Goal: Communication & Community: Participate in discussion

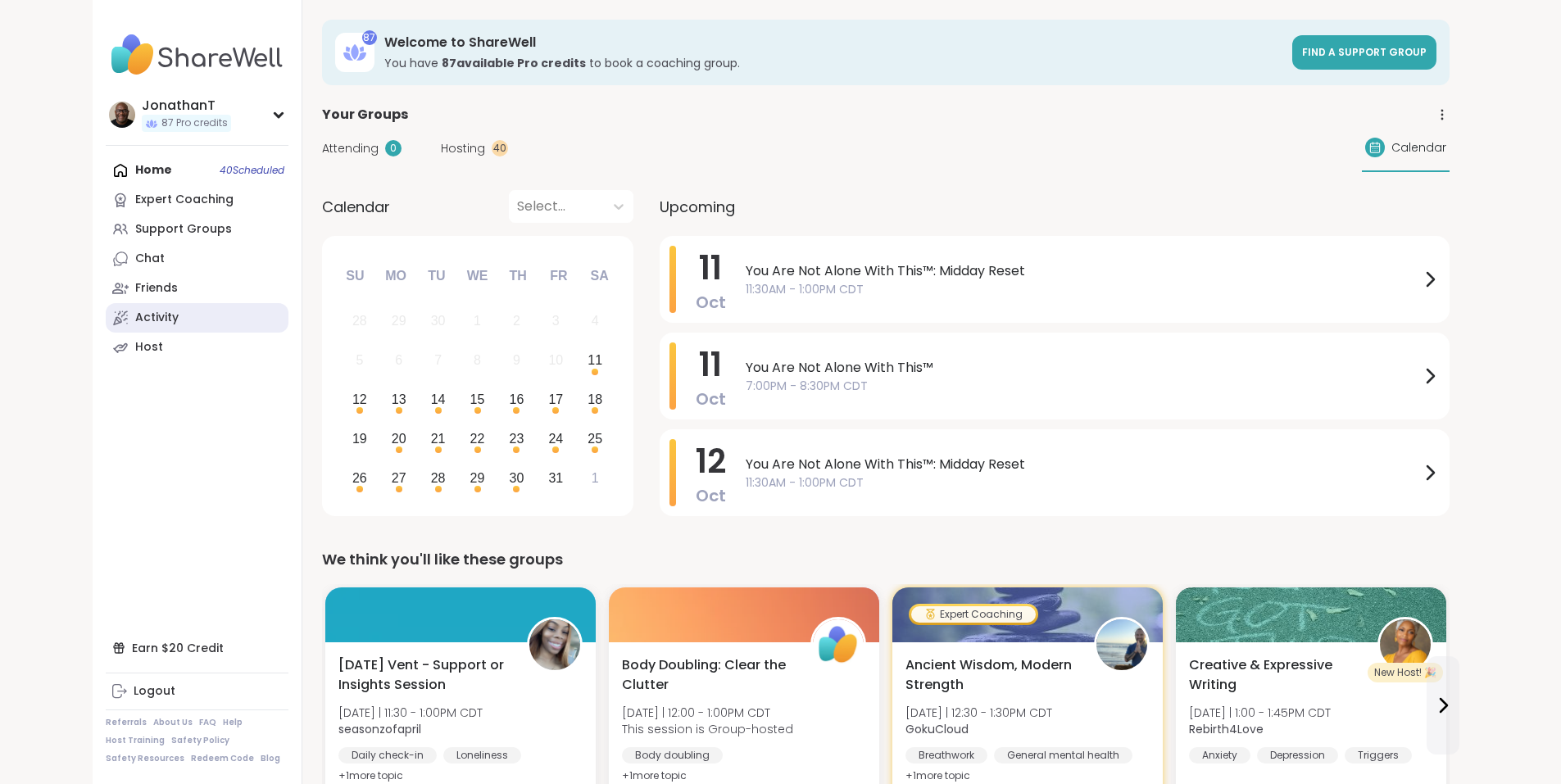
click at [135, 316] on div "Activity" at bounding box center [156, 317] width 44 height 16
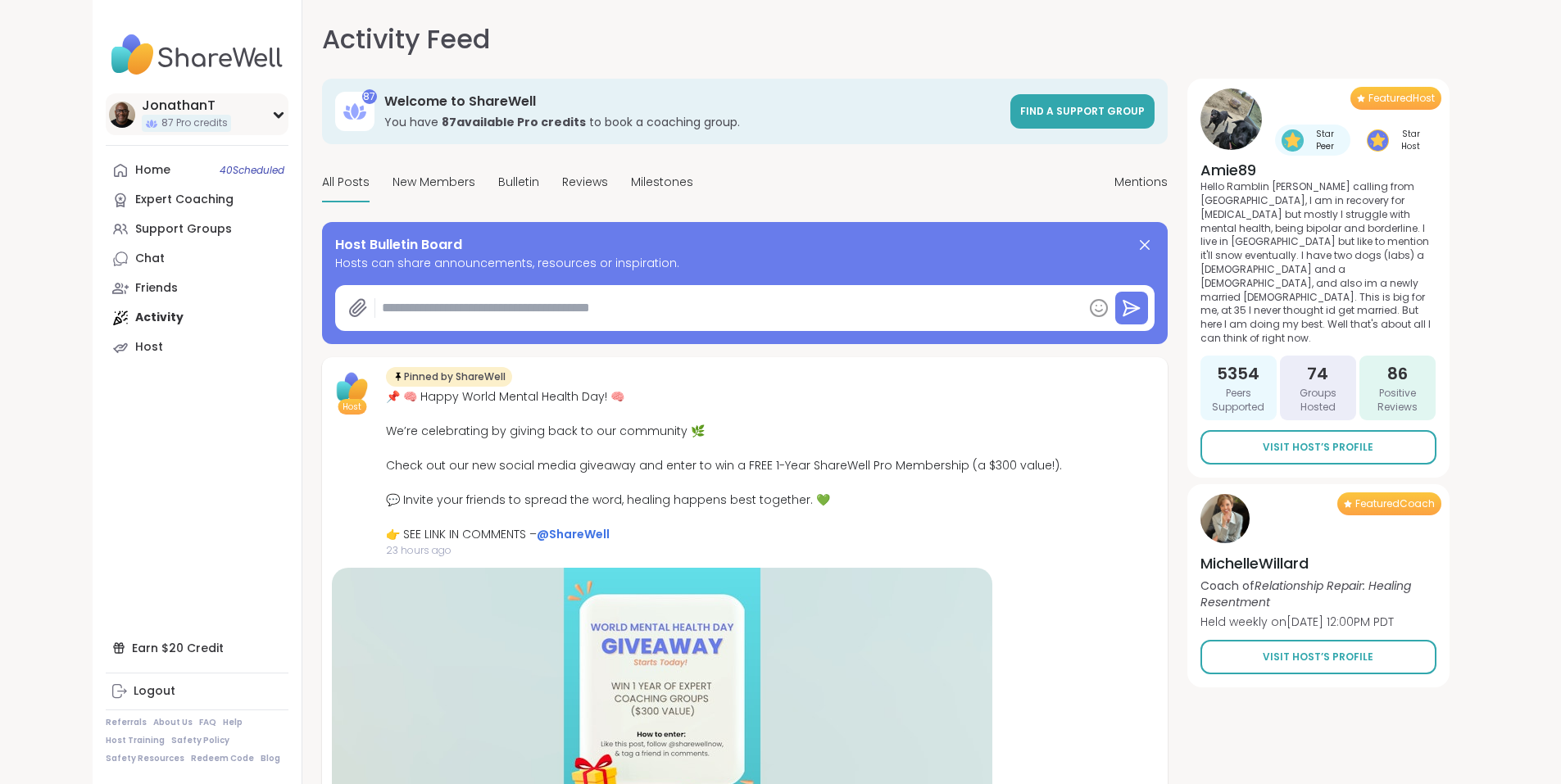
click at [142, 105] on div "JonathanT" at bounding box center [187, 105] width 89 height 18
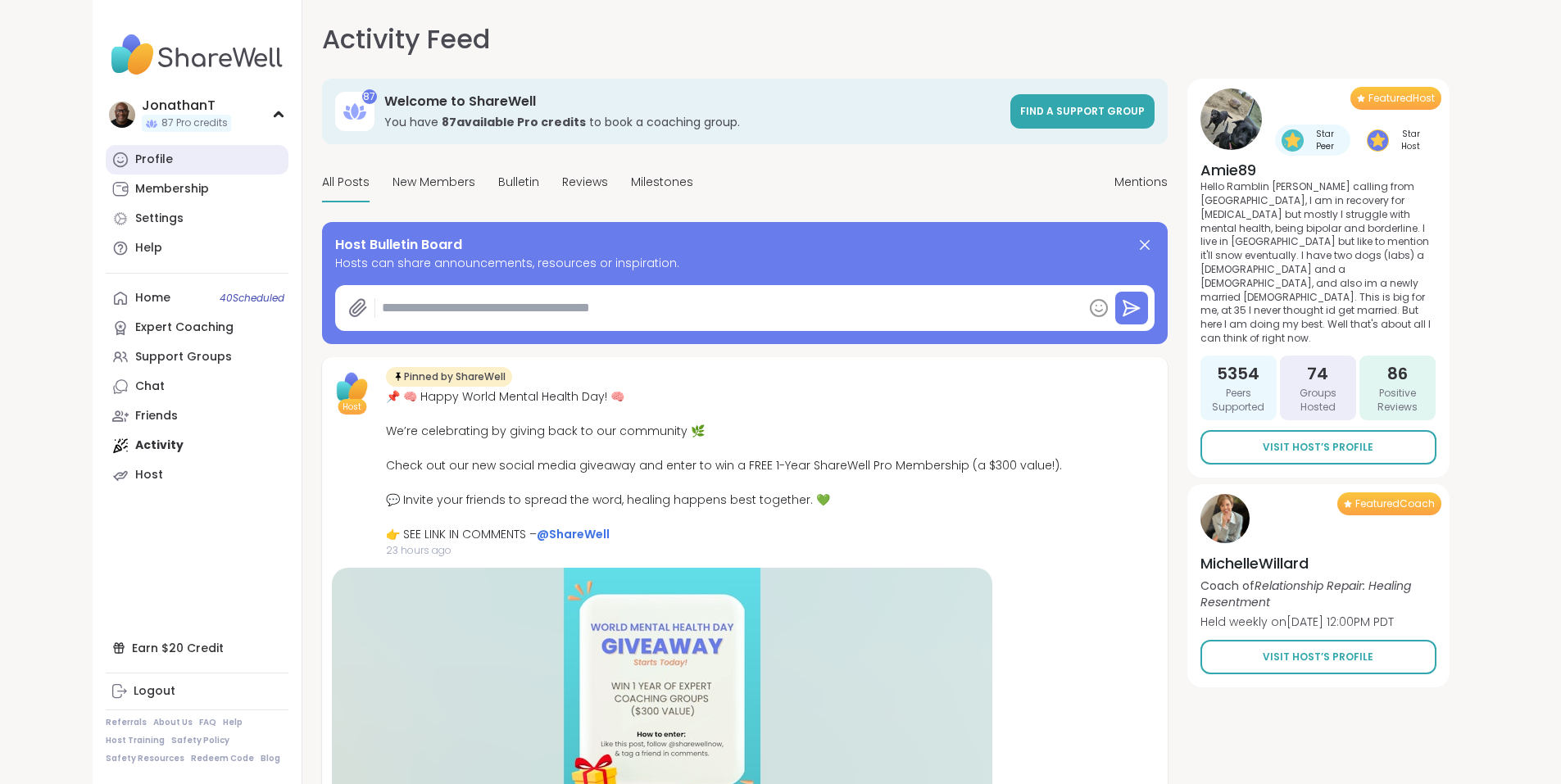
click at [135, 161] on div "Profile" at bounding box center [154, 160] width 38 height 16
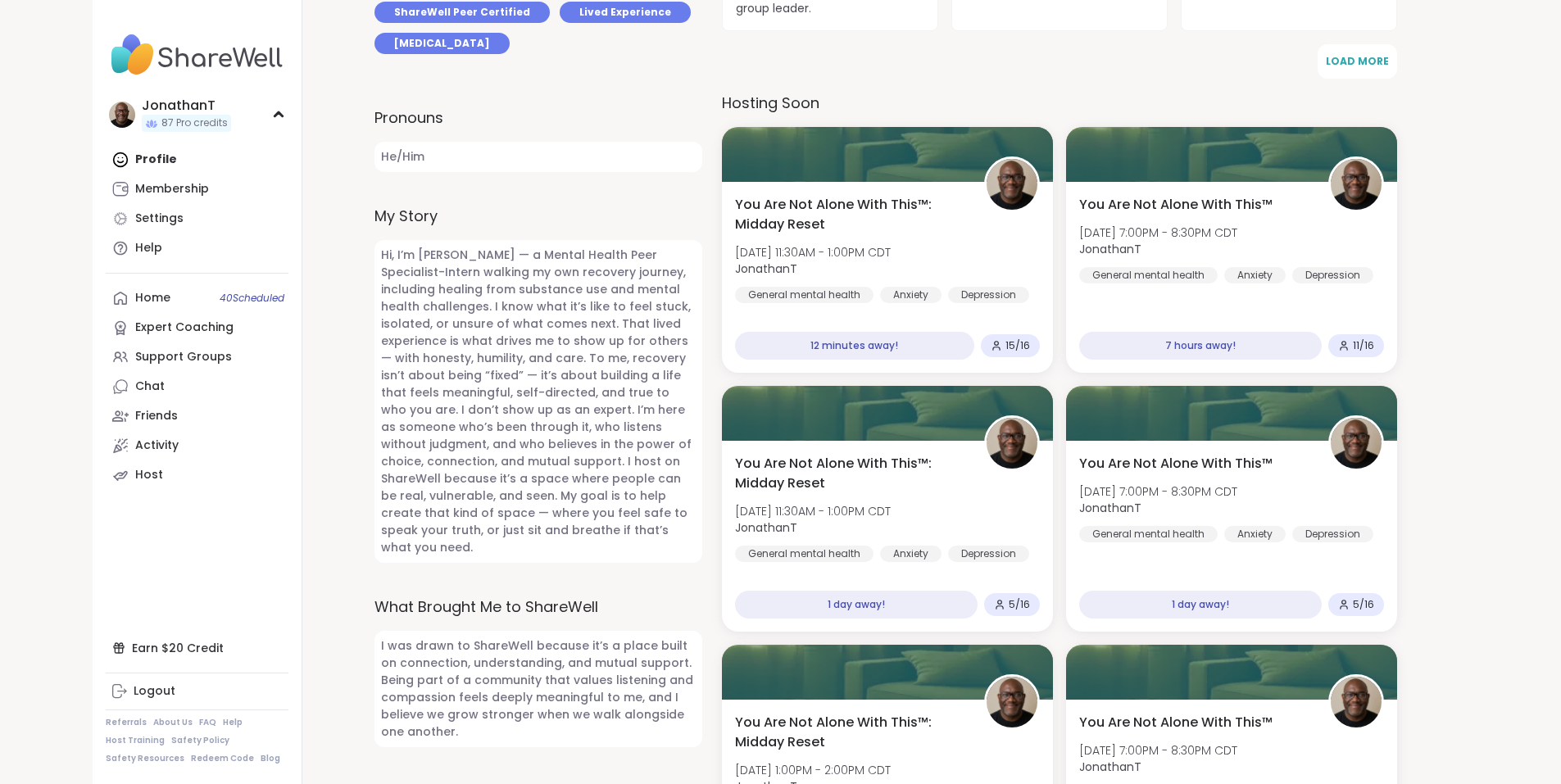
scroll to position [731, 0]
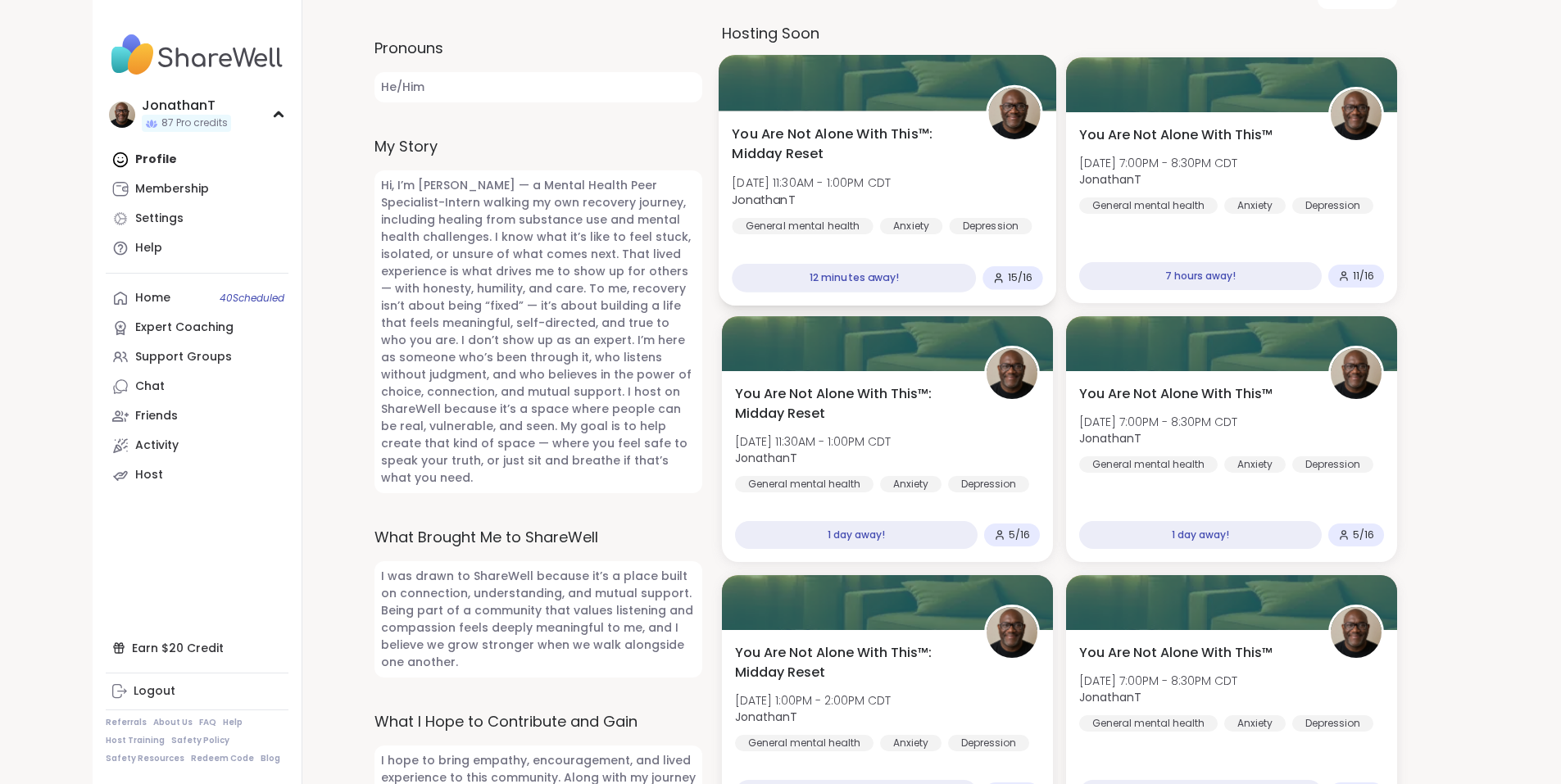
click at [890, 174] on span "Sat, Oct 11 | 11:30AM - 1:00PM CDT" at bounding box center [811, 182] width 159 height 16
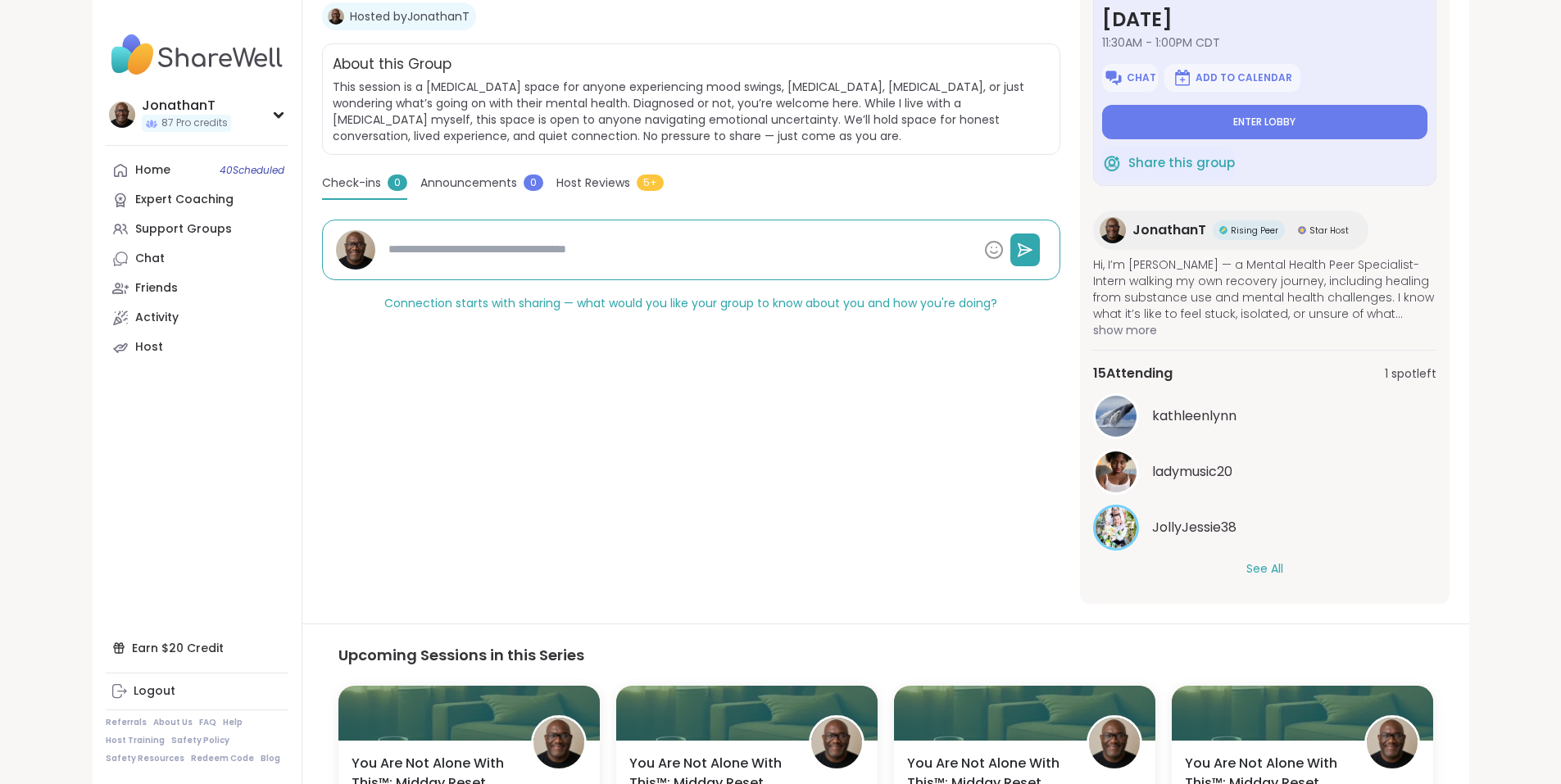
scroll to position [354, 0]
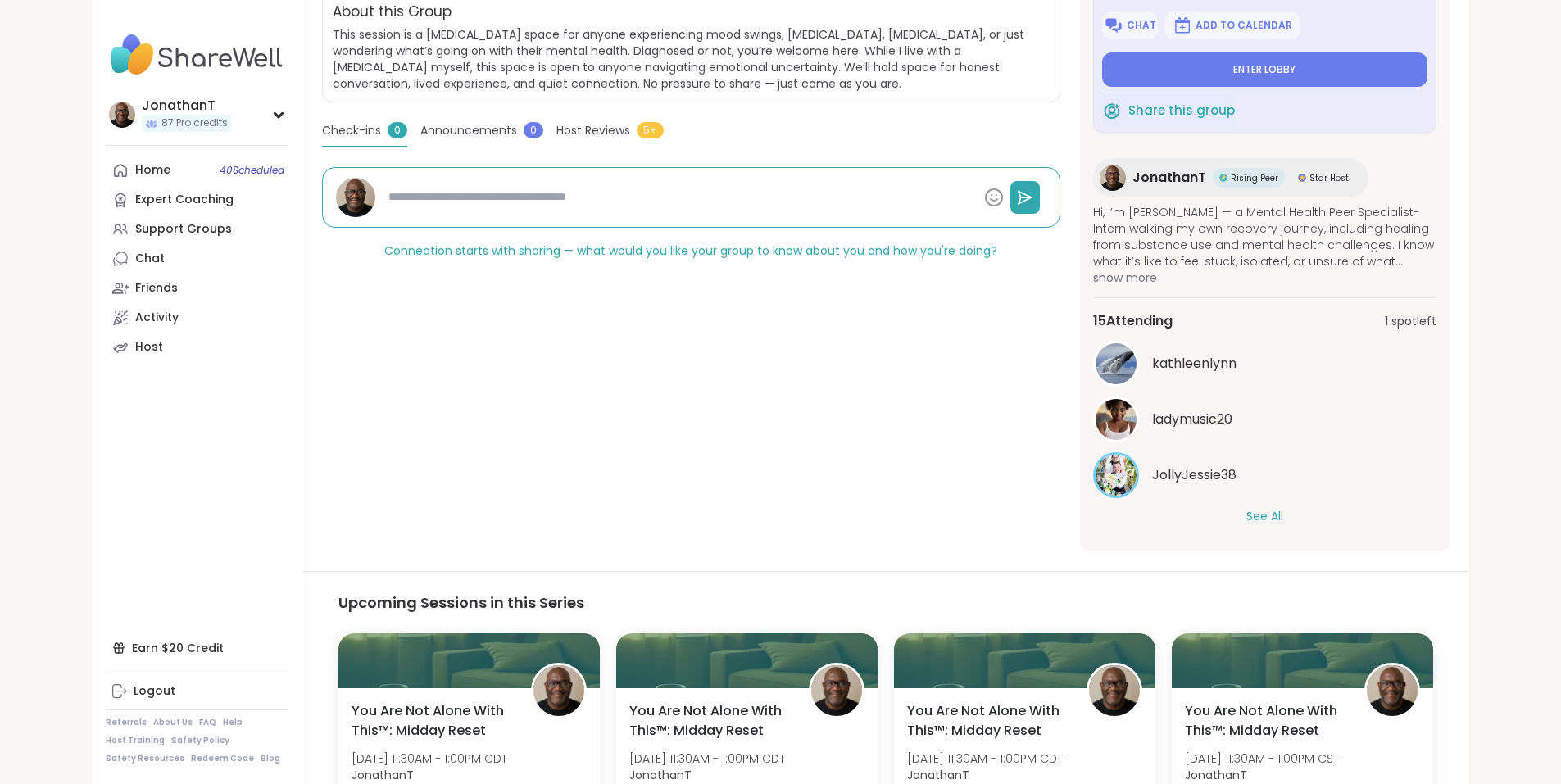
click at [1283, 512] on button "See All" at bounding box center [1264, 516] width 37 height 17
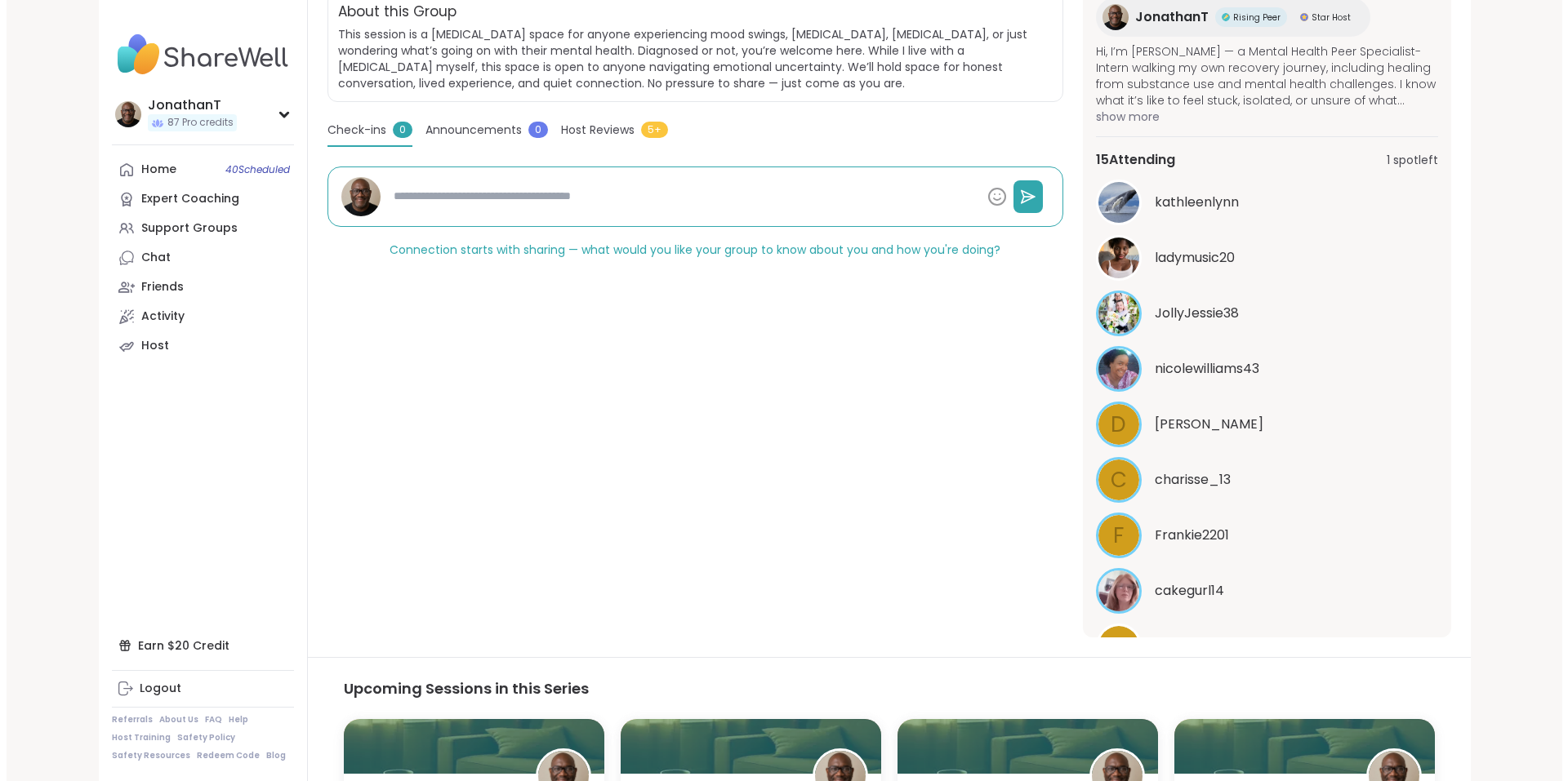
scroll to position [0, 0]
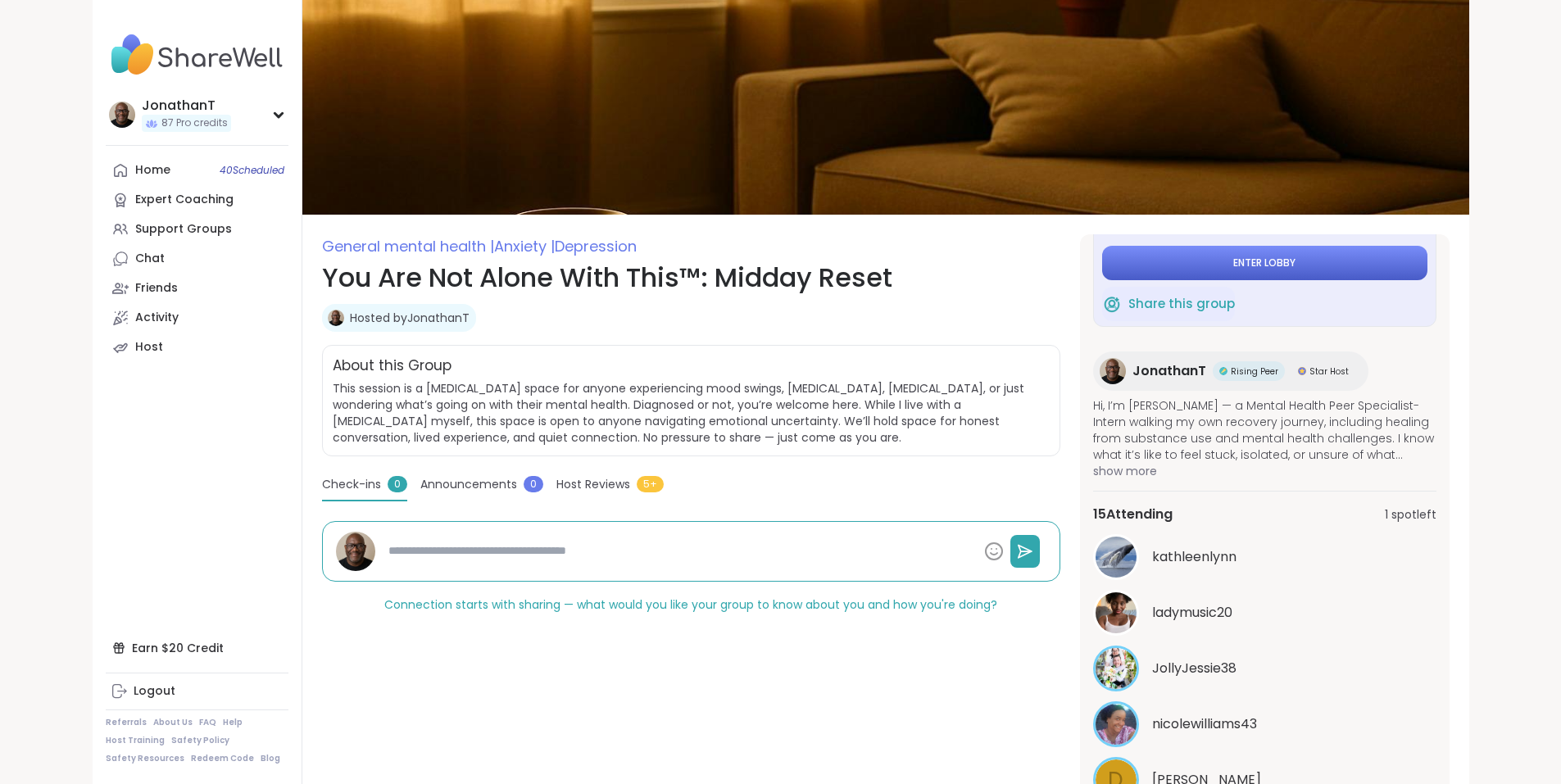
click at [1295, 257] on span "Enter lobby" at bounding box center [1264, 263] width 63 height 13
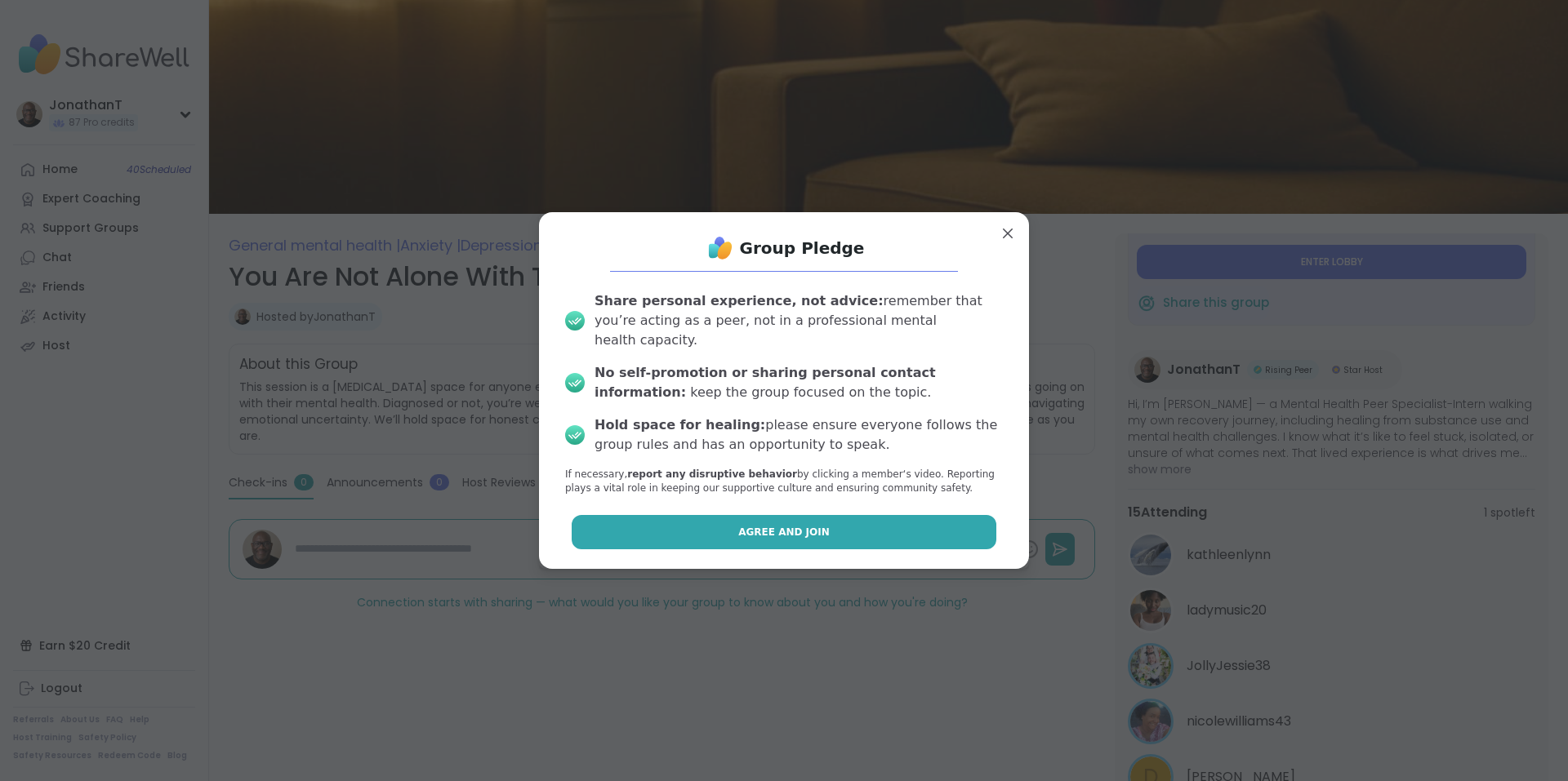
click at [652, 522] on button "Agree and Join" at bounding box center [784, 532] width 425 height 34
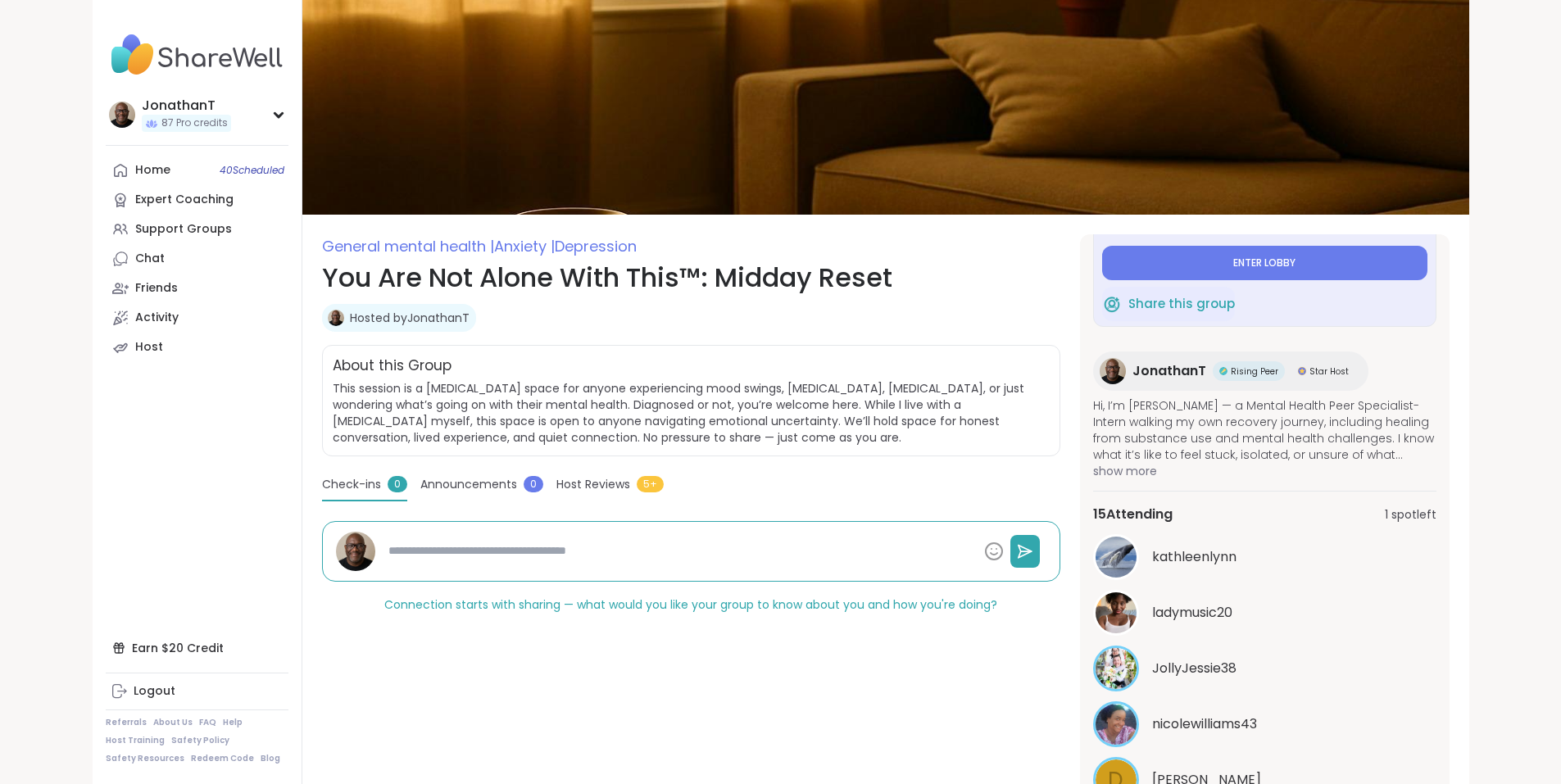
type textarea "*"
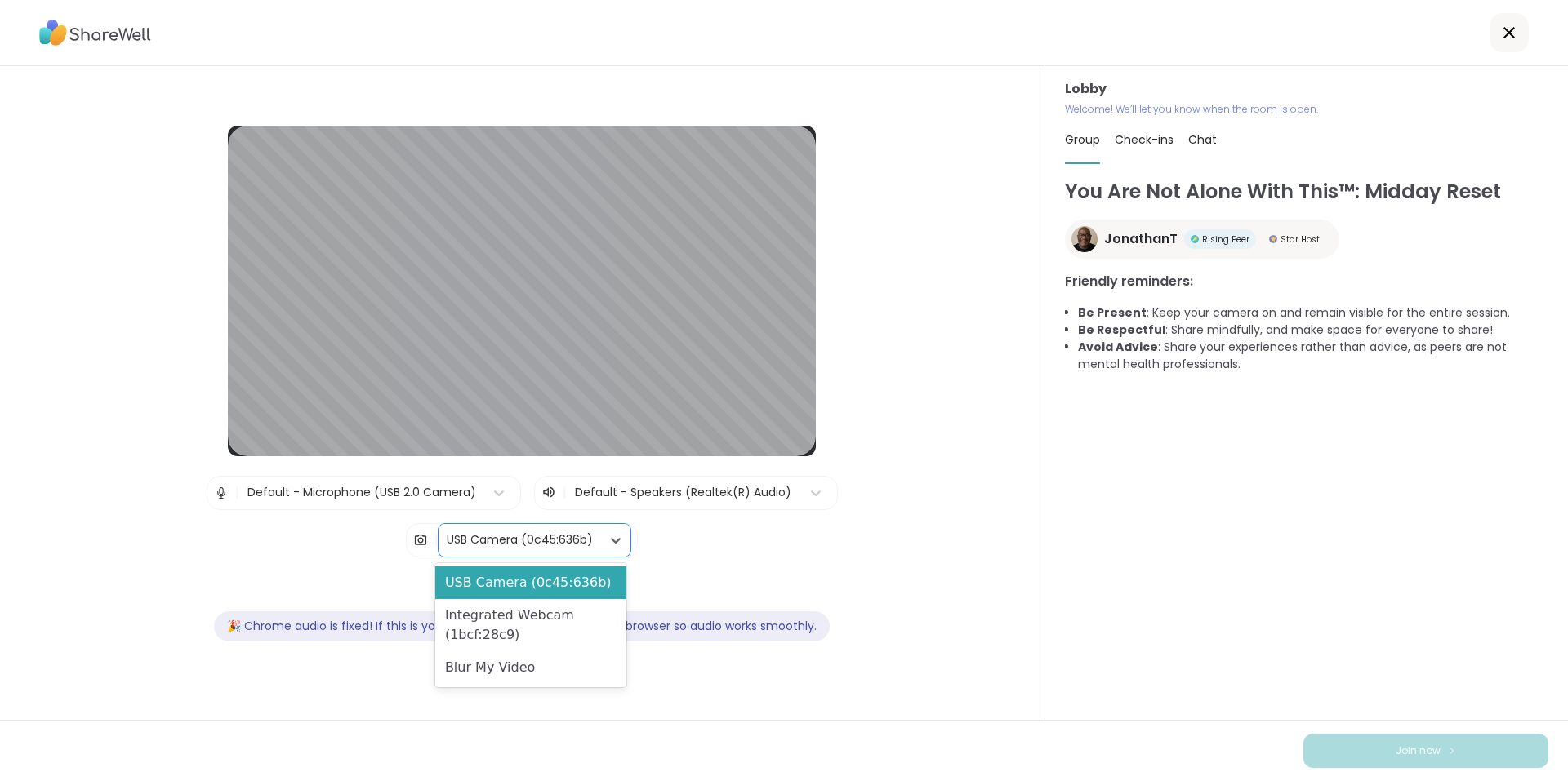
click at [530, 542] on div "USB Camera (0c45:636b)" at bounding box center [519, 540] width 146 height 17
click at [527, 671] on div "Blur My Video" at bounding box center [530, 667] width 191 height 33
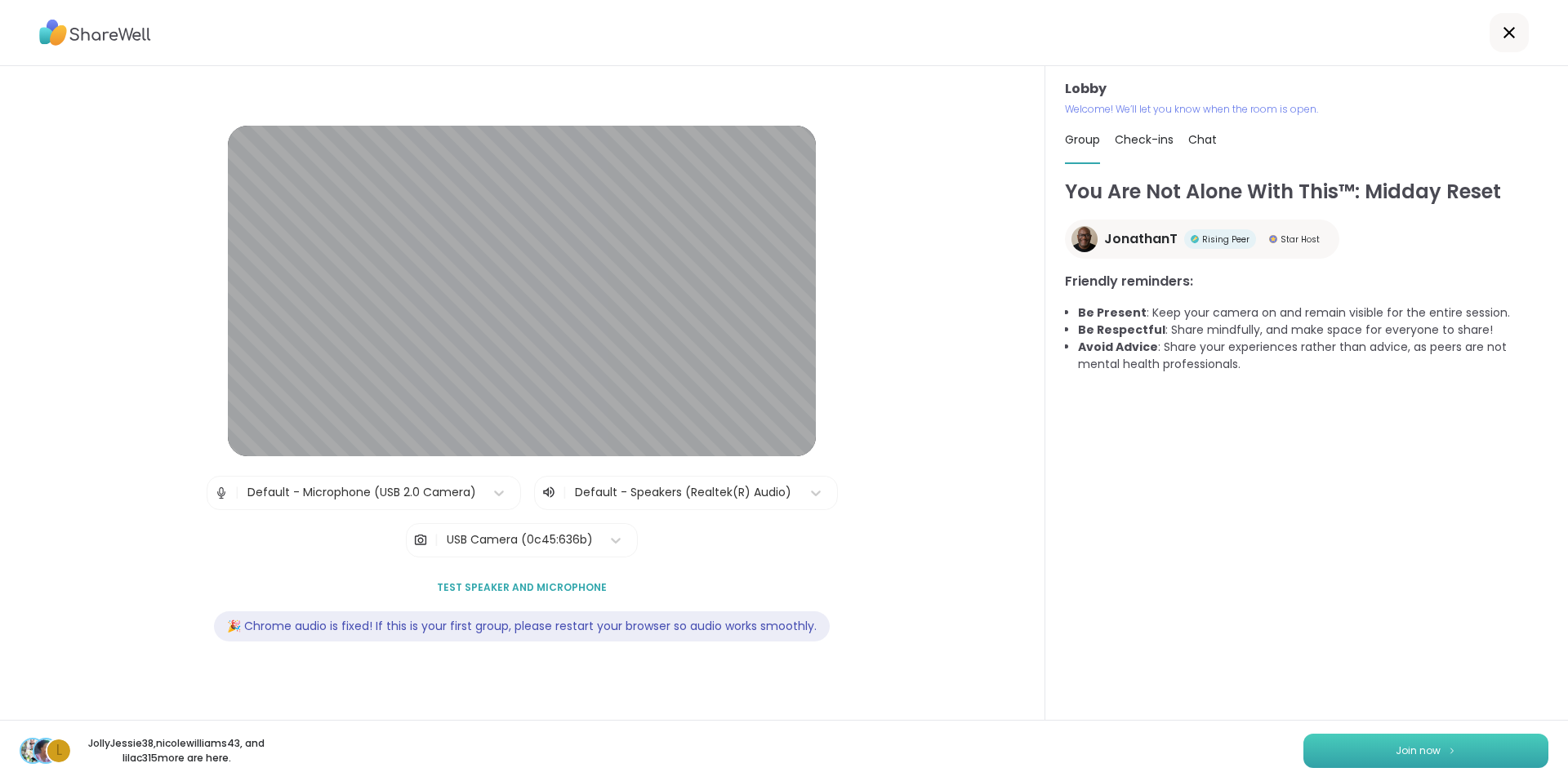
click at [1425, 751] on span "Join now" at bounding box center [1417, 751] width 45 height 14
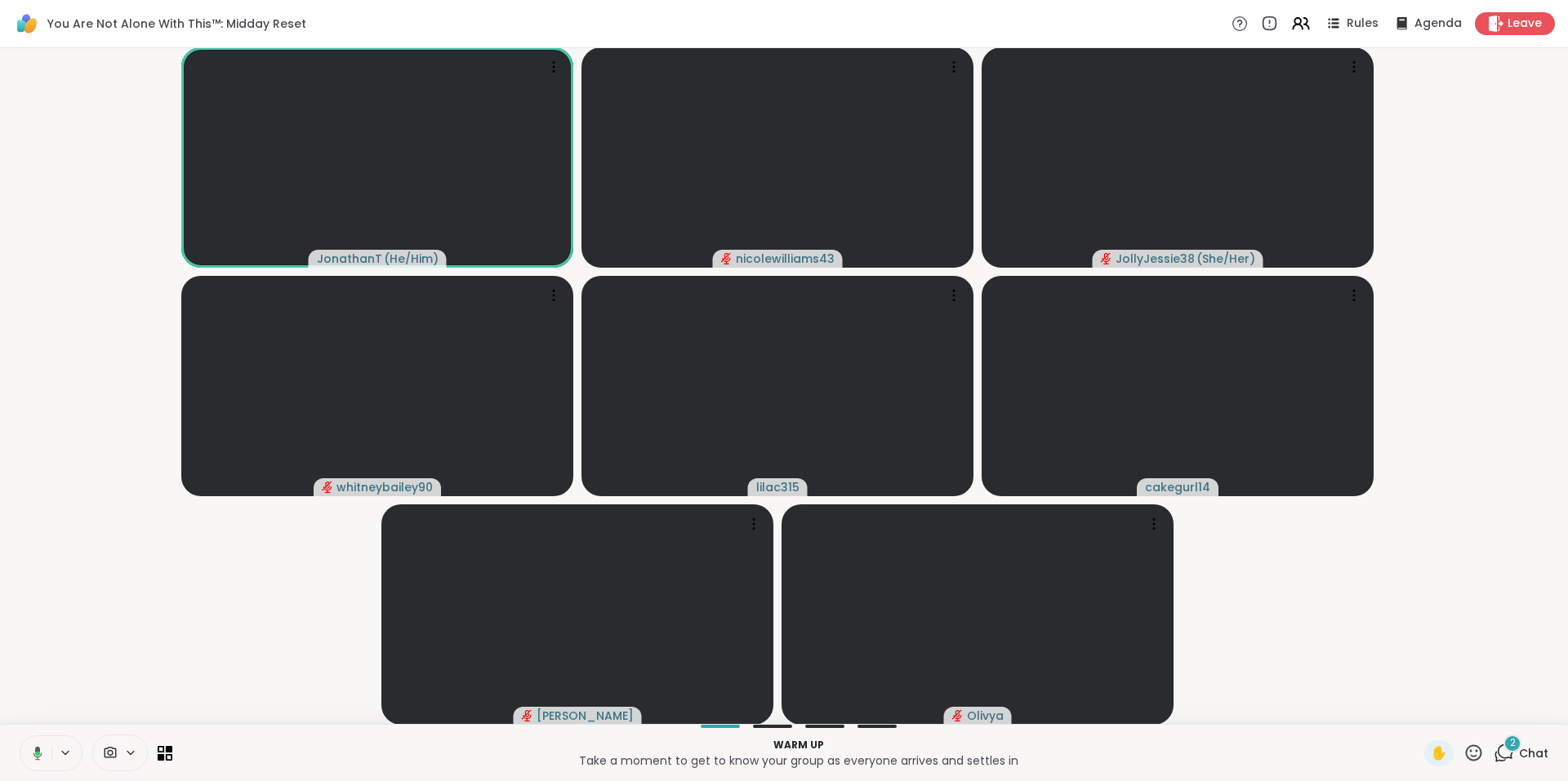
click at [1505, 743] on div "2" at bounding box center [1512, 744] width 18 height 18
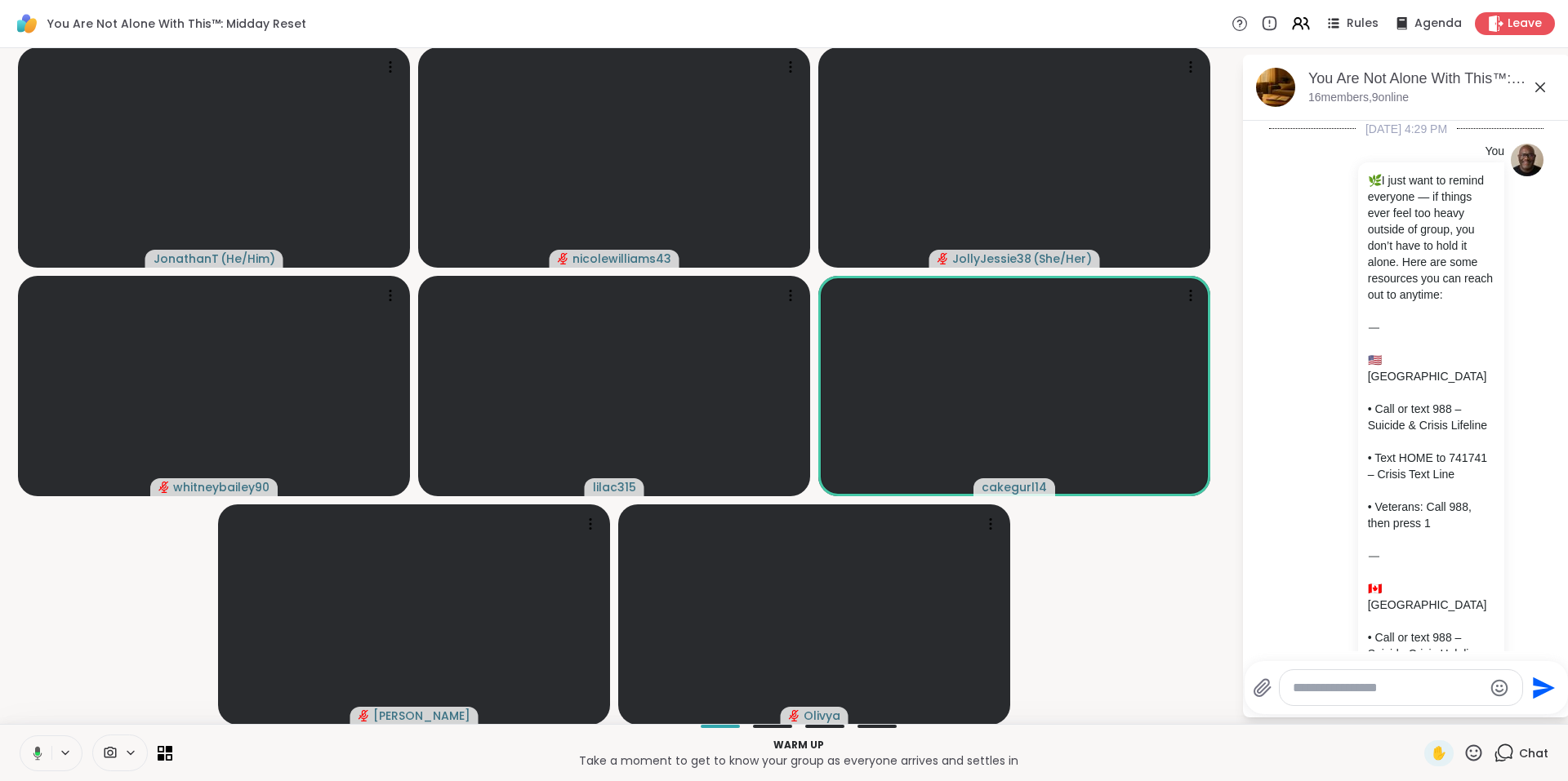
scroll to position [2374, 0]
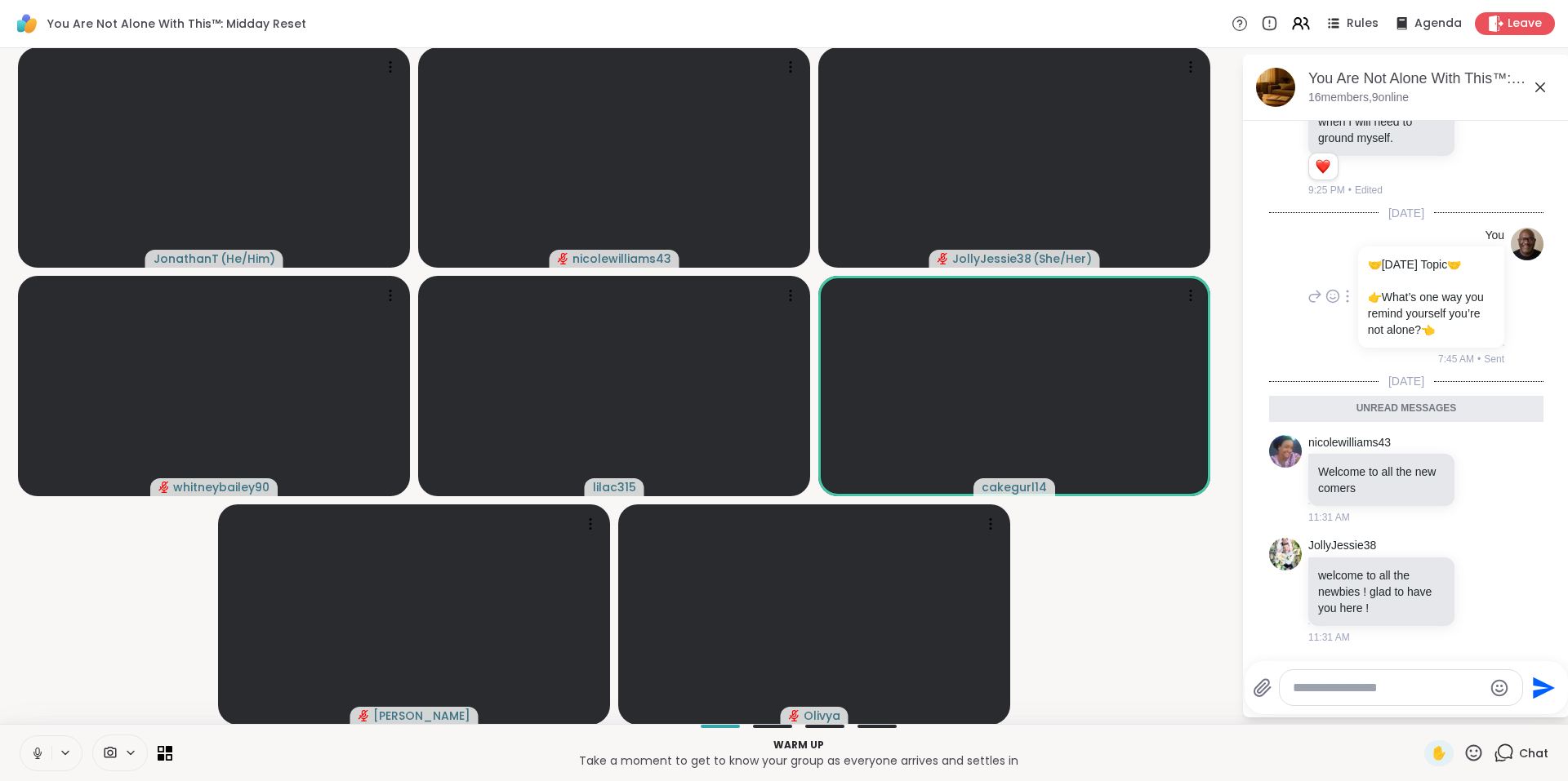
click at [1346, 297] on icon at bounding box center [1347, 296] width 2 height 12
click at [1329, 322] on icon at bounding box center [1337, 320] width 16 height 16
click at [1324, 687] on textarea "Type your message" at bounding box center [1388, 687] width 191 height 16
paste textarea "**********"
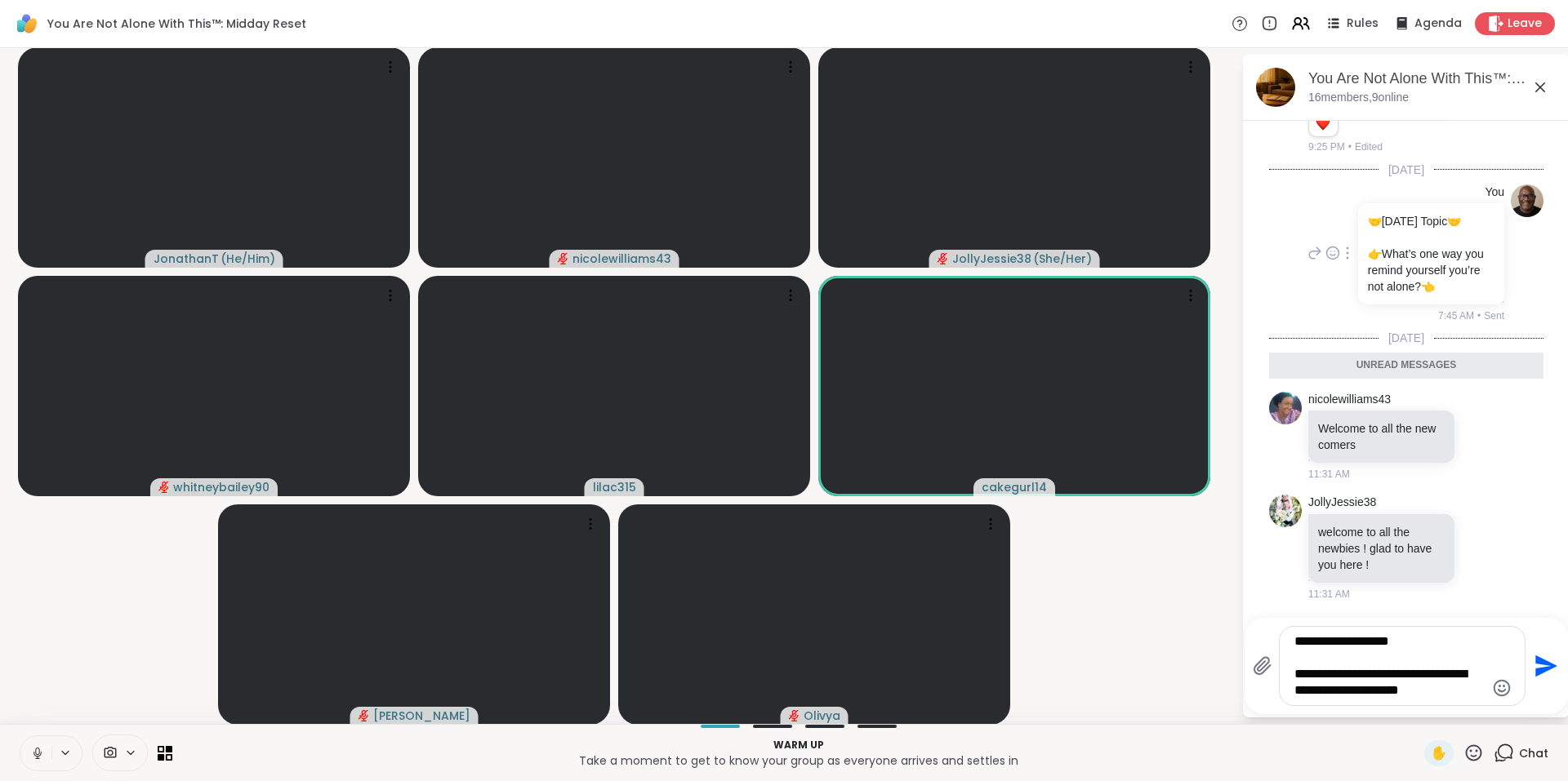
type textarea "**********"
click at [1531, 665] on icon "Send" at bounding box center [1543, 665] width 26 height 26
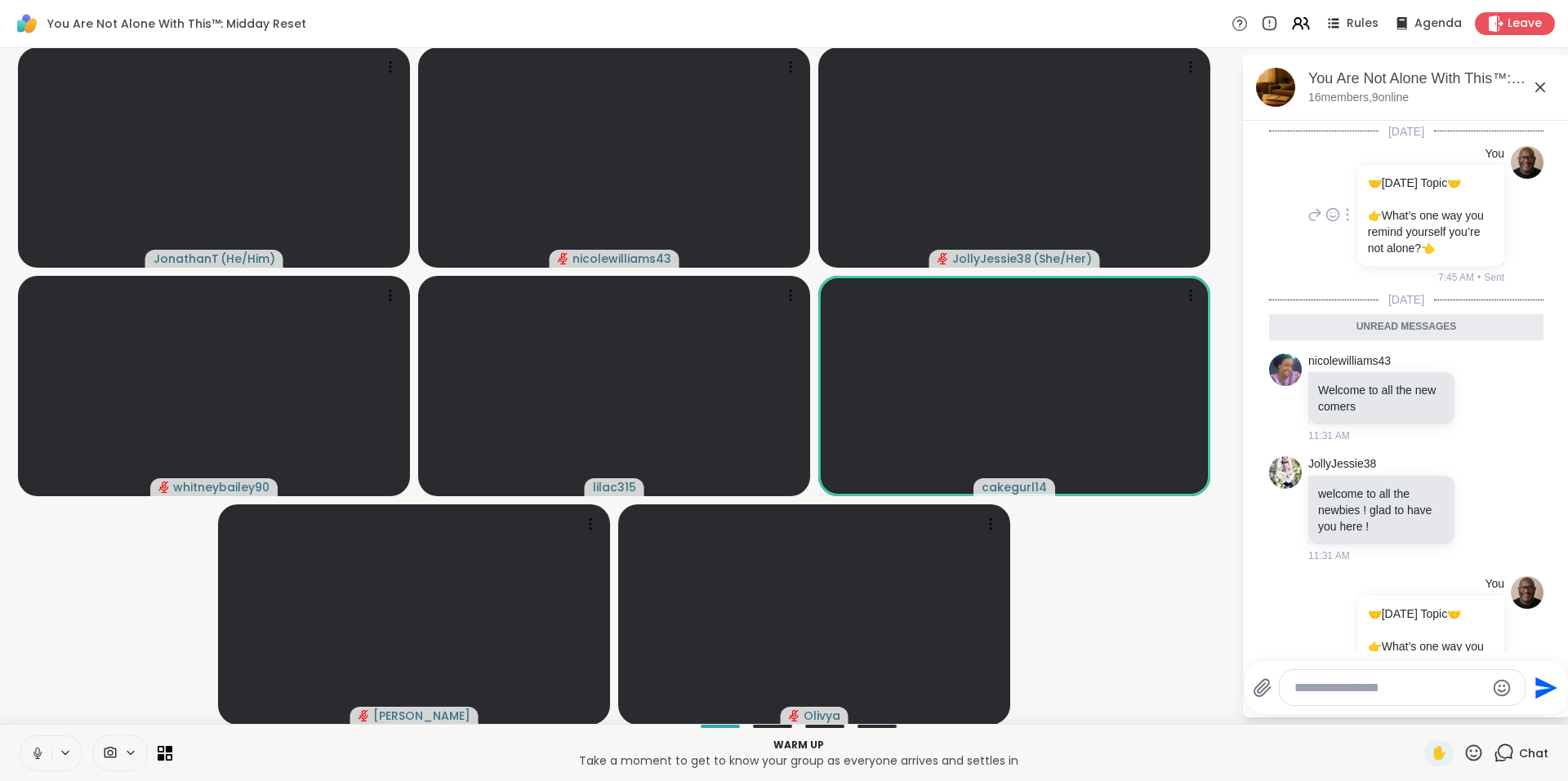
scroll to position [2487, 0]
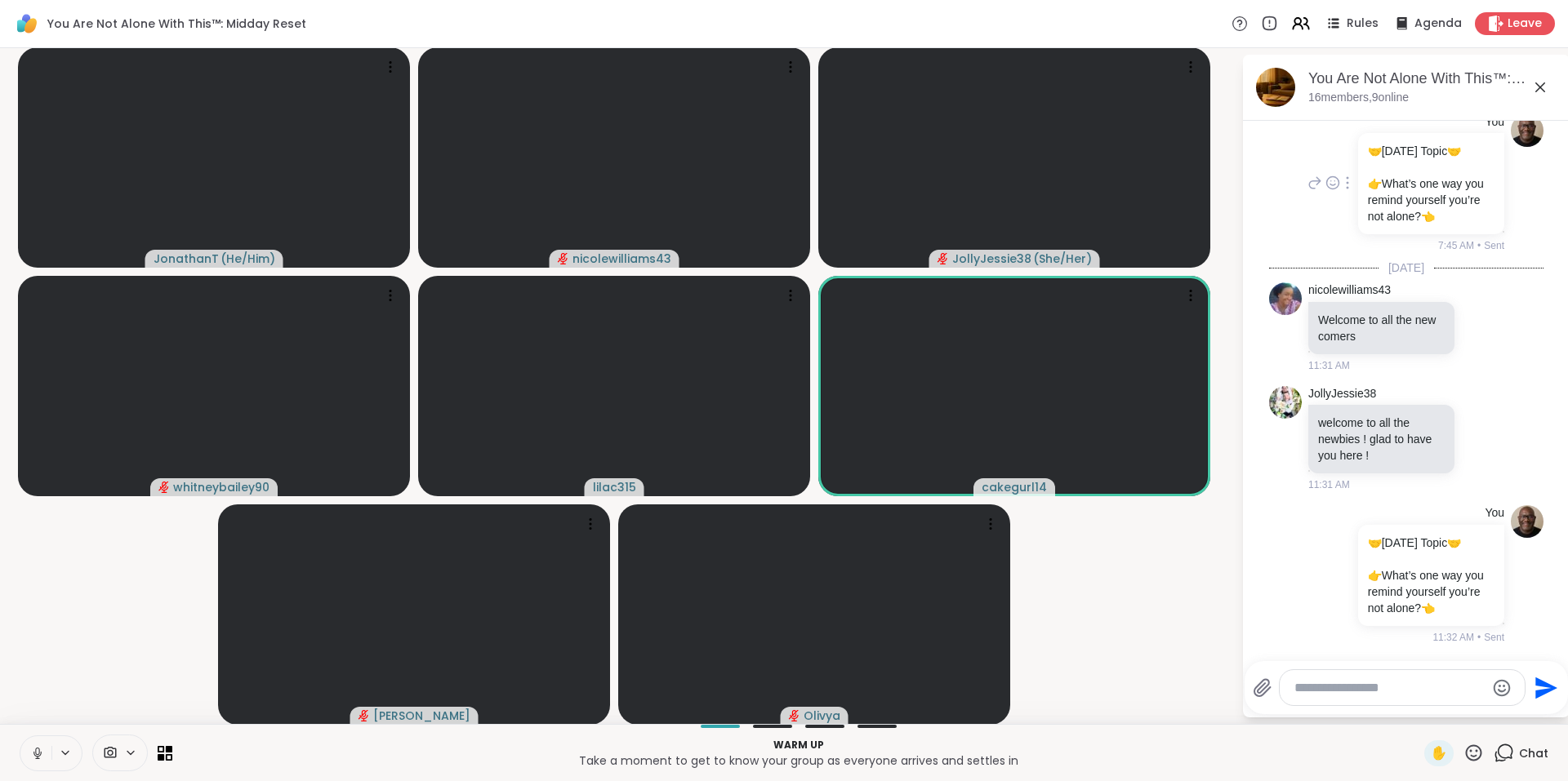
click at [1555, 661] on html "You Are Not Alone With This™: Midday Reset Rules Agenda Leave JonathanT ( He/Hi…" at bounding box center [784, 390] width 1568 height 781
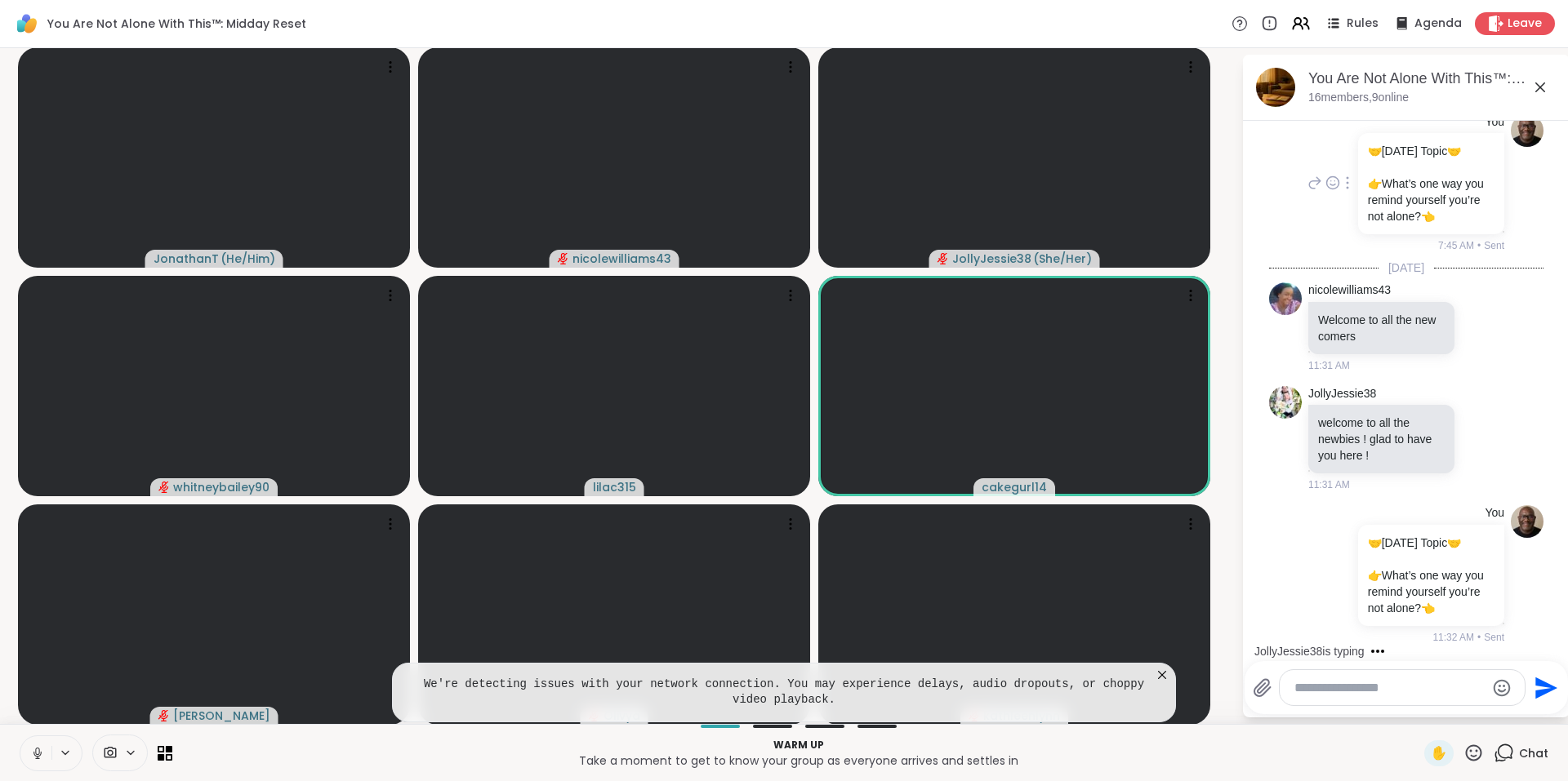
click at [1154, 668] on icon at bounding box center [1162, 675] width 16 height 16
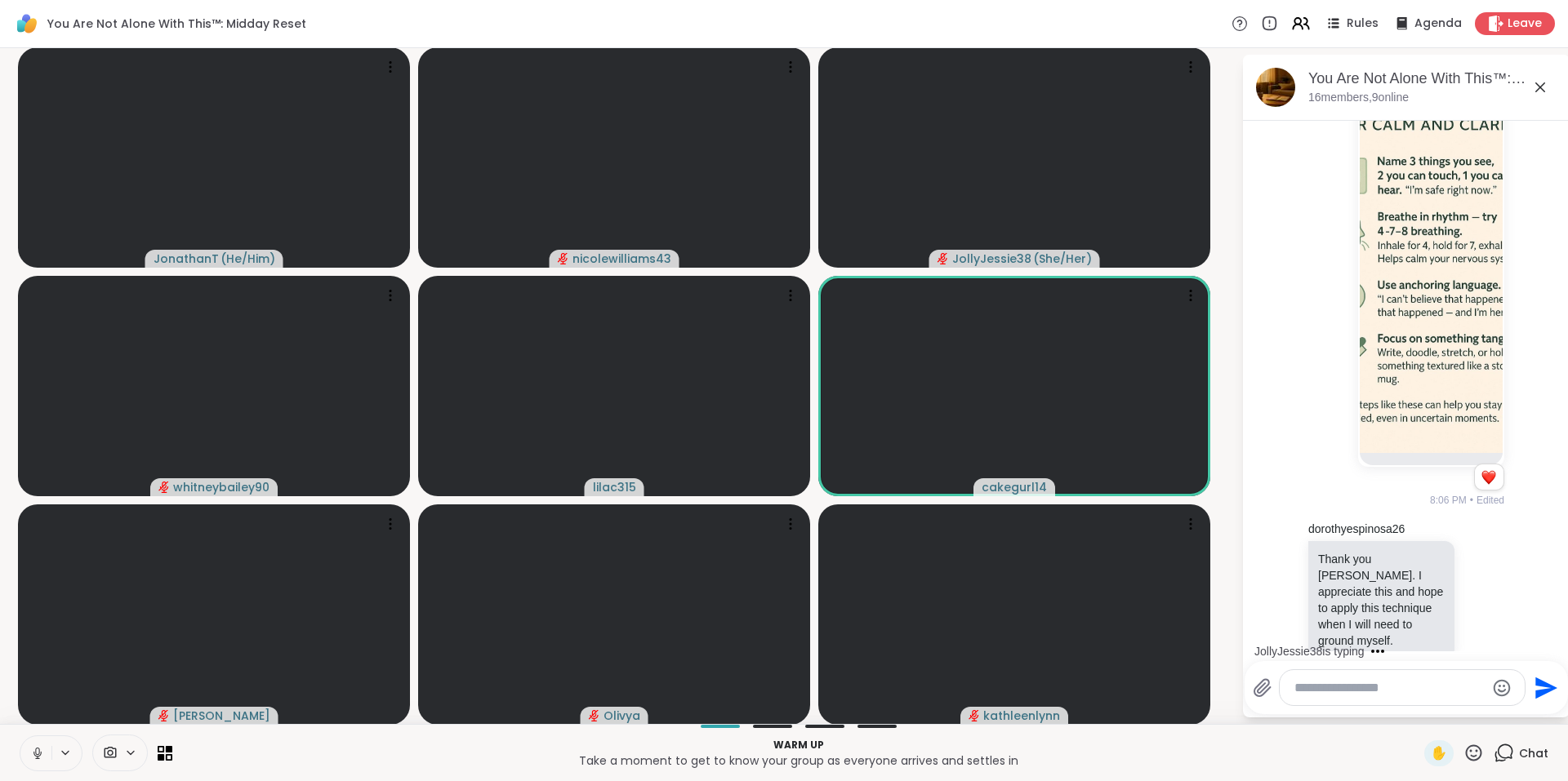
scroll to position [1785, 0]
click at [1444, 439] on img at bounding box center [1431, 264] width 143 height 388
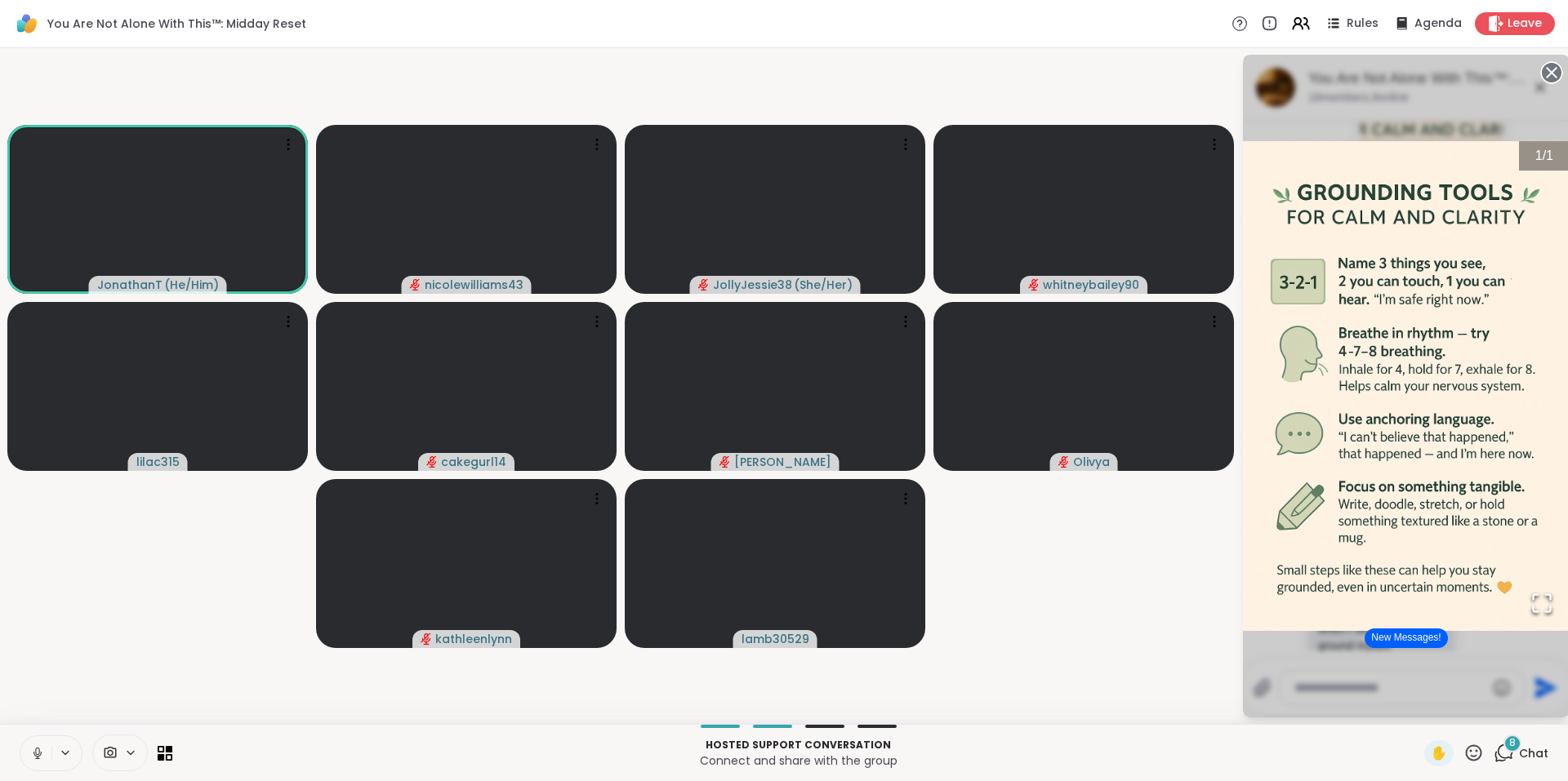
click at [1548, 73] on circle at bounding box center [1551, 73] width 20 height 20
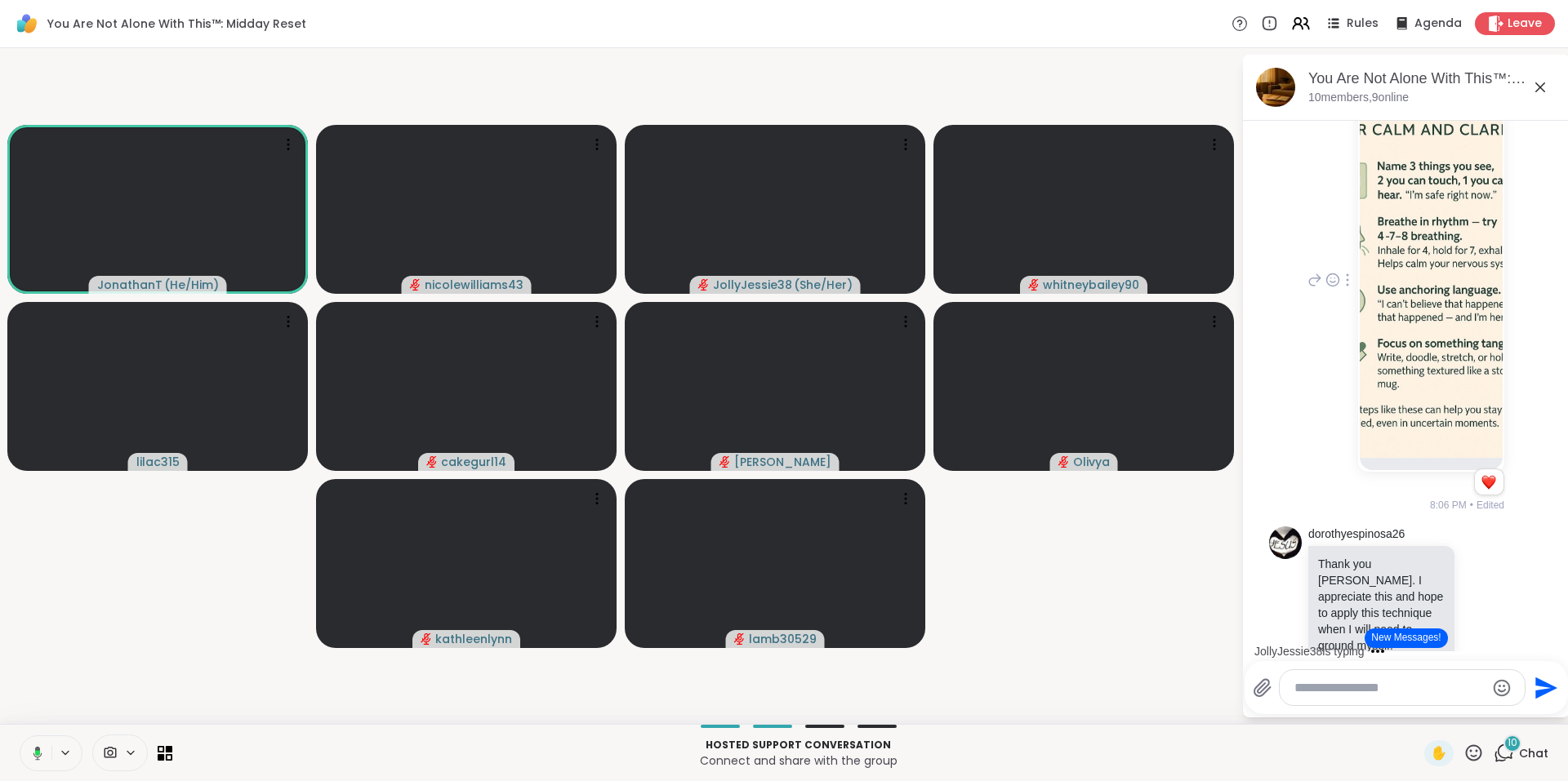
click at [1539, 83] on icon at bounding box center [1539, 87] width 20 height 20
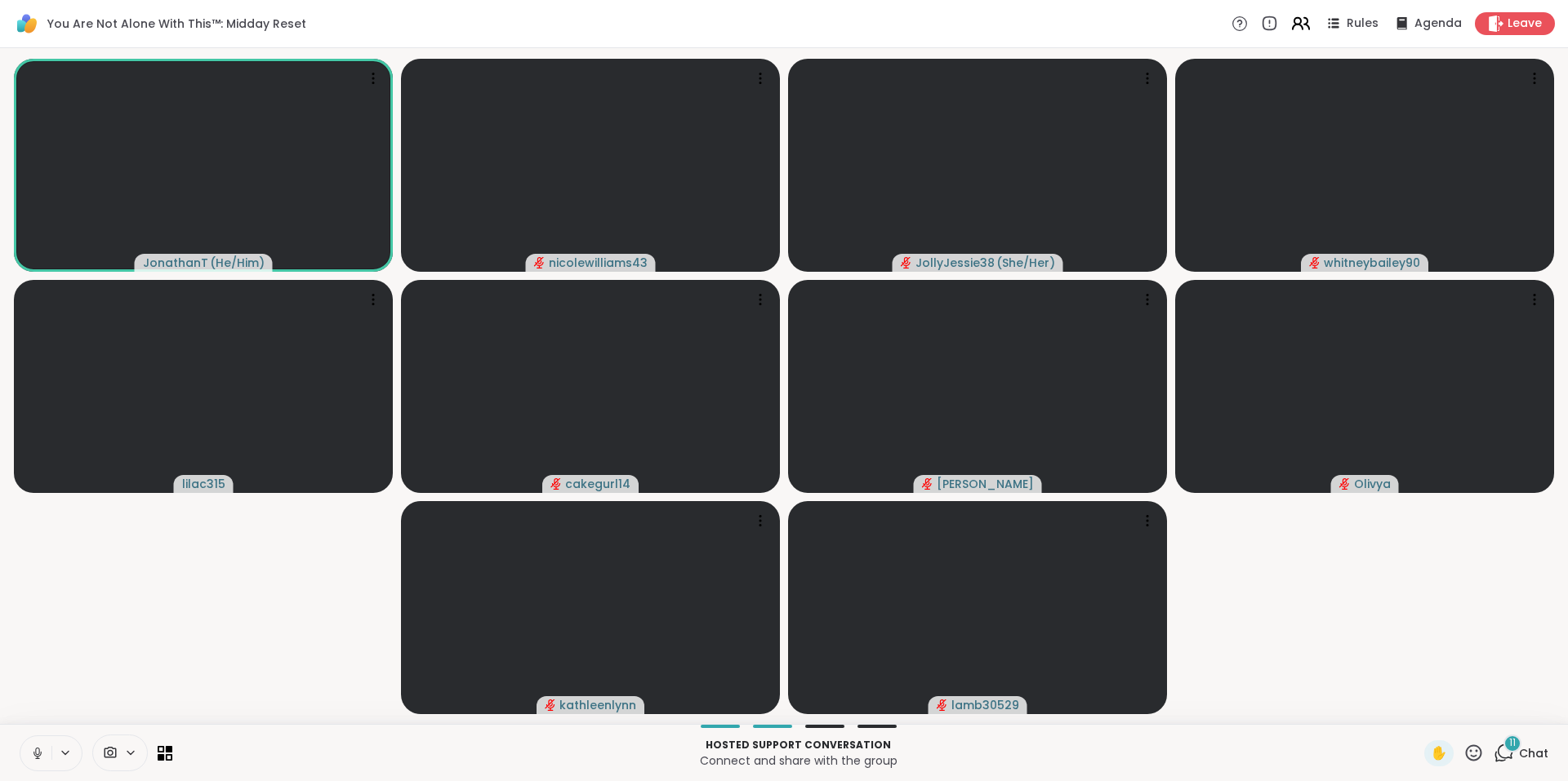
click at [1302, 23] on icon at bounding box center [1300, 23] width 20 height 20
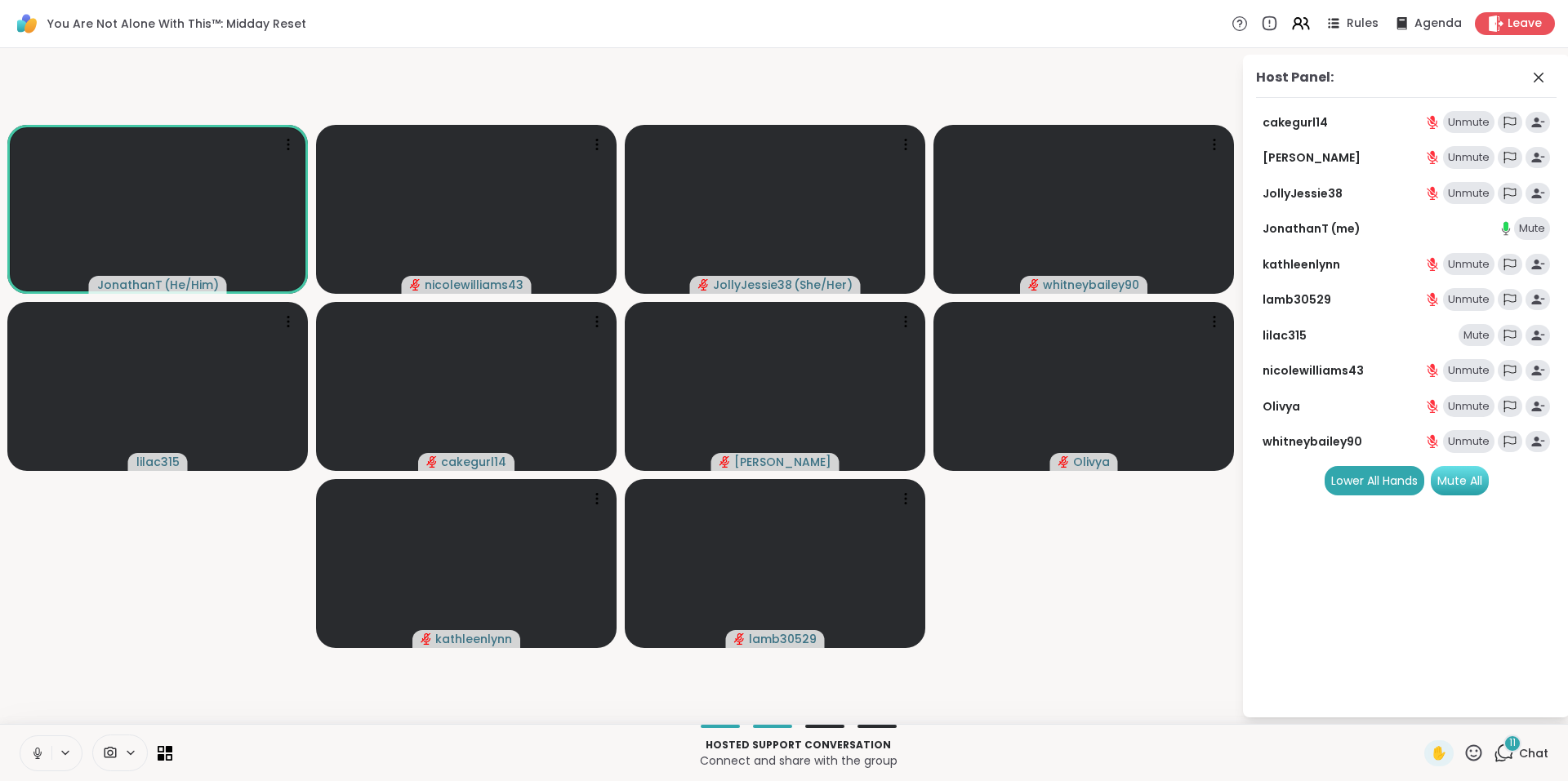
click at [1470, 483] on div "Mute All" at bounding box center [1459, 480] width 58 height 29
click at [1503, 747] on div "11" at bounding box center [1512, 744] width 18 height 18
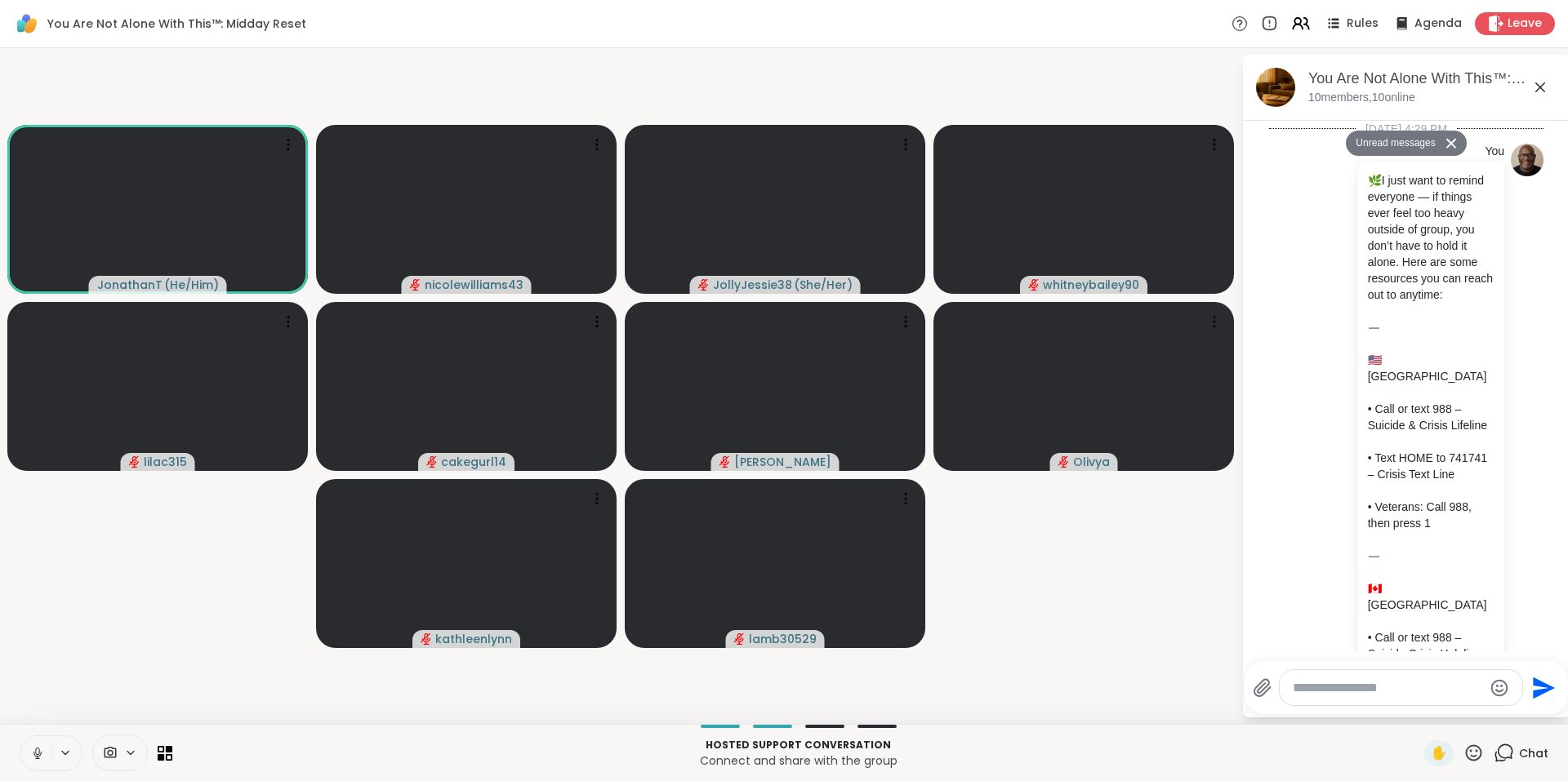
scroll to position [4634, 0]
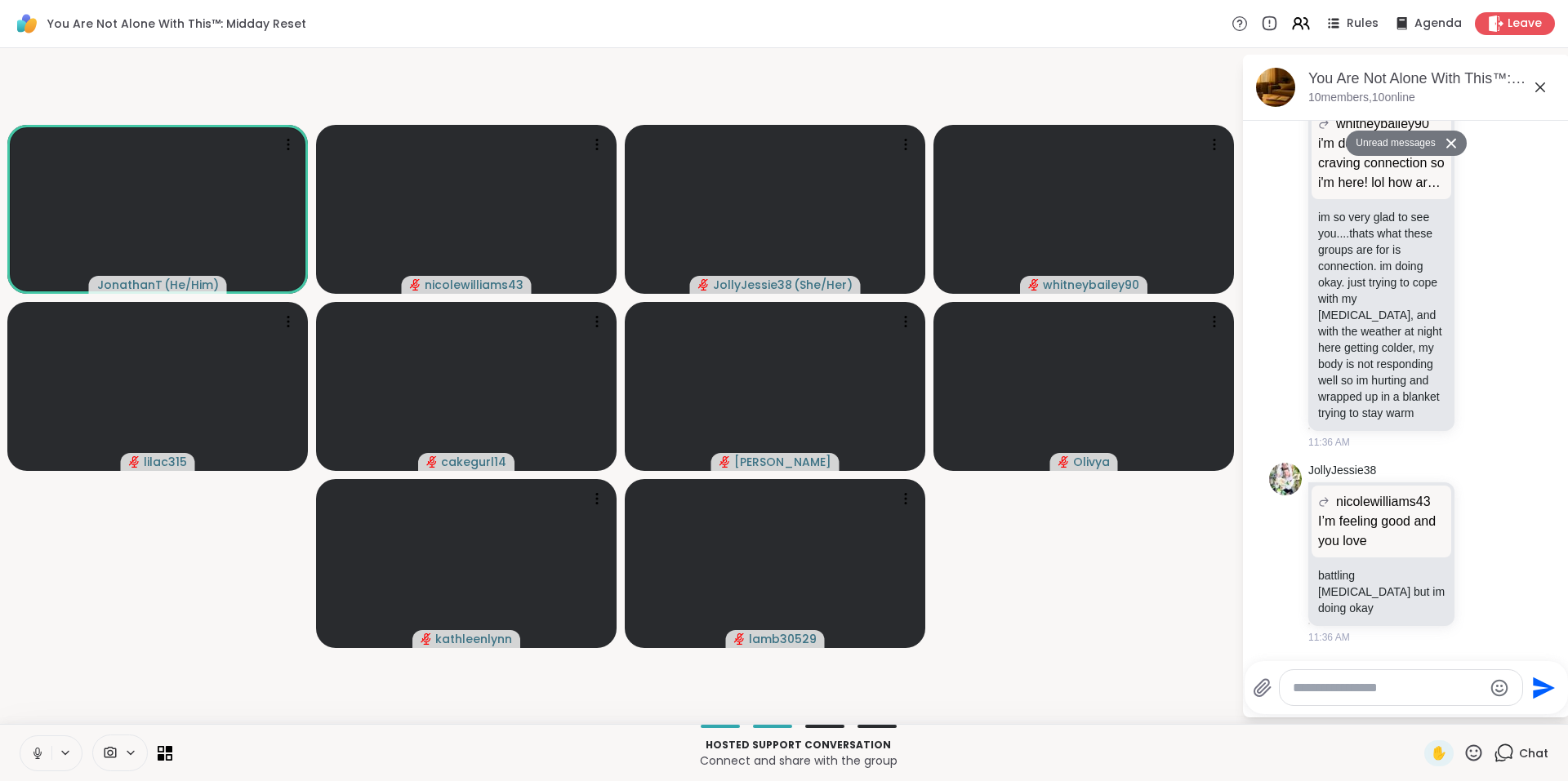
click at [1413, 142] on button "Unread messages" at bounding box center [1392, 143] width 94 height 26
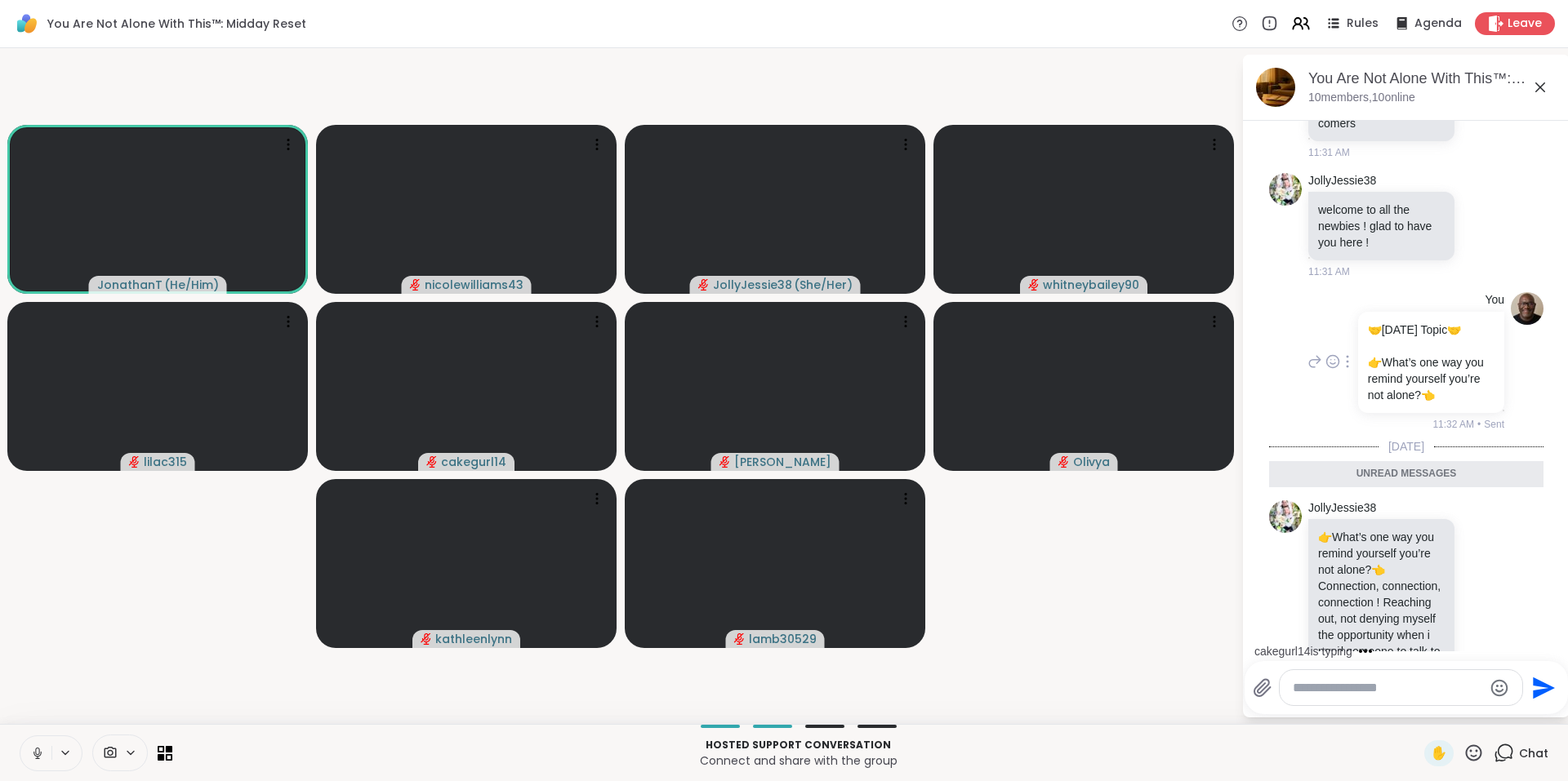
scroll to position [2637, 0]
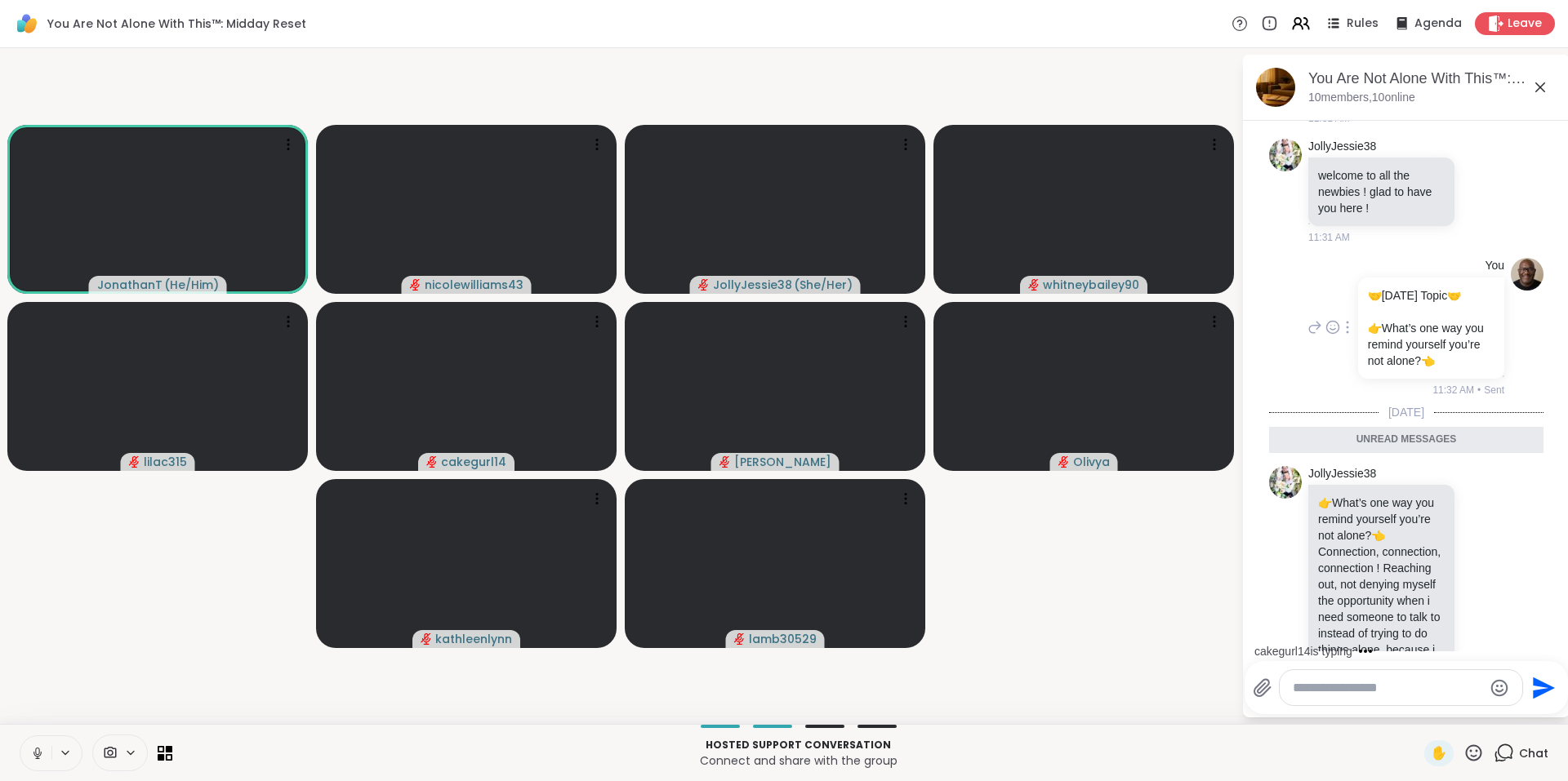
click at [1345, 334] on icon at bounding box center [1347, 327] width 4 height 13
click at [1324, 359] on icon at bounding box center [1327, 351] width 16 height 16
click at [1427, 689] on textarea "Type your message" at bounding box center [1388, 687] width 191 height 16
paste textarea "**********"
type textarea "**********"
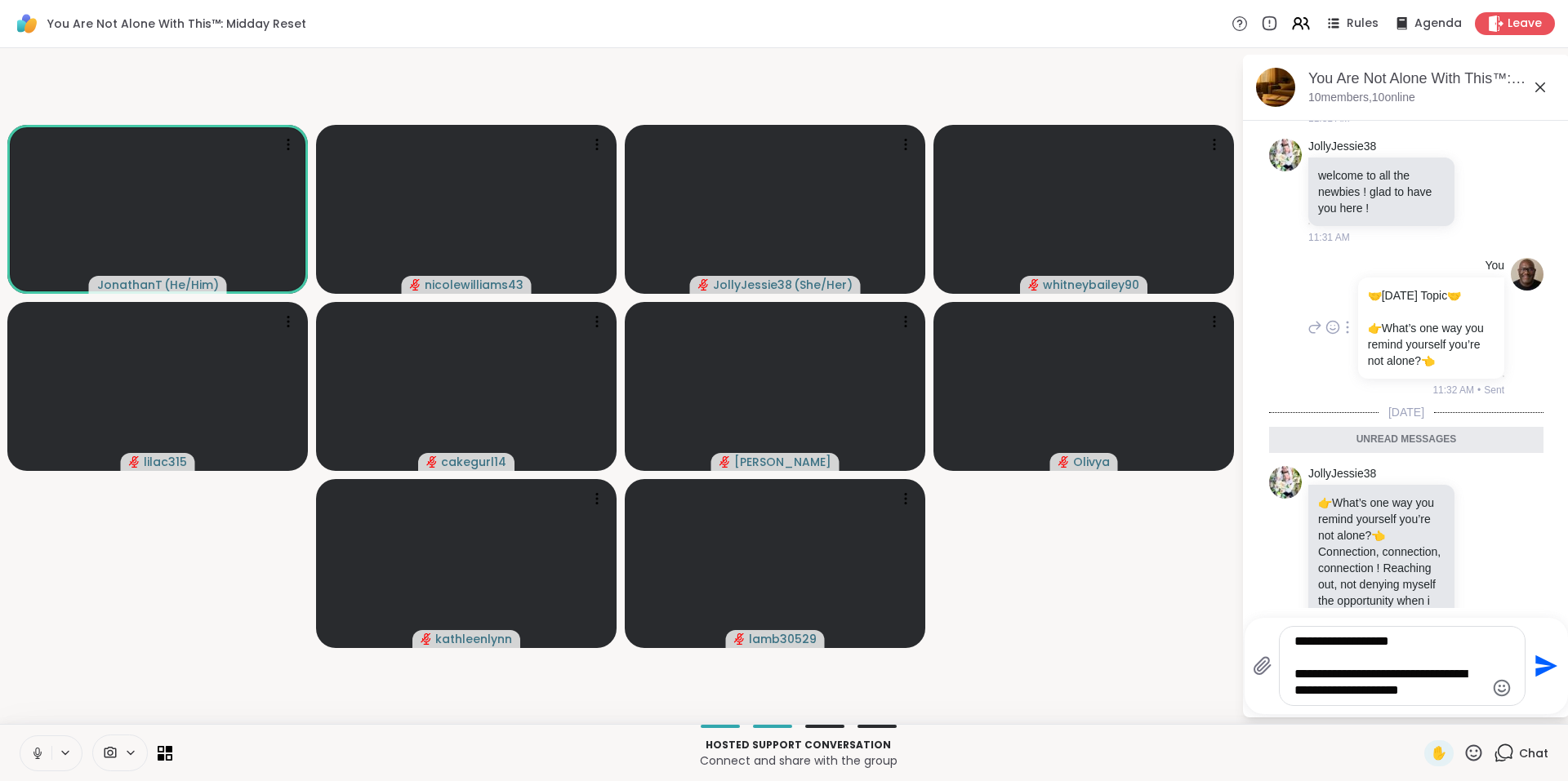
click at [1537, 660] on icon "Send" at bounding box center [1546, 666] width 22 height 22
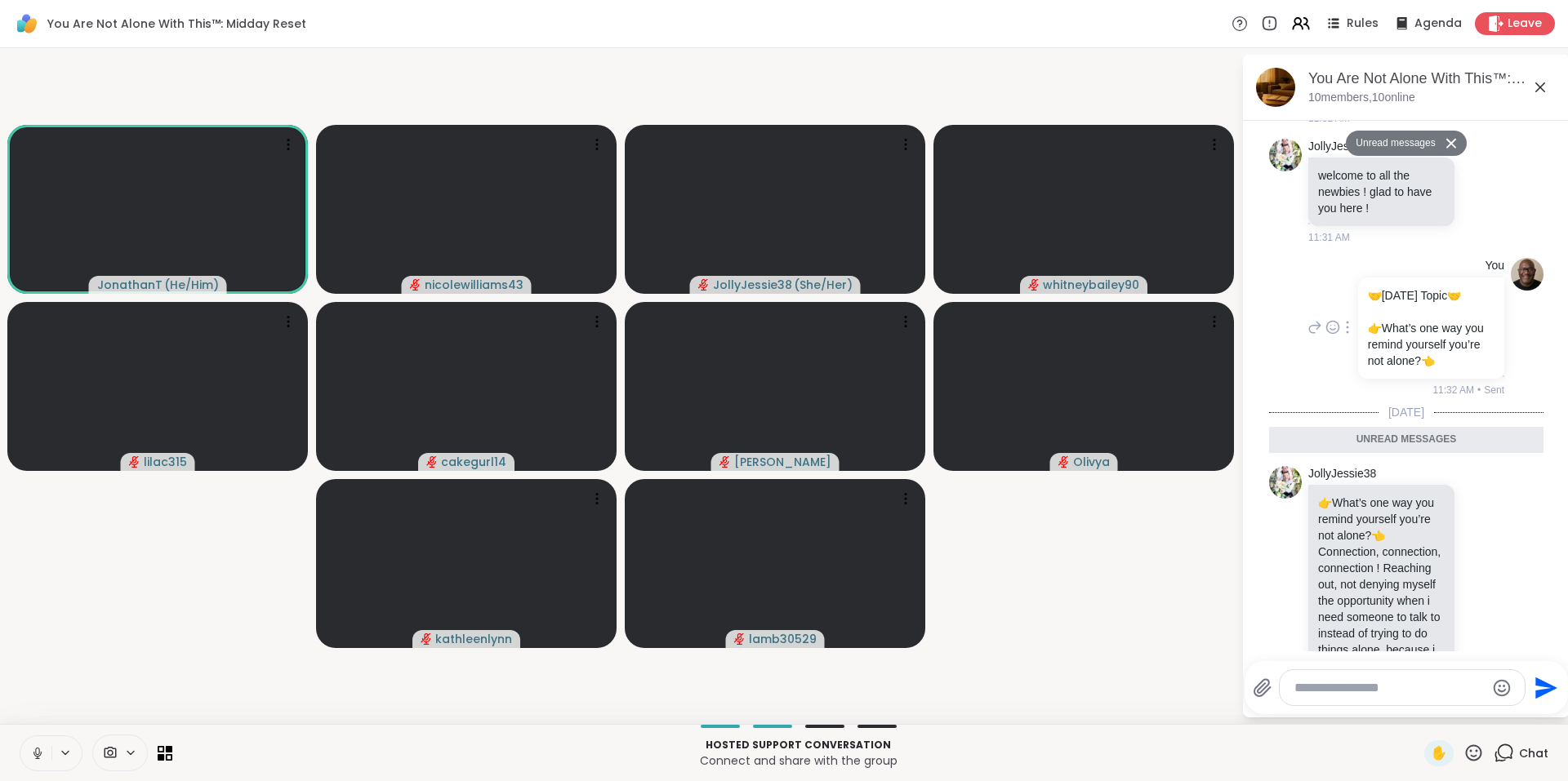
scroll to position [4787, 0]
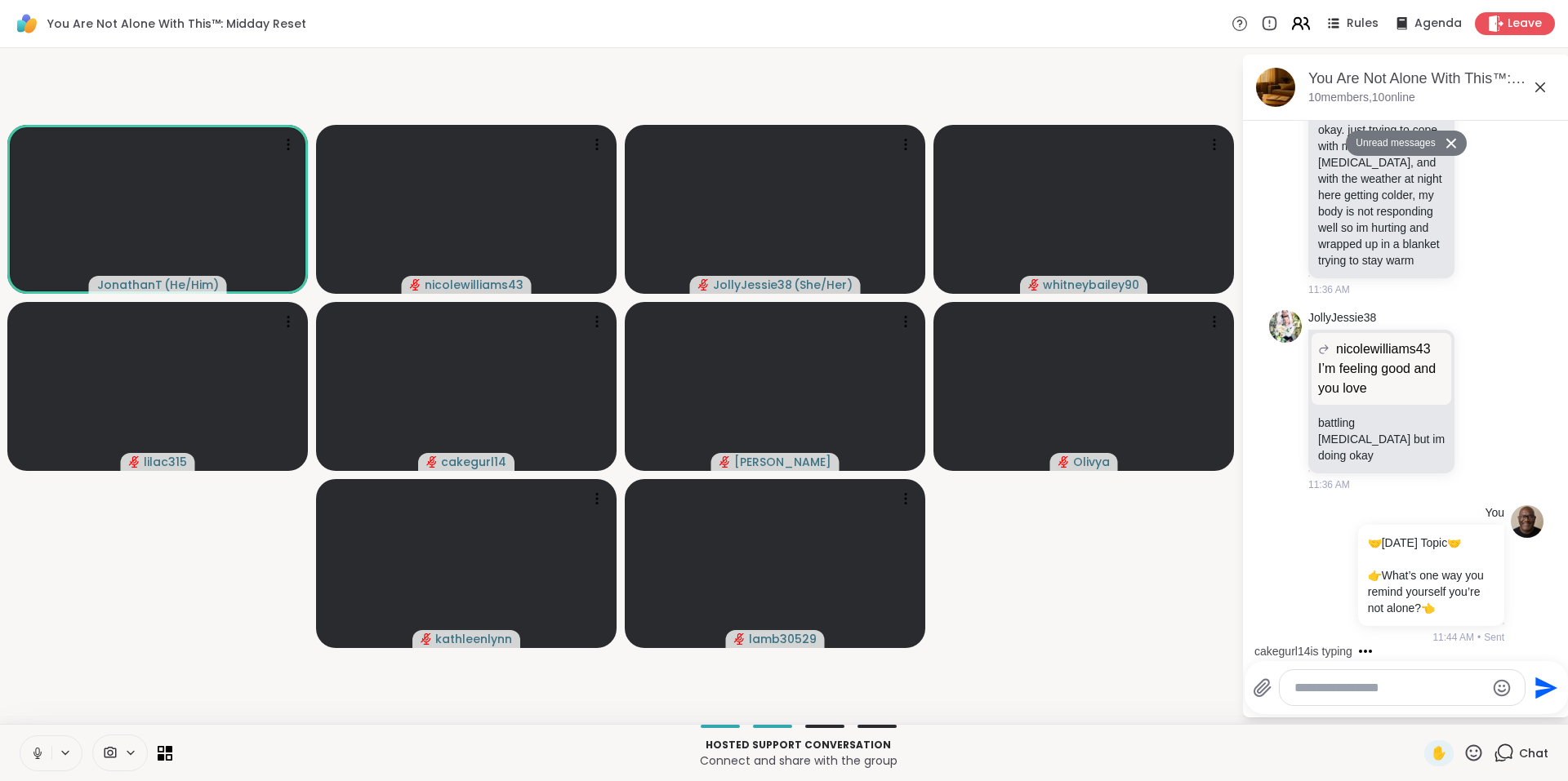
click at [1299, 28] on icon at bounding box center [1300, 23] width 20 height 20
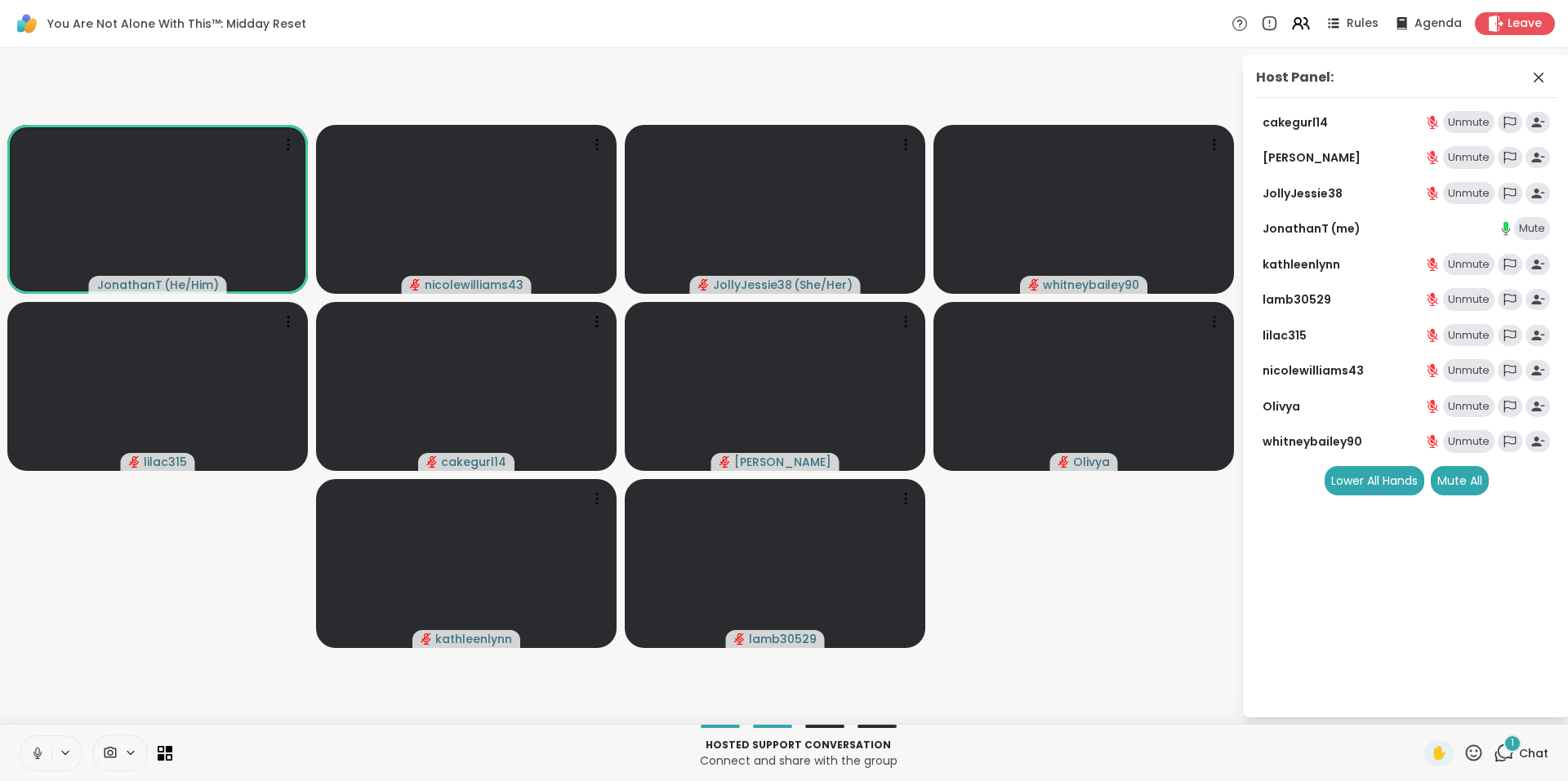
click at [1503, 743] on div "1" at bounding box center [1512, 744] width 18 height 18
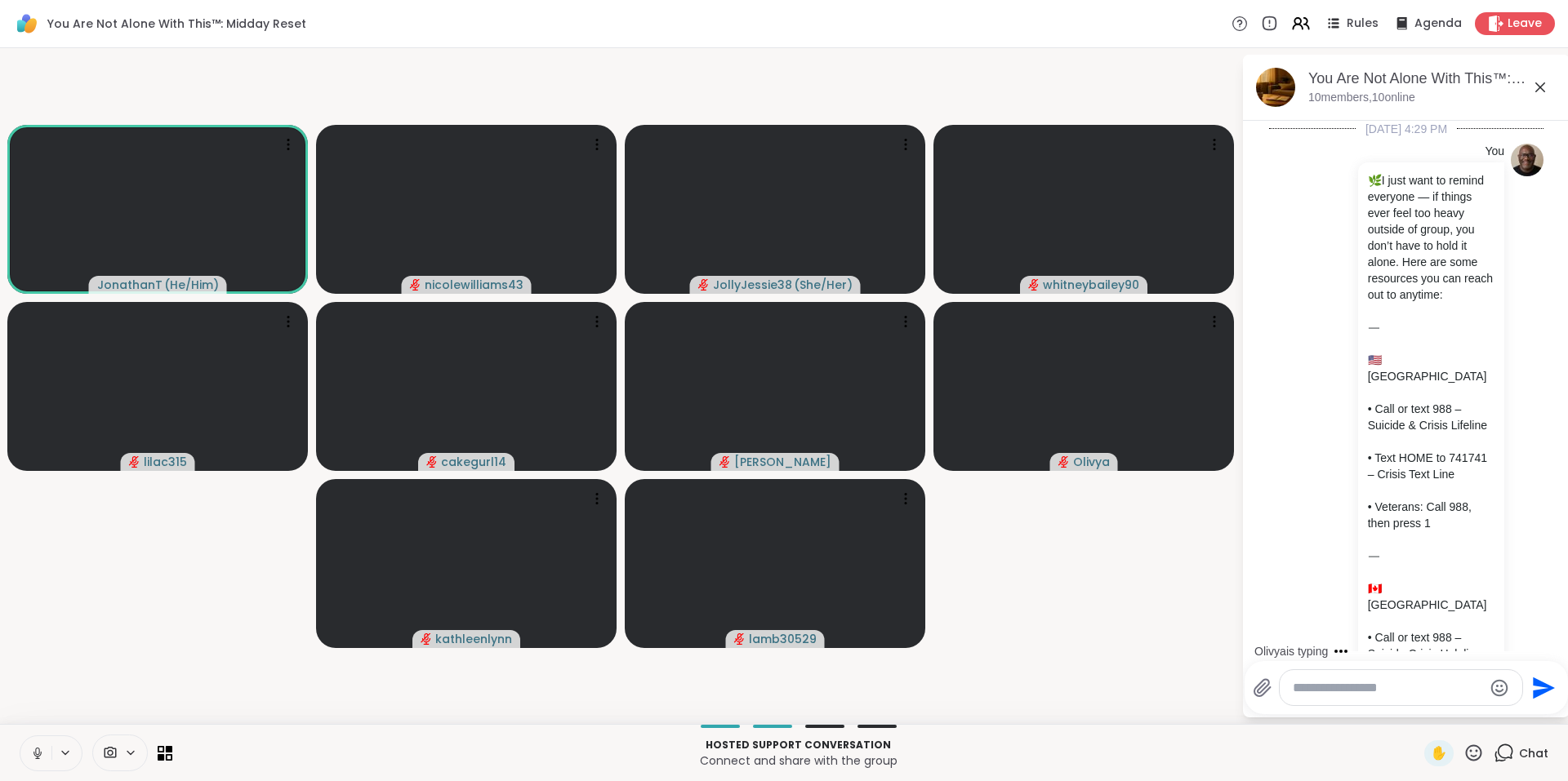
scroll to position [4889, 0]
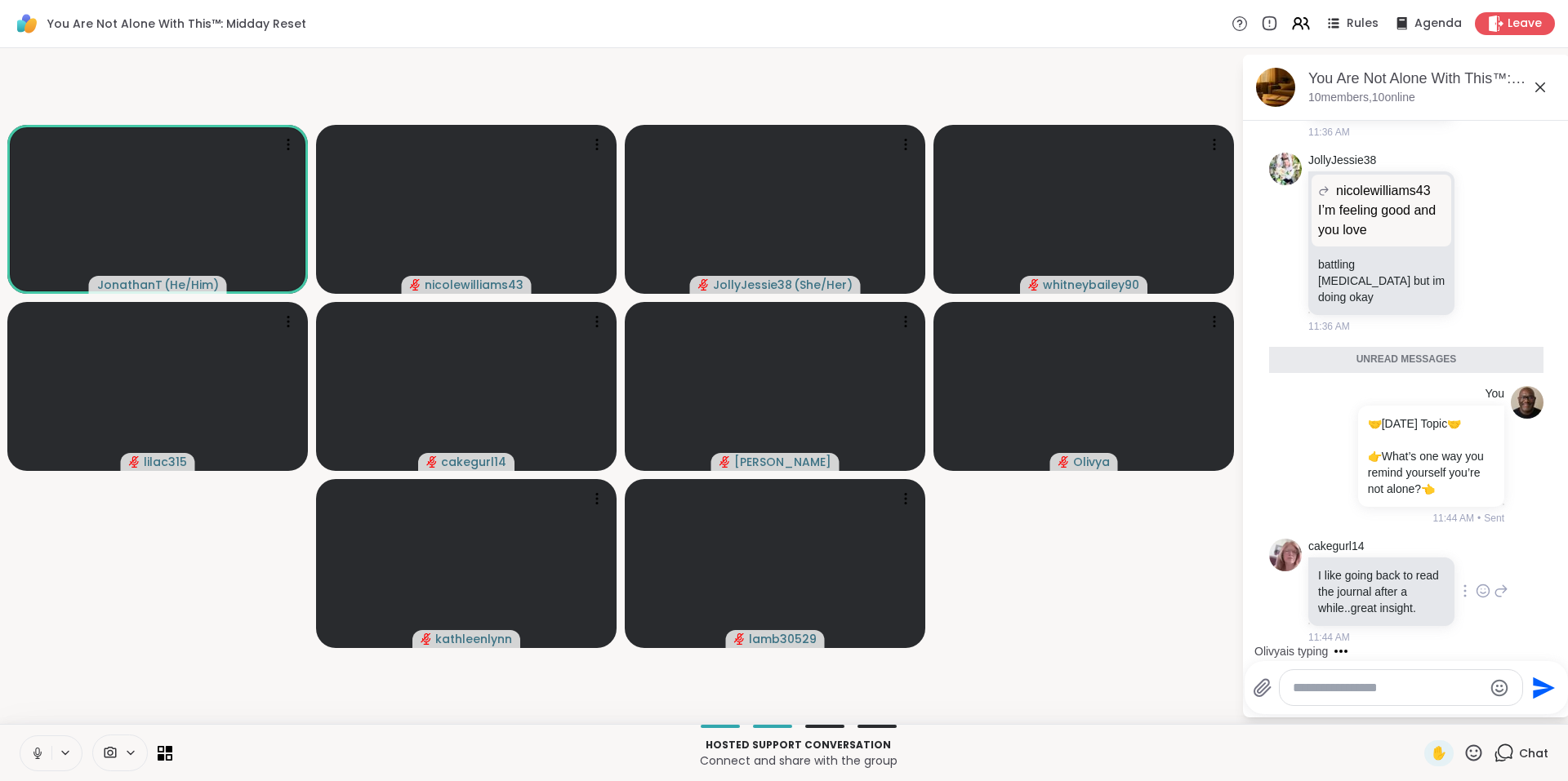
click at [1475, 590] on icon at bounding box center [1482, 590] width 14 height 16
click at [1475, 564] on div "Select Reaction: Heart" at bounding box center [1482, 565] width 14 height 14
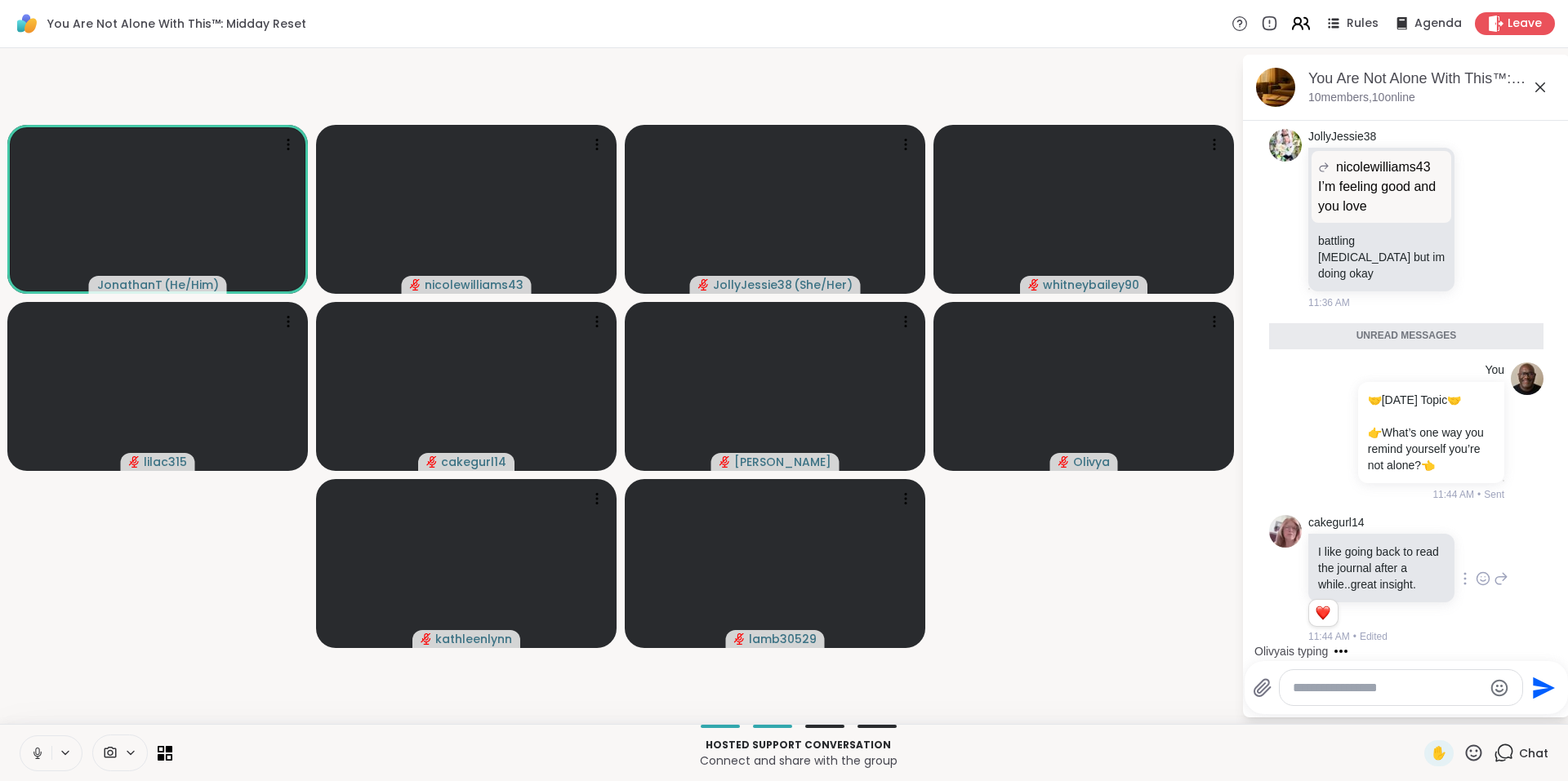
click at [1290, 29] on icon at bounding box center [1300, 23] width 20 height 20
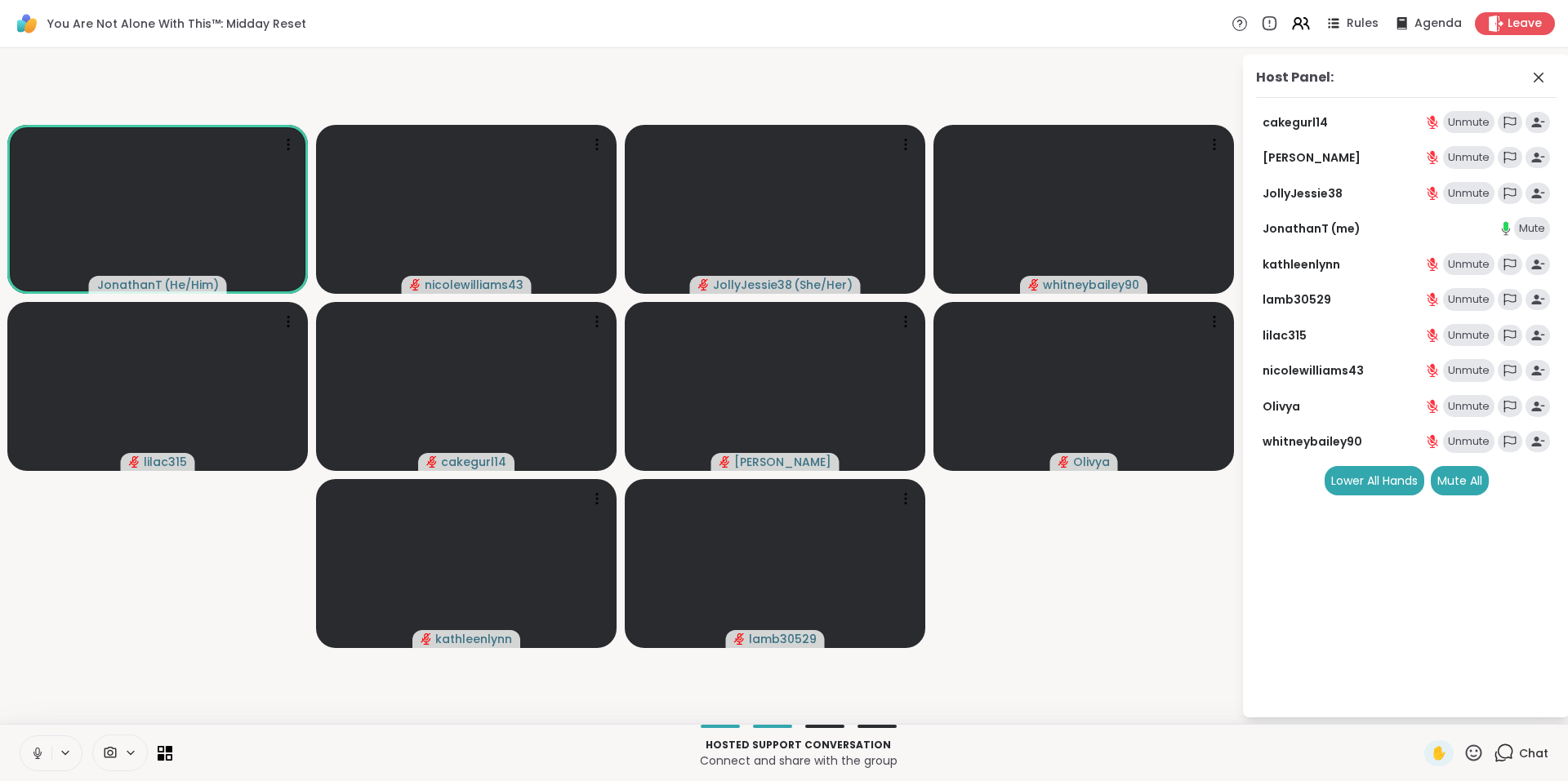
click at [1497, 751] on icon at bounding box center [1503, 753] width 20 height 20
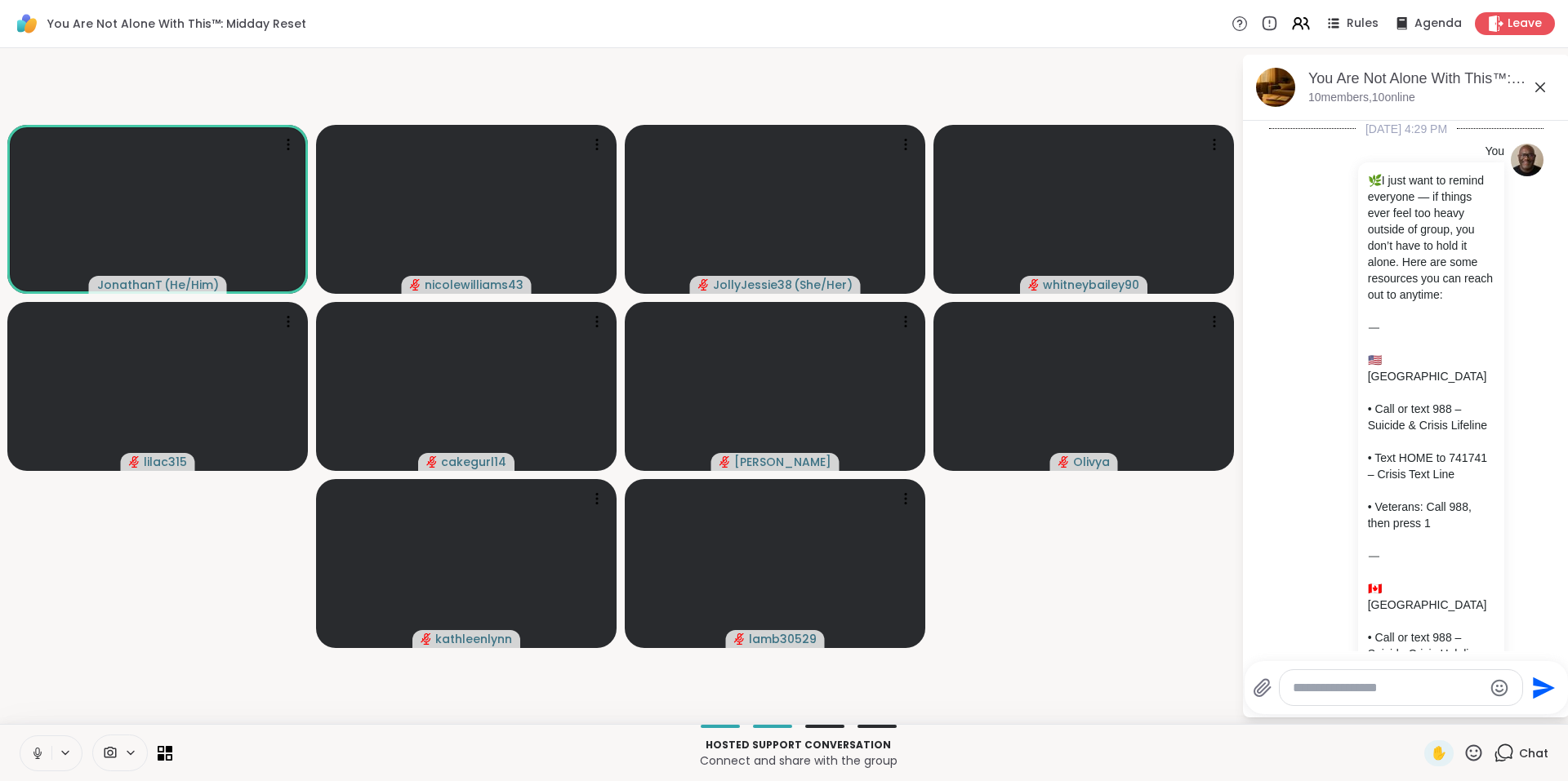
scroll to position [4874, 0]
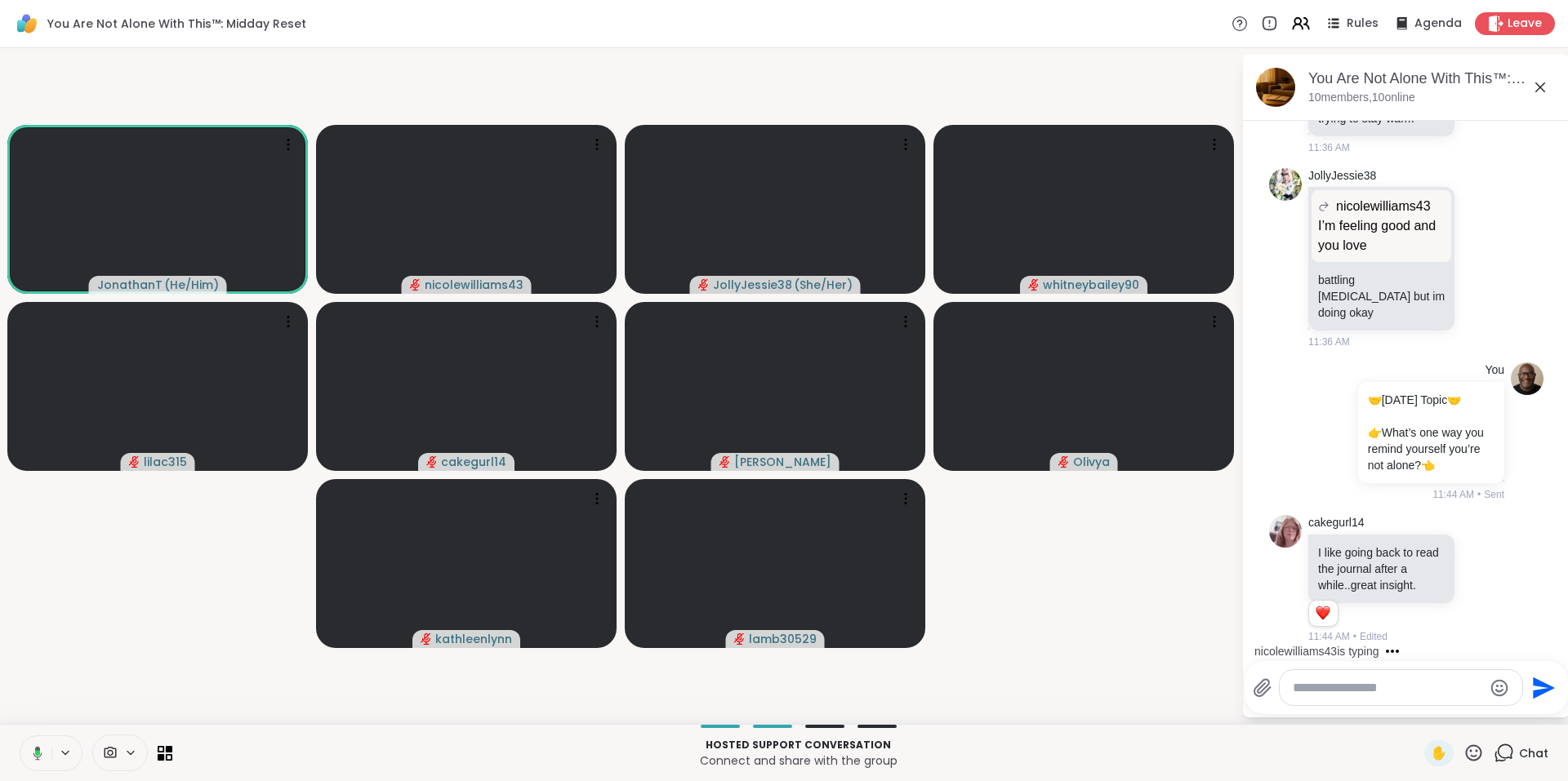
click at [1539, 88] on icon at bounding box center [1539, 87] width 10 height 10
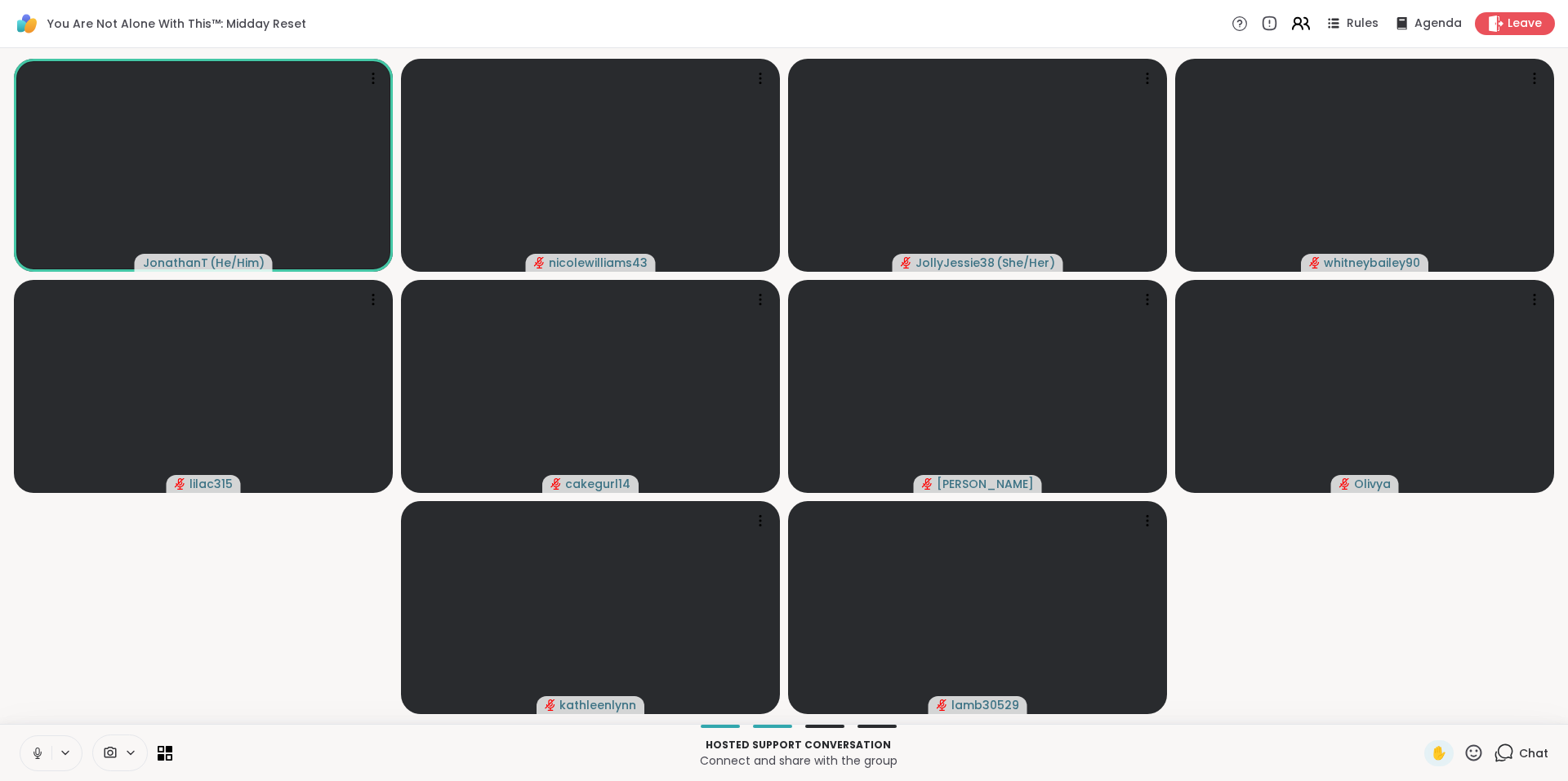
click at [1294, 25] on icon at bounding box center [1300, 23] width 20 height 20
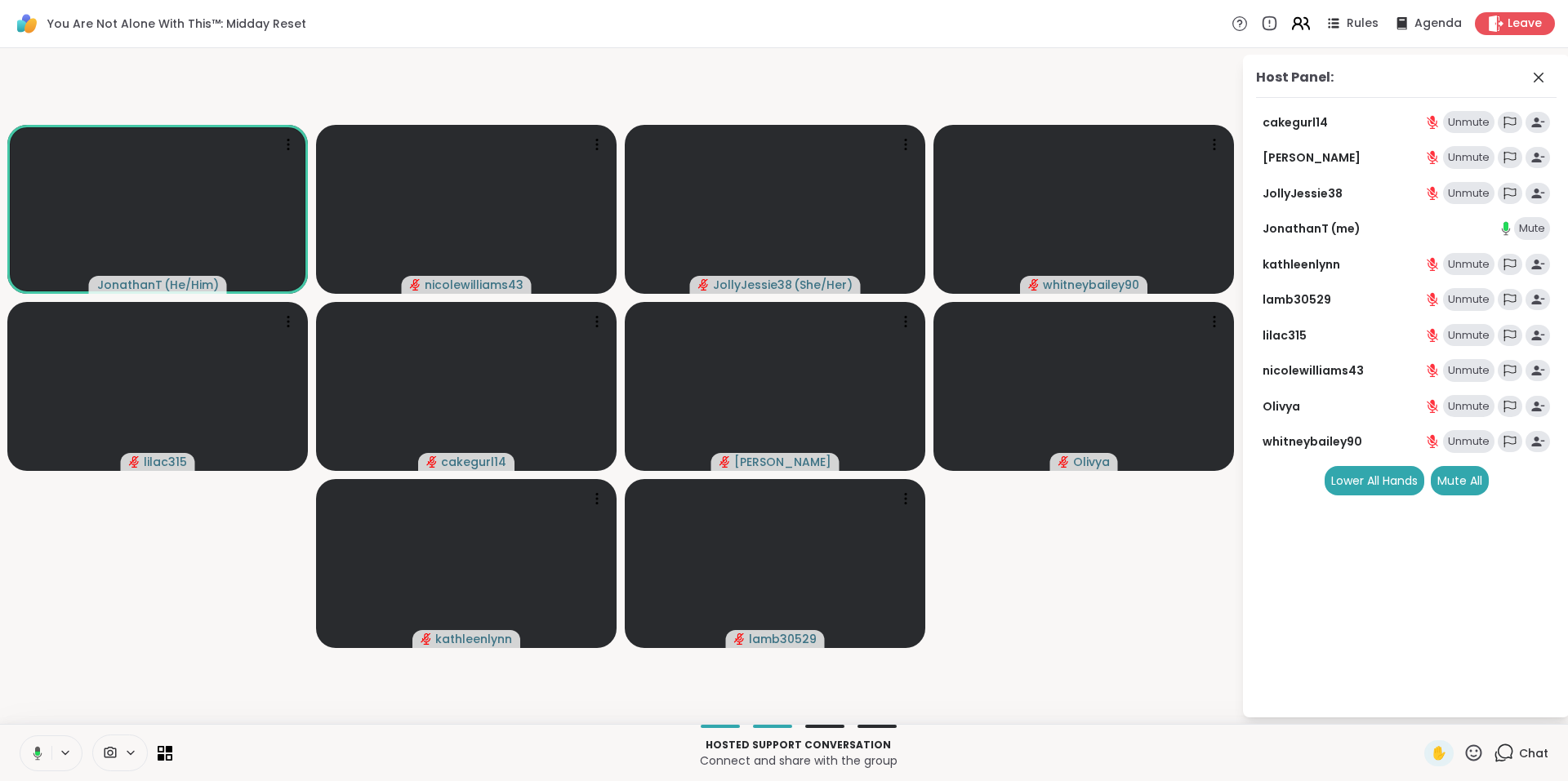
click at [1294, 24] on icon at bounding box center [1297, 20] width 6 height 6
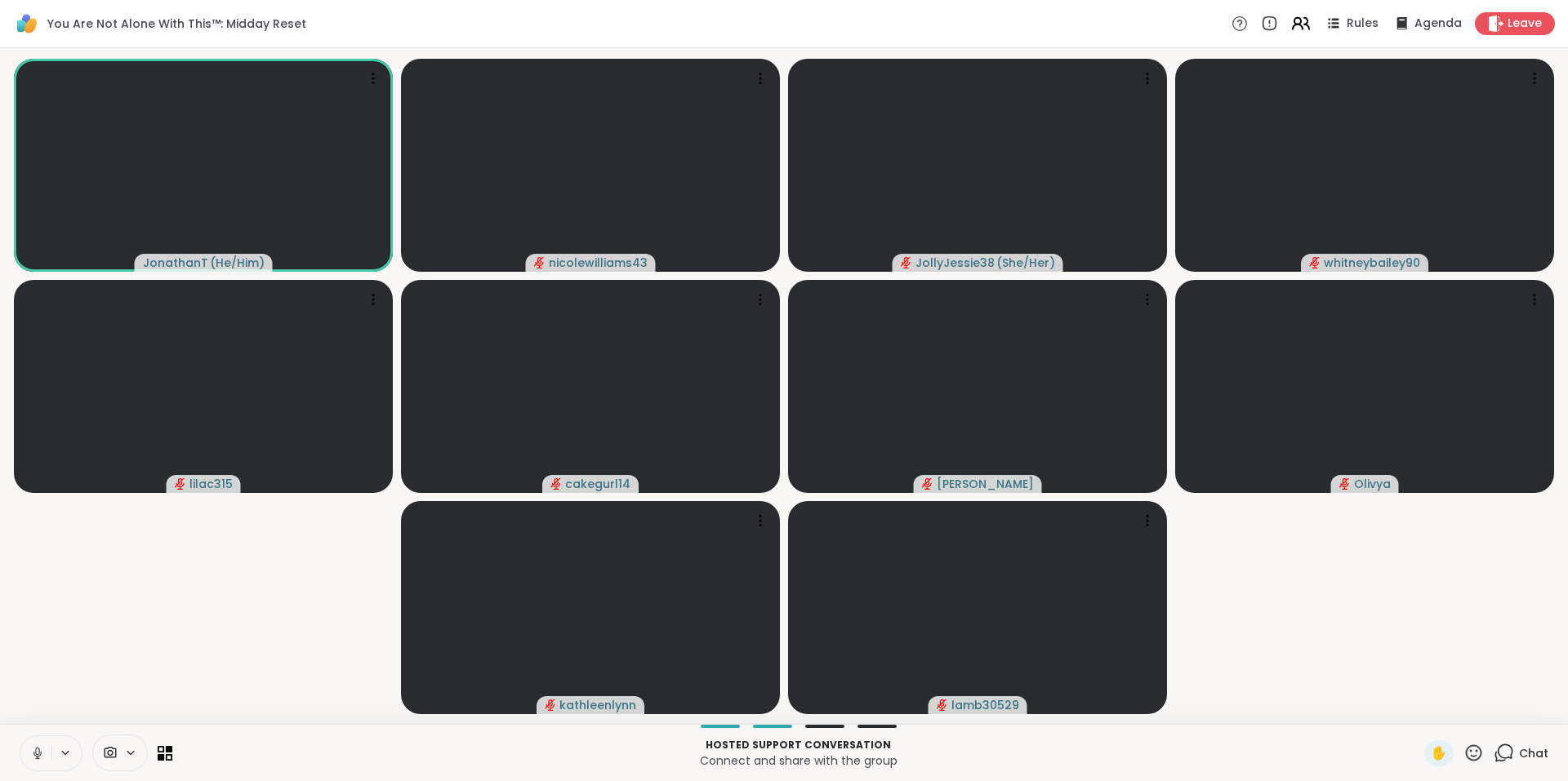
click at [1294, 24] on icon at bounding box center [1297, 20] width 6 height 6
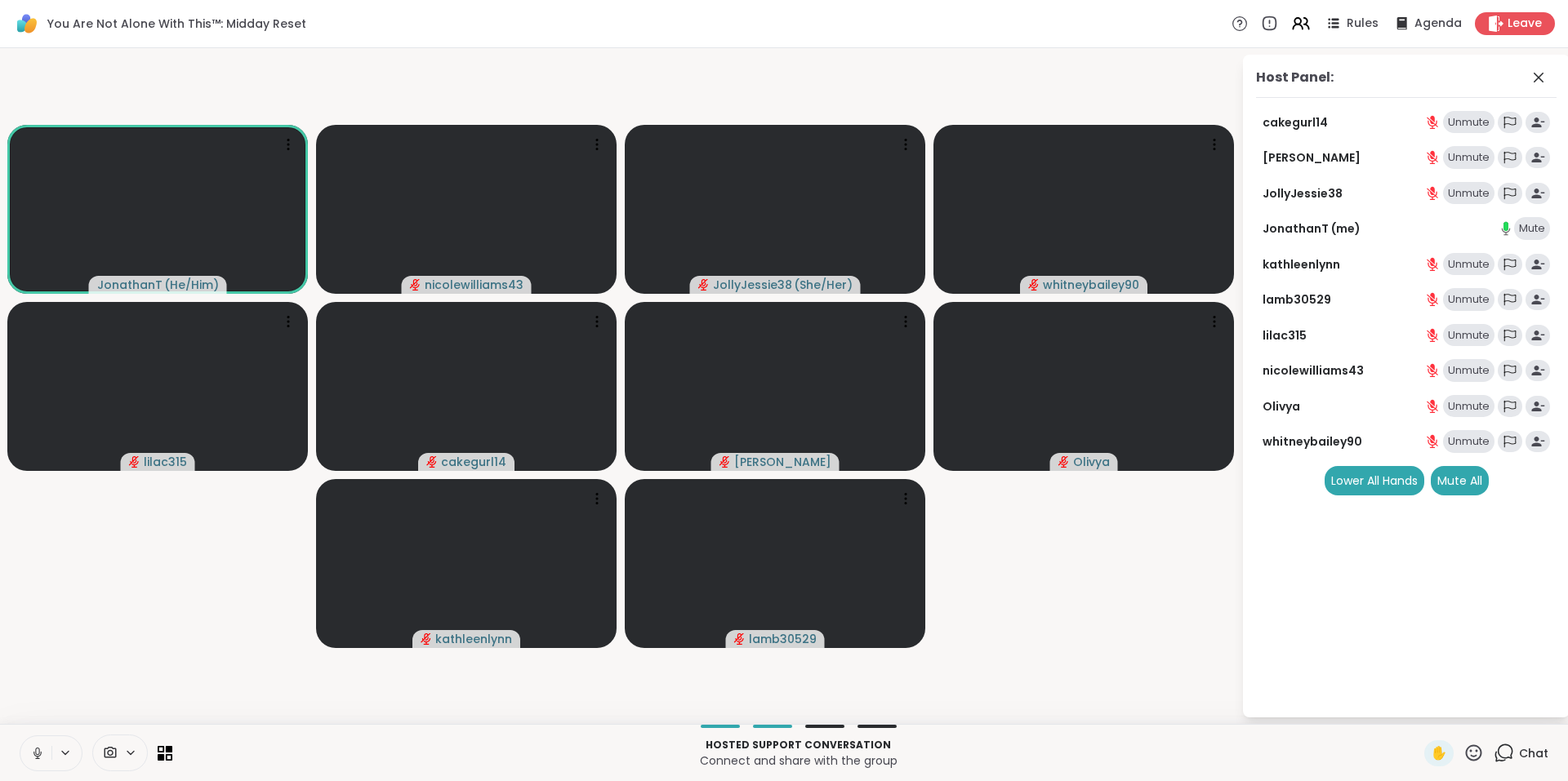
click at [1496, 747] on icon at bounding box center [1503, 753] width 20 height 20
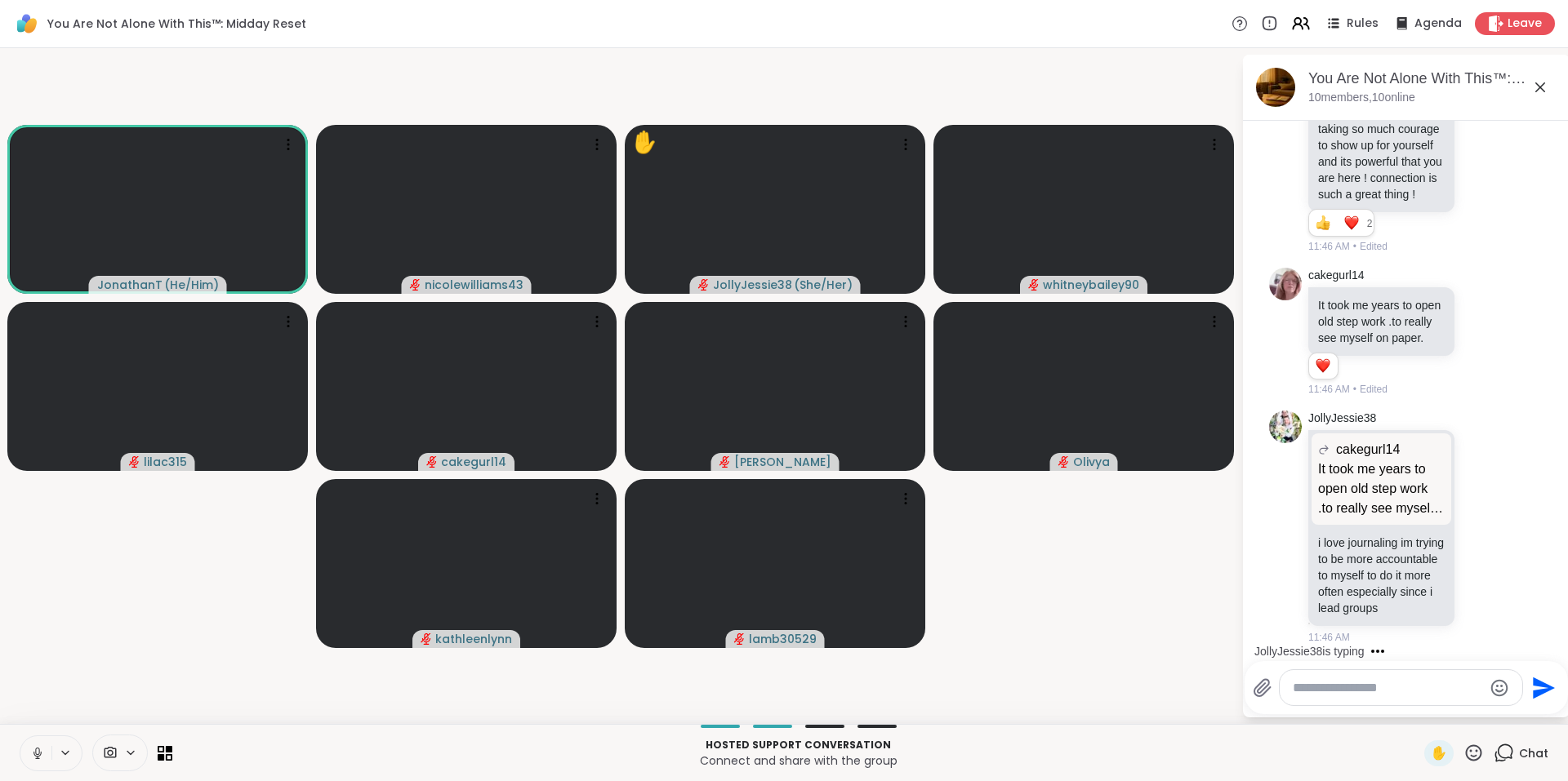
scroll to position [6123, 0]
click at [1294, 23] on icon at bounding box center [1300, 23] width 20 height 20
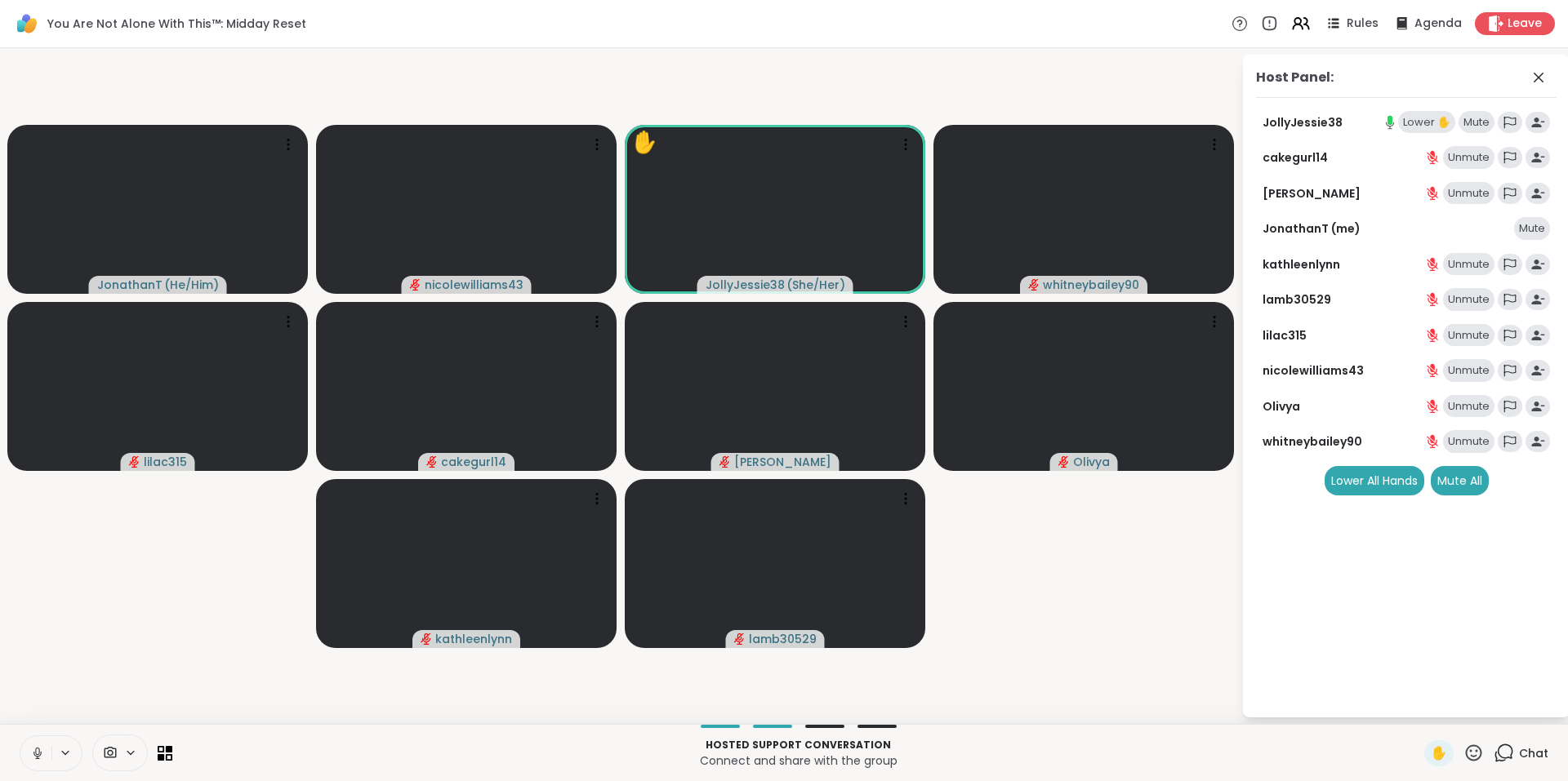
click at [1493, 751] on icon at bounding box center [1503, 753] width 20 height 20
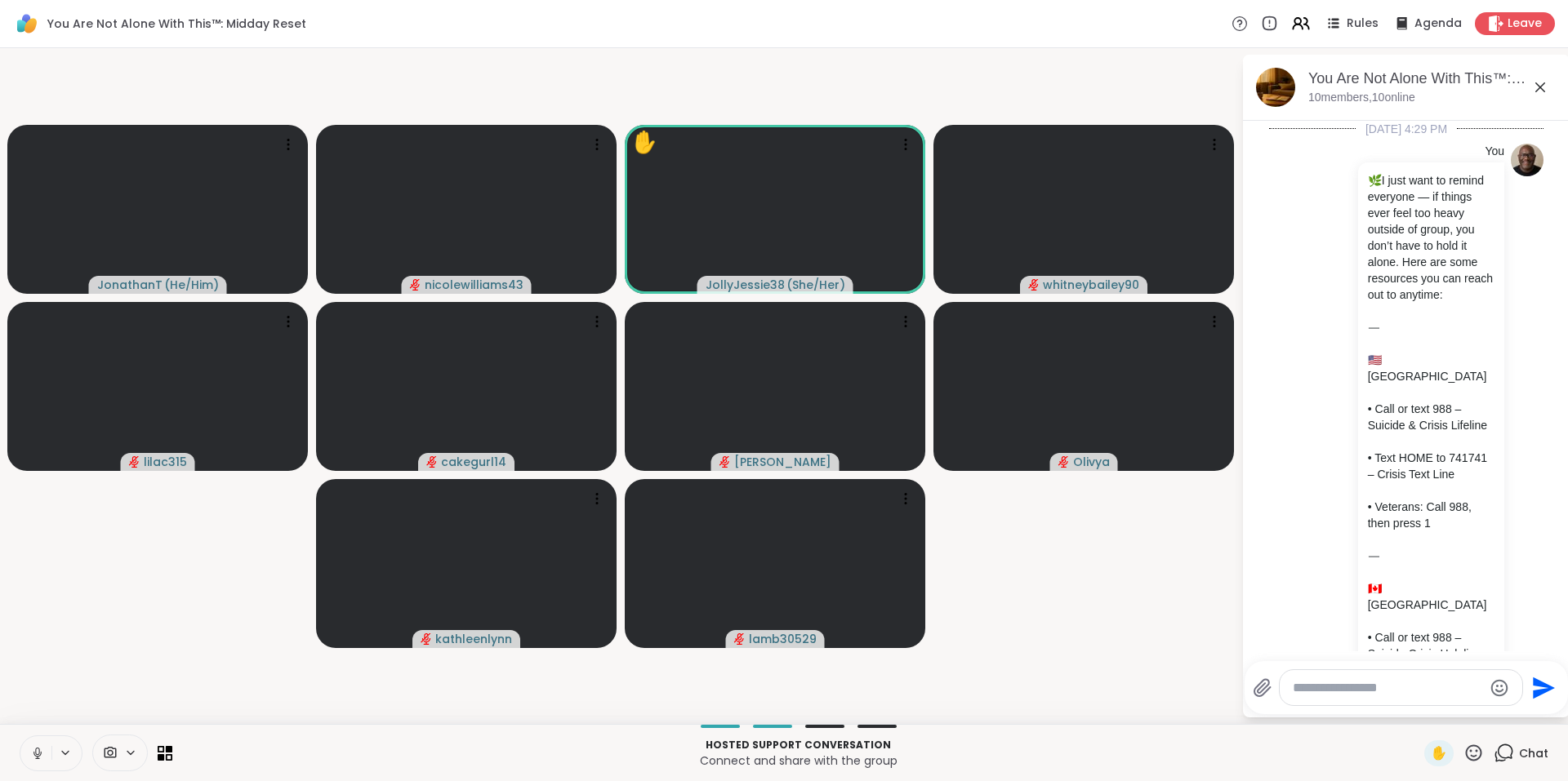
scroll to position [6107, 0]
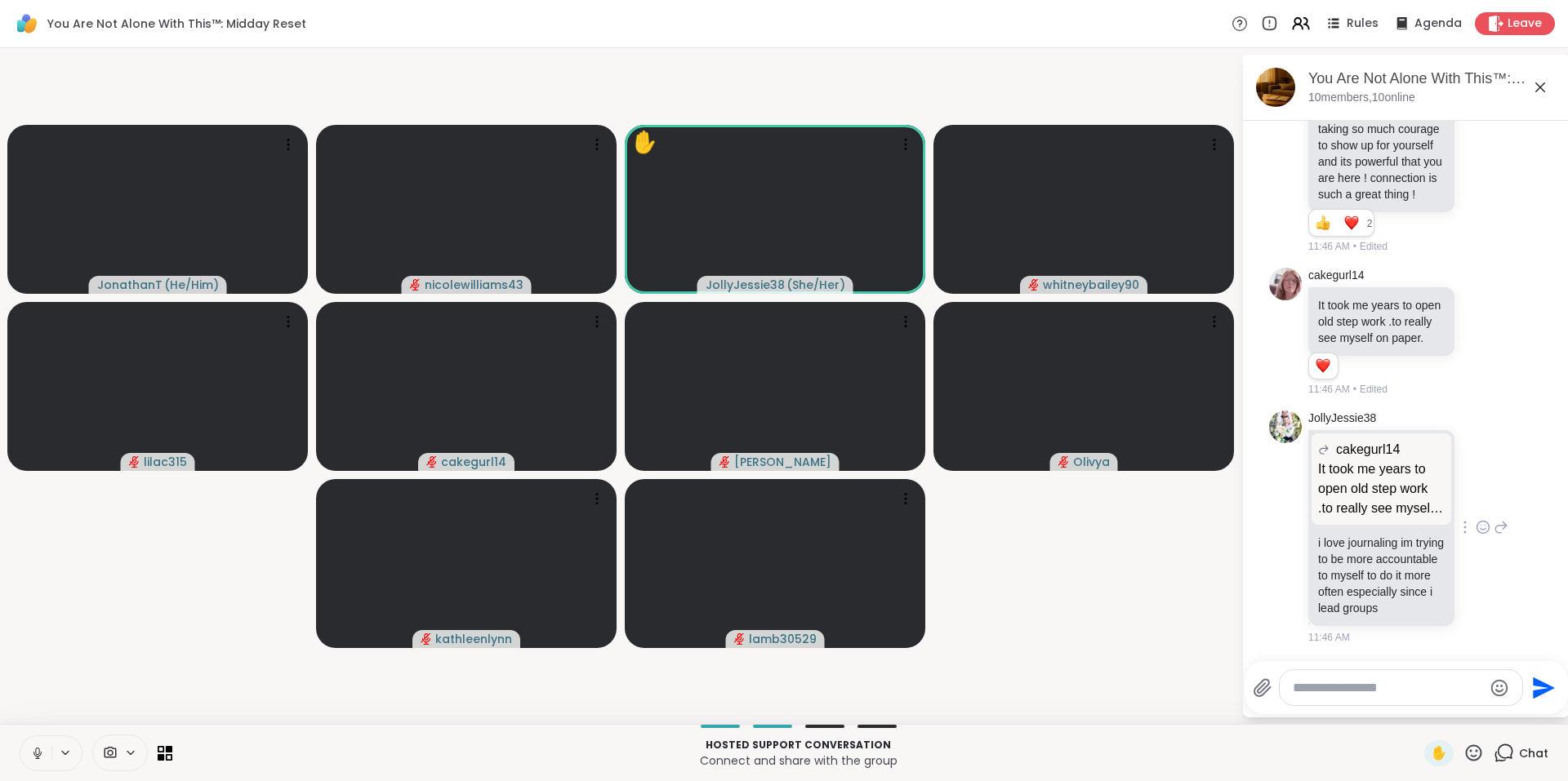
click at [1475, 519] on icon at bounding box center [1482, 527] width 14 height 16
click at [1475, 493] on div "Select Reaction: Heart" at bounding box center [1482, 500] width 14 height 14
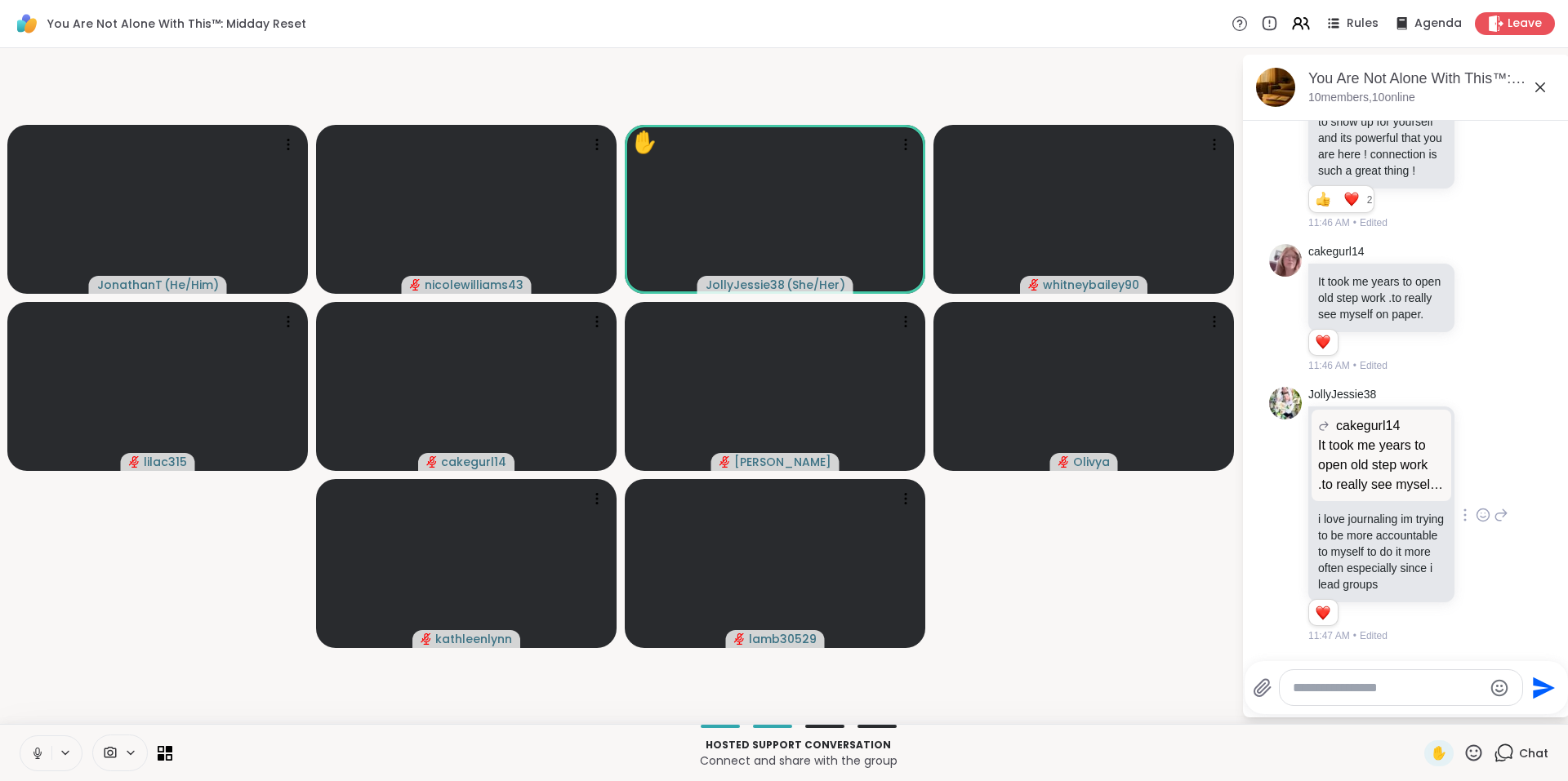
scroll to position [6012, 0]
click at [1458, 318] on div at bounding box center [1482, 308] width 51 height 20
click at [1475, 317] on icon at bounding box center [1482, 308] width 14 height 16
click at [1493, 318] on icon at bounding box center [1500, 308] width 14 height 20
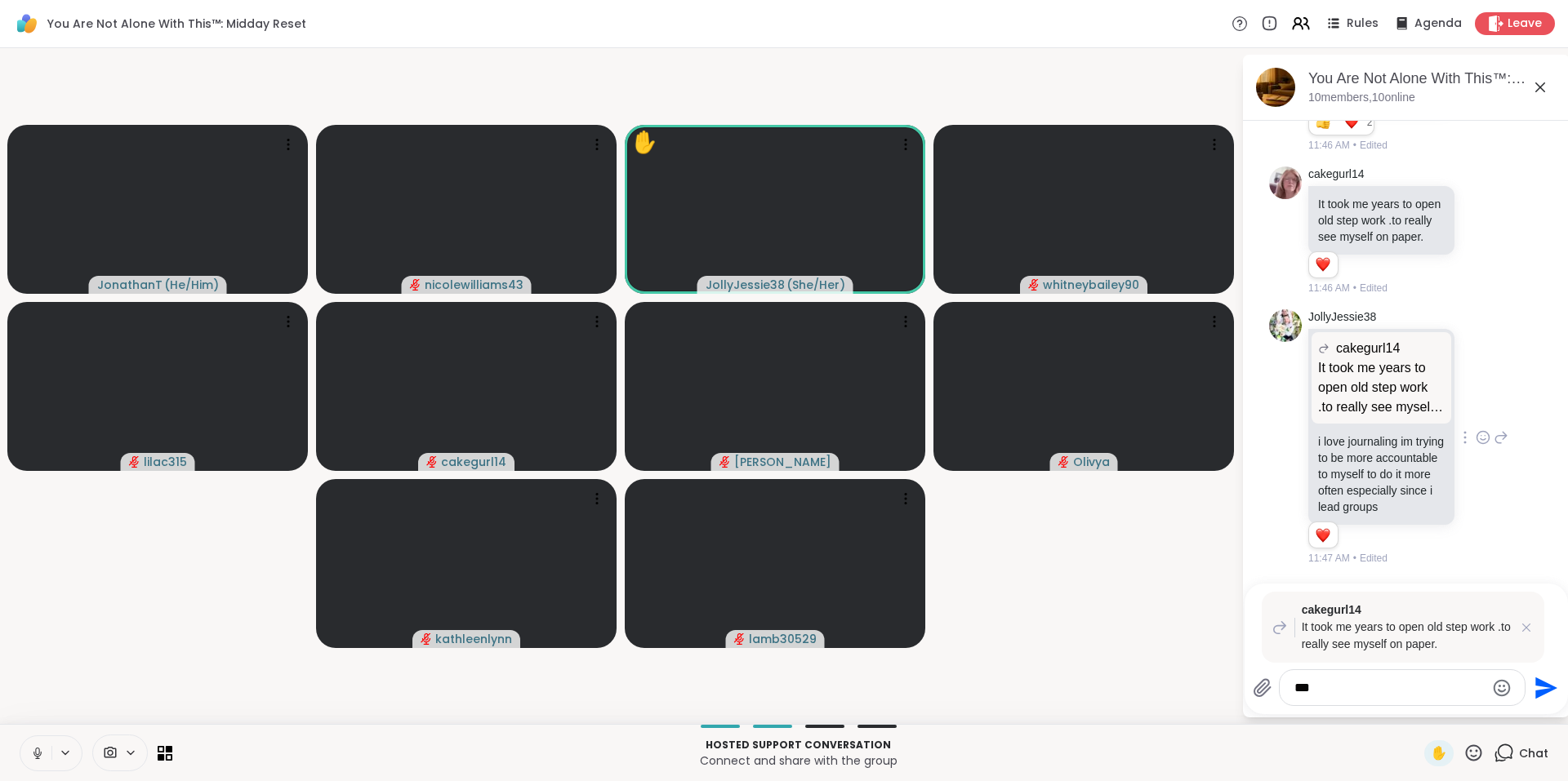
type textarea "***"
click at [1542, 687] on icon "Send" at bounding box center [1543, 687] width 26 height 26
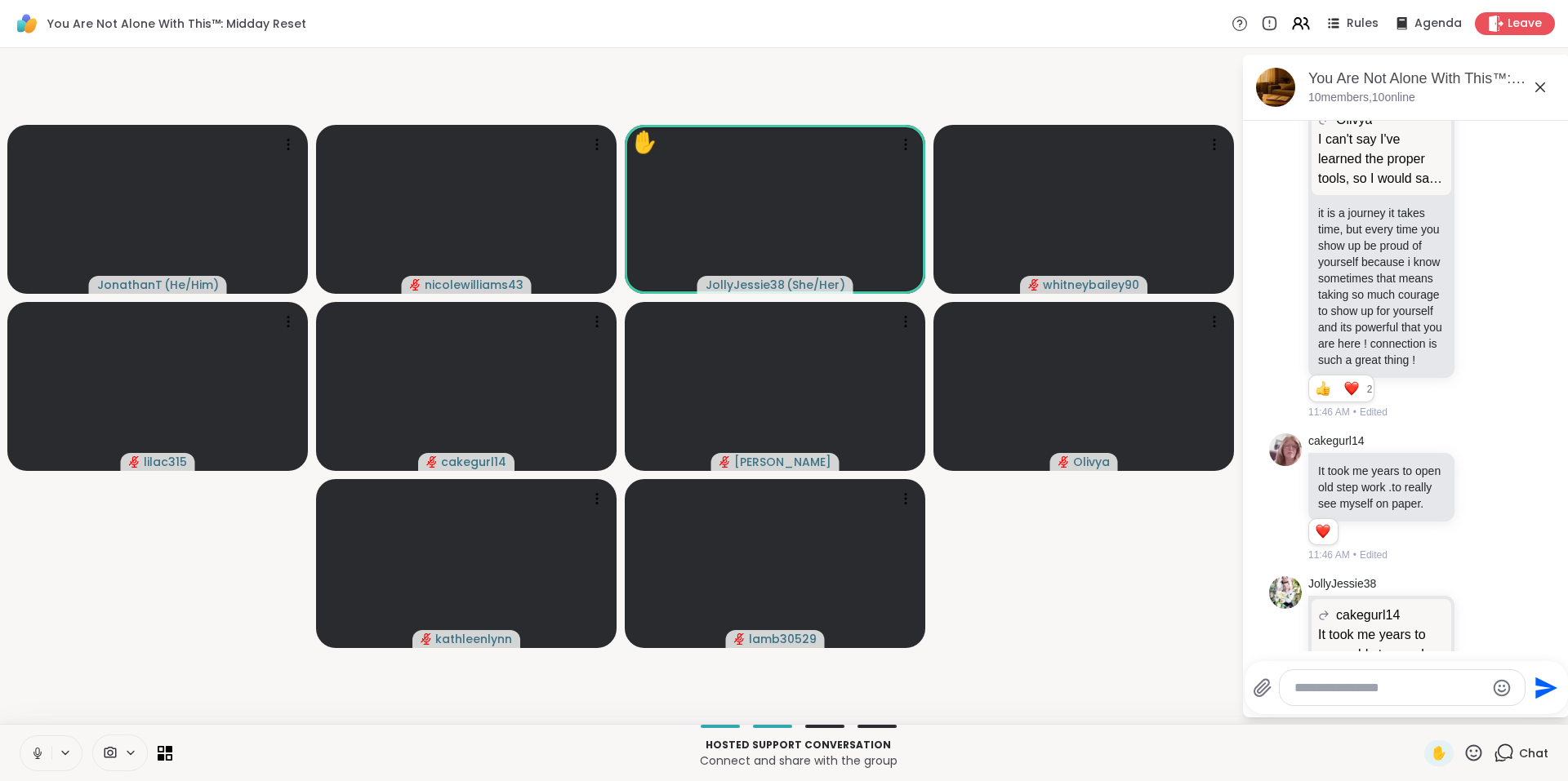
scroll to position [5665, 0]
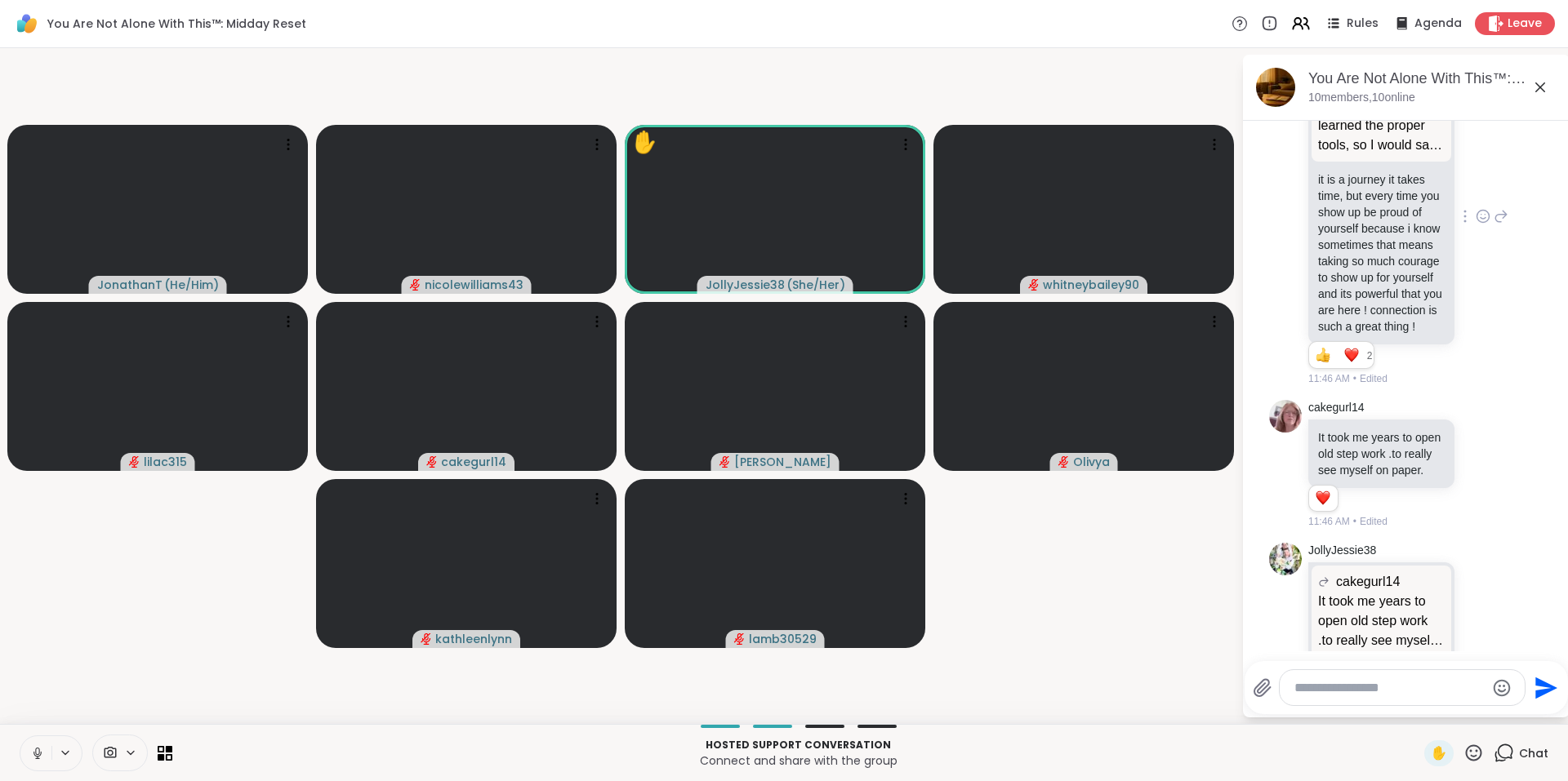
click at [1475, 224] on icon at bounding box center [1482, 216] width 14 height 16
click at [1475, 198] on div "Select Reaction: Heart" at bounding box center [1482, 190] width 14 height 14
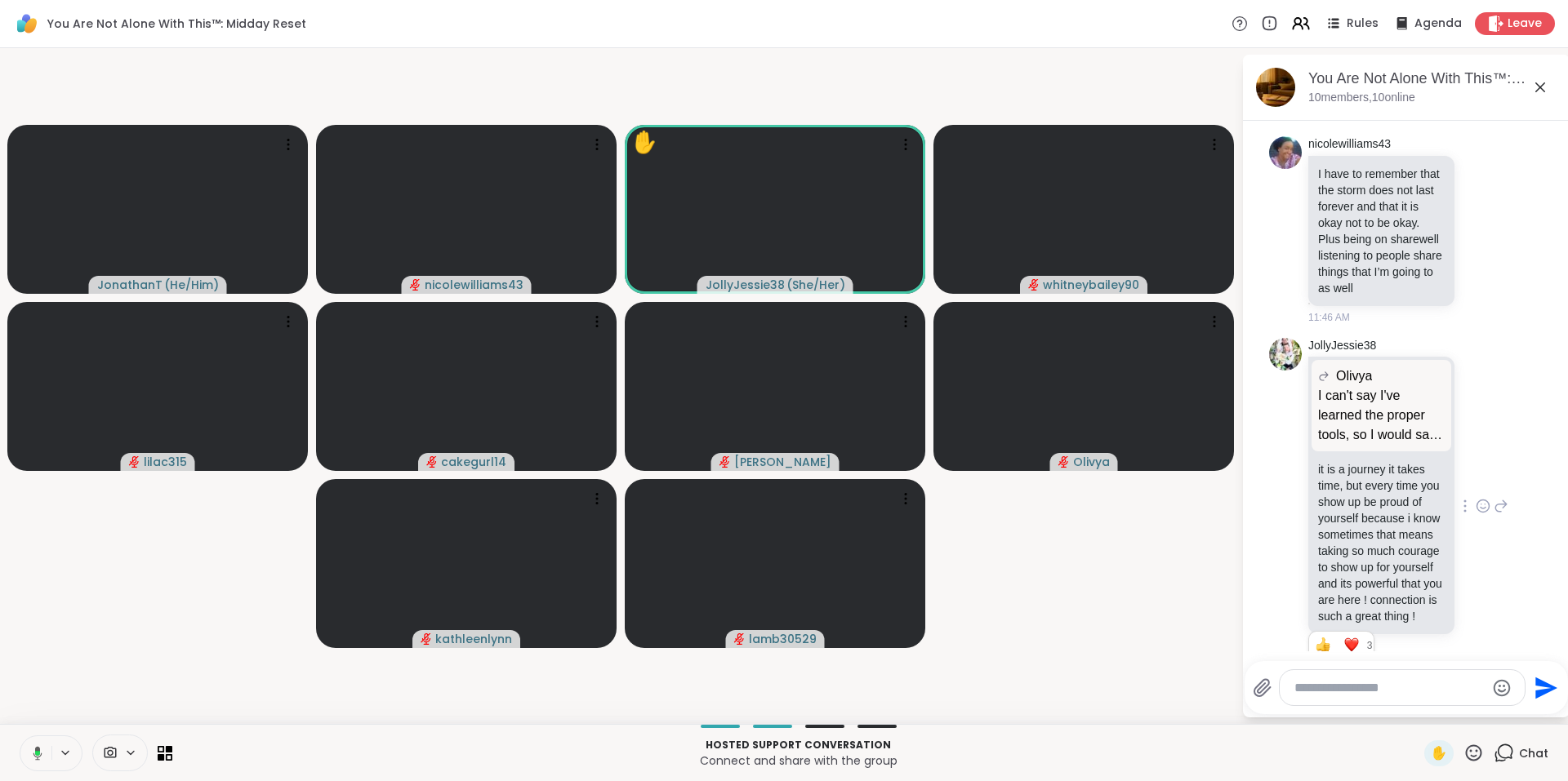
scroll to position [5330, 0]
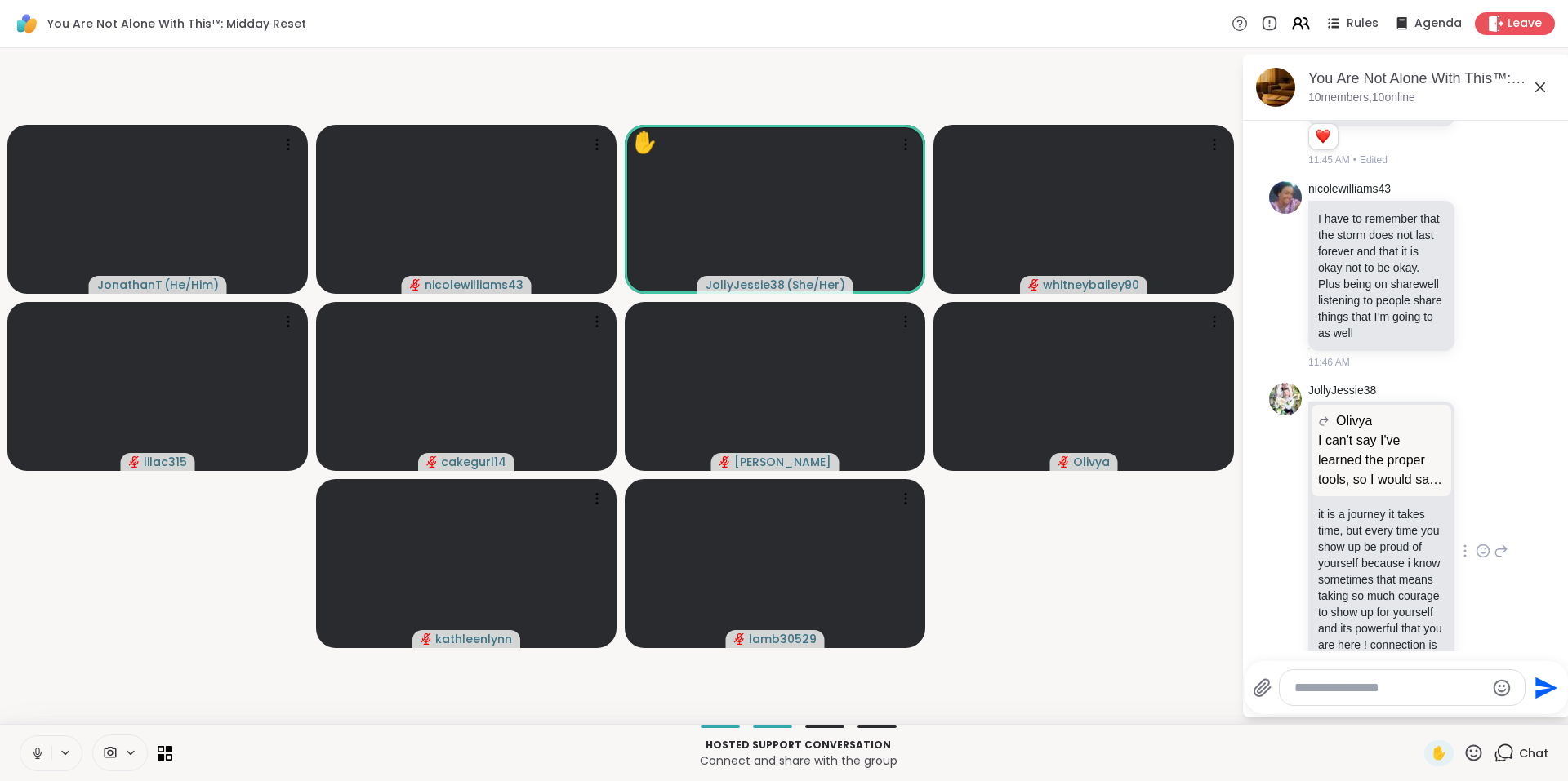
click at [1475, 94] on icon at bounding box center [1482, 86] width 14 height 16
click at [1475, 68] on div "Select Reaction: Heart" at bounding box center [1482, 61] width 14 height 14
click at [1493, 96] on icon at bounding box center [1500, 86] width 14 height 20
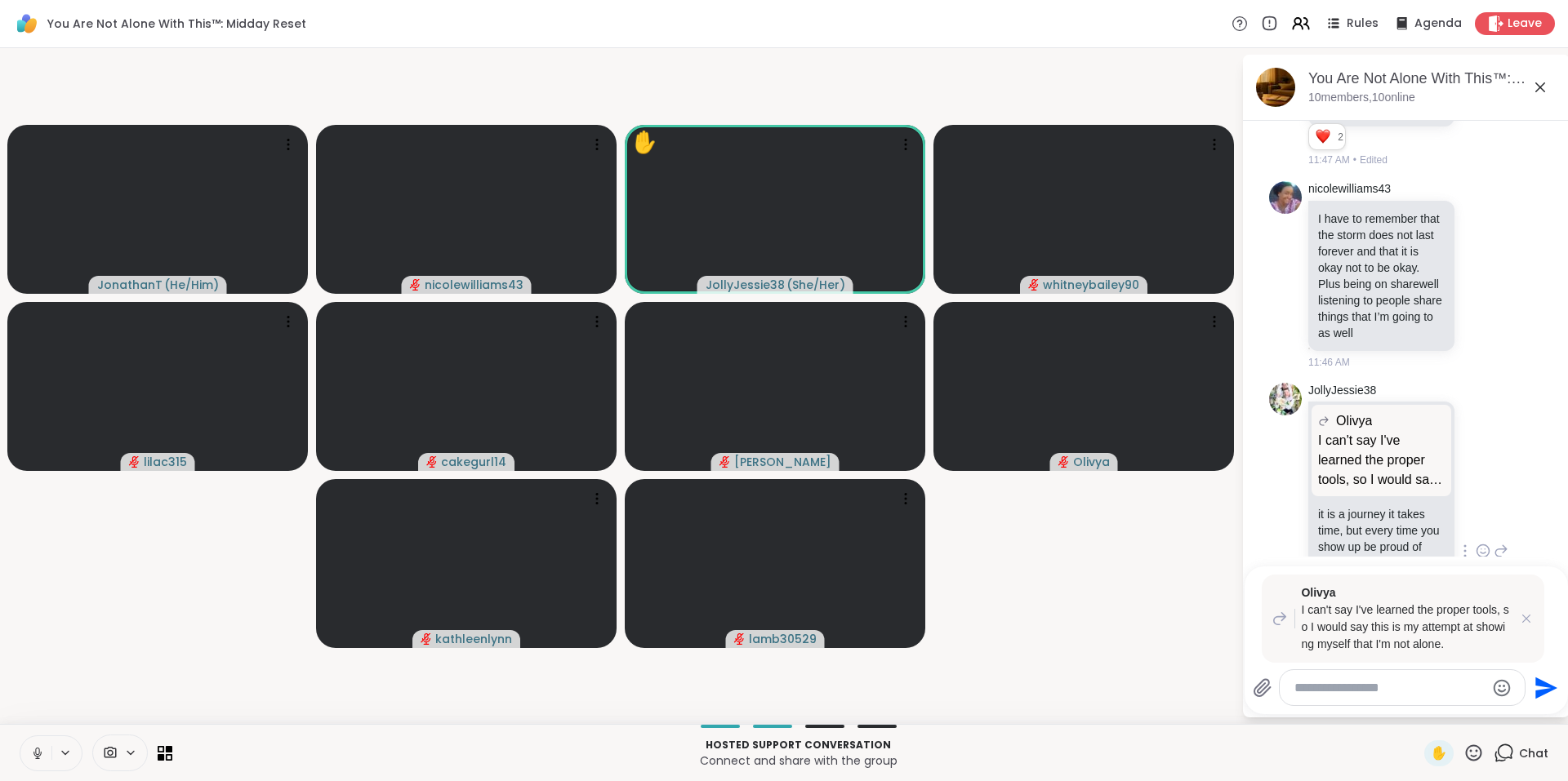
click at [1317, 689] on textarea "Type your message" at bounding box center [1390, 687] width 191 height 16
paste textarea "**********"
drag, startPoint x: 1367, startPoint y: 674, endPoint x: 1250, endPoint y: 672, distance: 117.0
click at [1240, 674] on div "JonathanT ( He/Him ) nicolewilliams43 ✋ JollyJessie38 ( She/Her ) whitneybailey…" at bounding box center [784, 386] width 1568 height 676
click at [1408, 673] on textarea "**********" at bounding box center [1390, 682] width 191 height 33
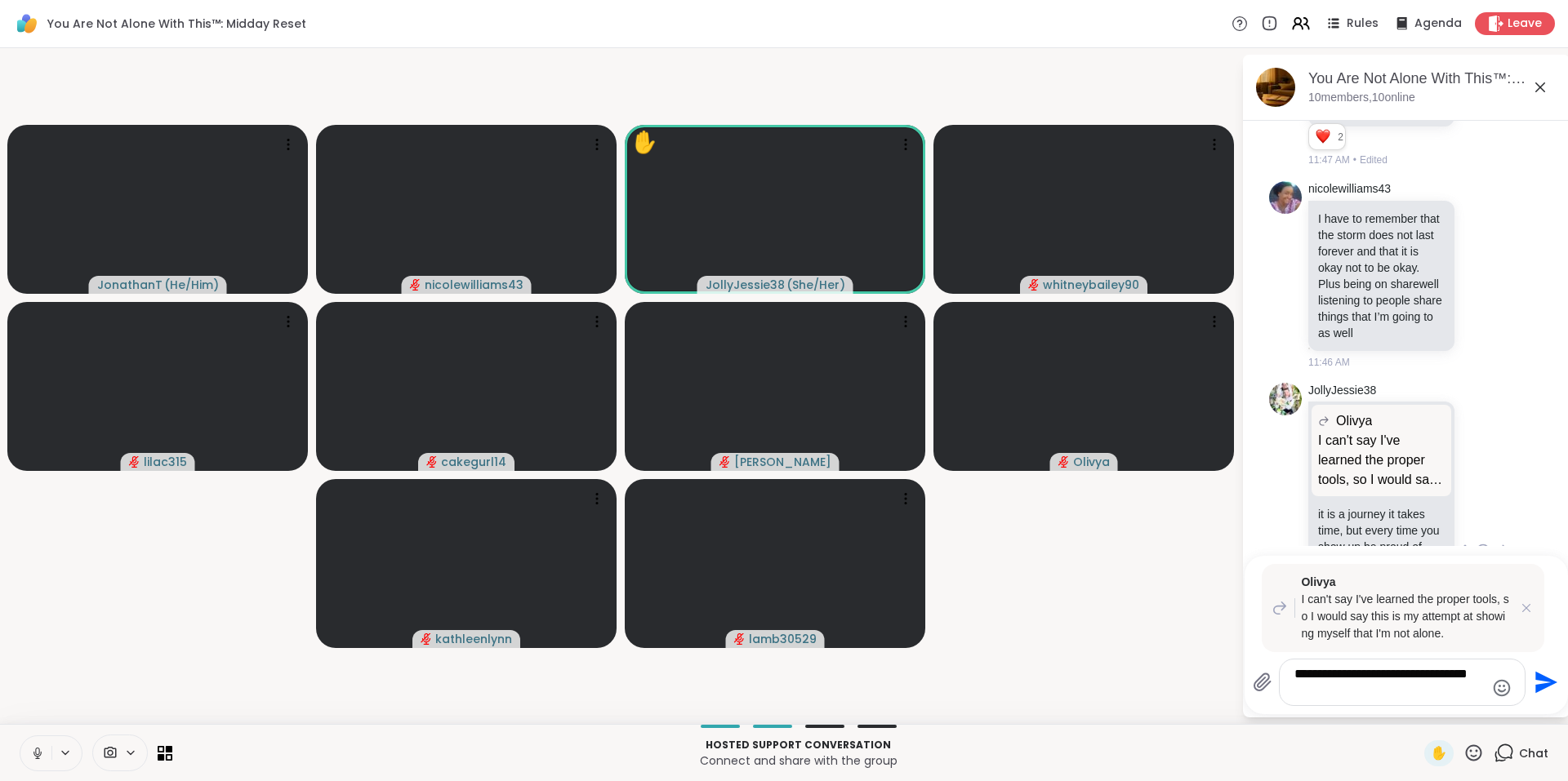
drag, startPoint x: 1447, startPoint y: 676, endPoint x: 1456, endPoint y: 698, distance: 23.8
click at [1456, 698] on textarea "**********" at bounding box center [1390, 682] width 191 height 33
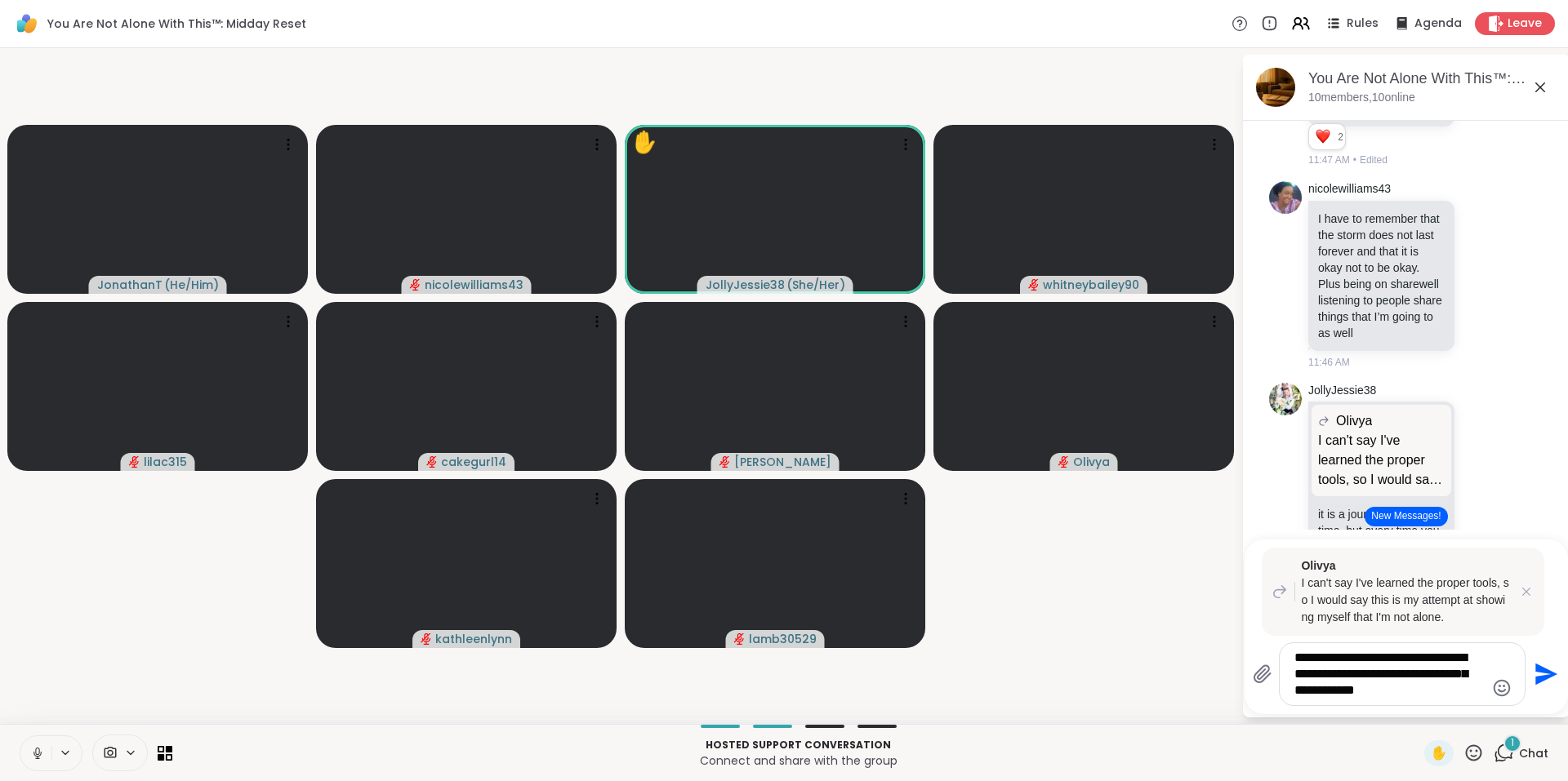
type textarea "**********"
click at [1536, 673] on icon "Send" at bounding box center [1543, 673] width 26 height 26
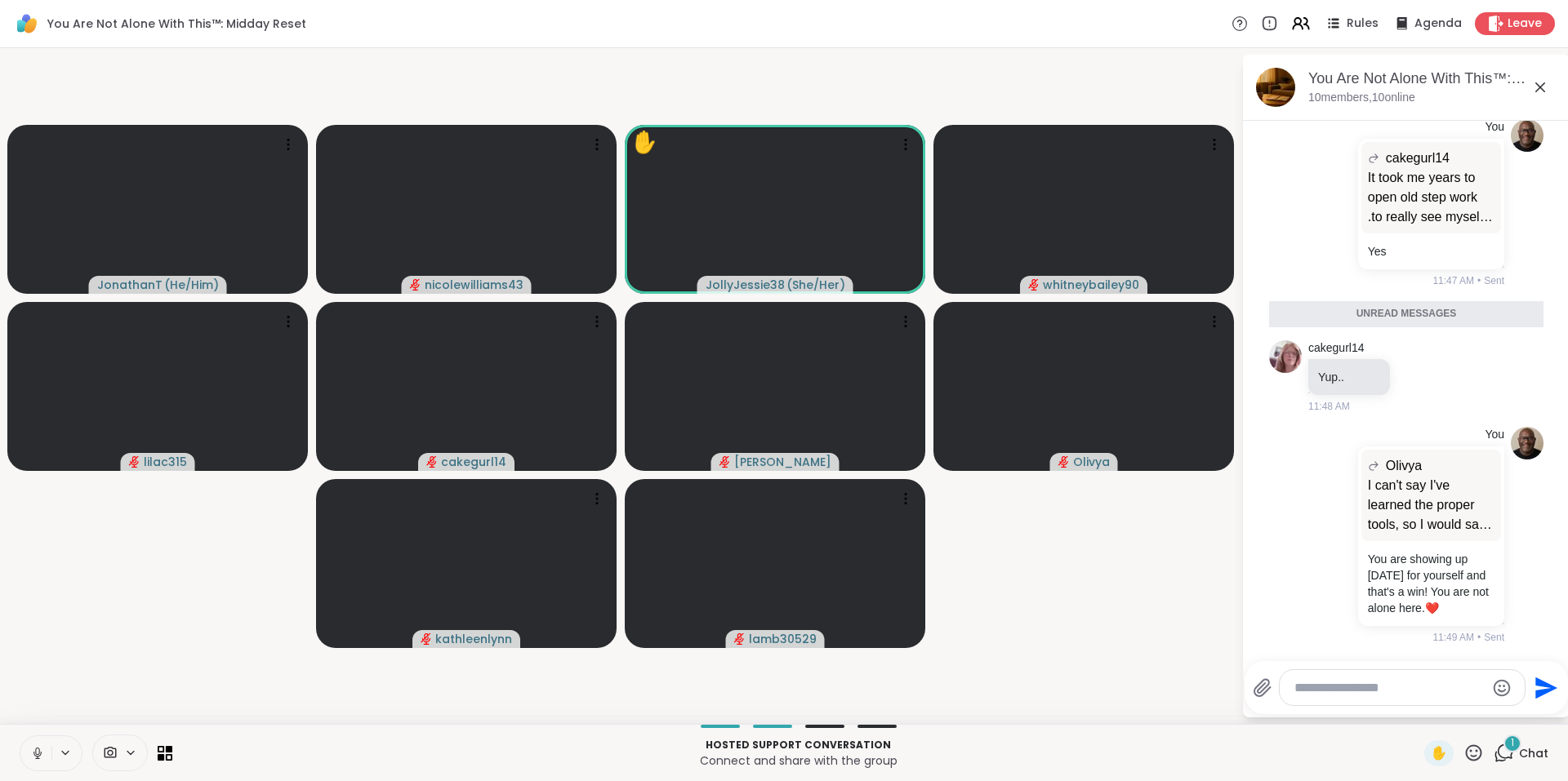
scroll to position [6646, 0]
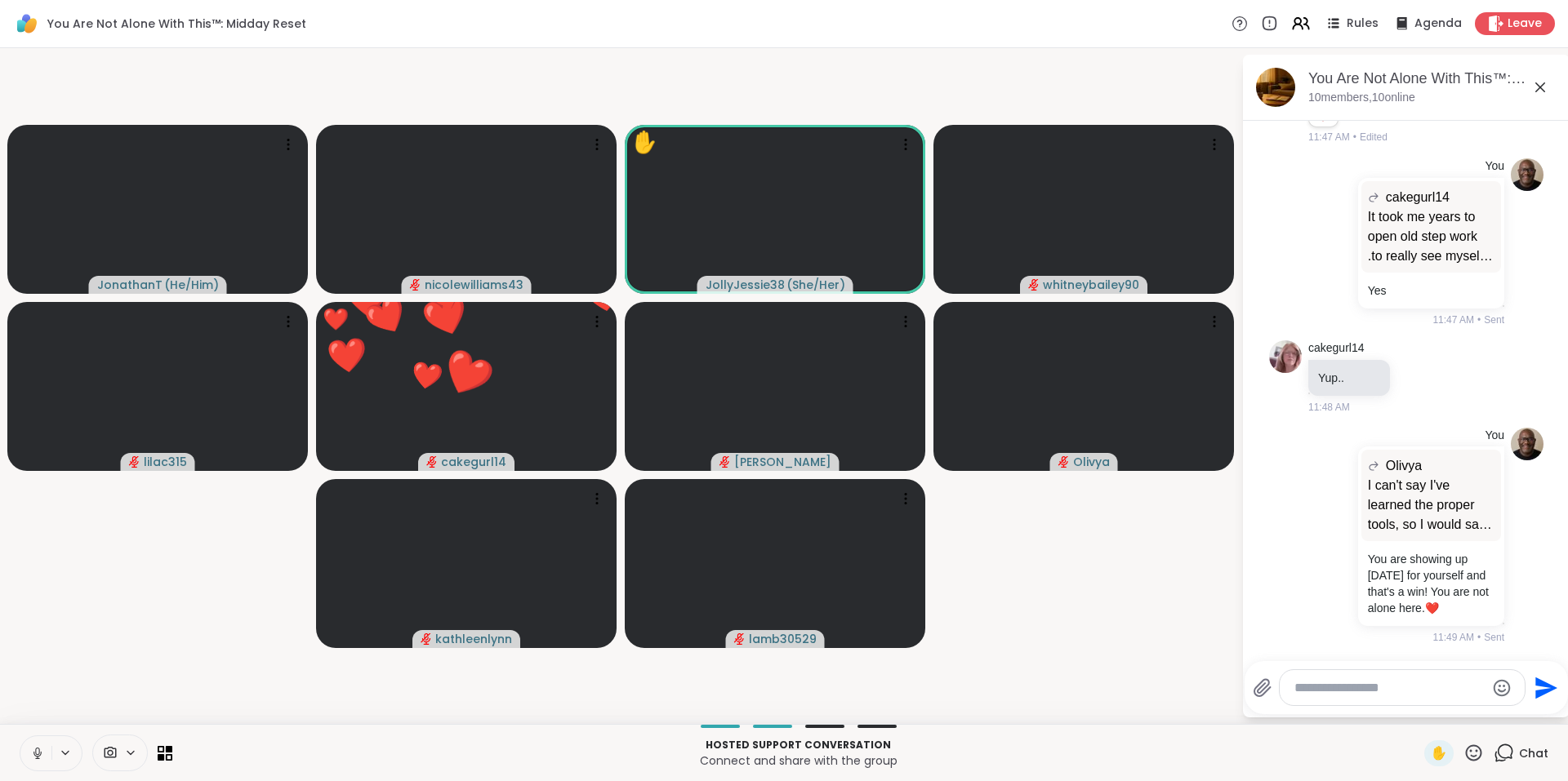
click at [1534, 81] on icon at bounding box center [1539, 87] width 20 height 20
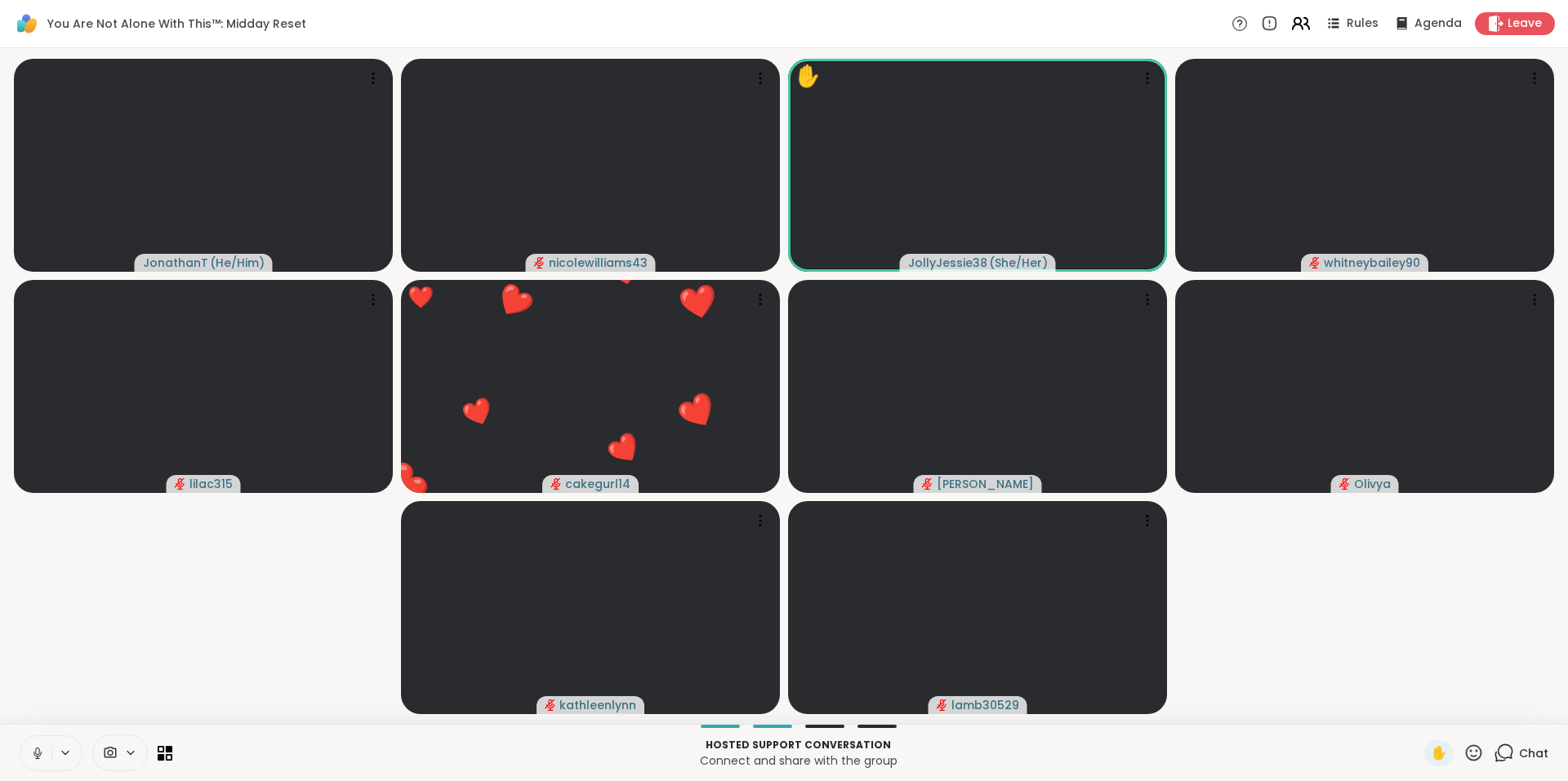
click at [1294, 23] on icon at bounding box center [1300, 23] width 20 height 20
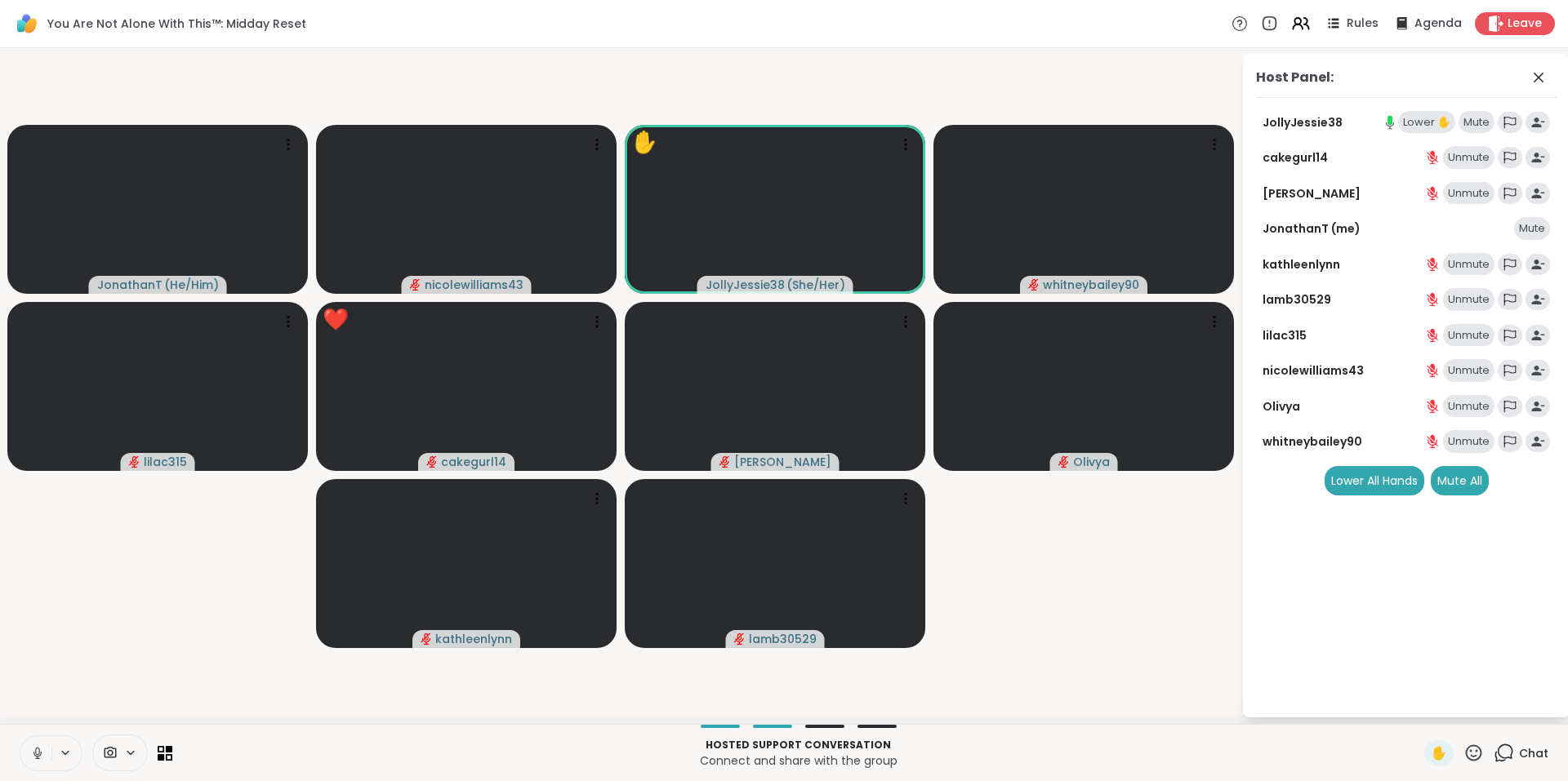
click at [1413, 116] on div "Lower ✋" at bounding box center [1426, 123] width 57 height 23
click at [1497, 749] on icon at bounding box center [1503, 753] width 20 height 20
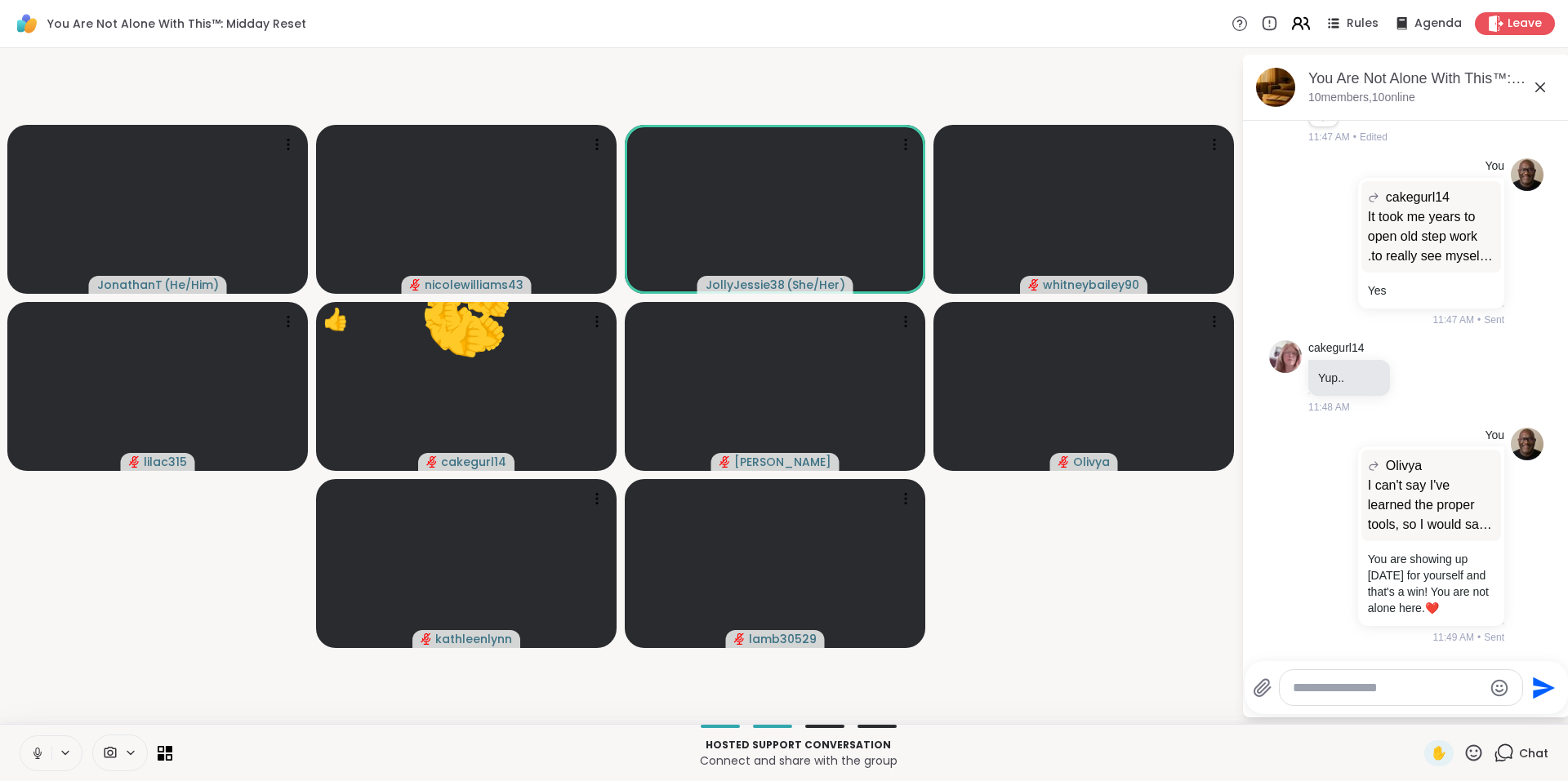
click at [1290, 26] on icon at bounding box center [1300, 23] width 20 height 20
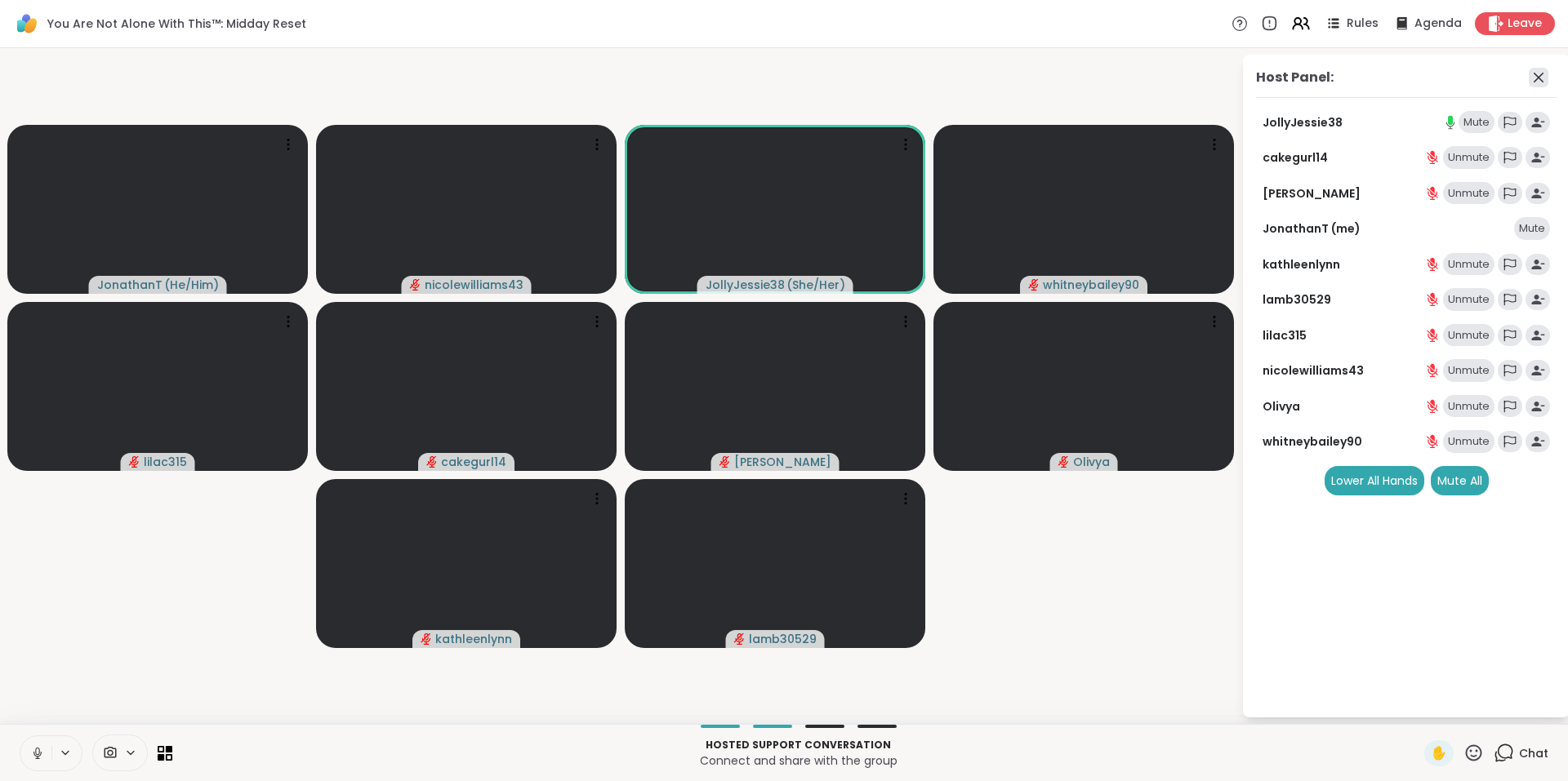
click at [1531, 73] on icon at bounding box center [1539, 77] width 20 height 20
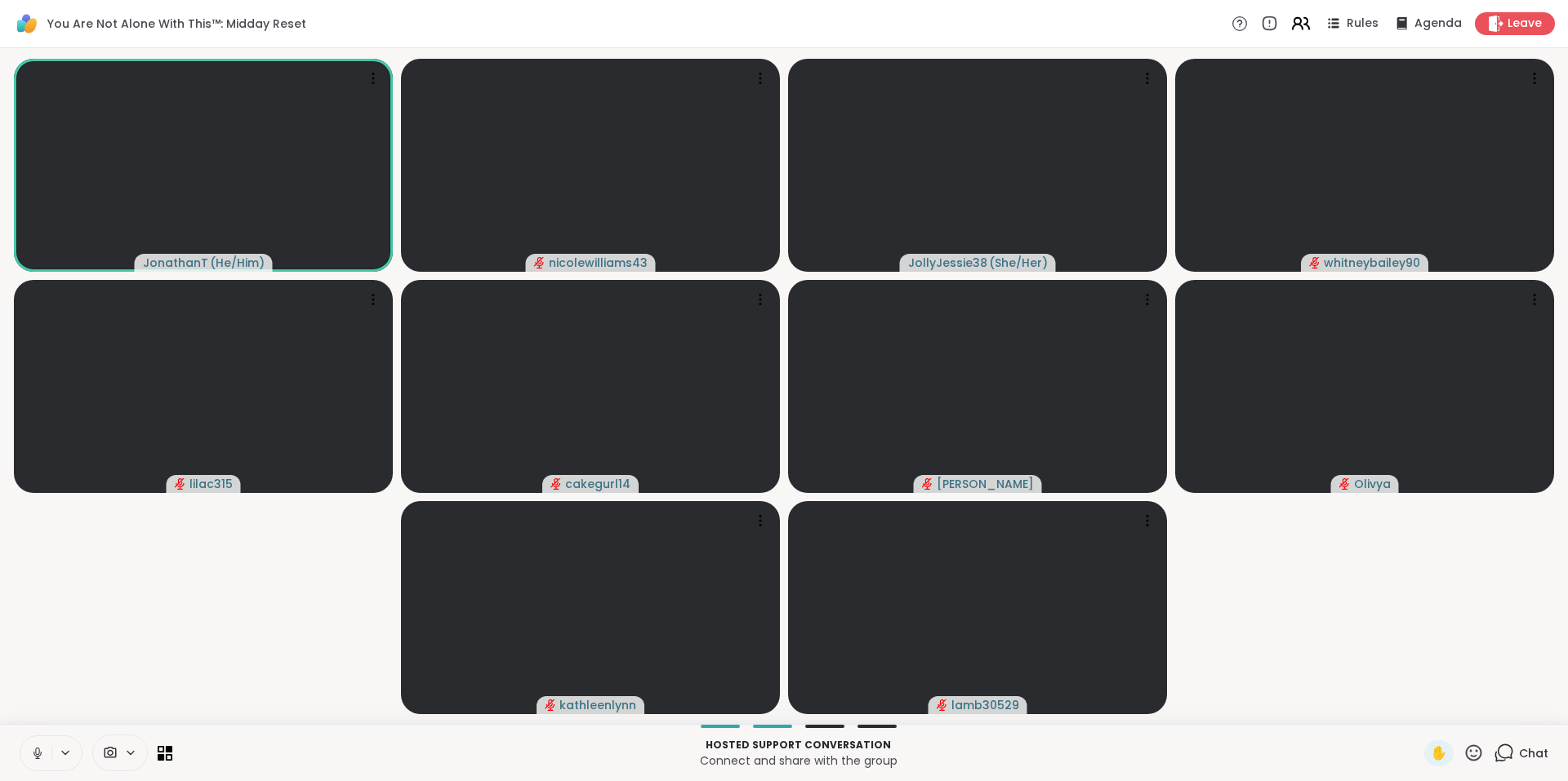
click at [1304, 23] on icon at bounding box center [1306, 23] width 4 height 12
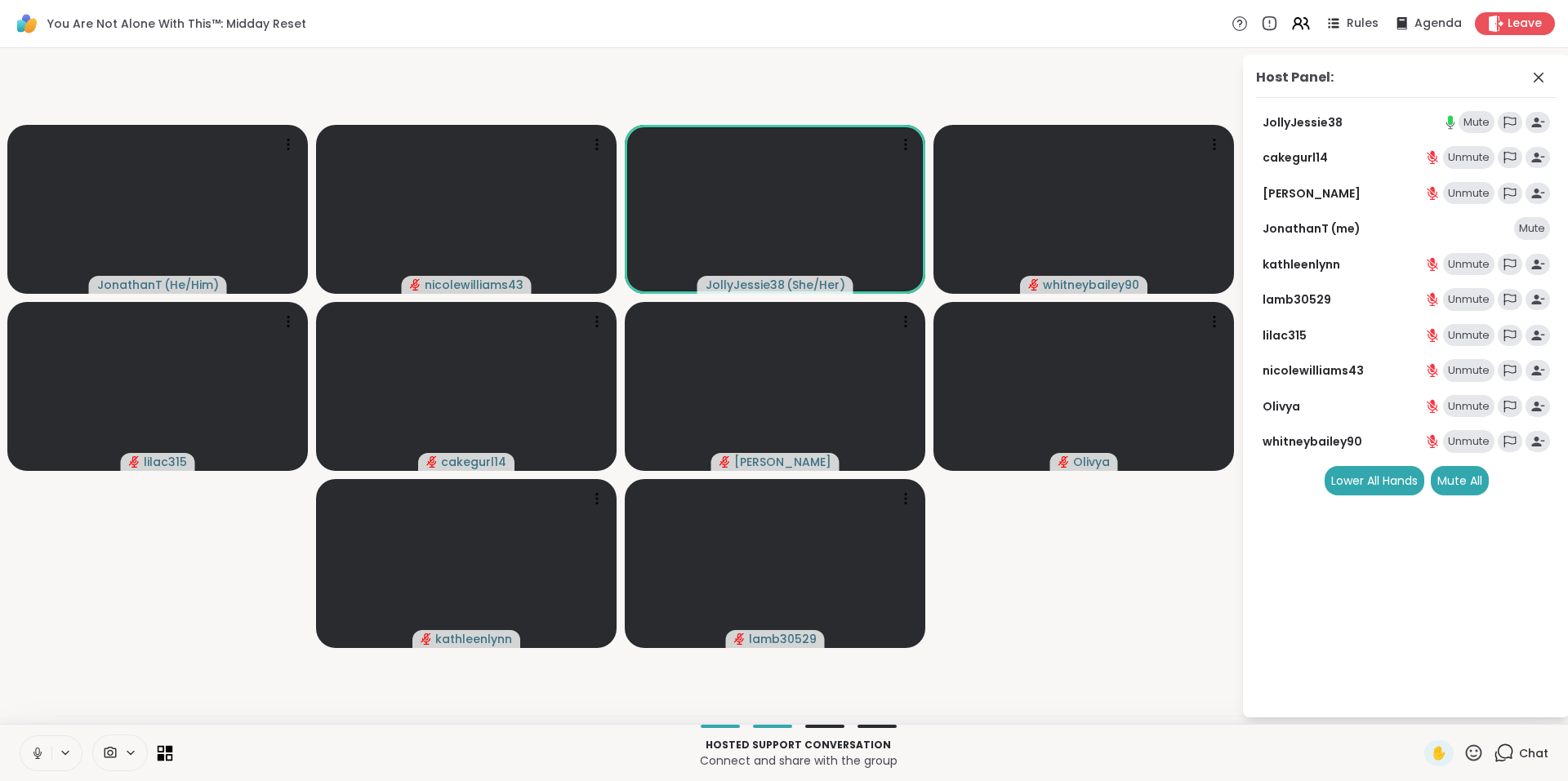
click at [162, 753] on icon at bounding box center [161, 749] width 7 height 7
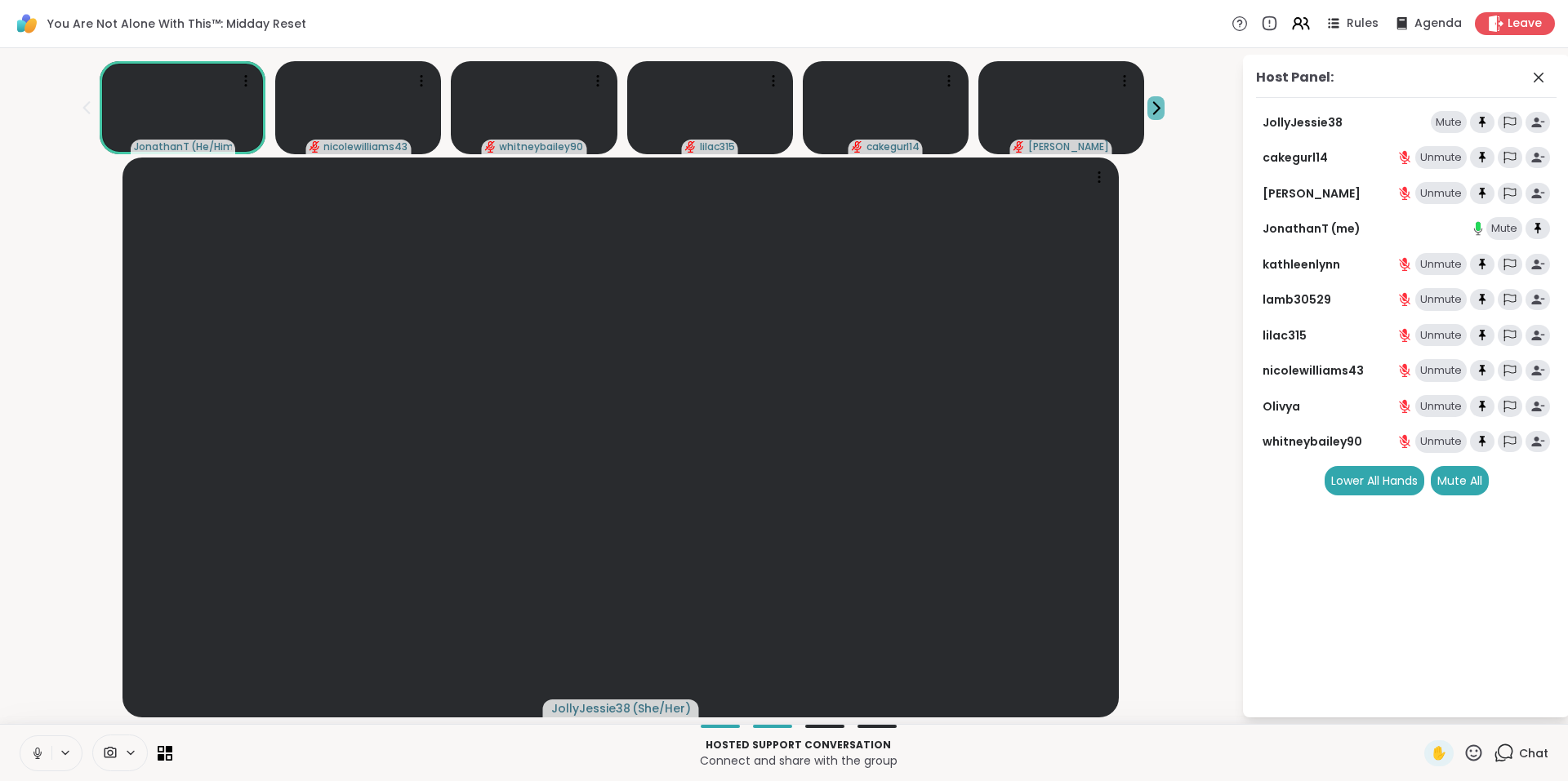
click at [1147, 108] on icon at bounding box center [1156, 108] width 17 height 17
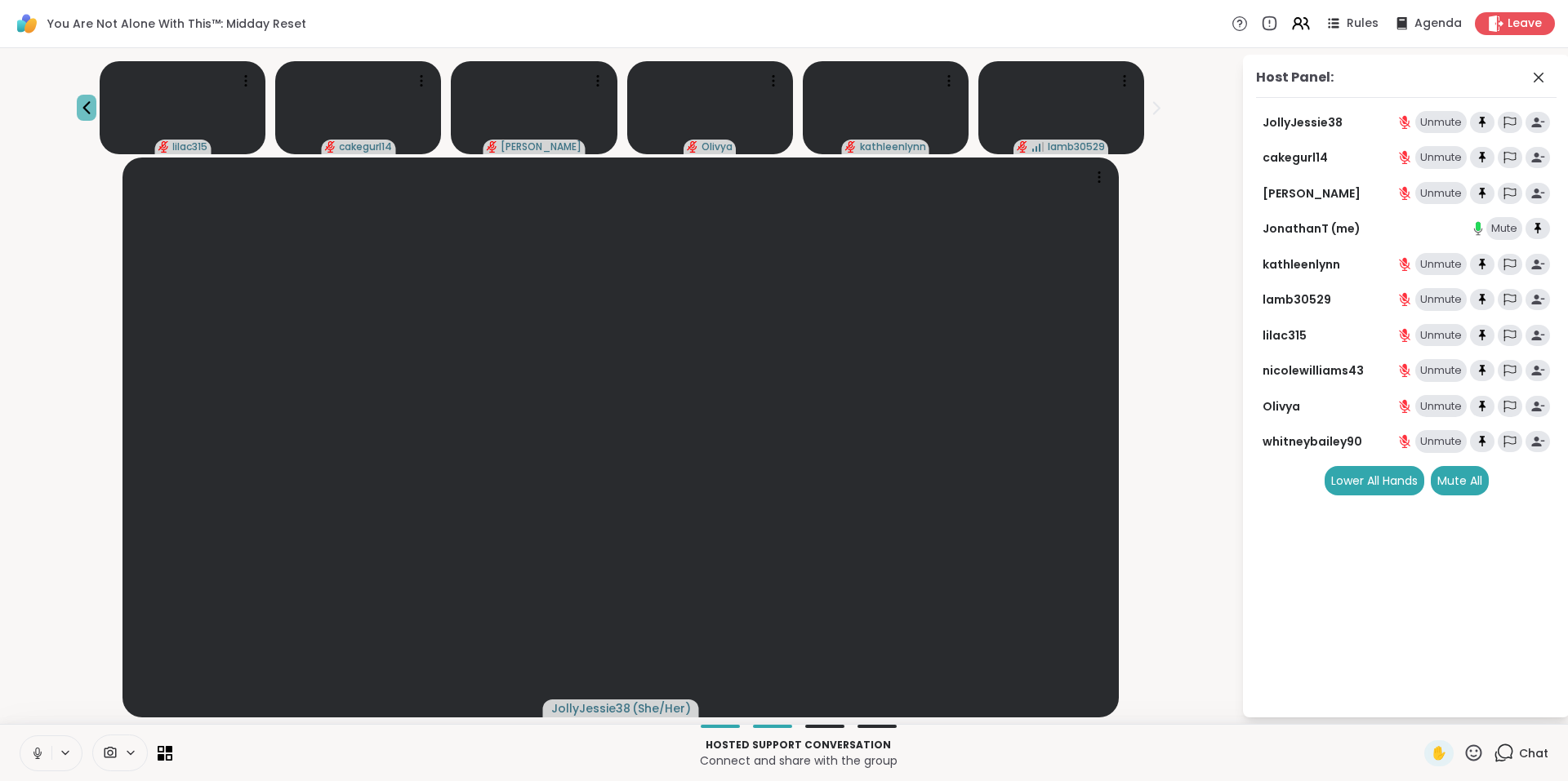
click at [96, 110] on icon at bounding box center [86, 108] width 20 height 20
click at [1503, 736] on div "1" at bounding box center [1512, 744] width 18 height 18
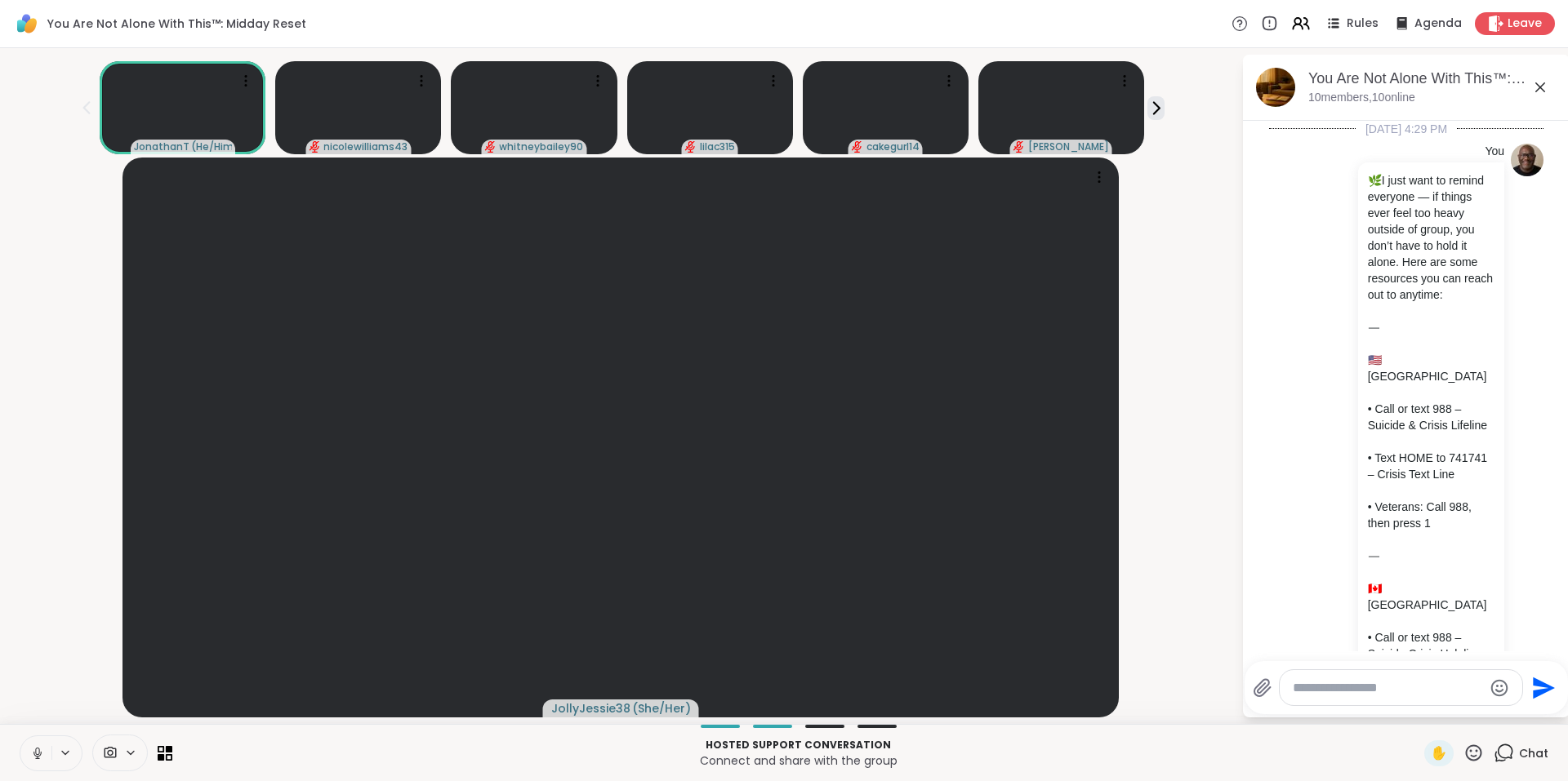
scroll to position [6852, 0]
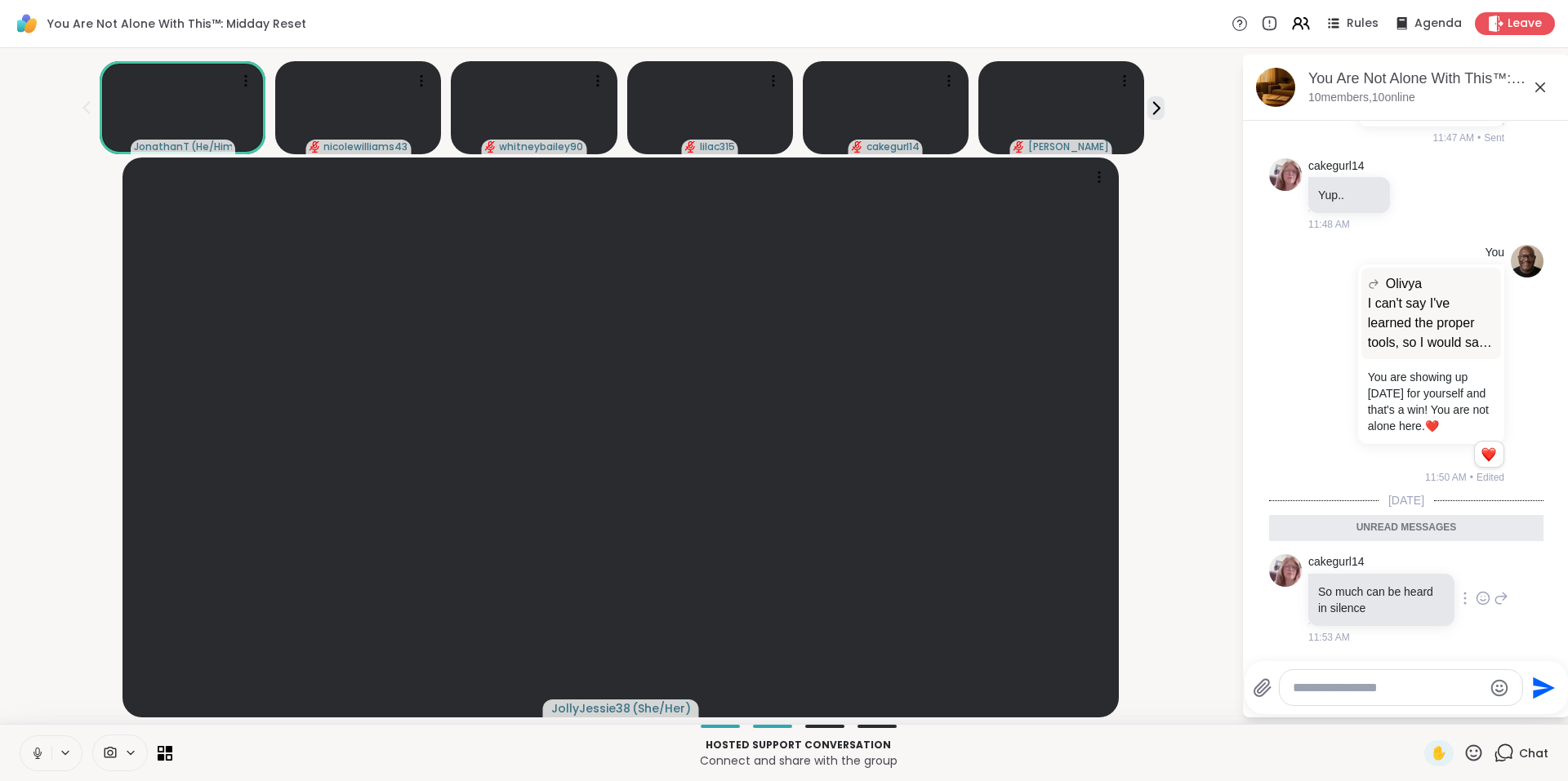
click at [1475, 604] on icon at bounding box center [1482, 598] width 14 height 16
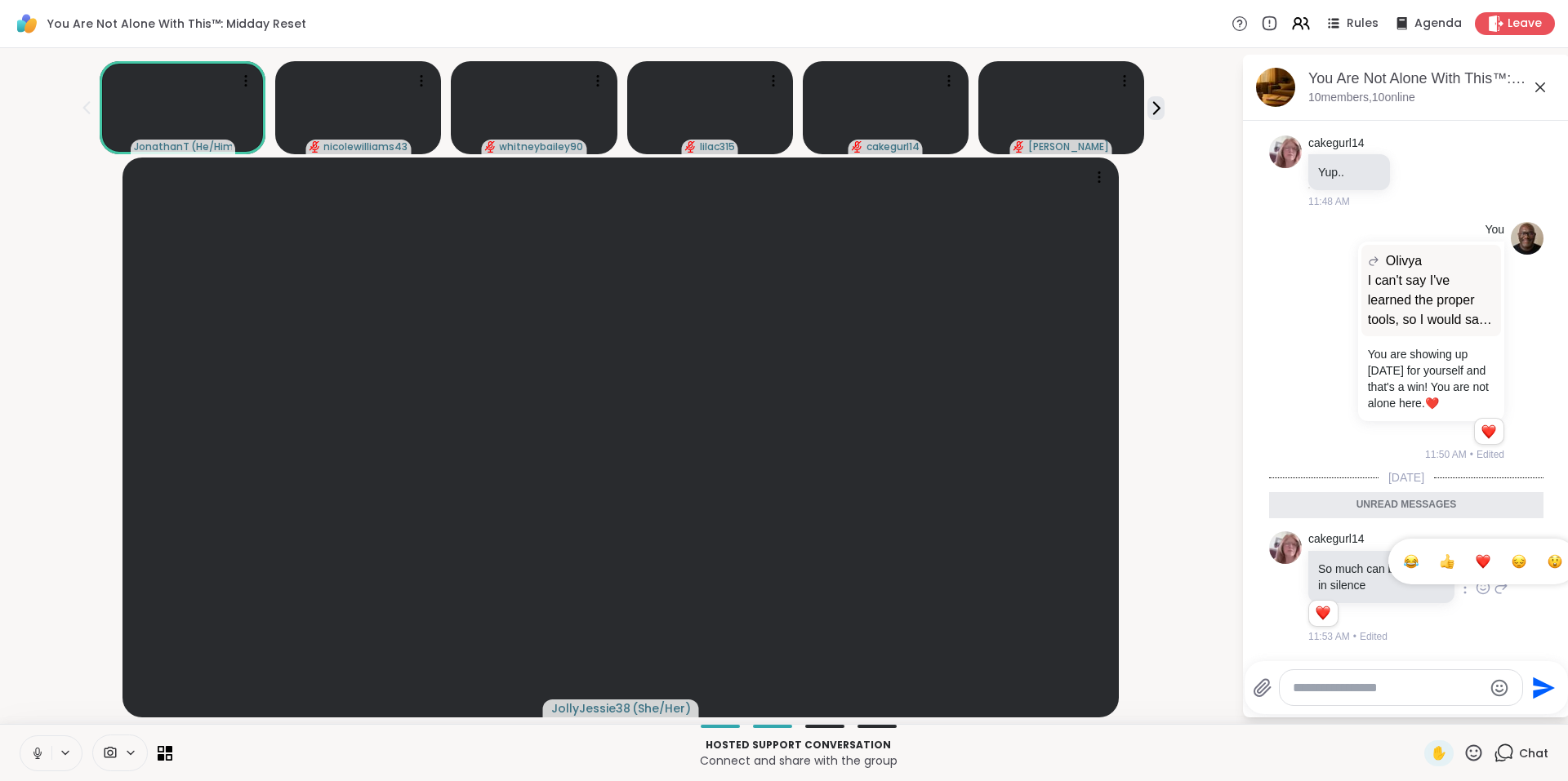
click at [1475, 562] on div "Select Reaction: Heart" at bounding box center [1482, 561] width 14 height 14
click at [1493, 589] on icon at bounding box center [1500, 588] width 14 height 20
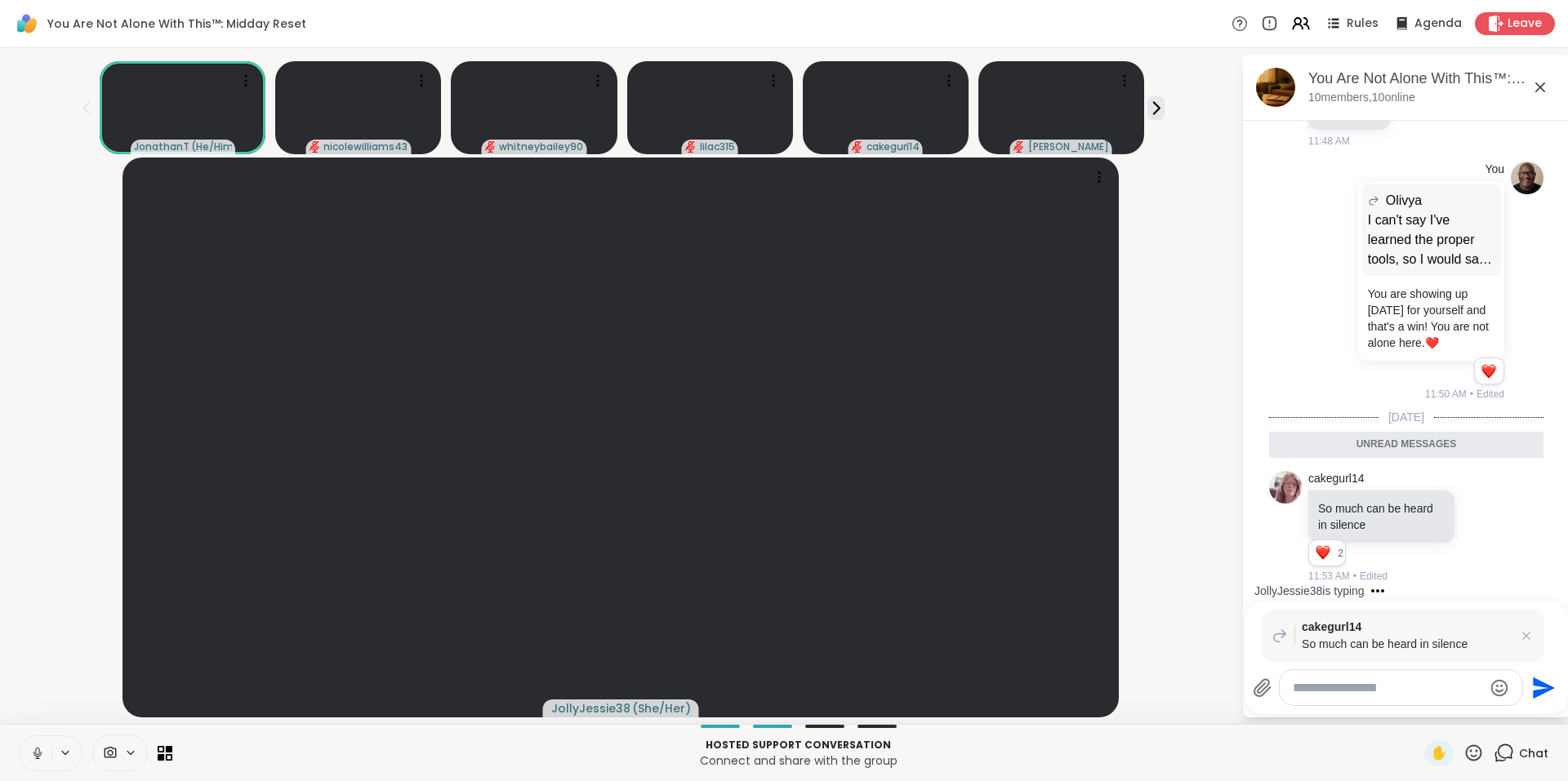
click at [1360, 691] on textarea "Type your message" at bounding box center [1388, 687] width 191 height 16
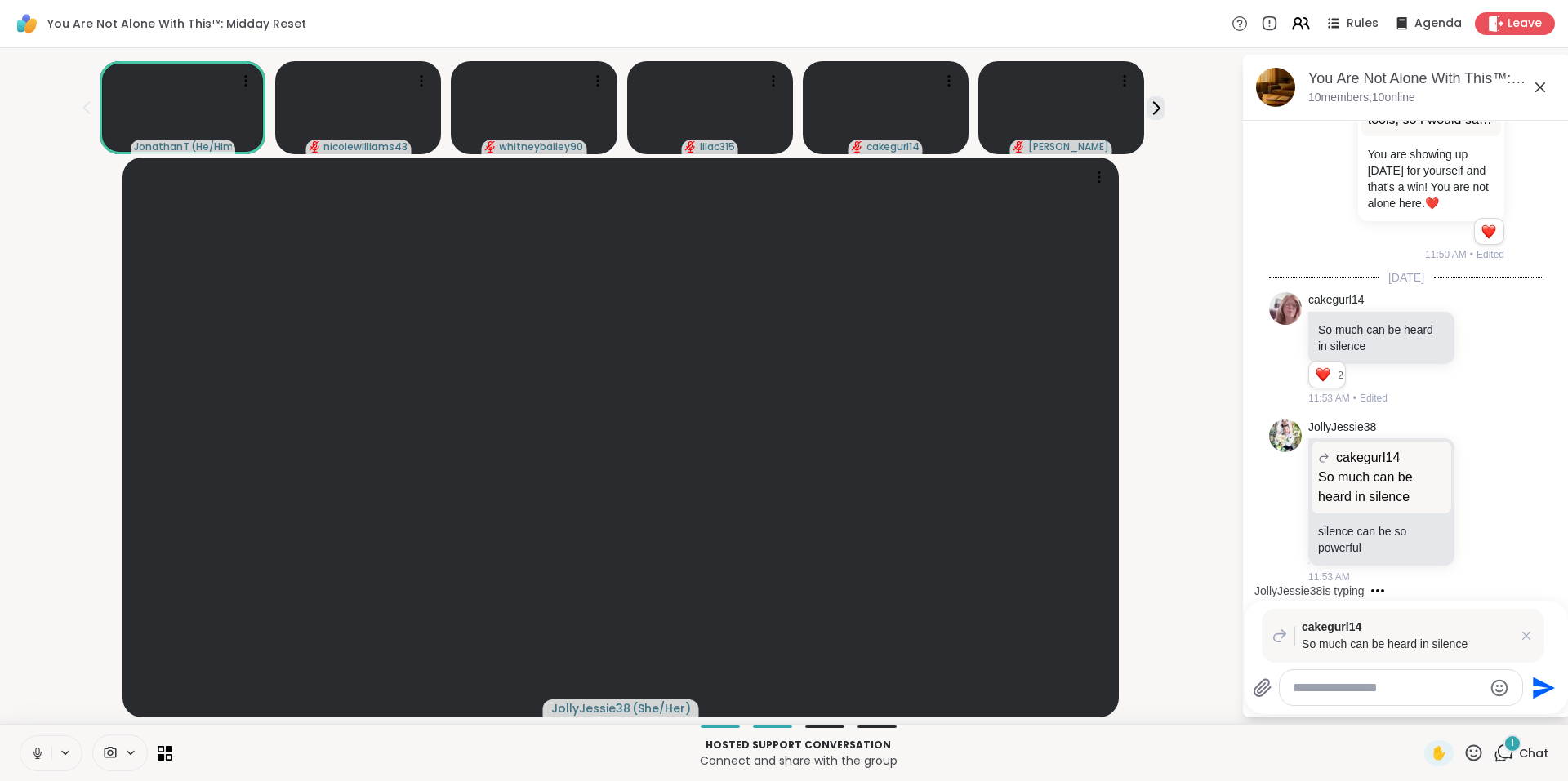
scroll to position [7074, 0]
type textarea "**********"
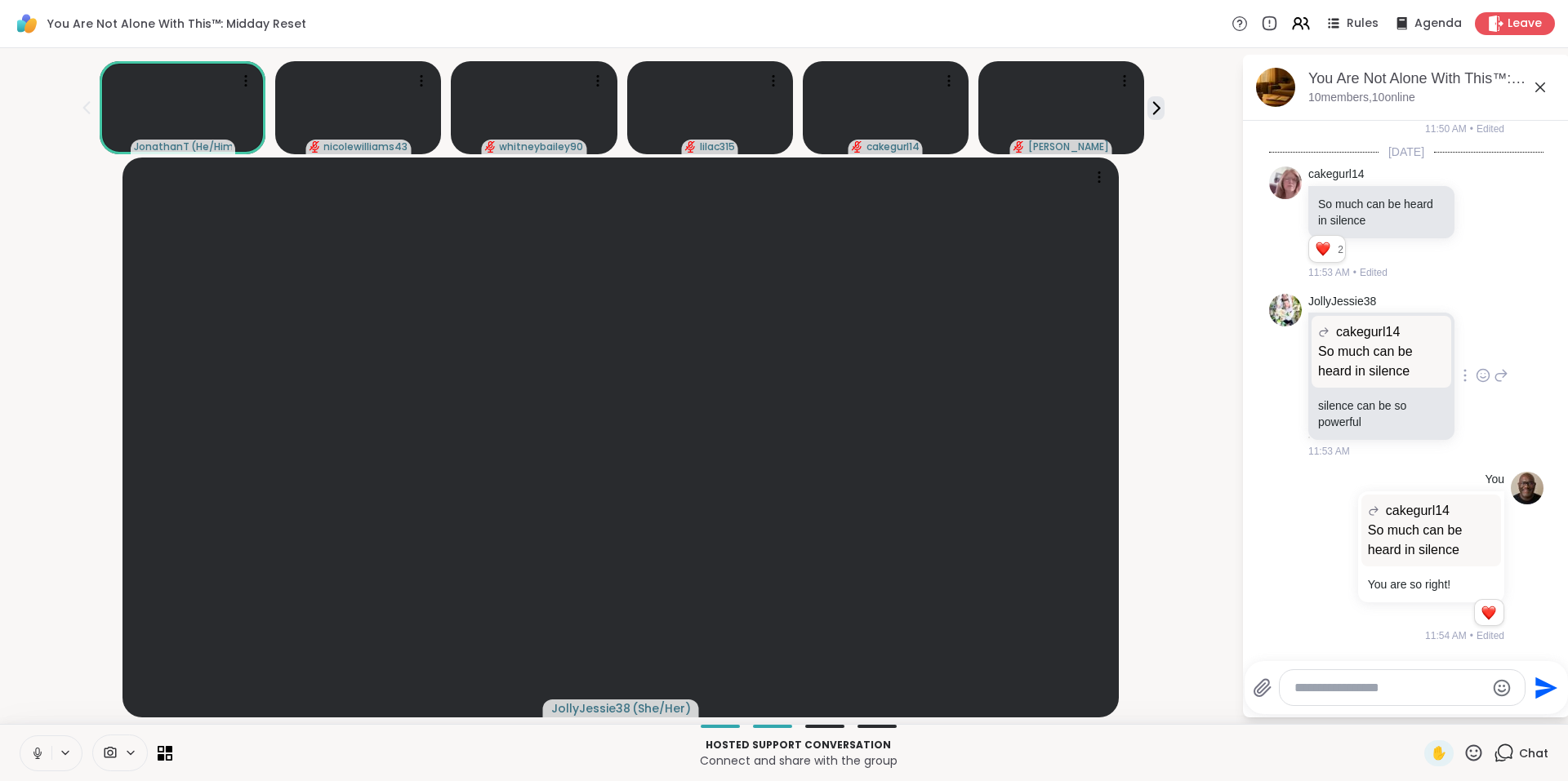
scroll to position [7200, 0]
click at [1290, 23] on icon at bounding box center [1300, 23] width 20 height 20
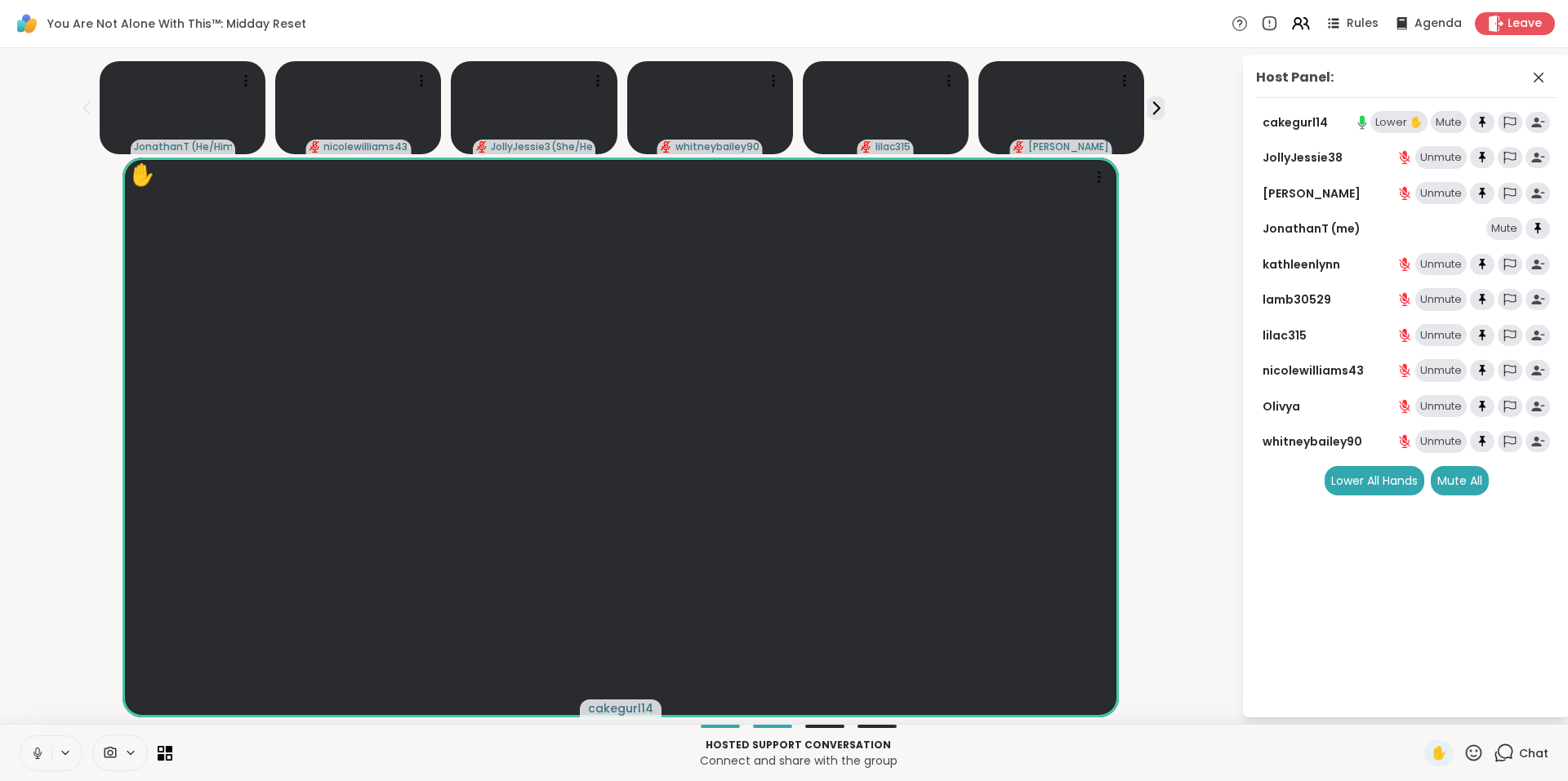
click at [1382, 124] on div "Lower ✋" at bounding box center [1399, 123] width 57 height 23
click at [1510, 747] on span "3" at bounding box center [1513, 744] width 5 height 14
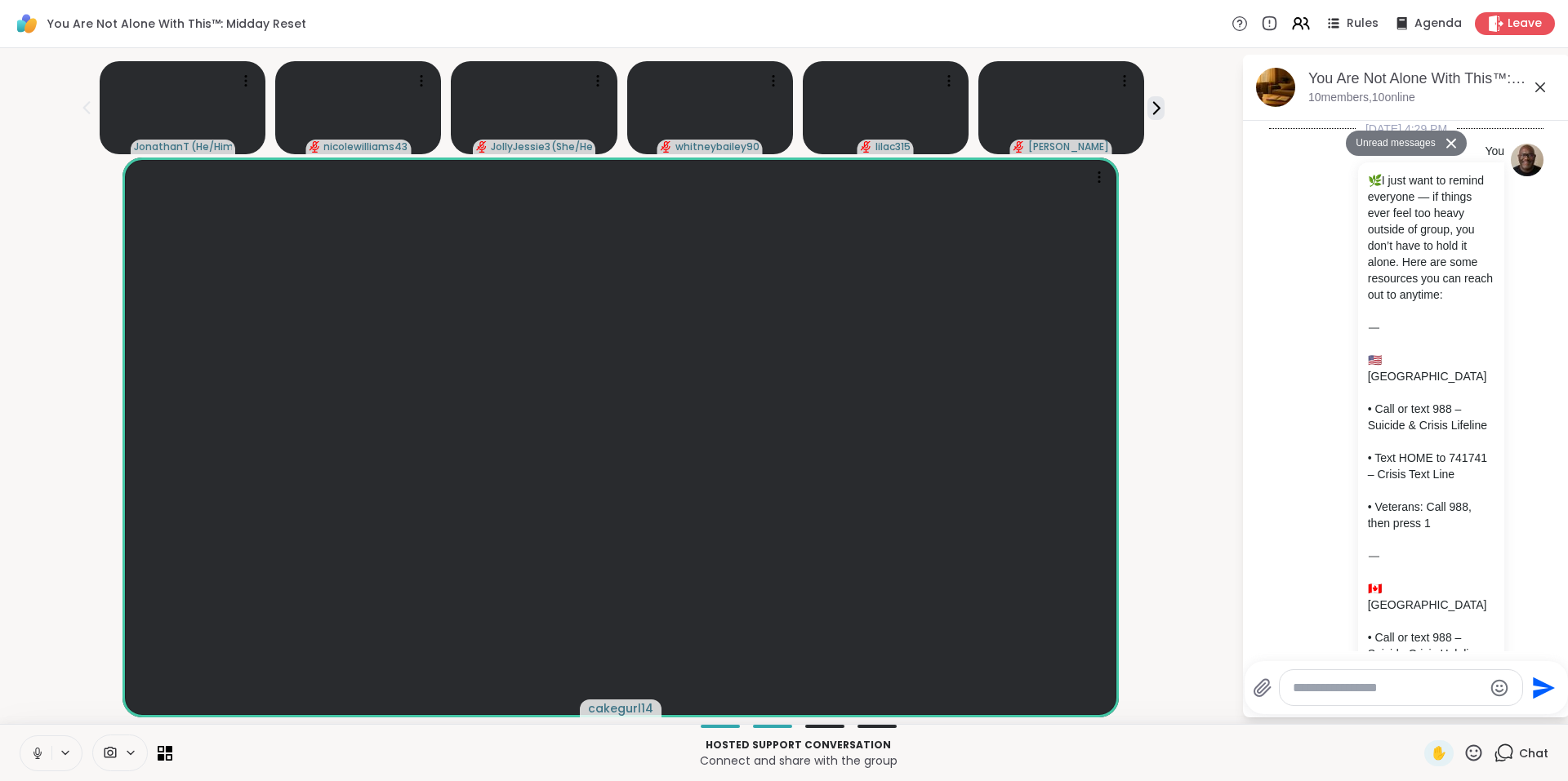
scroll to position [8107, 0]
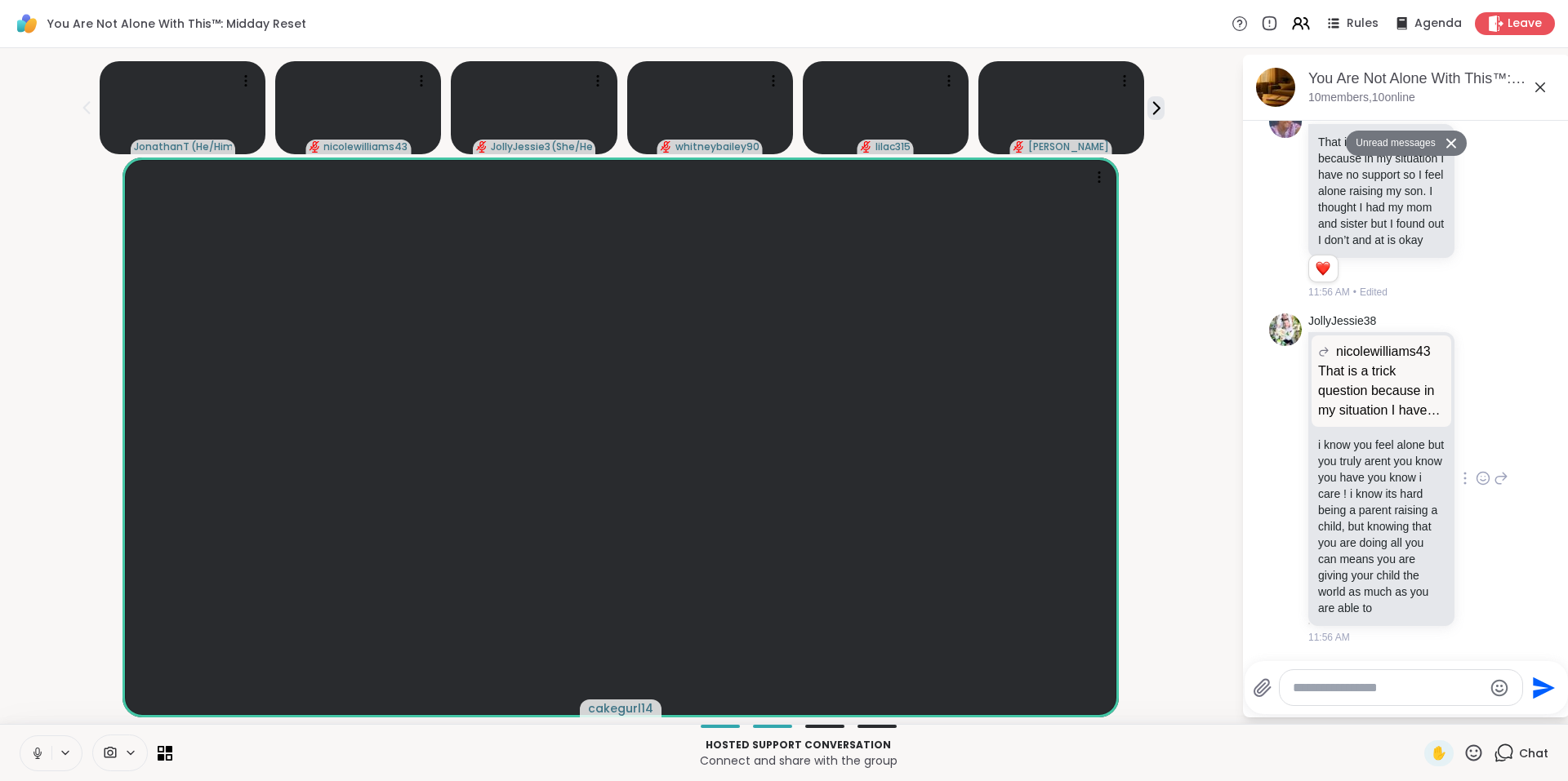
click at [1475, 470] on icon at bounding box center [1482, 478] width 14 height 16
click at [1475, 444] on div "Select Reaction: Heart" at bounding box center [1482, 452] width 14 height 14
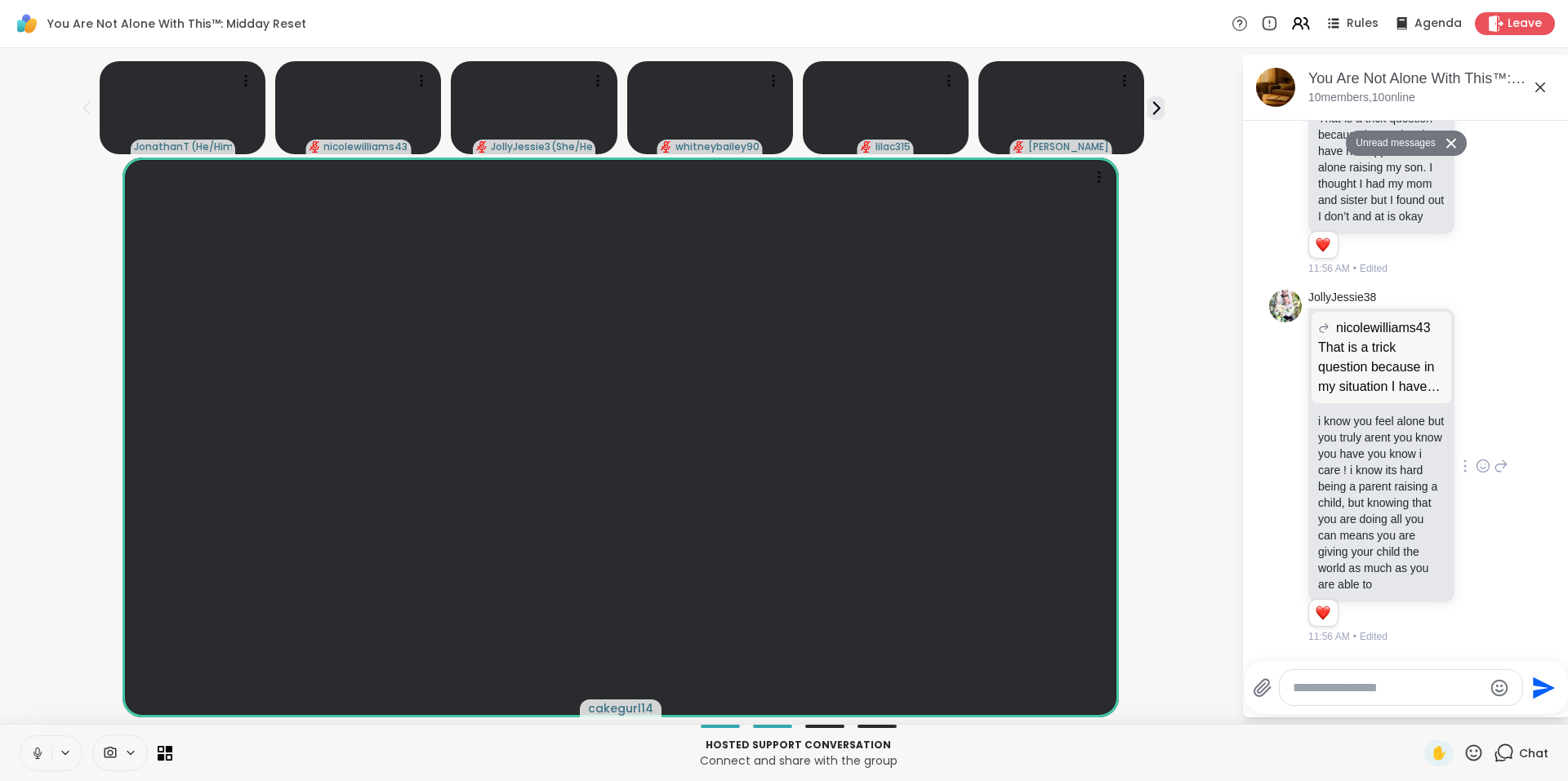
scroll to position [7707, 0]
click at [1475, 186] on icon at bounding box center [1482, 178] width 14 height 16
click at [1475, 159] on div "Select Reaction: Heart" at bounding box center [1482, 151] width 14 height 14
click at [1294, 25] on icon at bounding box center [1300, 23] width 20 height 20
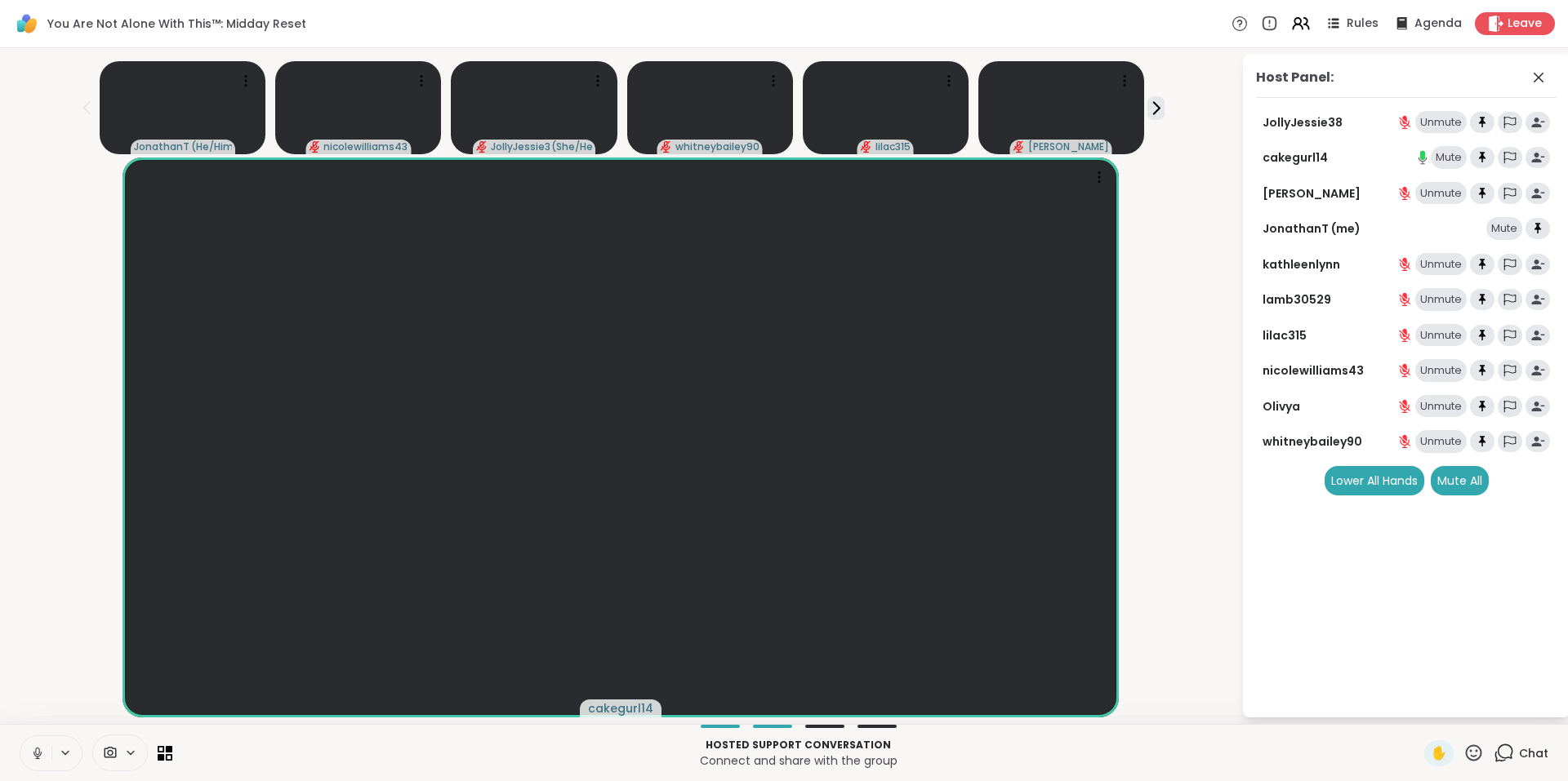
click at [1463, 753] on icon at bounding box center [1473, 753] width 20 height 20
click at [1490, 709] on span "🌟" at bounding box center [1498, 710] width 16 height 20
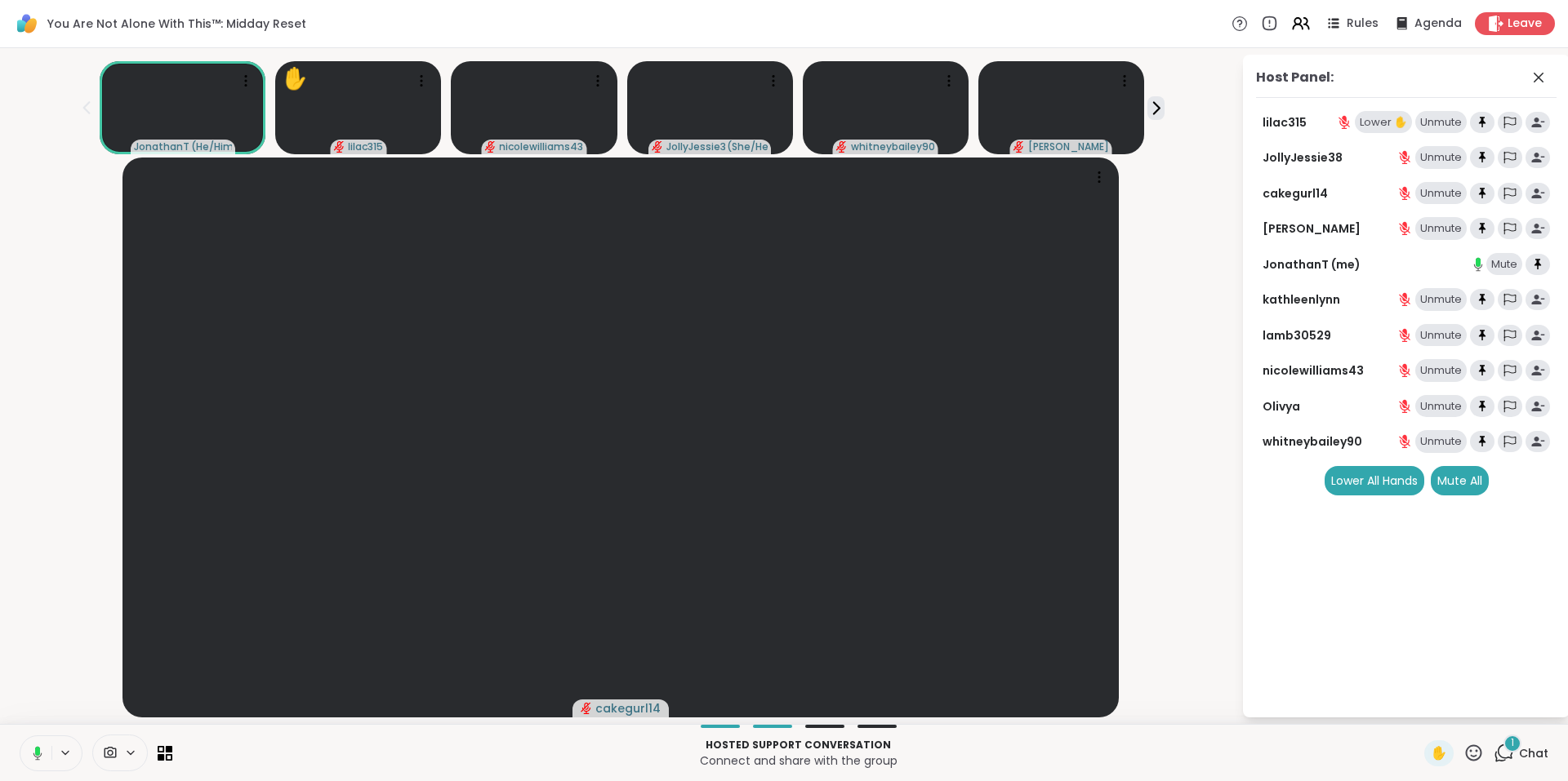
click at [1430, 123] on div "Unmute" at bounding box center [1441, 123] width 52 height 23
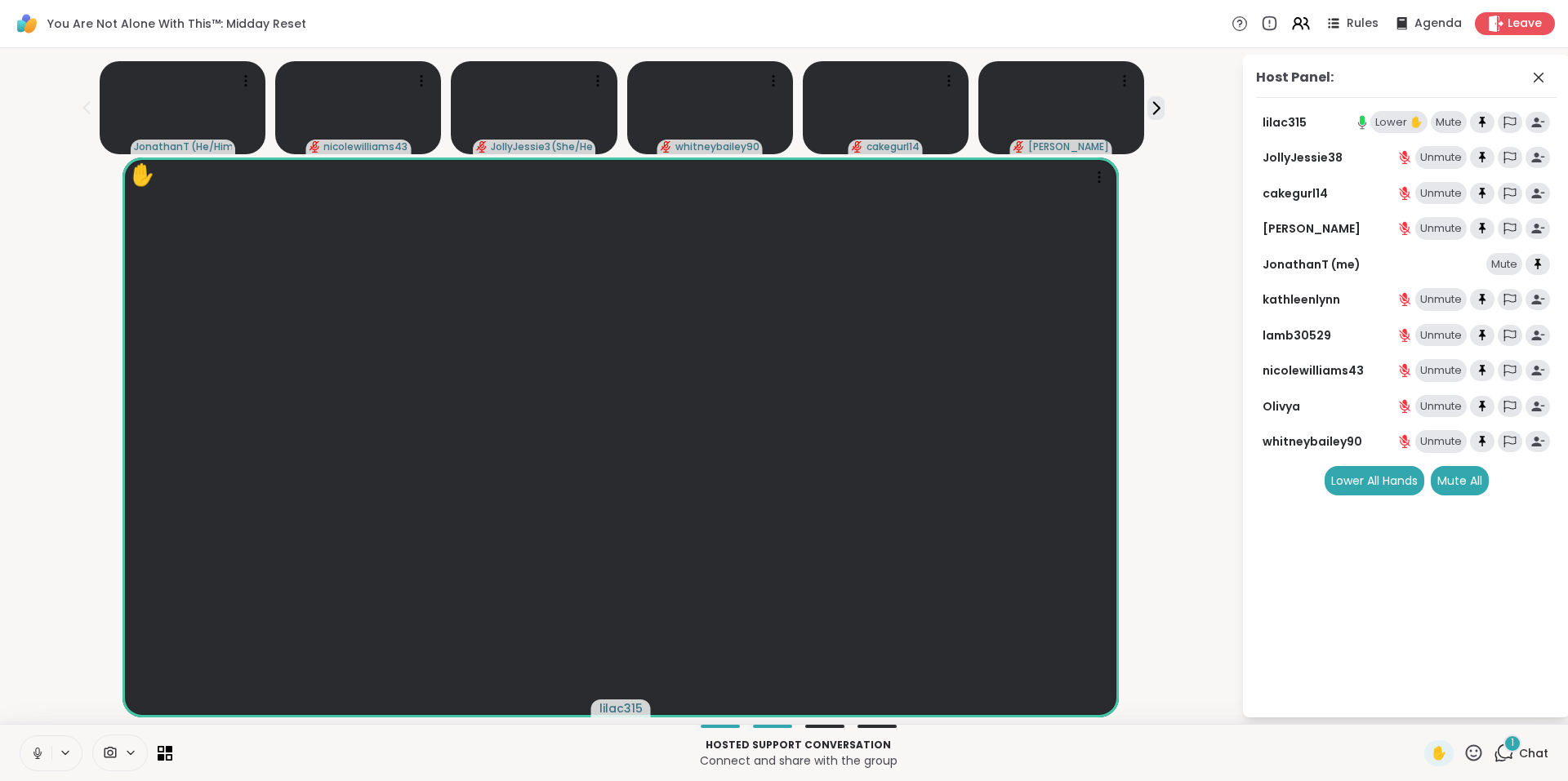
click at [1392, 120] on div "Lower ✋" at bounding box center [1399, 123] width 57 height 23
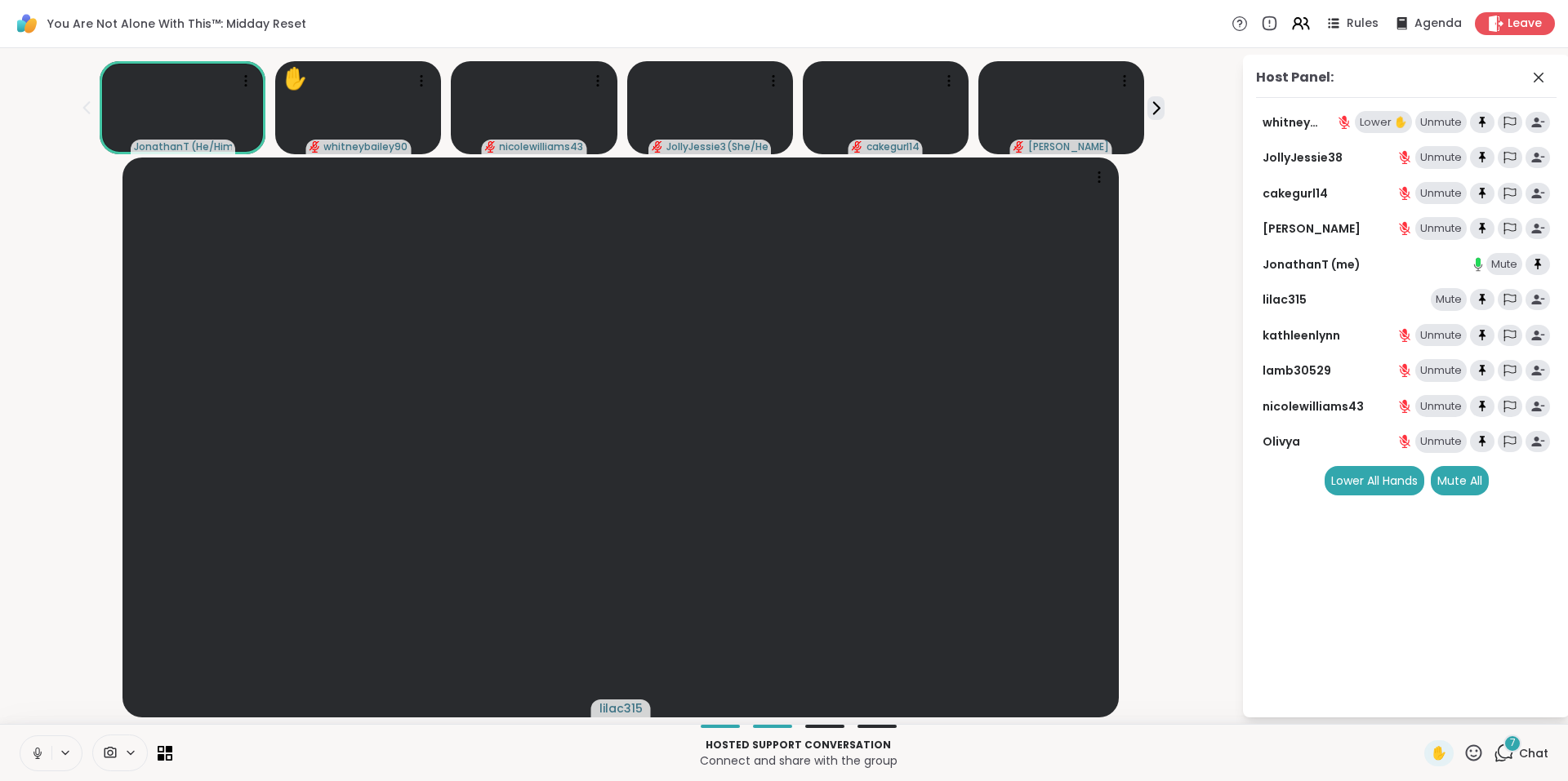
click at [1458, 121] on div "Unmute" at bounding box center [1441, 123] width 52 height 23
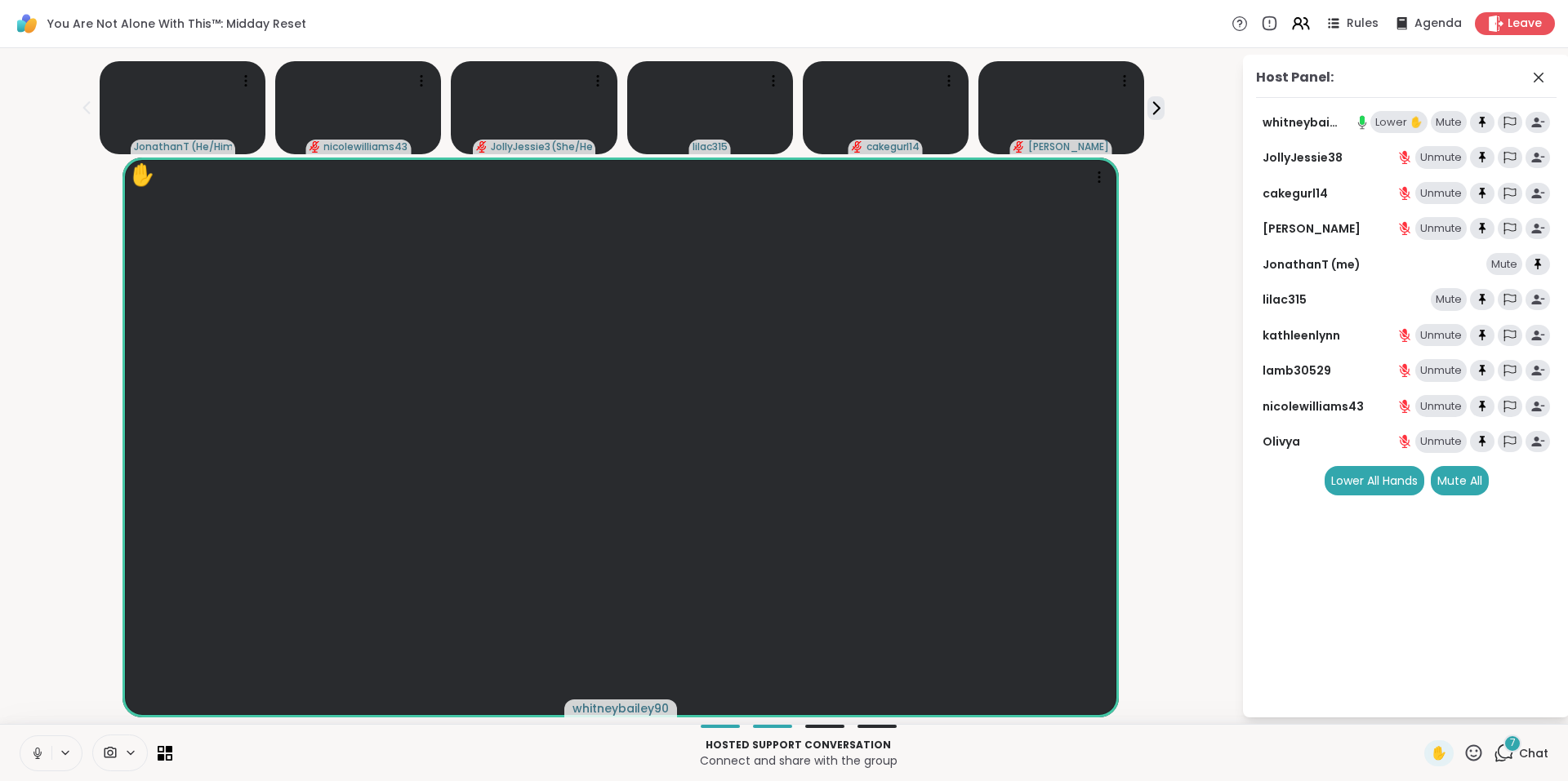
click at [1381, 119] on div "Lower ✋" at bounding box center [1399, 123] width 57 height 23
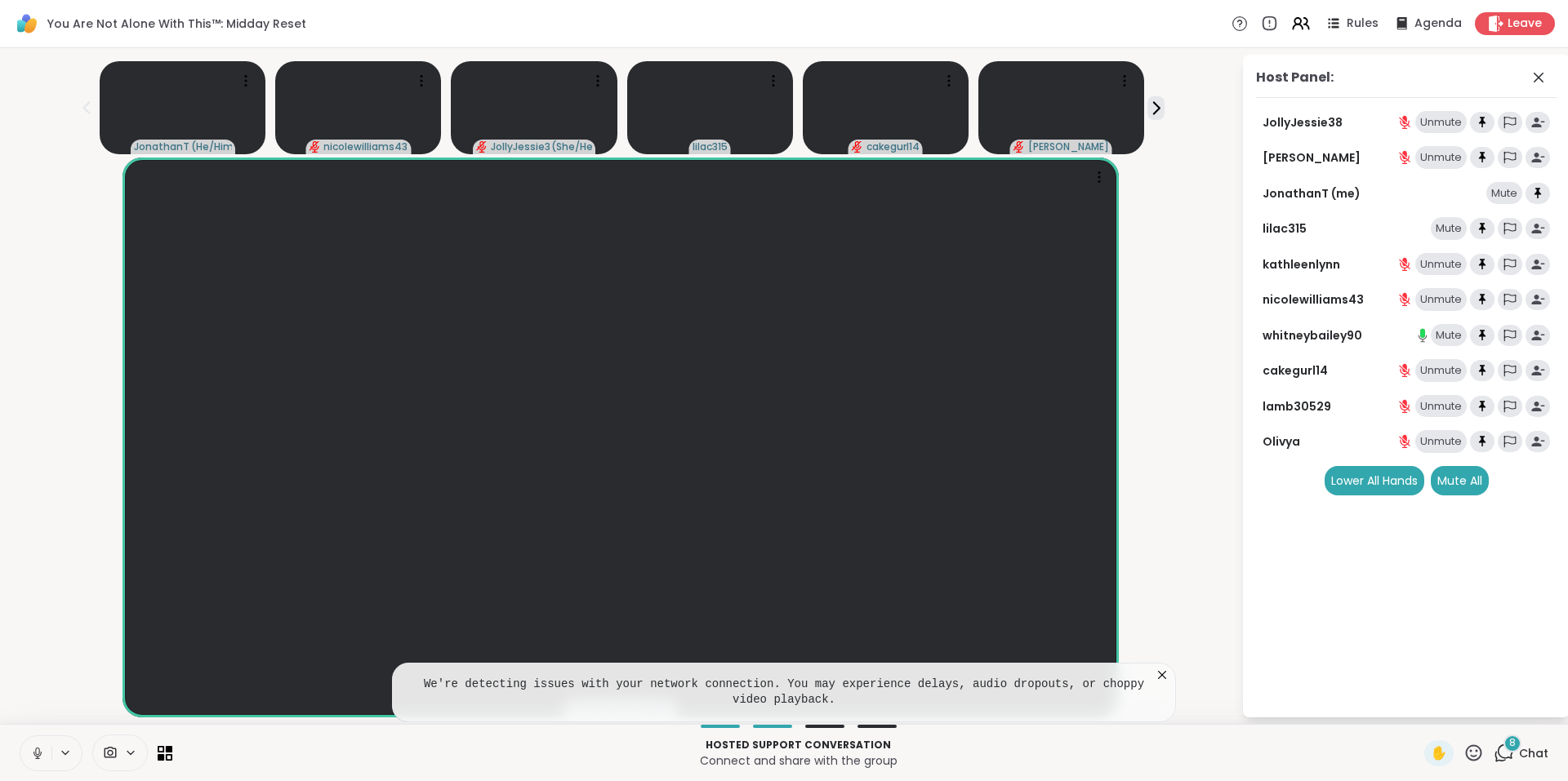
click at [1158, 677] on icon at bounding box center [1162, 675] width 16 height 16
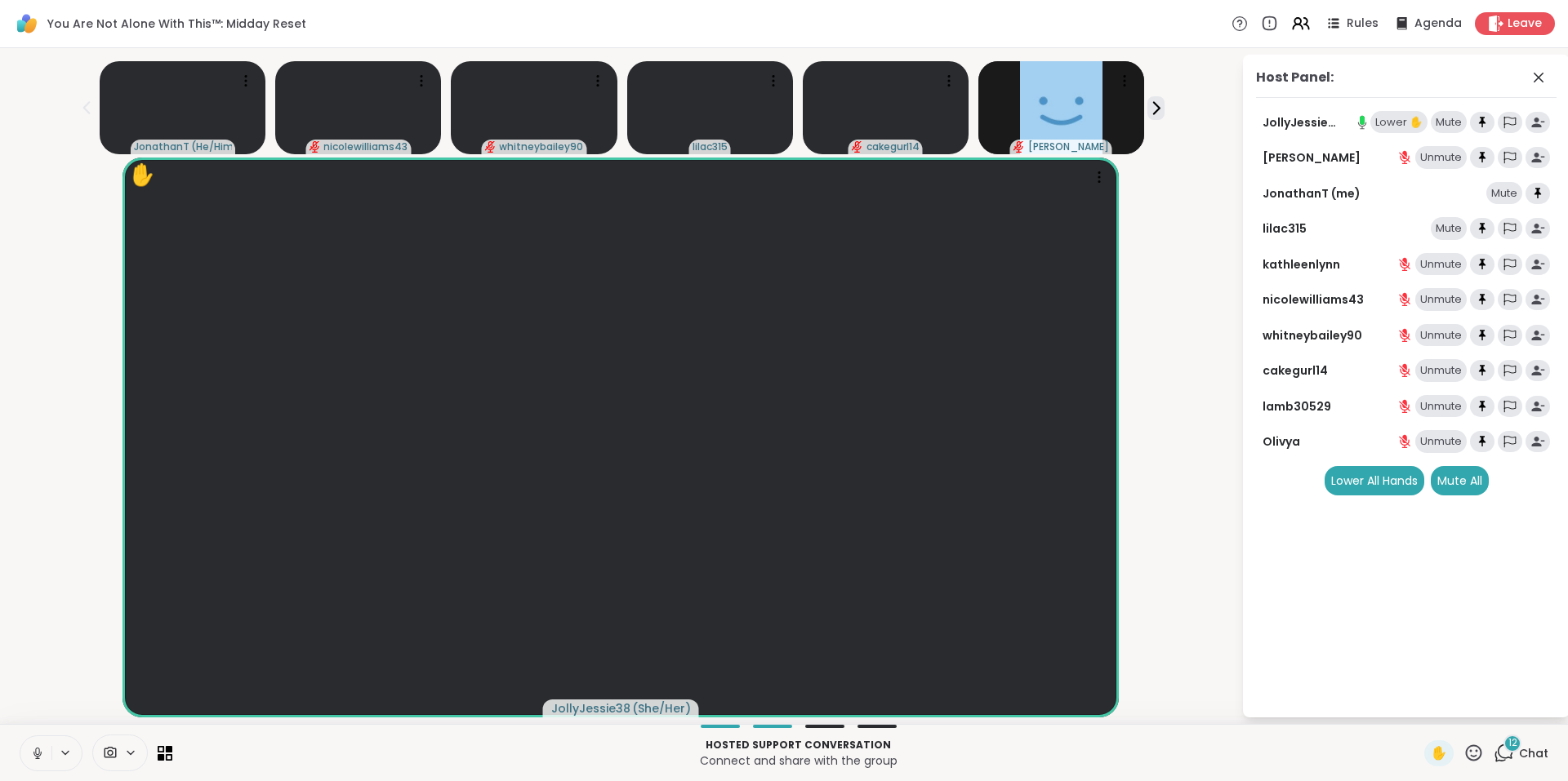
click at [1384, 122] on div "Lower ✋" at bounding box center [1399, 123] width 57 height 23
click at [1446, 337] on div "Unmute" at bounding box center [1441, 336] width 52 height 23
click at [1463, 753] on icon at bounding box center [1473, 753] width 20 height 20
click at [1417, 708] on span "❤️" at bounding box center [1425, 710] width 16 height 20
click at [1147, 105] on icon at bounding box center [1156, 108] width 17 height 17
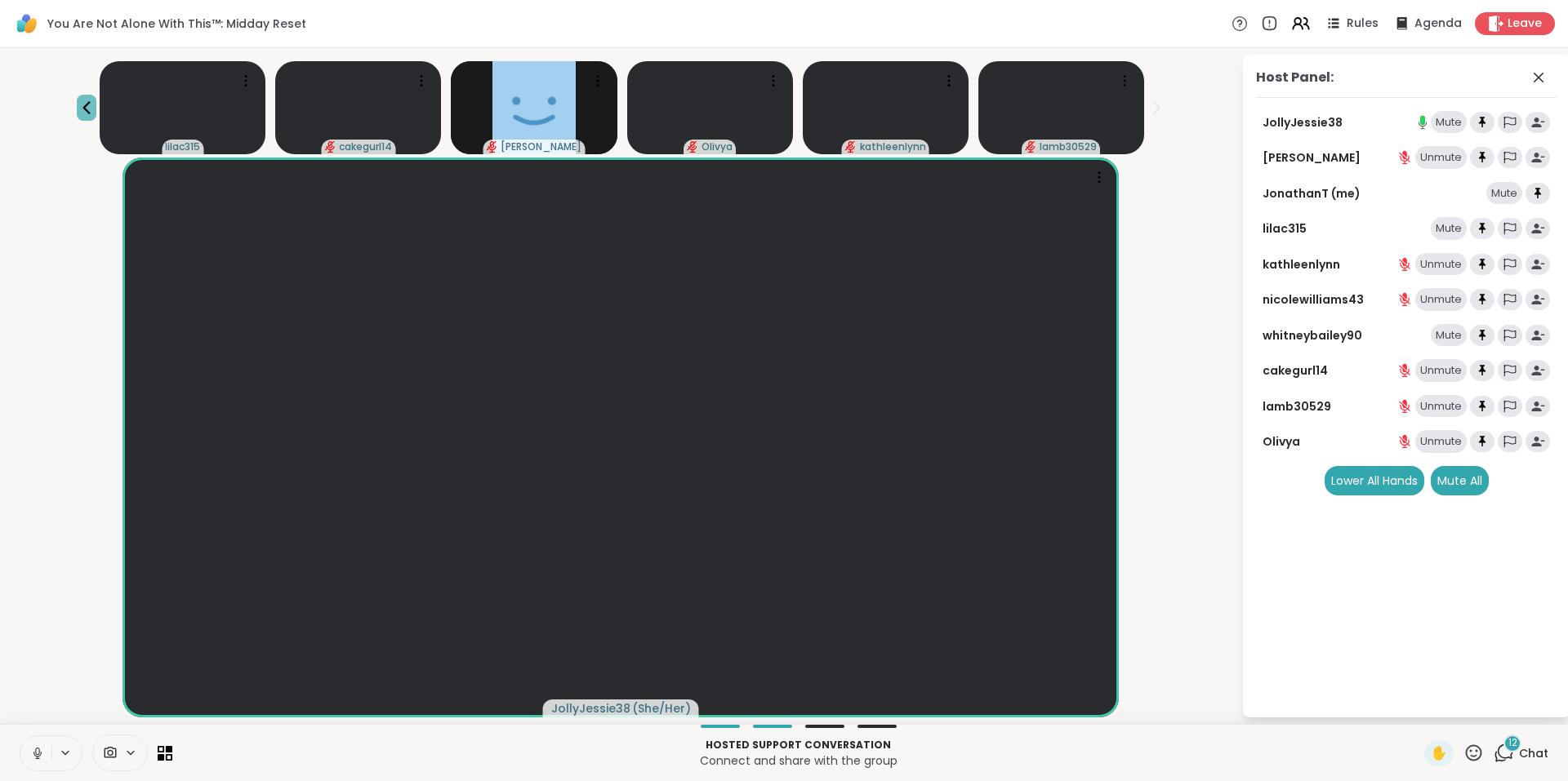
click at [96, 104] on icon at bounding box center [86, 108] width 20 height 20
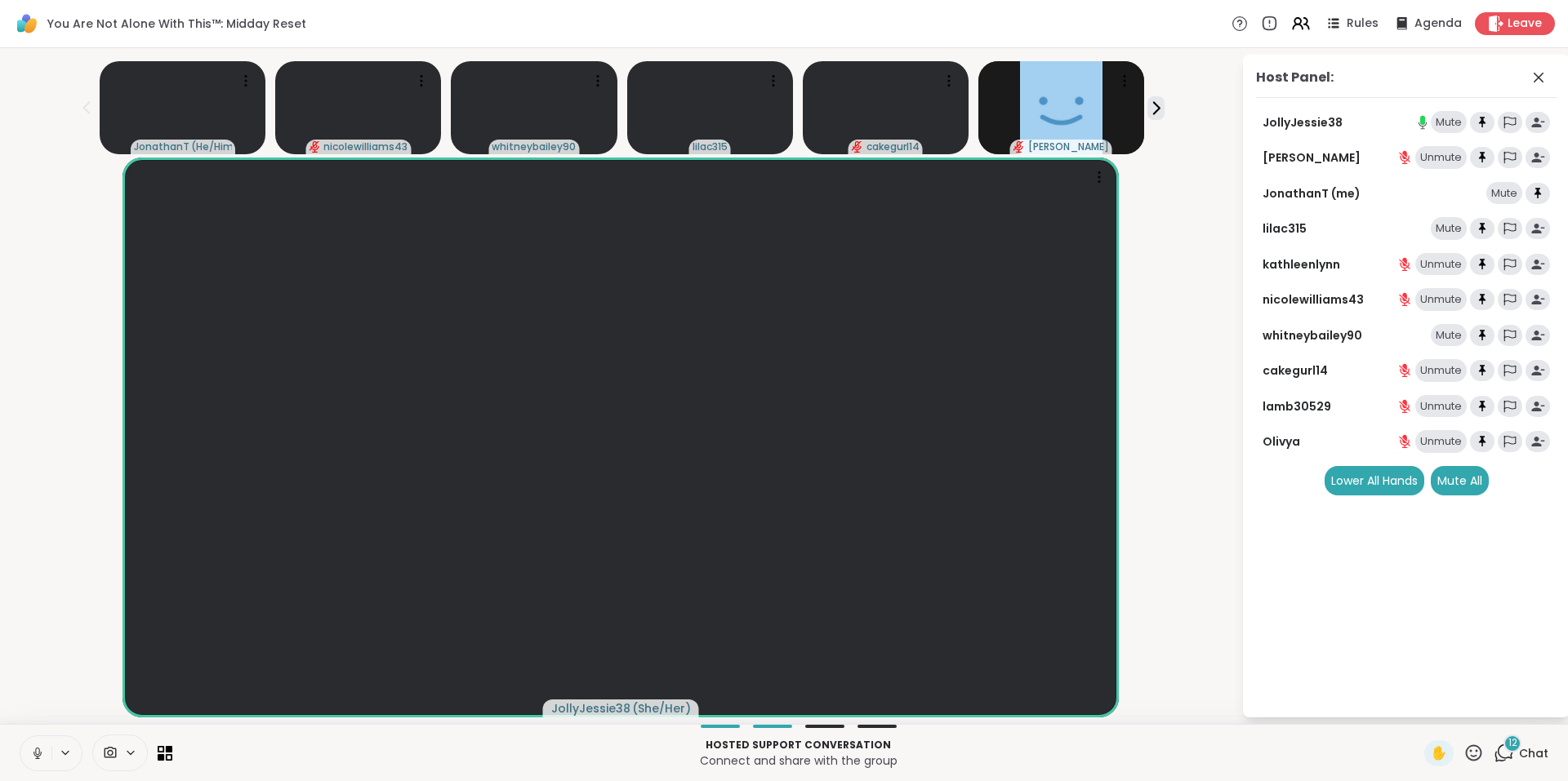
click at [1463, 749] on icon at bounding box center [1473, 753] width 20 height 20
click at [1417, 705] on span "❤️" at bounding box center [1425, 710] width 16 height 20
click at [1463, 747] on icon at bounding box center [1473, 753] width 20 height 20
click at [1525, 714] on span "🎉" at bounding box center [1533, 710] width 16 height 20
click at [1463, 749] on icon at bounding box center [1473, 753] width 20 height 20
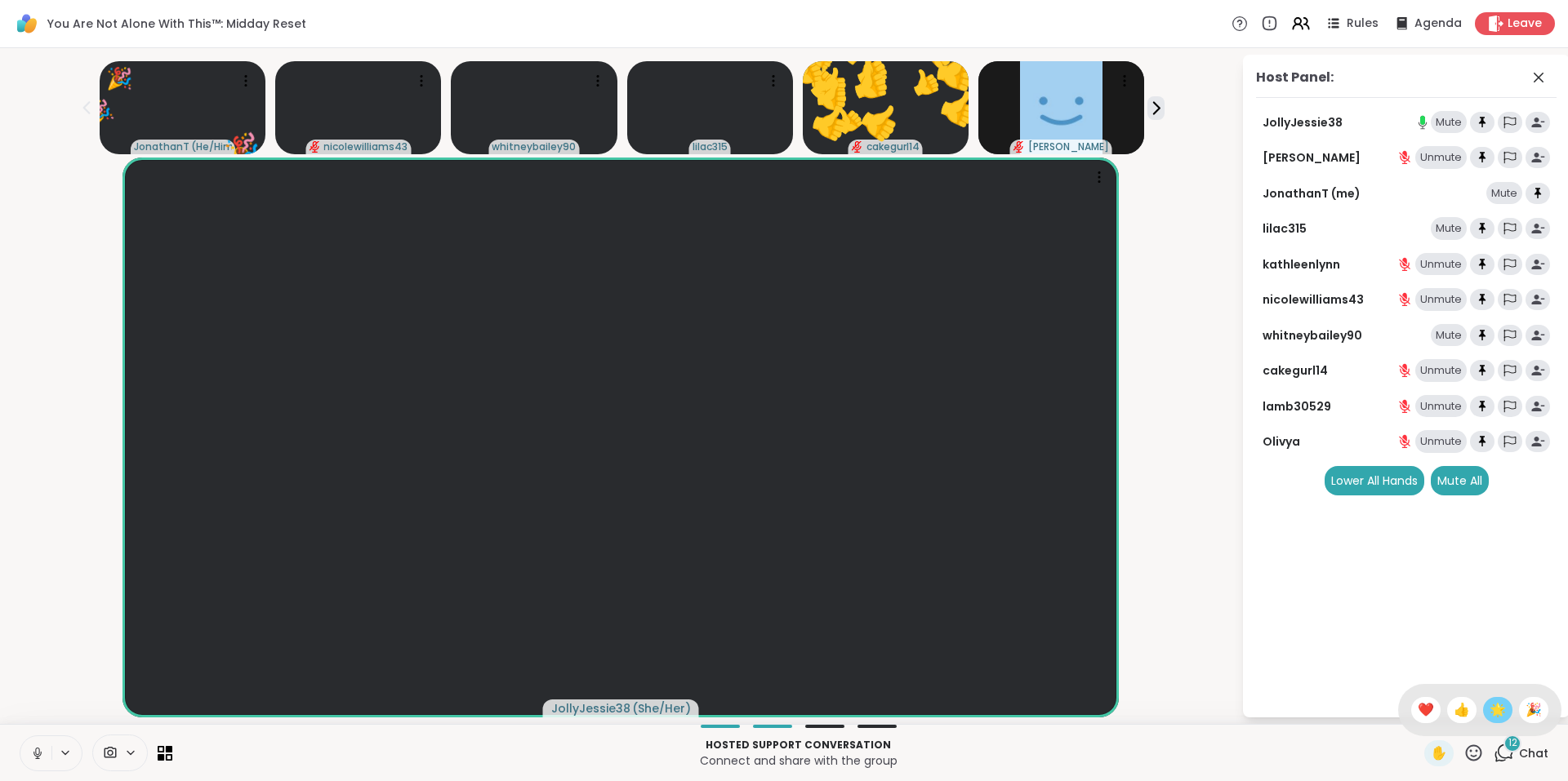
click at [1490, 708] on span "🌟" at bounding box center [1498, 710] width 16 height 20
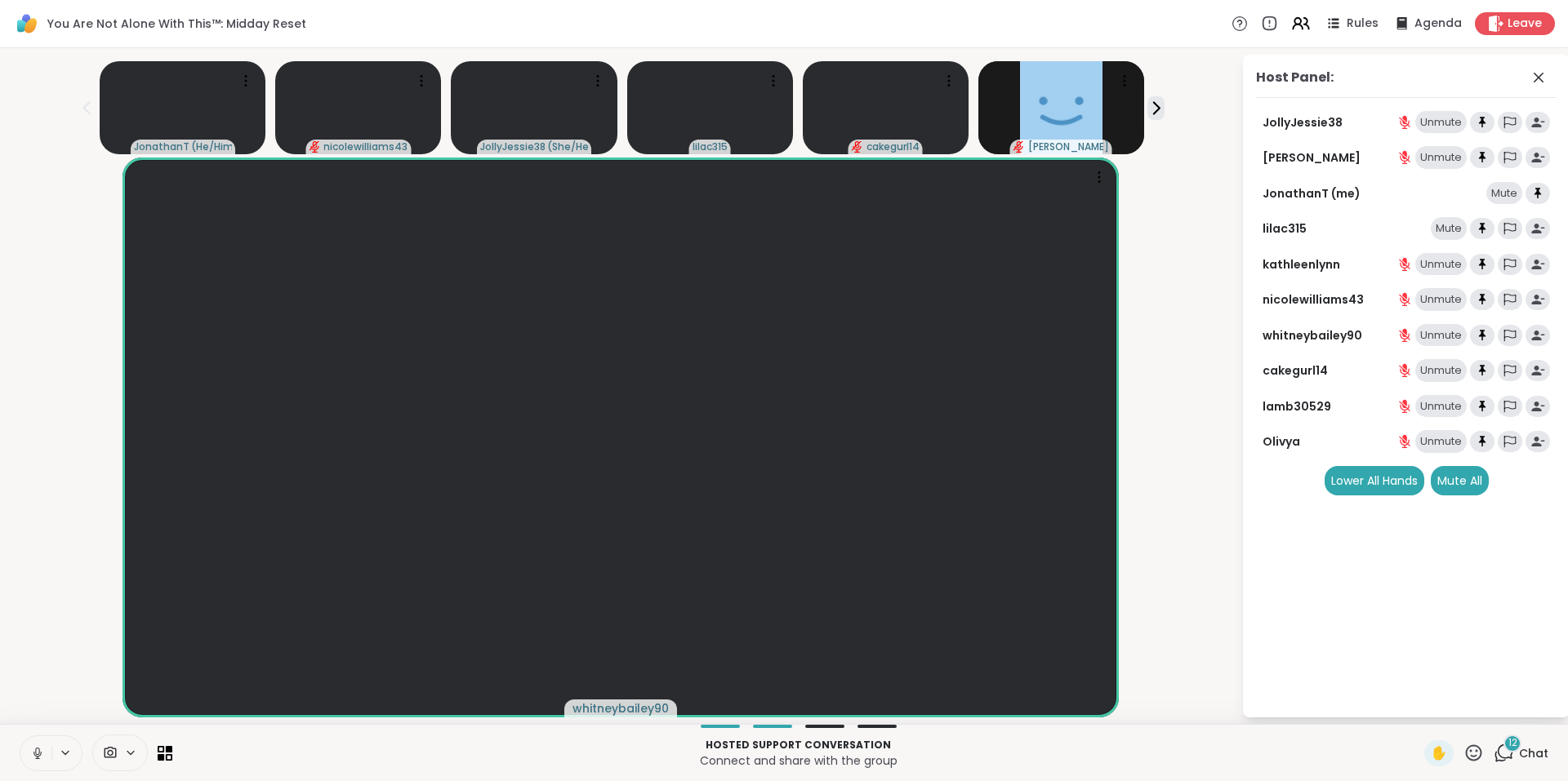
click at [1493, 752] on icon at bounding box center [1503, 753] width 20 height 20
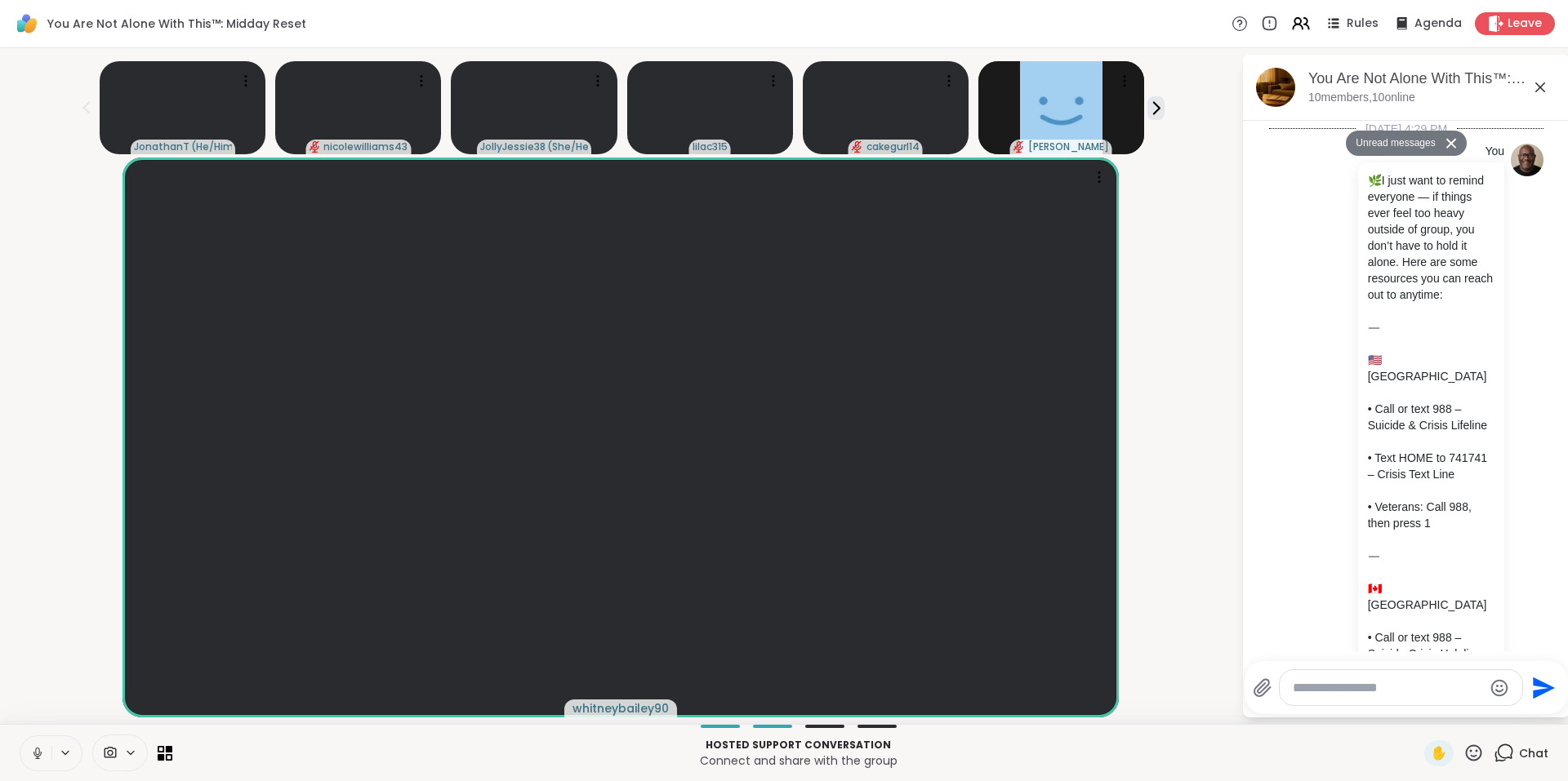
scroll to position [9698, 0]
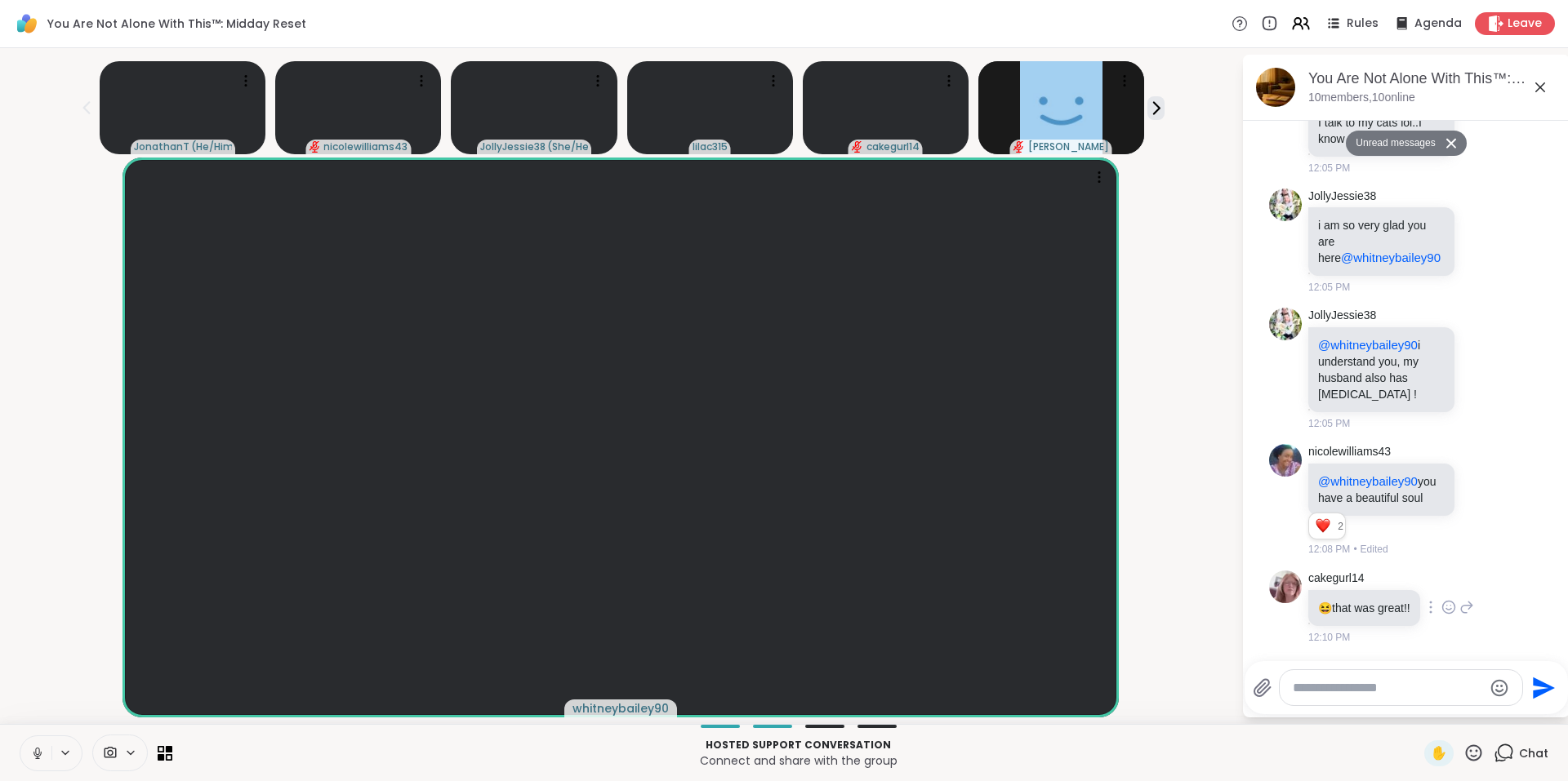
click at [1451, 609] on icon at bounding box center [1449, 607] width 14 height 16
click at [1446, 582] on div "Select Reaction: Heart" at bounding box center [1449, 581] width 14 height 14
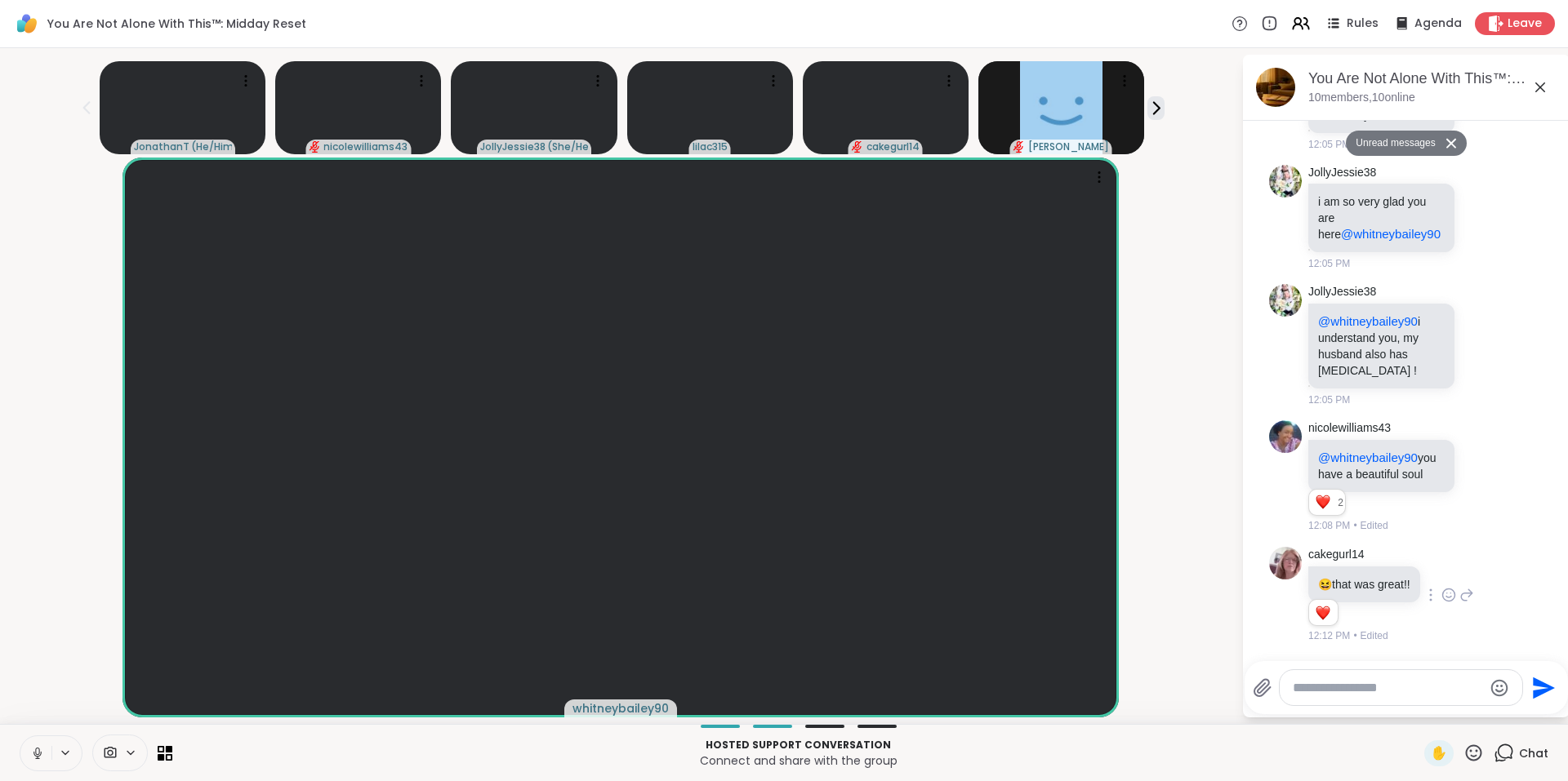
scroll to position [9722, 0]
click at [1475, 468] on icon at bounding box center [1482, 476] width 14 height 16
click at [1475, 443] on div "Select Reaction: Heart" at bounding box center [1482, 451] width 14 height 14
click at [1493, 470] on icon at bounding box center [1500, 476] width 14 height 20
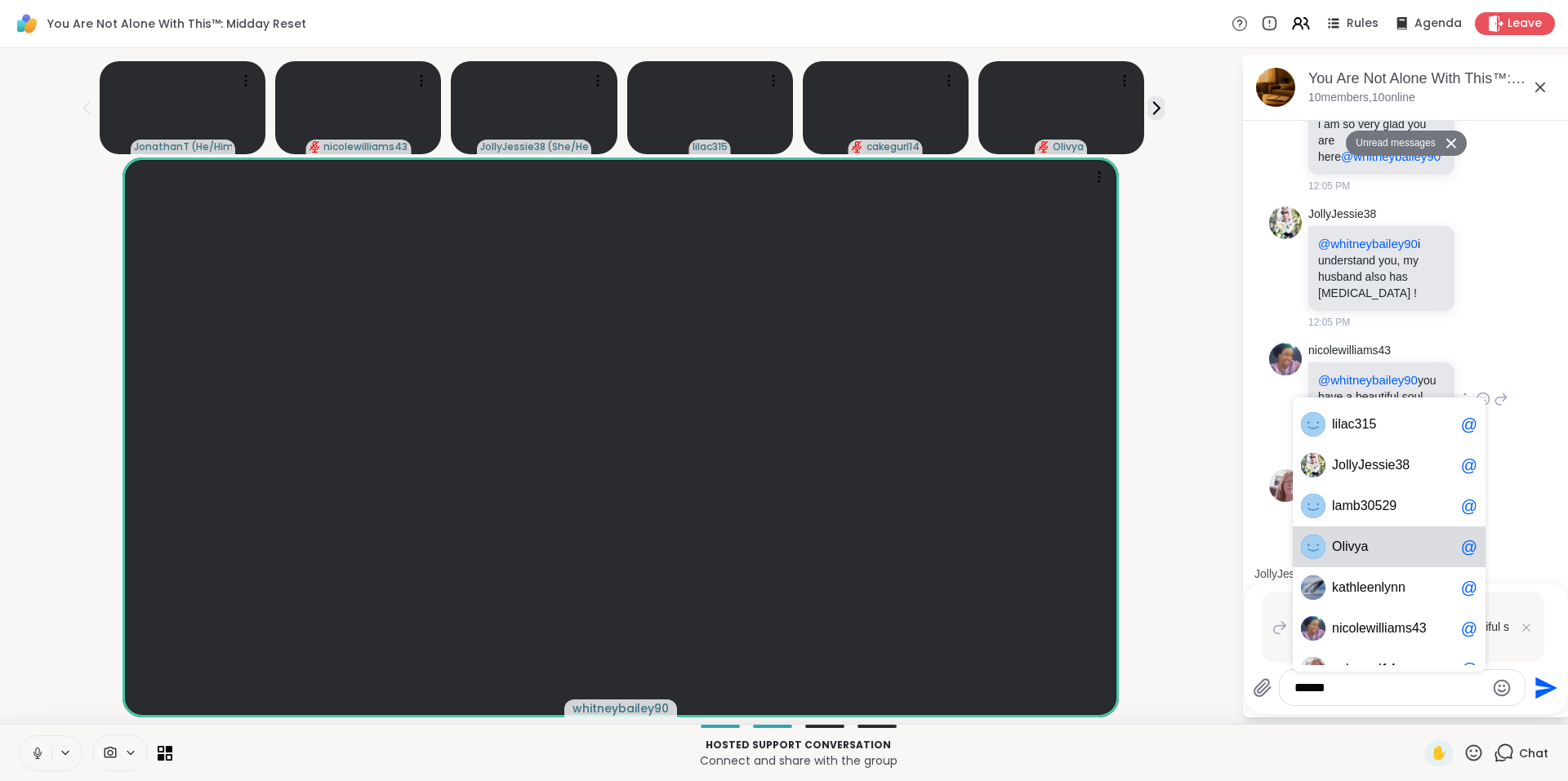
scroll to position [9783, 0]
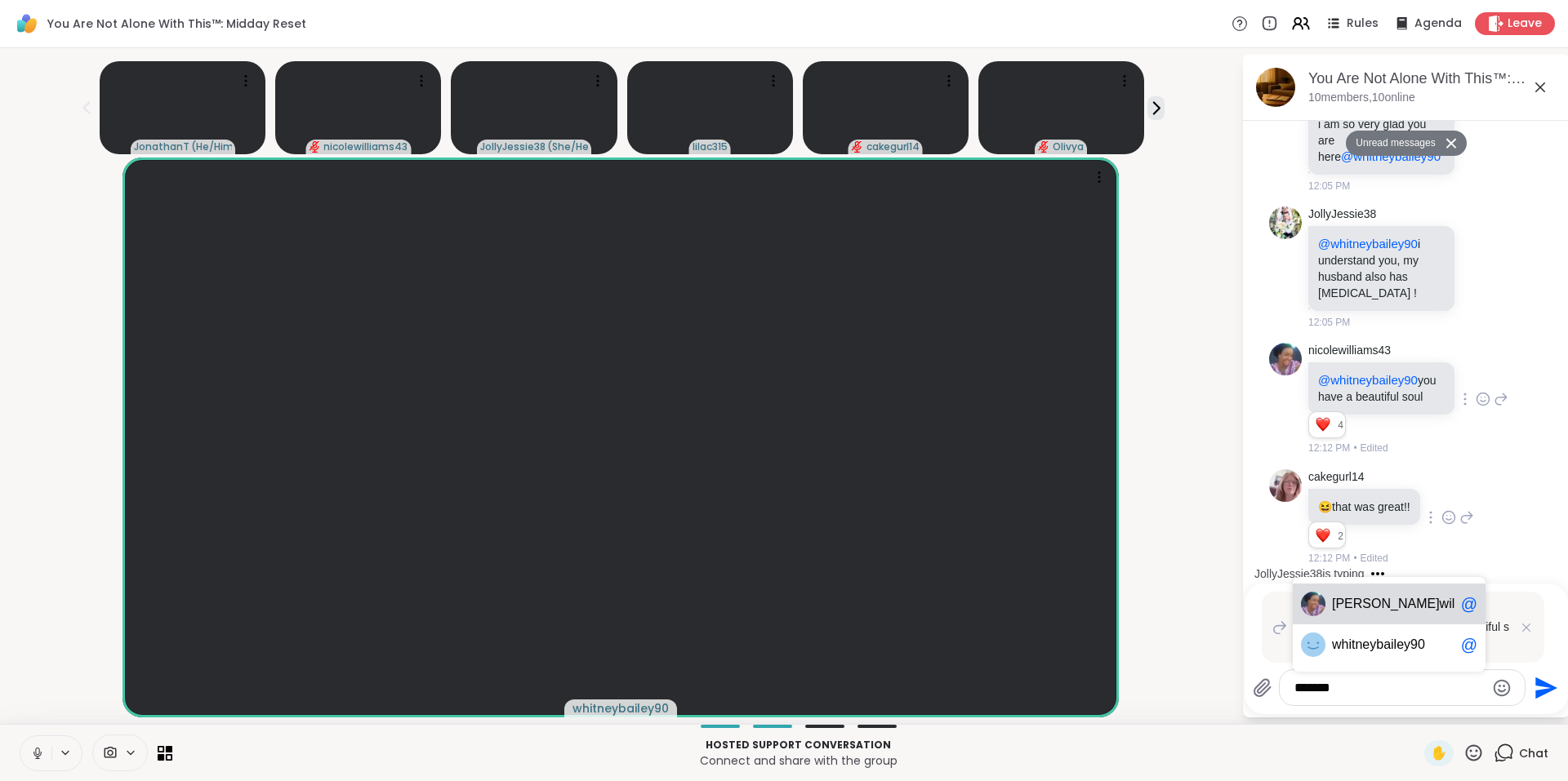
type textarea "********"
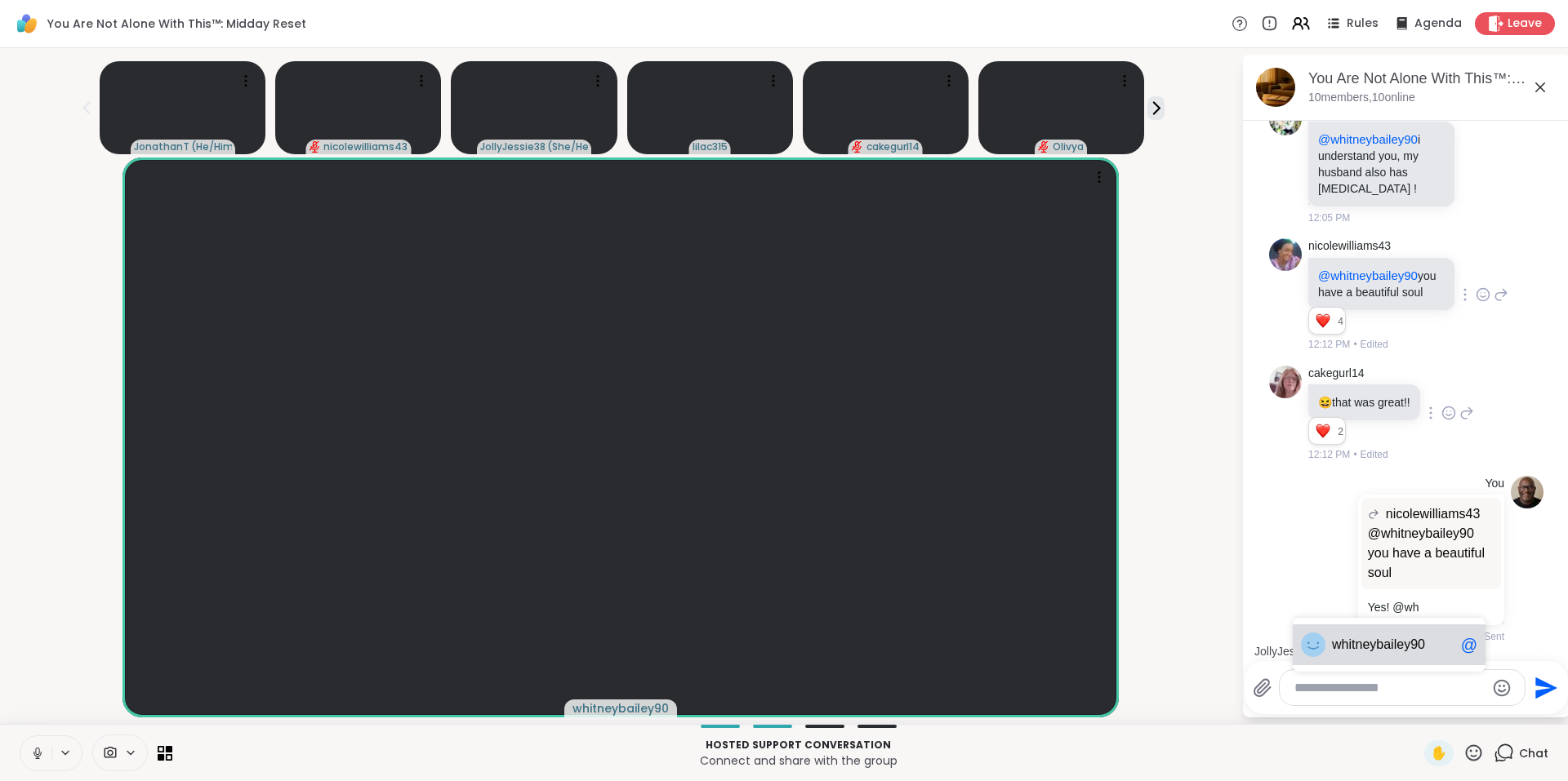
scroll to position [9864, 0]
click at [1345, 561] on icon at bounding box center [1347, 558] width 4 height 13
click at [1359, 587] on icon at bounding box center [1367, 582] width 16 height 16
type textarea "********"
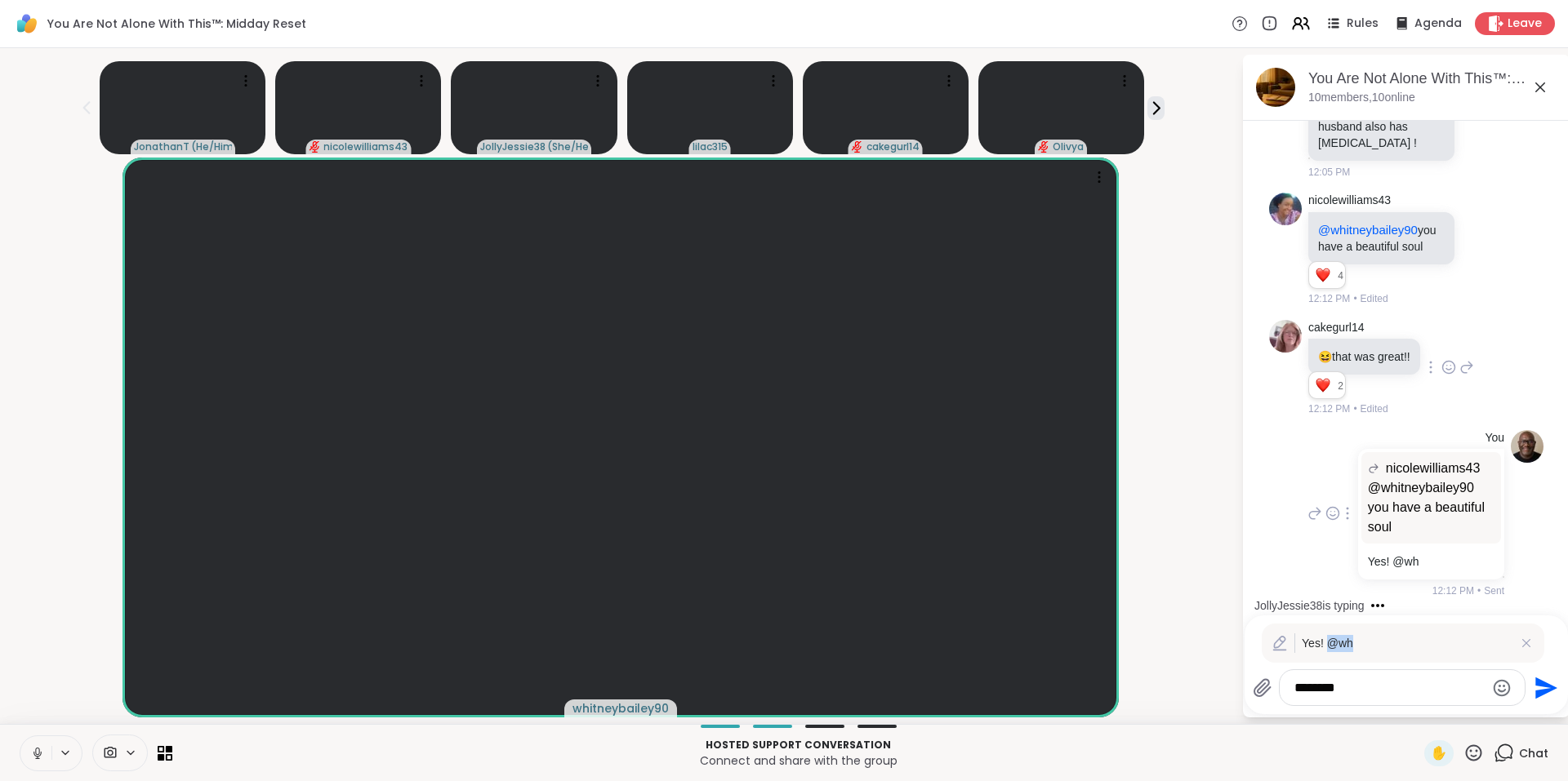
drag, startPoint x: 1326, startPoint y: 641, endPoint x: 1373, endPoint y: 639, distance: 47.0
click at [1373, 639] on p "Yes! @wh" at bounding box center [1407, 643] width 210 height 17
click at [1536, 686] on icon "Send" at bounding box center [1546, 687] width 22 height 22
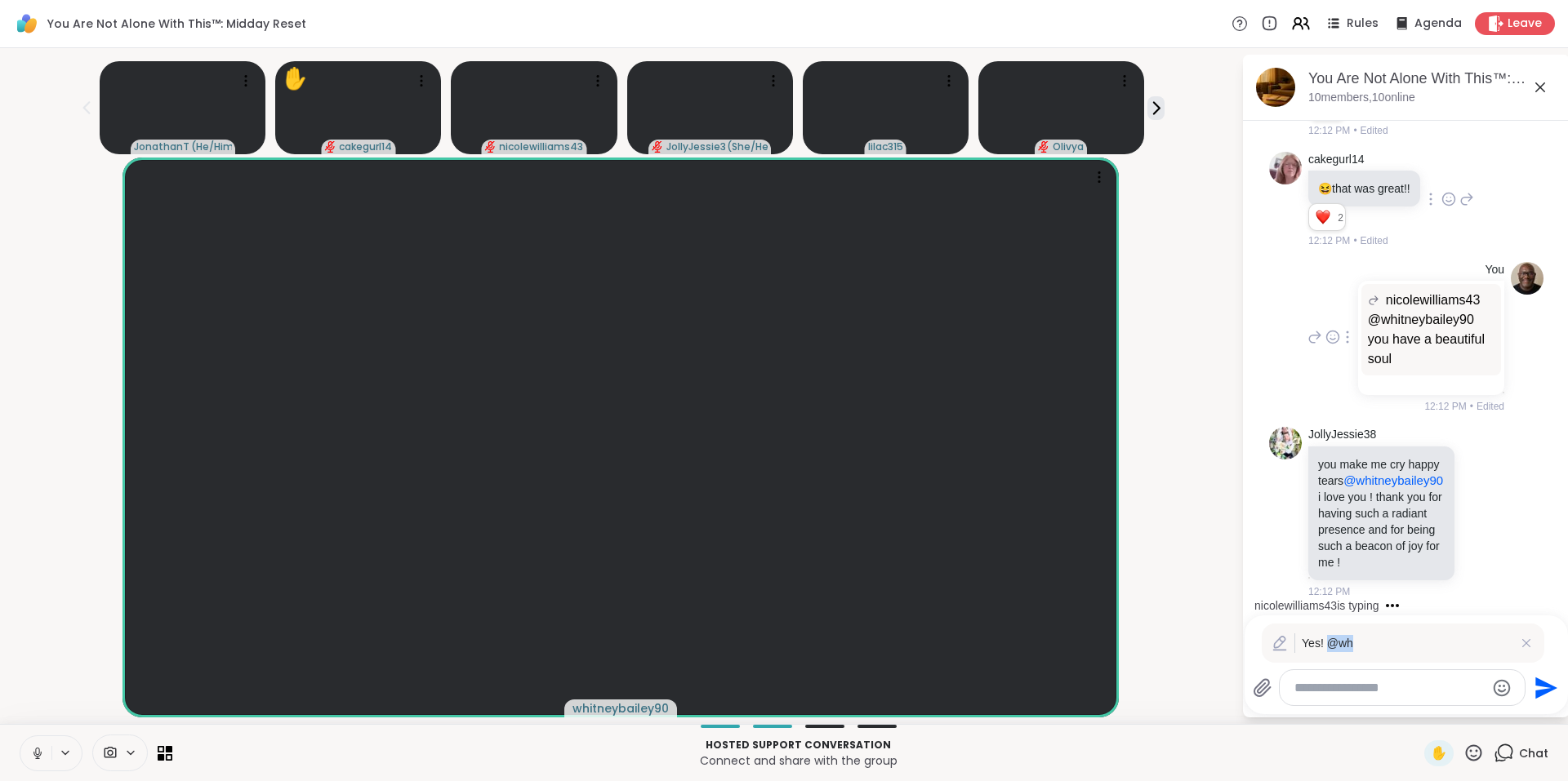
scroll to position [10111, 0]
click at [1477, 506] on icon at bounding box center [1483, 512] width 12 height 12
click at [1475, 479] on div "Select Reaction: Heart" at bounding box center [1482, 486] width 14 height 14
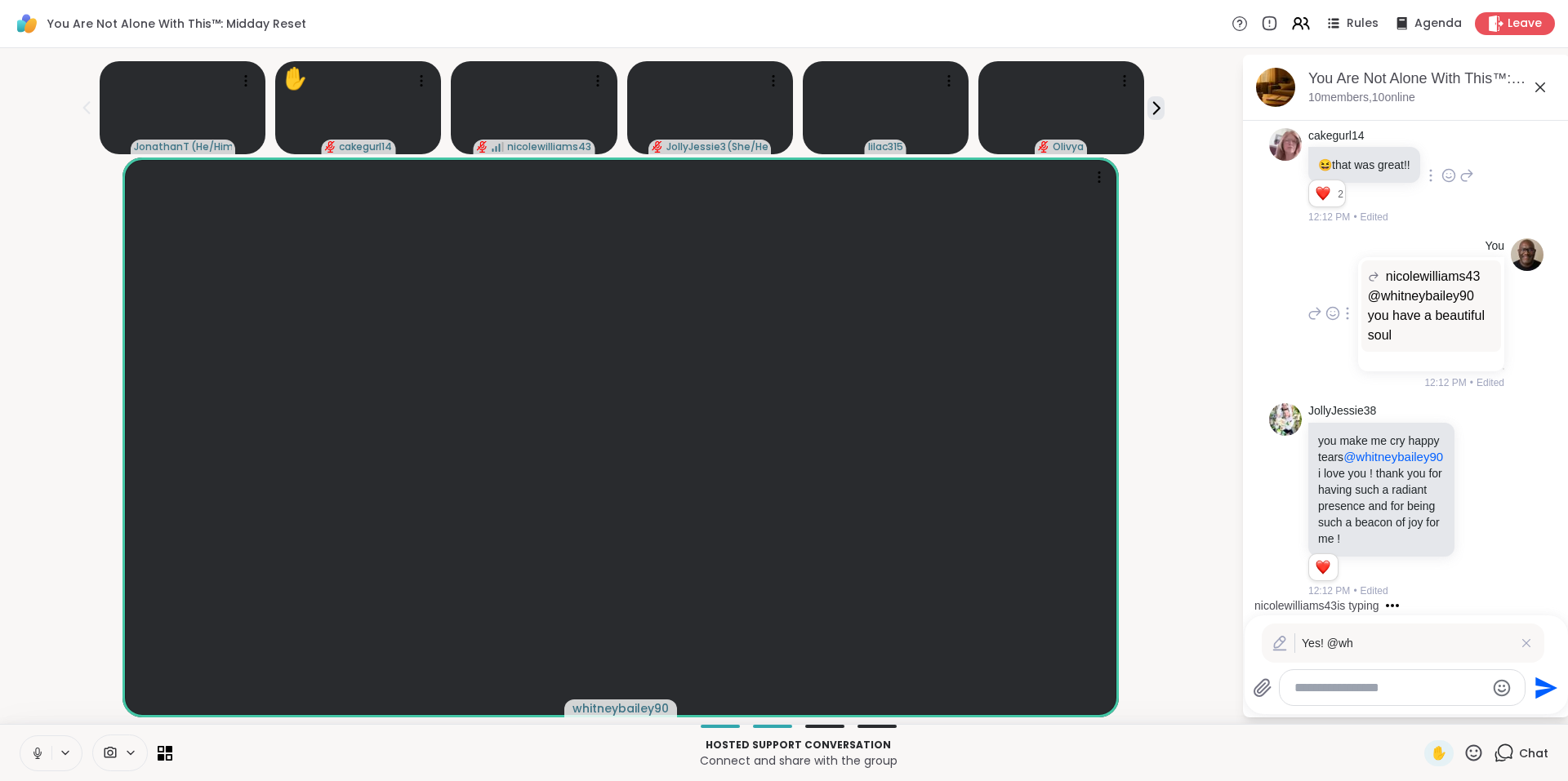
click at [1307, 304] on icon at bounding box center [1314, 313] width 14 height 20
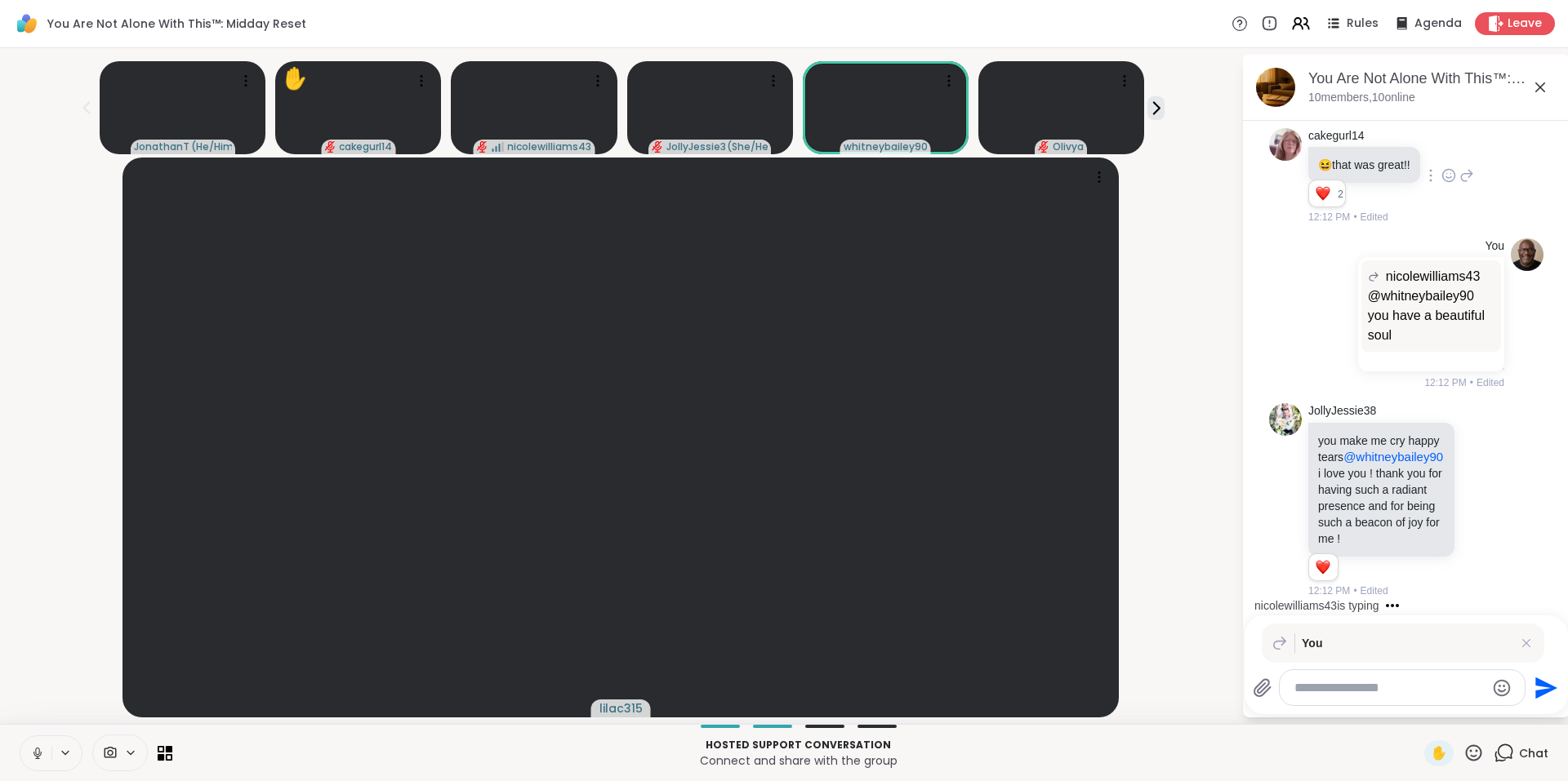
click at [1379, 684] on textarea "Type your message" at bounding box center [1390, 687] width 191 height 16
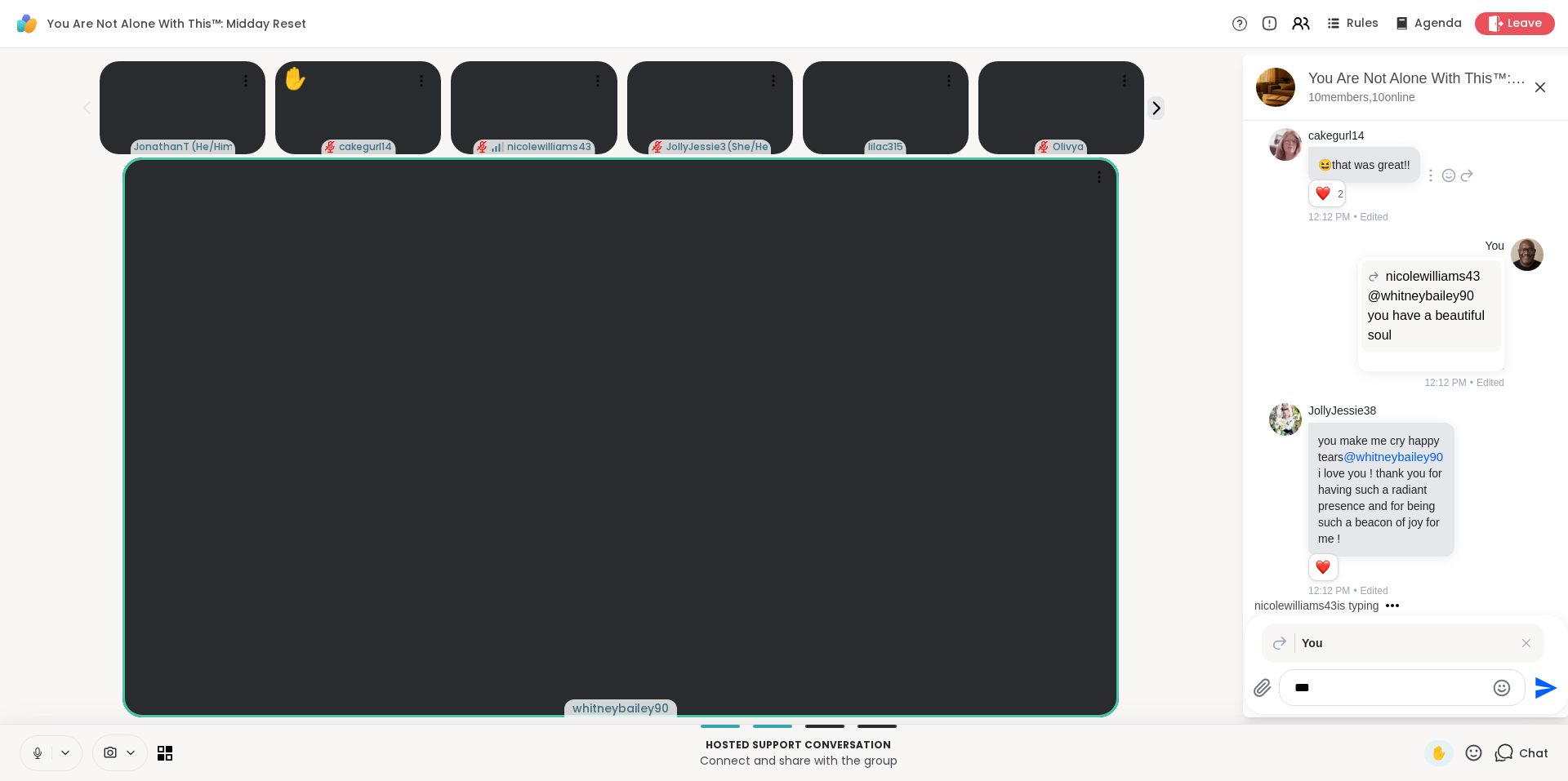
type textarea "***"
click at [1544, 687] on icon "Send" at bounding box center [1543, 687] width 26 height 26
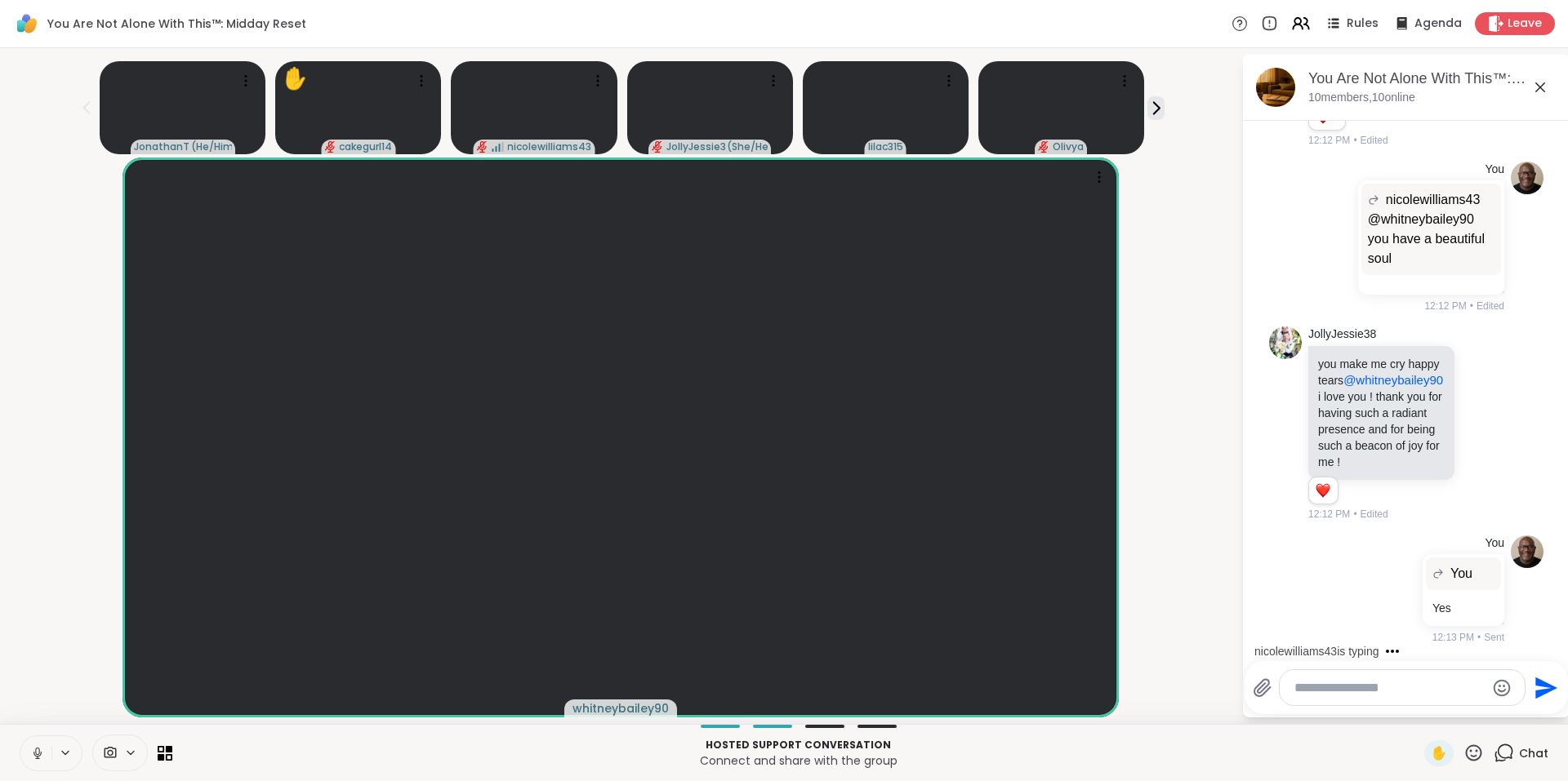
scroll to position [10212, 0]
click at [1411, 590] on icon at bounding box center [1412, 589] width 2 height 12
click at [1403, 614] on icon at bounding box center [1411, 613] width 16 height 16
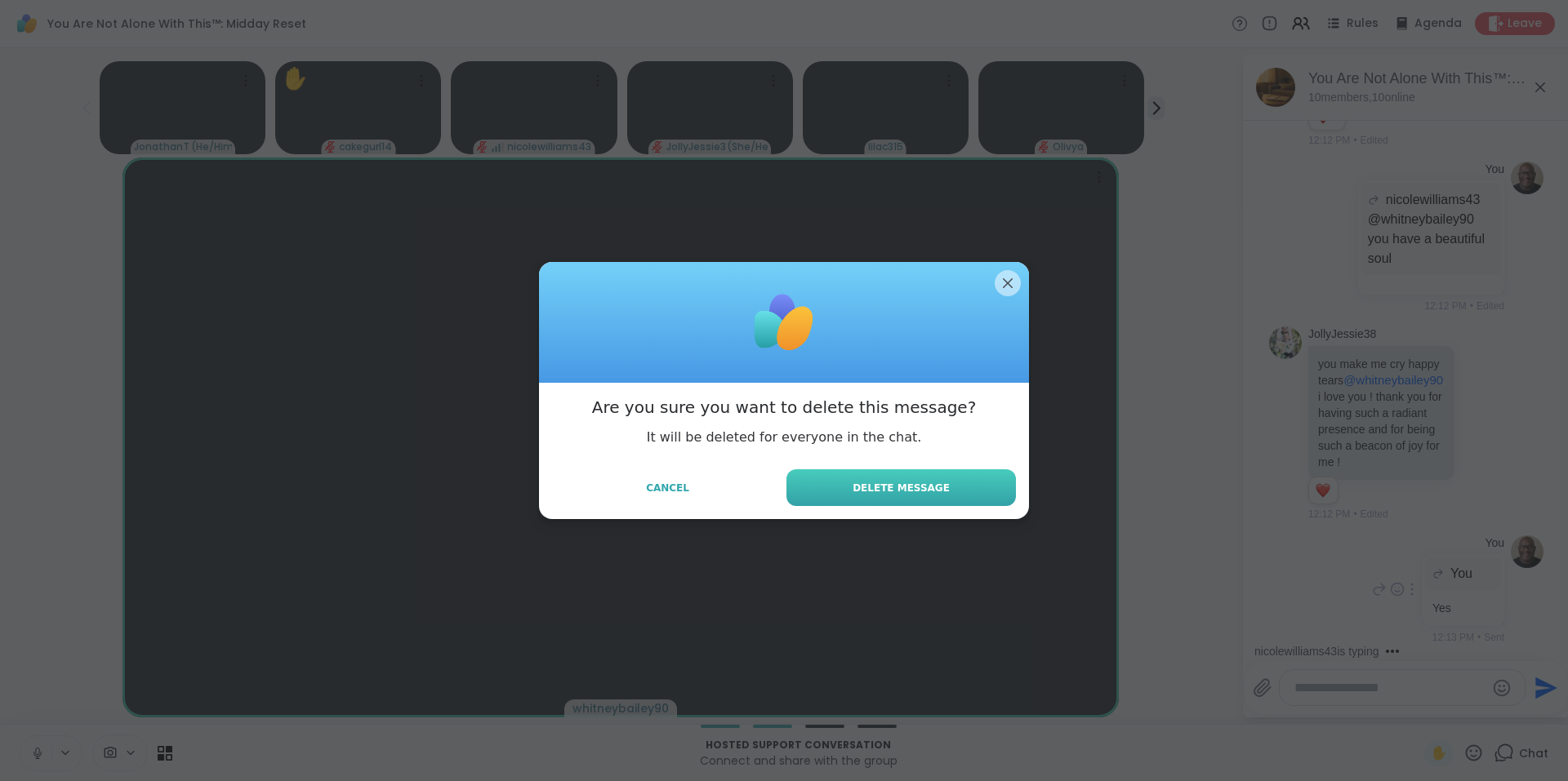
click at [924, 484] on span "Delete Message" at bounding box center [901, 488] width 97 height 14
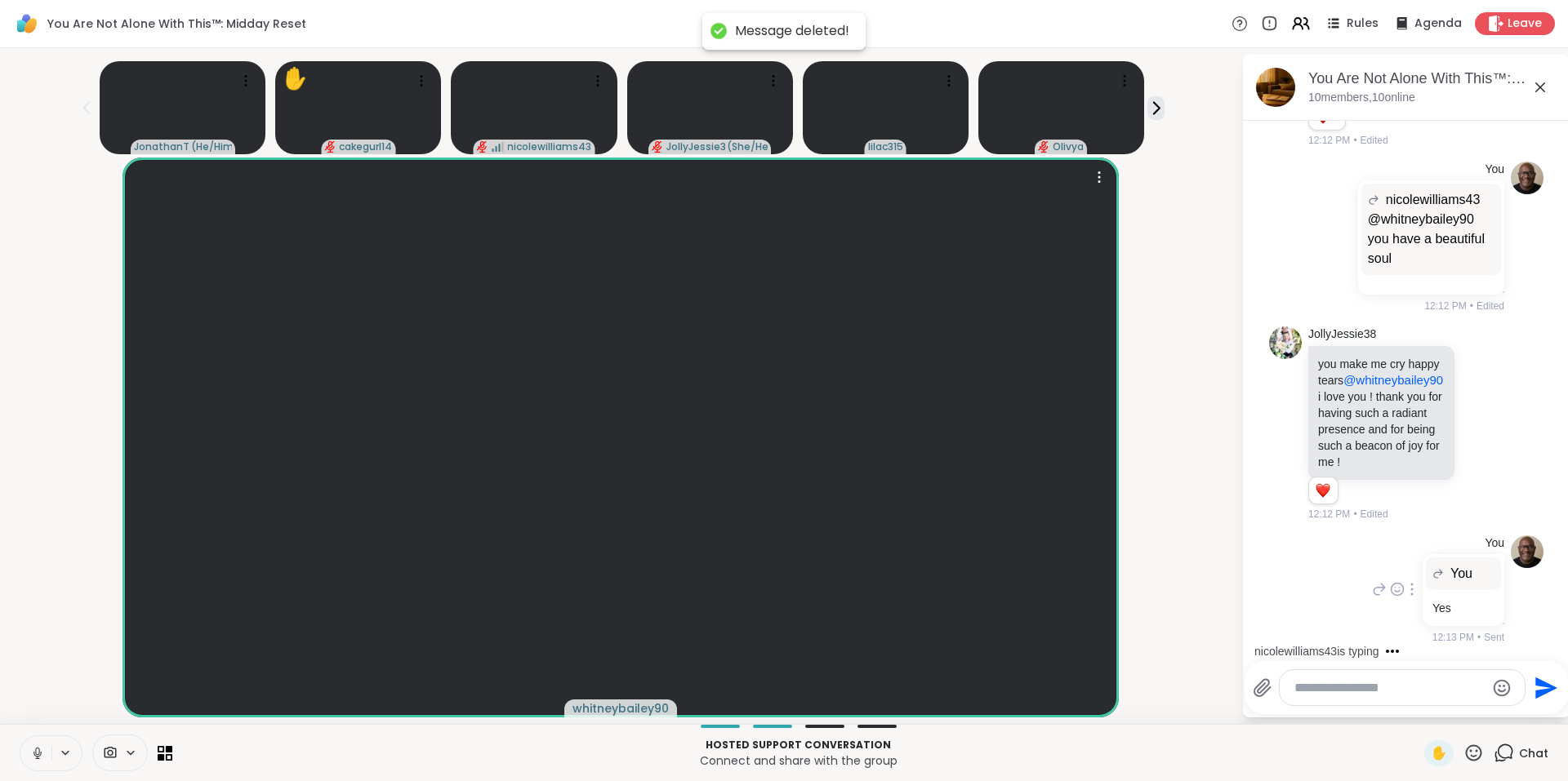
scroll to position [10177, 0]
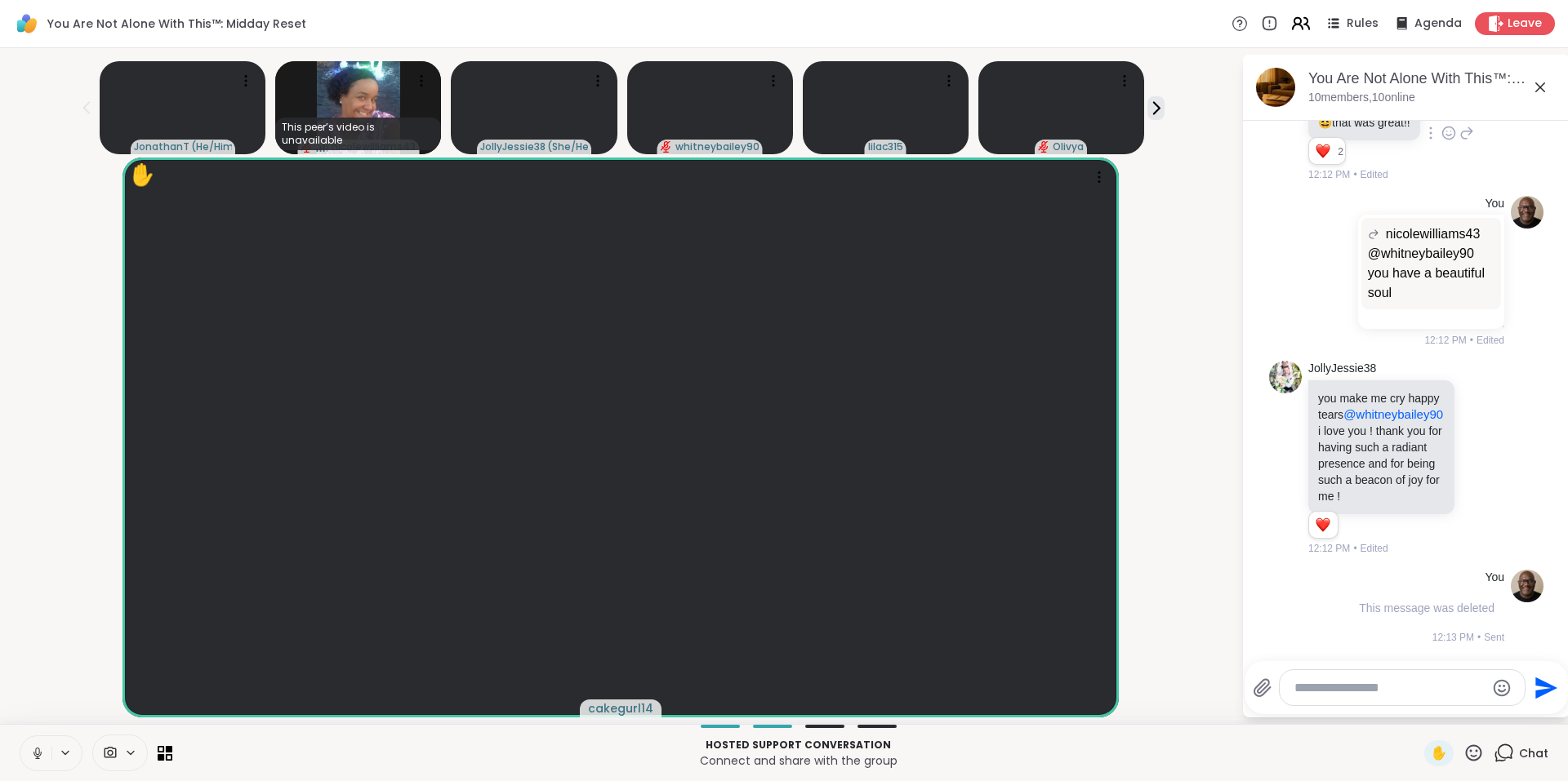
click at [1293, 24] on icon at bounding box center [1300, 23] width 20 height 20
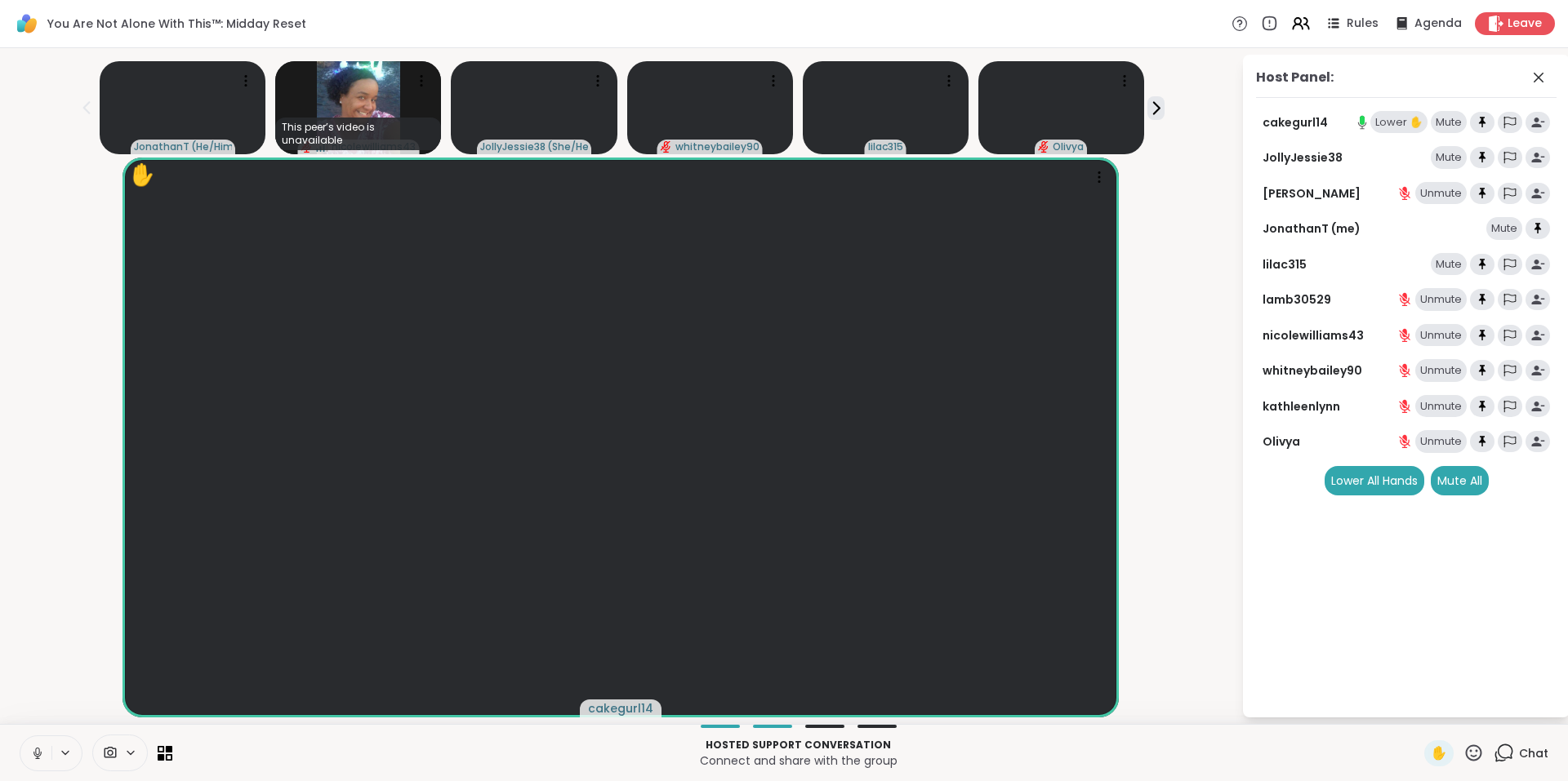
click at [1380, 125] on div "Lower ✋" at bounding box center [1399, 123] width 57 height 23
click at [1438, 376] on div "Unmute" at bounding box center [1441, 370] width 52 height 23
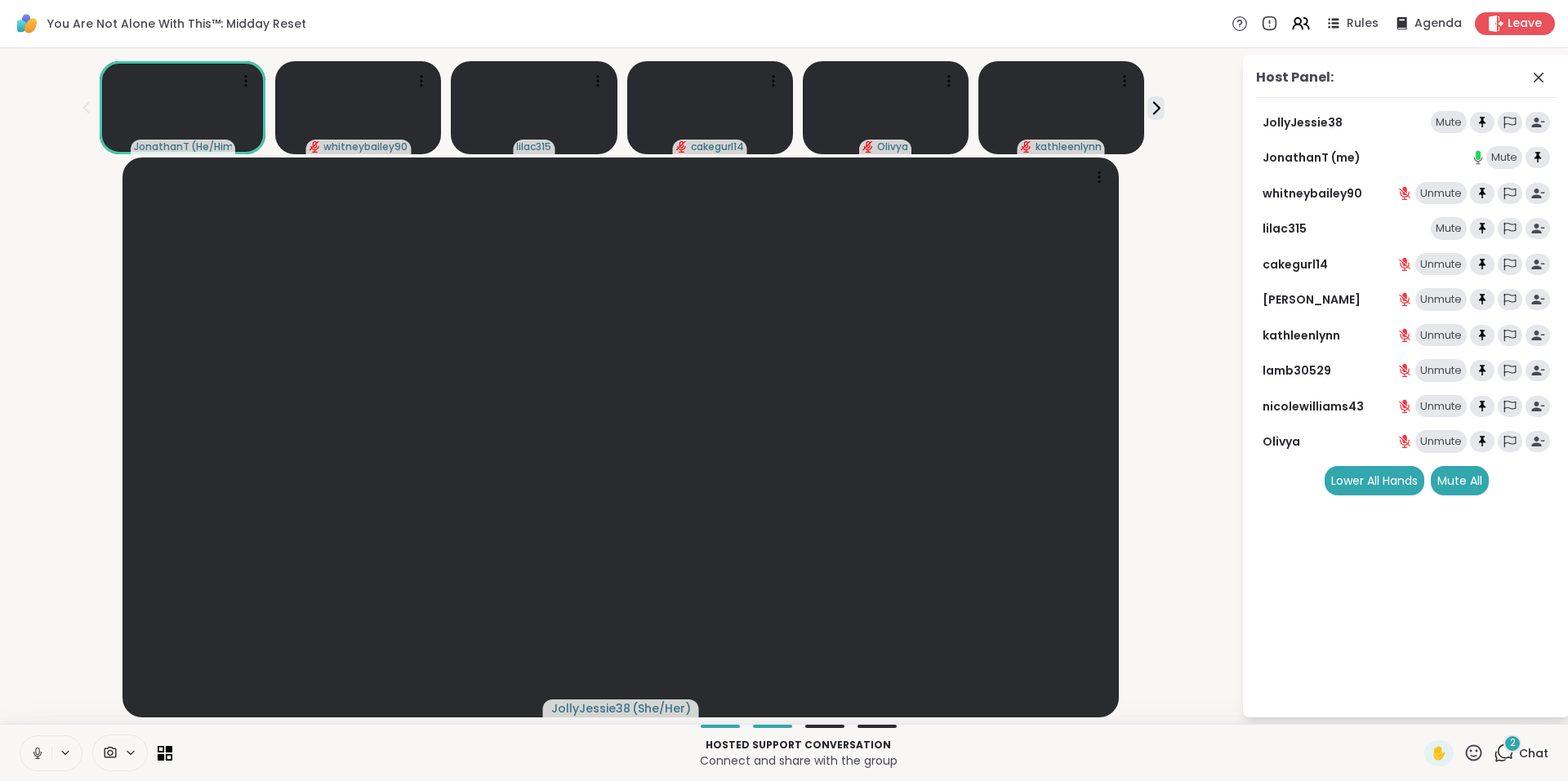
click at [1503, 750] on div "2" at bounding box center [1512, 744] width 18 height 18
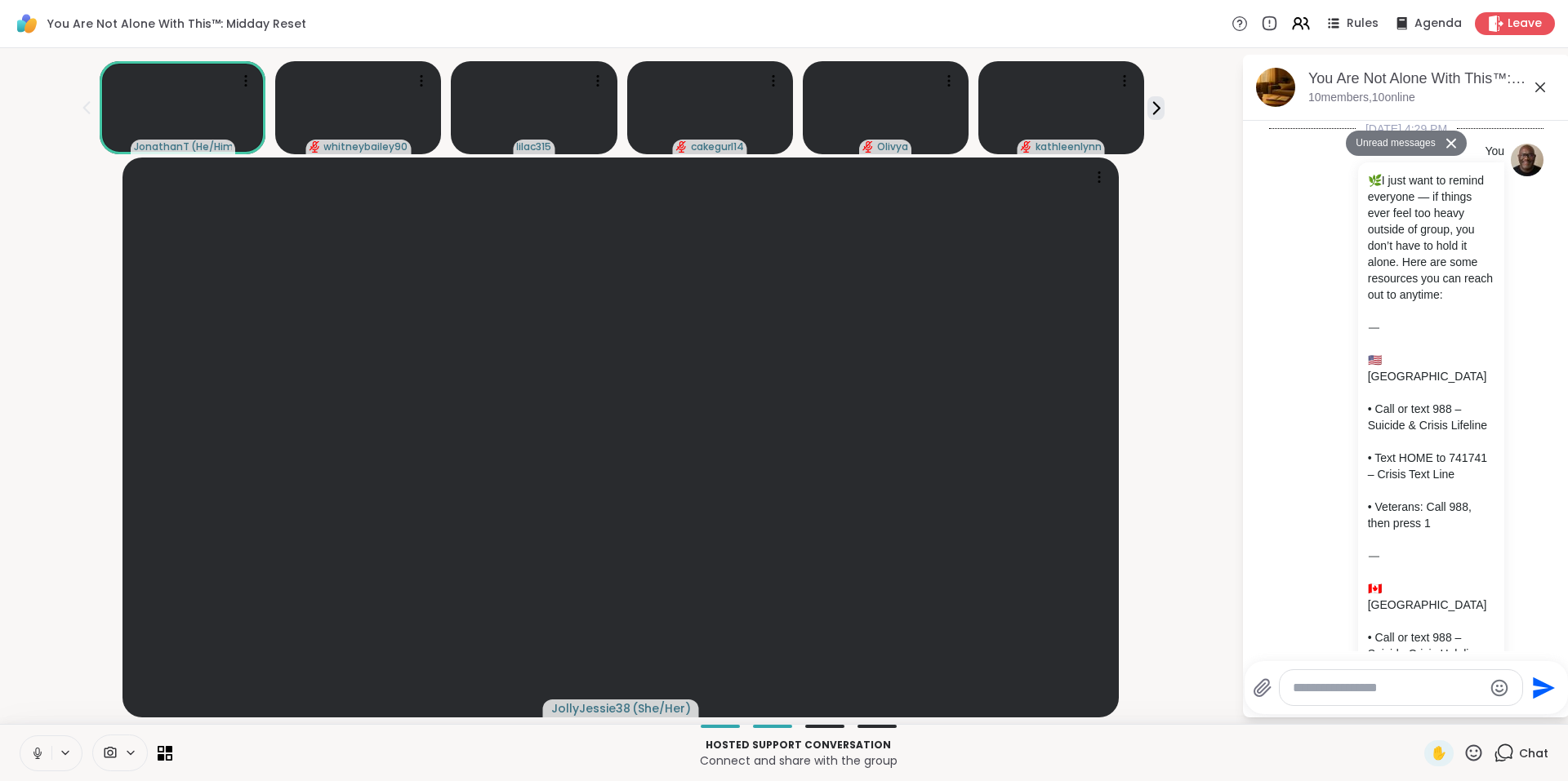
scroll to position [10457, 0]
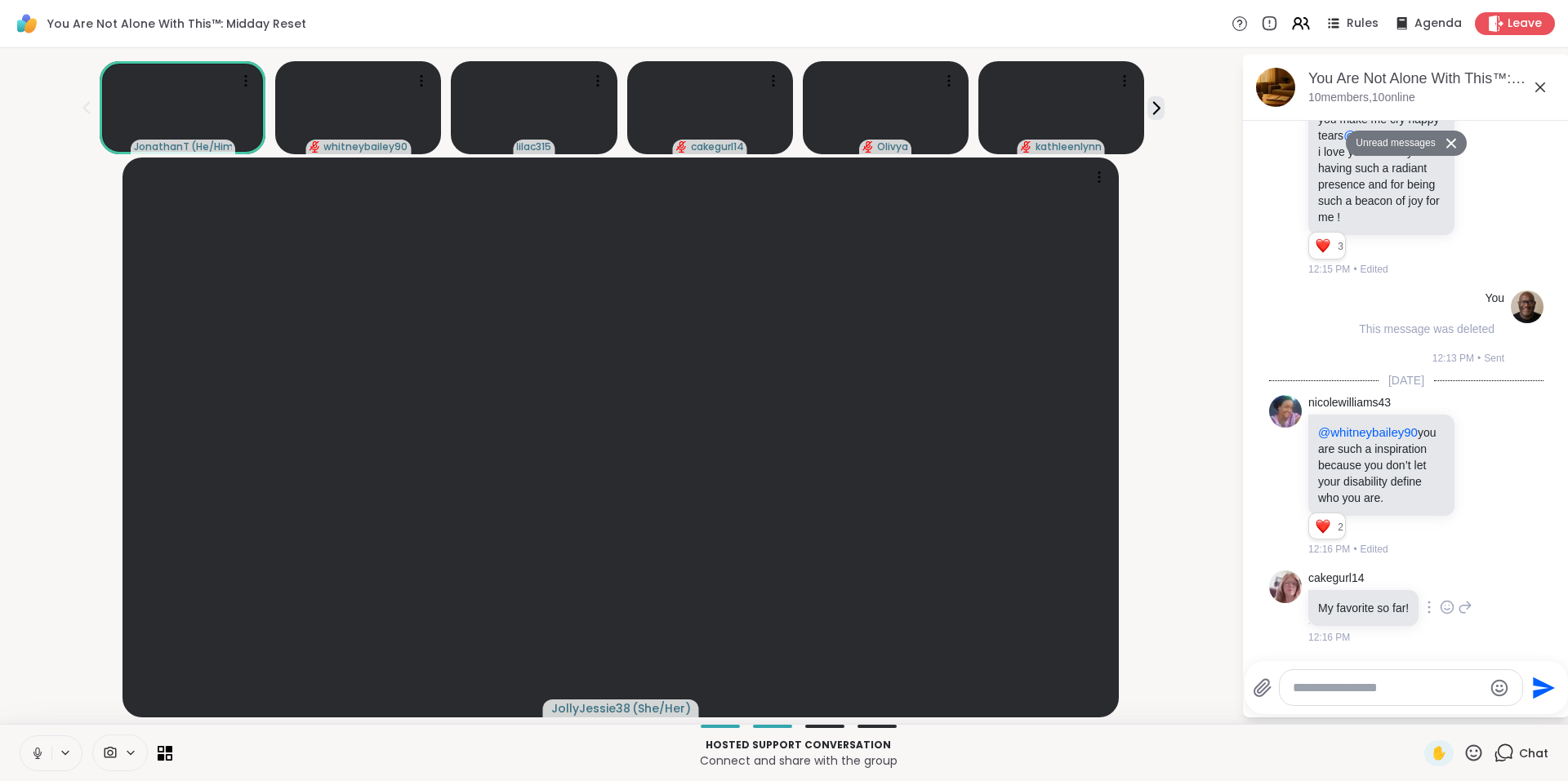
click at [1446, 614] on icon at bounding box center [1447, 607] width 14 height 16
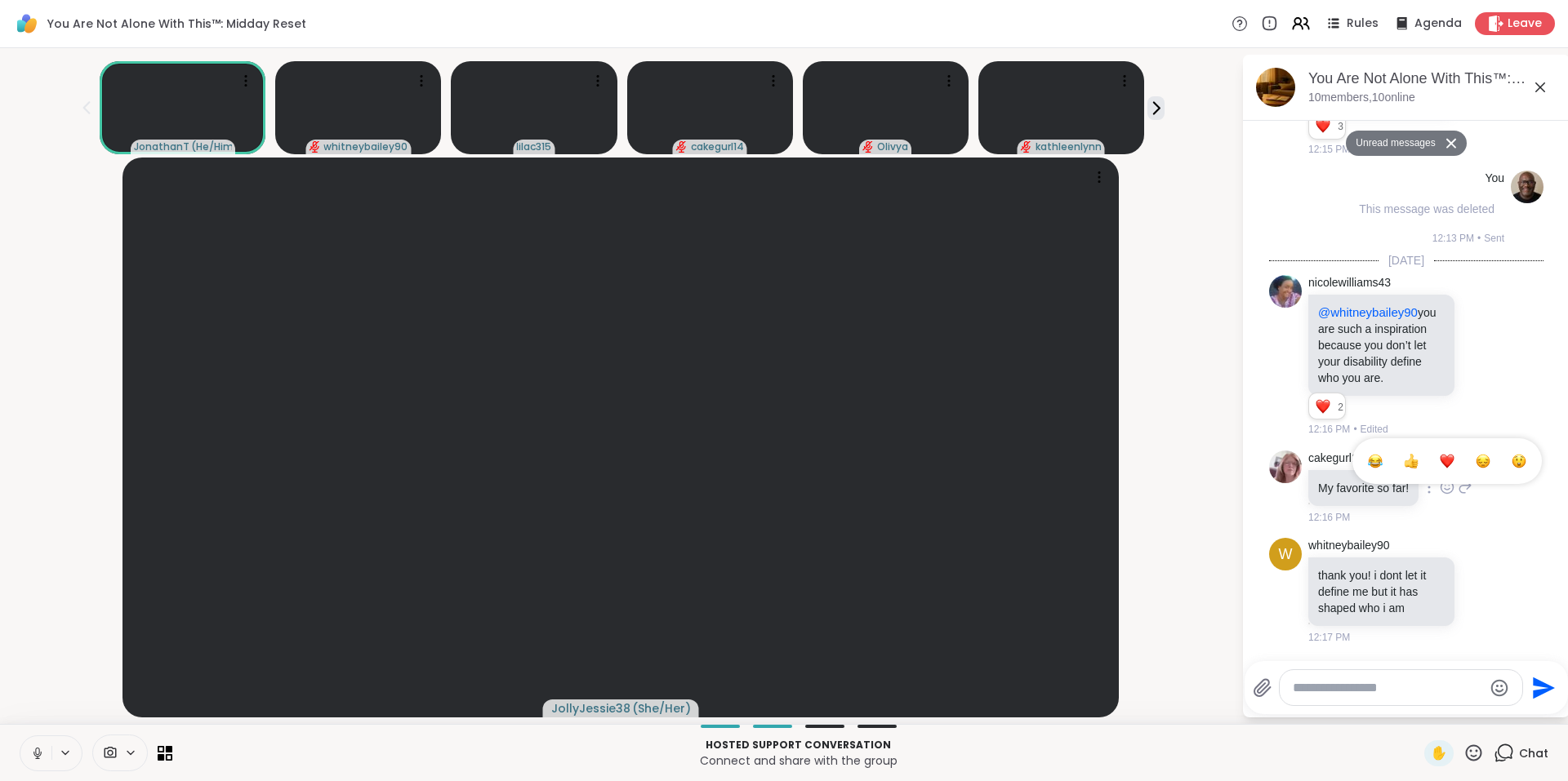
scroll to position [10576, 0]
click at [1458, 587] on div at bounding box center [1465, 590] width 14 height 20
click at [1475, 347] on icon at bounding box center [1482, 355] width 14 height 16
click at [1475, 325] on div "Select Reaction: Heart" at bounding box center [1482, 329] width 14 height 14
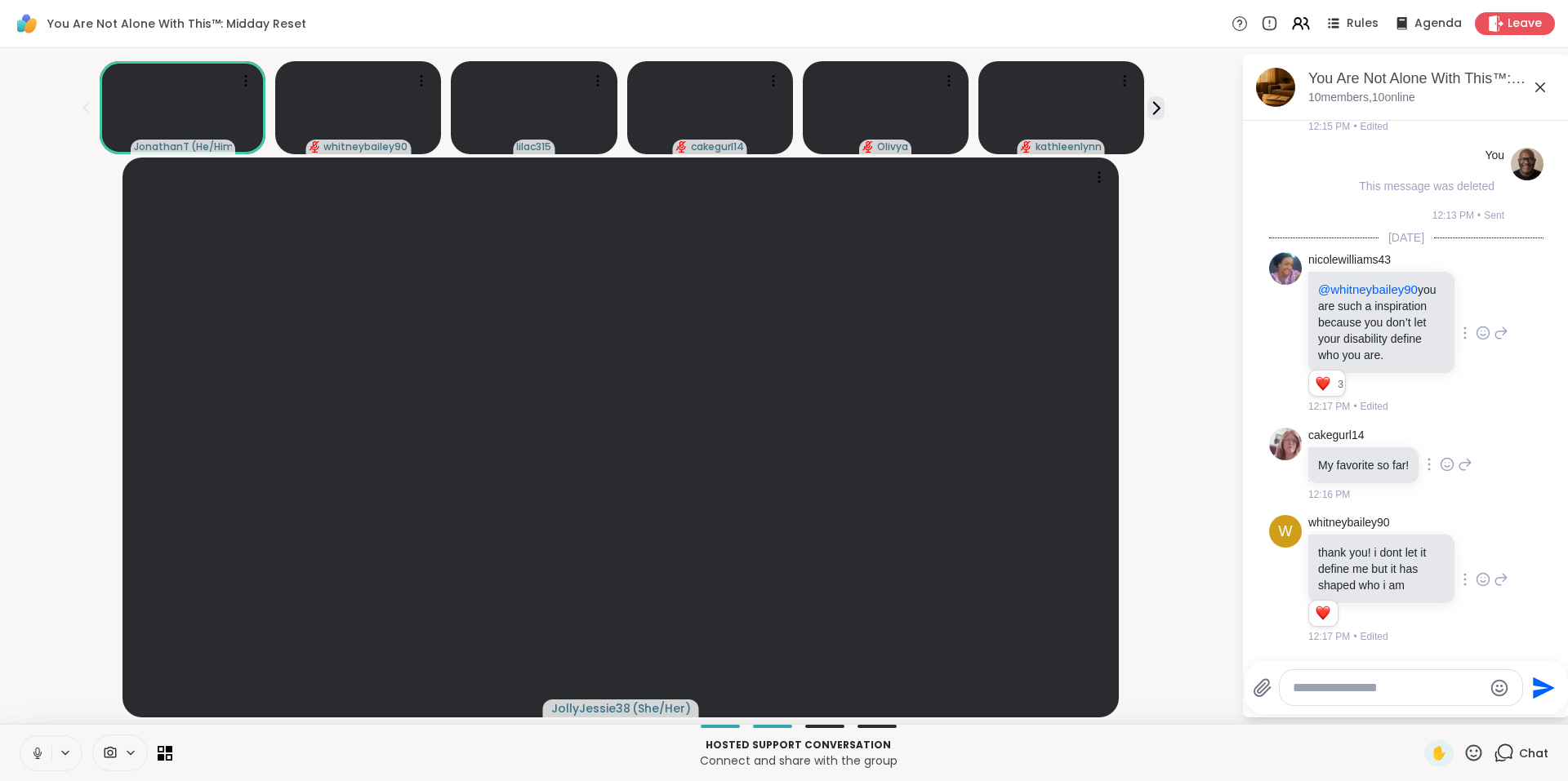
click at [1475, 582] on icon at bounding box center [1482, 580] width 14 height 16
click at [1475, 558] on div "Select Reaction: Heart" at bounding box center [1482, 553] width 14 height 14
click at [1475, 325] on icon at bounding box center [1482, 333] width 14 height 16
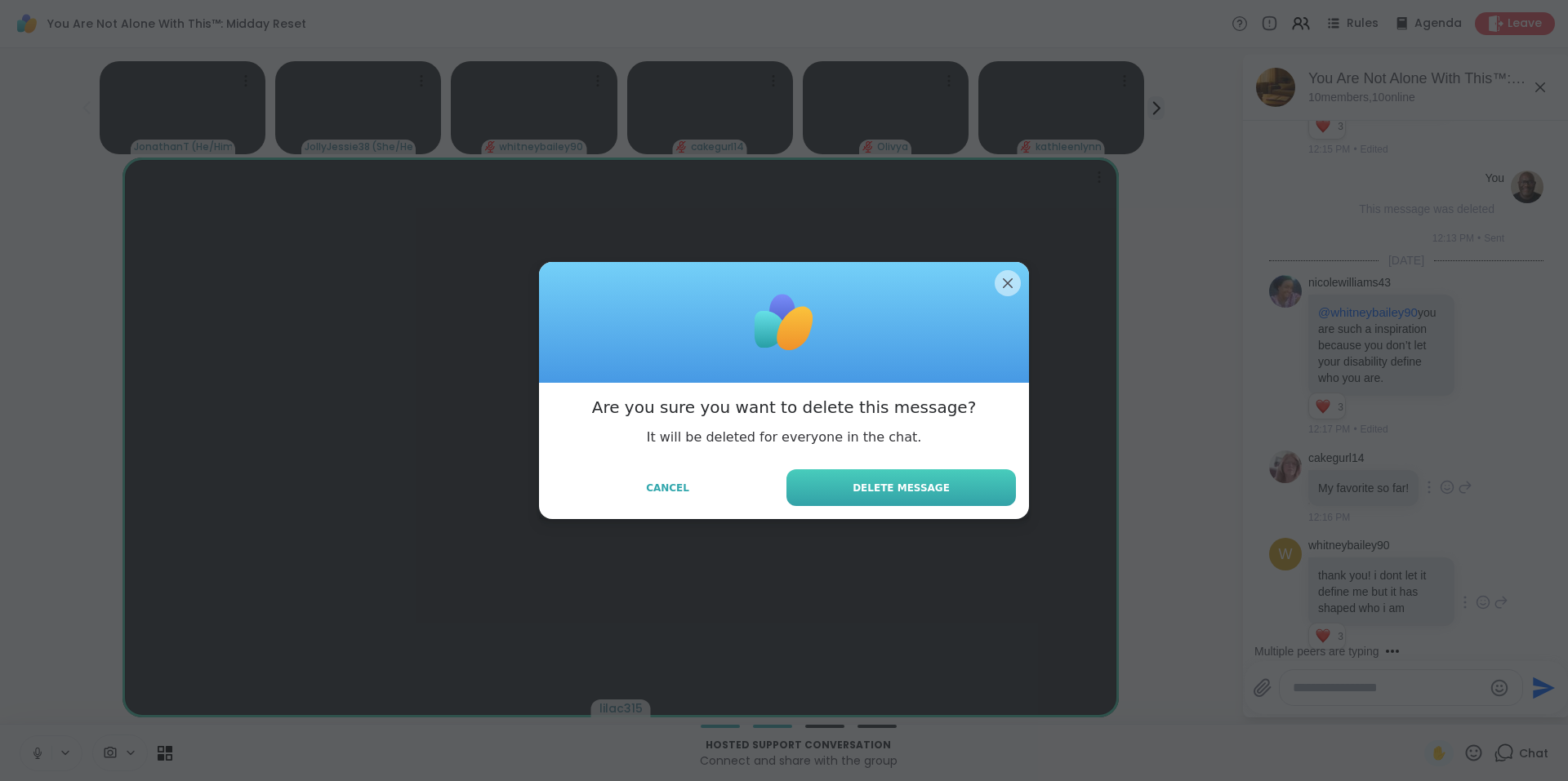
click at [946, 494] on button "Delete Message" at bounding box center [902, 487] width 230 height 37
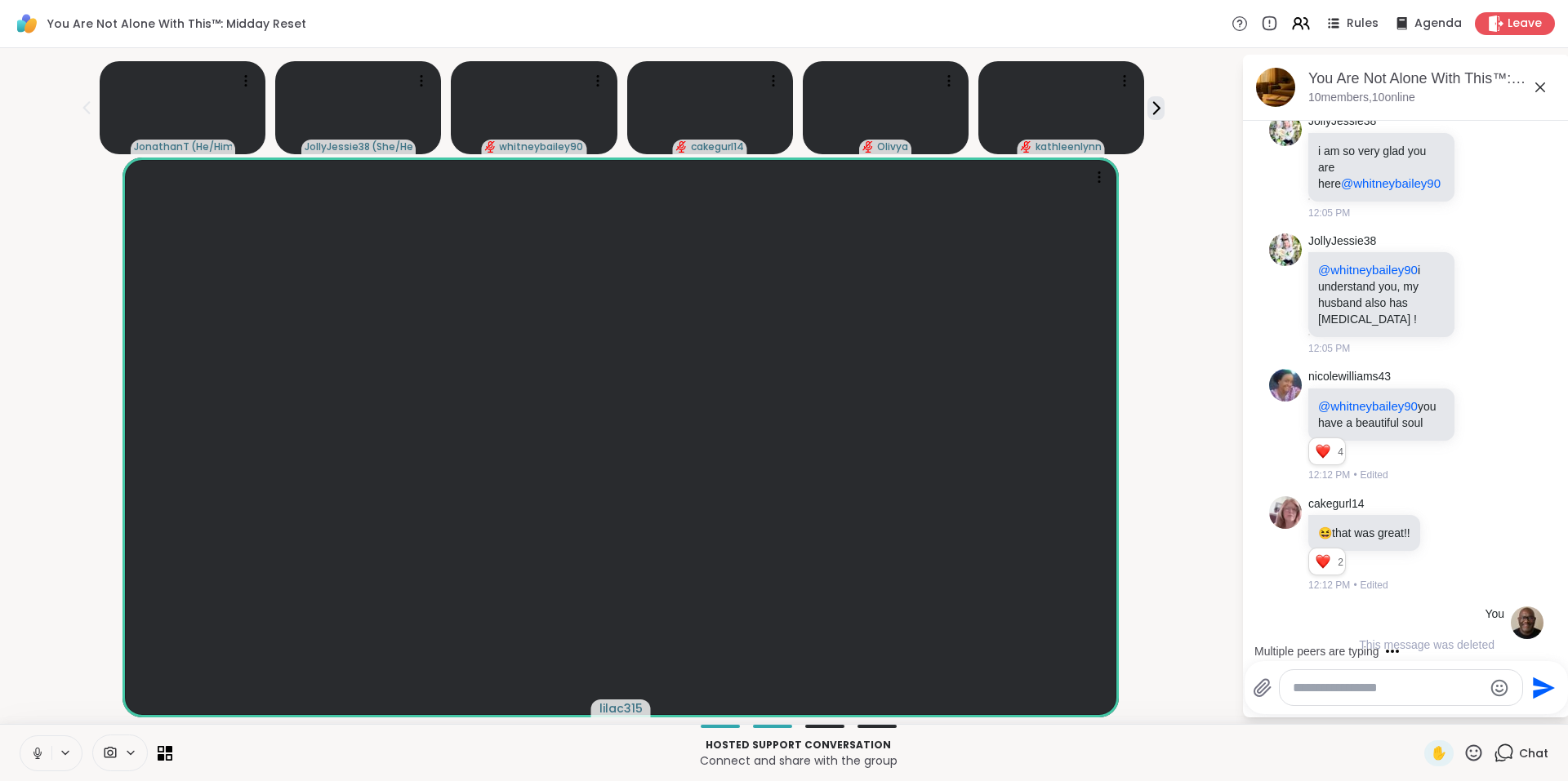
scroll to position [8275, 0]
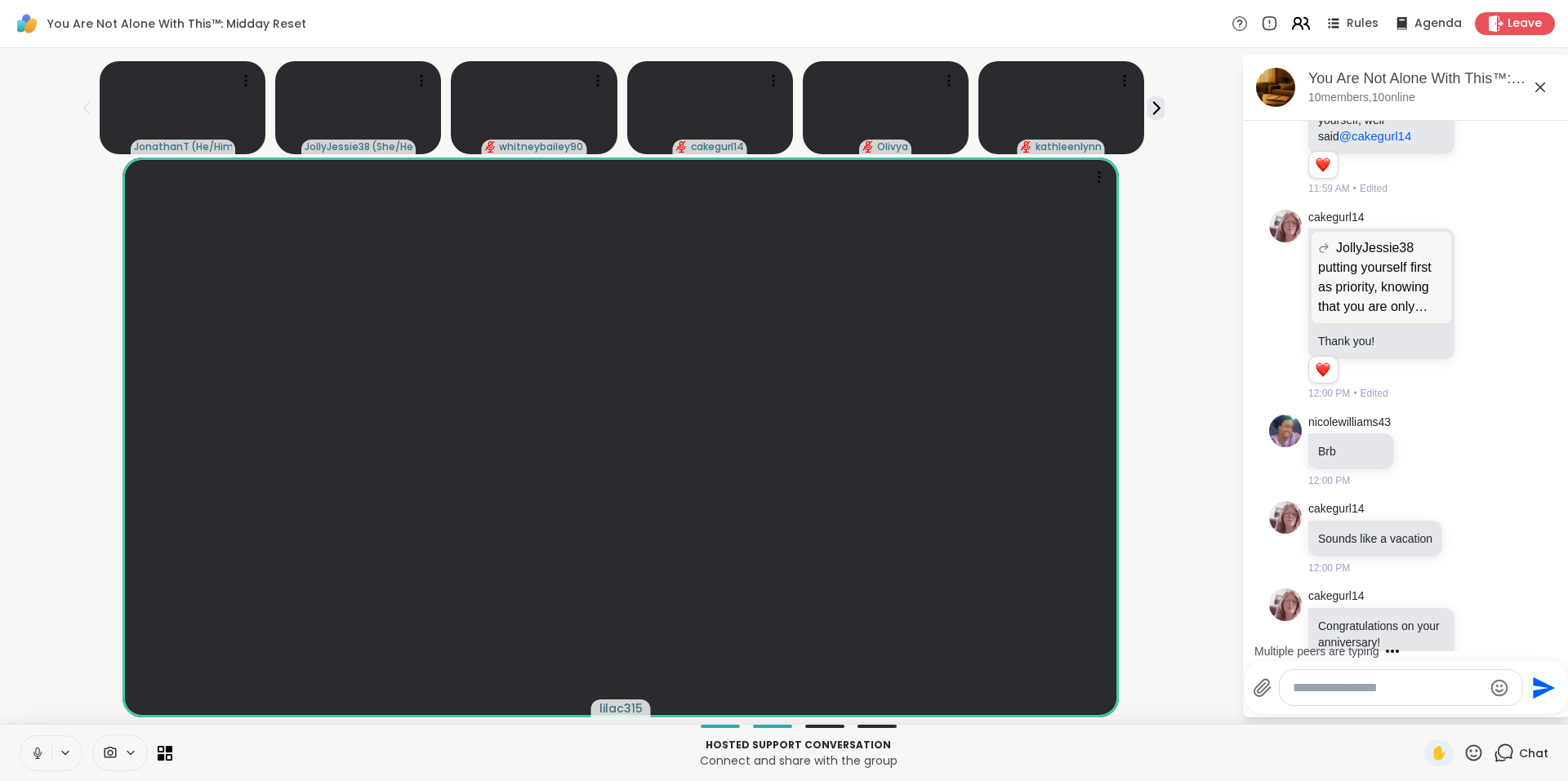
click at [1294, 23] on icon at bounding box center [1297, 20] width 6 height 6
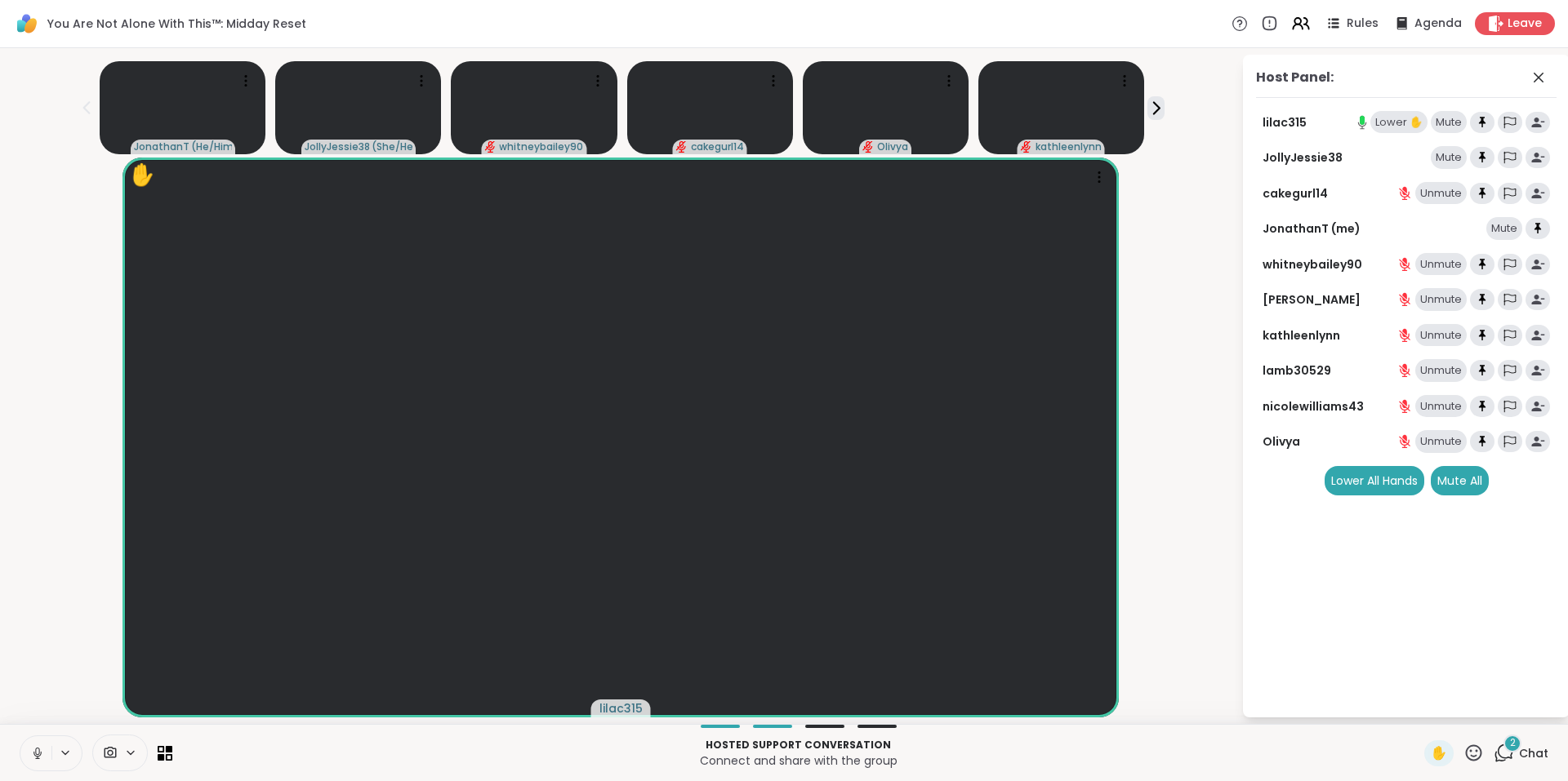
click at [1394, 119] on div "Lower ✋" at bounding box center [1399, 123] width 57 height 23
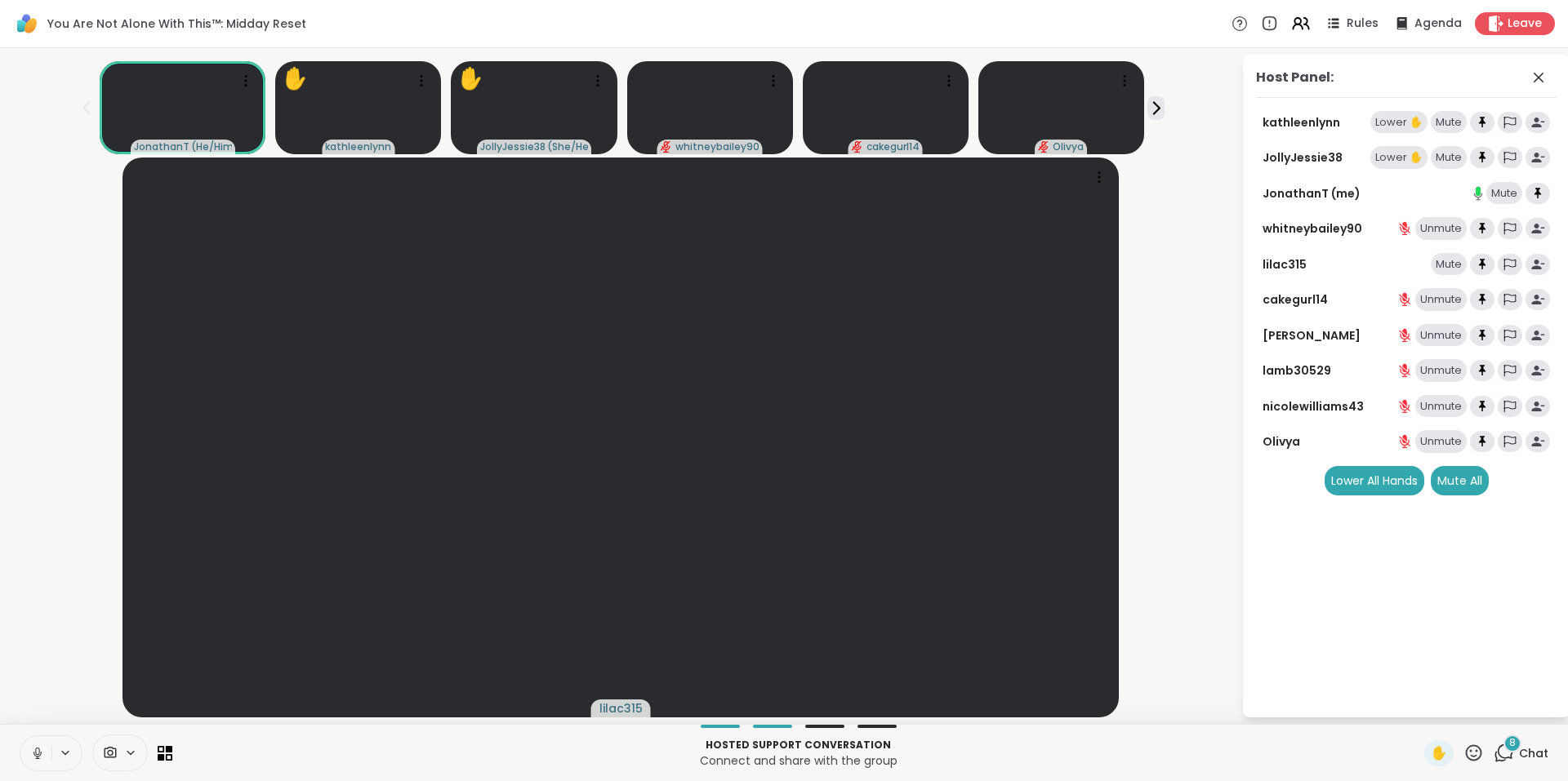
click at [1393, 119] on div "Lower ✋" at bounding box center [1399, 123] width 57 height 23
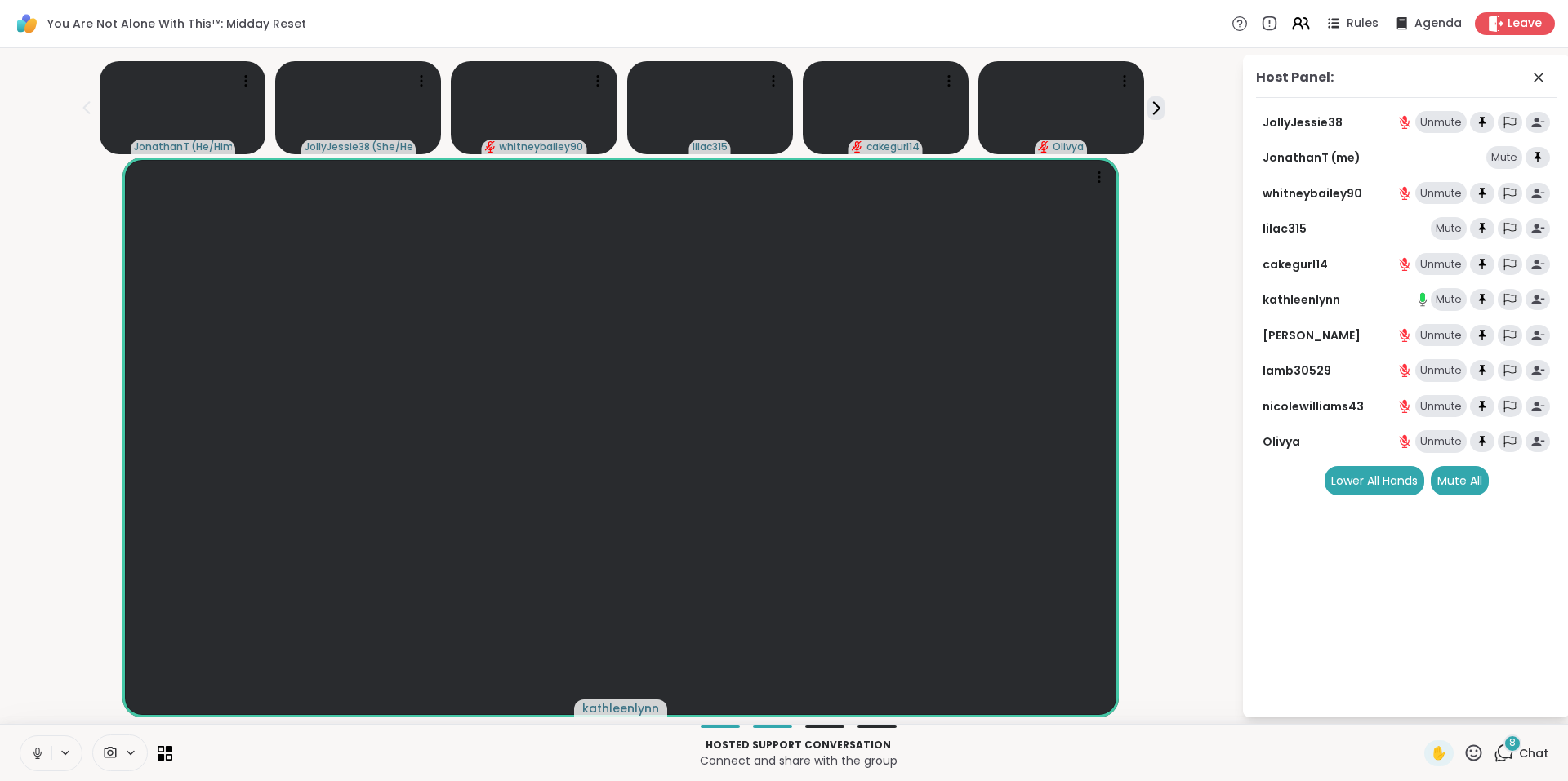
click at [1509, 743] on span "8" at bounding box center [1512, 744] width 6 height 14
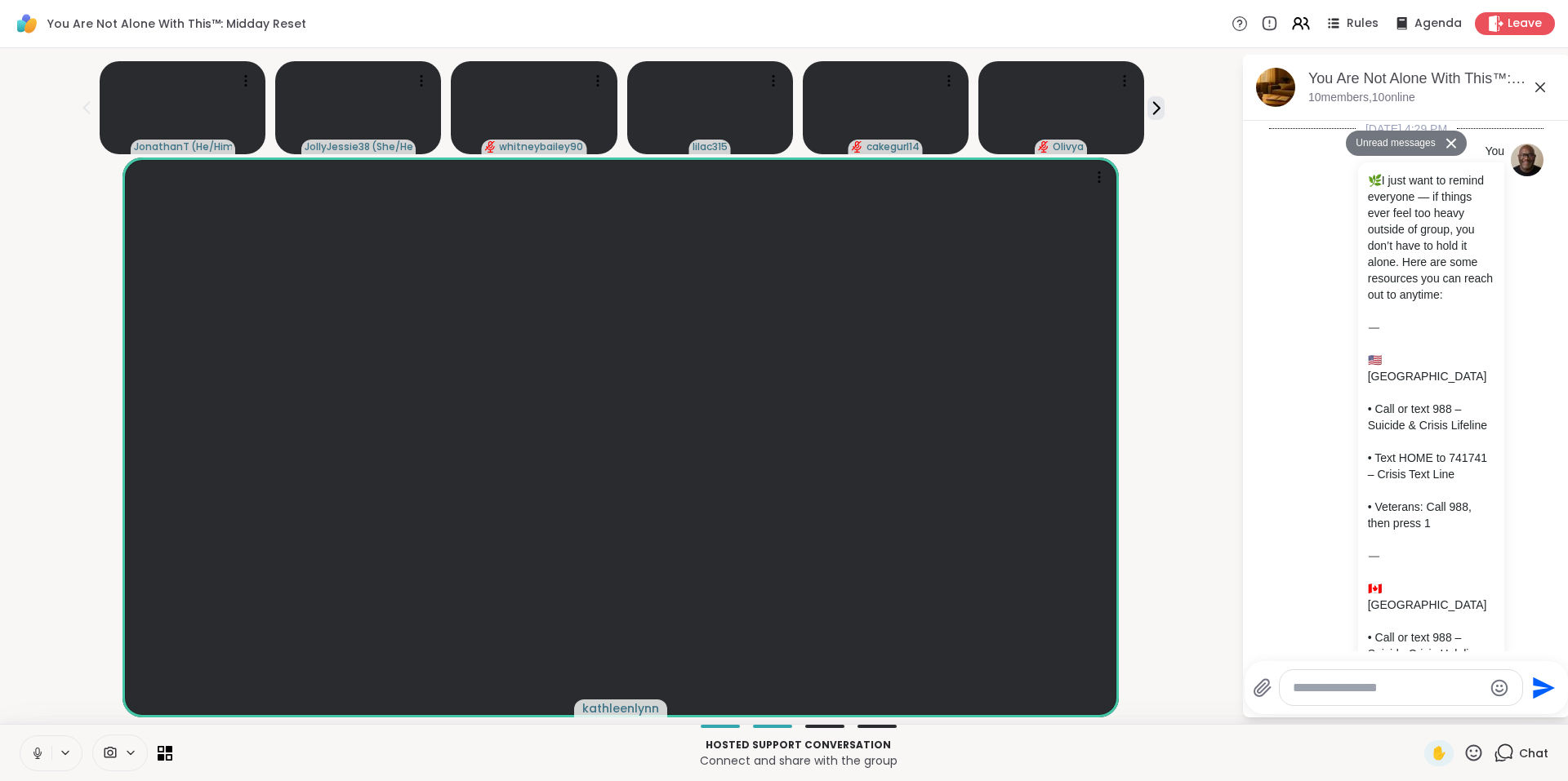
scroll to position [12251, 0]
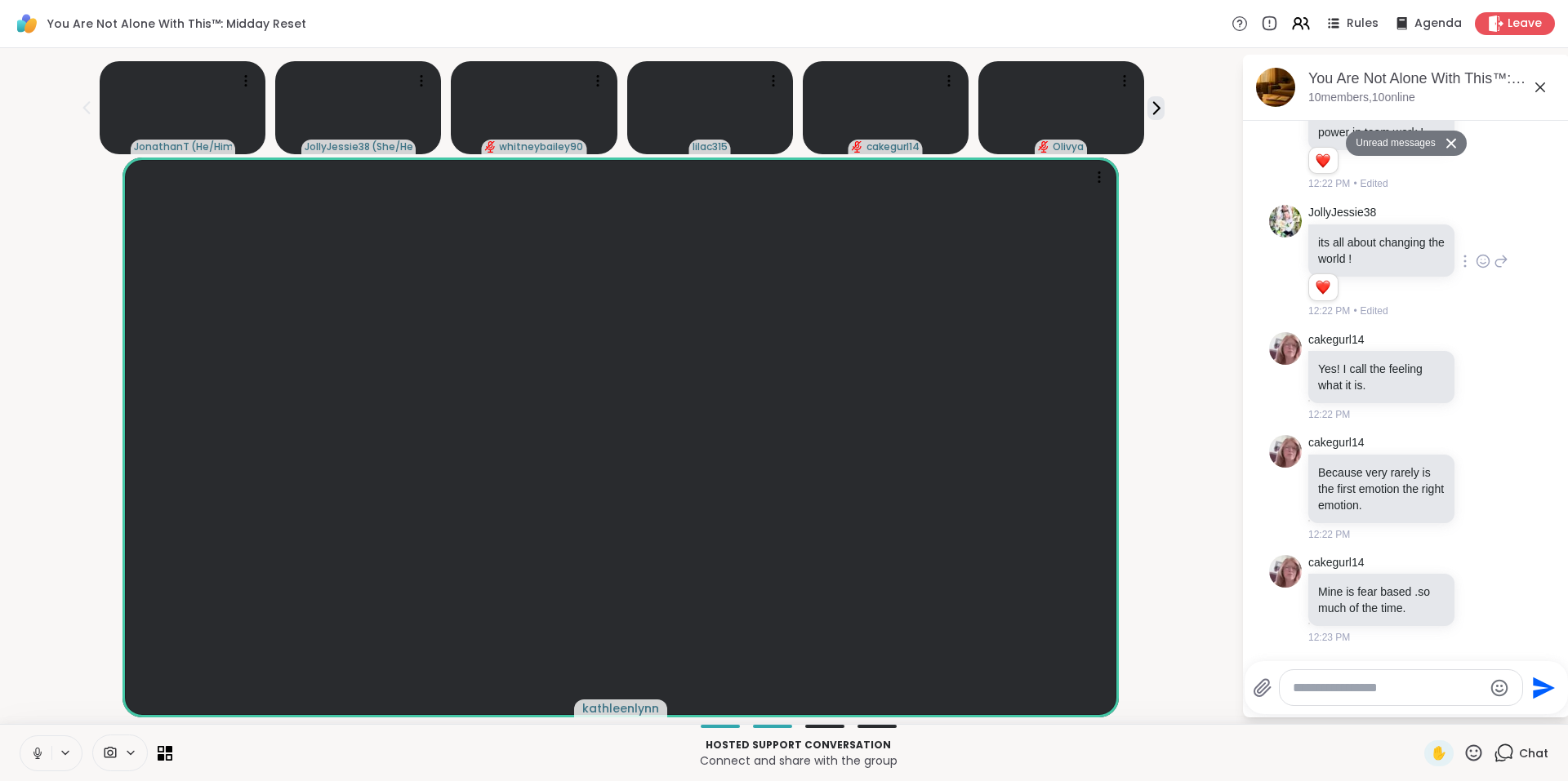
click at [1475, 259] on icon at bounding box center [1482, 261] width 14 height 16
click at [1475, 230] on div "Select Reaction: Heart" at bounding box center [1482, 235] width 14 height 14
click at [1475, 376] on icon at bounding box center [1482, 376] width 14 height 16
click at [1475, 343] on div "Select Reaction: Heart" at bounding box center [1482, 350] width 14 height 14
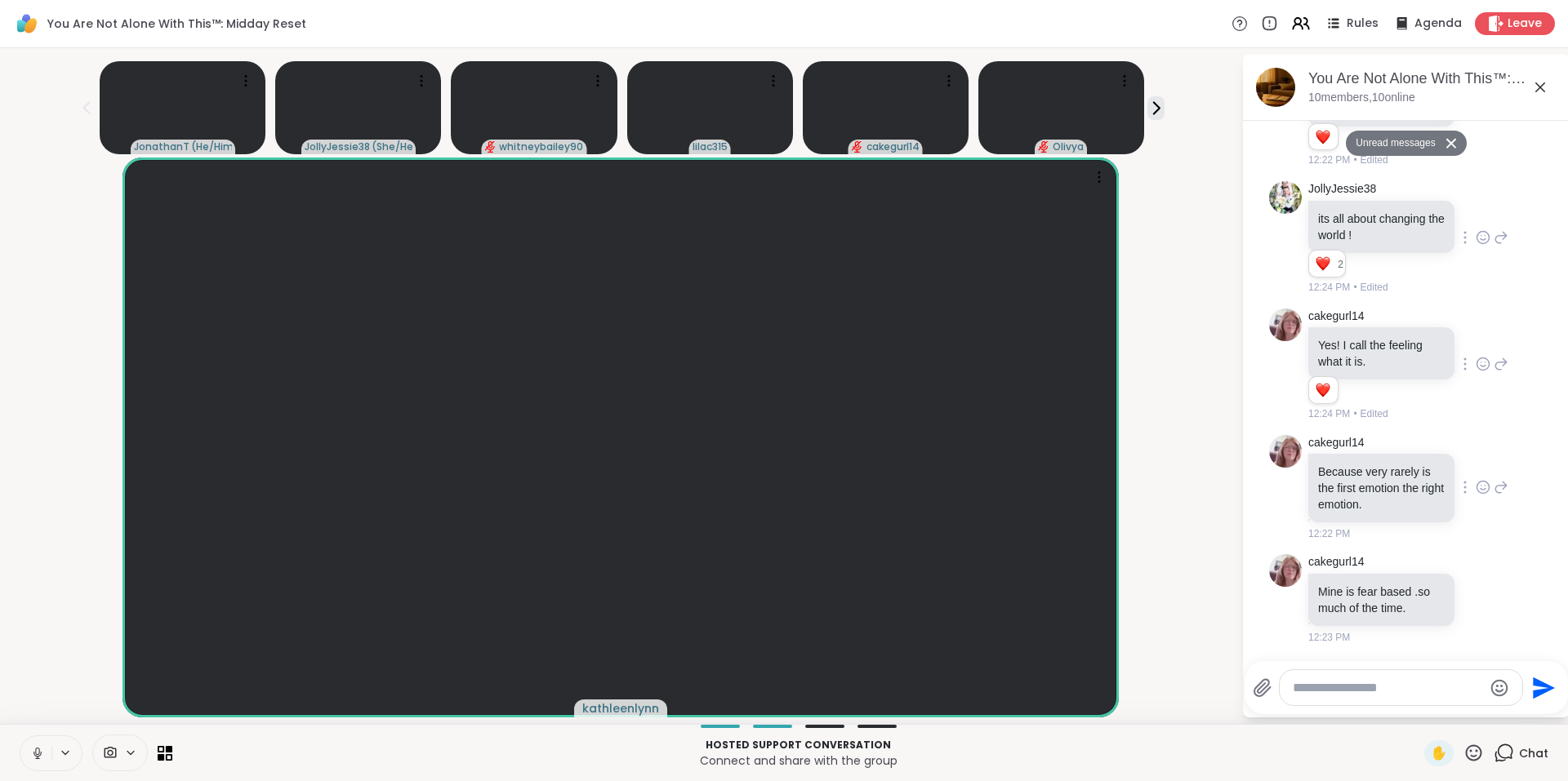
click at [1475, 495] on icon at bounding box center [1482, 487] width 14 height 16
click at [1475, 468] on div "Select Reaction: Heart" at bounding box center [1482, 461] width 14 height 14
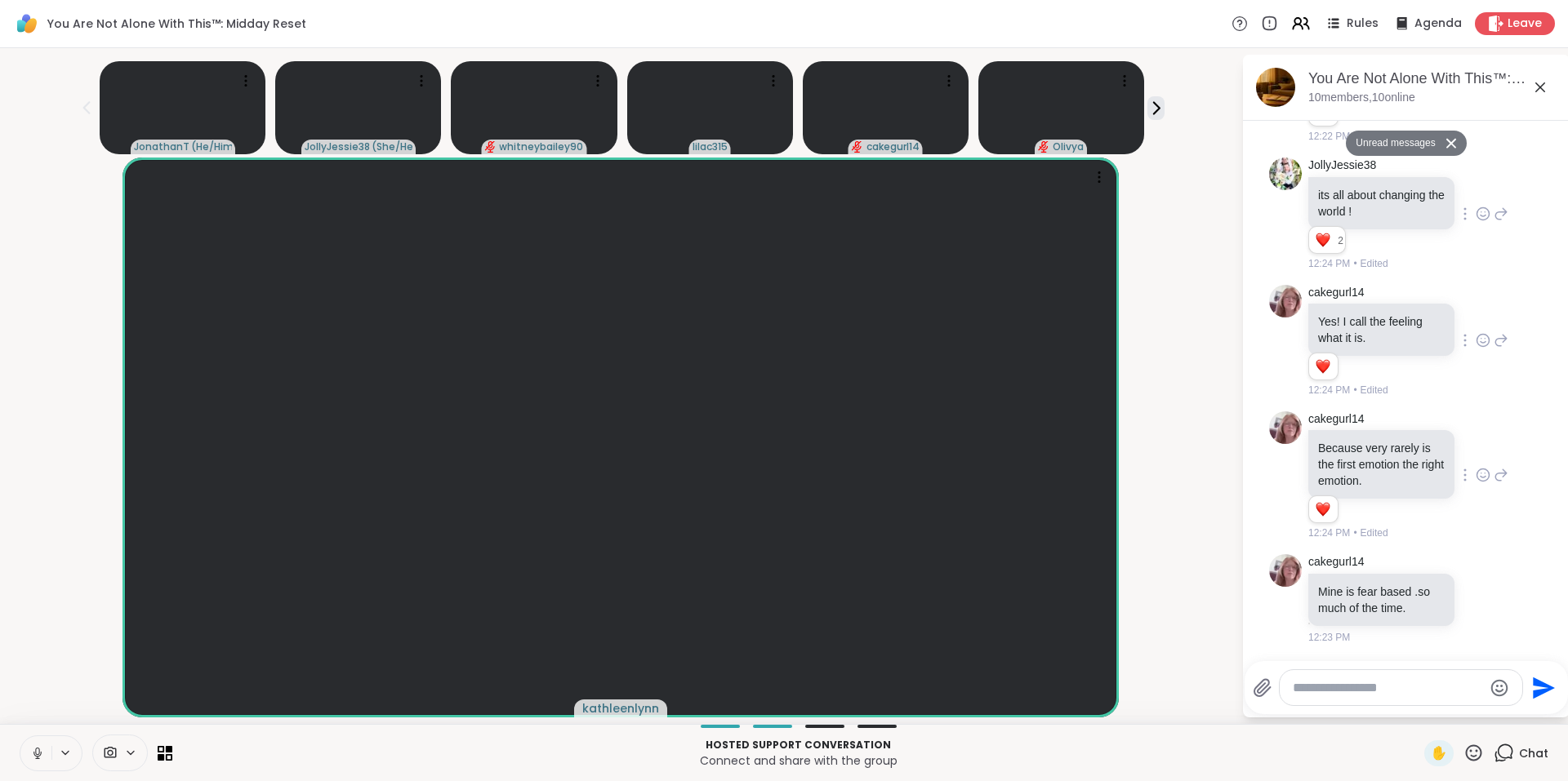
scroll to position [12298, 0]
click at [1475, 598] on icon at bounding box center [1482, 598] width 14 height 16
click at [1475, 573] on div "Select Reaction: Heart" at bounding box center [1482, 572] width 14 height 14
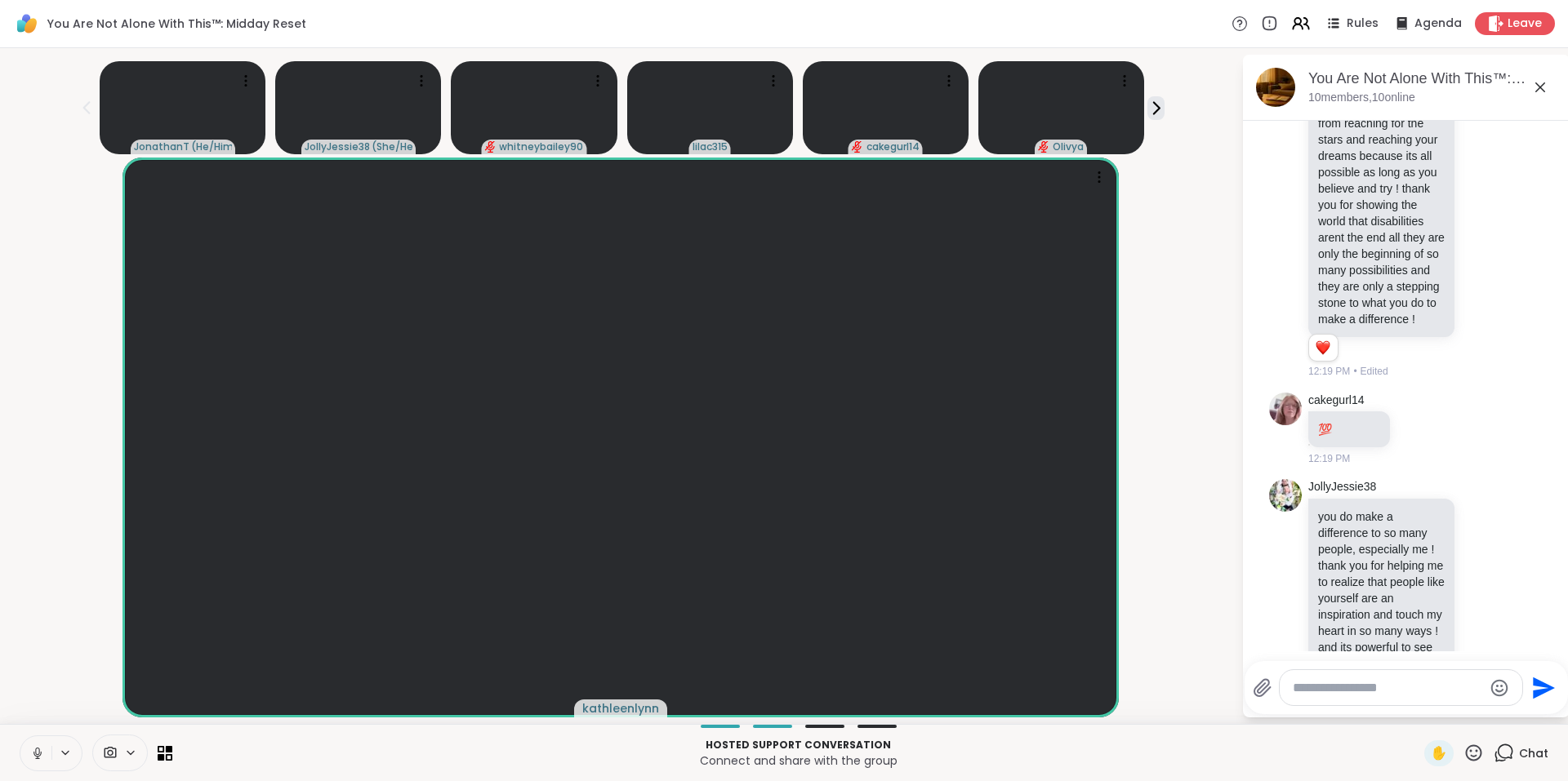
scroll to position [10898, 0]
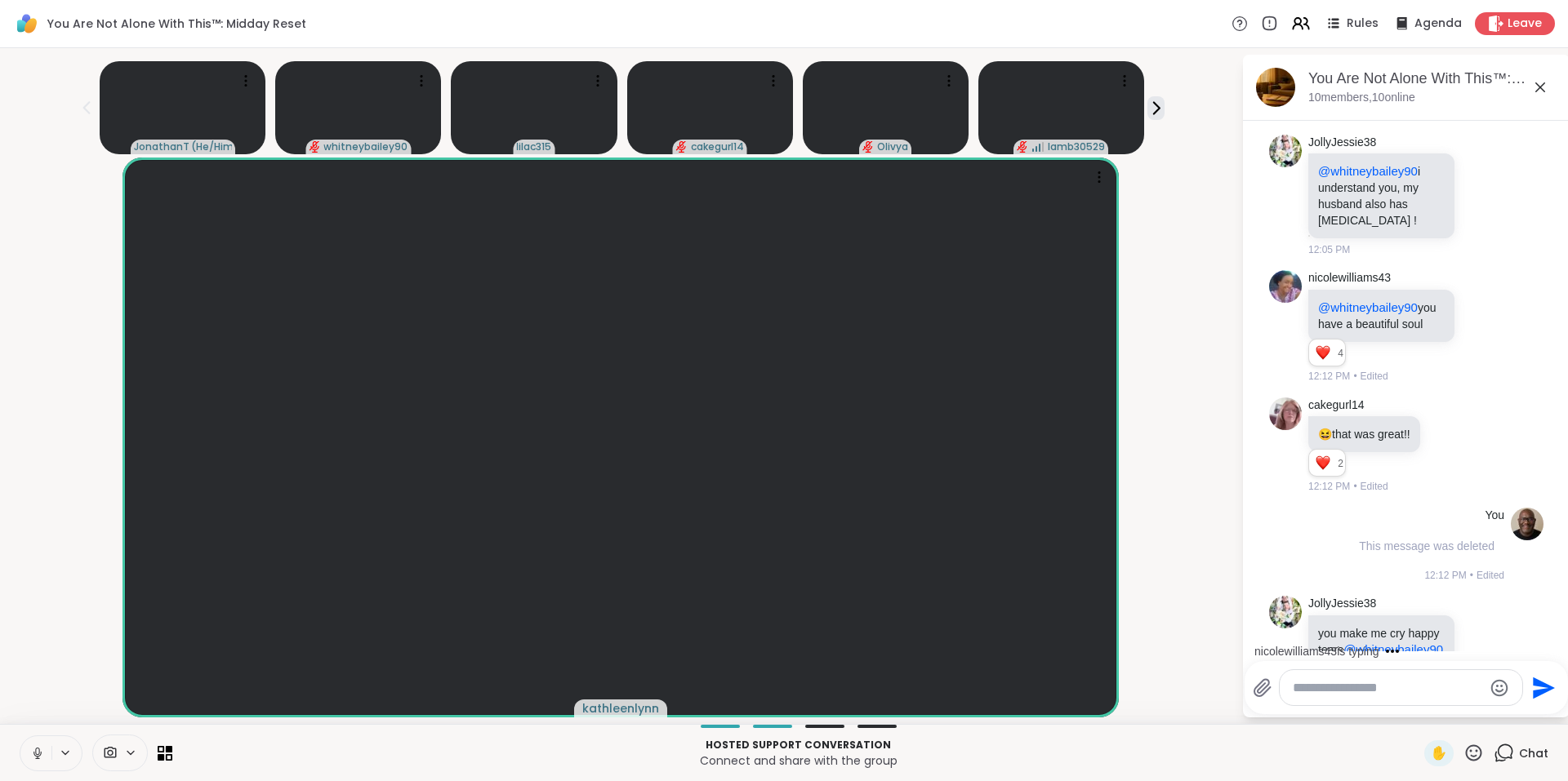
scroll to position [9305, 0]
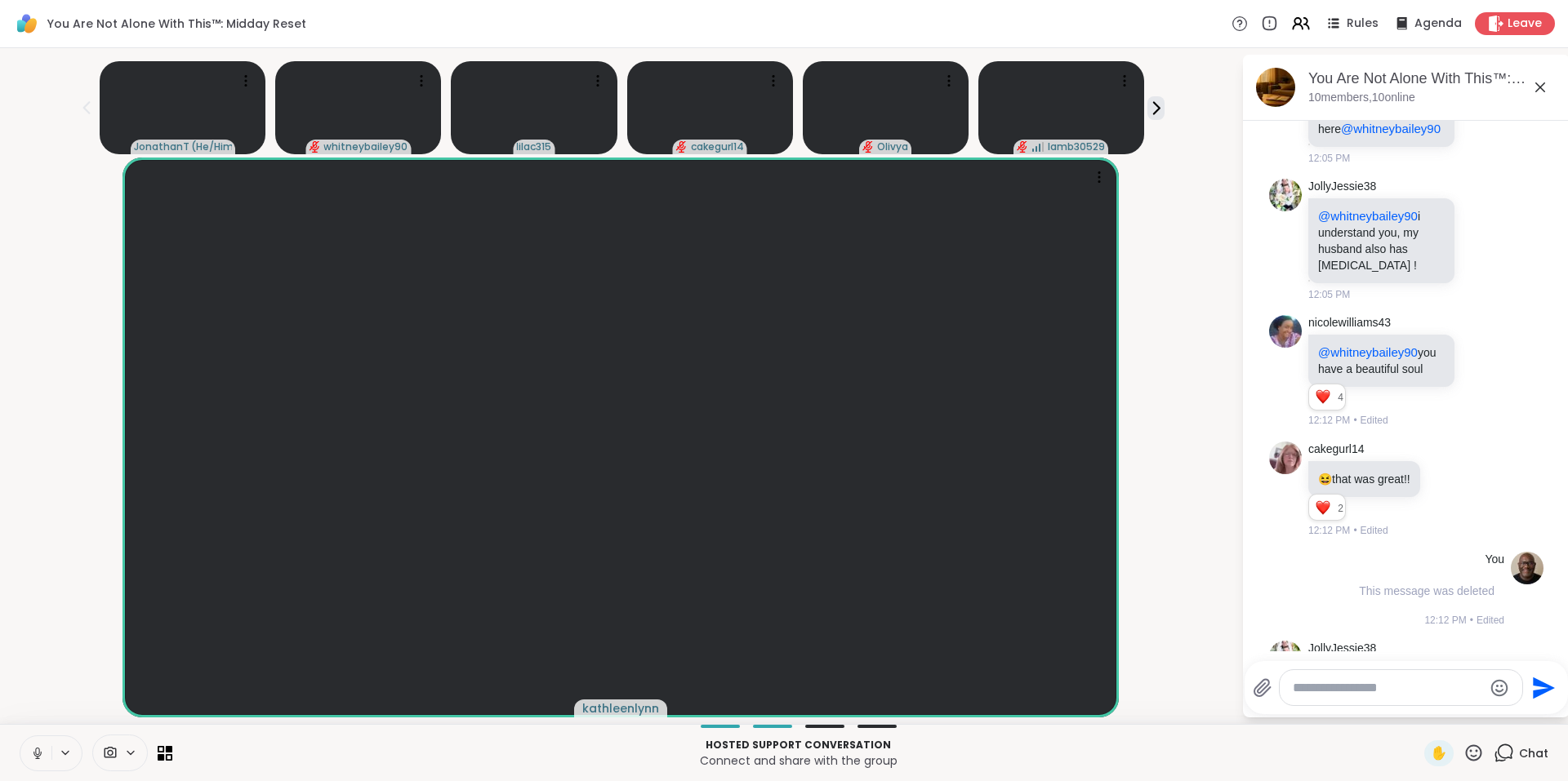
click at [42, 747] on icon at bounding box center [37, 753] width 14 height 14
click at [1361, 688] on textarea "******" at bounding box center [1390, 687] width 191 height 16
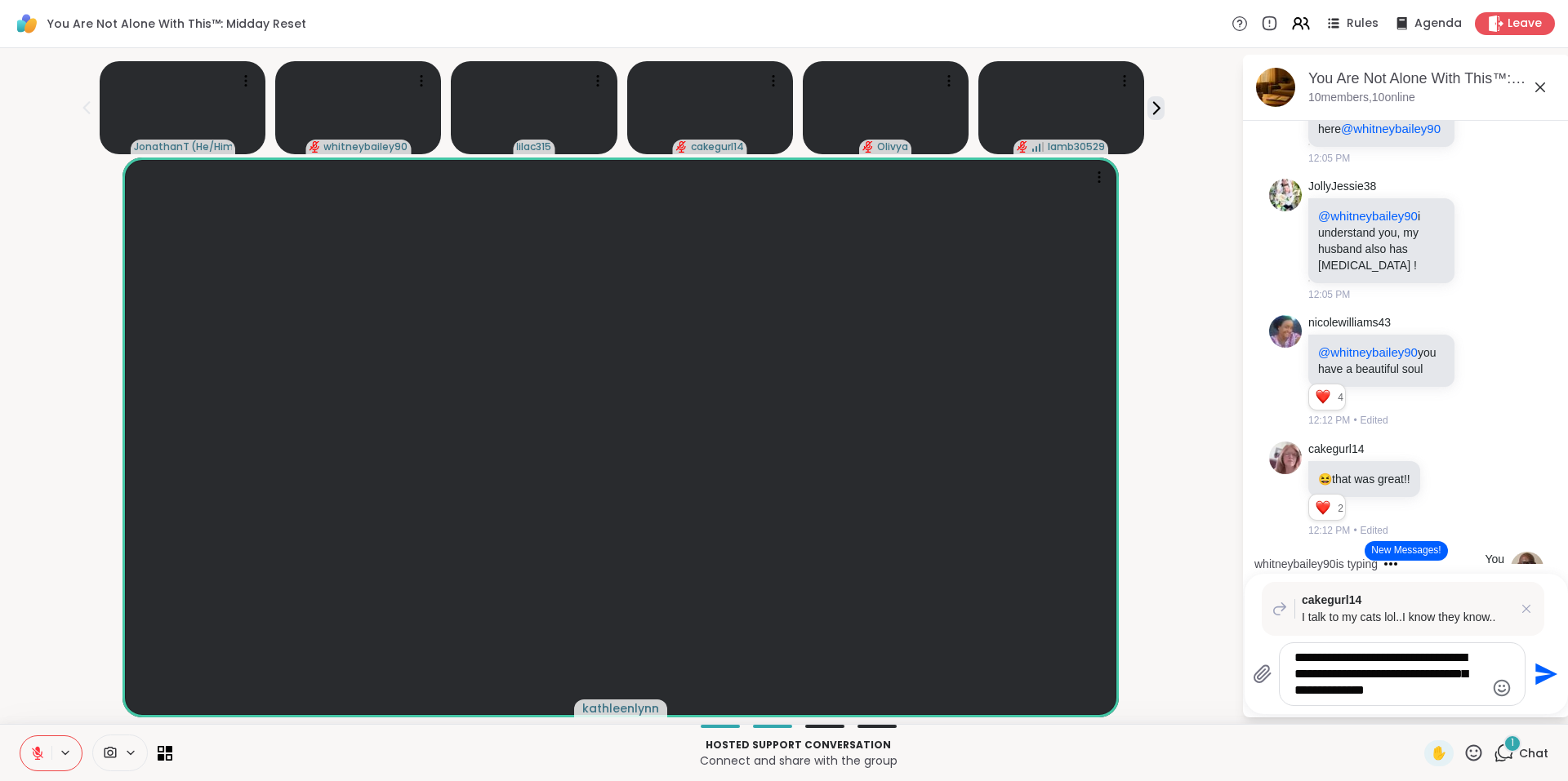
type textarea "**********"
click at [1540, 672] on icon "Send" at bounding box center [1546, 674] width 22 height 22
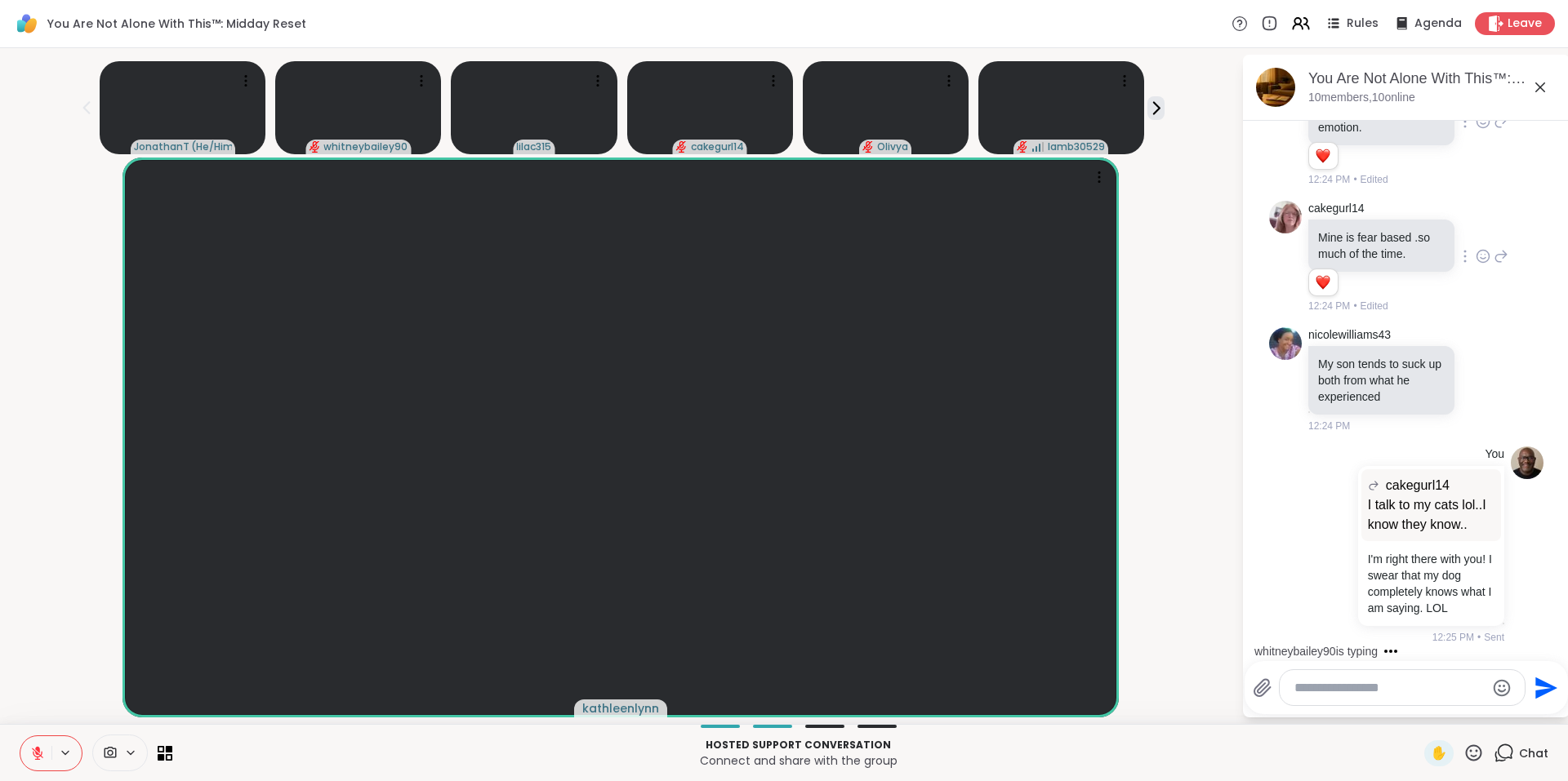
scroll to position [12695, 0]
click at [1475, 371] on icon at bounding box center [1482, 379] width 14 height 16
click at [1509, 337] on button "Select Reaction: Sad" at bounding box center [1518, 353] width 33 height 33
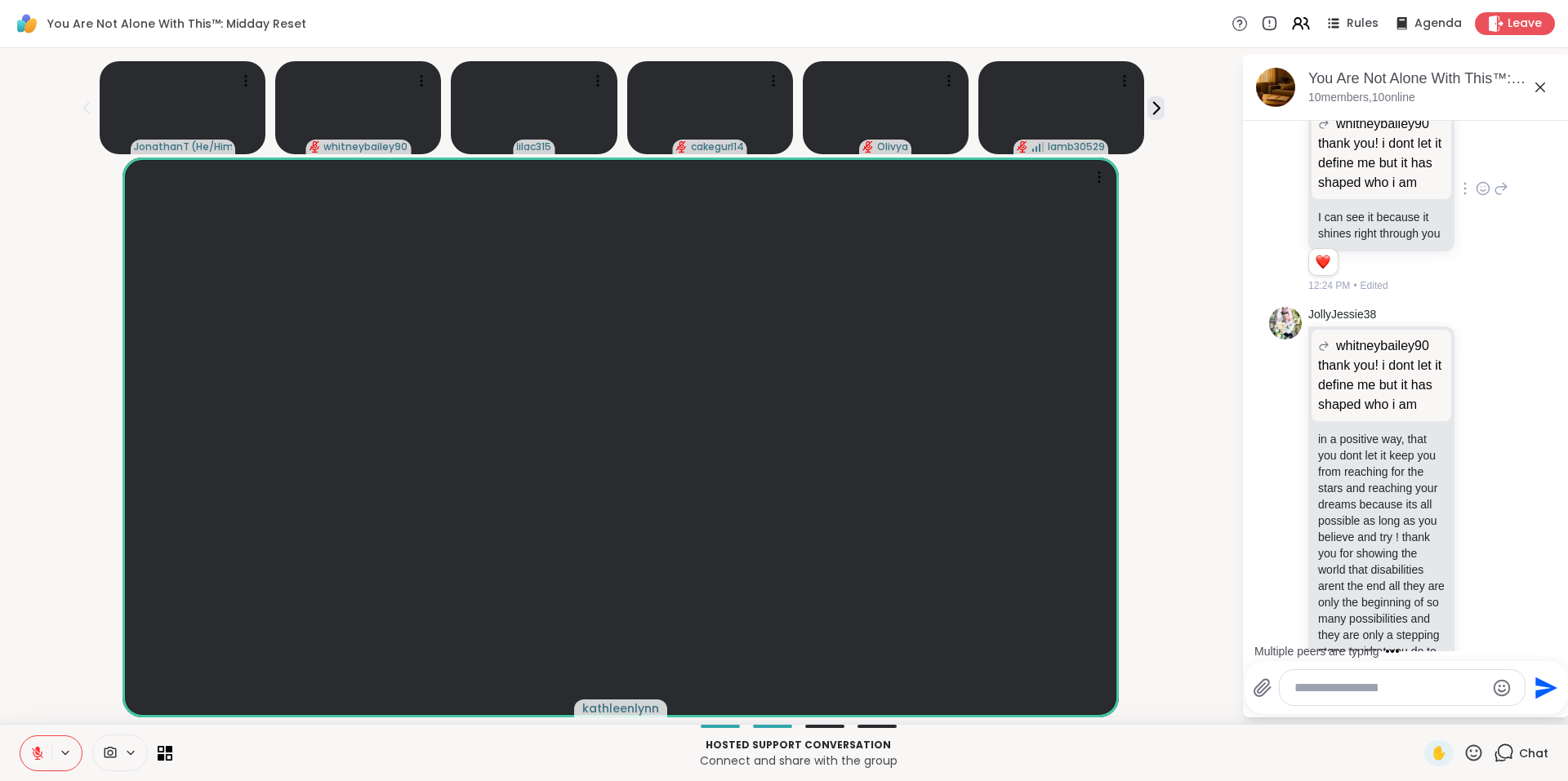
scroll to position [10536, 0]
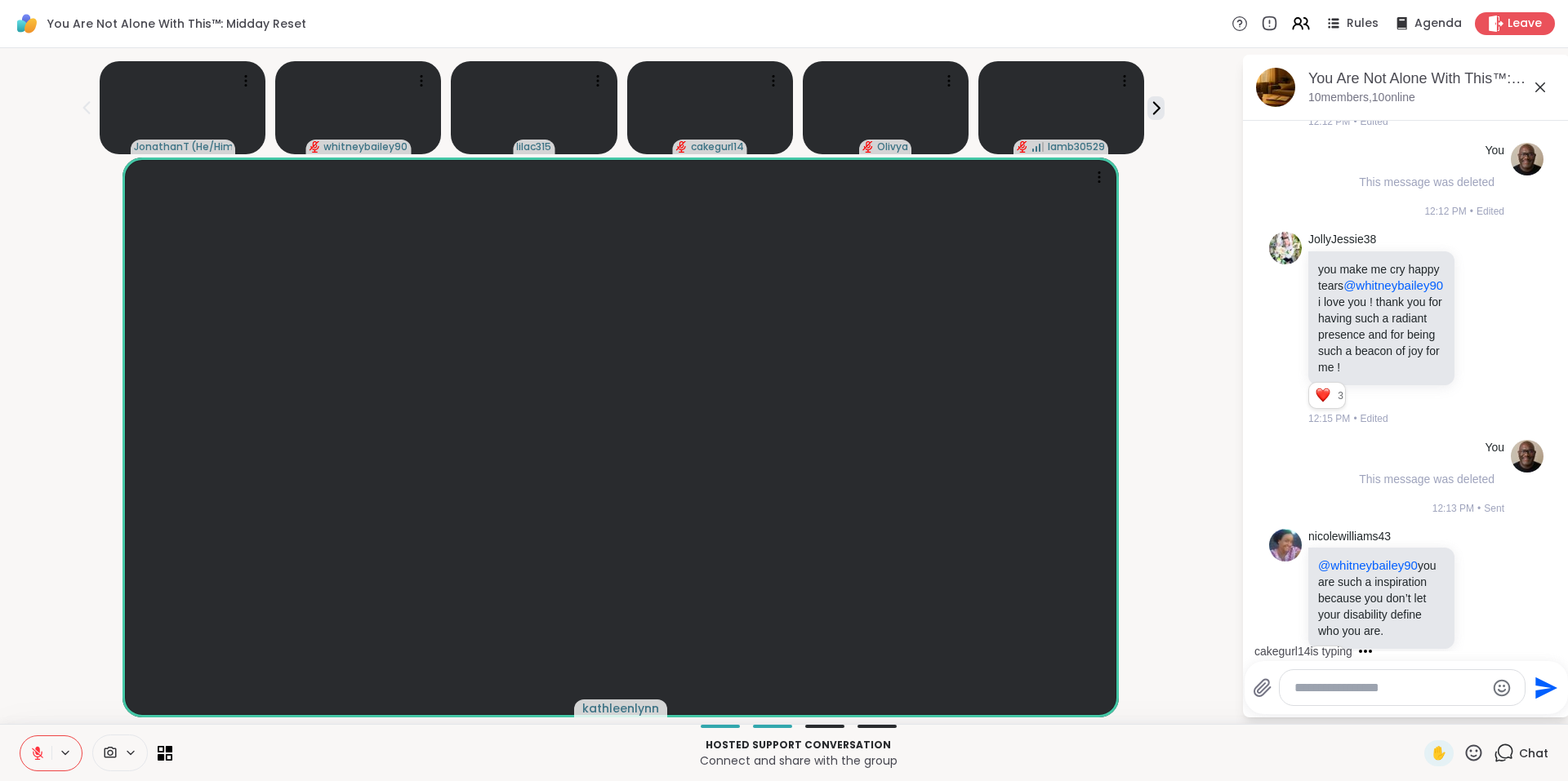
scroll to position [9693, 0]
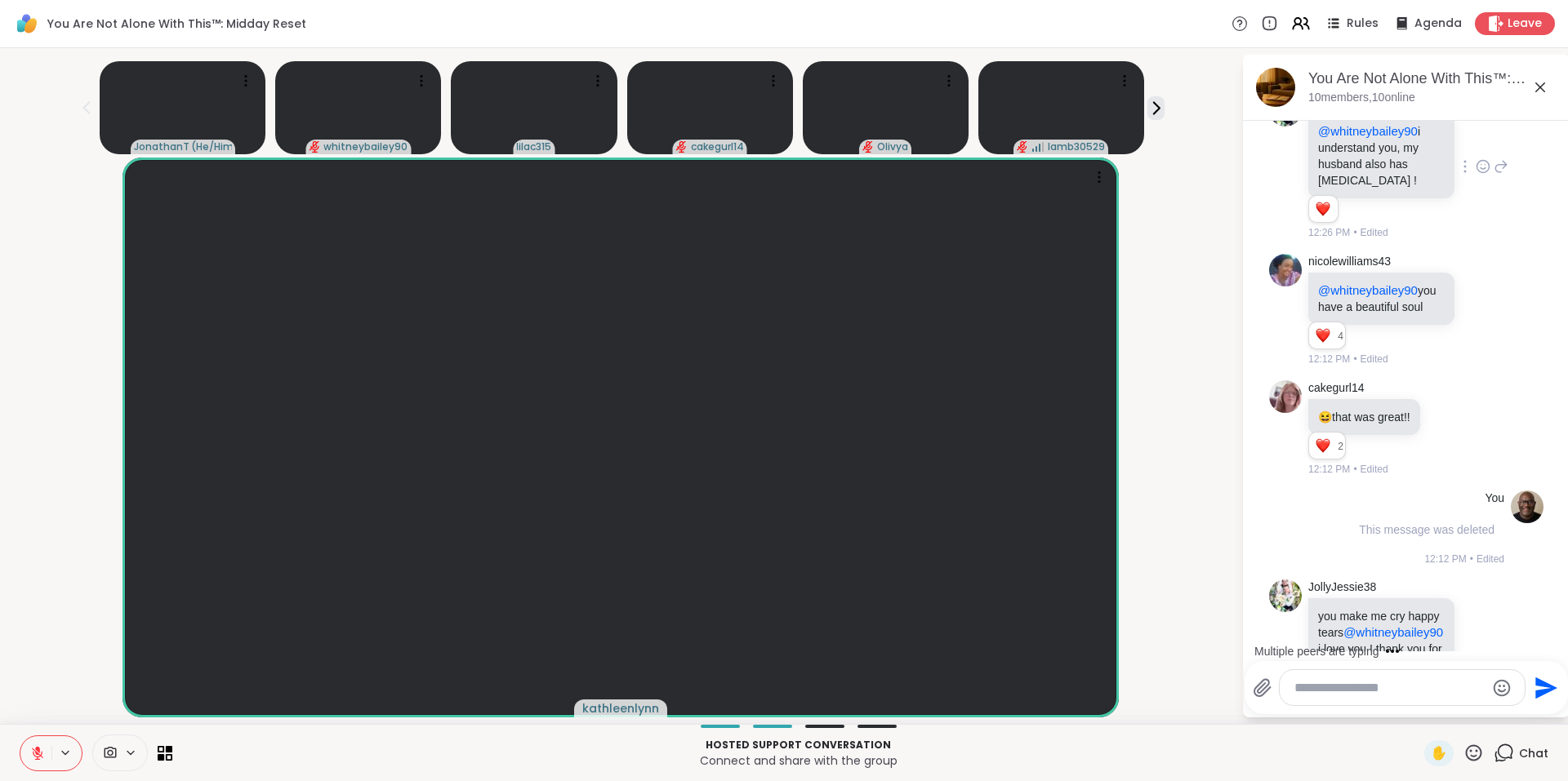
scroll to position [9325, 0]
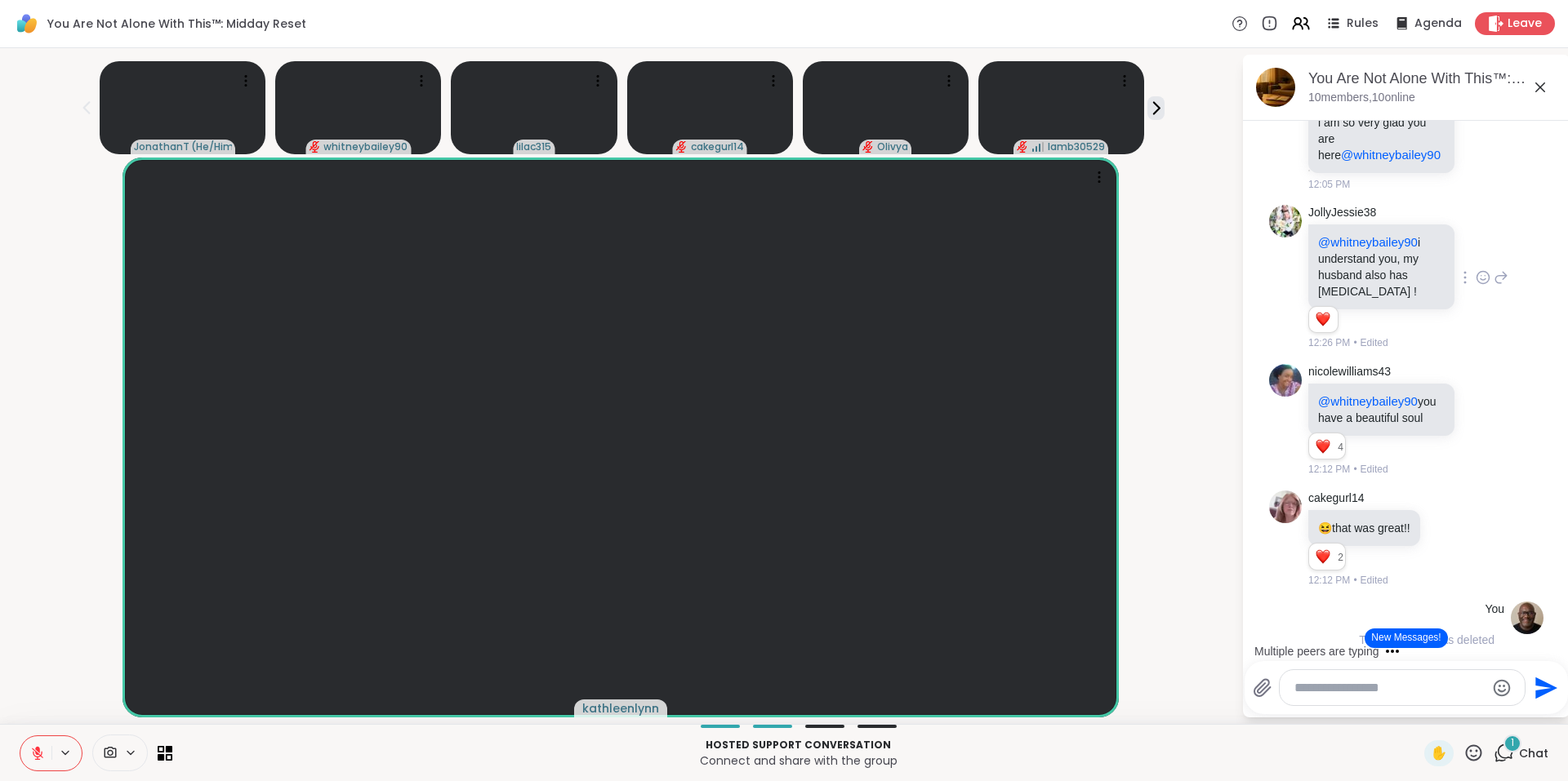
scroll to position [9270, 0]
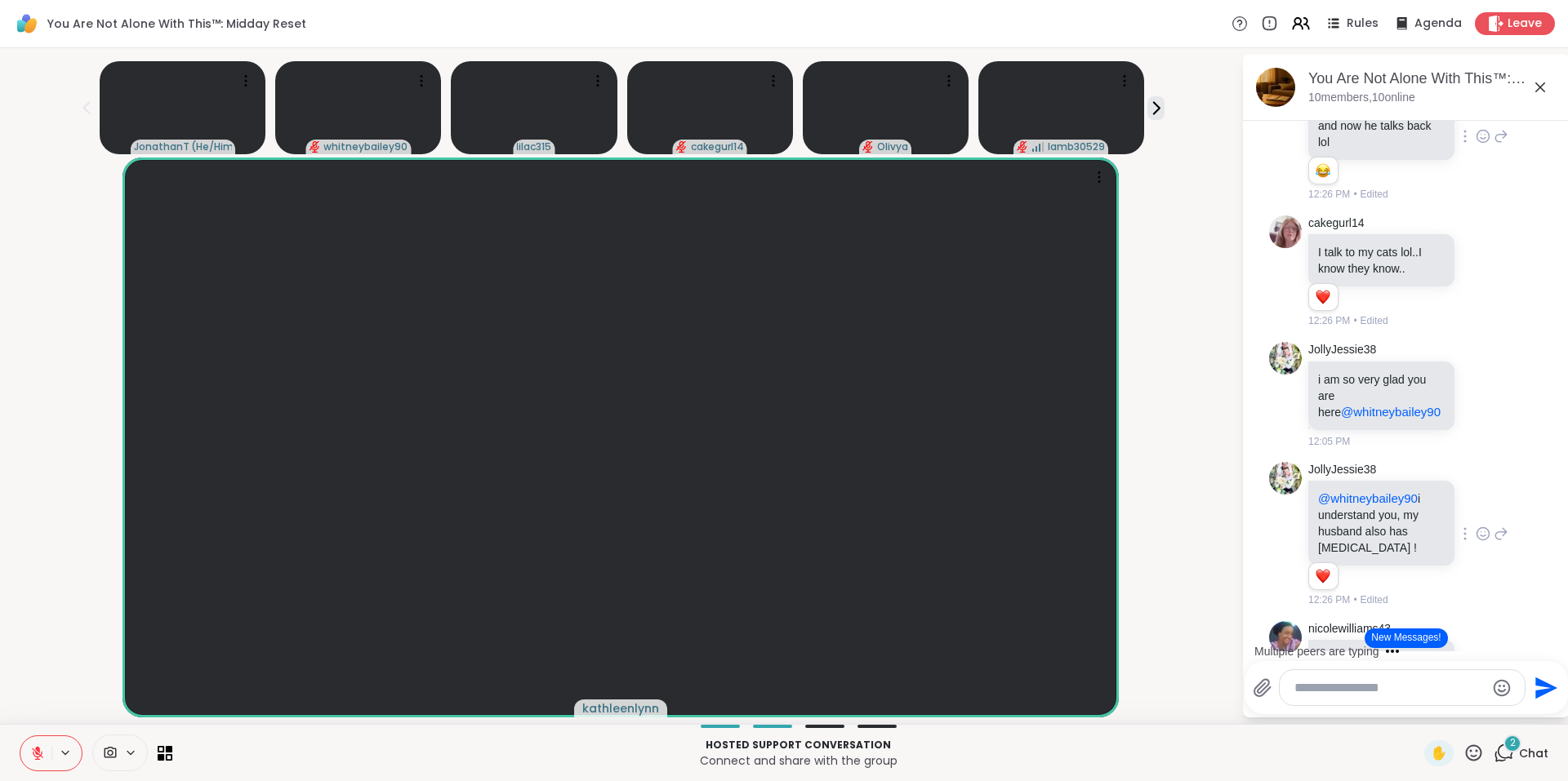
scroll to position [8606, 0]
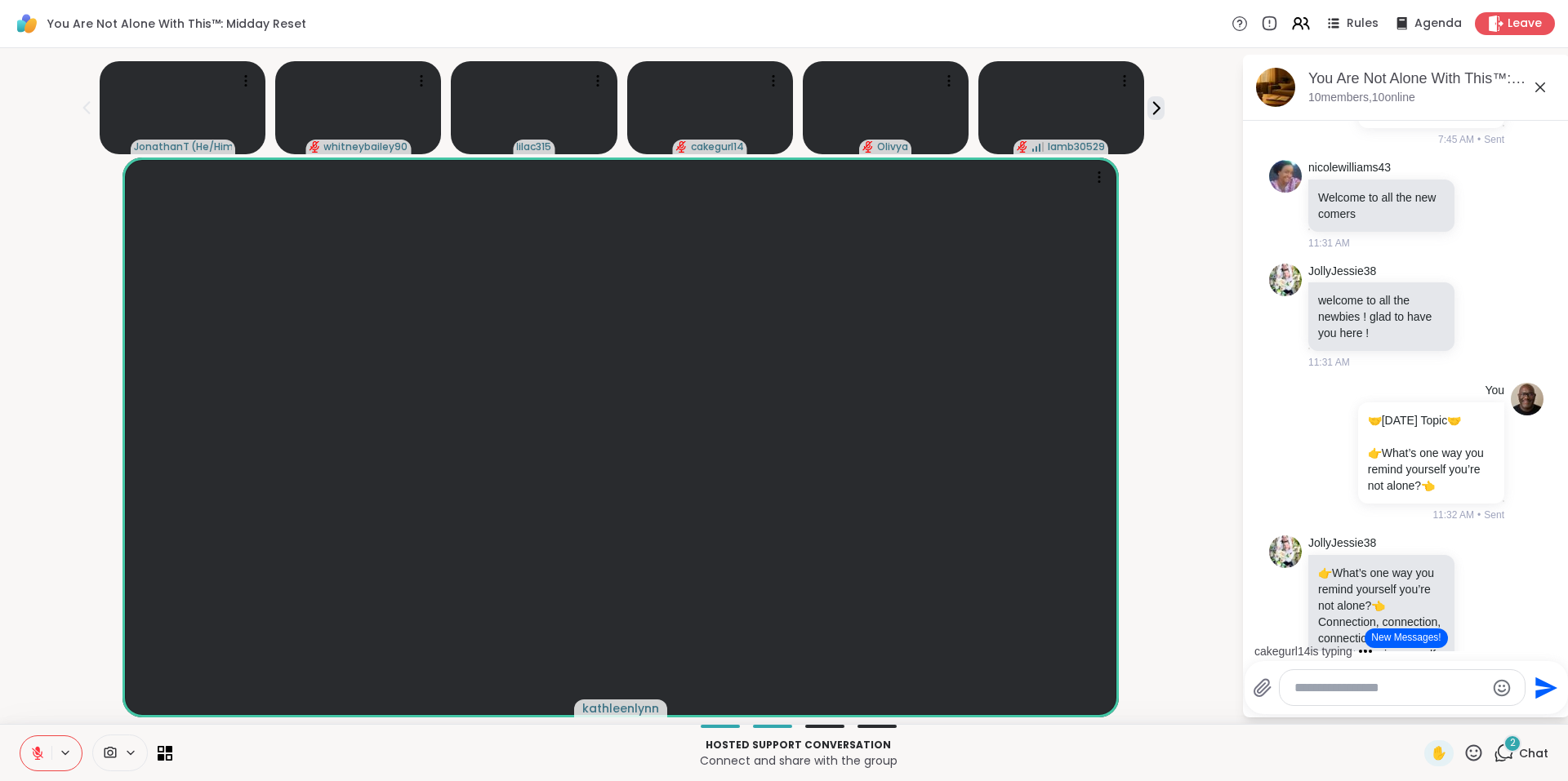
scroll to position [2579, 0]
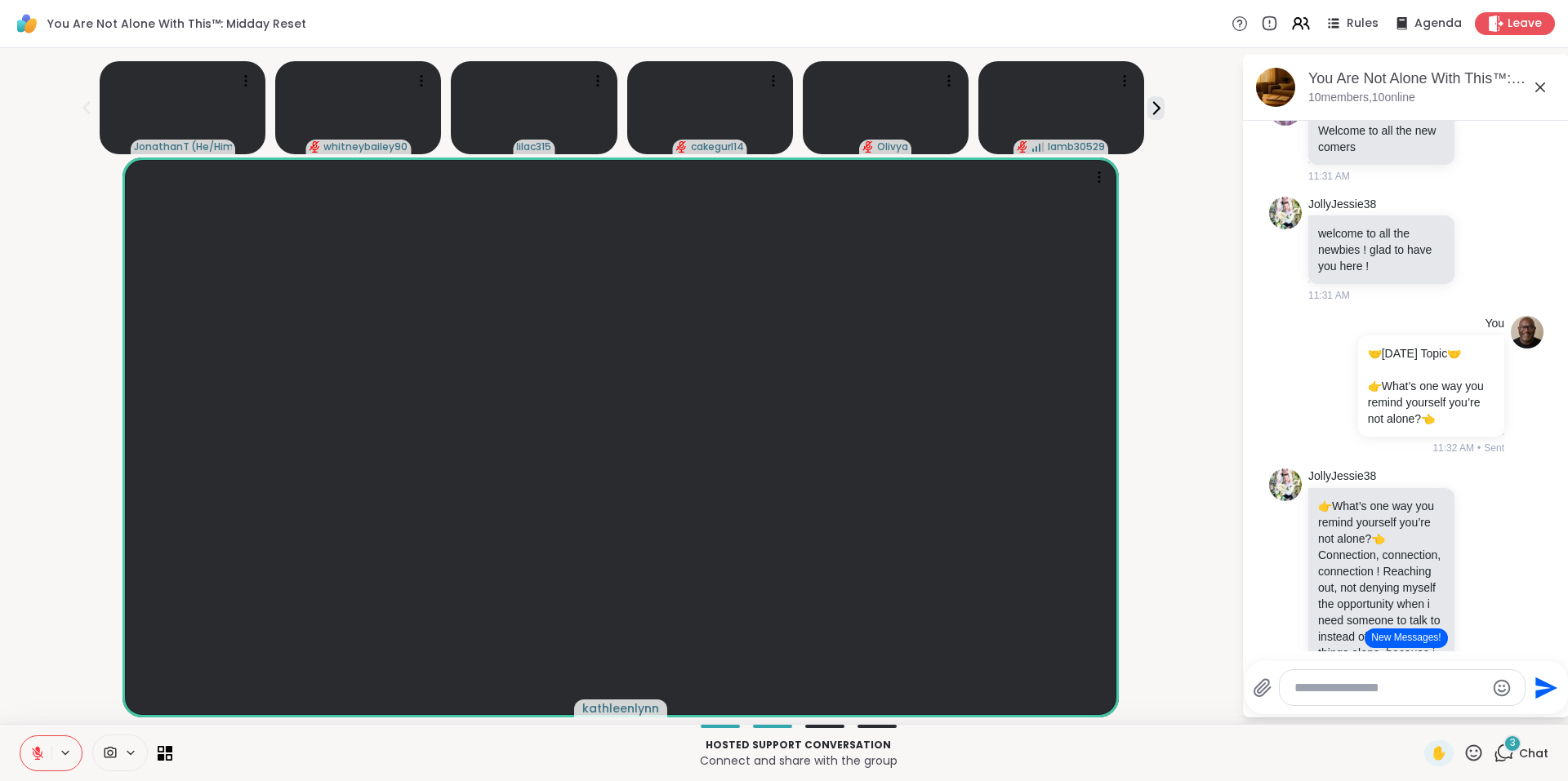
click at [45, 753] on button at bounding box center [36, 753] width 31 height 34
click at [1475, 146] on icon at bounding box center [1482, 138] width 14 height 16
click at [1475, 119] on div "Select Reaction: Heart" at bounding box center [1482, 111] width 14 height 14
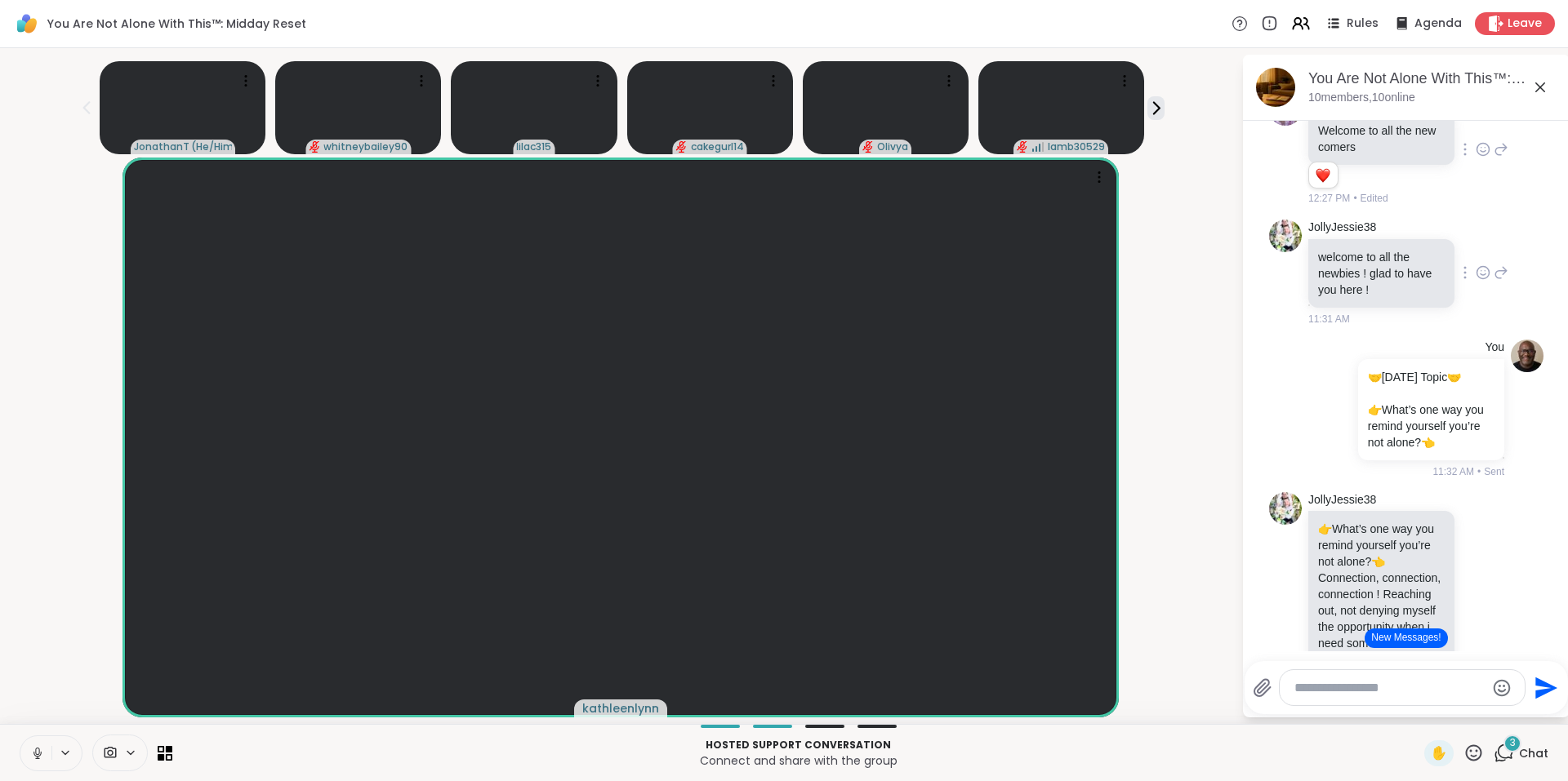
click at [1475, 281] on icon at bounding box center [1482, 273] width 14 height 16
click at [1475, 255] on span "Select Reaction: Heart" at bounding box center [1482, 247] width 14 height 16
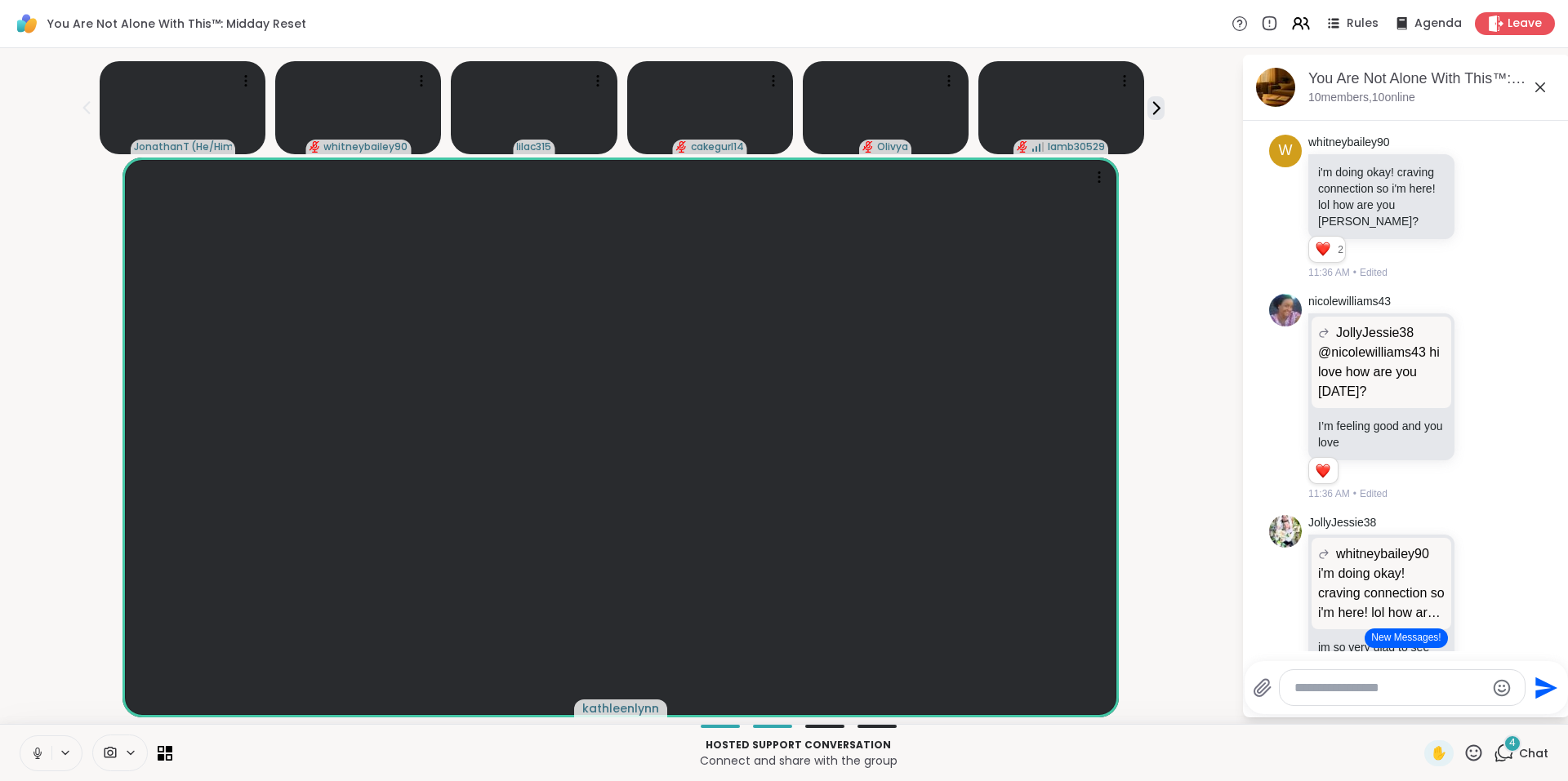
scroll to position [4046, 0]
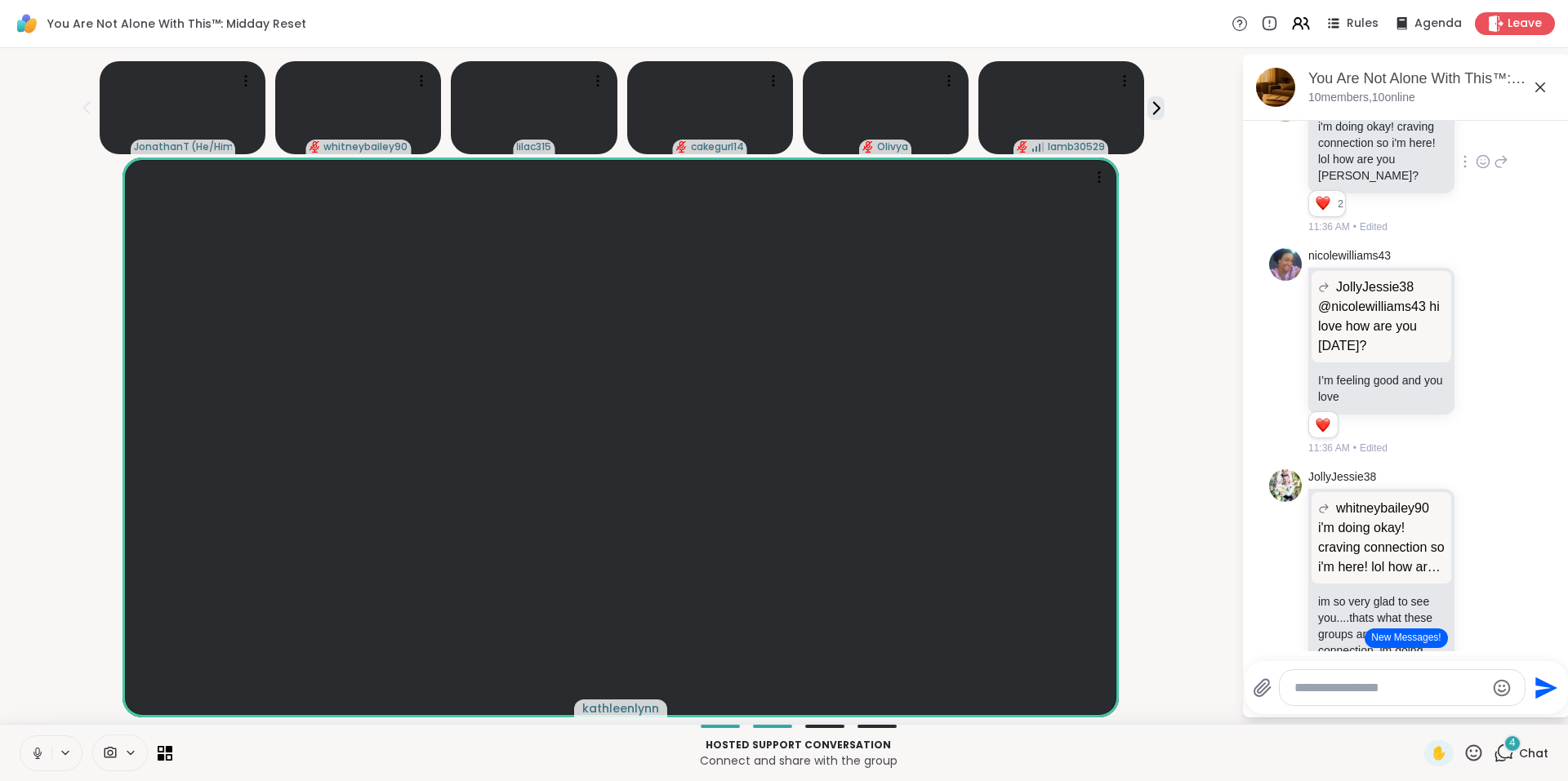
click at [1475, 170] on icon at bounding box center [1482, 161] width 14 height 16
click at [1475, 142] on div "Select Reaction: Heart" at bounding box center [1482, 135] width 14 height 14
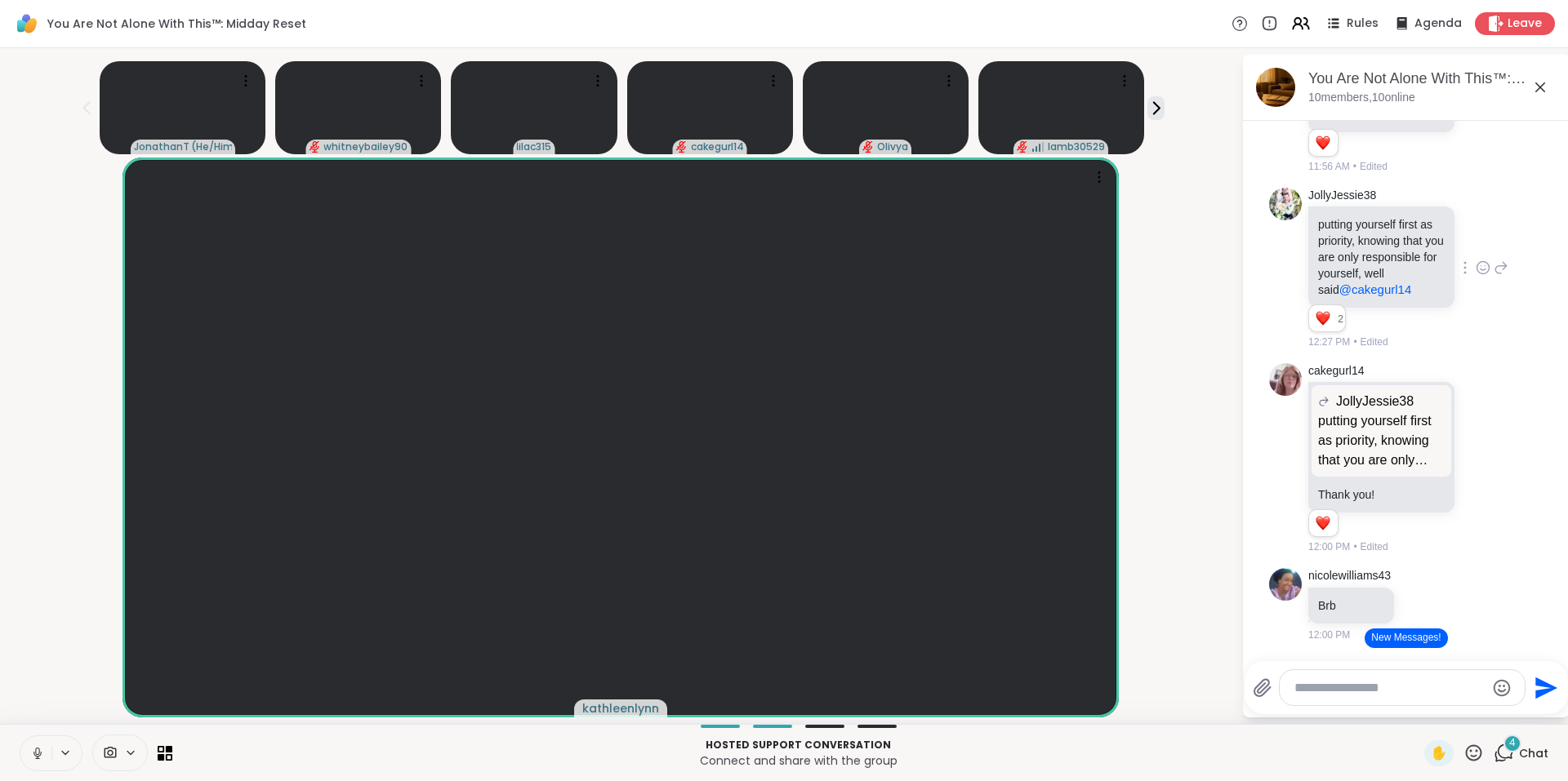
scroll to position [9603, 0]
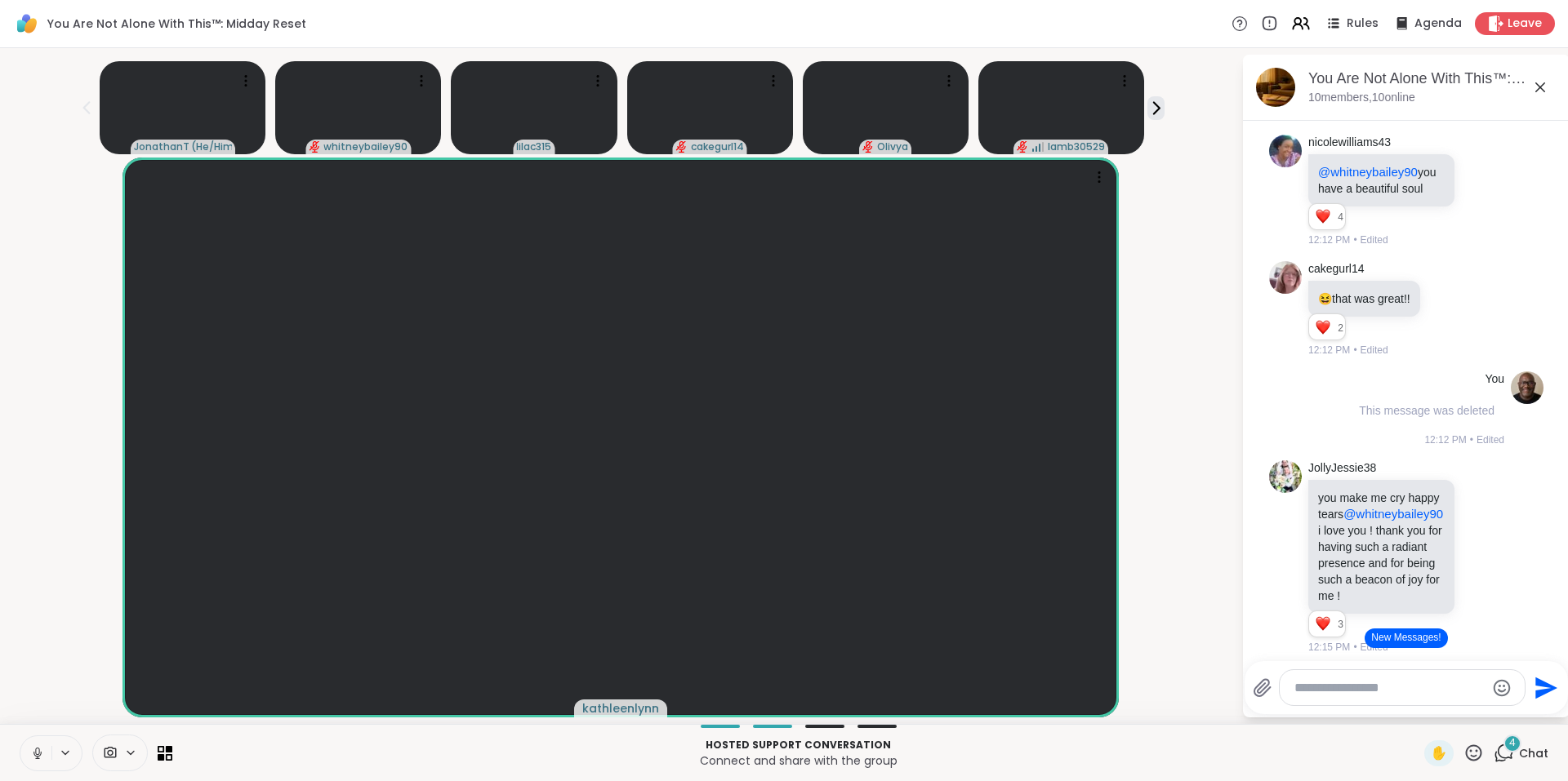
click at [1394, 636] on button "New Messages!" at bounding box center [1405, 639] width 83 height 20
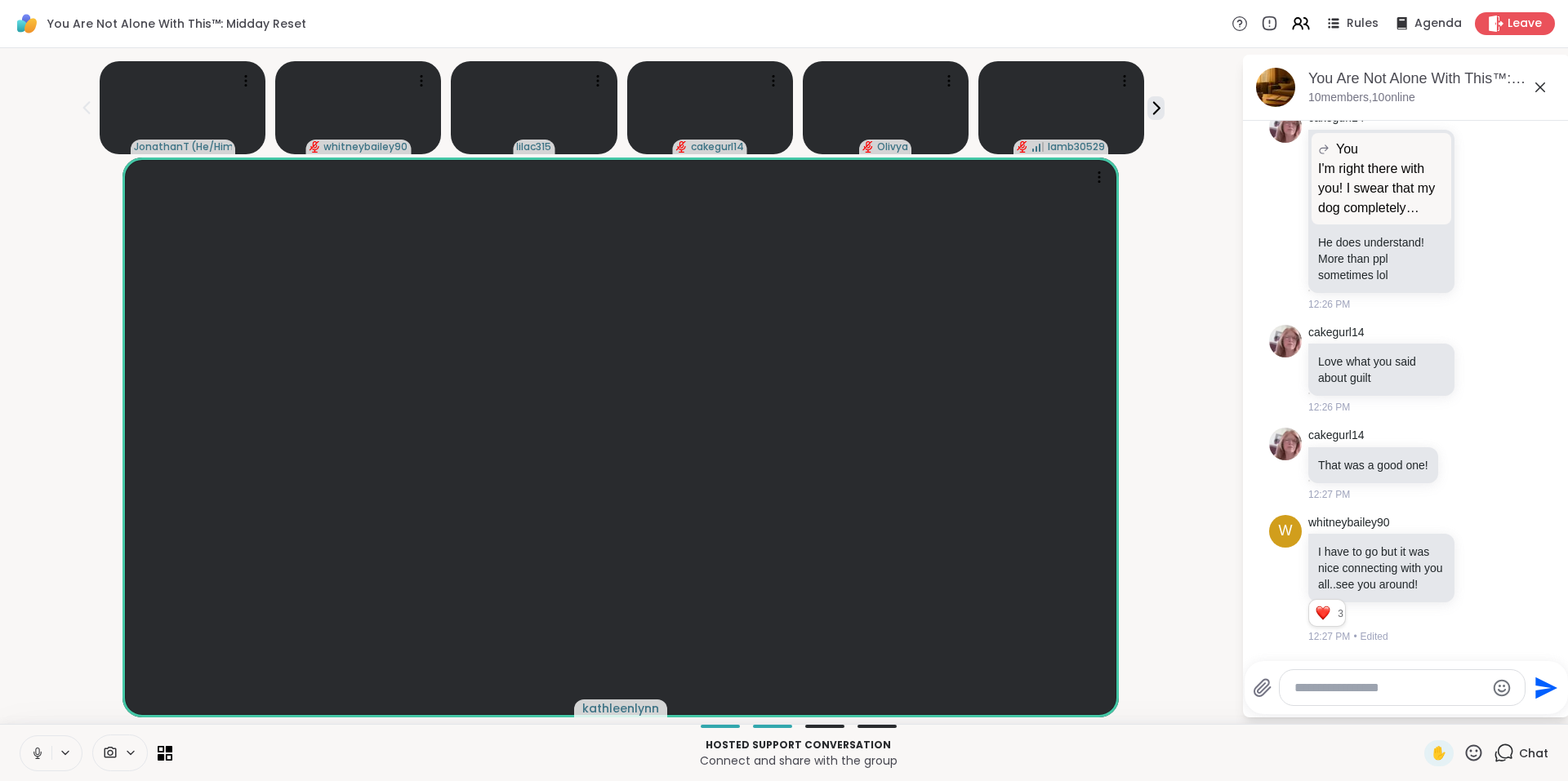
scroll to position [13423, 0]
click at [1475, 361] on icon at bounding box center [1482, 369] width 14 height 16
click at [1474, 327] on button "Select Reaction: Heart" at bounding box center [1482, 343] width 33 height 33
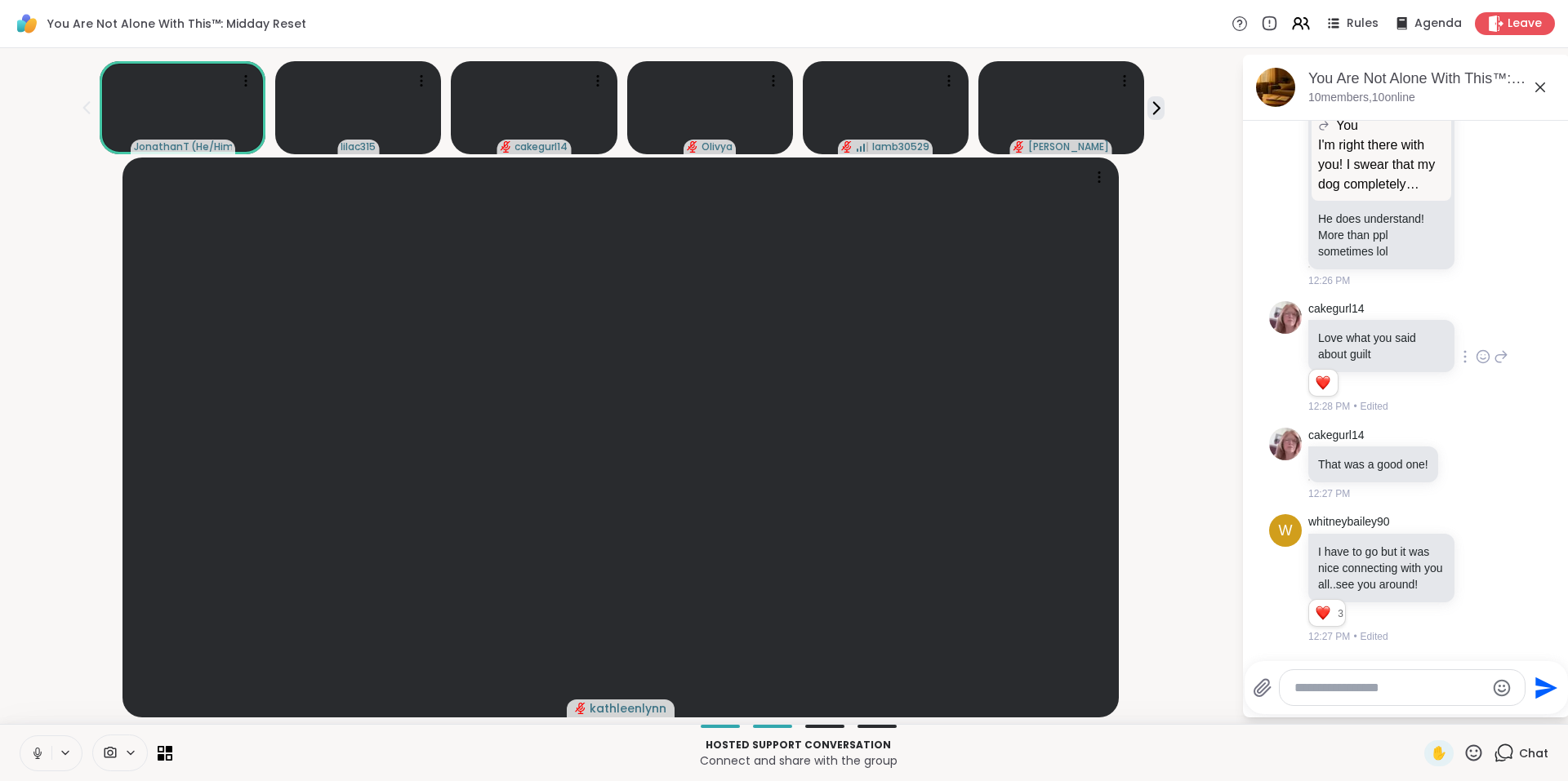
scroll to position [13196, 0]
click at [1496, 192] on icon at bounding box center [1501, 186] width 12 height 12
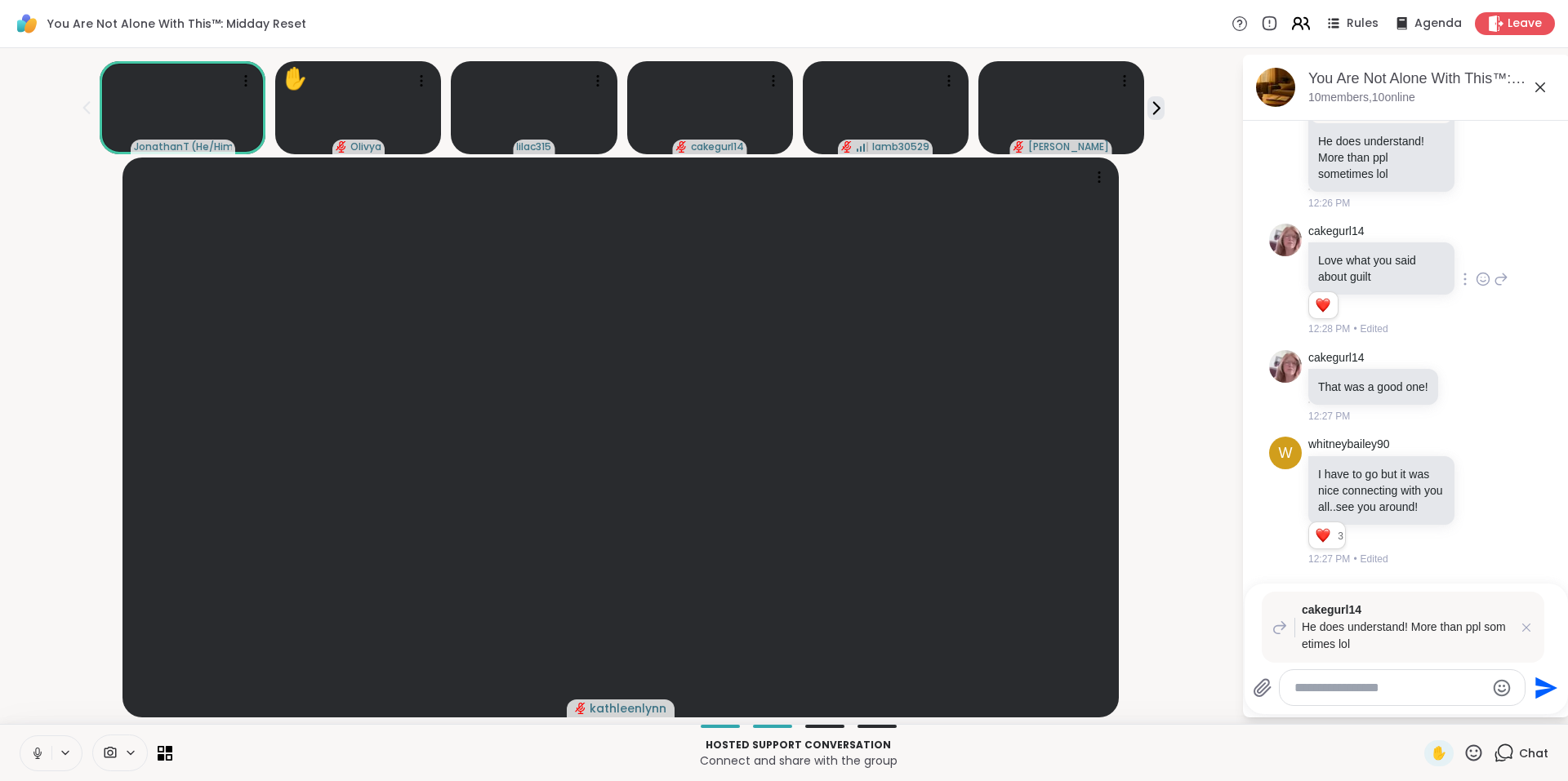
click at [1299, 30] on icon at bounding box center [1300, 23] width 20 height 20
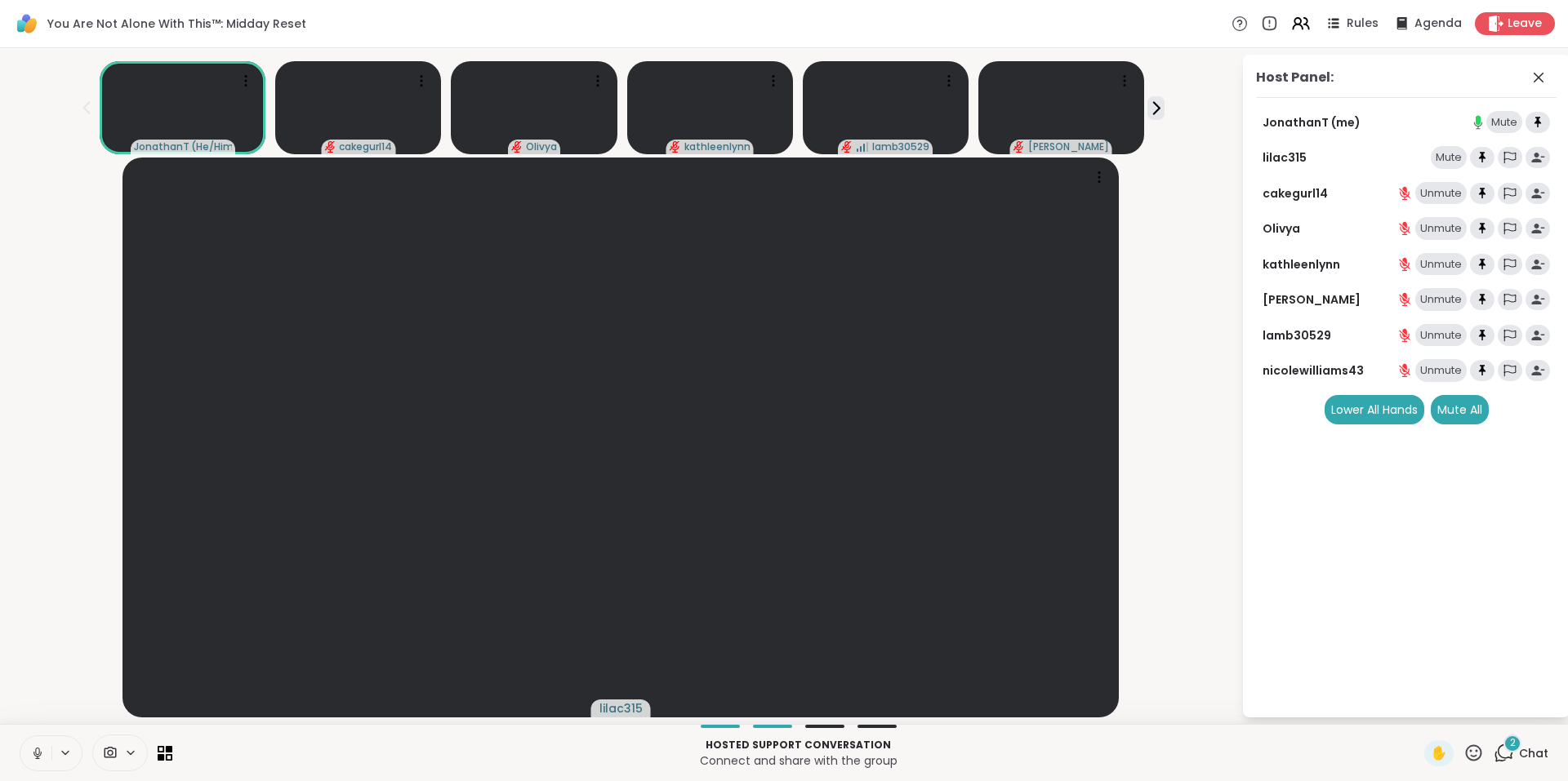
click at [1444, 158] on div "Mute" at bounding box center [1449, 158] width 36 height 23
click at [1374, 120] on div "Lower ✋" at bounding box center [1383, 123] width 57 height 23
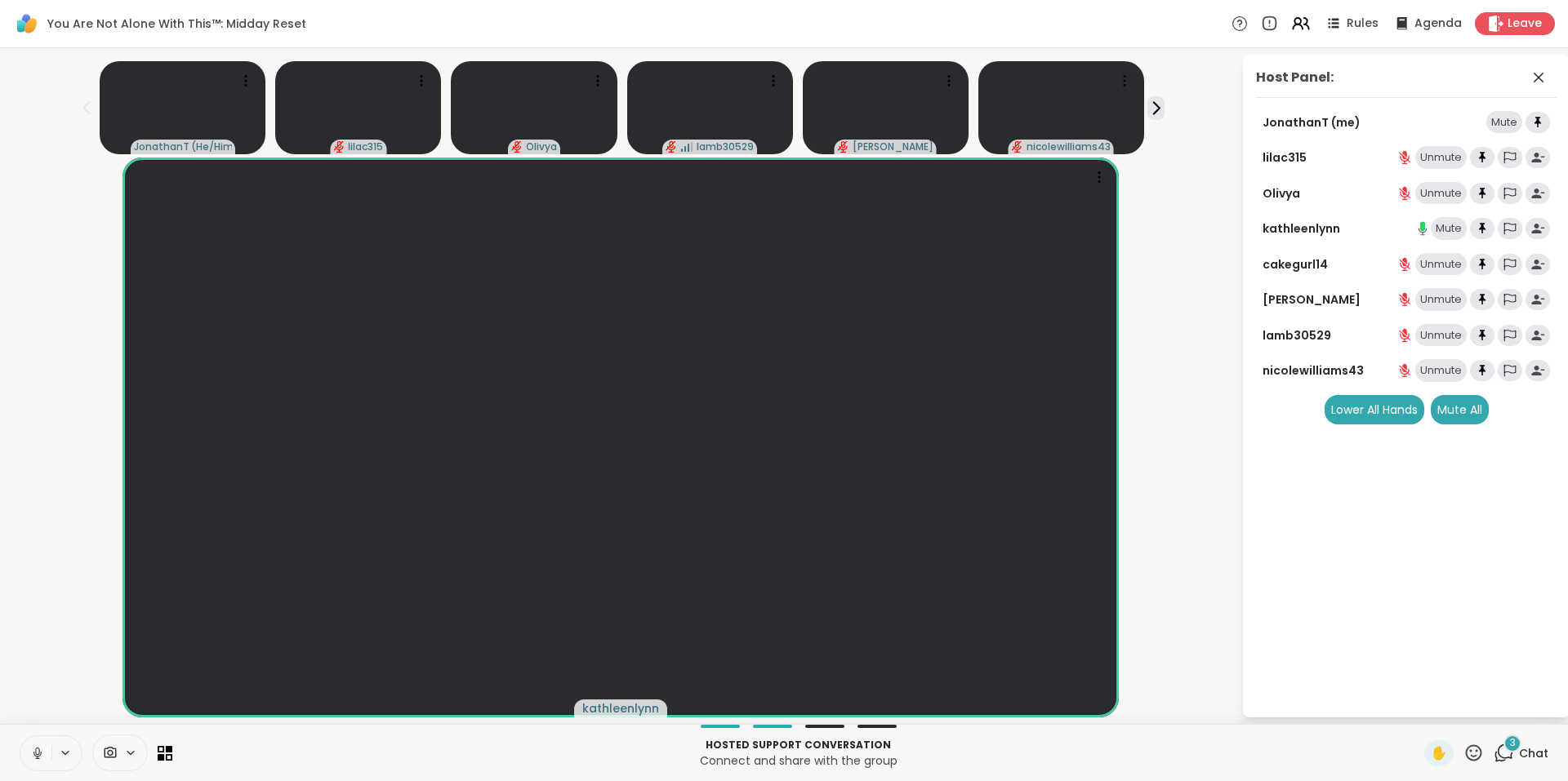
click at [1503, 750] on div "3" at bounding box center [1512, 744] width 18 height 18
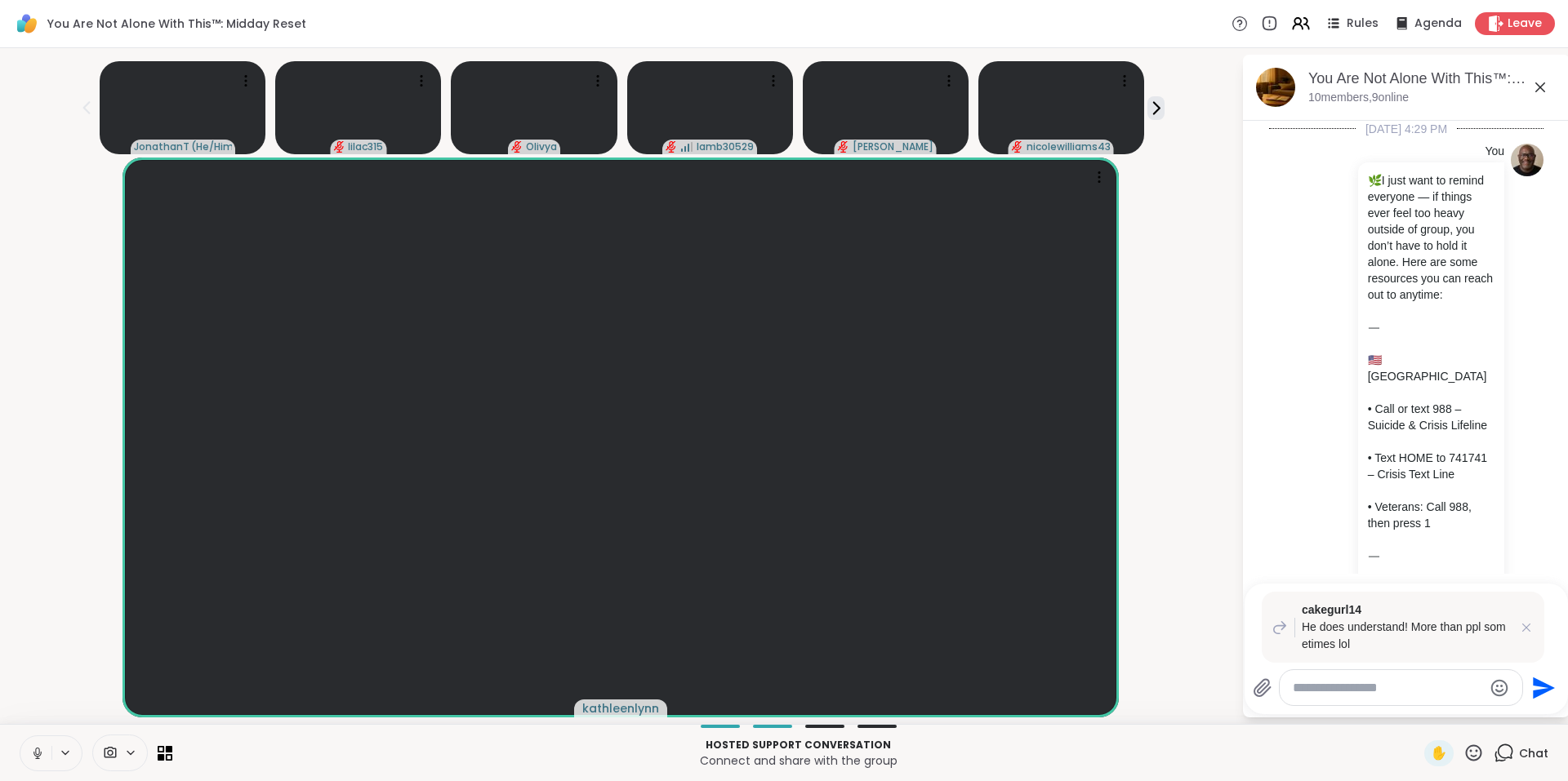
scroll to position [13761, 0]
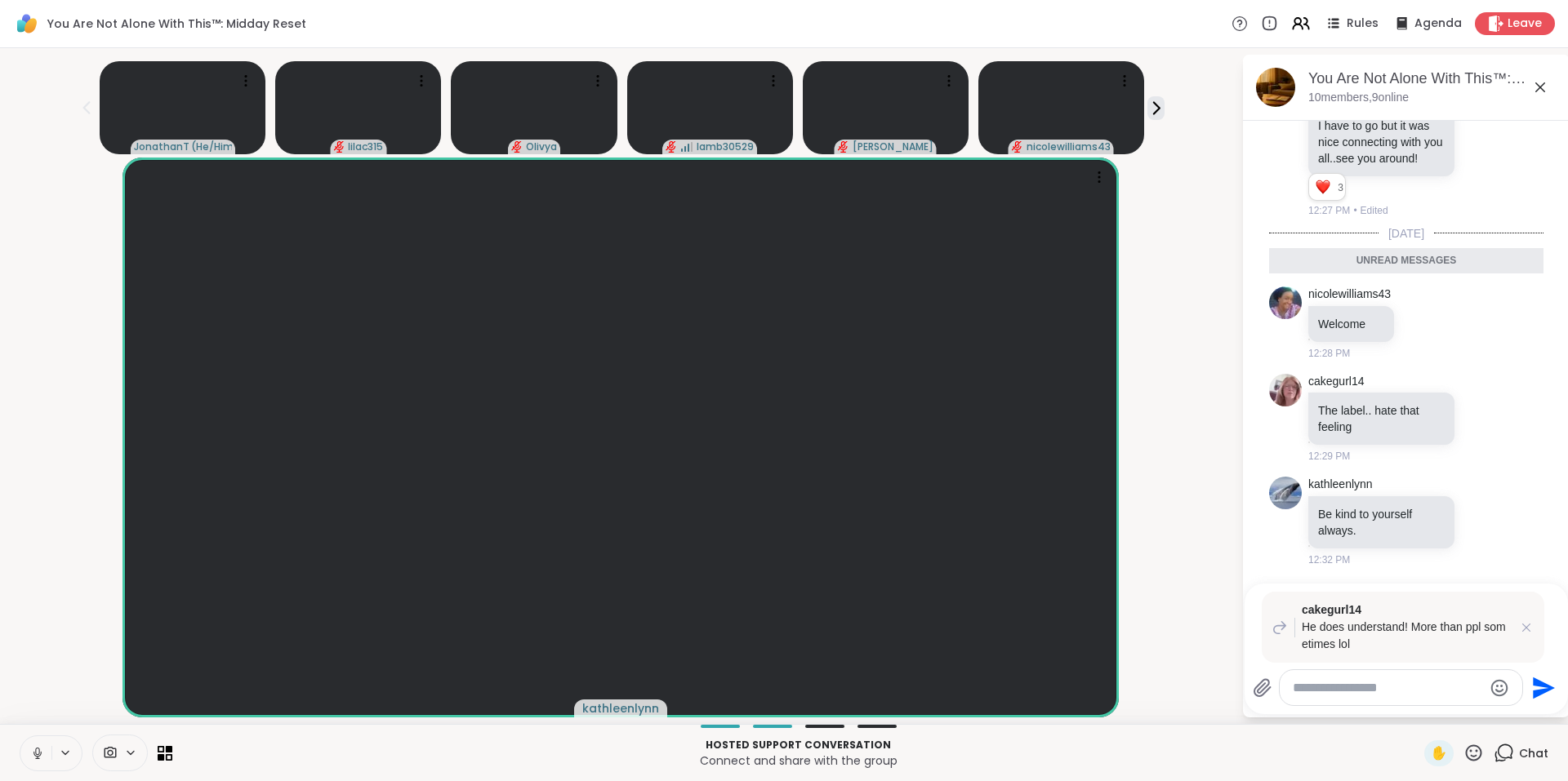
click at [1383, 691] on textarea "Type your message" at bounding box center [1388, 687] width 191 height 16
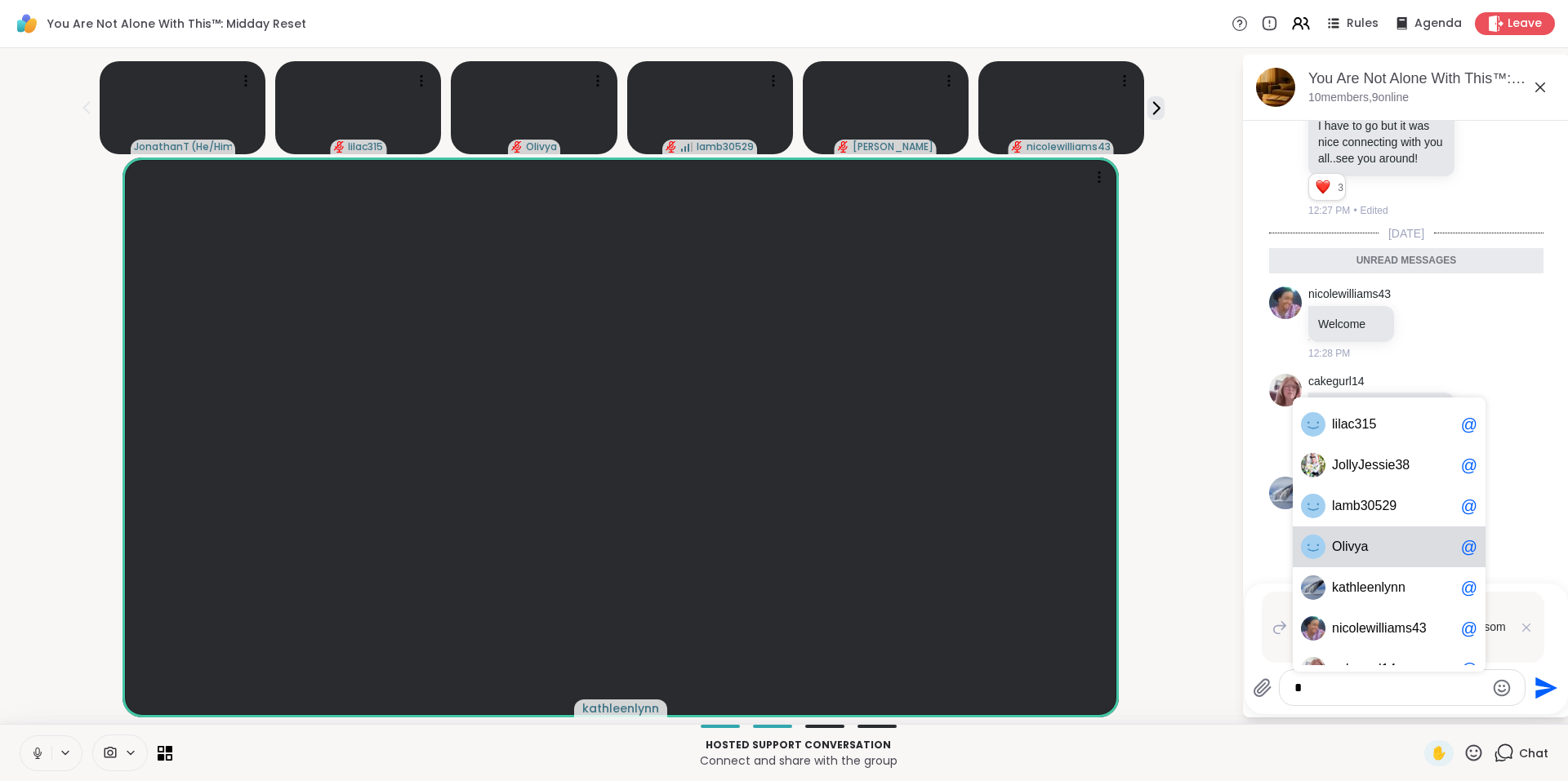
click at [1363, 549] on span "a" at bounding box center [1365, 547] width 7 height 16
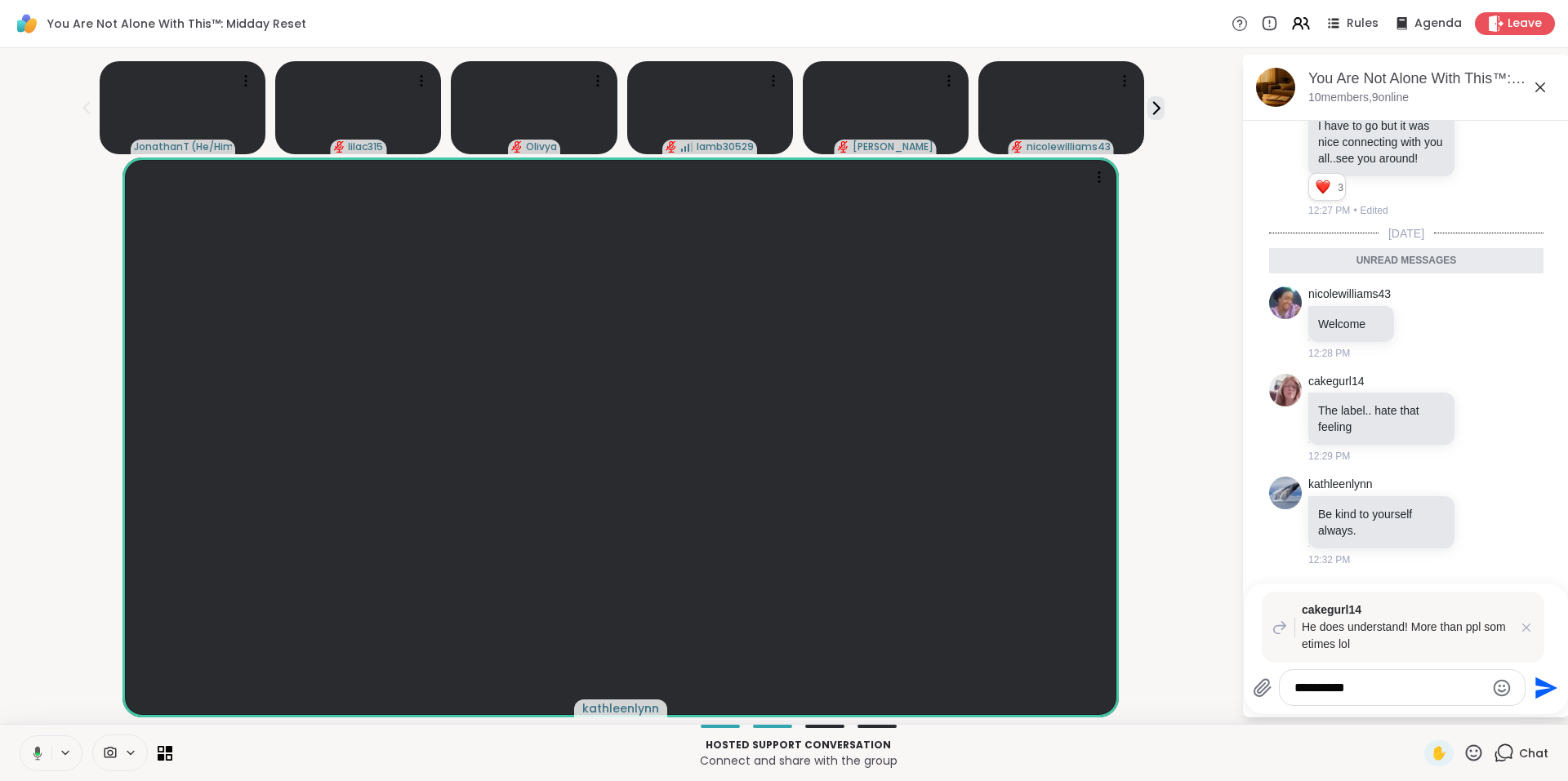
click at [1349, 688] on textarea "**********" at bounding box center [1390, 687] width 191 height 16
click at [1378, 686] on textarea "**********" at bounding box center [1390, 687] width 191 height 16
drag, startPoint x: 1342, startPoint y: 684, endPoint x: 1453, endPoint y: 679, distance: 111.1
click at [1453, 679] on textarea "**********" at bounding box center [1390, 687] width 191 height 16
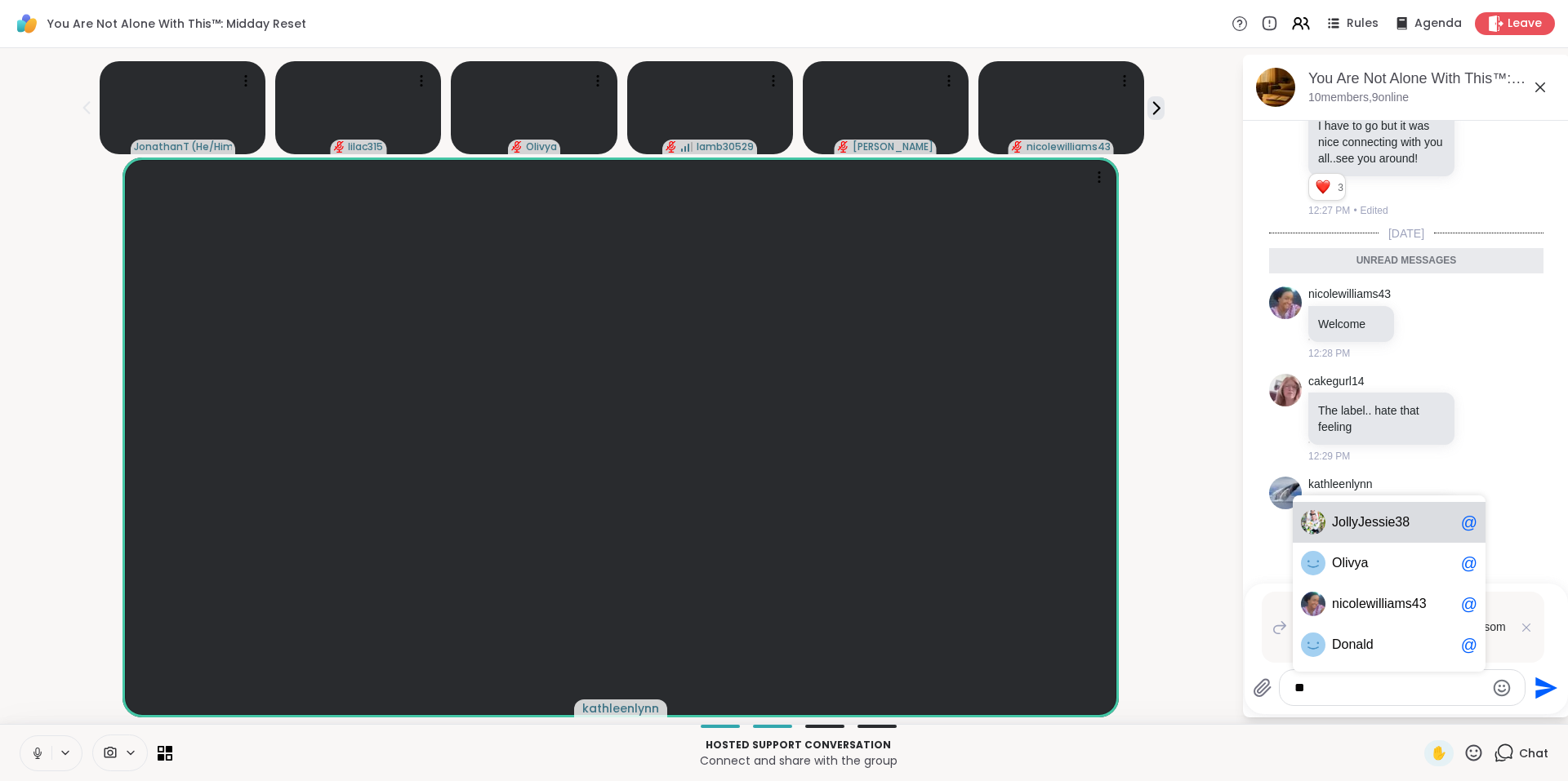
type textarea "*"
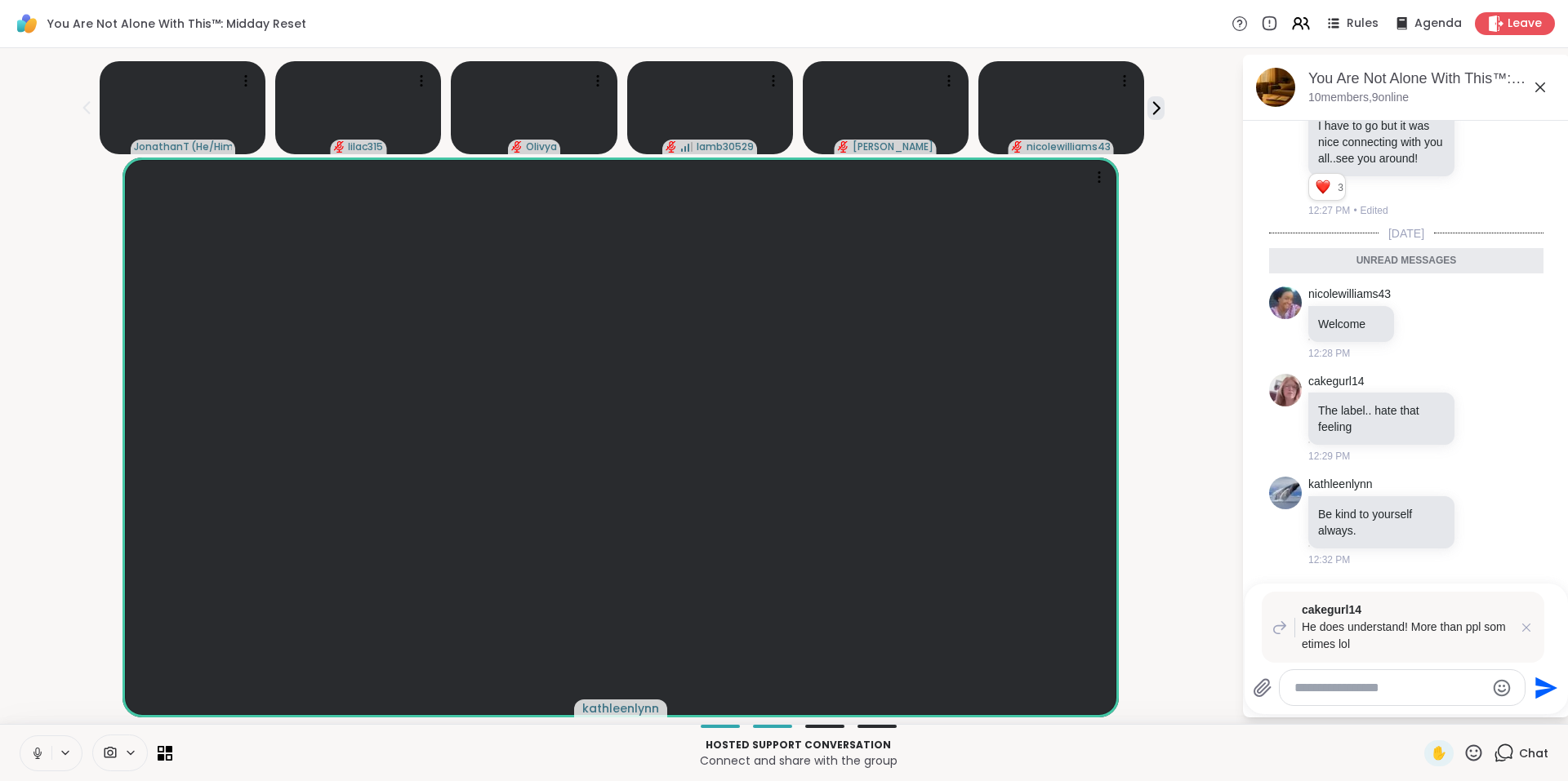
paste textarea "**********"
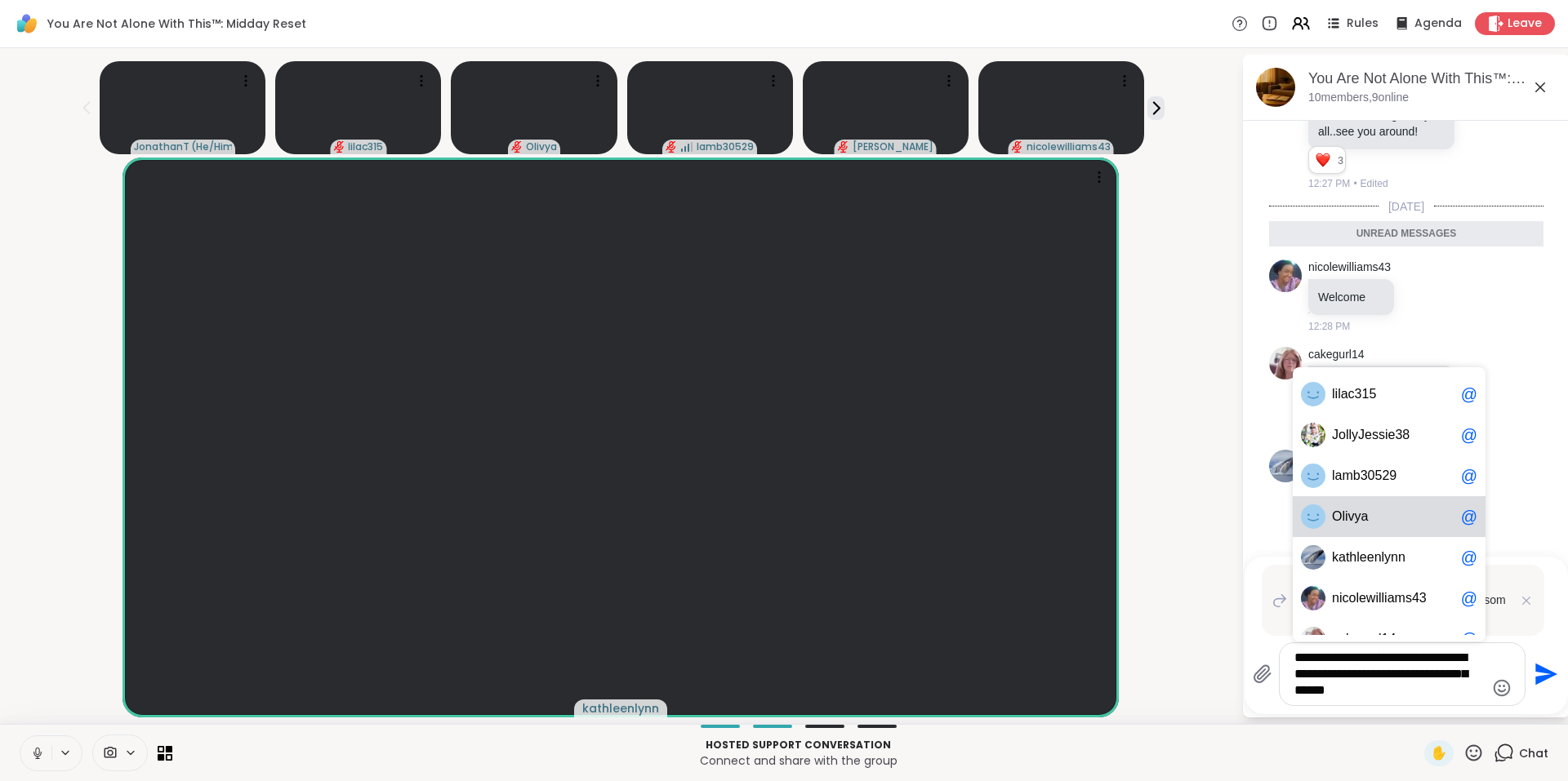
click at [1383, 514] on span "O l i v y a" at bounding box center [1392, 517] width 122 height 16
type textarea "**********"
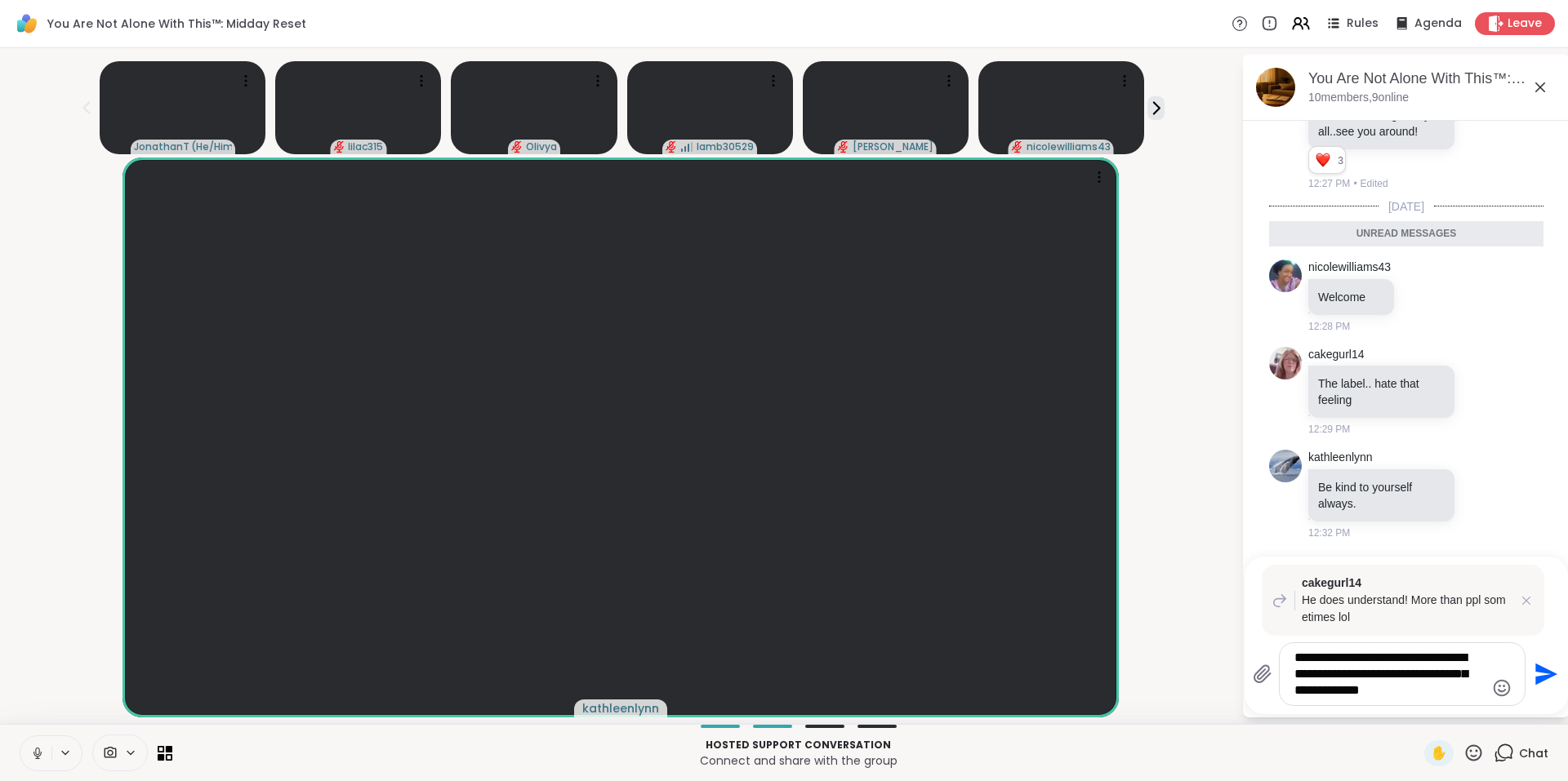
click at [1540, 676] on icon "Send" at bounding box center [1546, 674] width 22 height 22
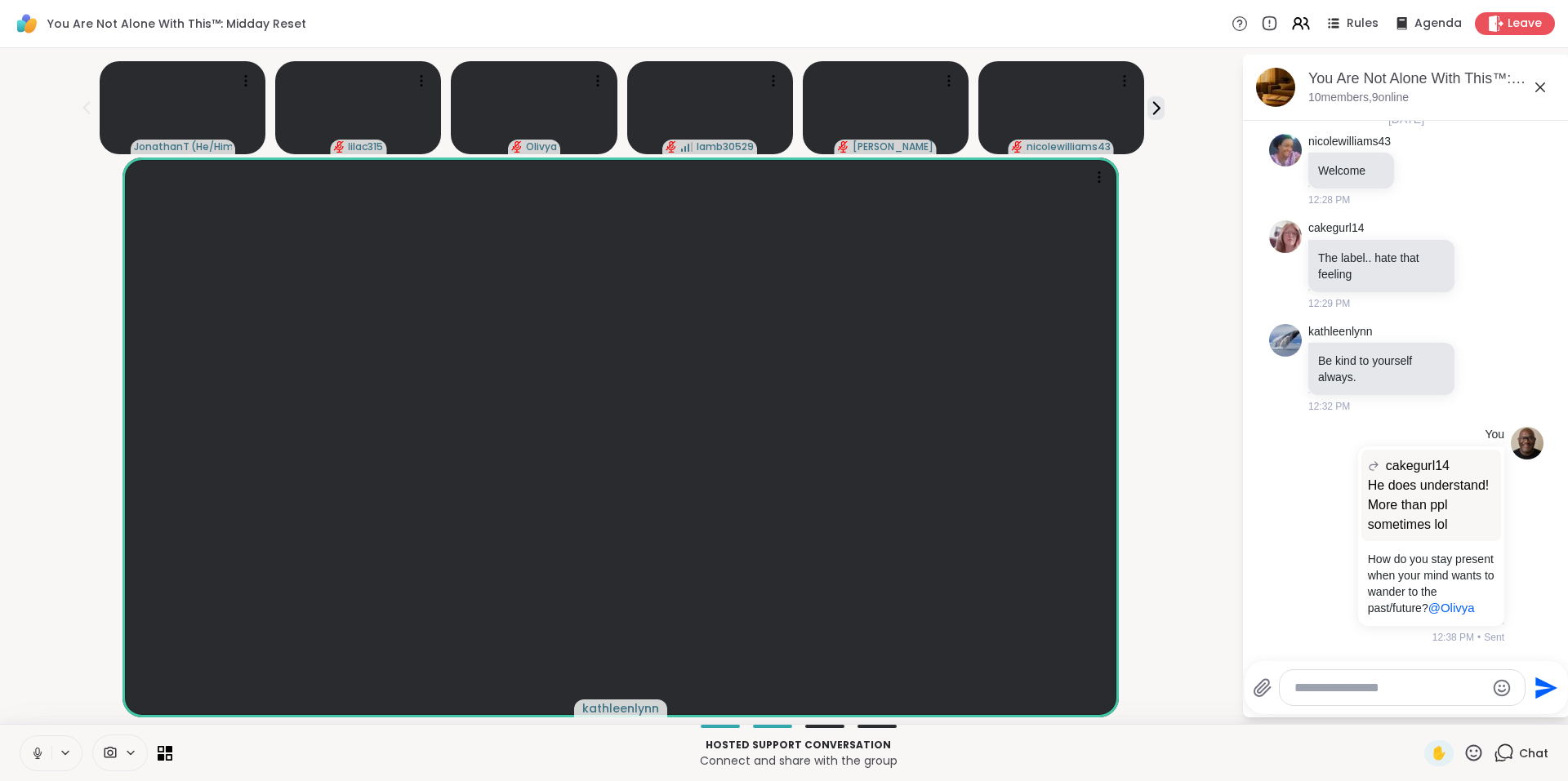
scroll to position [13908, 0]
click at [1345, 529] on icon at bounding box center [1347, 535] width 4 height 13
click at [1340, 551] on icon at bounding box center [1347, 559] width 16 height 16
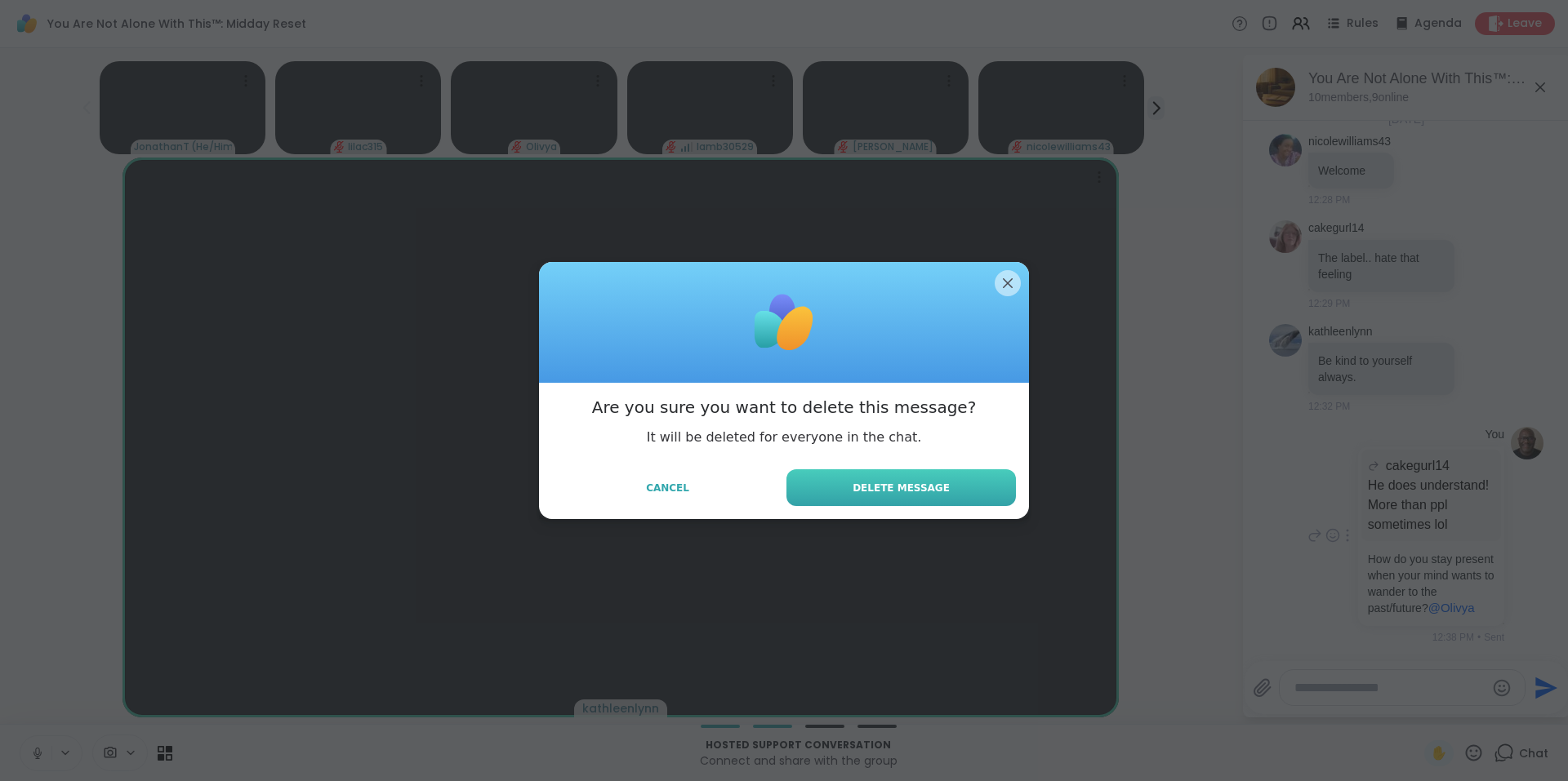
click at [846, 491] on button "Delete Message" at bounding box center [902, 487] width 230 height 37
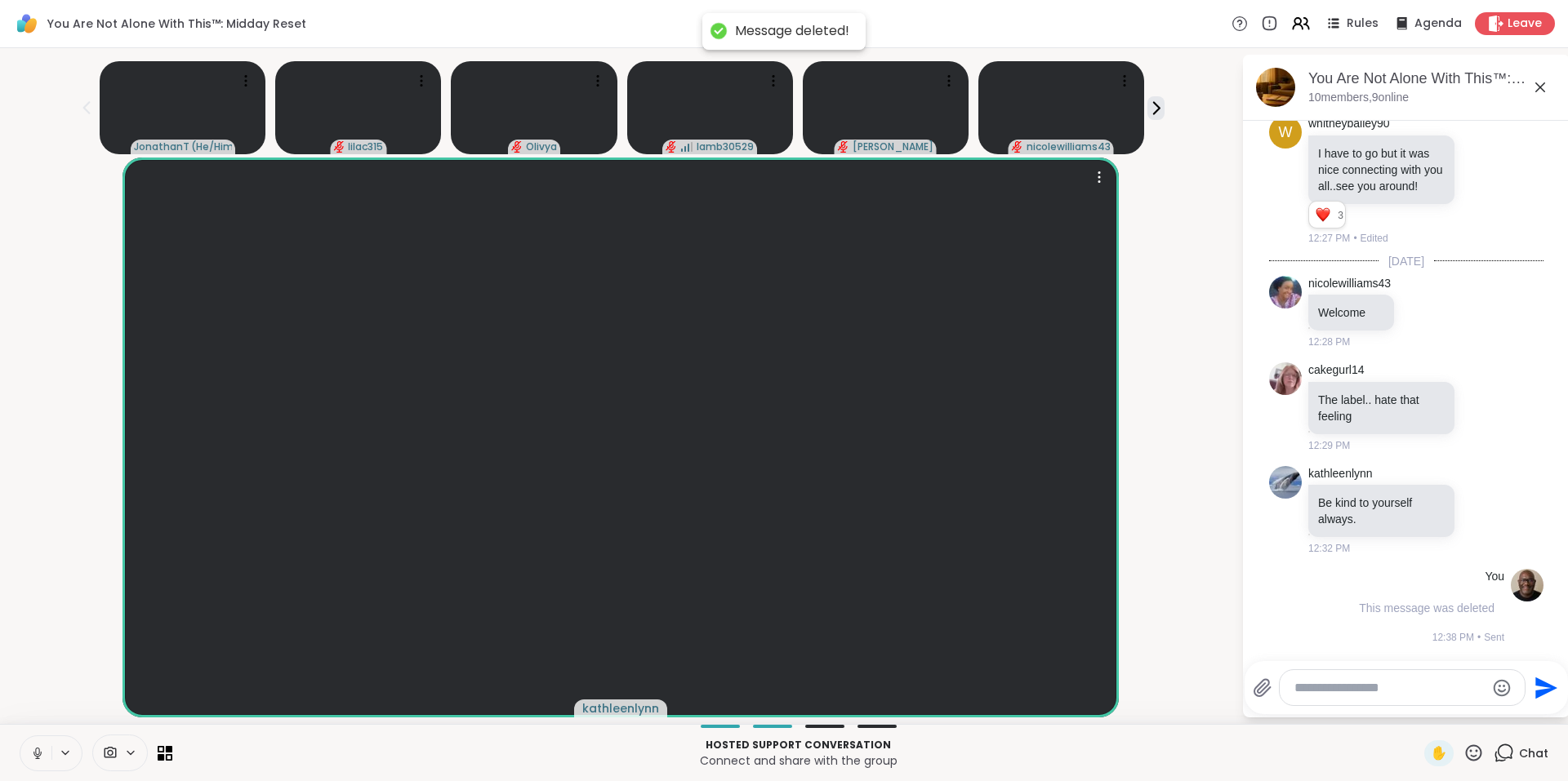
scroll to position [13734, 0]
click at [1327, 687] on textarea "Type your message" at bounding box center [1390, 687] width 191 height 16
paste textarea "**********"
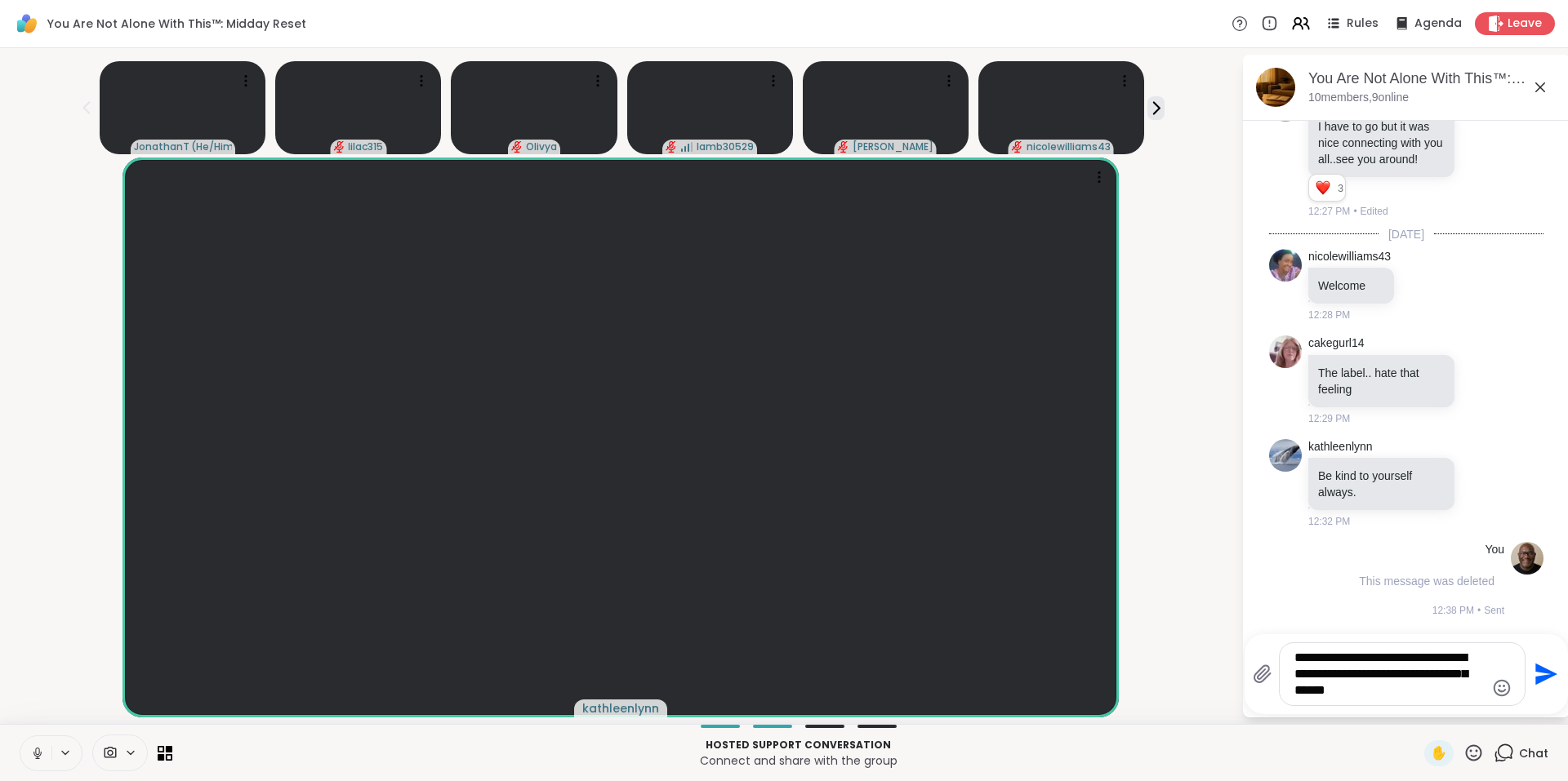
click at [1294, 661] on textarea "**********" at bounding box center [1390, 673] width 191 height 49
click at [1431, 687] on textarea "**********" at bounding box center [1390, 673] width 191 height 49
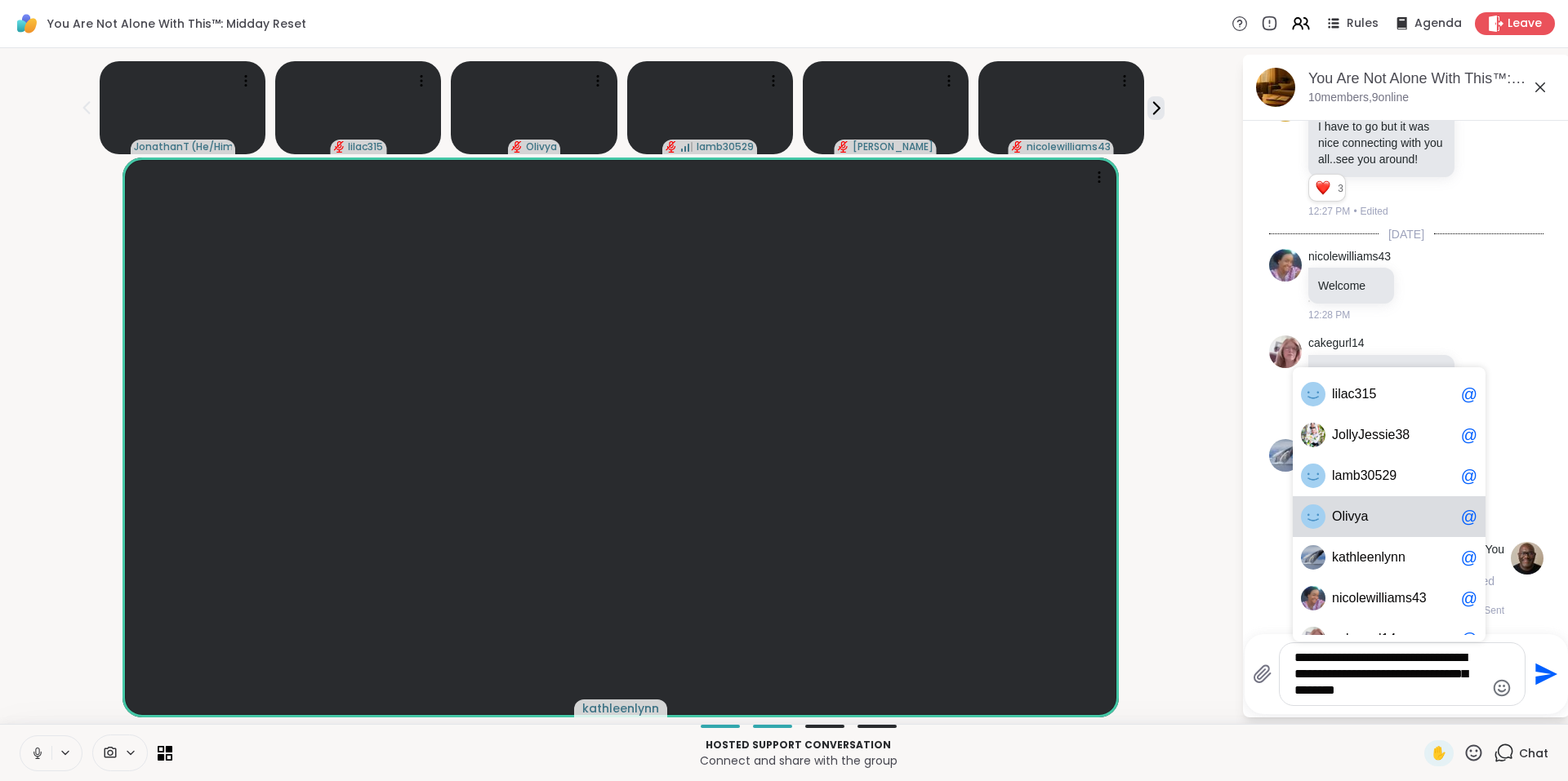
click at [1375, 514] on span "O l i v y a" at bounding box center [1392, 517] width 122 height 16
type textarea "**********"
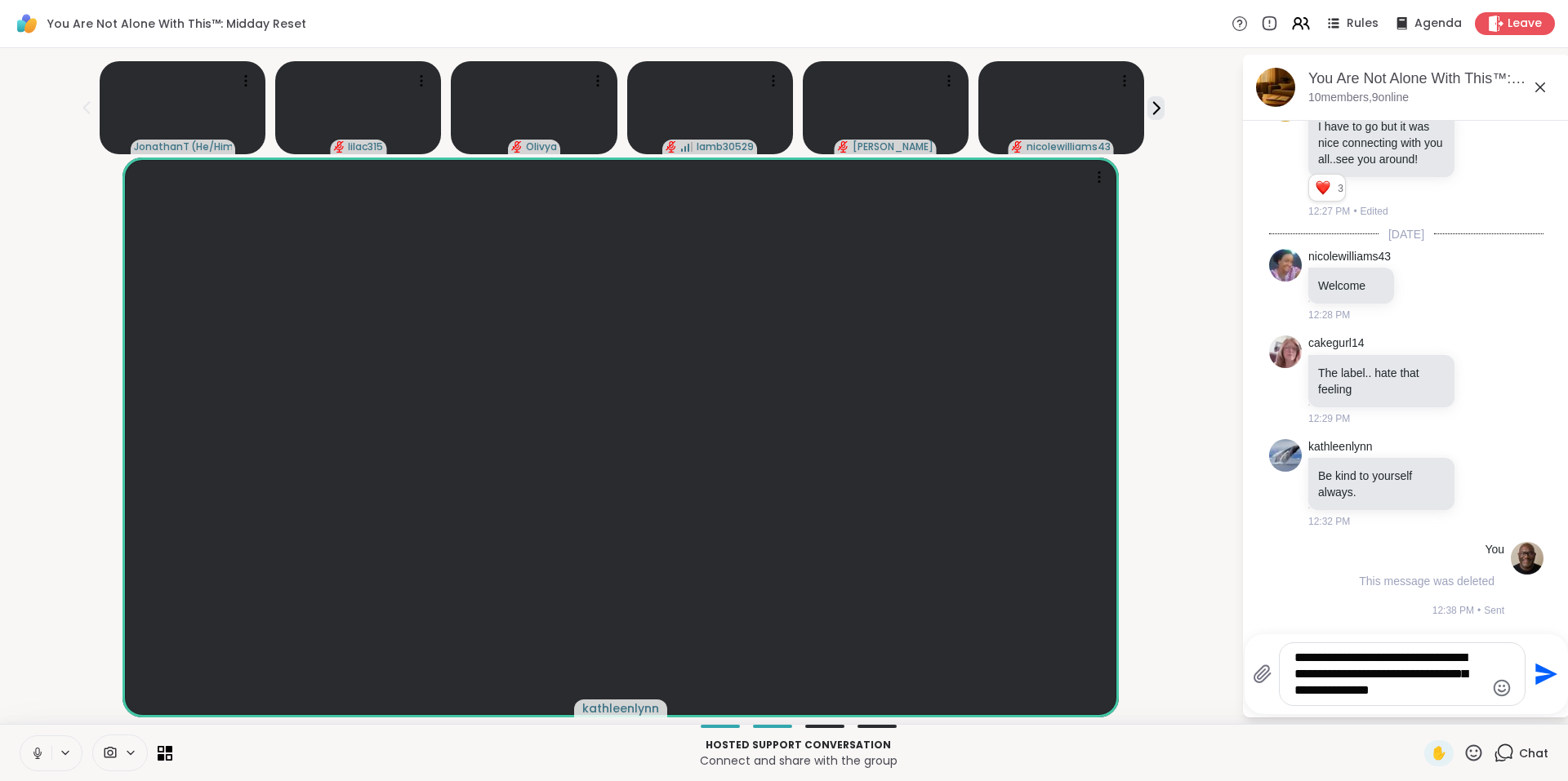
click at [1539, 670] on icon "Send" at bounding box center [1546, 674] width 22 height 22
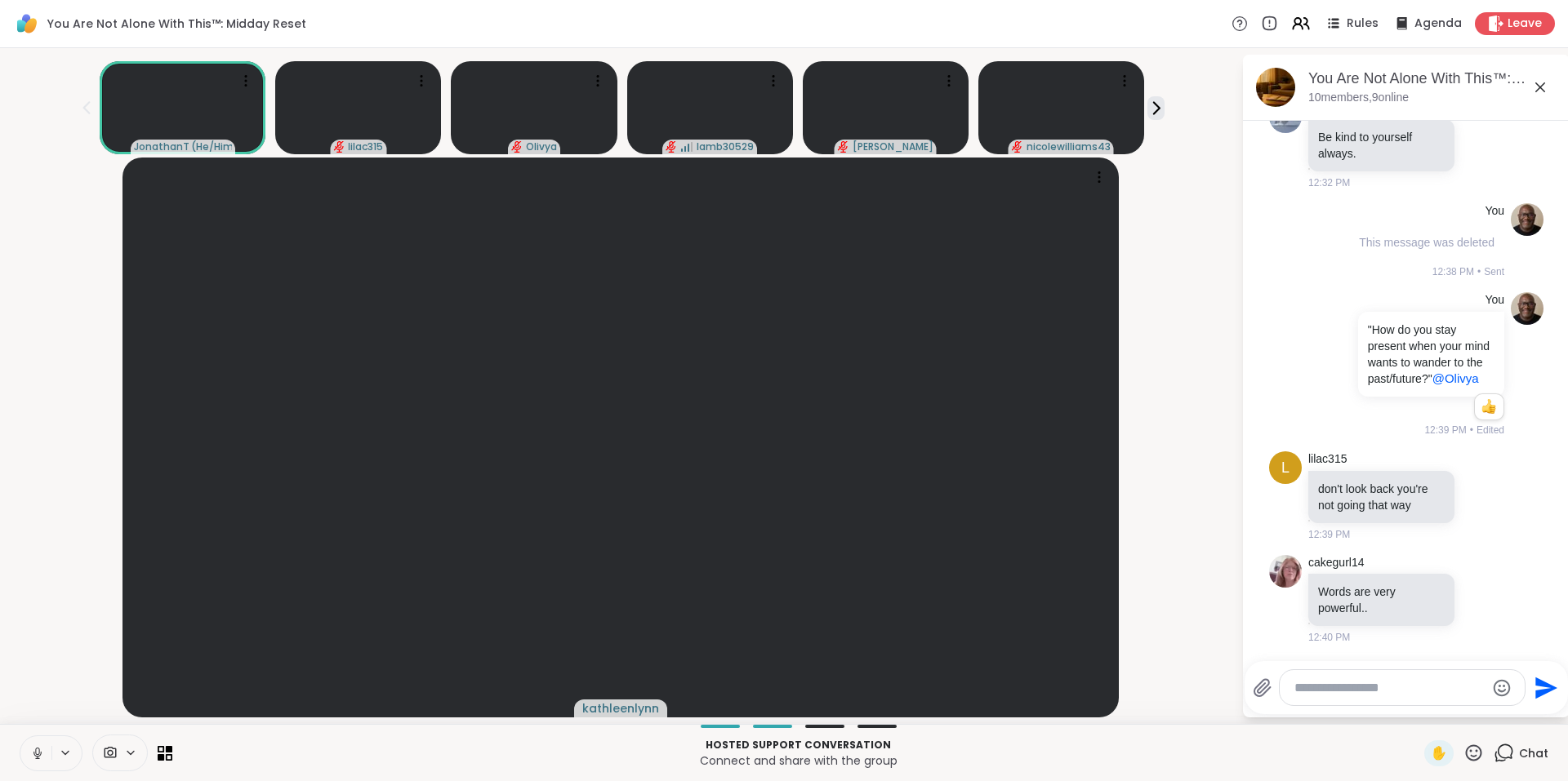
scroll to position [14149, 0]
click at [1475, 488] on icon at bounding box center [1482, 495] width 14 height 16
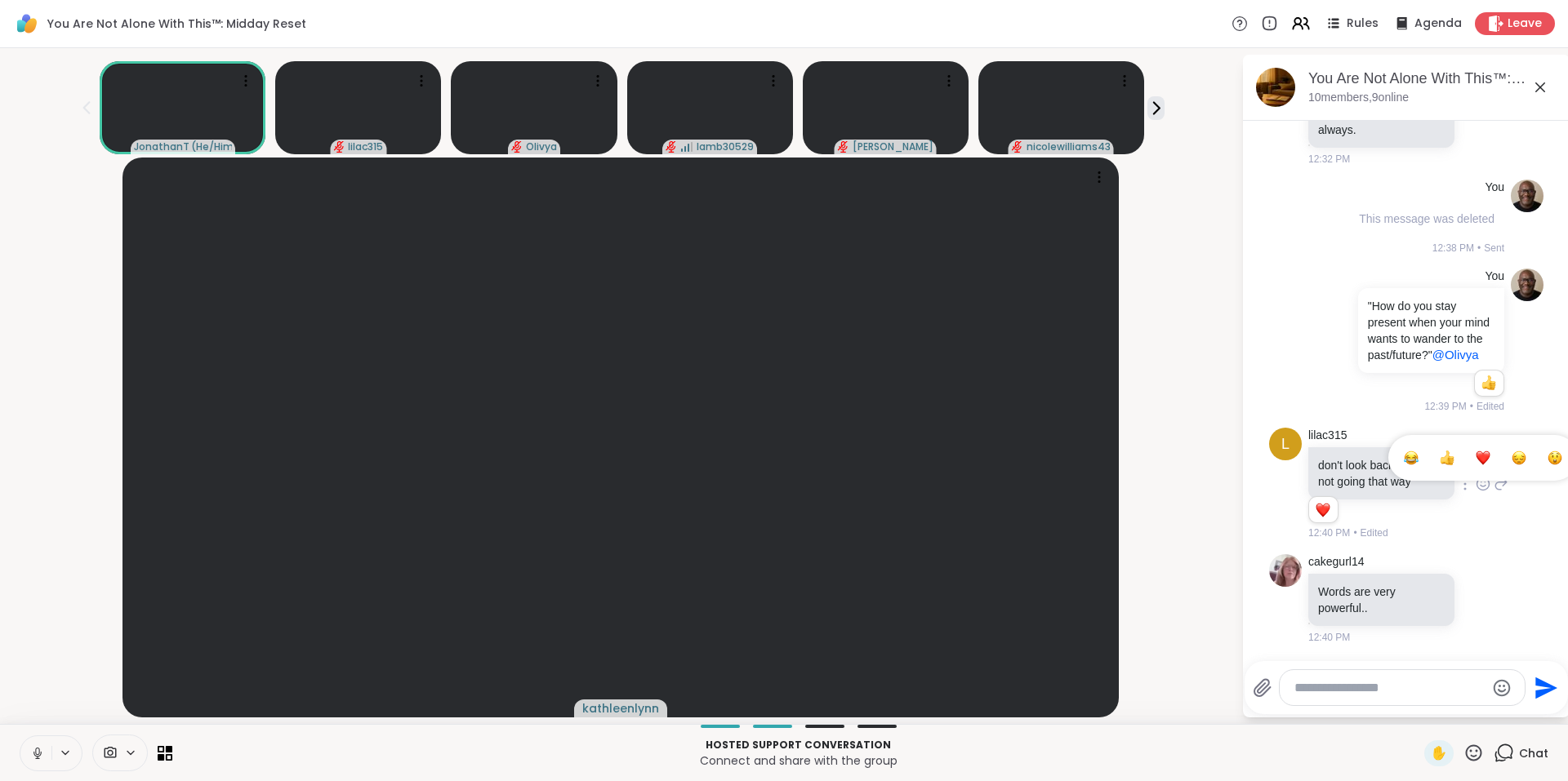
click at [1468, 461] on button "Select Reaction: Heart" at bounding box center [1482, 458] width 33 height 33
click at [1475, 607] on icon at bounding box center [1482, 599] width 14 height 16
click at [1475, 581] on div "Select Reaction: Heart" at bounding box center [1482, 573] width 14 height 14
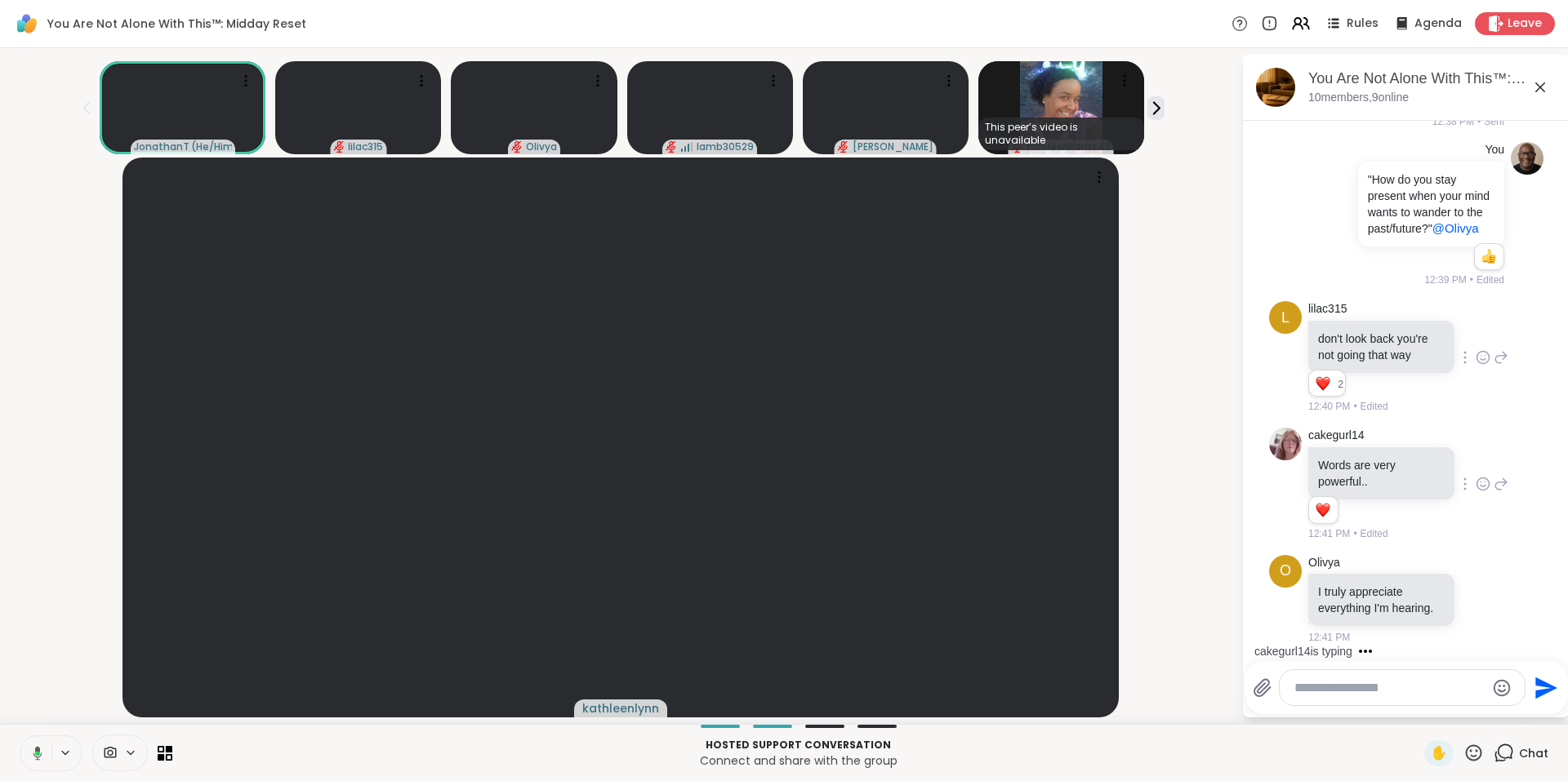
scroll to position [14468, 0]
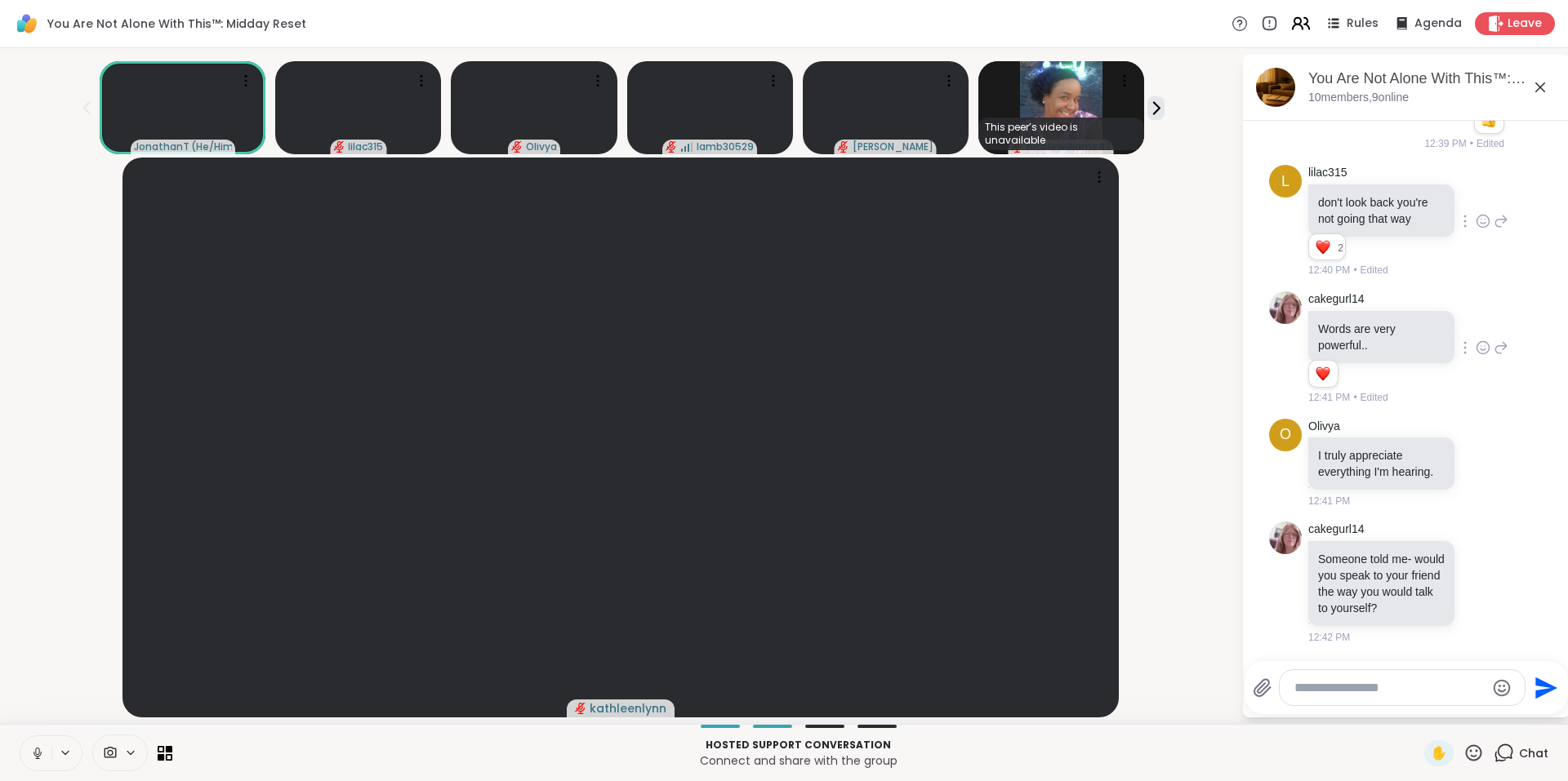
click at [1294, 20] on icon at bounding box center [1300, 23] width 20 height 20
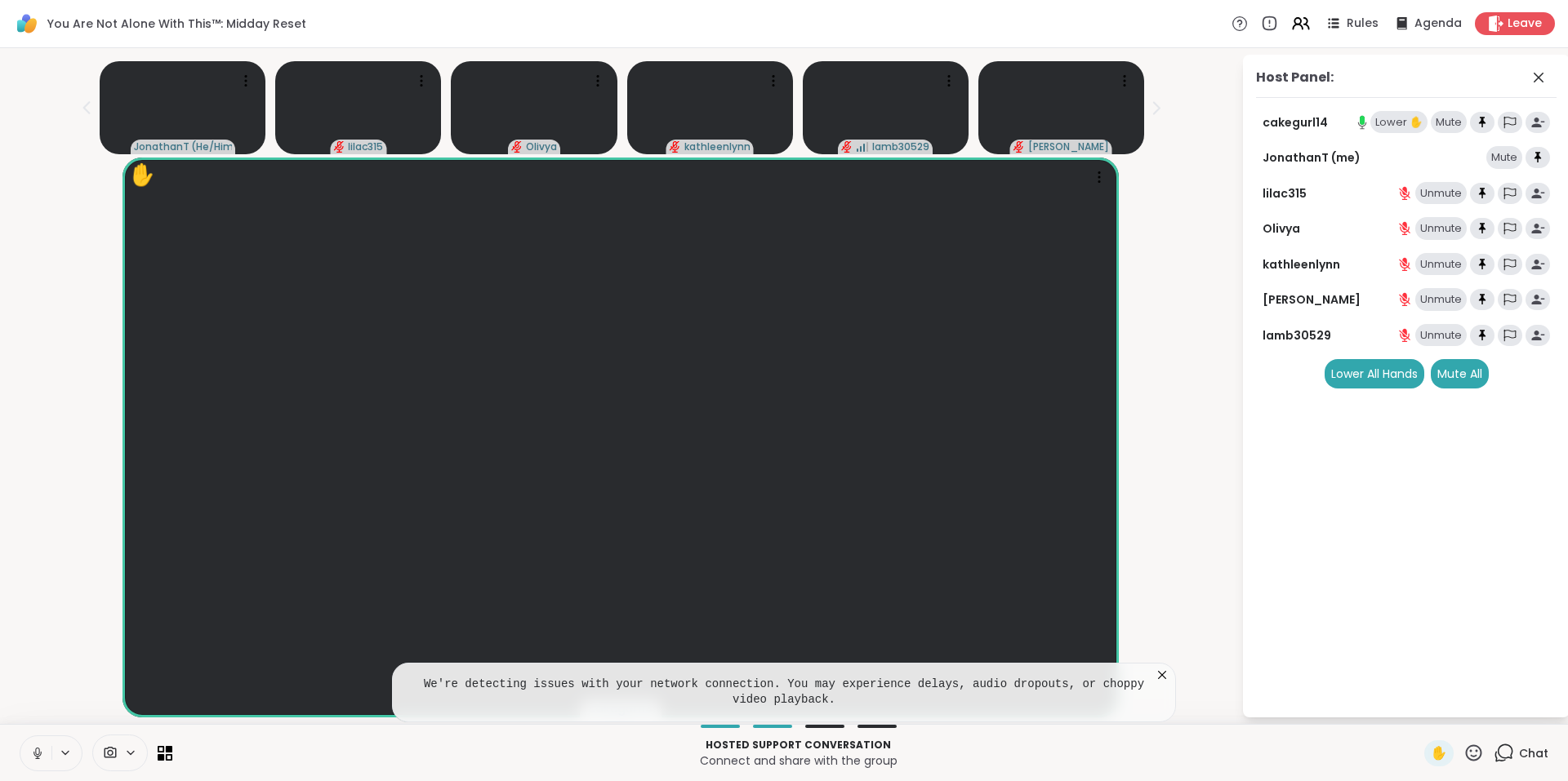
click at [1384, 122] on div "Lower ✋" at bounding box center [1399, 123] width 57 height 23
click at [1165, 679] on icon at bounding box center [1162, 674] width 8 height 8
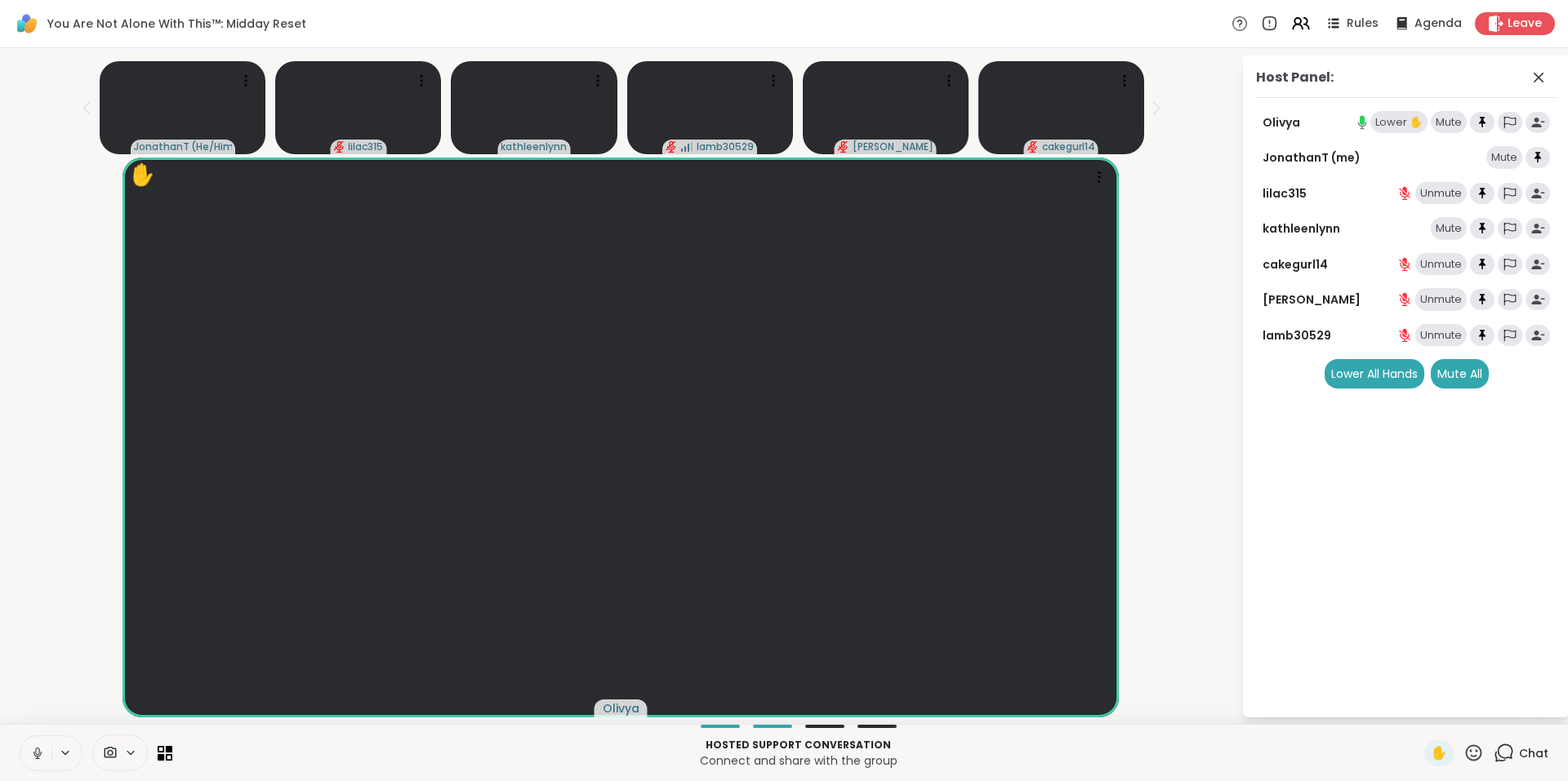
click at [1385, 126] on div "Lower ✋" at bounding box center [1399, 123] width 57 height 23
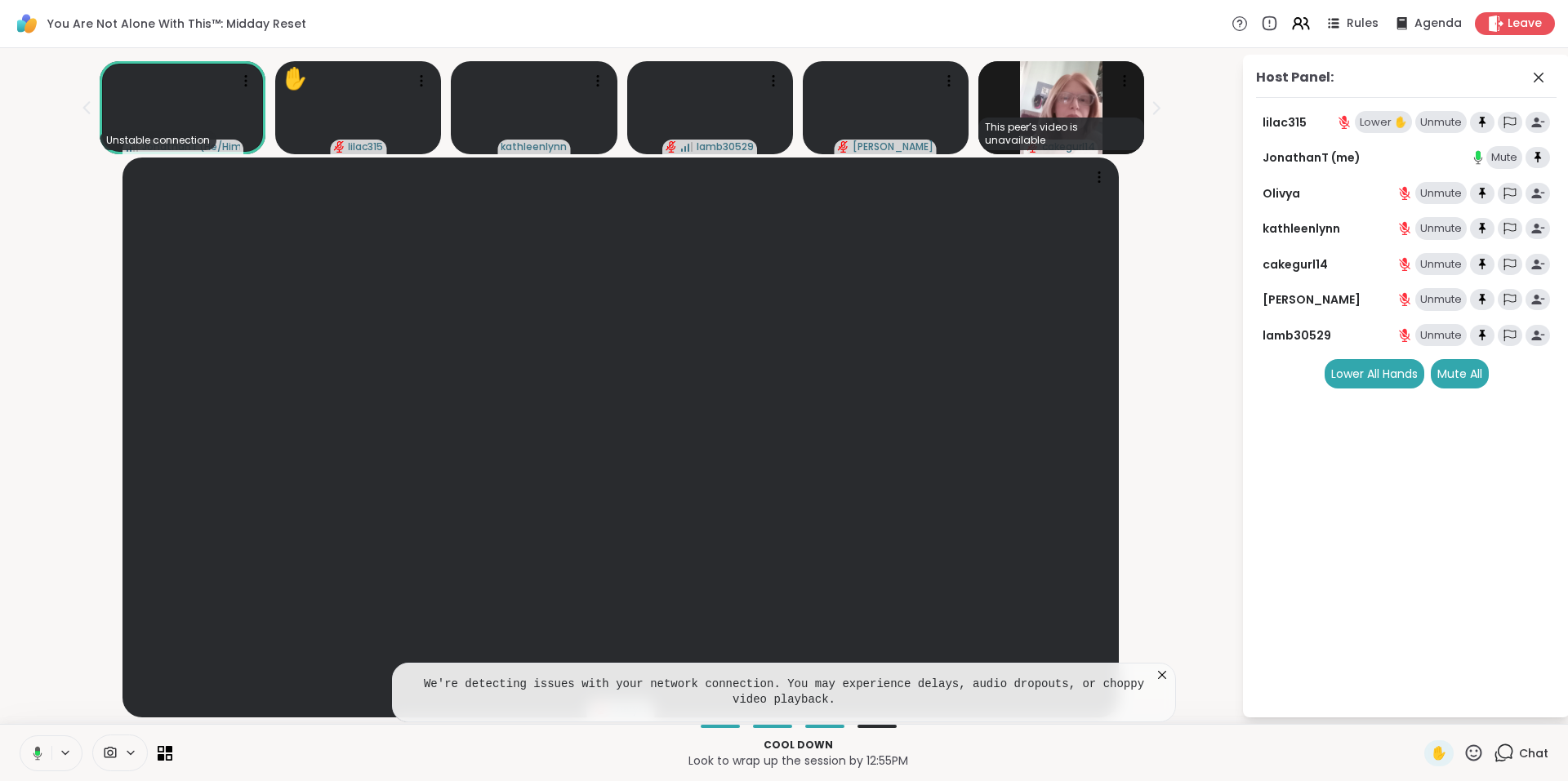
click at [1450, 129] on div "Unmute" at bounding box center [1441, 123] width 52 height 23
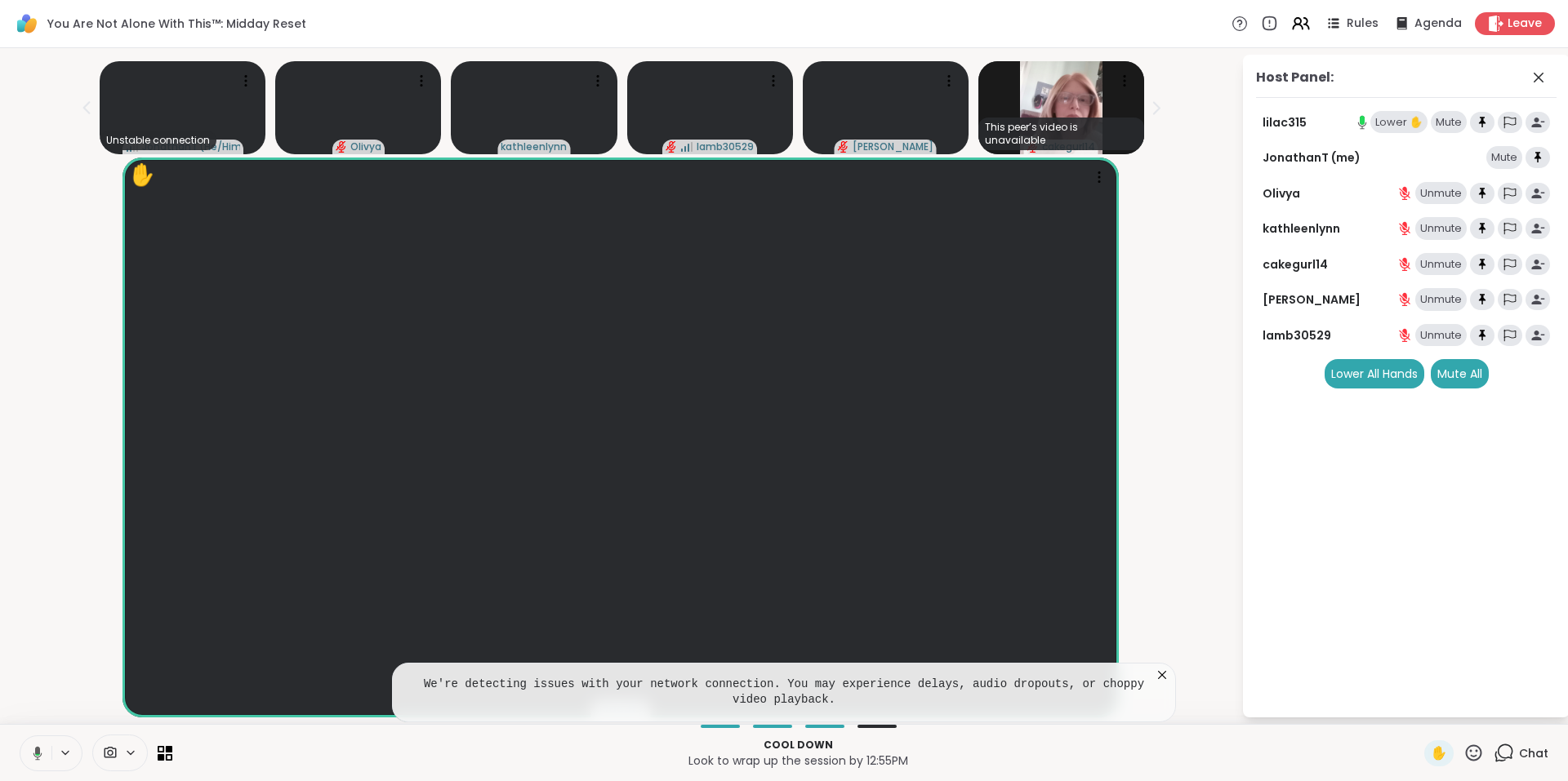
click at [1402, 128] on div "Lower ✋" at bounding box center [1399, 123] width 57 height 23
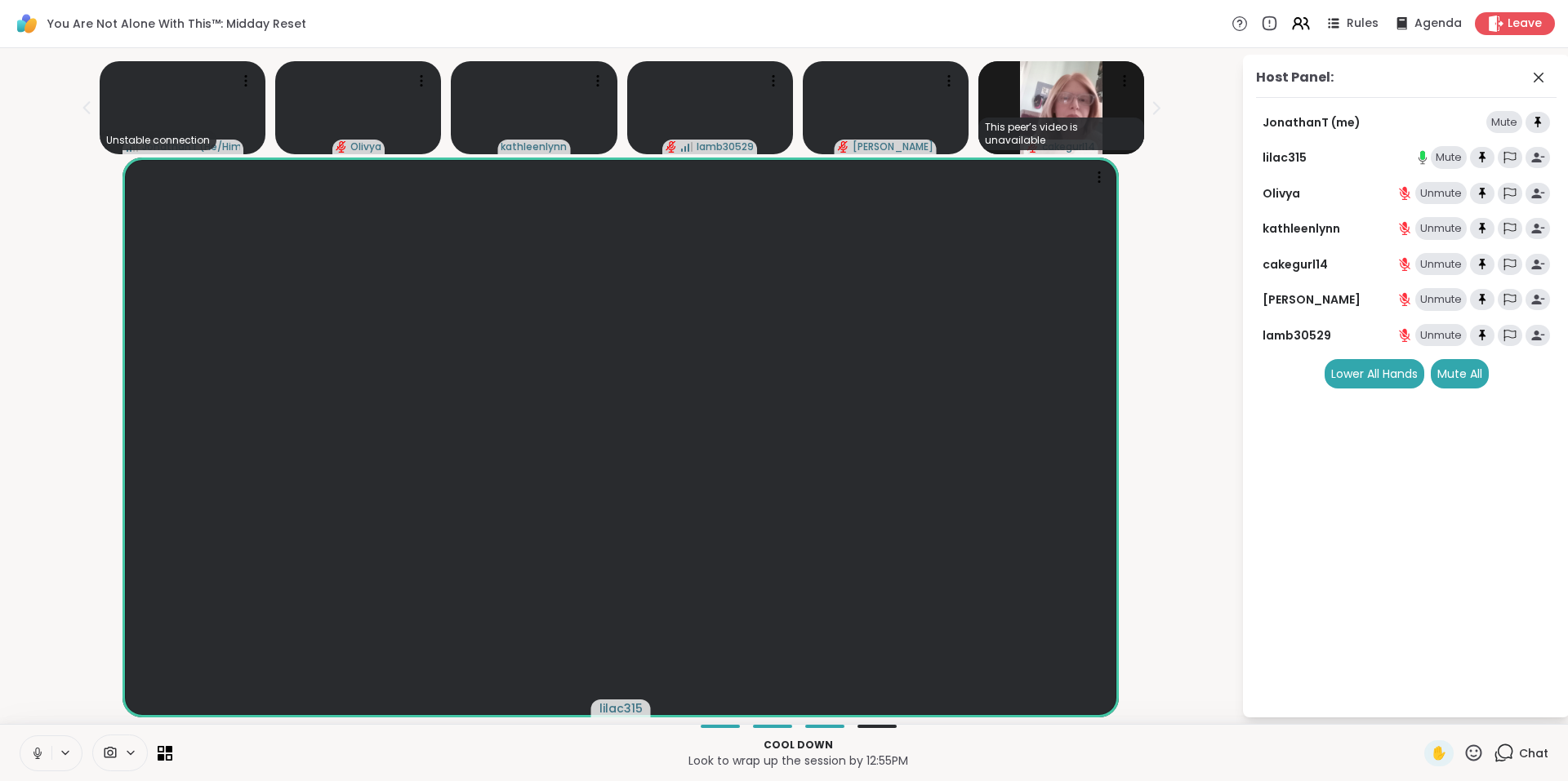
click at [1497, 751] on icon at bounding box center [1503, 753] width 20 height 20
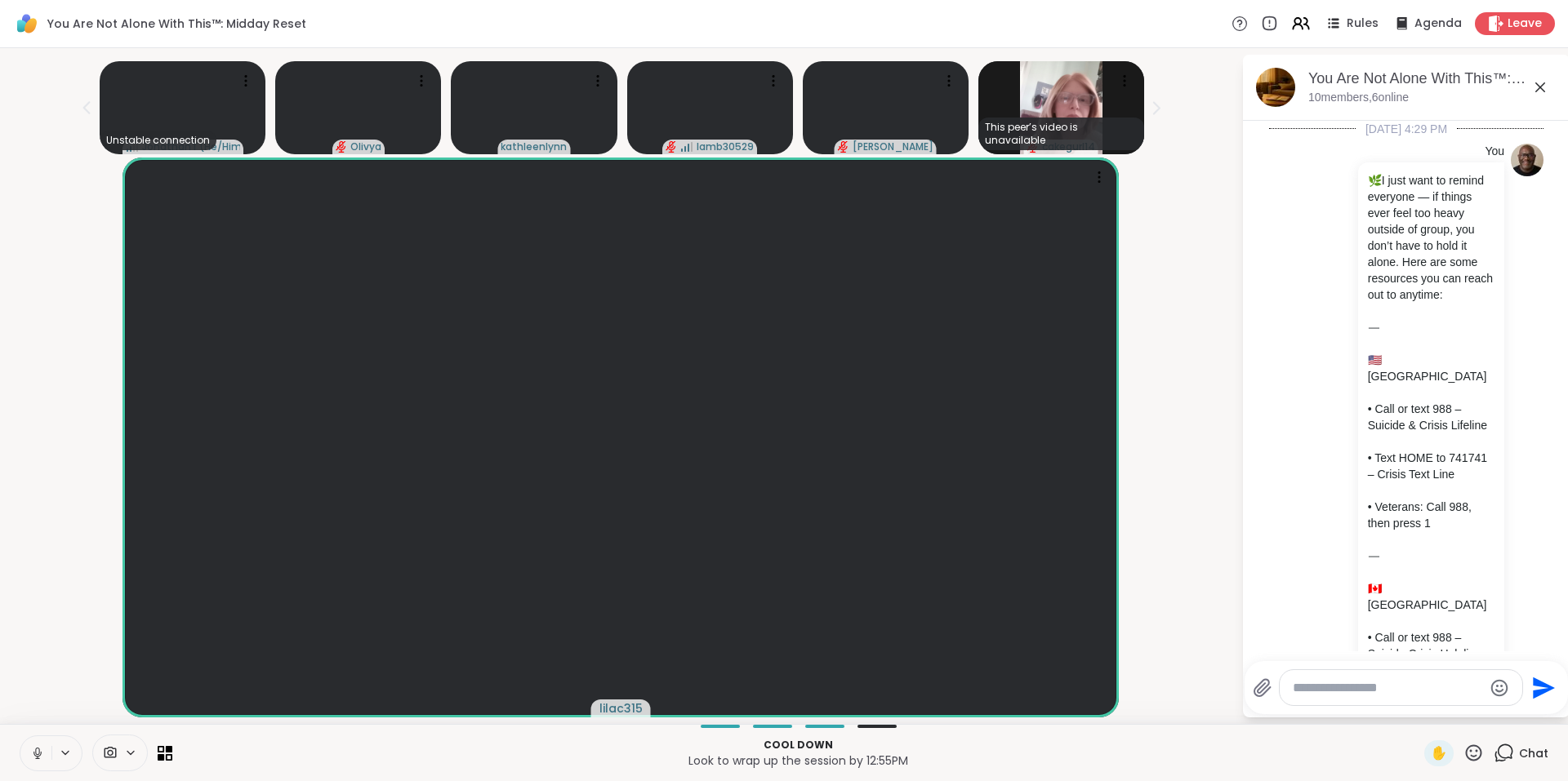
scroll to position [14452, 0]
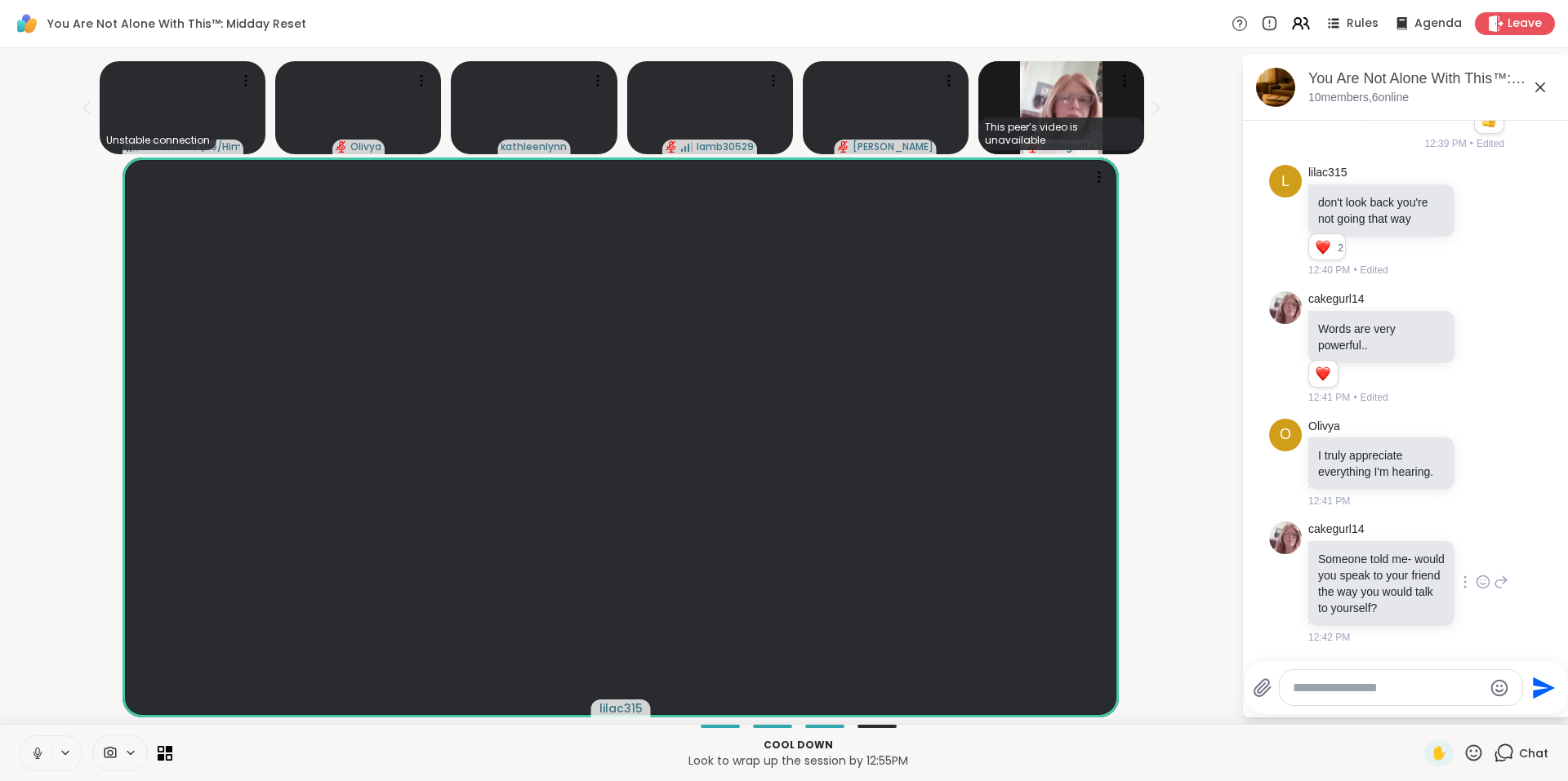
click at [1475, 574] on icon at bounding box center [1482, 582] width 14 height 16
click at [1475, 552] on div "Select Reaction: Heart" at bounding box center [1482, 556] width 14 height 14
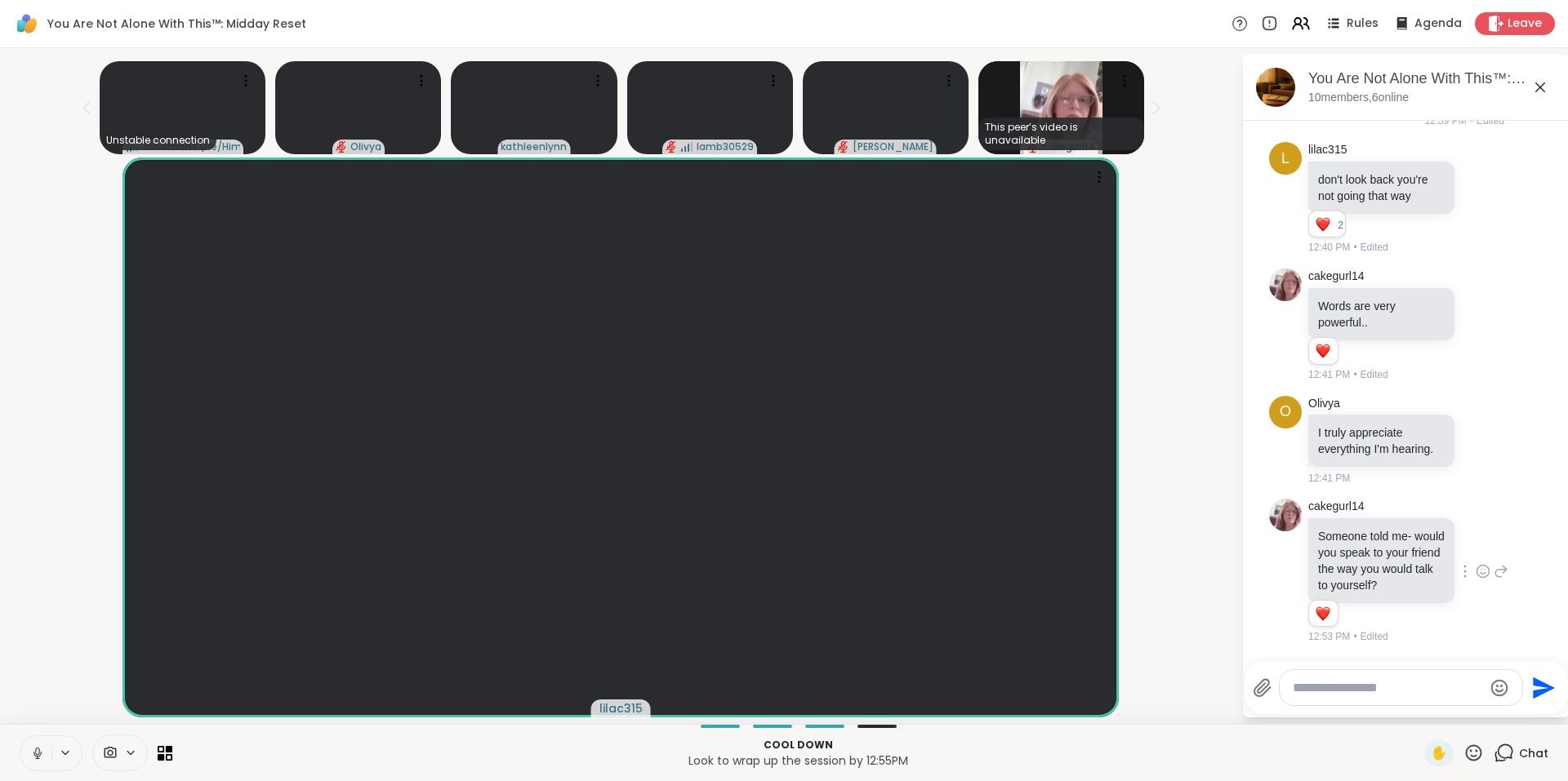
scroll to position [14474, 0]
click at [1475, 432] on icon at bounding box center [1482, 440] width 14 height 16
click at [1475, 406] on div "Select Reaction: Heart" at bounding box center [1482, 413] width 14 height 14
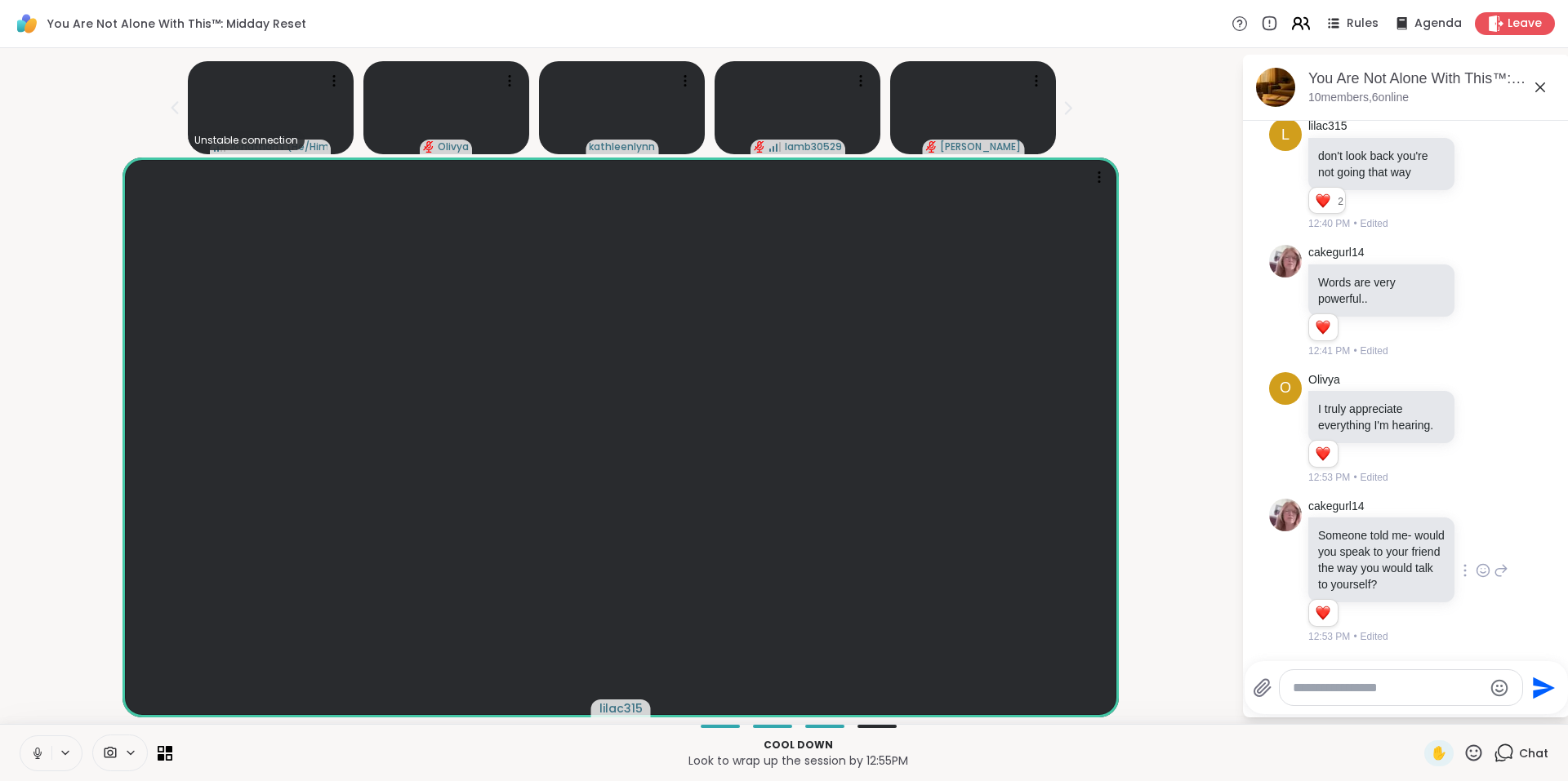
click at [1293, 25] on icon at bounding box center [1297, 26] width 10 height 4
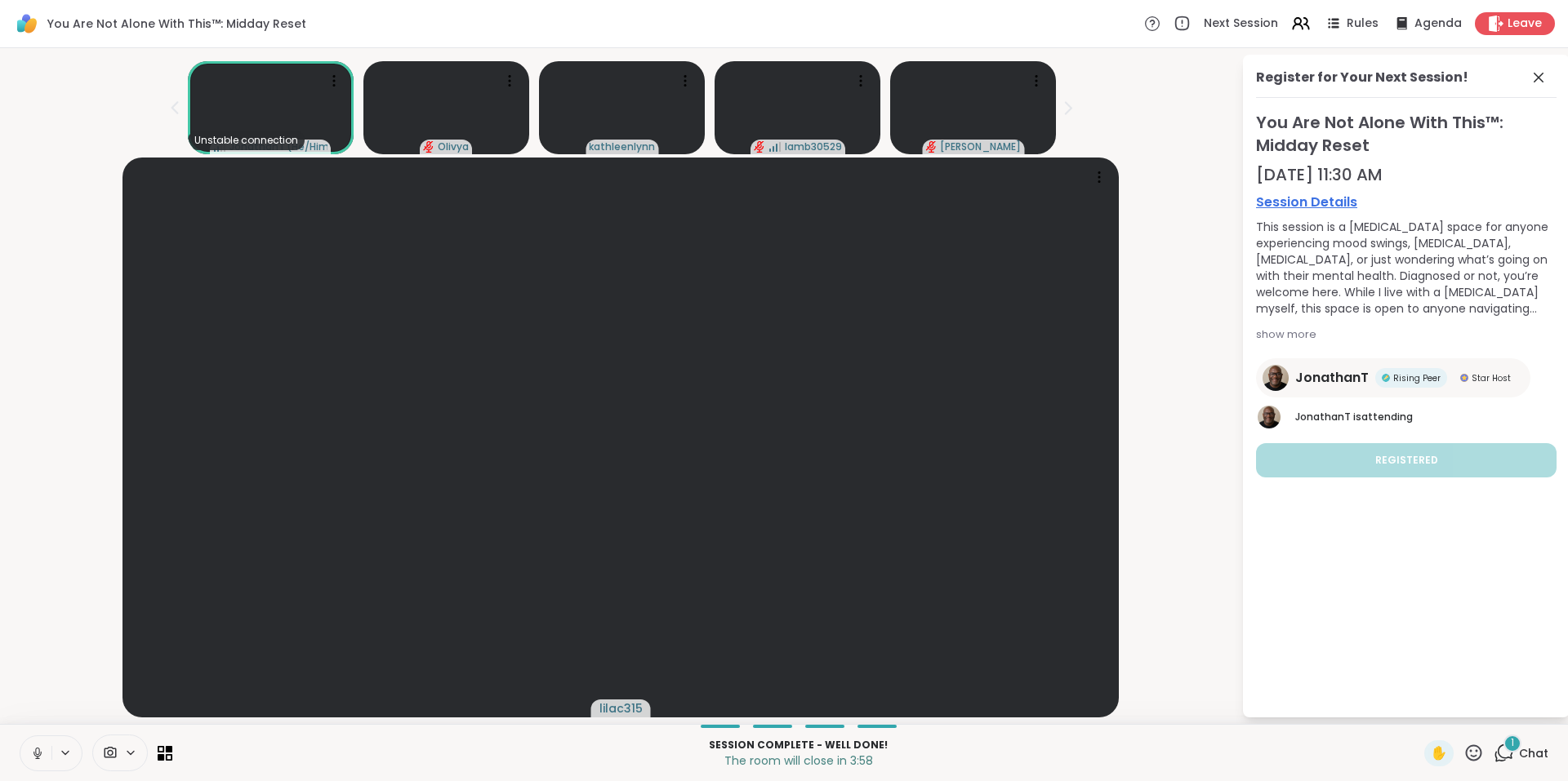
click at [1503, 747] on div "1" at bounding box center [1512, 744] width 18 height 18
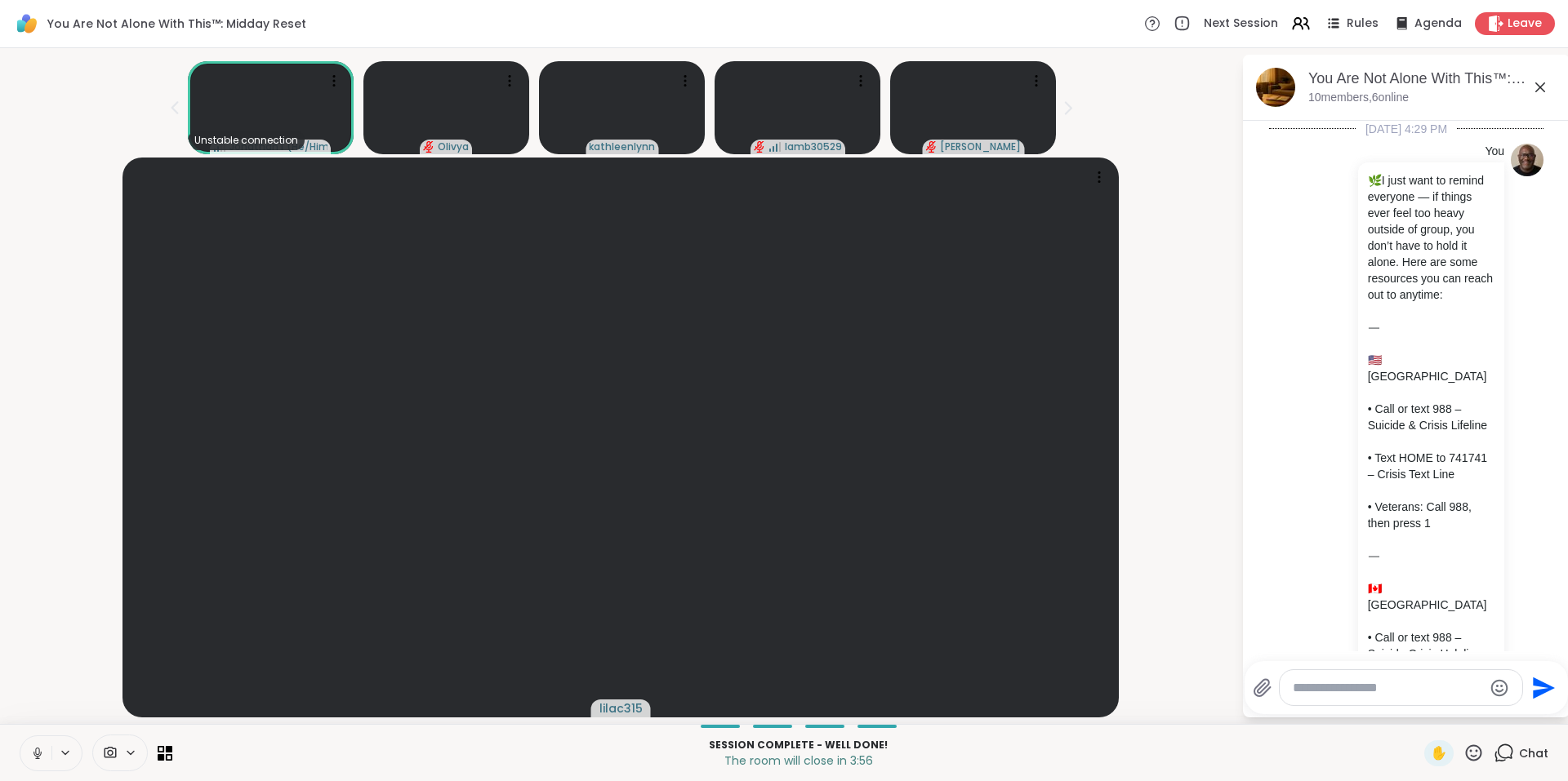
scroll to position [14754, 0]
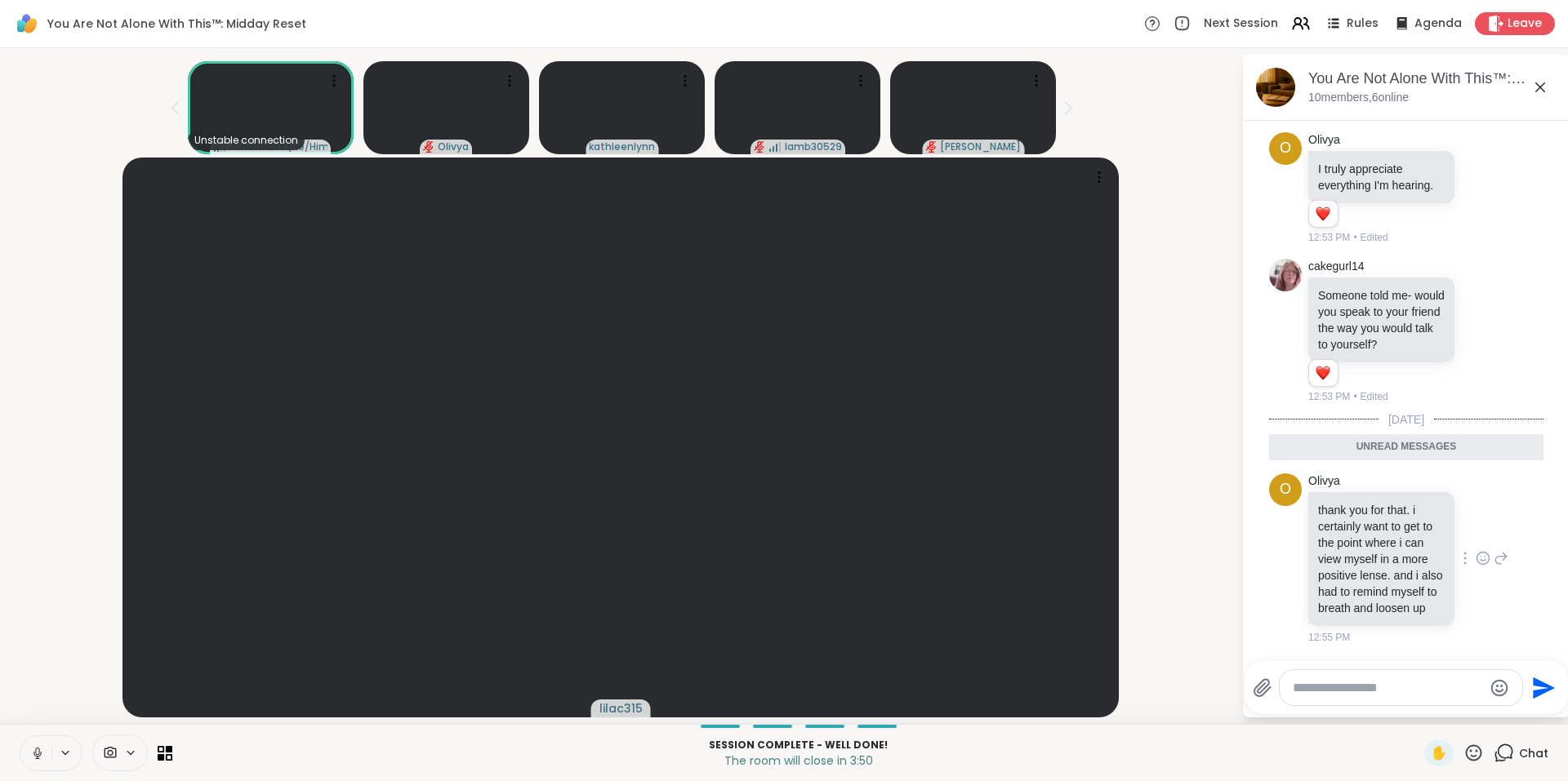
click at [1475, 554] on icon at bounding box center [1482, 558] width 14 height 16
click at [1475, 526] on div "Select Reaction: Heart" at bounding box center [1482, 532] width 14 height 14
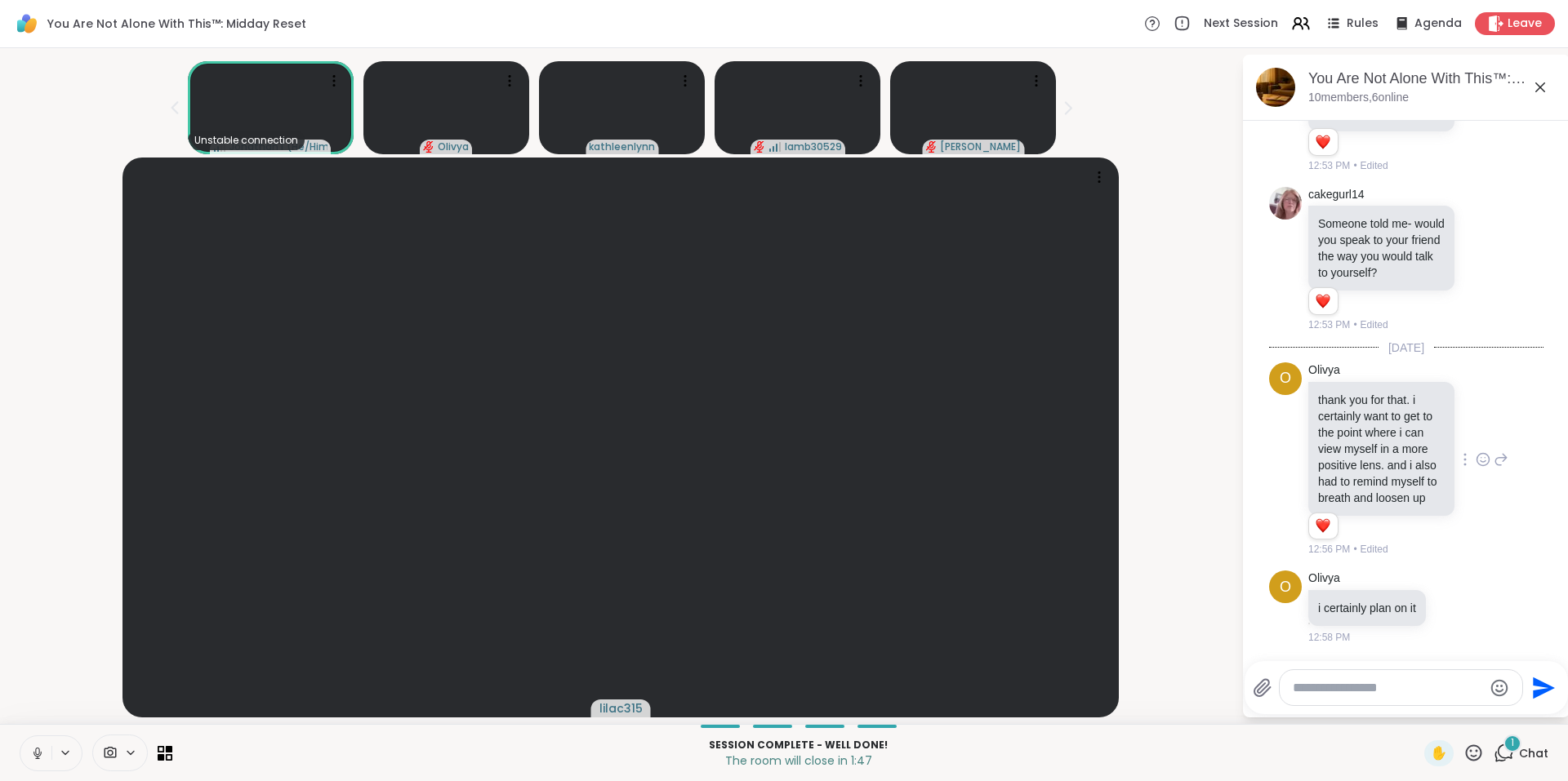
scroll to position [14826, 0]
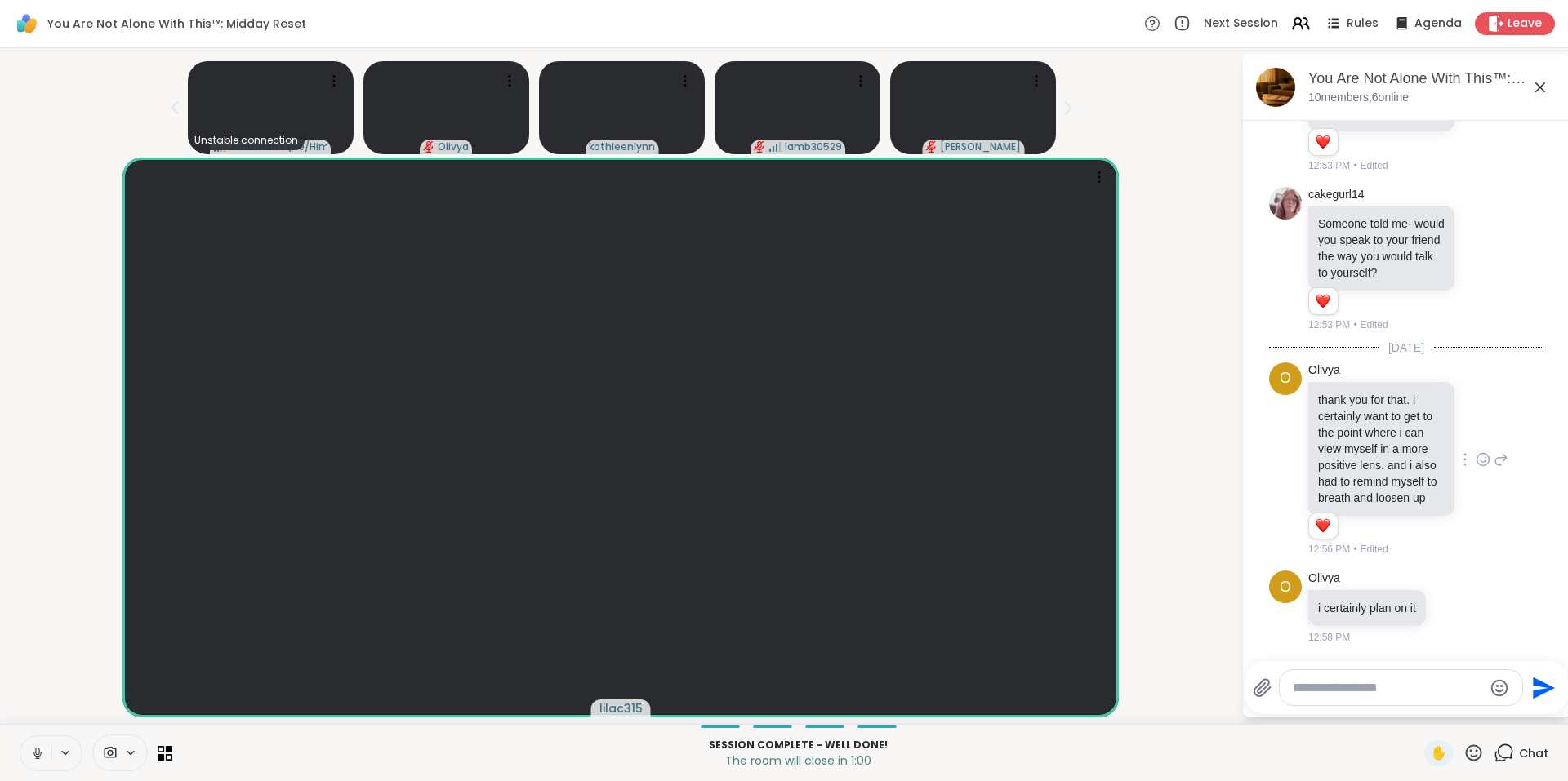
click at [1350, 688] on textarea "Type your message" at bounding box center [1388, 687] width 191 height 16
type textarea "**********"
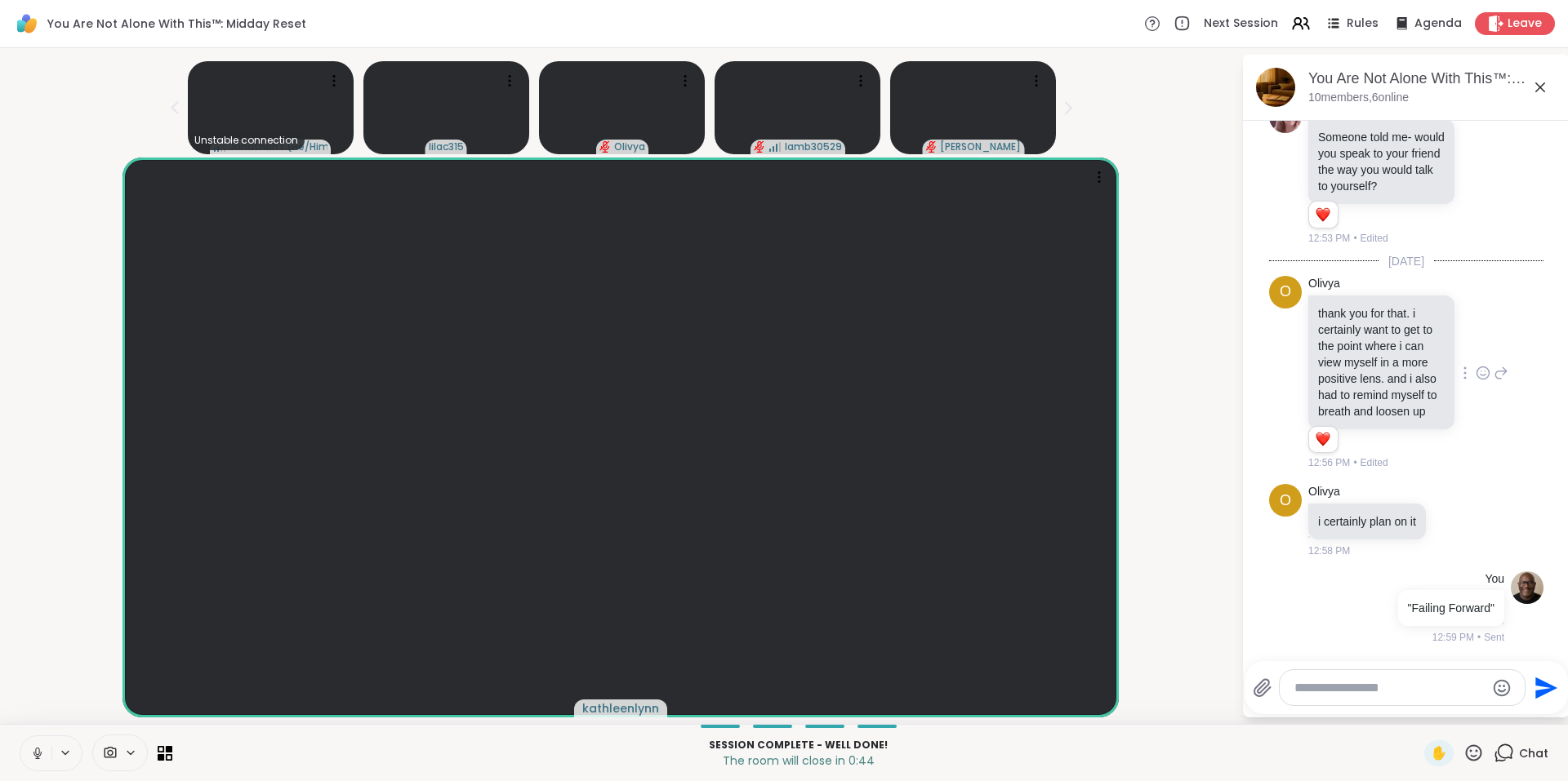
scroll to position [14912, 0]
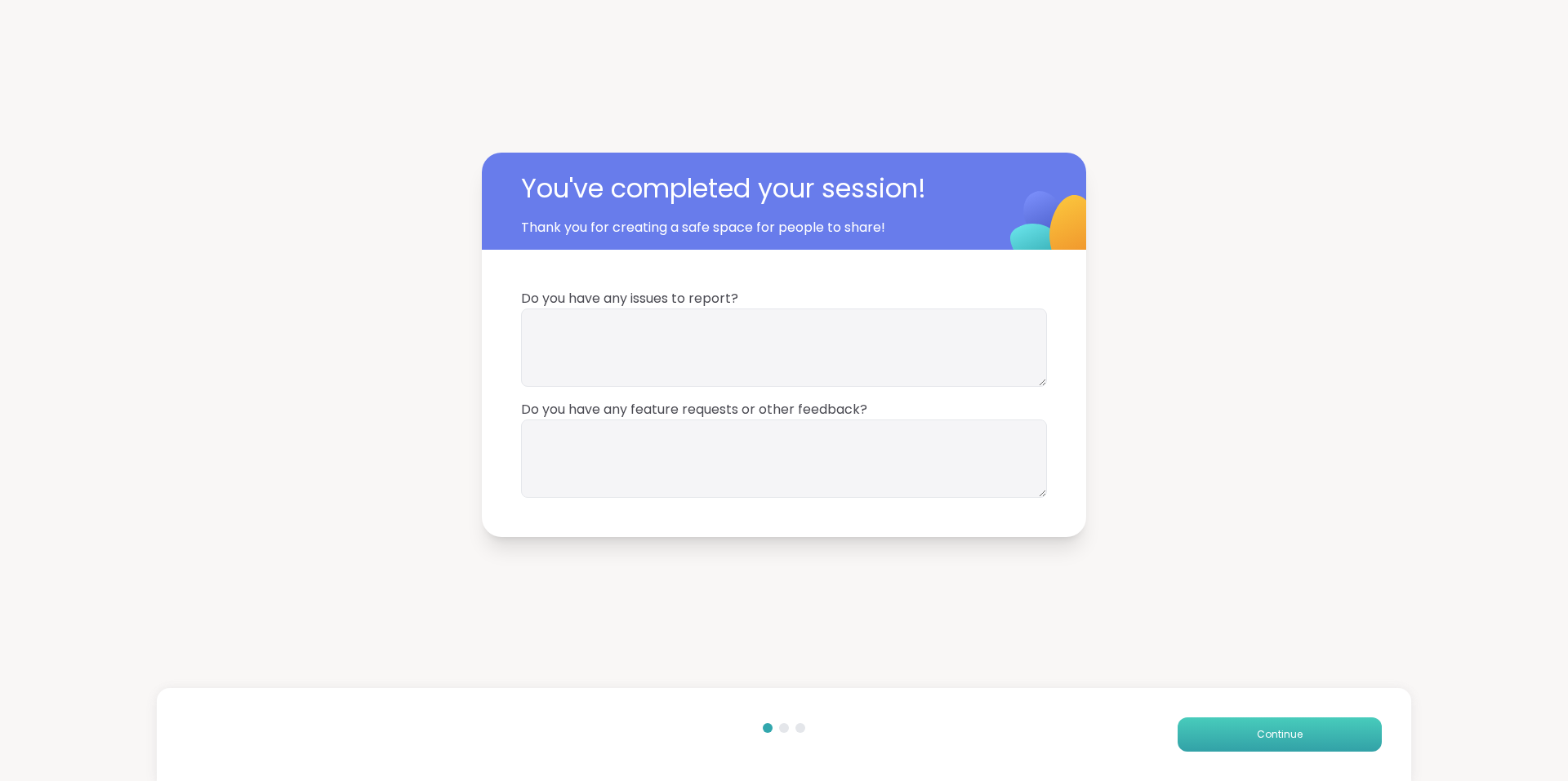
click at [1294, 730] on button "Continue" at bounding box center [1279, 735] width 204 height 34
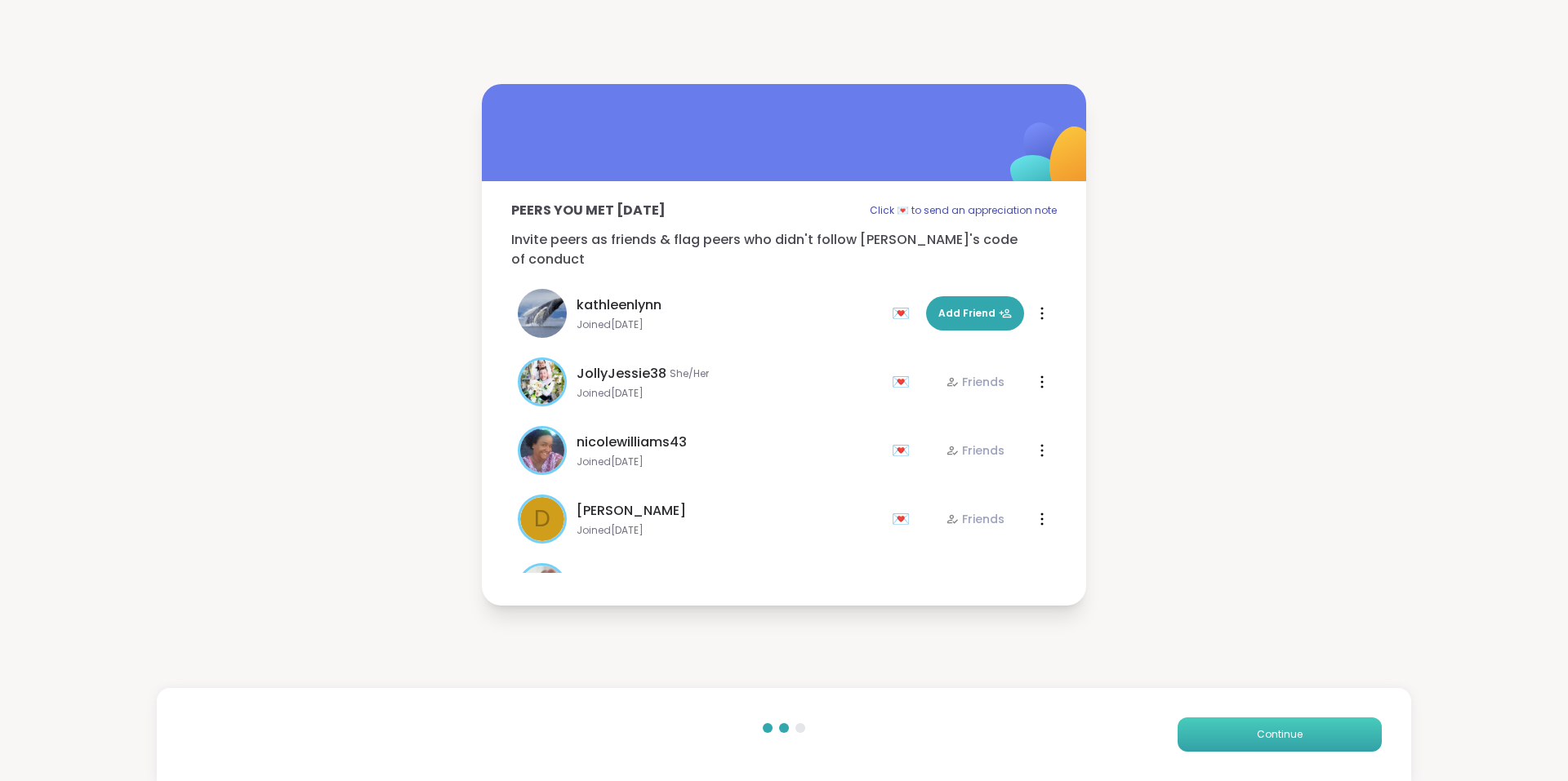
click at [1294, 730] on button "Continue" at bounding box center [1279, 735] width 204 height 34
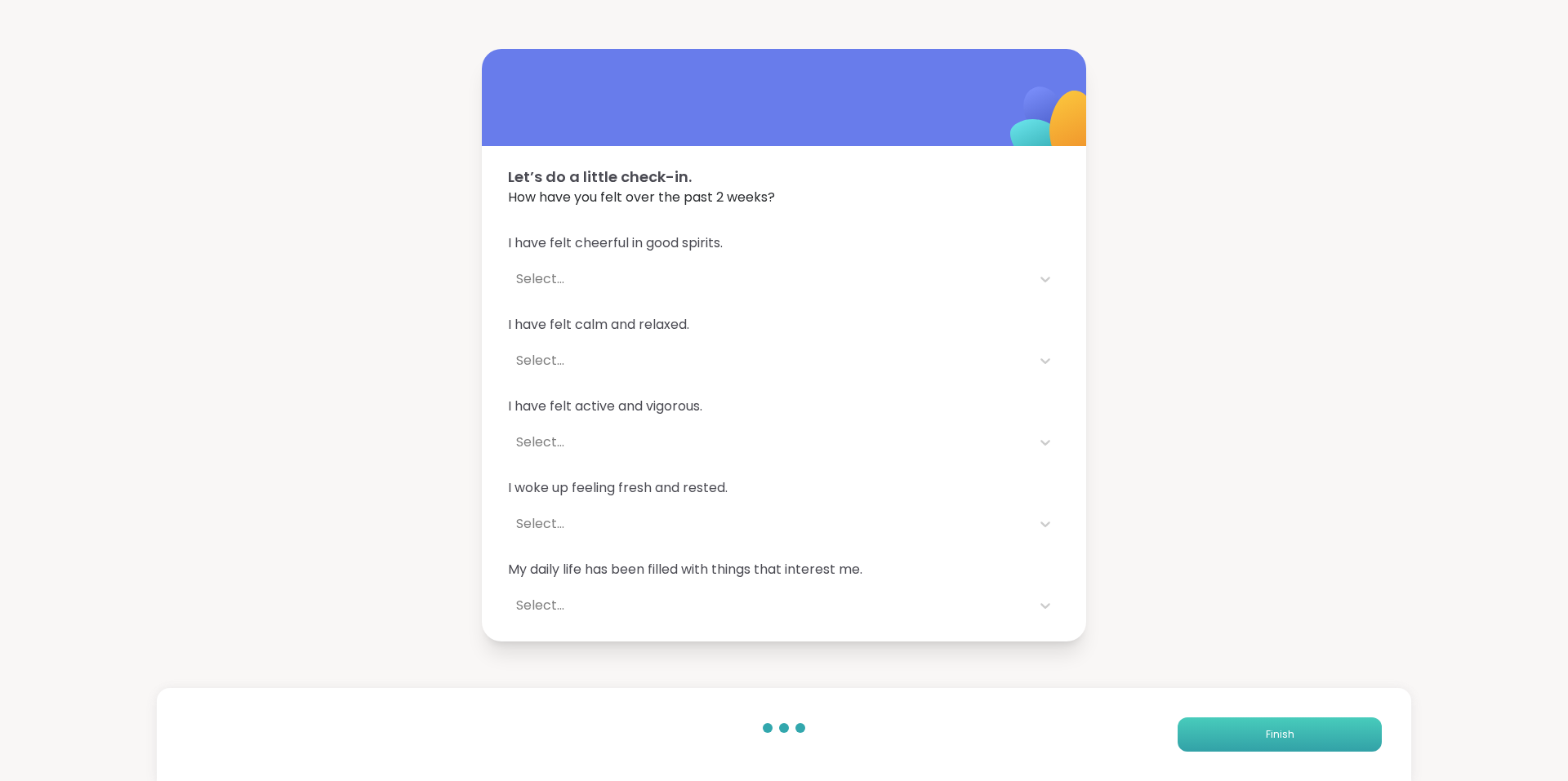
click at [1294, 730] on button "Finish" at bounding box center [1279, 735] width 204 height 34
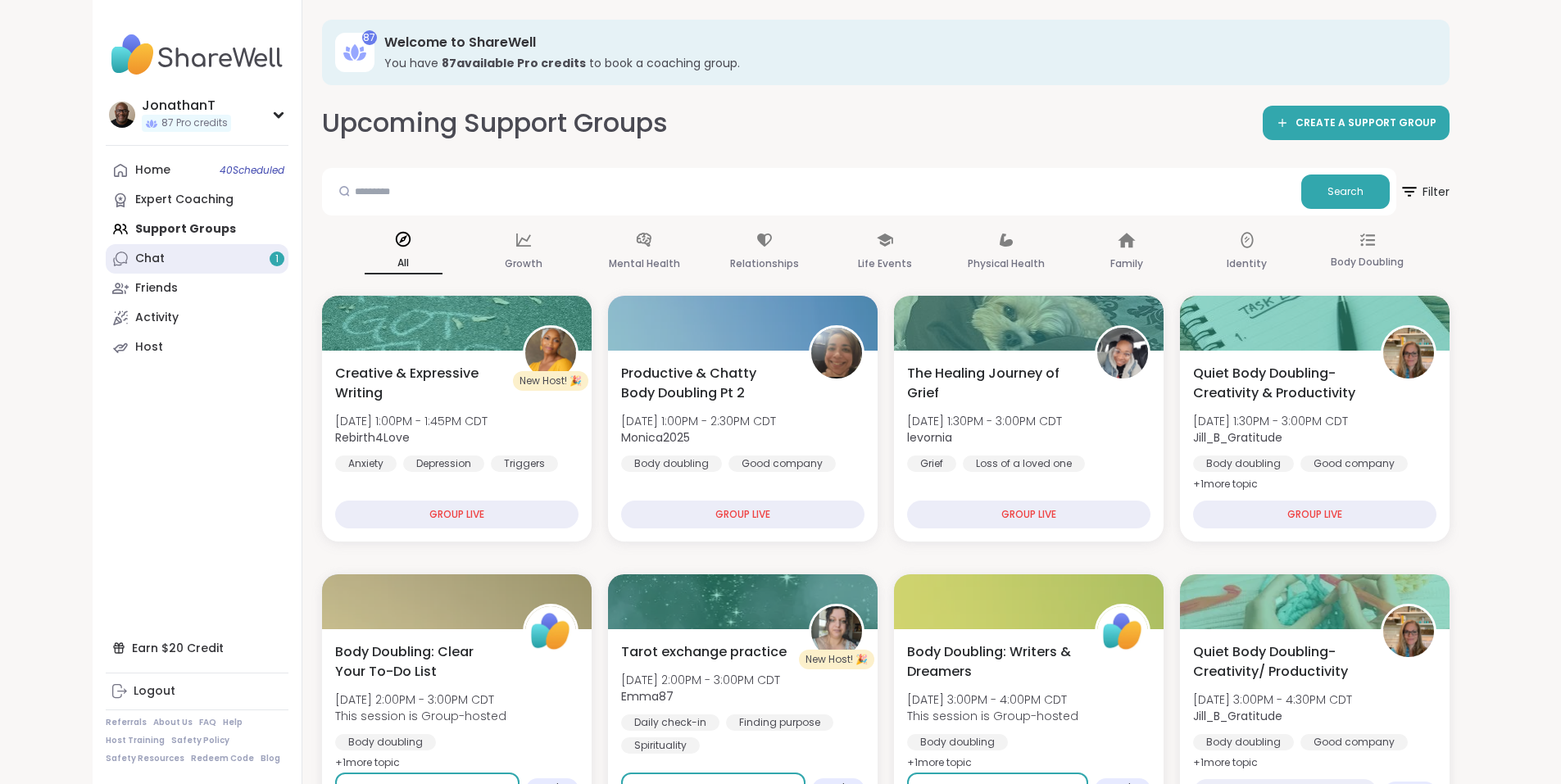
click at [135, 256] on div "Chat 1" at bounding box center [149, 258] width 30 height 16
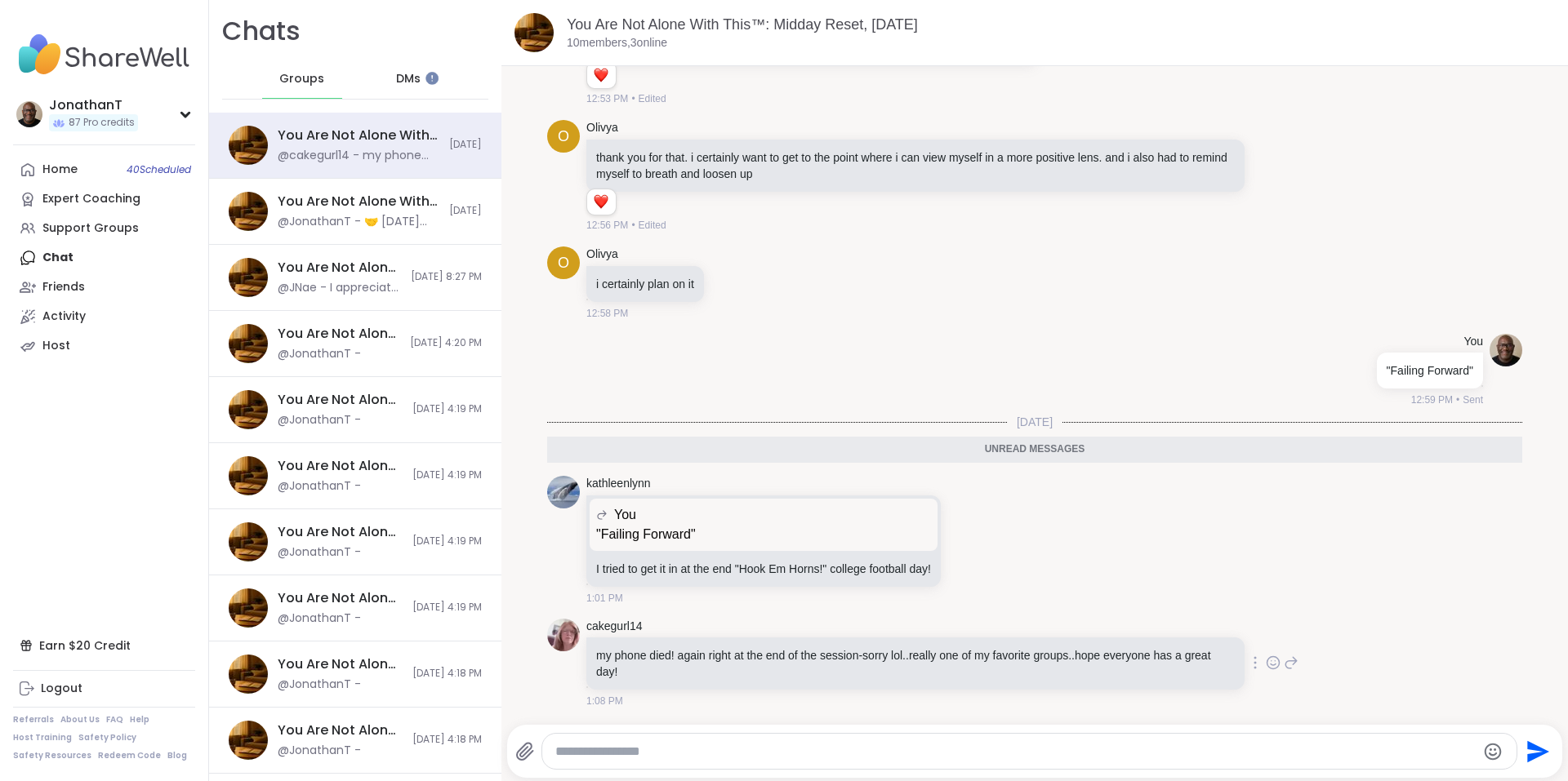
click at [1266, 663] on icon at bounding box center [1273, 663] width 14 height 16
click at [1136, 643] on div "Select Reaction: Heart" at bounding box center [1143, 637] width 14 height 14
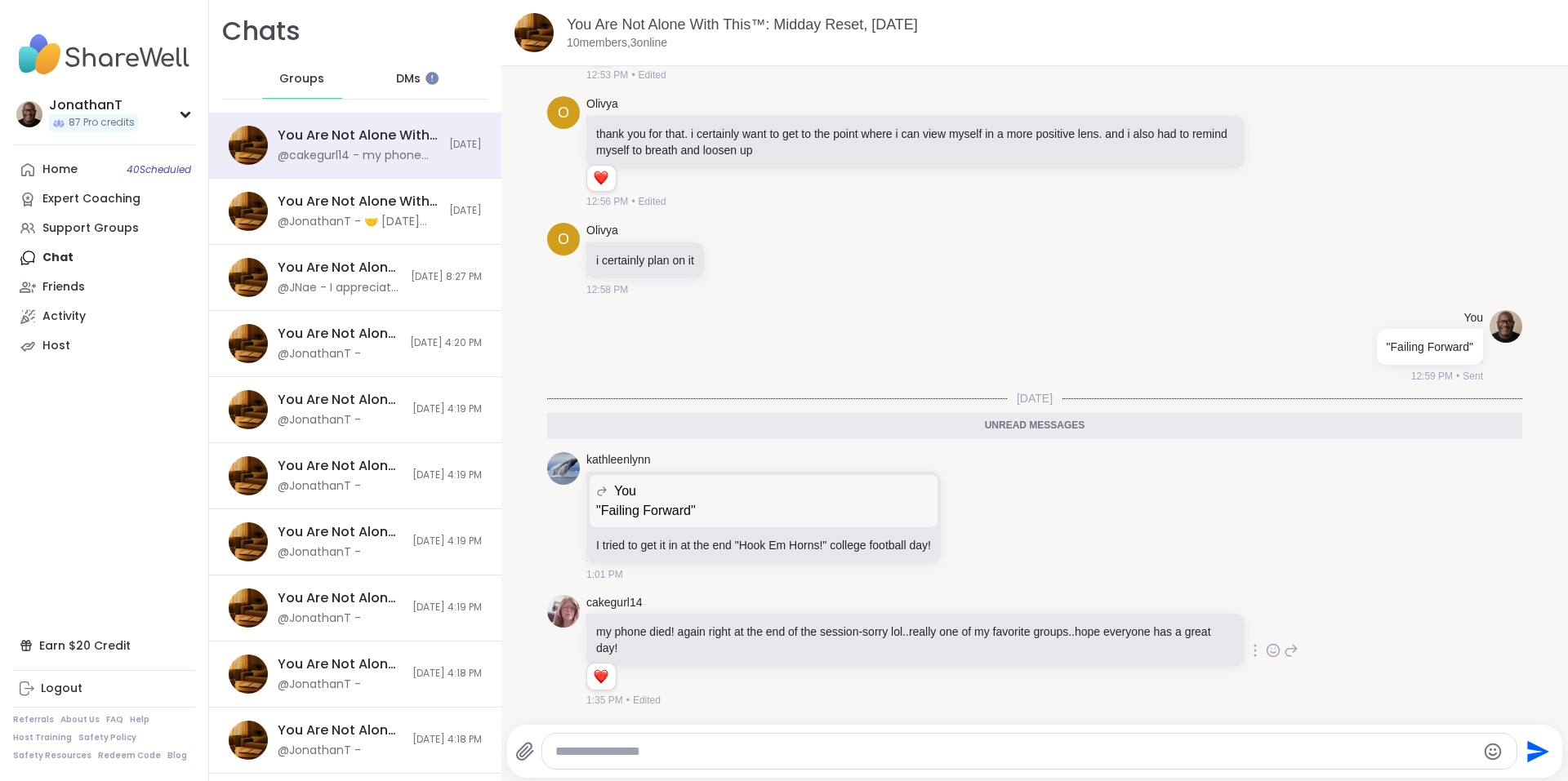
scroll to position [9938, 0]
click at [972, 519] on icon at bounding box center [969, 516] width 14 height 16
click at [774, 488] on div "Select Reaction: Joy" at bounding box center [767, 490] width 14 height 14
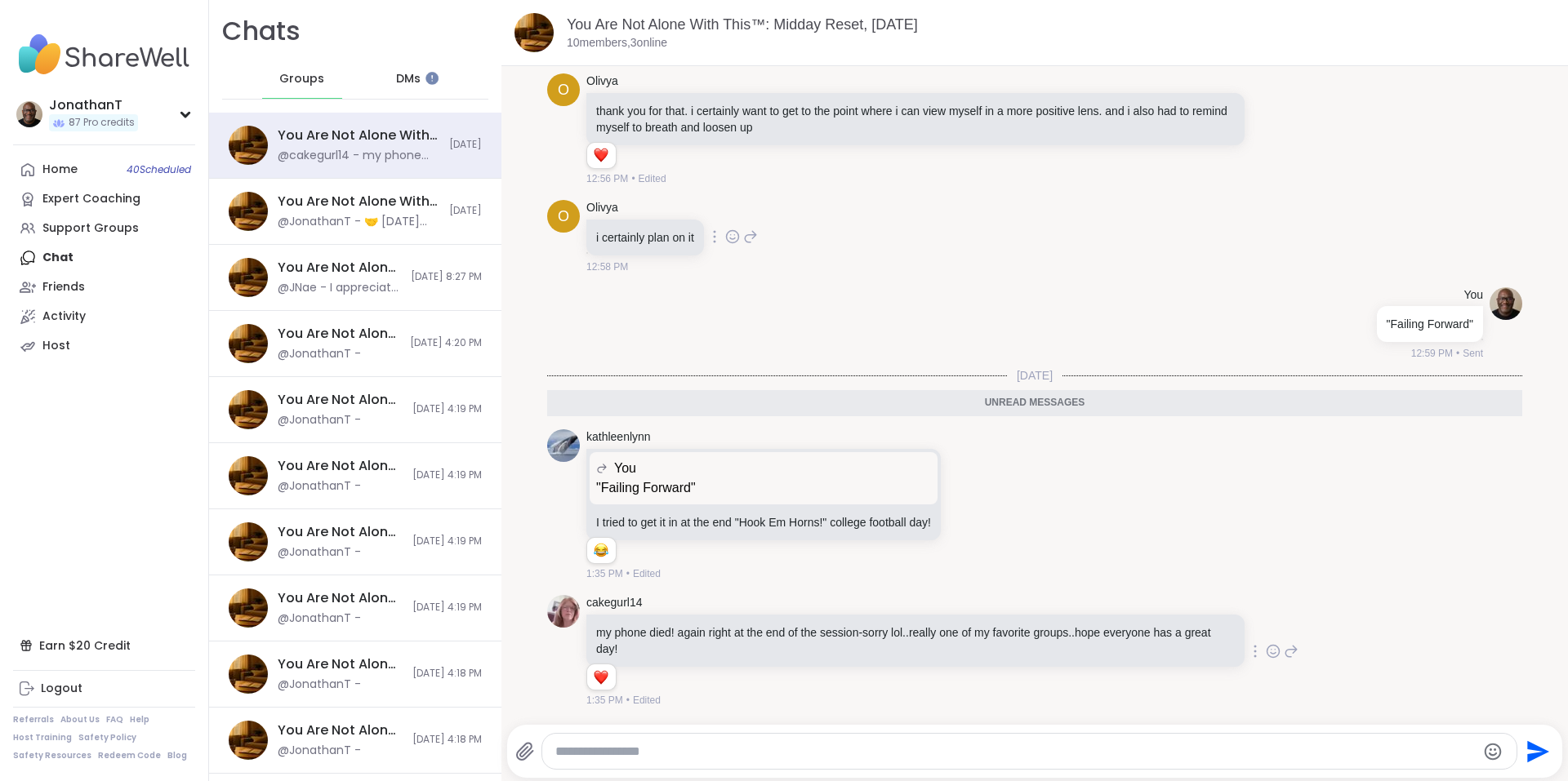
click at [732, 242] on icon at bounding box center [732, 236] width 12 height 12
click at [704, 218] on div "Select Reaction: Thumbs up" at bounding box center [696, 210] width 14 height 14
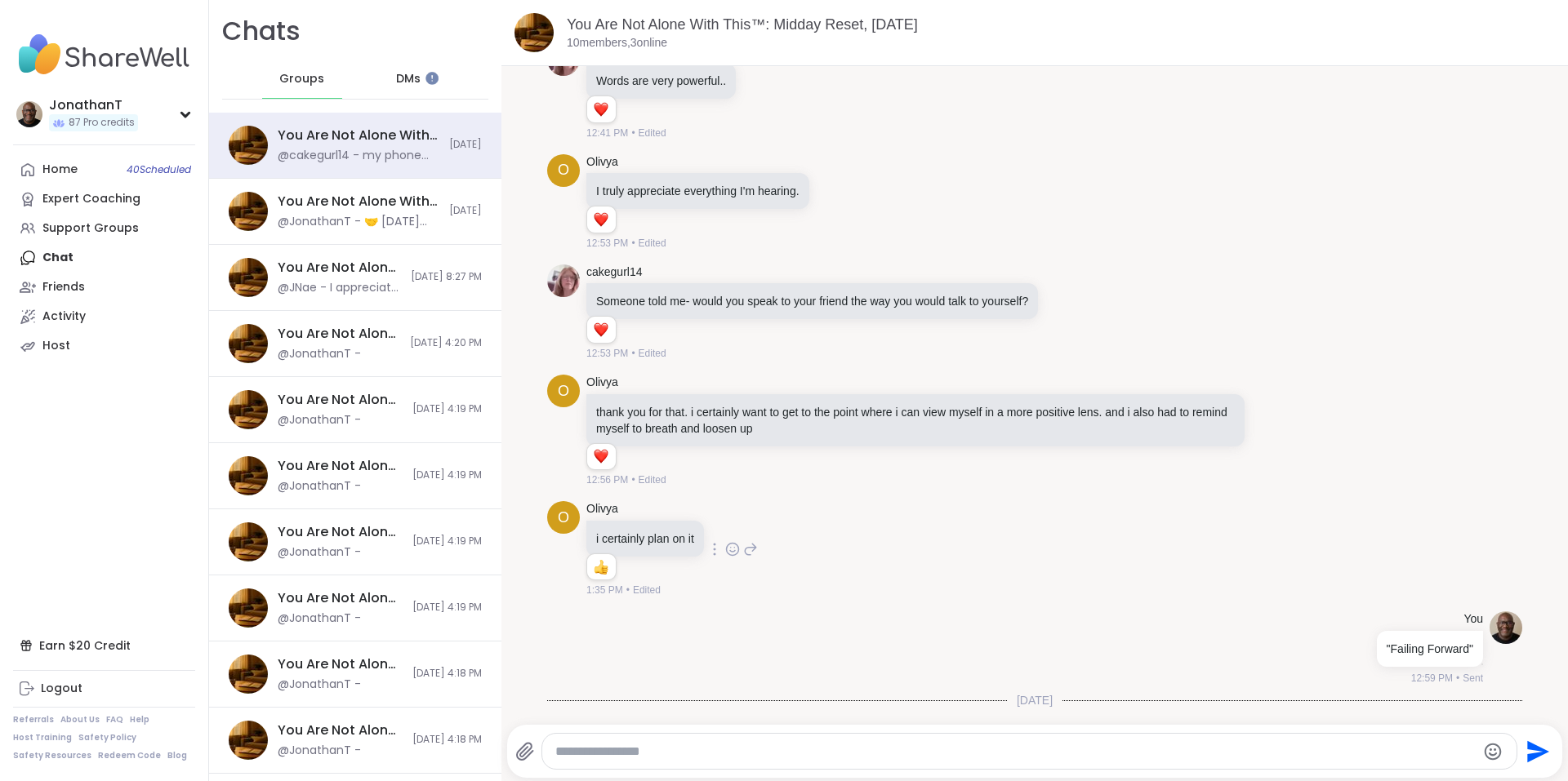
scroll to position [9607, 0]
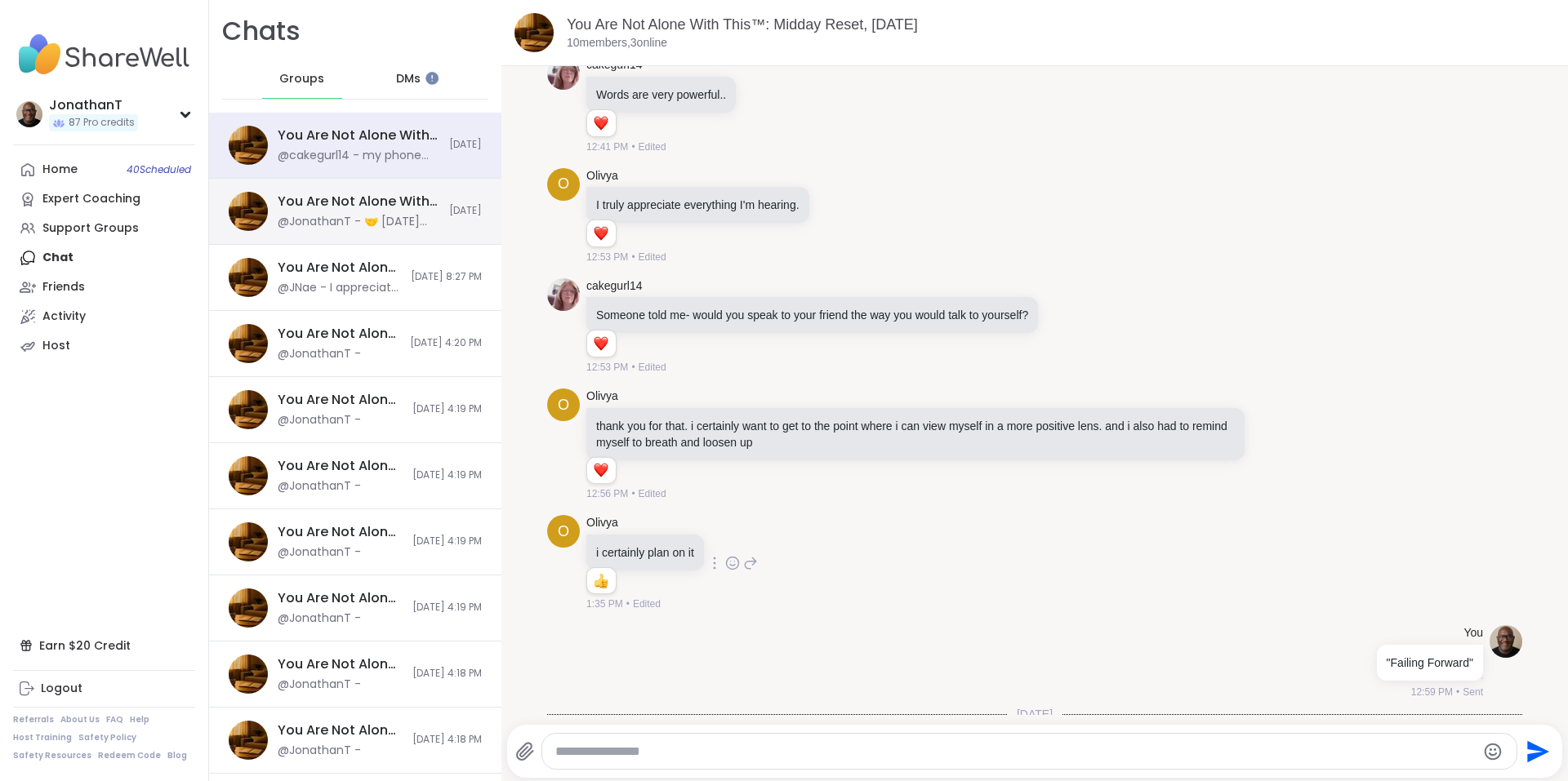
click at [365, 219] on div "@JonathanT - 🤝 Today’s Topic 🤝 What’s one way you remind yourself you’re not al…" at bounding box center [358, 222] width 161 height 16
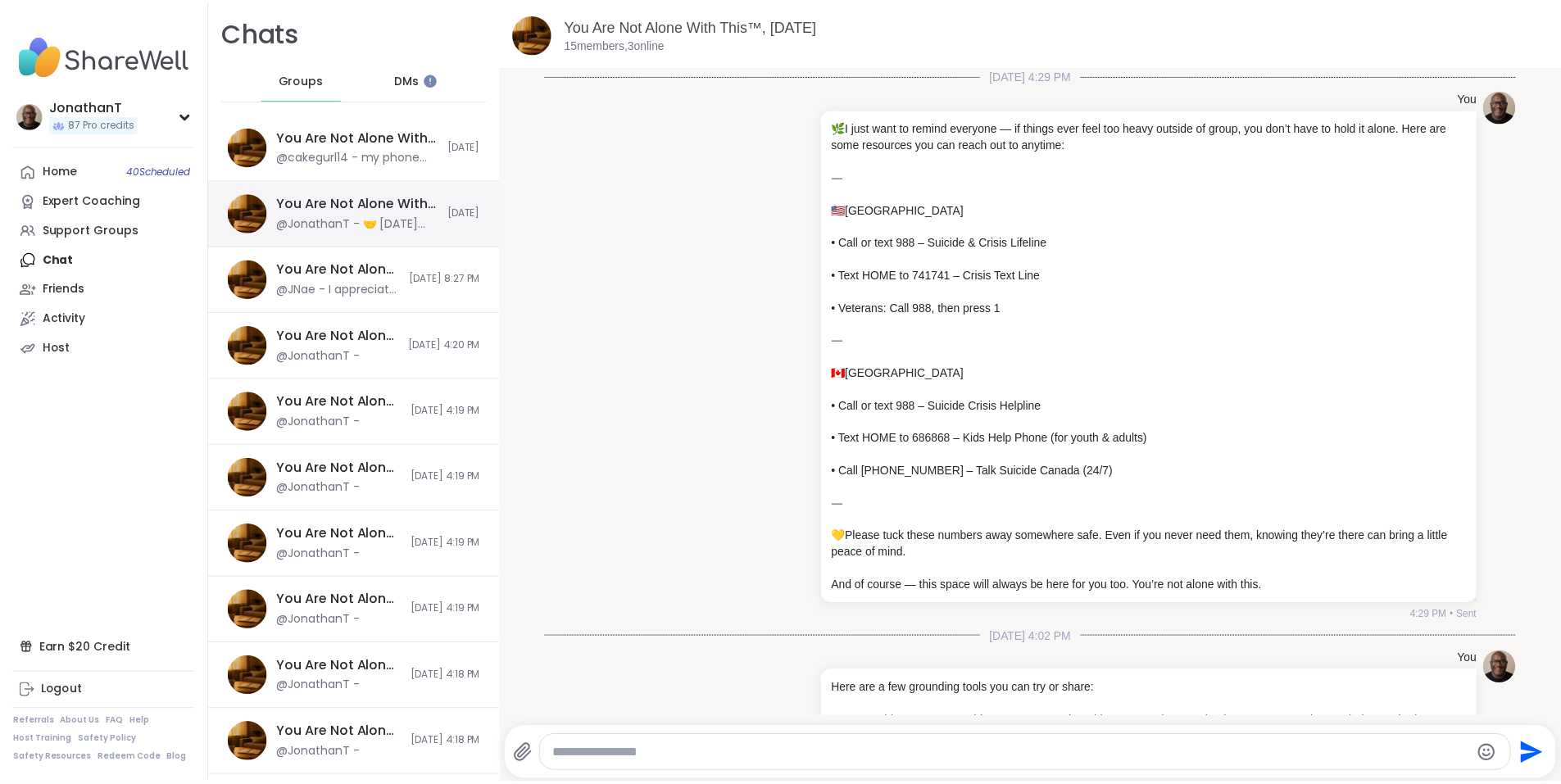
scroll to position [964, 0]
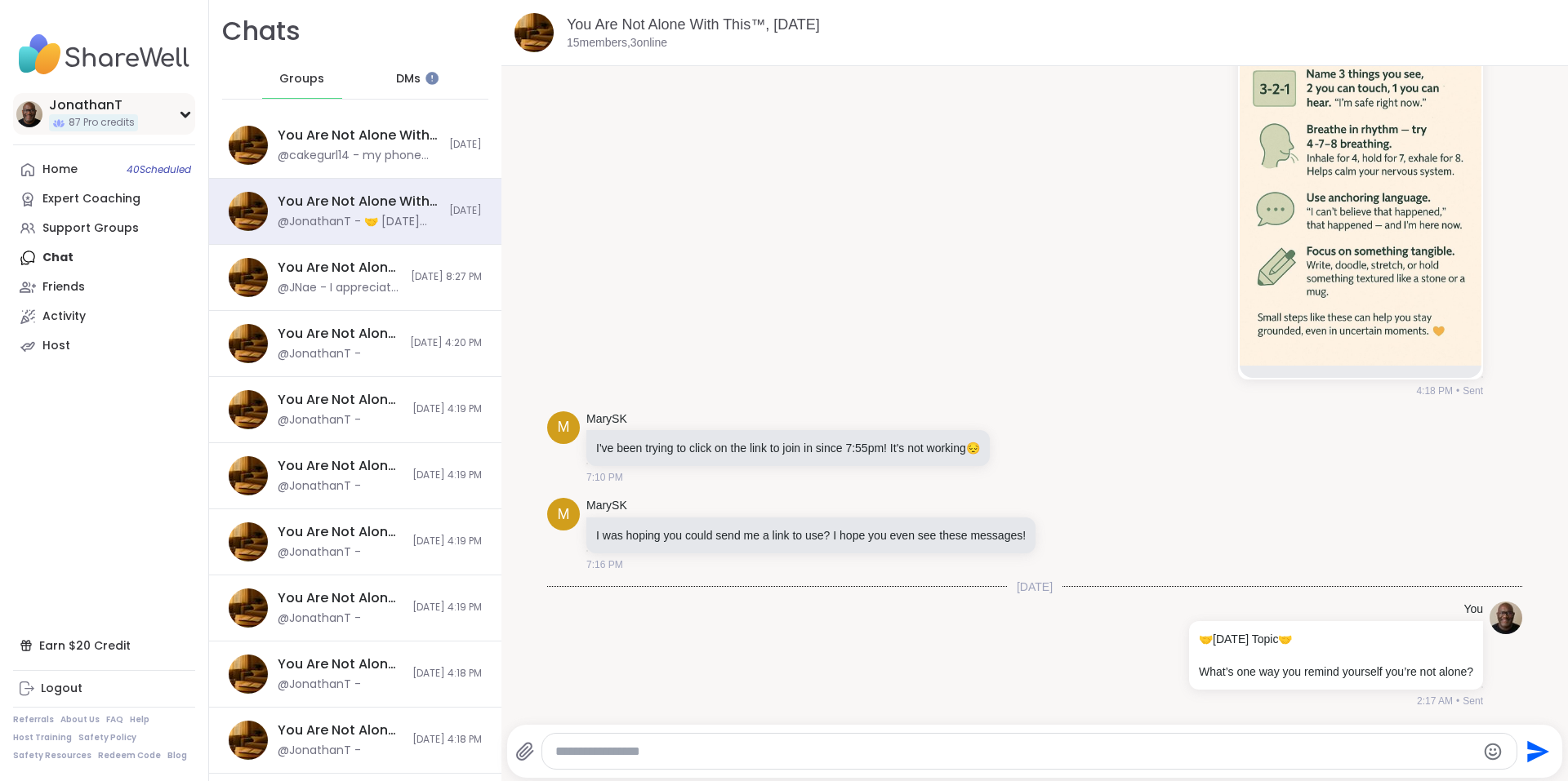
click at [93, 98] on div "JonathanT" at bounding box center [94, 105] width 89 height 18
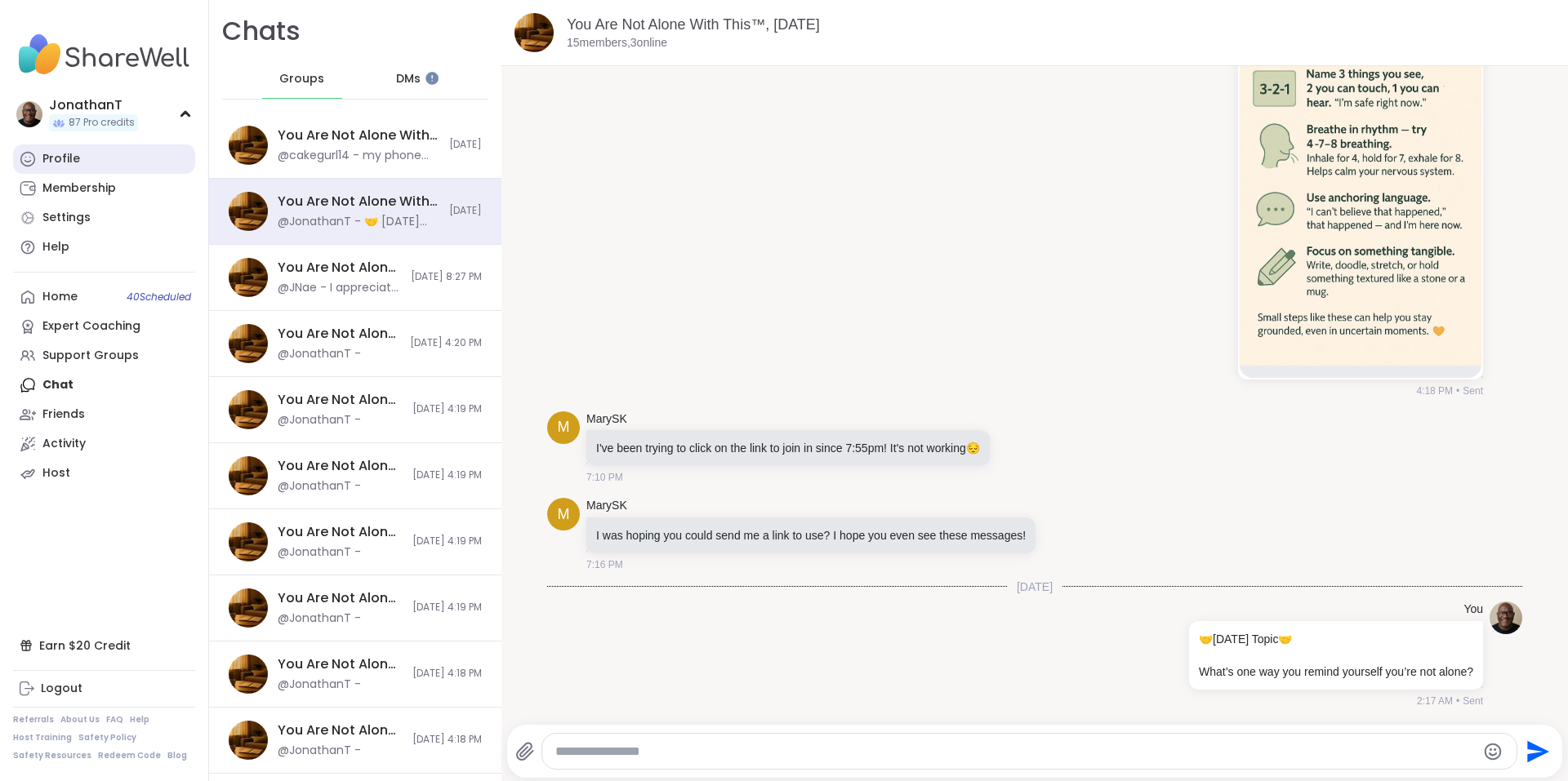
click at [70, 161] on div "Profile" at bounding box center [61, 159] width 37 height 16
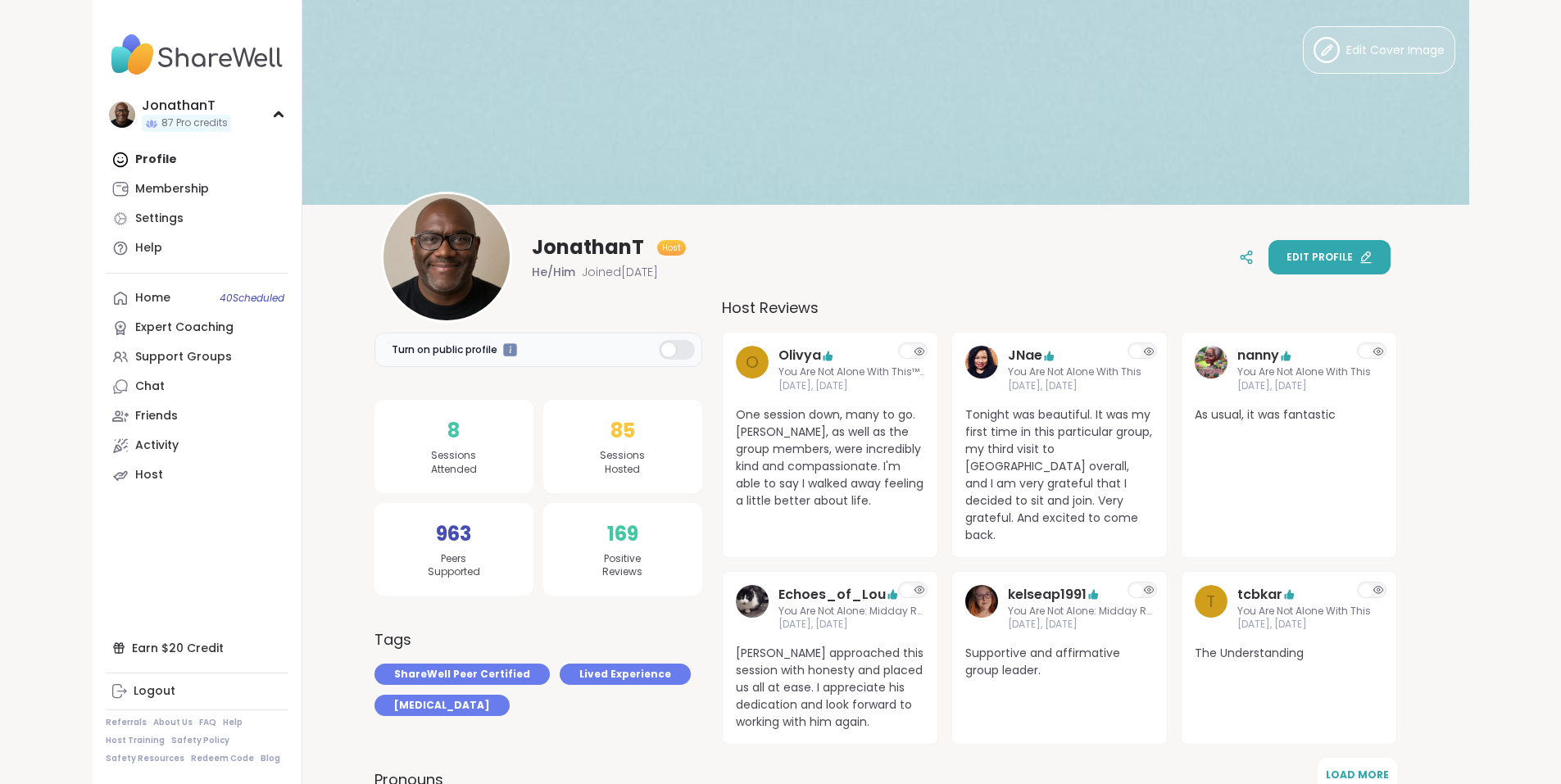
click at [1390, 244] on button "Edit profile" at bounding box center [1329, 257] width 122 height 34
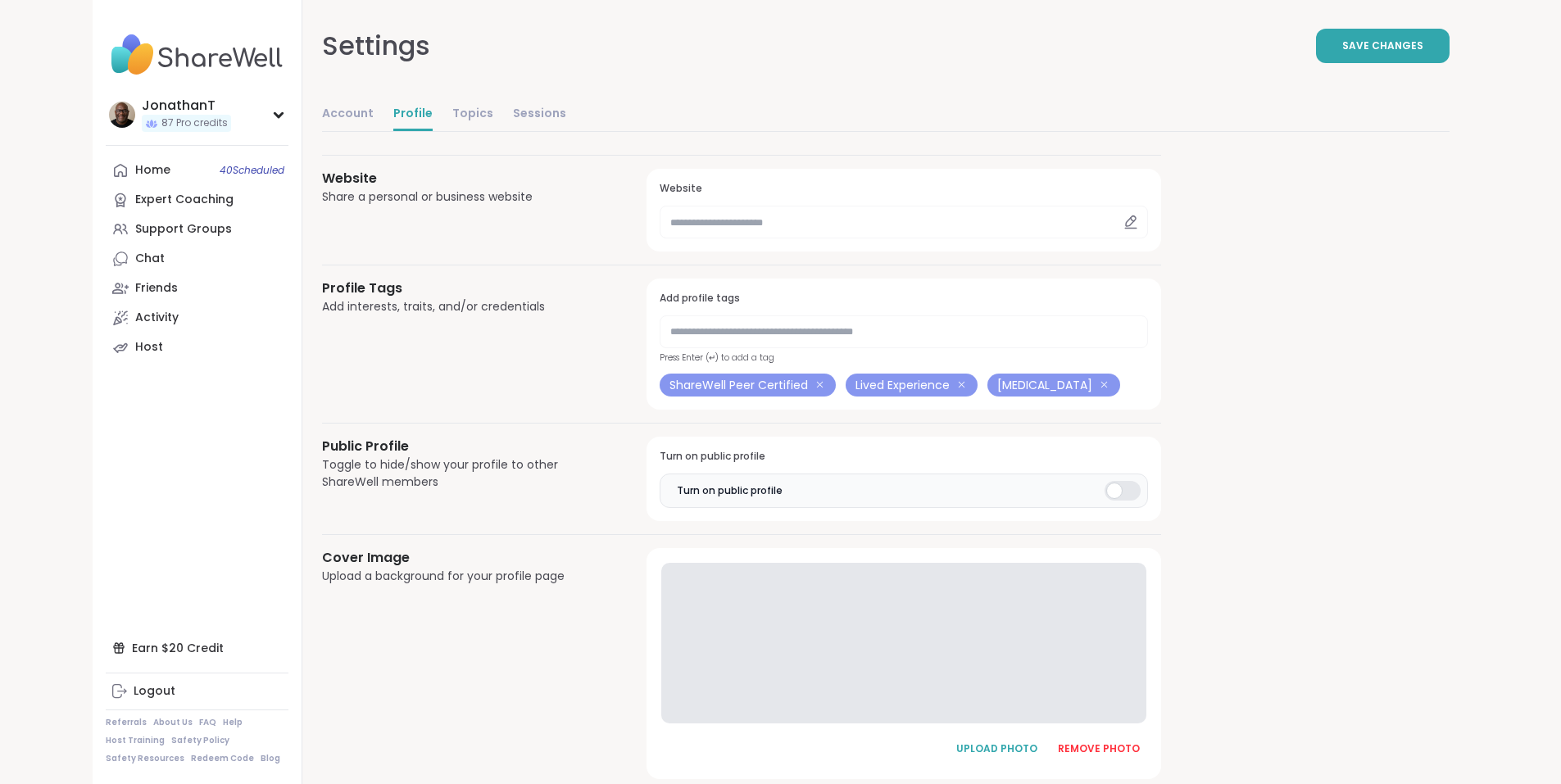
scroll to position [379, 0]
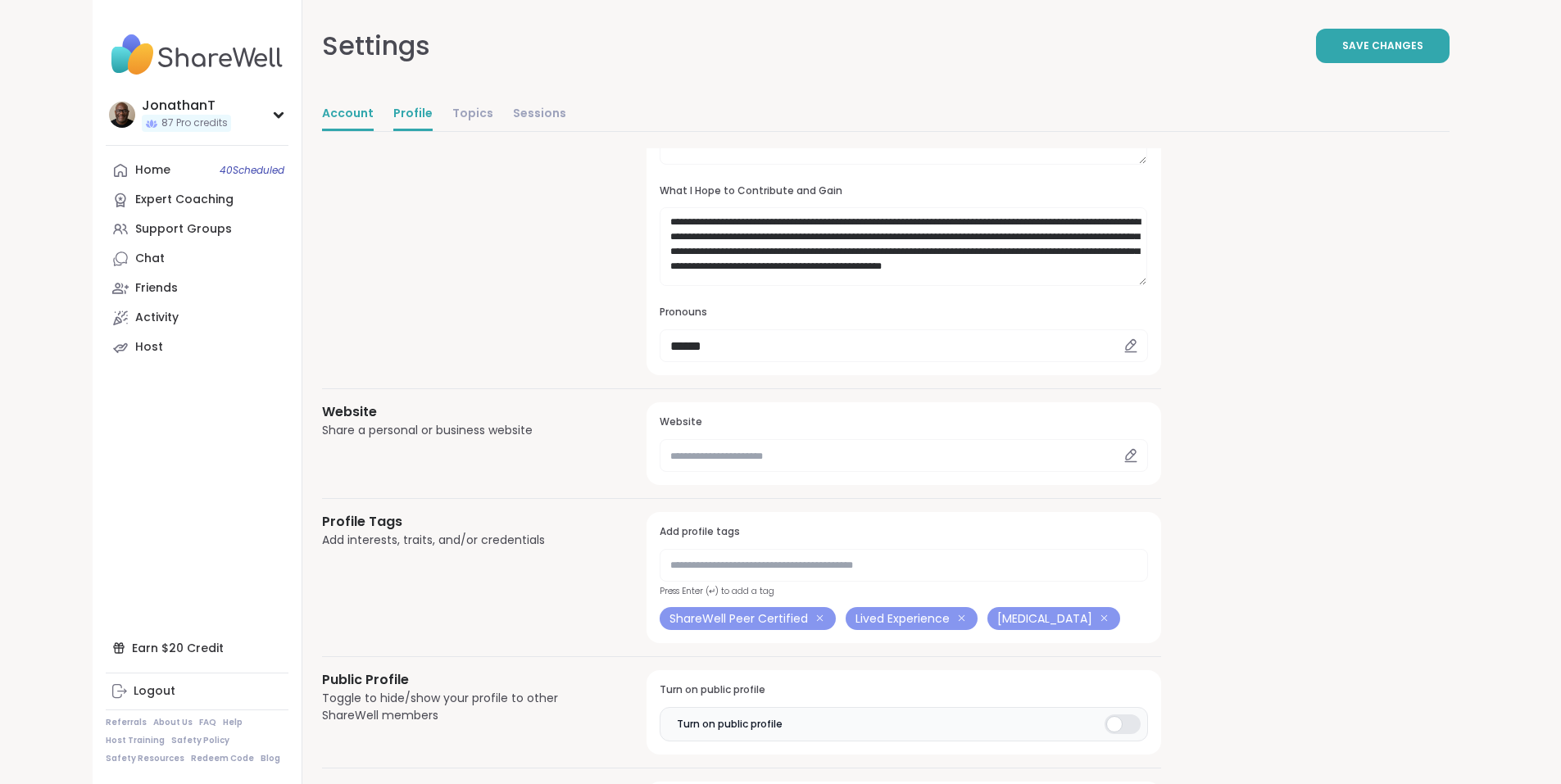
click at [322, 108] on link "Account" at bounding box center [348, 114] width 52 height 33
select select "**"
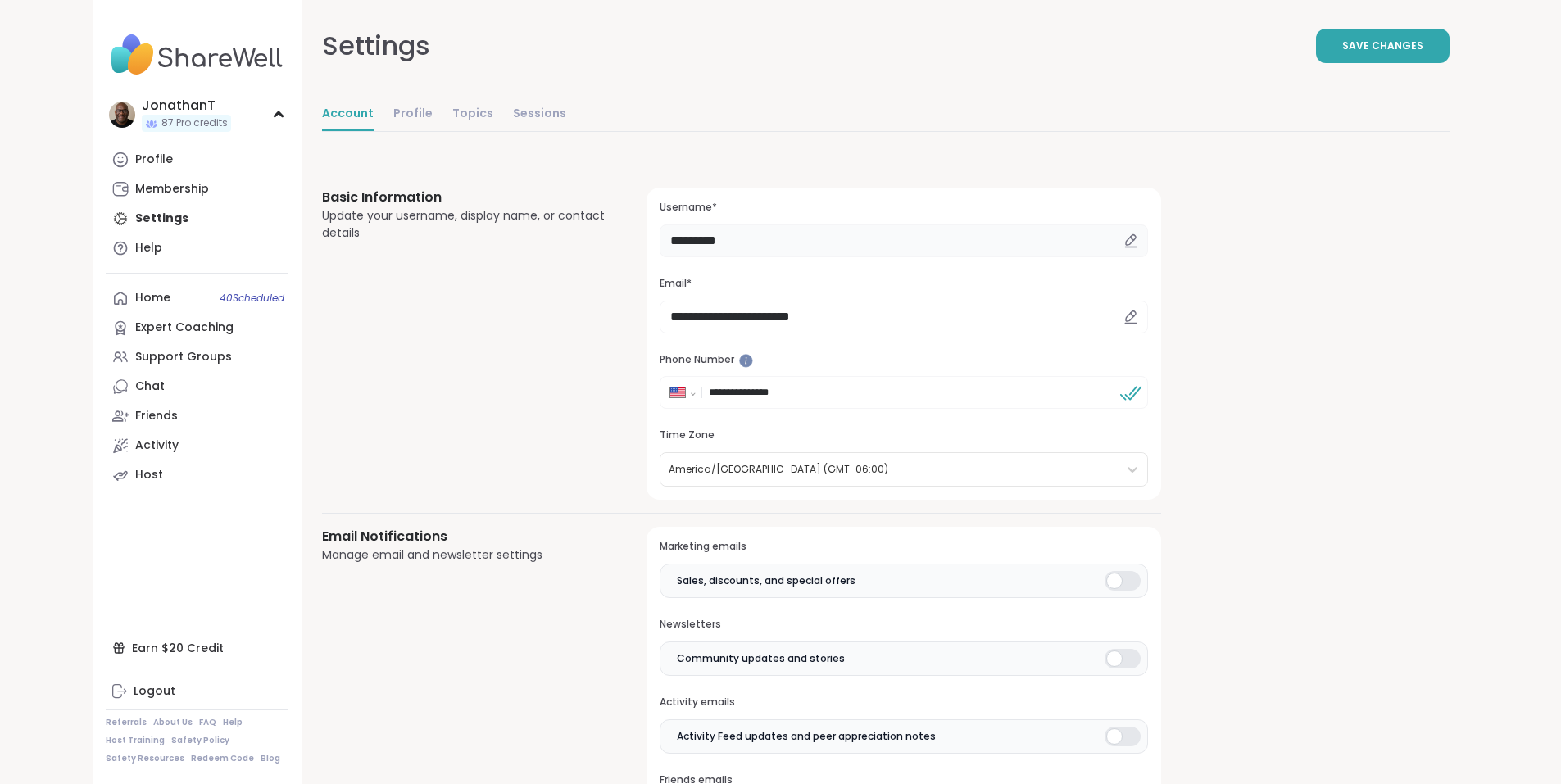
click at [670, 239] on input "*********" at bounding box center [903, 240] width 487 height 33
drag, startPoint x: 706, startPoint y: 239, endPoint x: 495, endPoint y: 218, distance: 212.0
click at [495, 218] on div "**********" at bounding box center [741, 343] width 839 height 312
click at [1130, 239] on icon at bounding box center [1132, 239] width 4 height 4
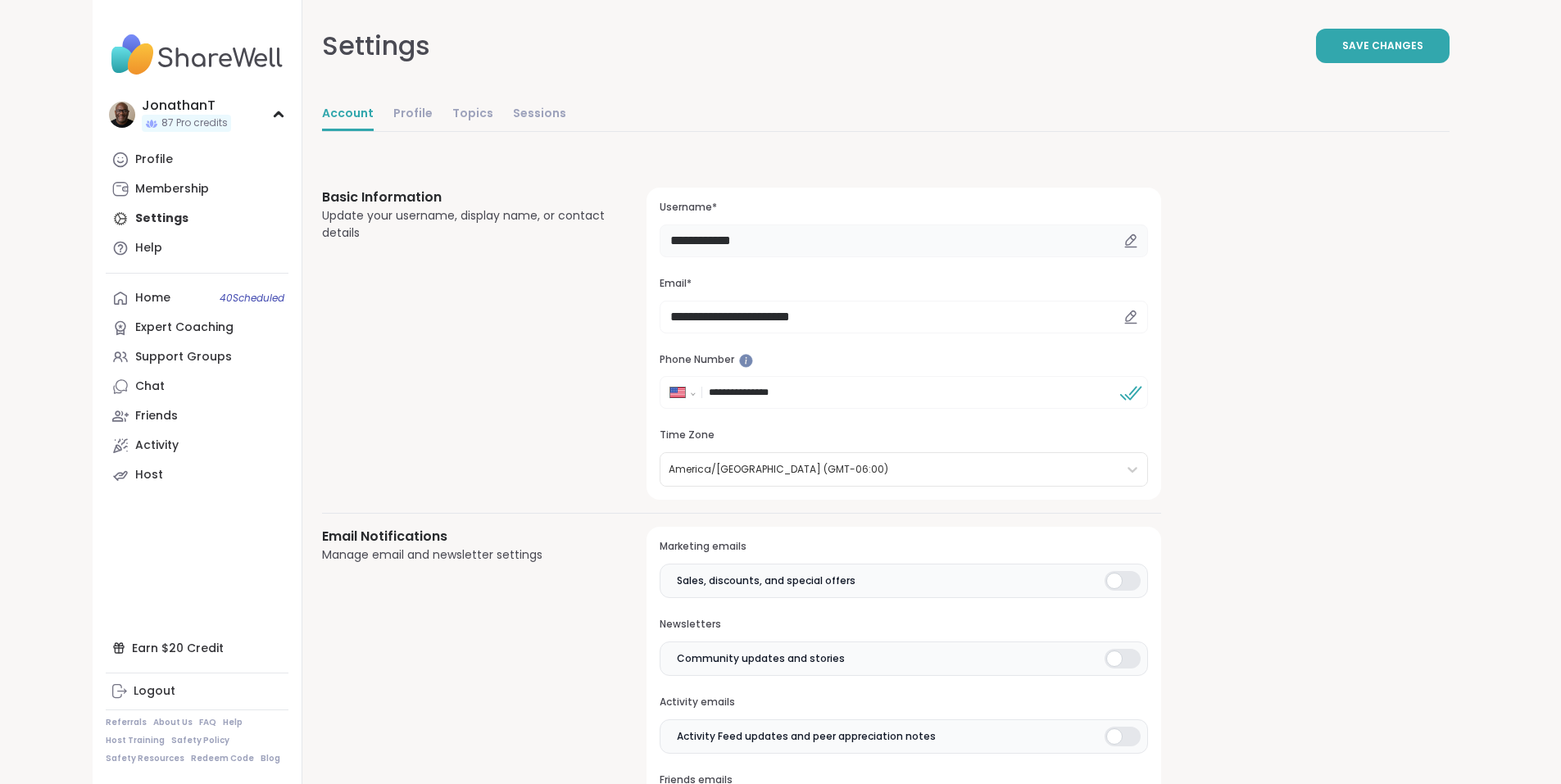
drag, startPoint x: 694, startPoint y: 245, endPoint x: 436, endPoint y: 229, distance: 258.5
click at [436, 229] on div "**********" at bounding box center [741, 343] width 839 height 312
paste input "****"
type input "**********"
click at [1423, 44] on span "Save Changes" at bounding box center [1382, 46] width 81 height 14
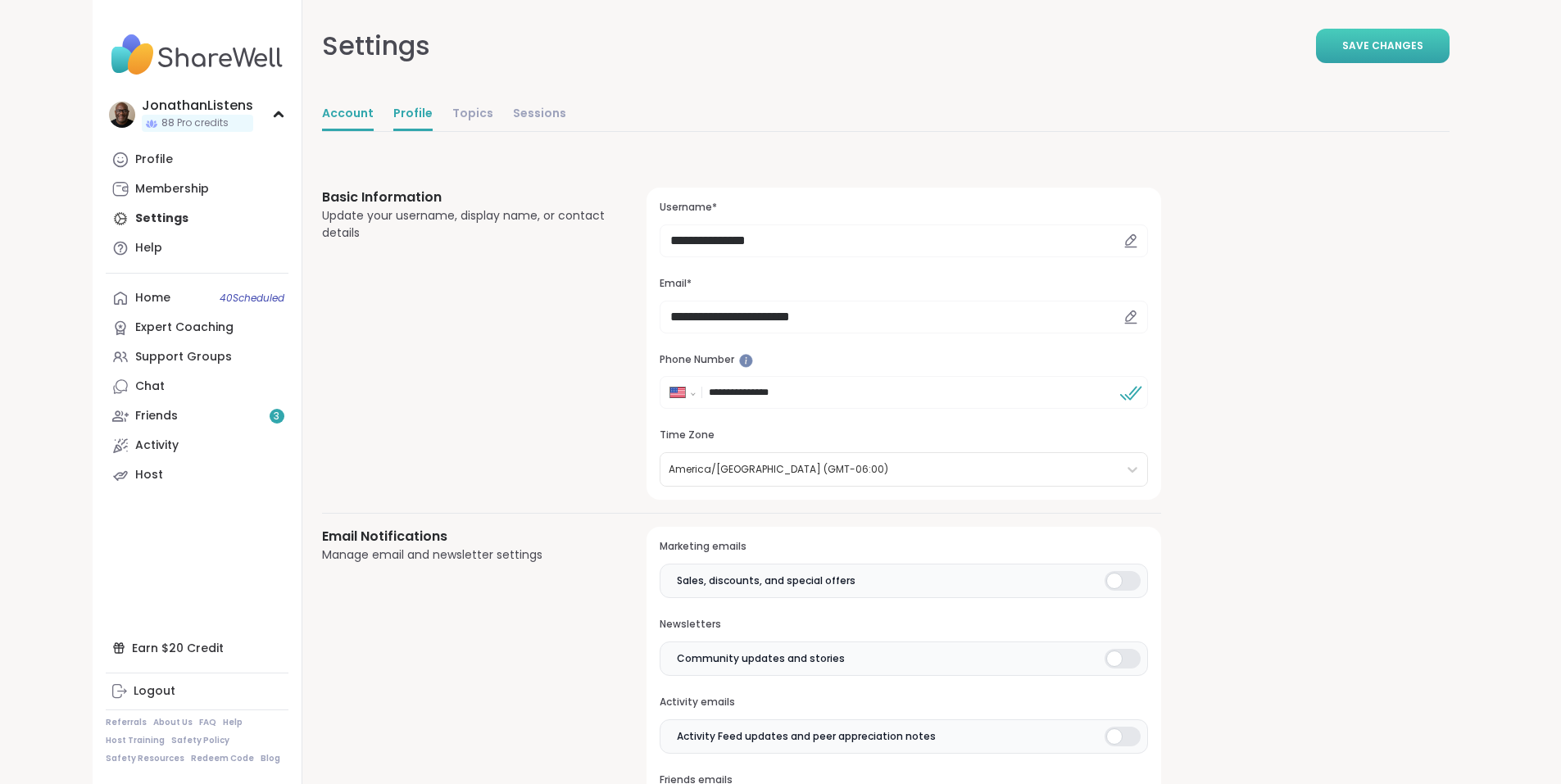
click at [393, 110] on link "Profile" at bounding box center [413, 114] width 39 height 33
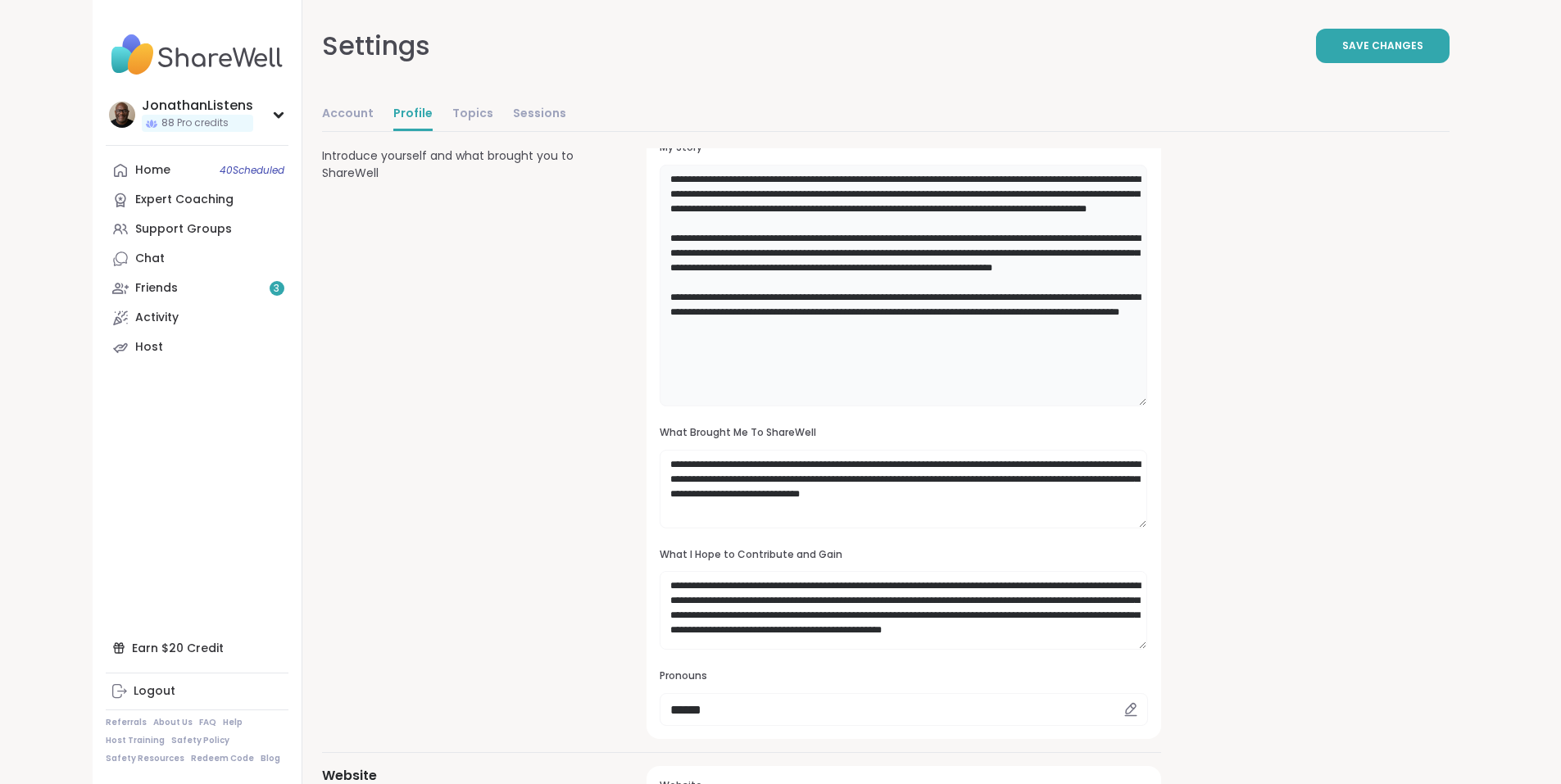
drag, startPoint x: 1053, startPoint y: 240, endPoint x: 1046, endPoint y: 402, distance: 162.2
click at [1046, 402] on textarea "**********" at bounding box center [903, 285] width 487 height 241
click at [1236, 709] on div "**********" at bounding box center [885, 693] width 1127 height 1446
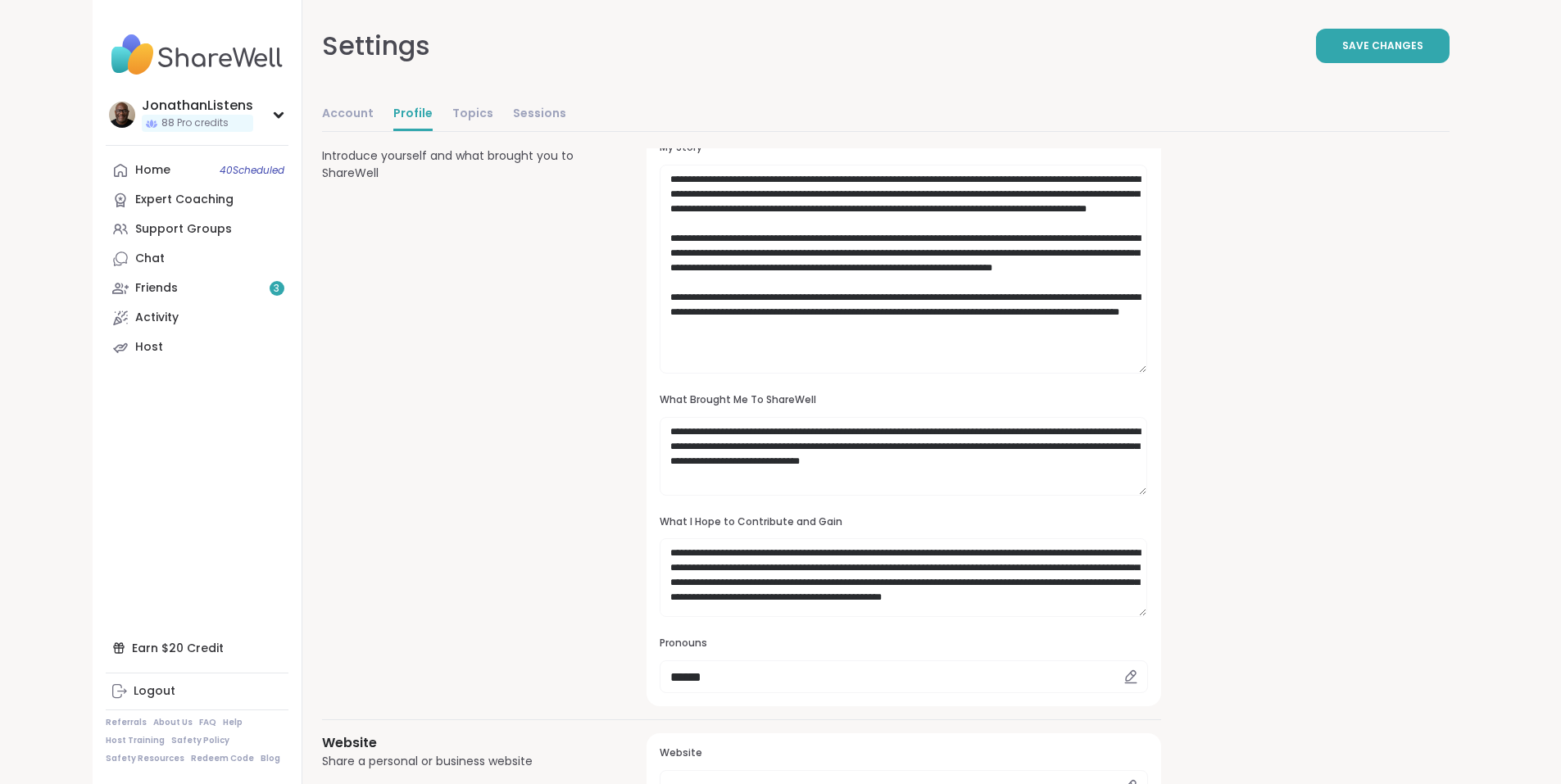
drag, startPoint x: 1051, startPoint y: 401, endPoint x: 1048, endPoint y: 370, distance: 31.1
click at [1048, 370] on textarea "**********" at bounding box center [903, 269] width 487 height 209
click at [707, 672] on input "******" at bounding box center [903, 678] width 487 height 33
type input "******"
click at [1423, 38] on span "Save Changes" at bounding box center [1382, 46] width 81 height 14
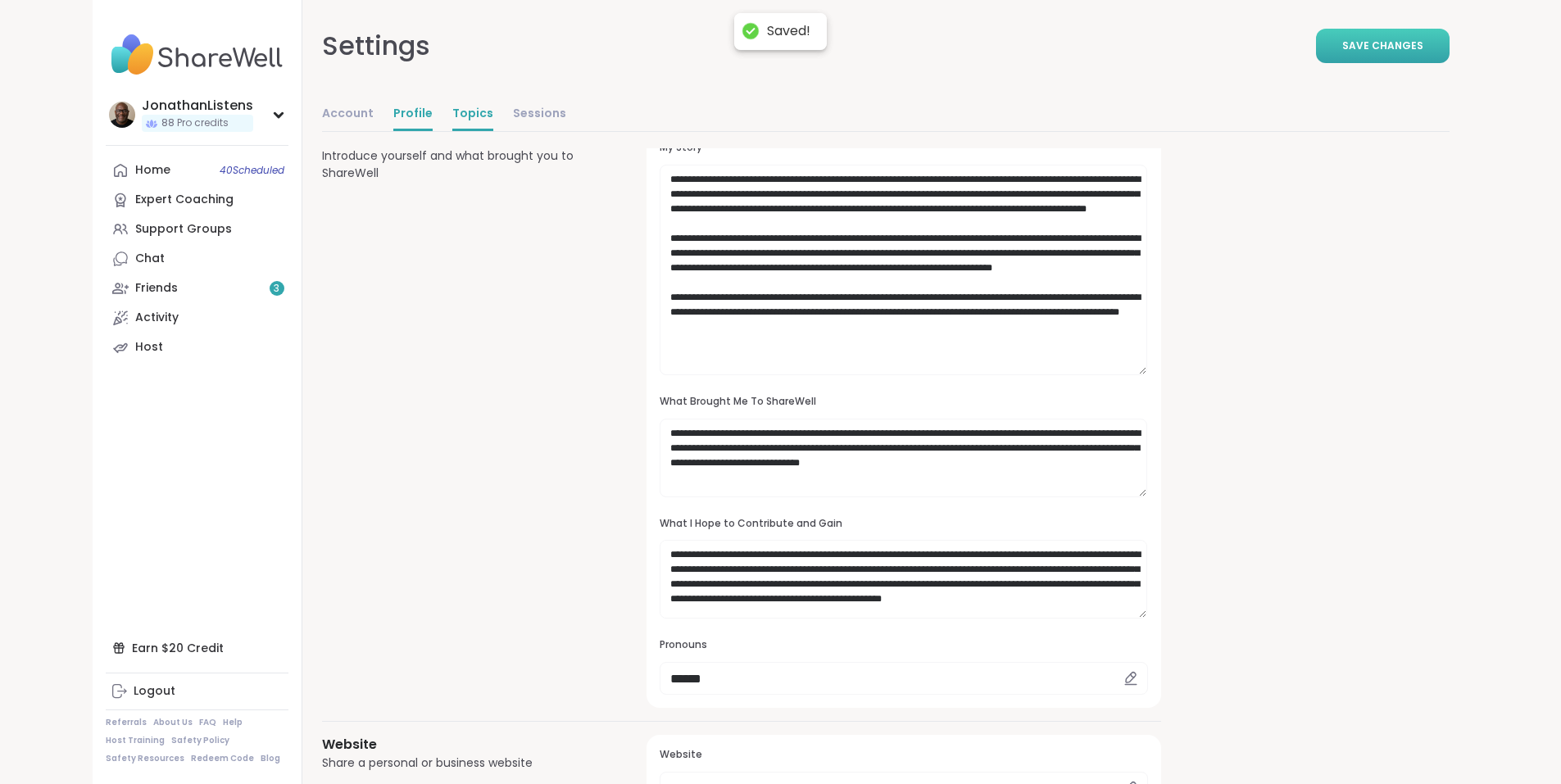
click at [452, 114] on link "Topics" at bounding box center [473, 114] width 41 height 33
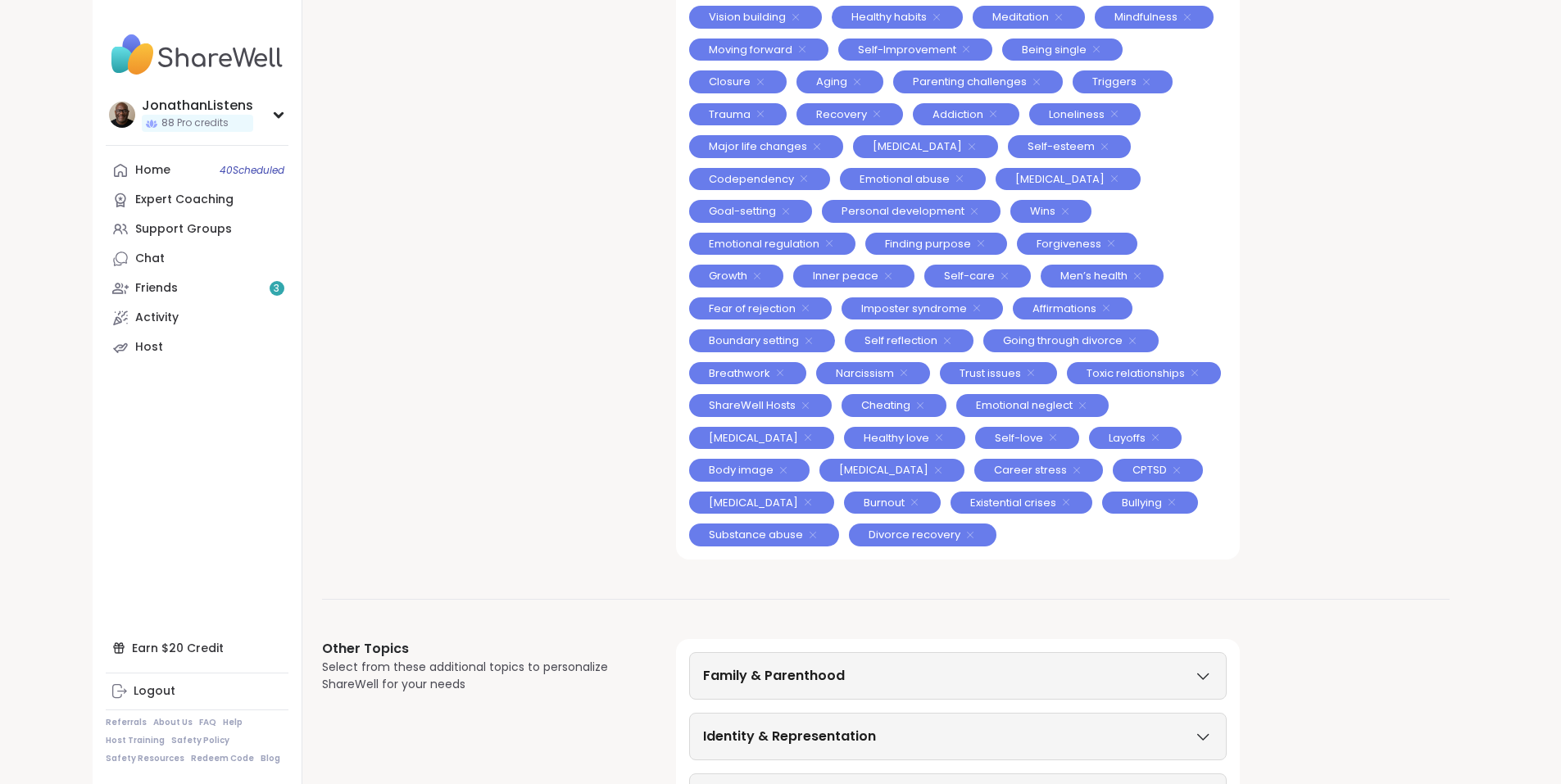
scroll to position [291, 0]
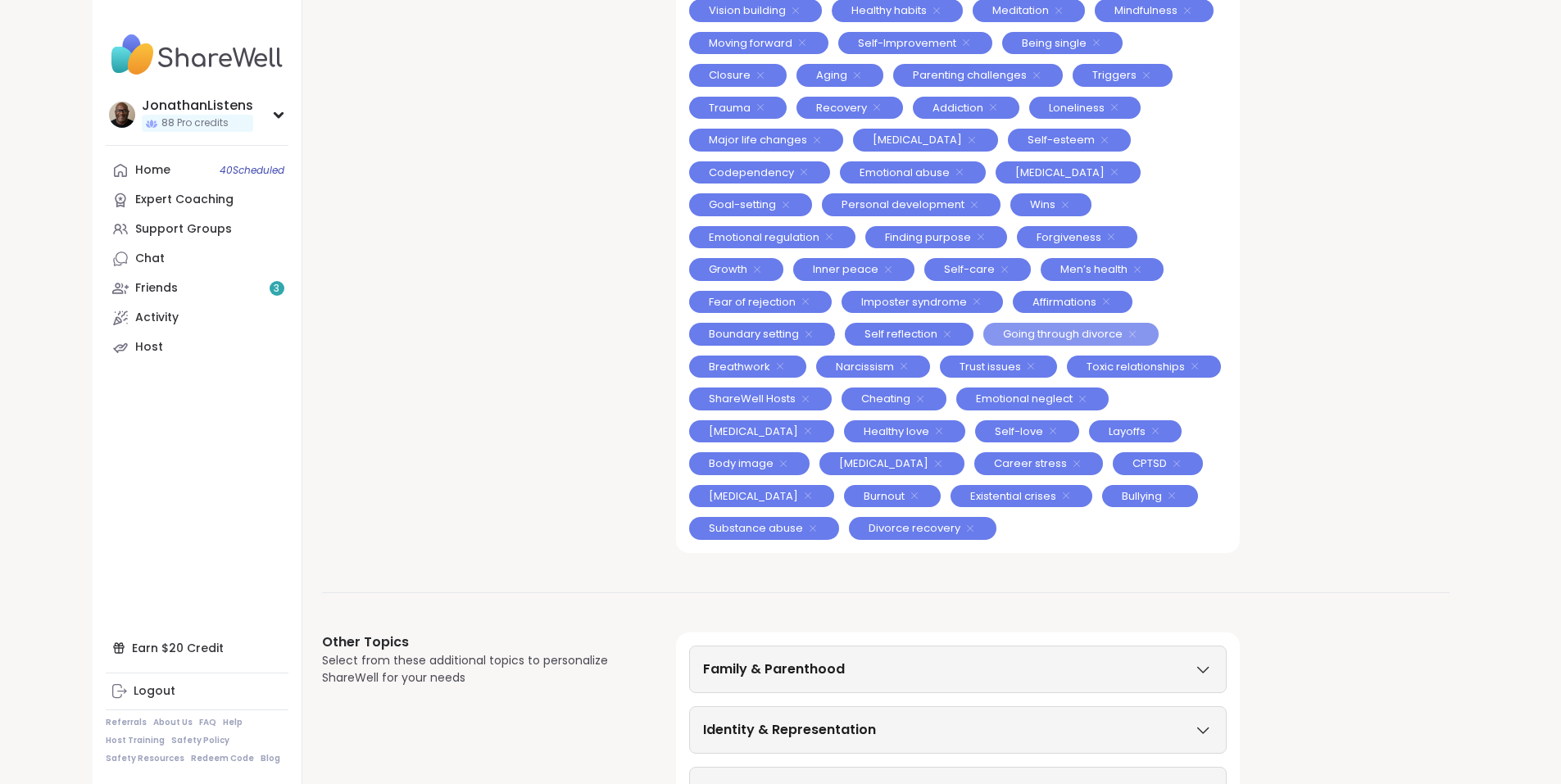
click at [1126, 334] on icon at bounding box center [1132, 334] width 13 height 13
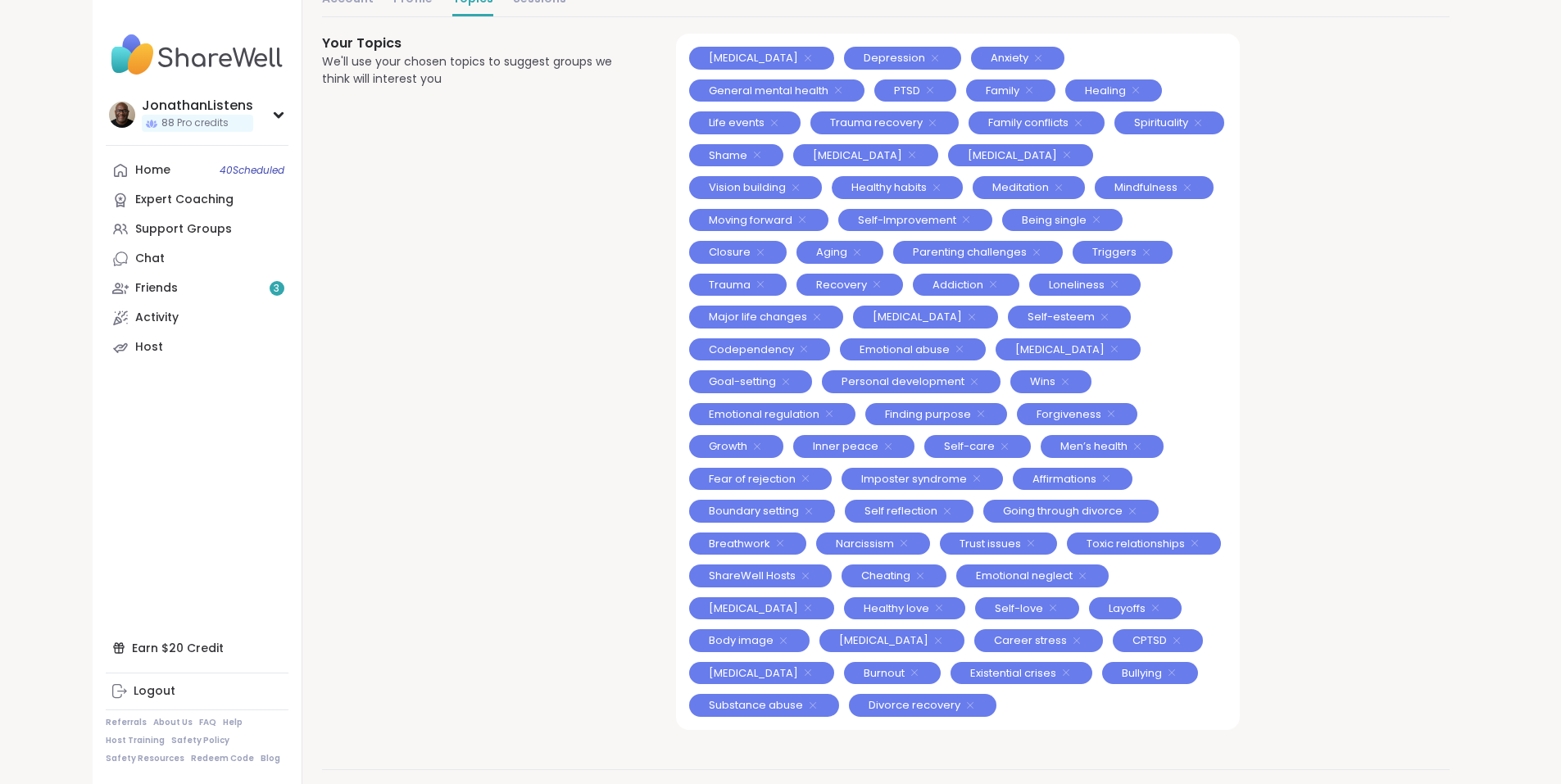
scroll to position [0, 0]
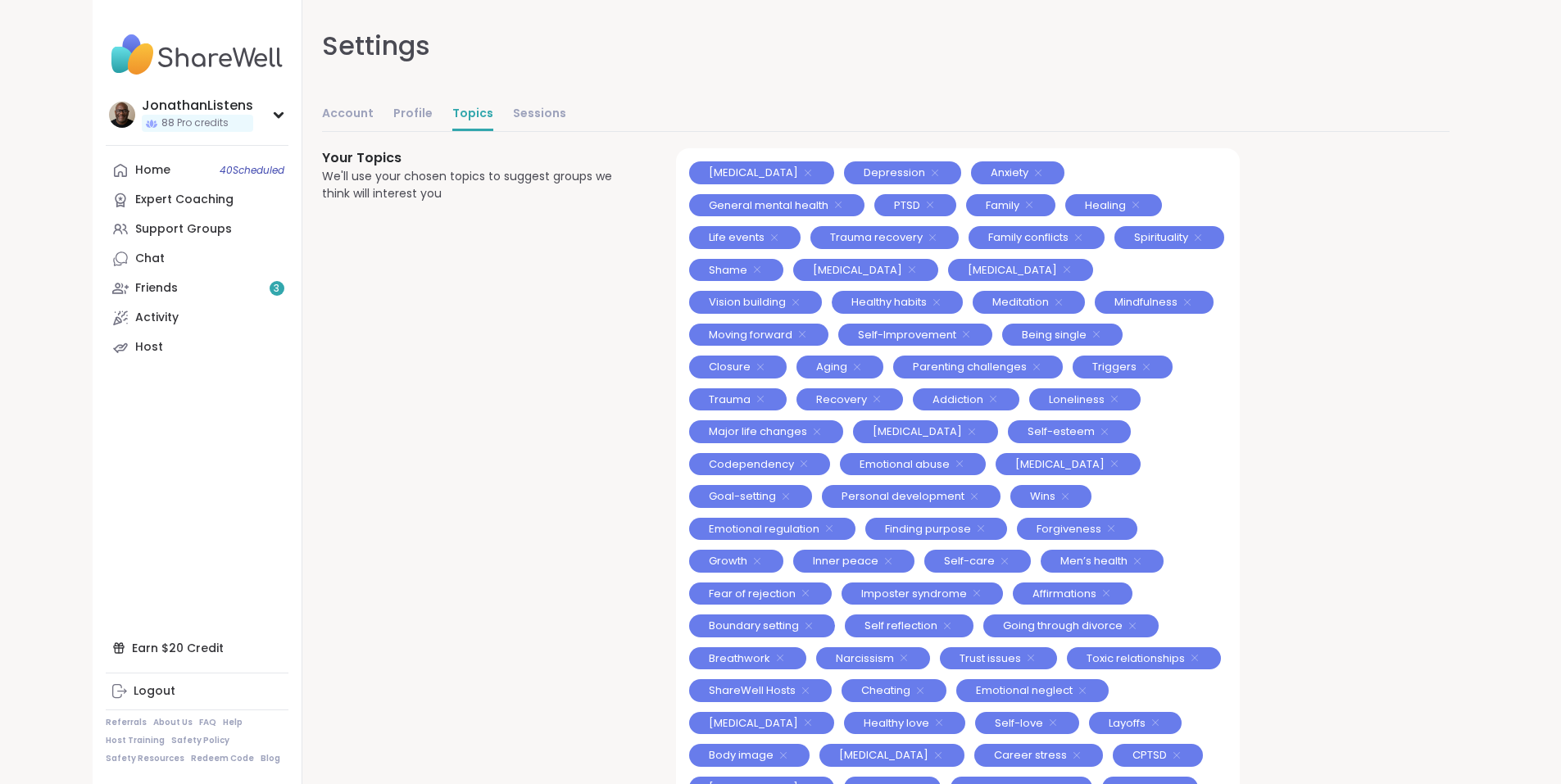
click at [452, 119] on link "Topics" at bounding box center [473, 114] width 41 height 33
click at [513, 111] on link "Sessions" at bounding box center [540, 114] width 54 height 33
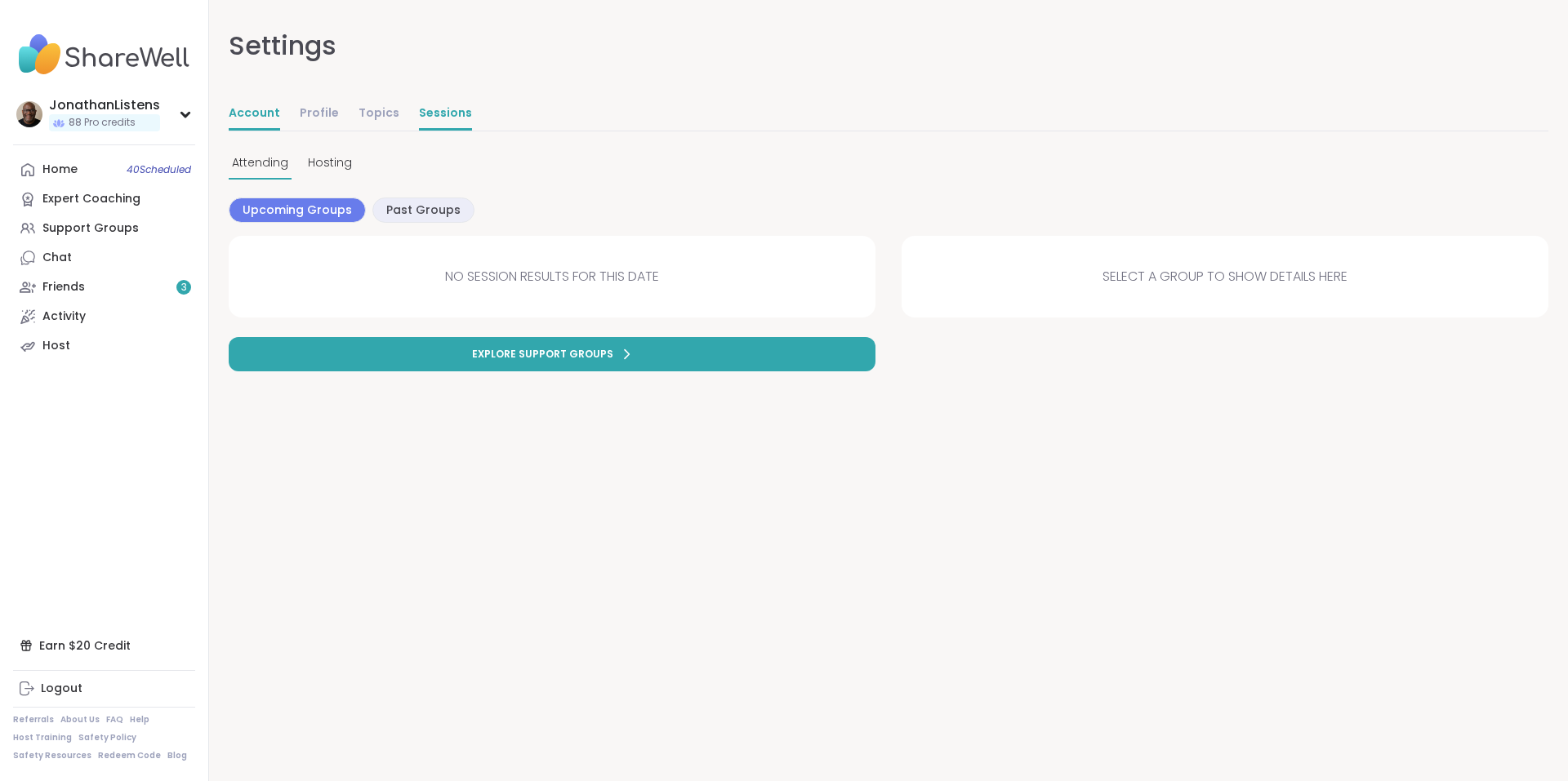
click at [255, 112] on link "Account" at bounding box center [255, 114] width 52 height 33
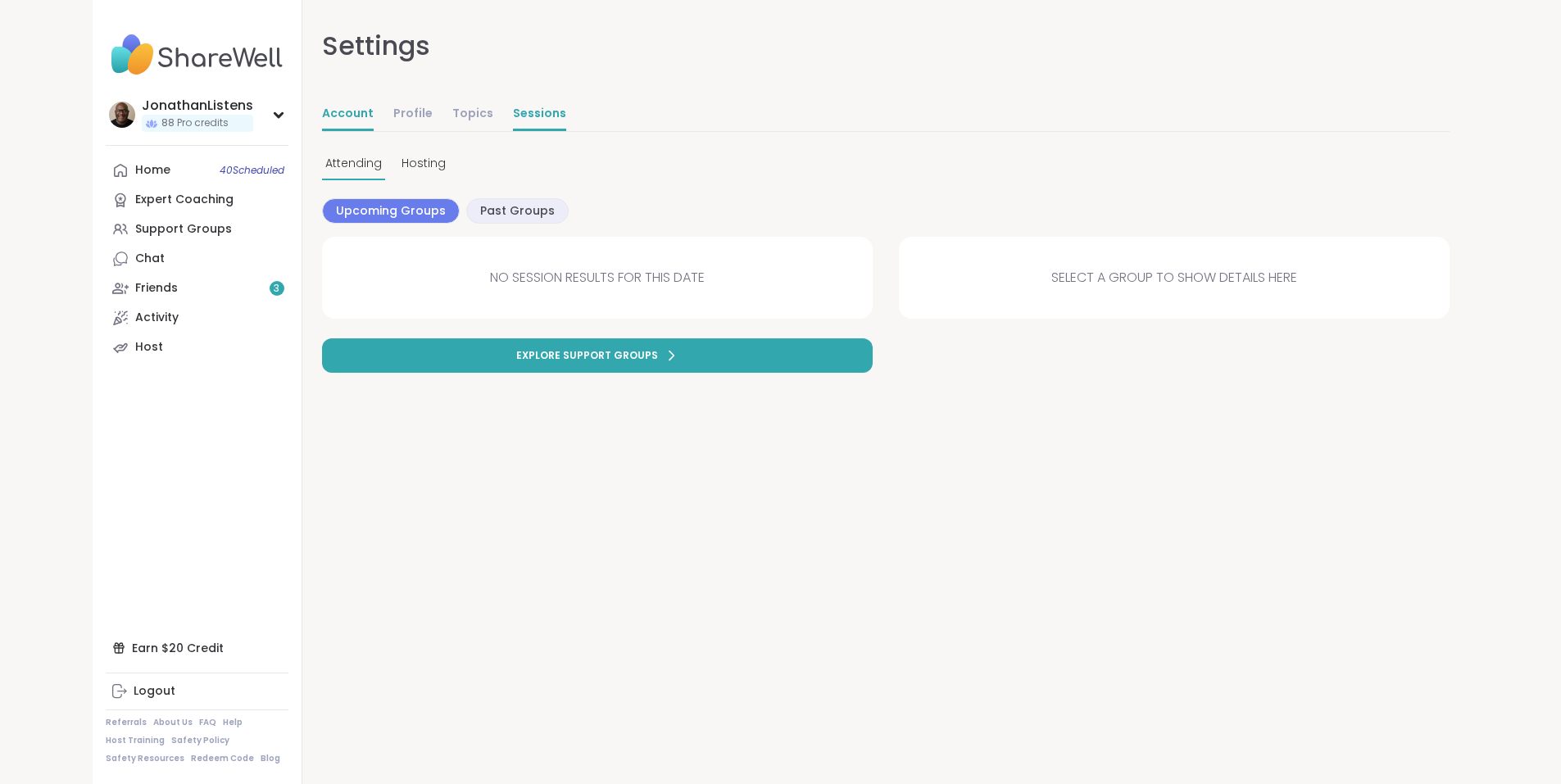
select select "**"
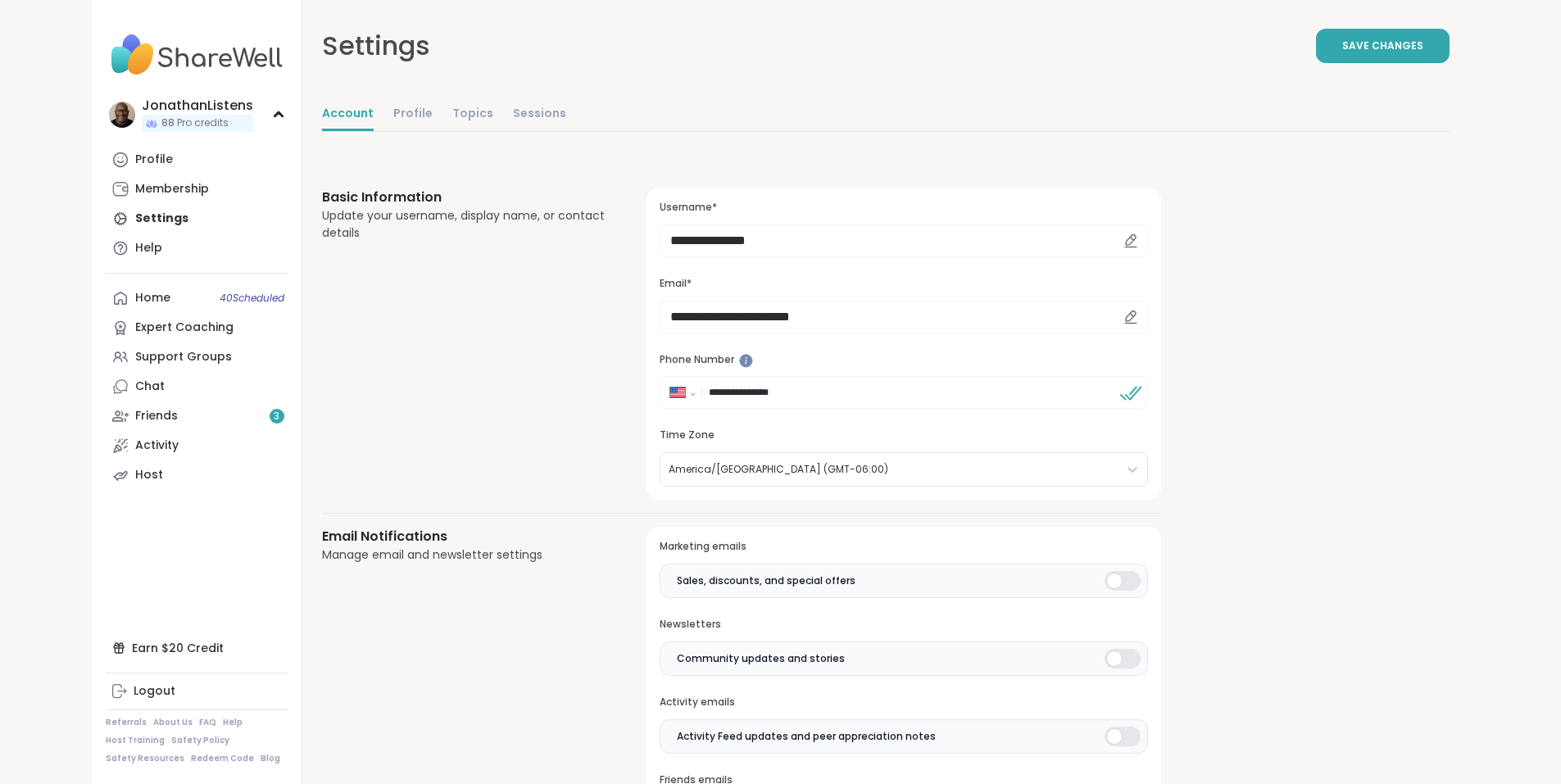
click at [105, 50] on img at bounding box center [197, 55] width 182 height 57
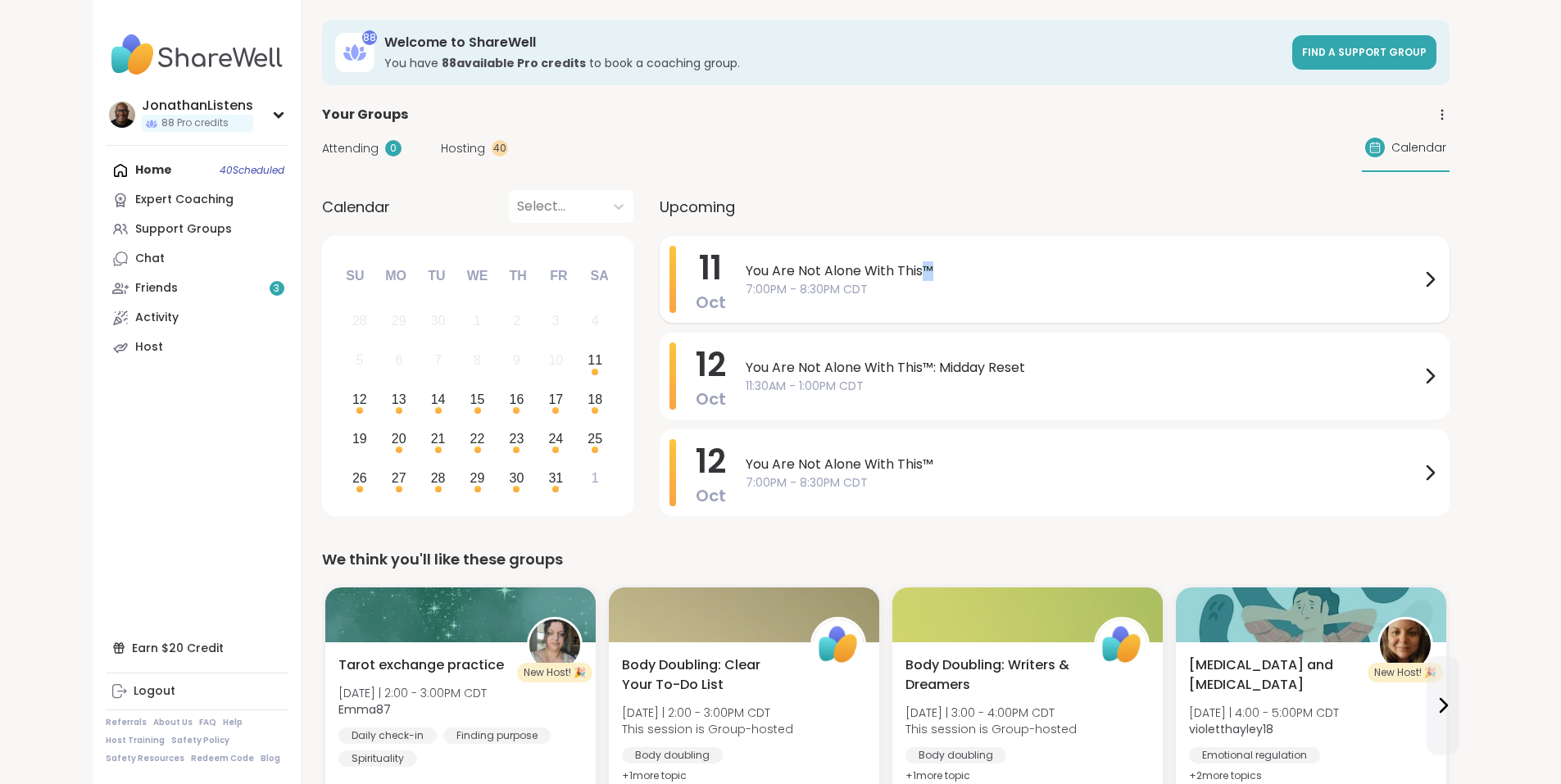
drag, startPoint x: 848, startPoint y: 270, endPoint x: 831, endPoint y: 270, distance: 17.0
click at [831, 270] on span "You Are Not Alone With This™" at bounding box center [1083, 271] width 674 height 20
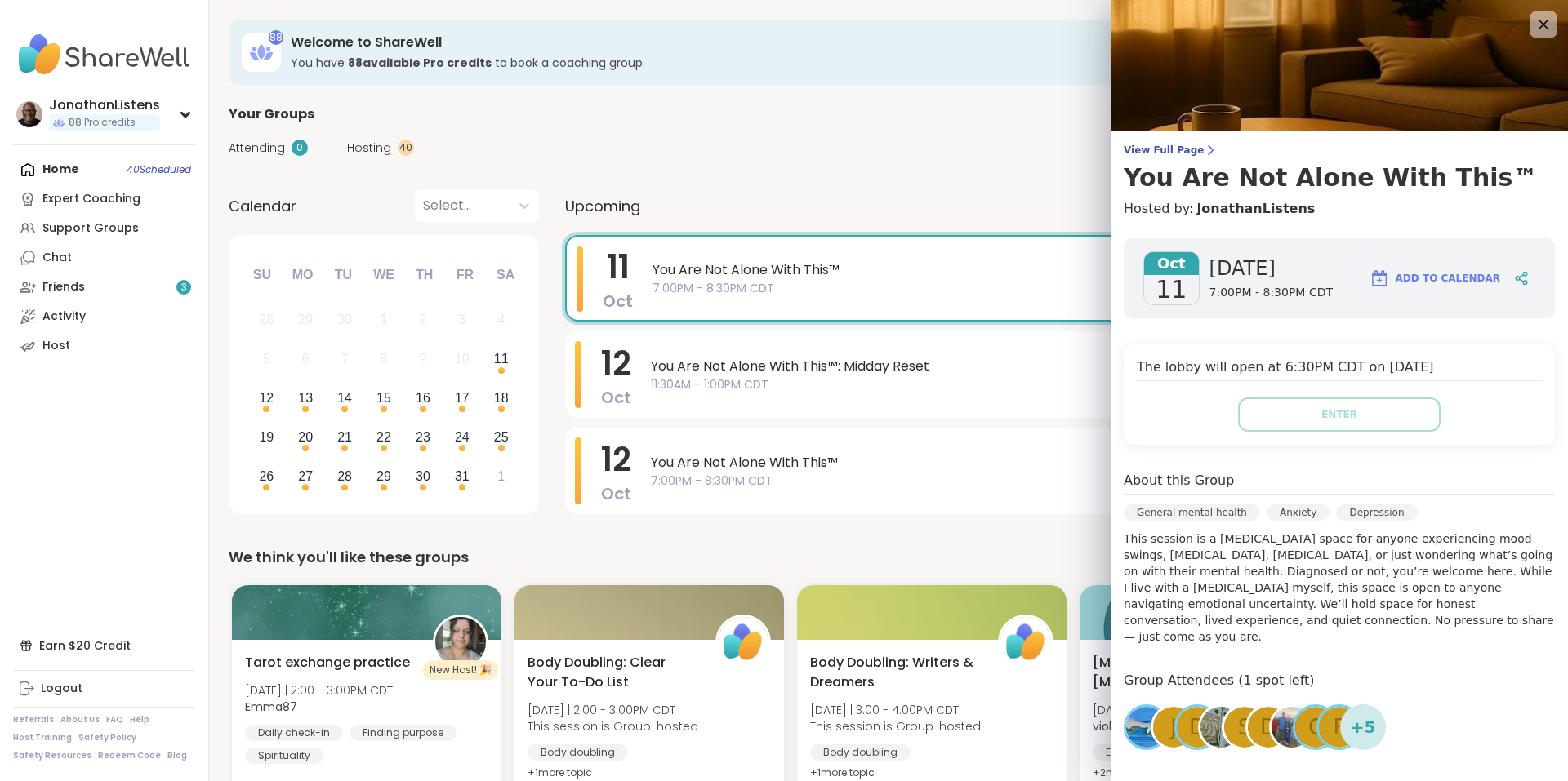
click at [1532, 22] on icon at bounding box center [1542, 24] width 20 height 20
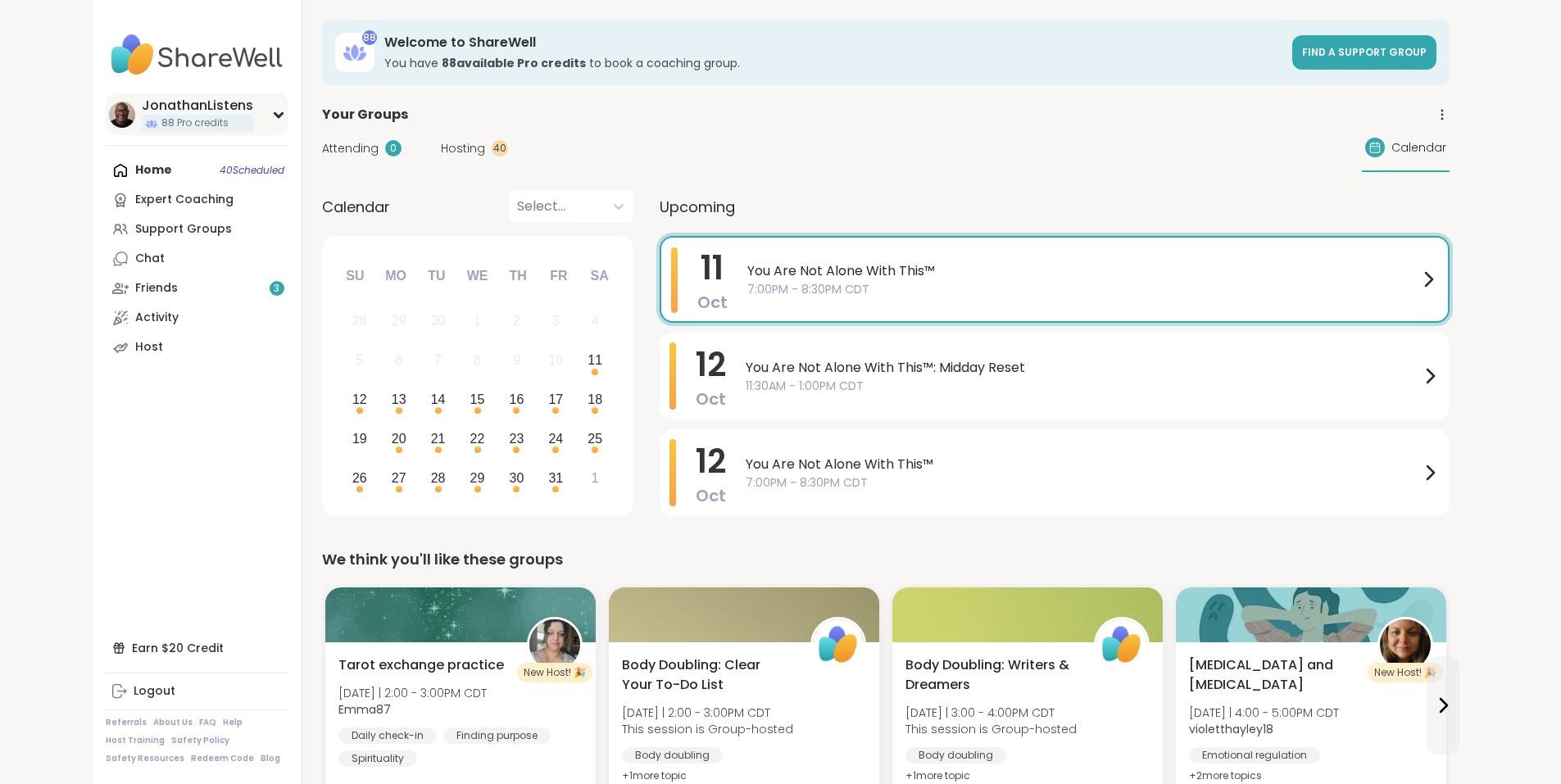
click at [272, 116] on icon at bounding box center [278, 114] width 13 height 8
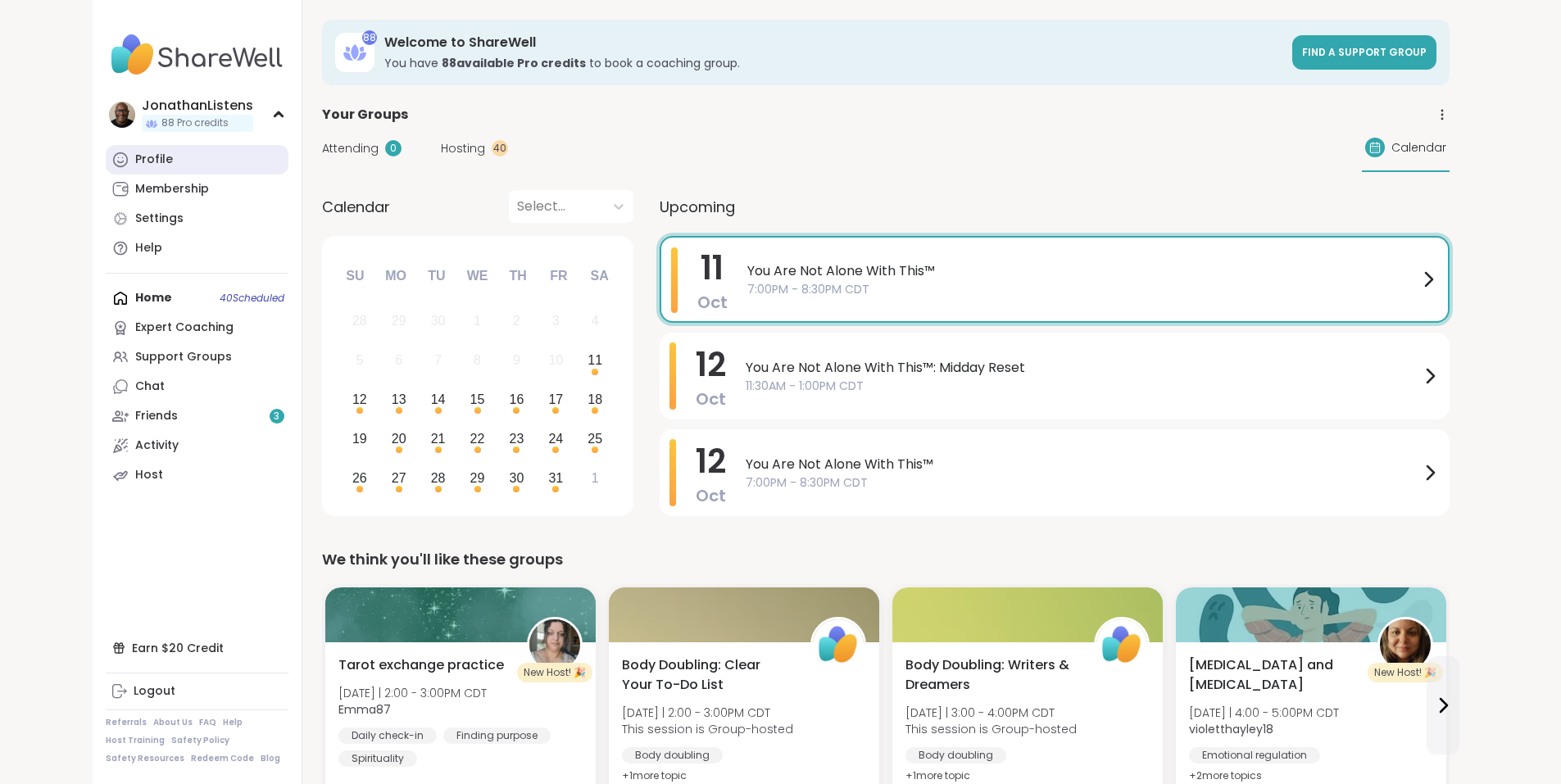
click at [127, 157] on link "Profile" at bounding box center [197, 159] width 182 height 30
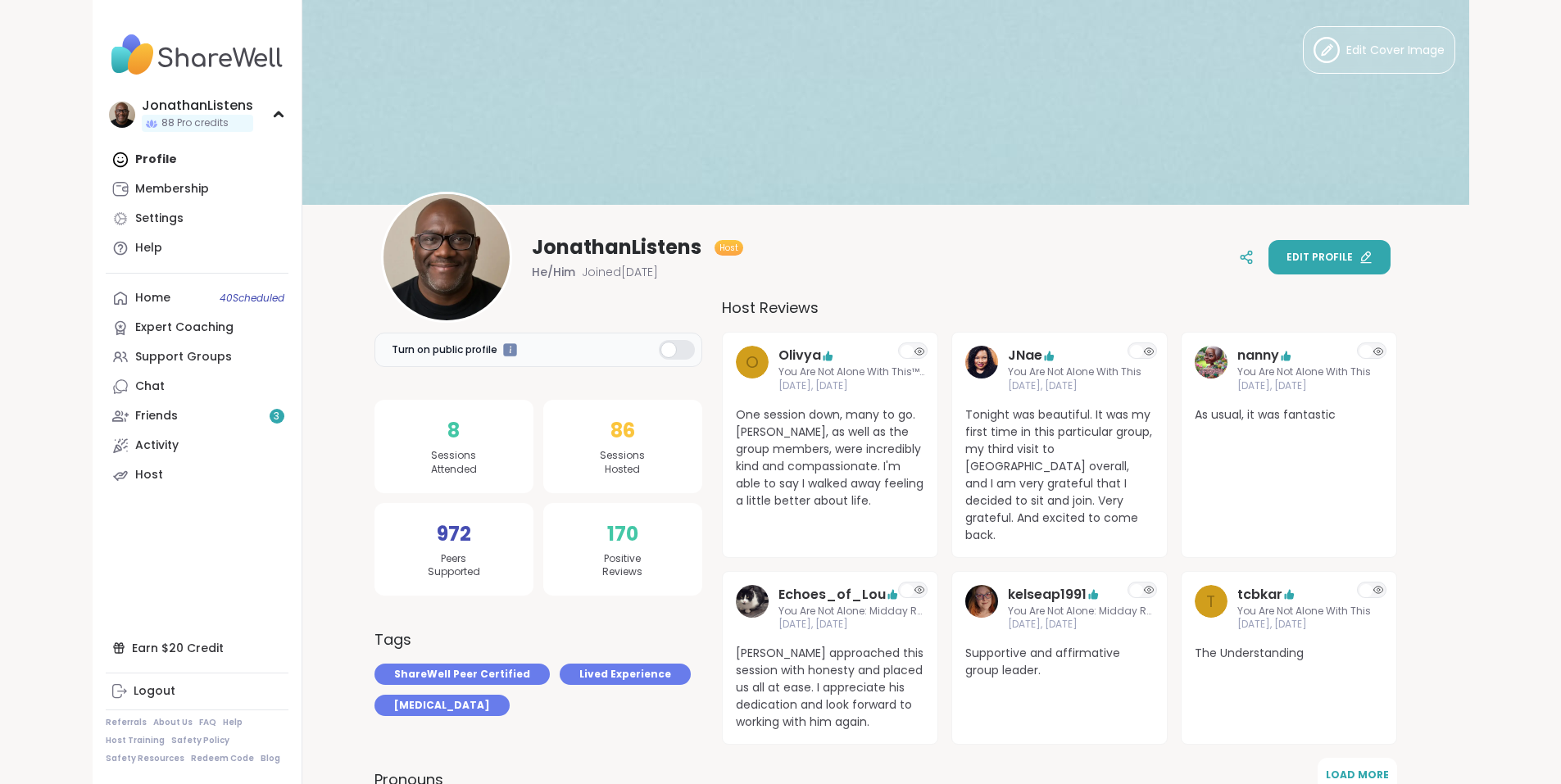
click at [1371, 263] on icon at bounding box center [1365, 263] width 10 height 0
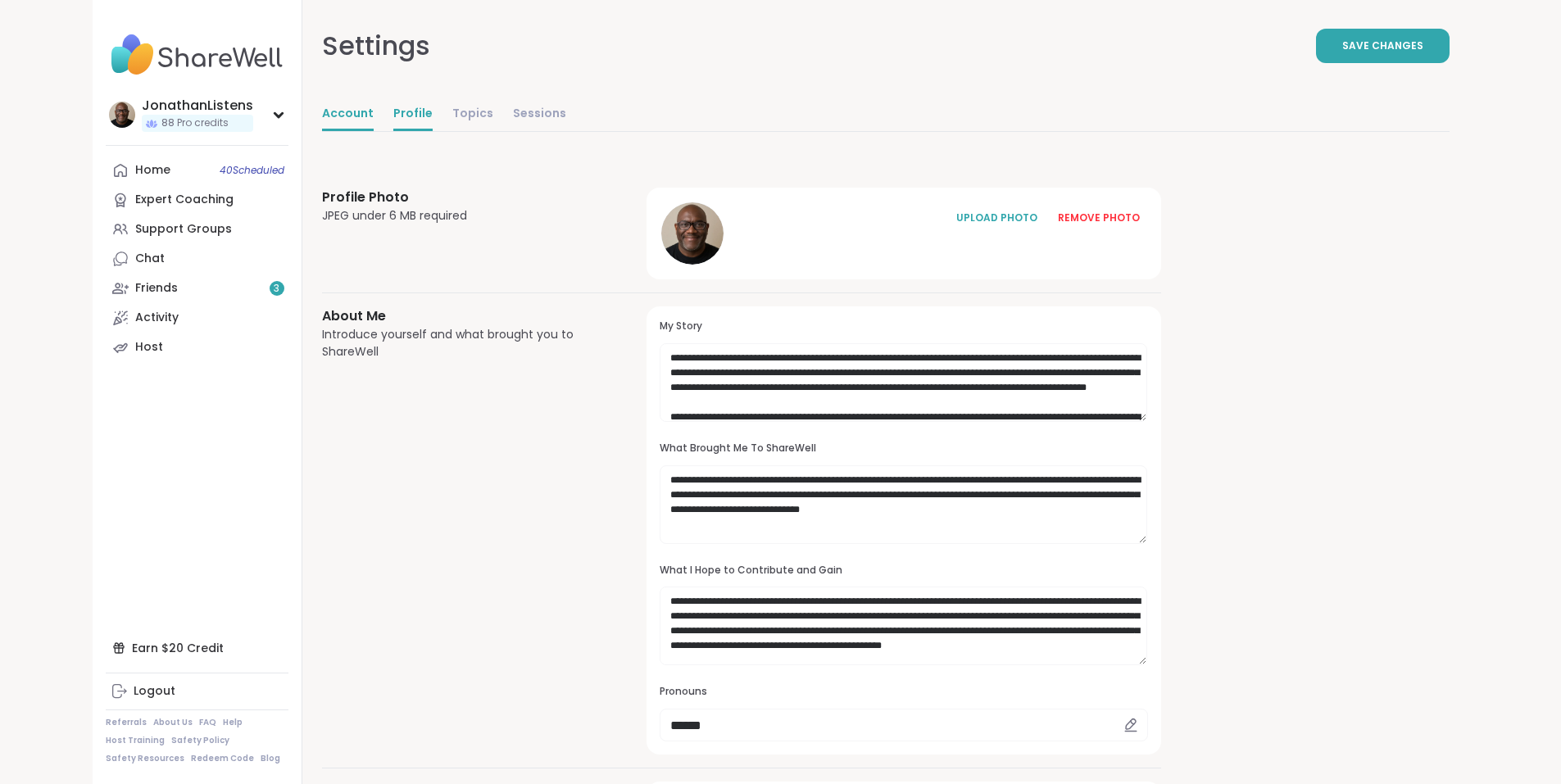
click at [322, 113] on link "Account" at bounding box center [348, 114] width 52 height 33
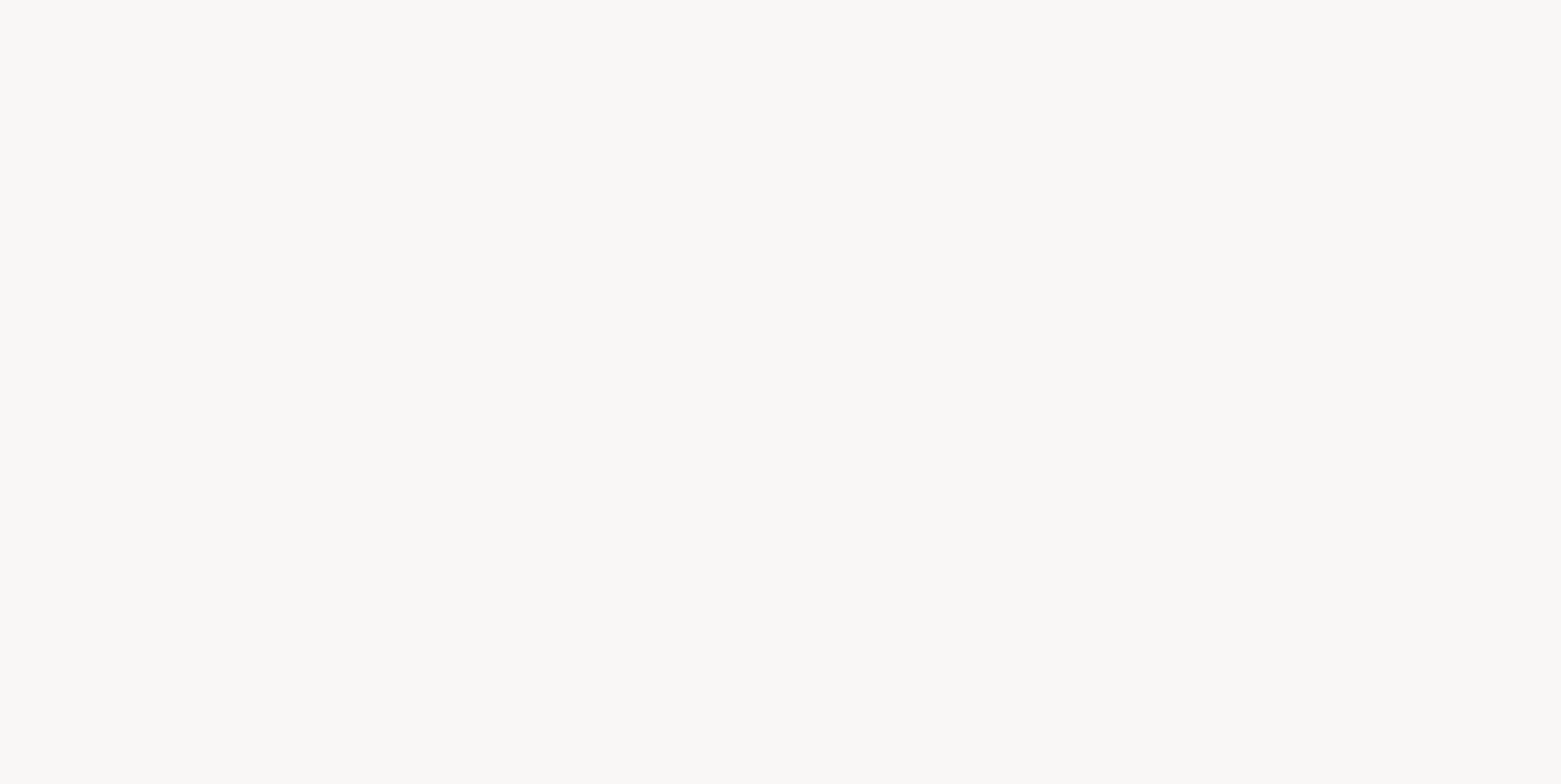
select select "**"
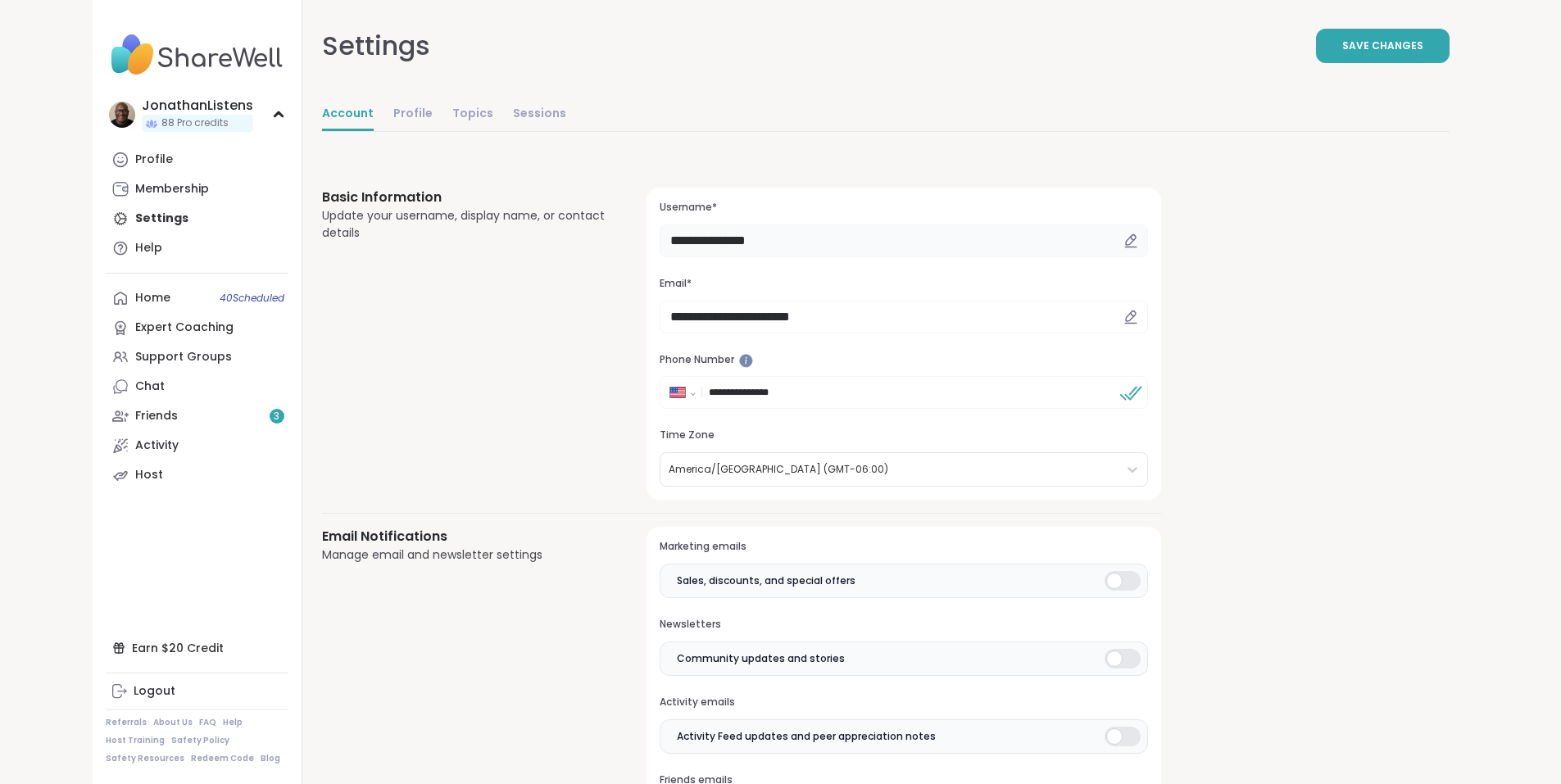
click at [721, 244] on input "**********" at bounding box center [903, 240] width 487 height 33
select select "**"
drag, startPoint x: 691, startPoint y: 240, endPoint x: 857, endPoint y: 235, distance: 166.1
click at [857, 235] on input "**********" at bounding box center [903, 240] width 487 height 33
click at [730, 237] on input "**********" at bounding box center [903, 240] width 487 height 33
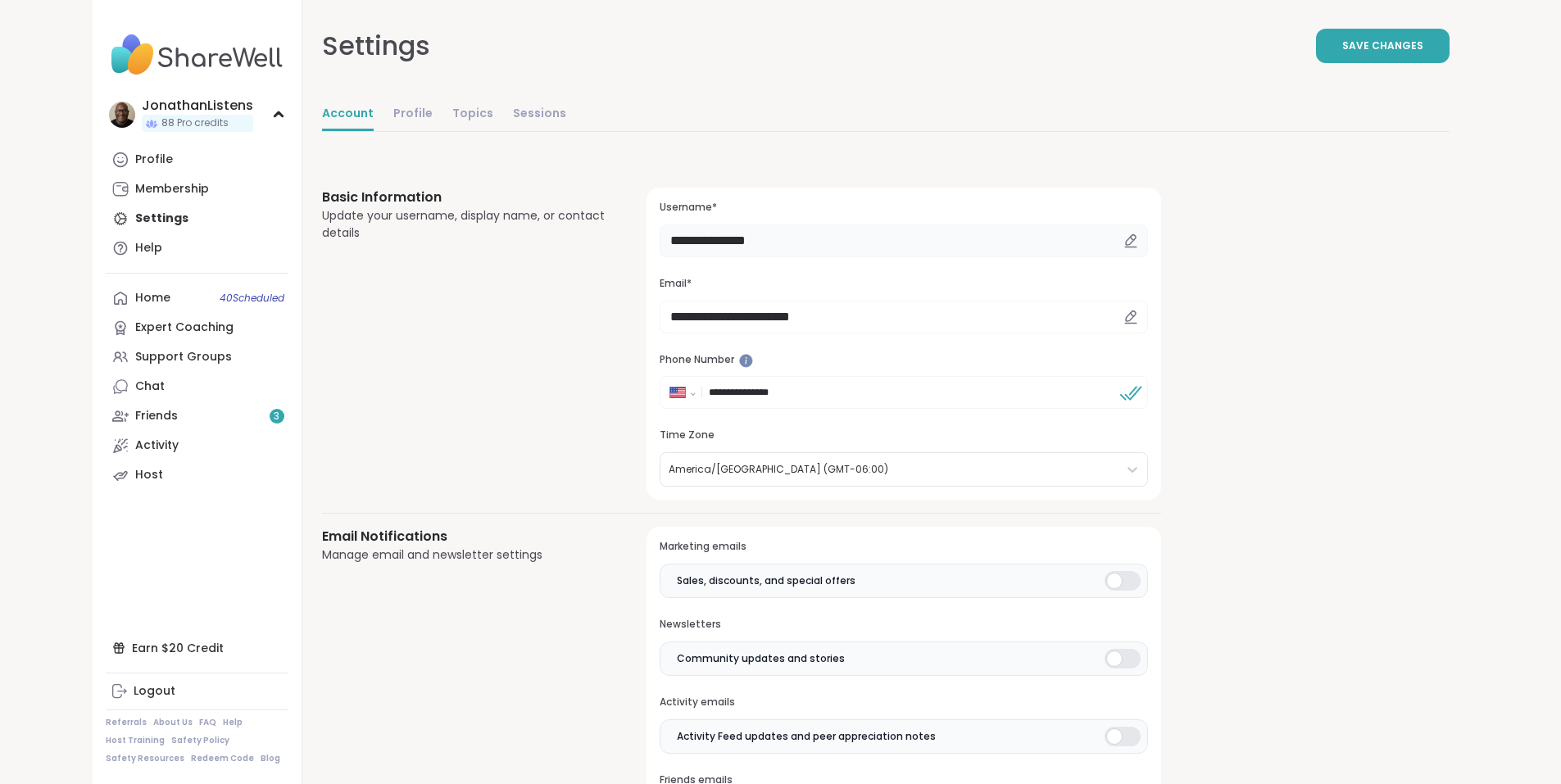
paste input "*"
click at [1423, 47] on span "Save Changes" at bounding box center [1382, 46] width 81 height 14
click at [688, 236] on input "**********" at bounding box center [903, 240] width 487 height 33
click at [695, 236] on input "**********" at bounding box center [903, 240] width 487 height 33
type input "**********"
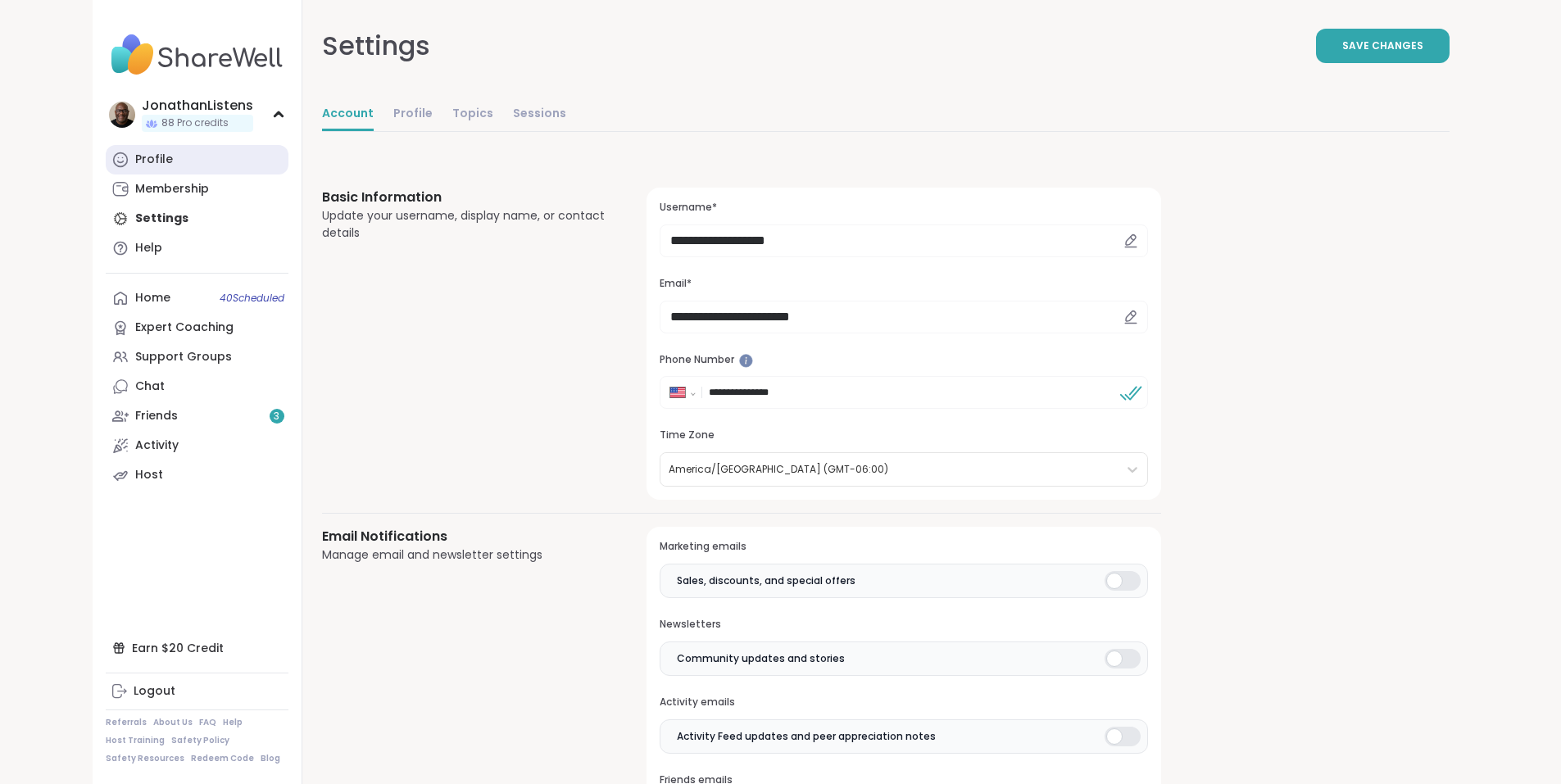
click at [135, 156] on div "Profile" at bounding box center [154, 160] width 38 height 16
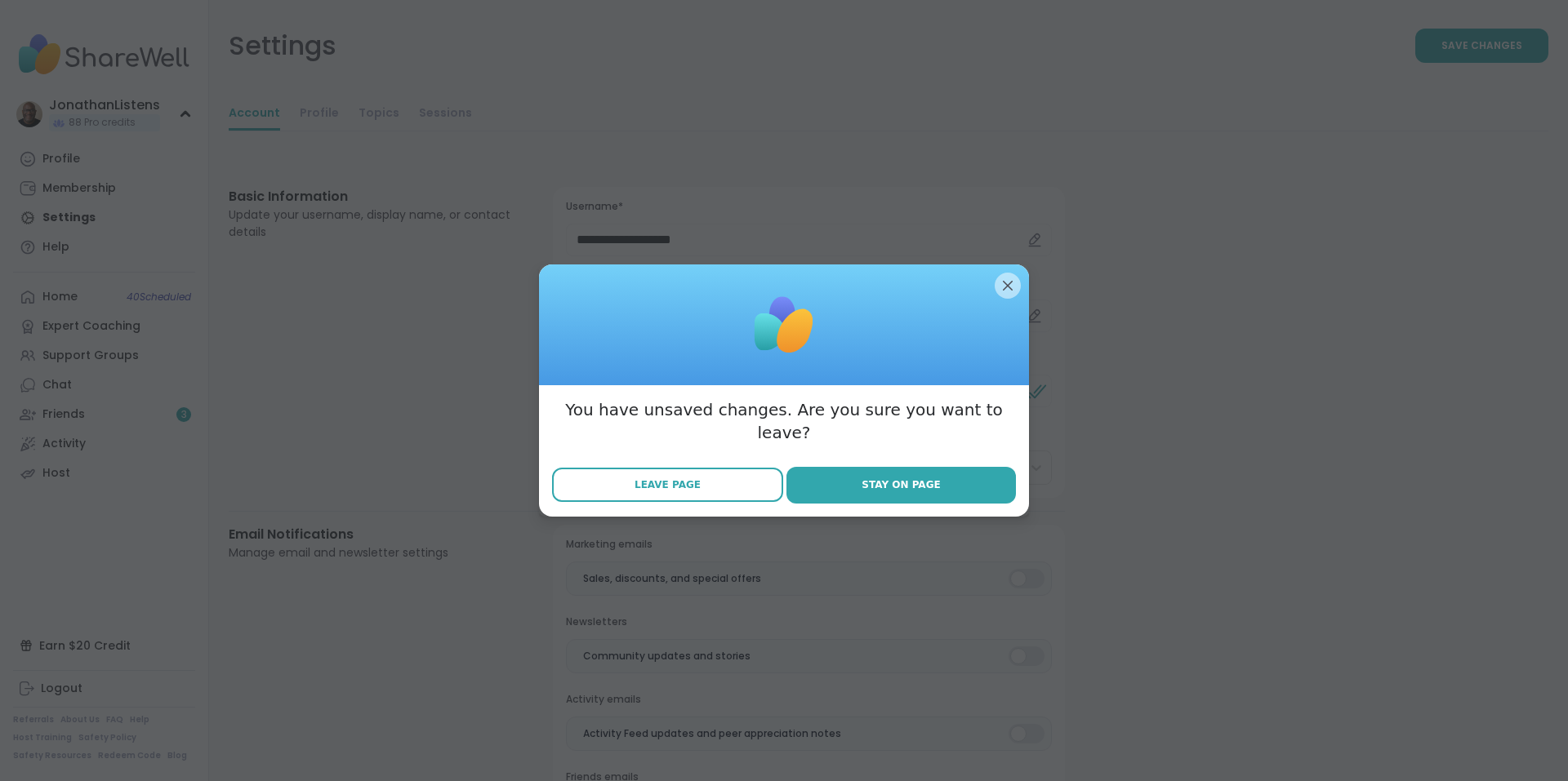
click at [668, 477] on span "Leave Page" at bounding box center [667, 484] width 66 height 14
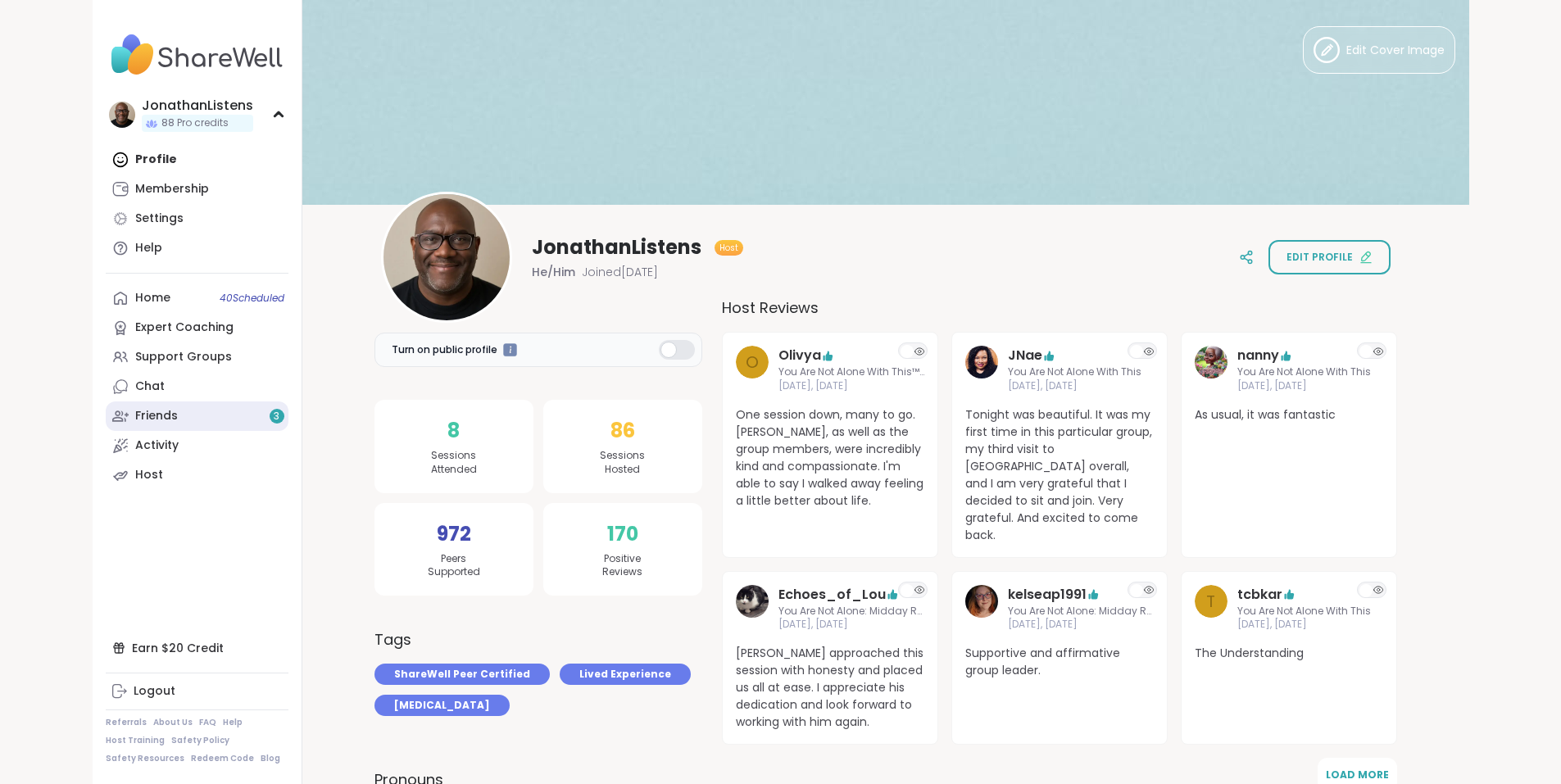
click at [135, 419] on div "Friends 3" at bounding box center [156, 416] width 43 height 16
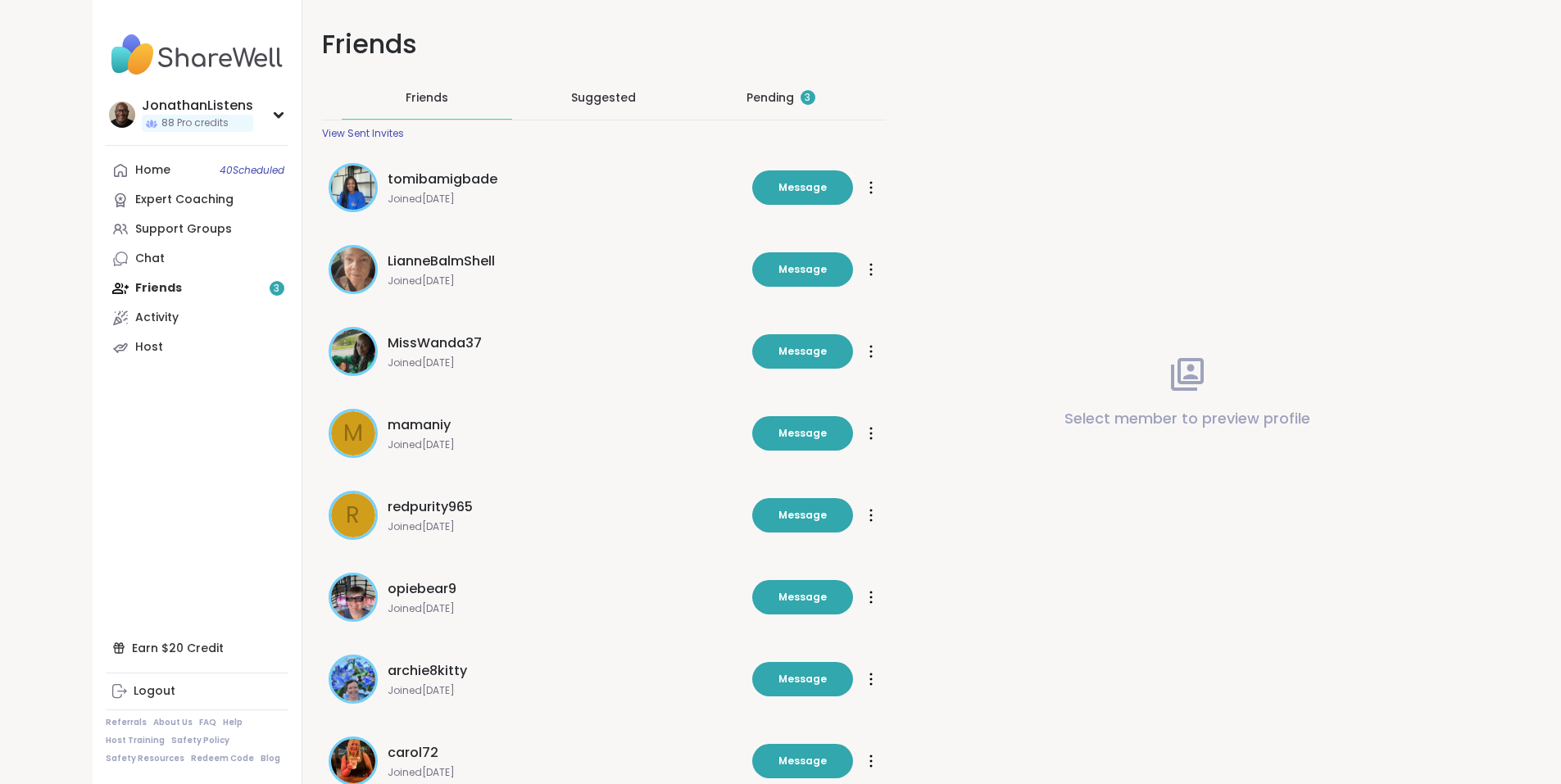
click at [755, 100] on div "Pending 3" at bounding box center [780, 97] width 69 height 16
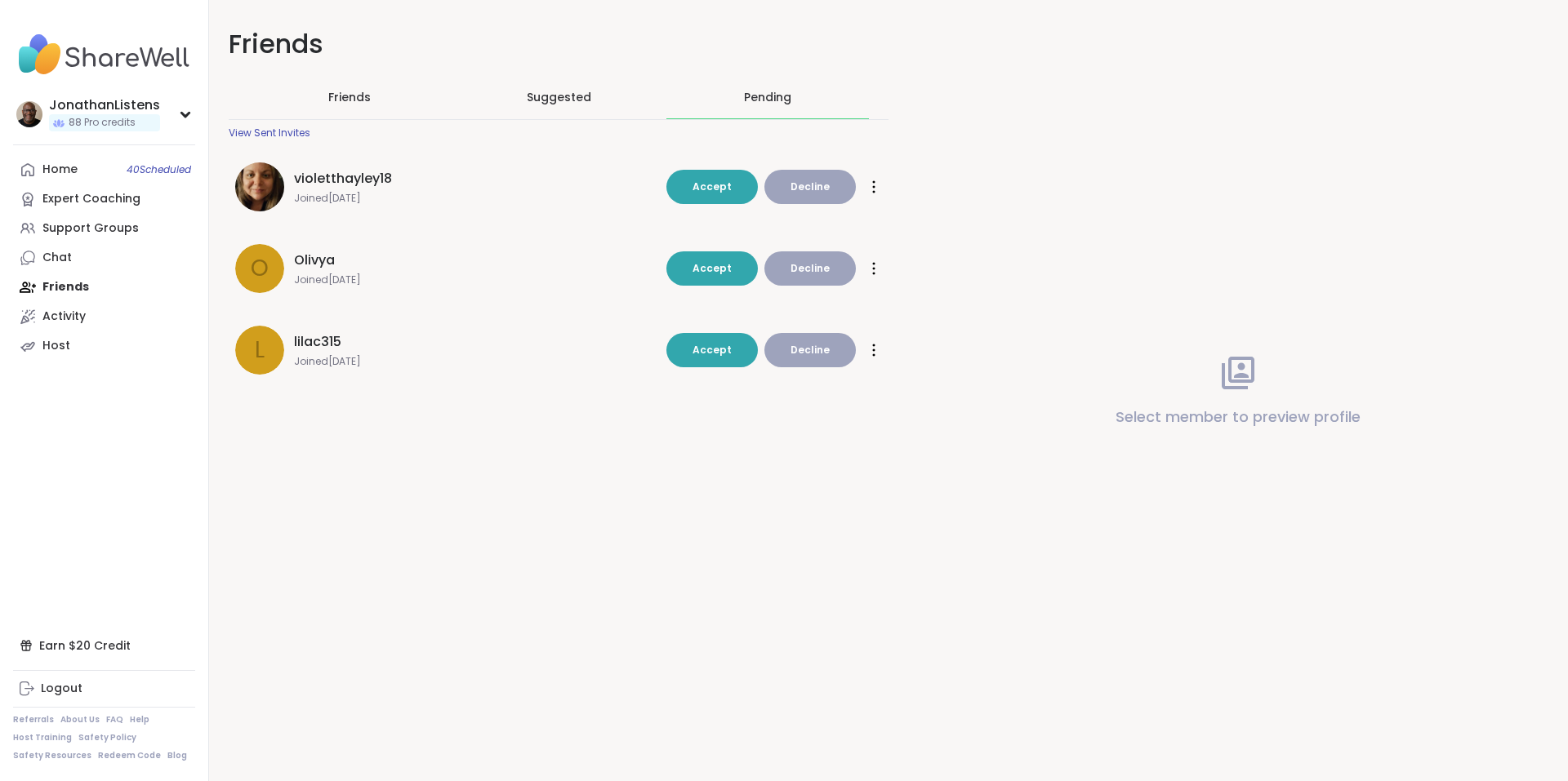
drag, startPoint x: 339, startPoint y: 177, endPoint x: 299, endPoint y: 179, distance: 40.0
click at [299, 179] on span "violetthayley18" at bounding box center [343, 179] width 98 height 20
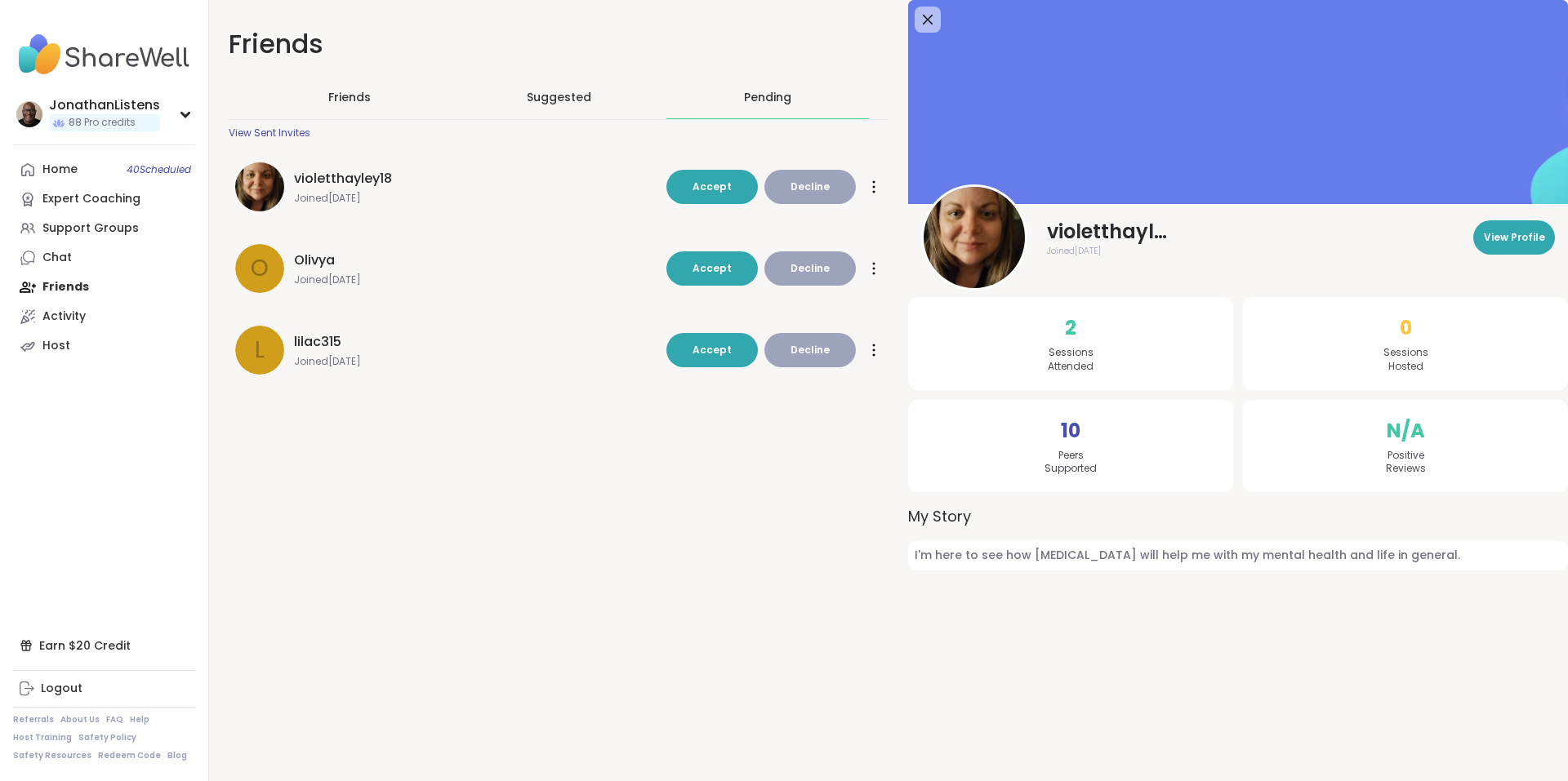
click at [848, 529] on div "Friends Friends Suggested Pending View Sent Invites violetthayley18 Joined Oct …" at bounding box center [888, 308] width 1359 height 616
click at [725, 177] on button "Accept" at bounding box center [712, 187] width 92 height 34
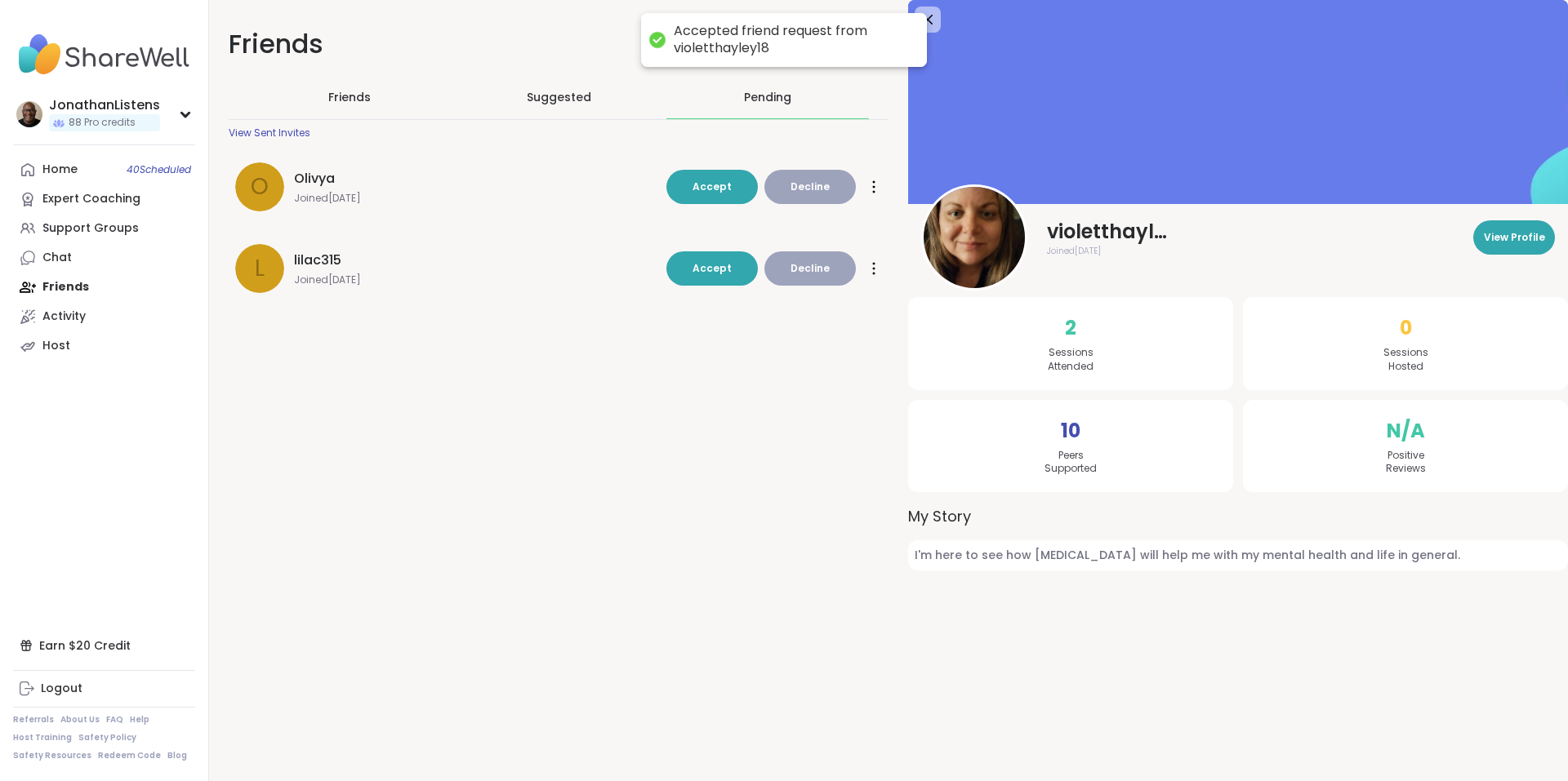
click at [317, 175] on span "Olivya" at bounding box center [314, 179] width 41 height 20
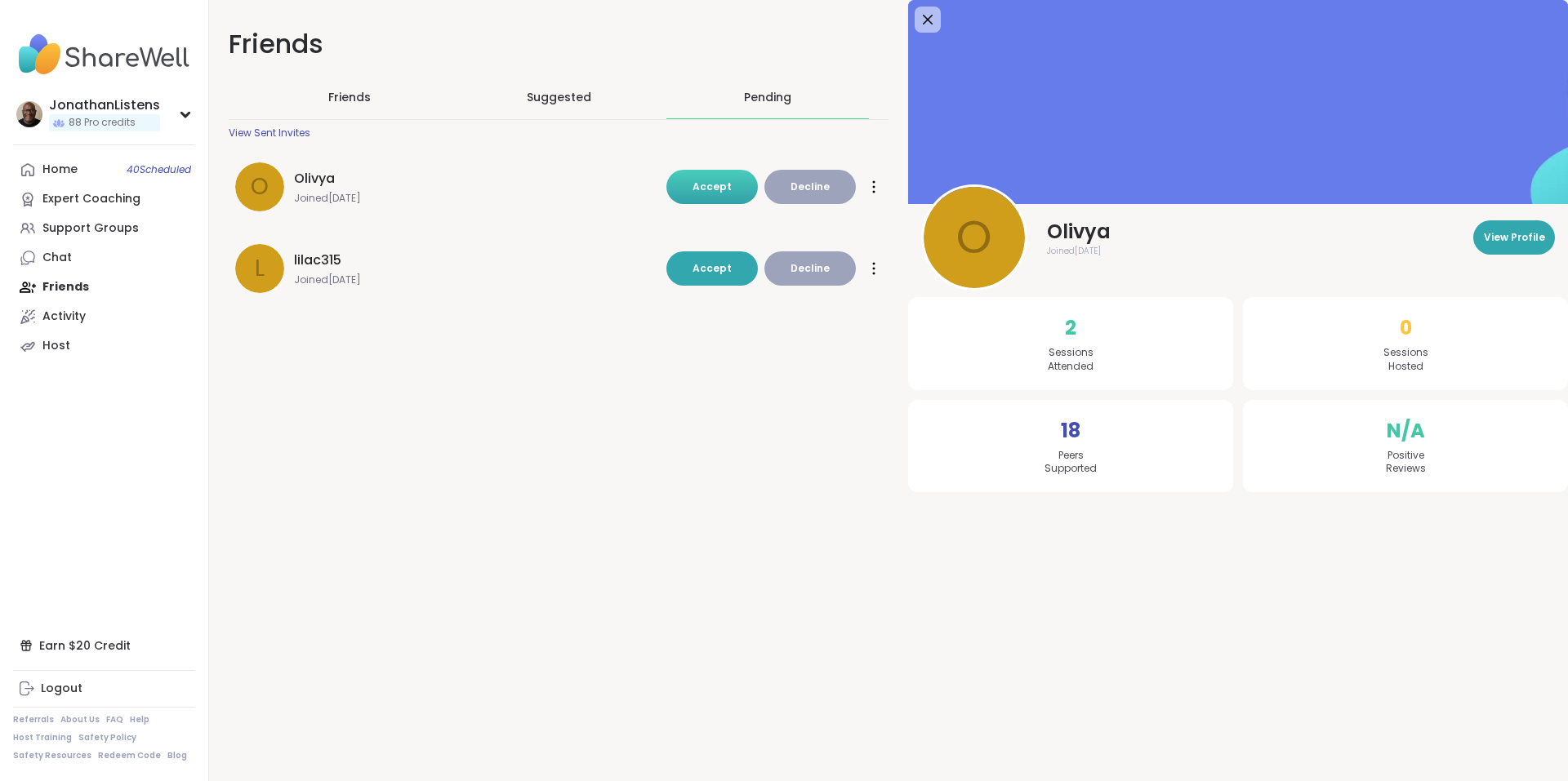
click at [693, 190] on span "Accept" at bounding box center [712, 187] width 39 height 14
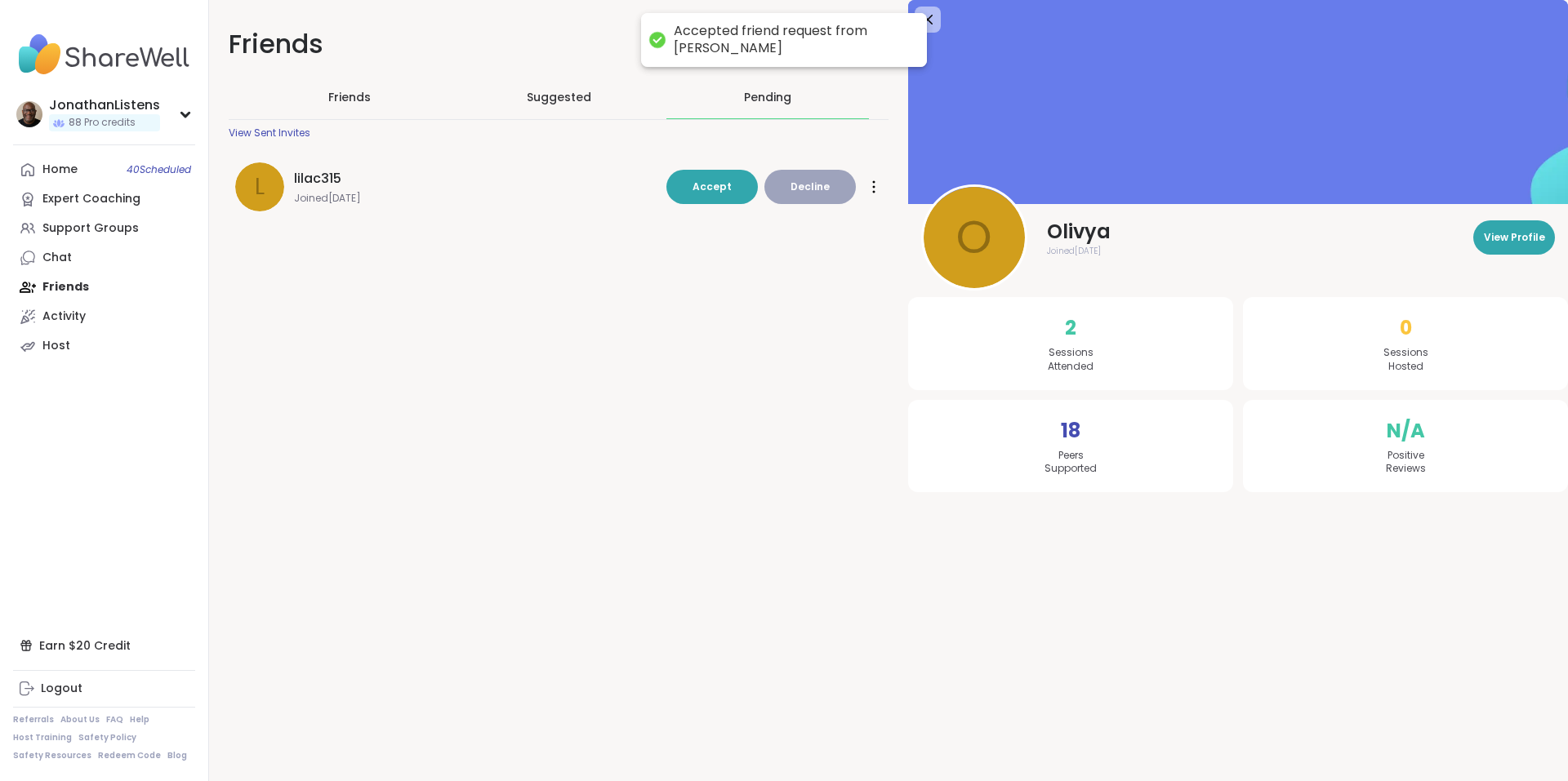
click at [338, 181] on span "lilac315" at bounding box center [317, 179] width 47 height 20
click at [701, 187] on span "Accept" at bounding box center [712, 187] width 39 height 14
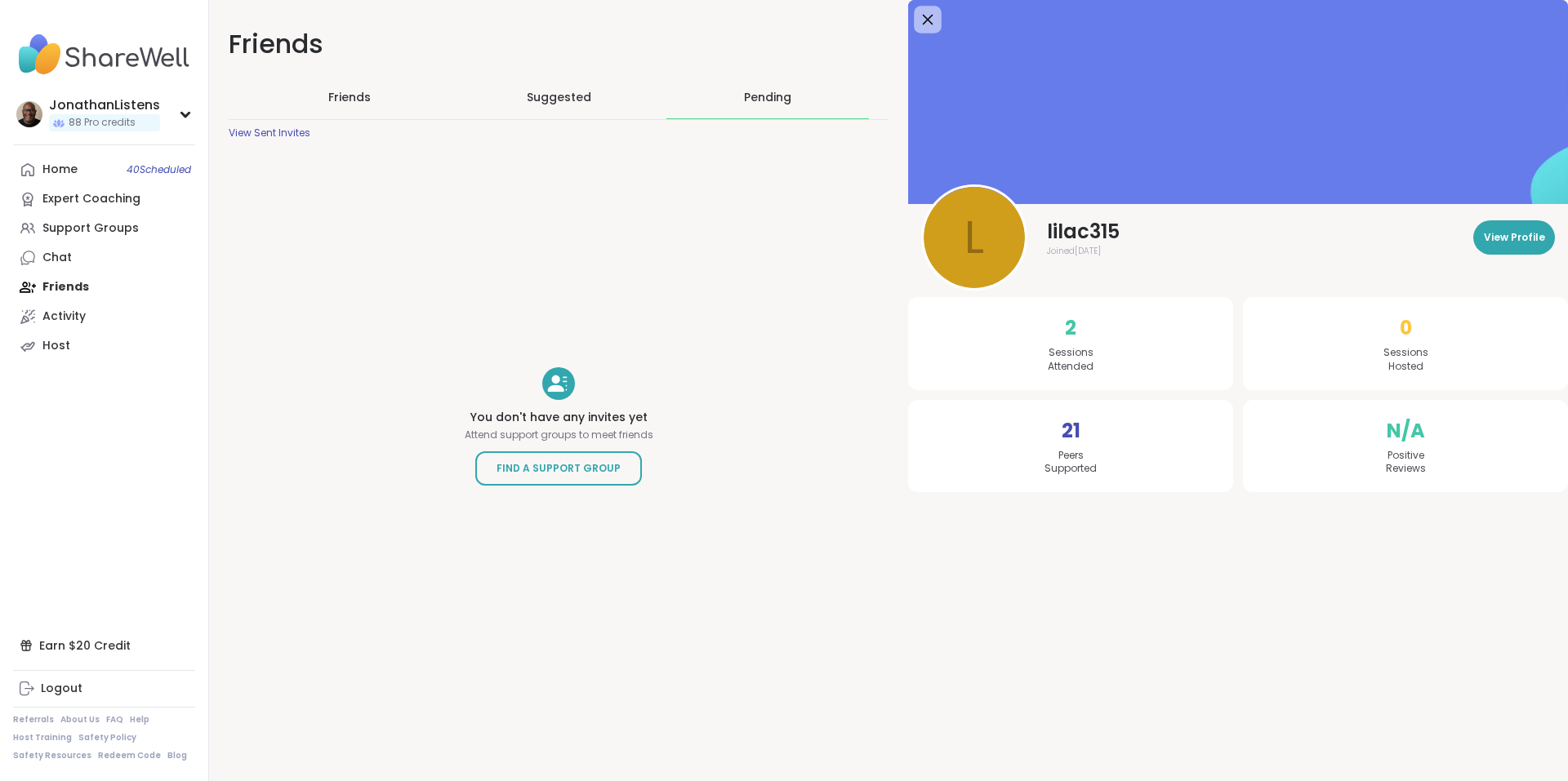
click at [933, 14] on div at bounding box center [927, 19] width 28 height 28
click at [922, 24] on icon at bounding box center [927, 19] width 20 height 20
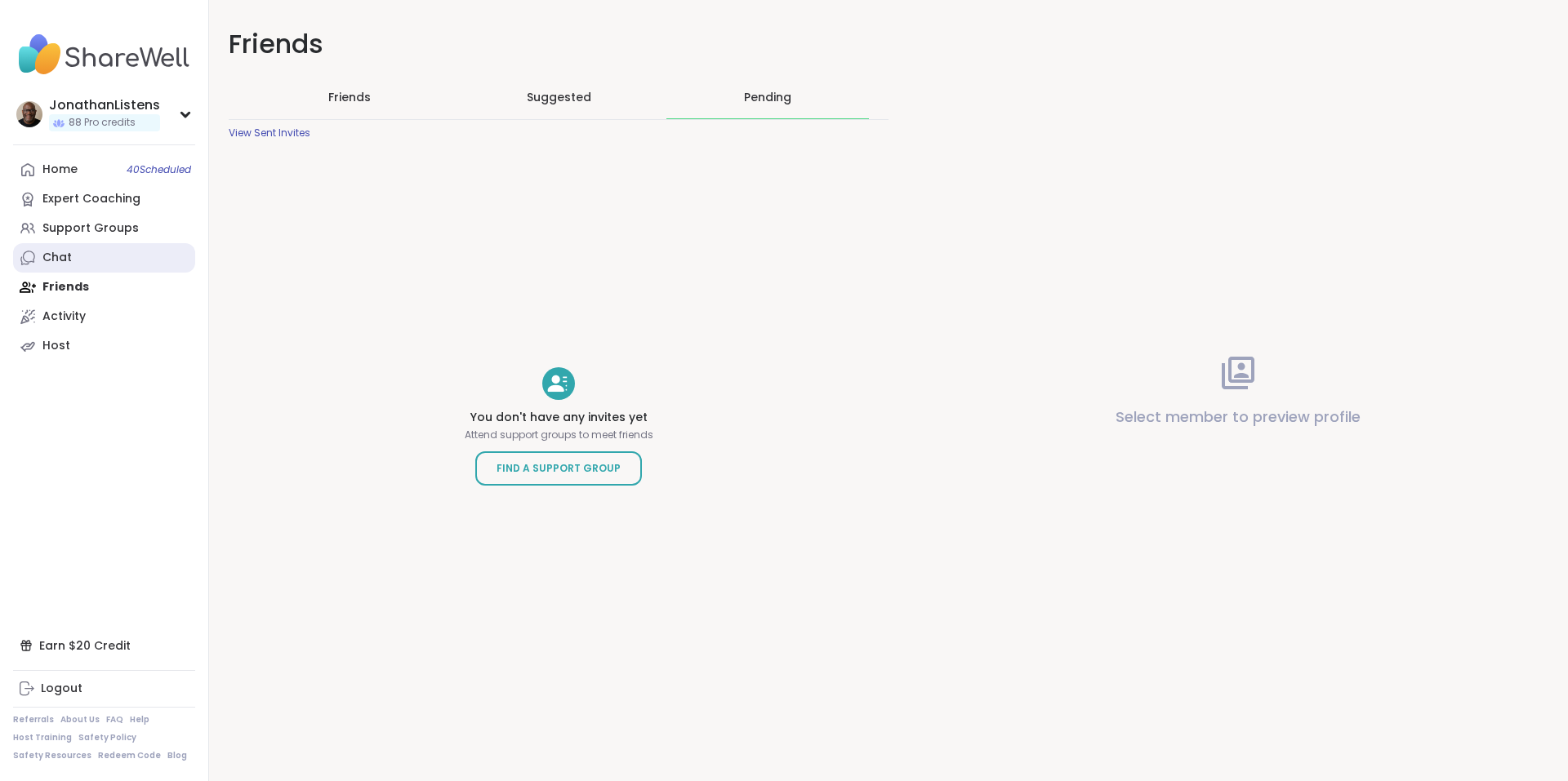
click at [87, 264] on link "Chat" at bounding box center [104, 257] width 182 height 29
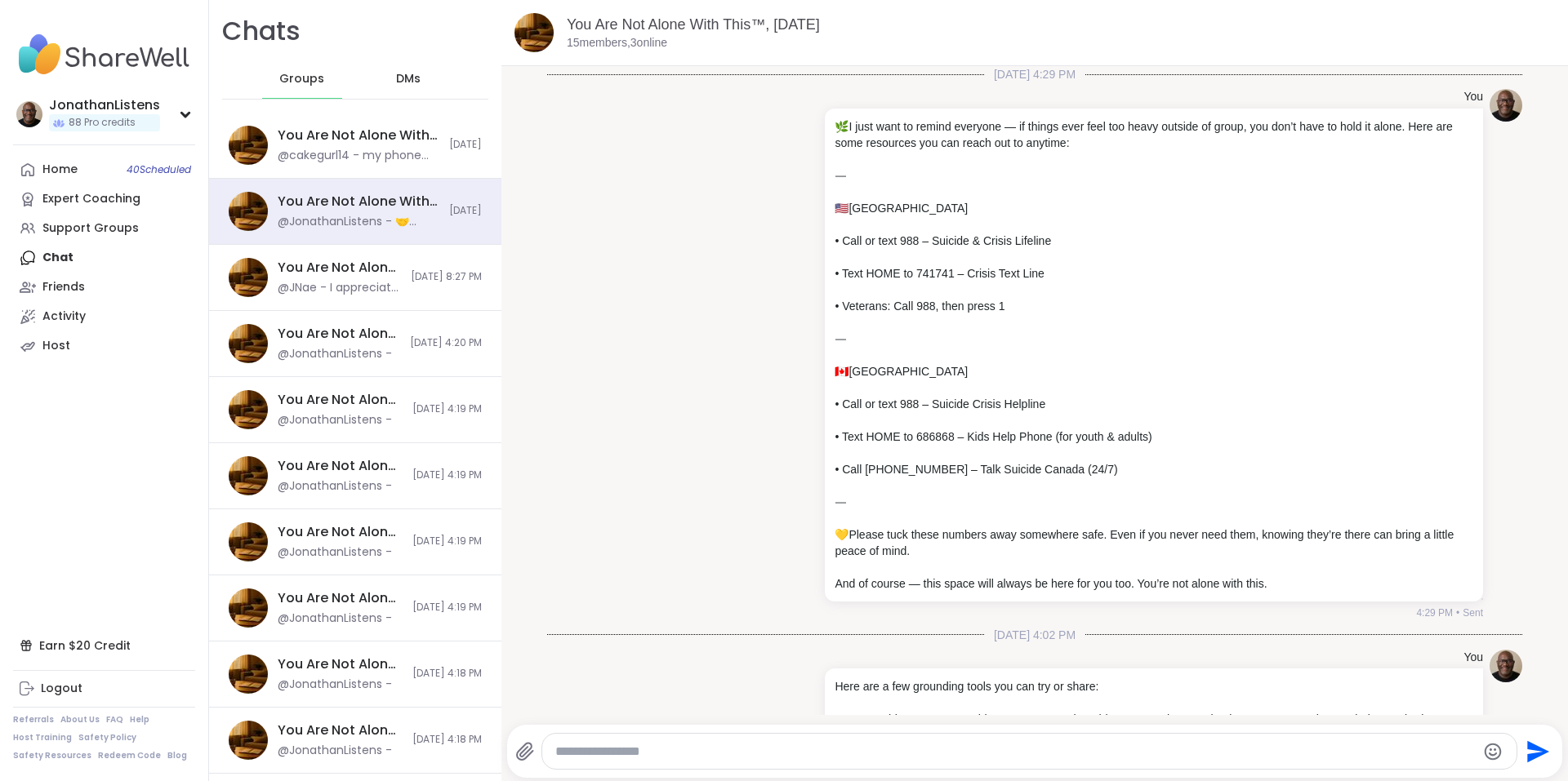
scroll to position [960, 0]
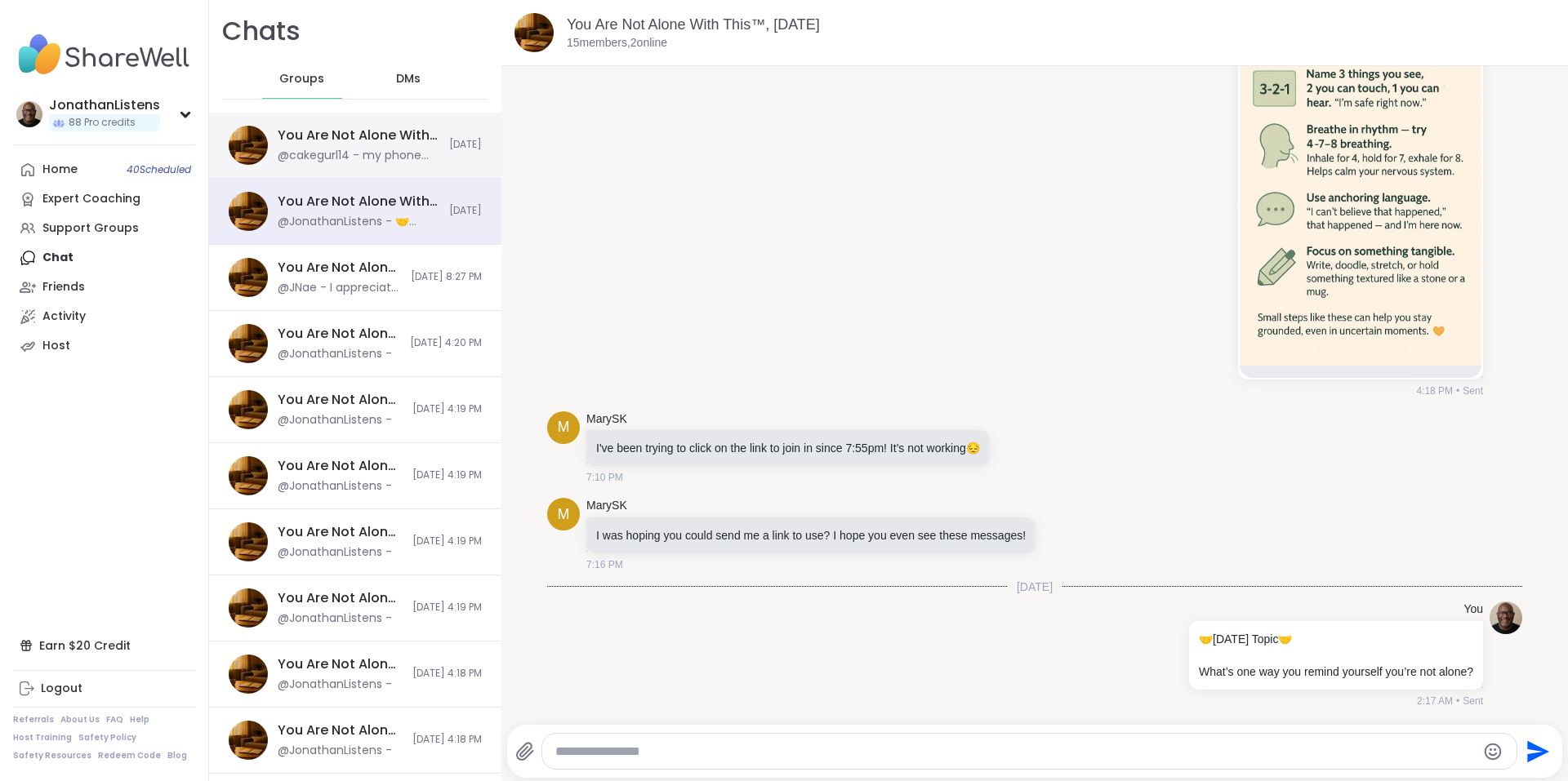
click at [449, 143] on span "[DATE]" at bounding box center [465, 145] width 33 height 14
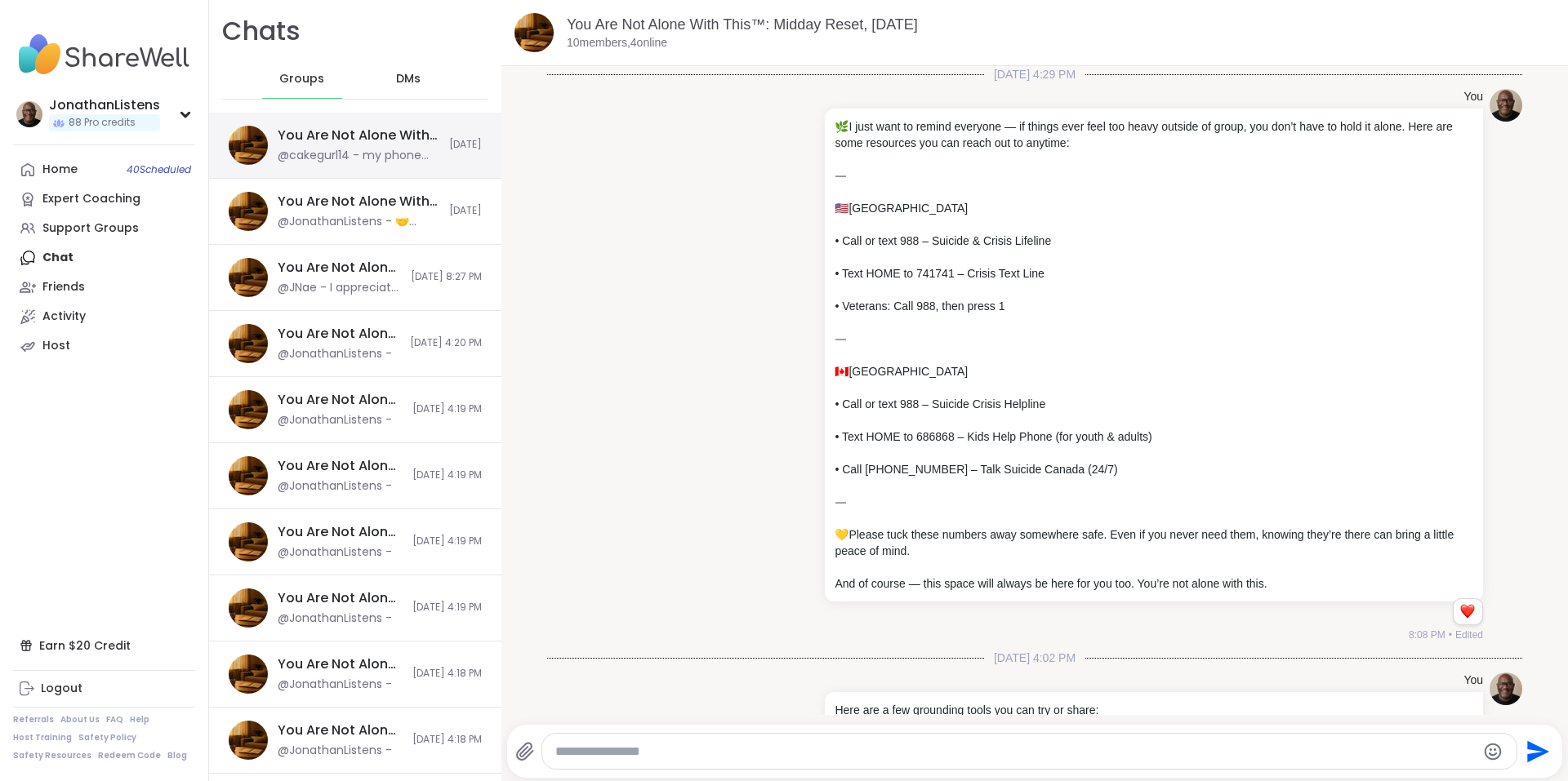
scroll to position [9929, 0]
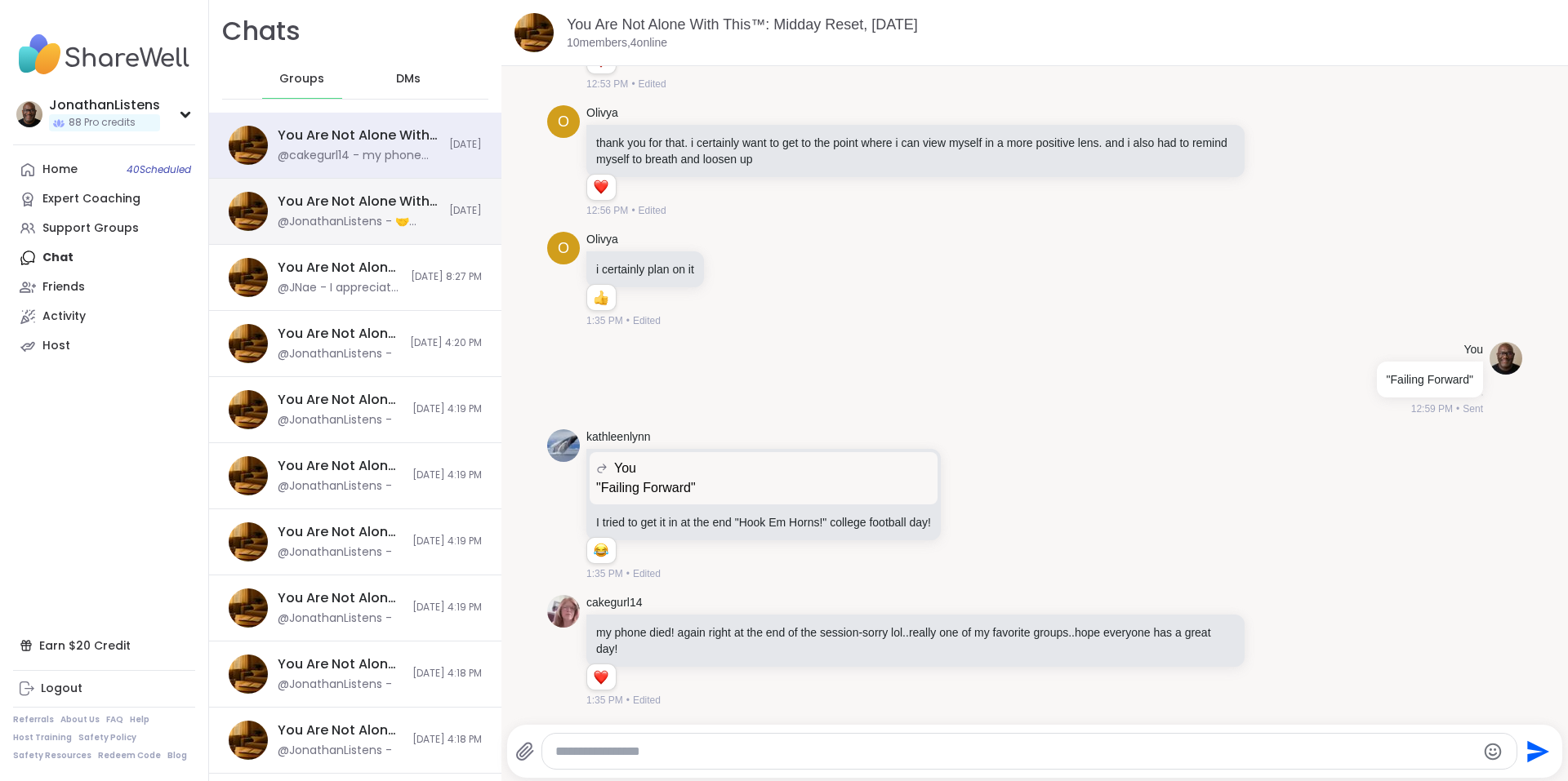
click at [405, 201] on div "You Are Not Alone With This™, [DATE]" at bounding box center [358, 201] width 161 height 18
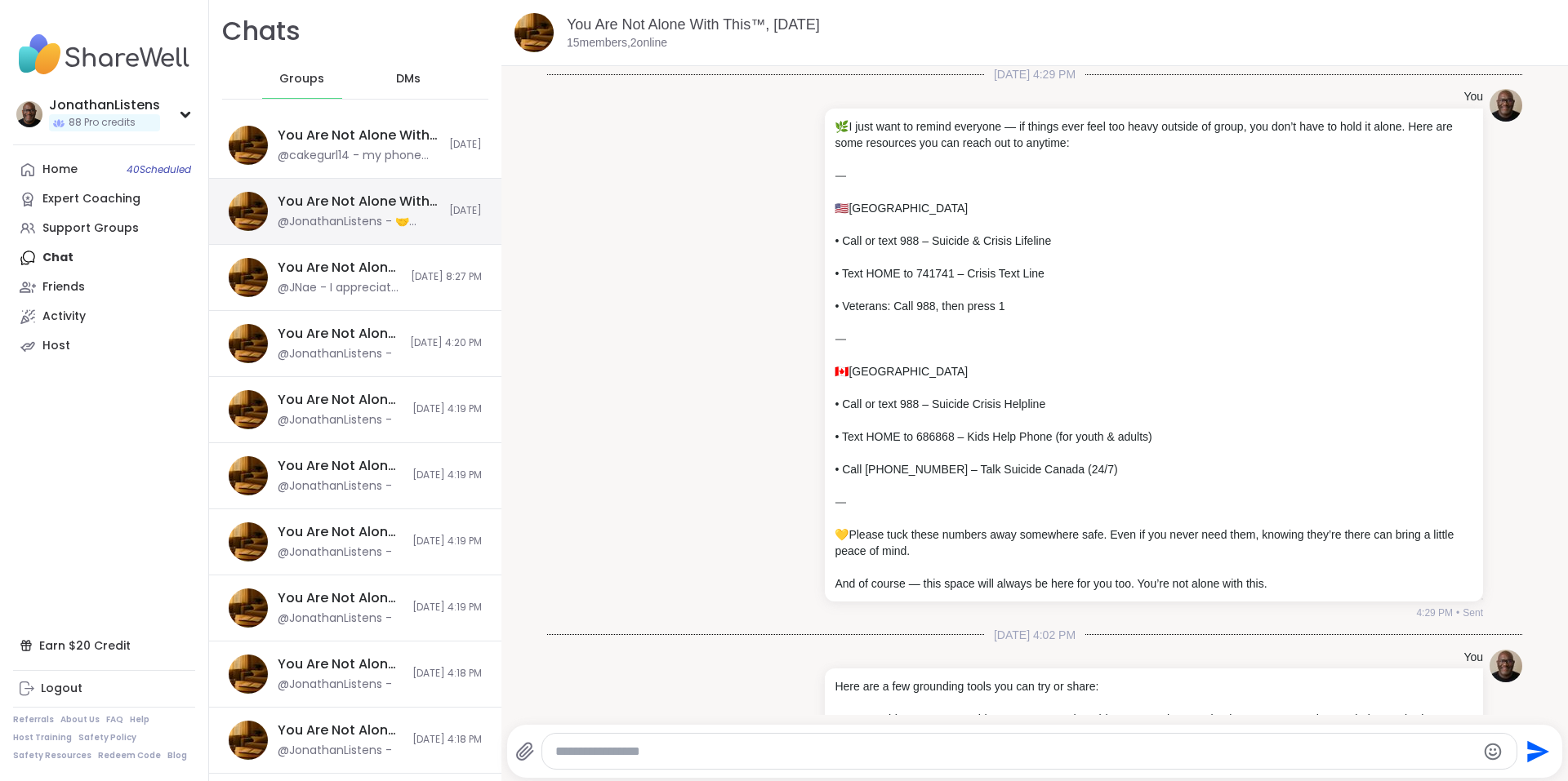
scroll to position [960, 0]
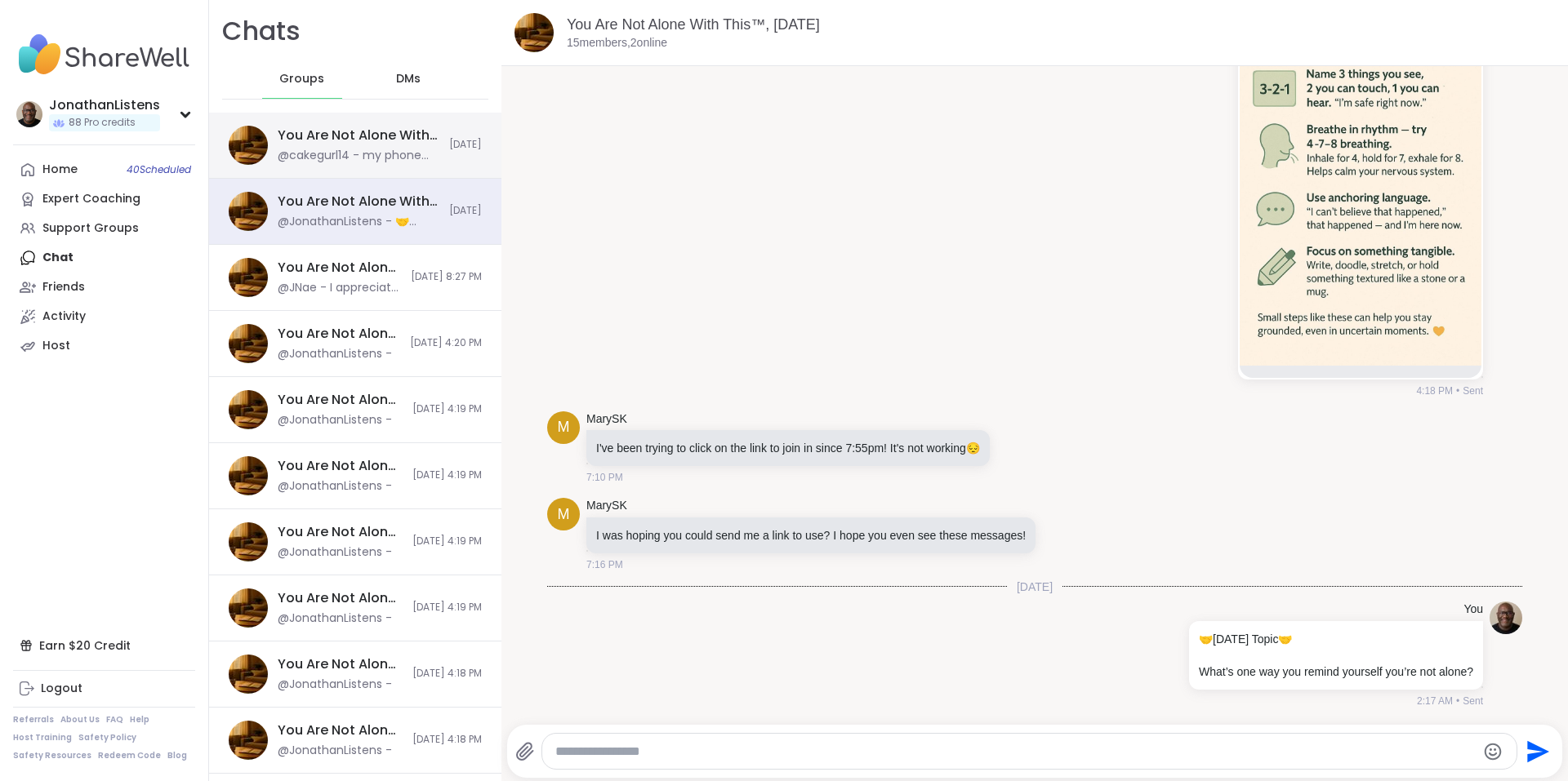
click at [390, 151] on div "@cakegurl14 - my phone died! again right at the end of the session-sorry lol..r…" at bounding box center [358, 156] width 161 height 16
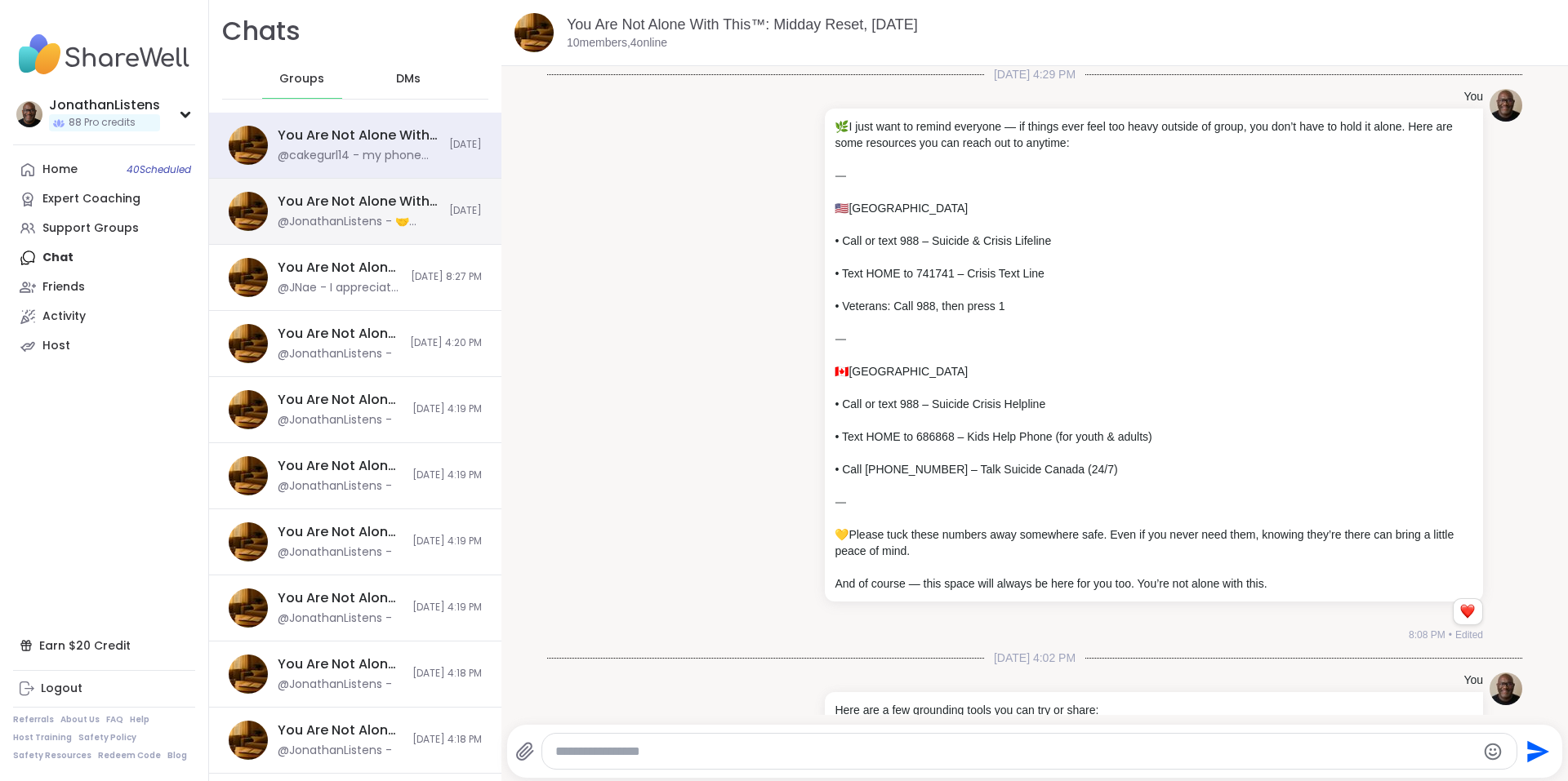
scroll to position [9929, 0]
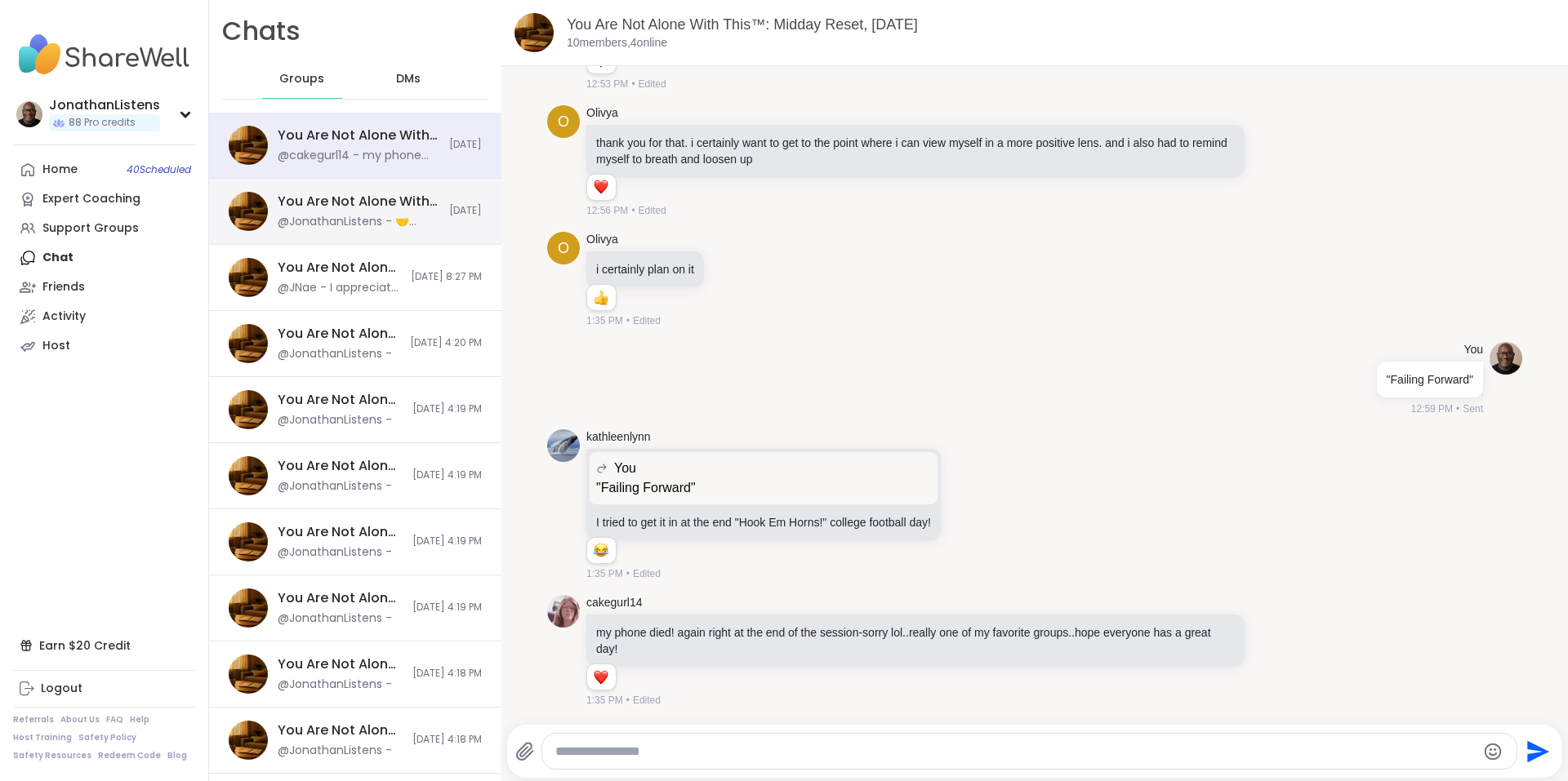
click at [399, 209] on div "You Are Not Alone With This™, [DATE]" at bounding box center [358, 201] width 161 height 18
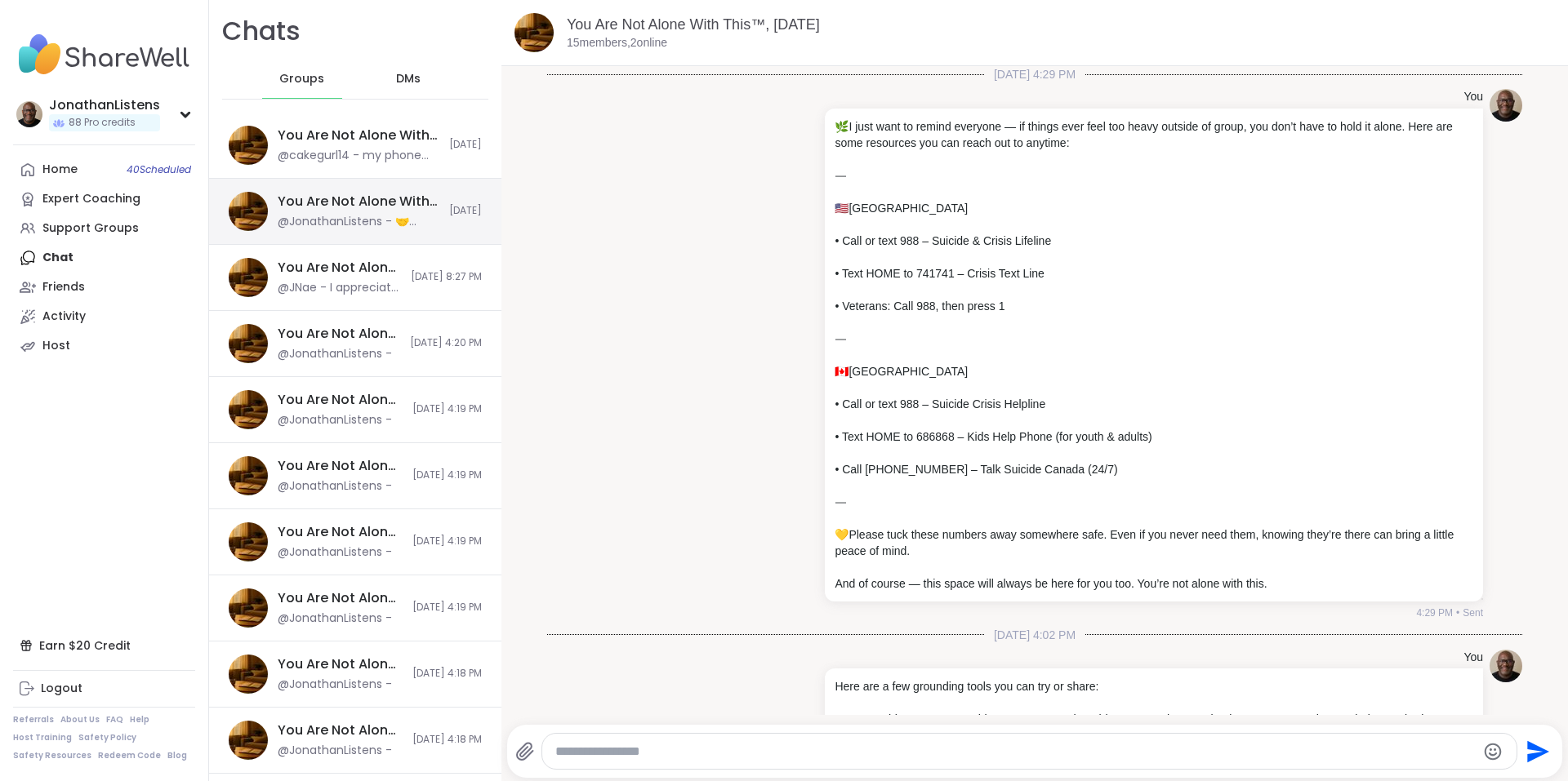
scroll to position [960, 0]
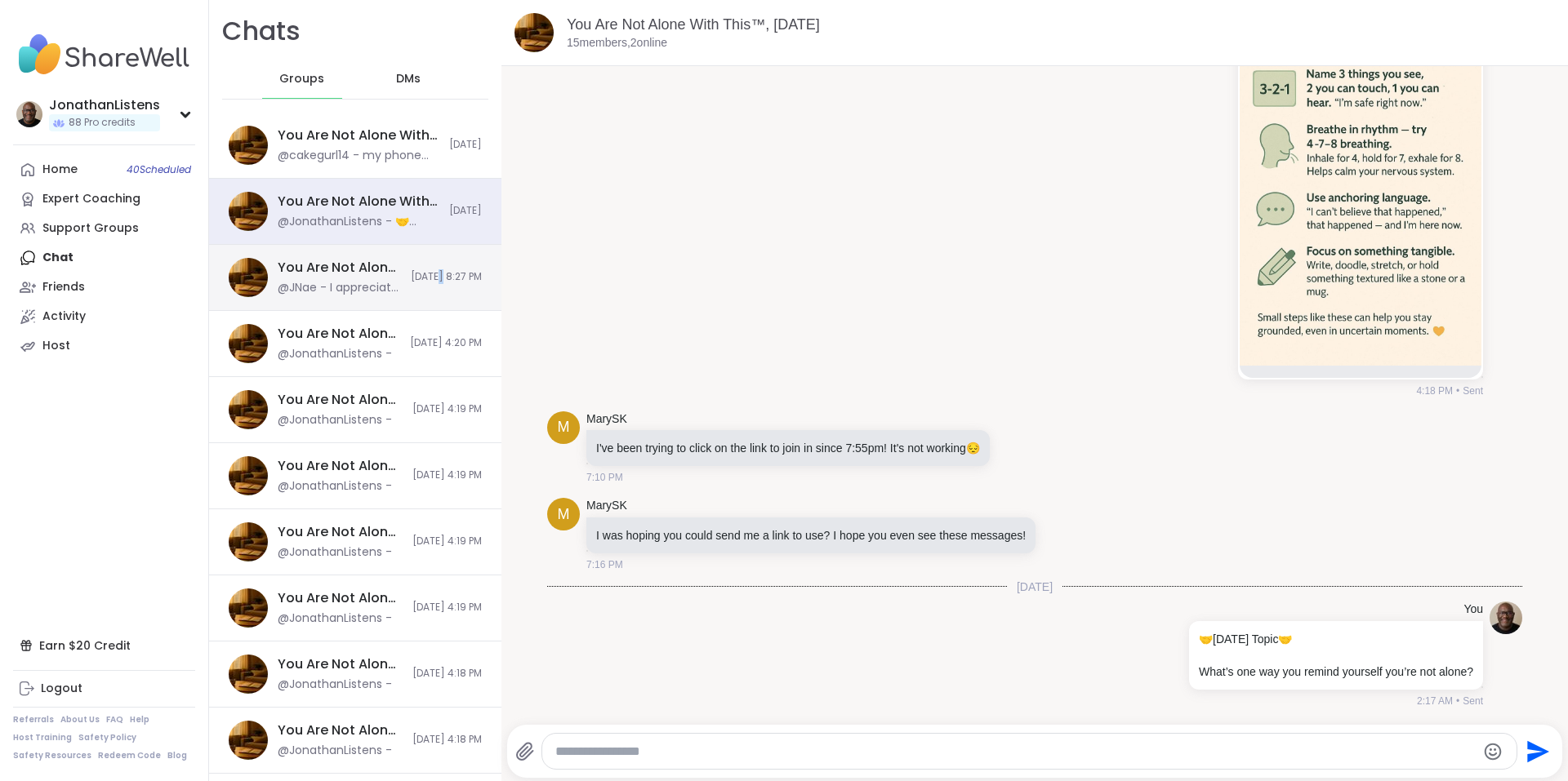
click at [403, 266] on div "You Are Not Alone With This, Oct 10 @JNae - I appreciate you. Love. I hope to m…" at bounding box center [355, 278] width 292 height 66
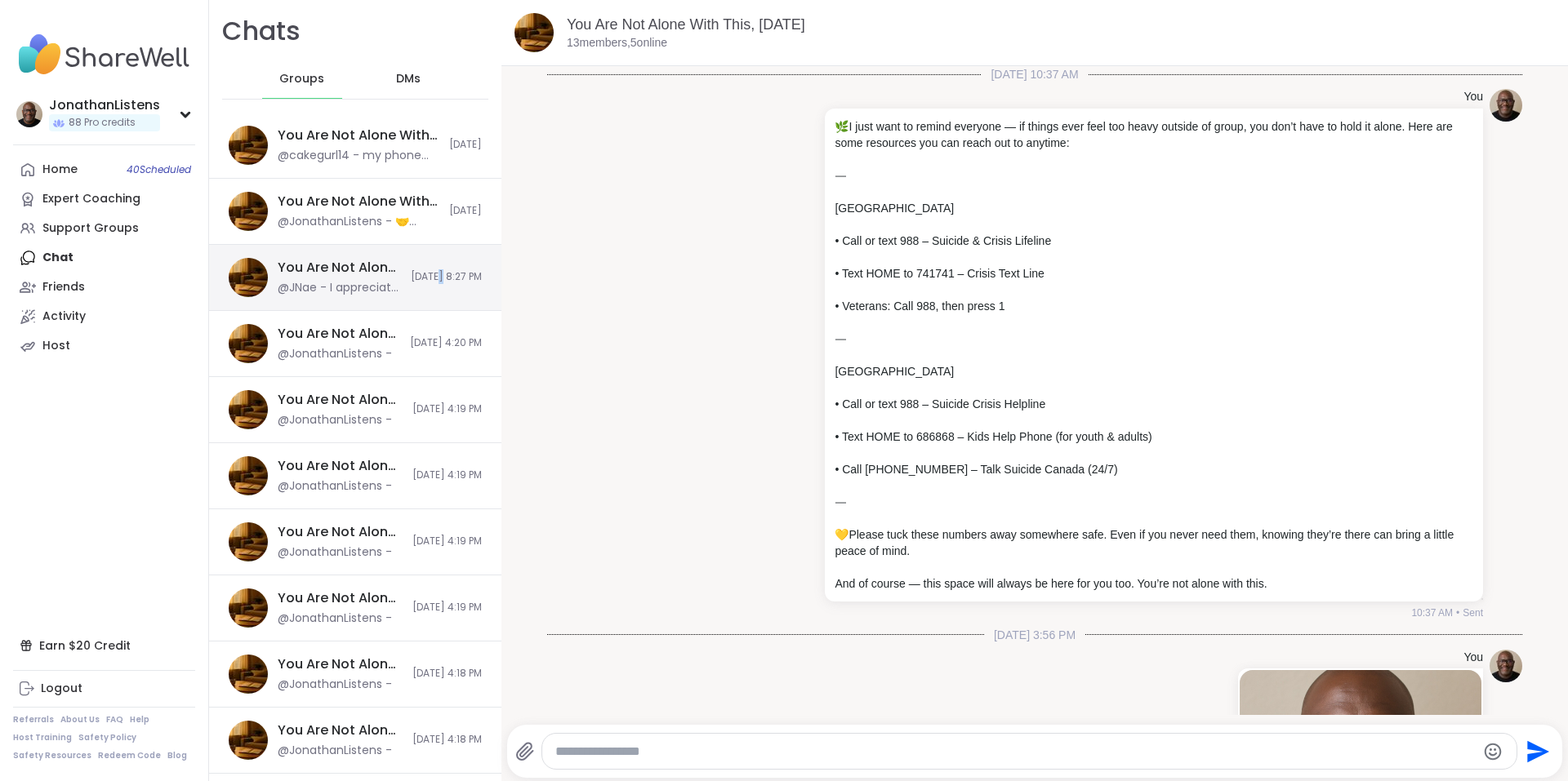
scroll to position [6530, 0]
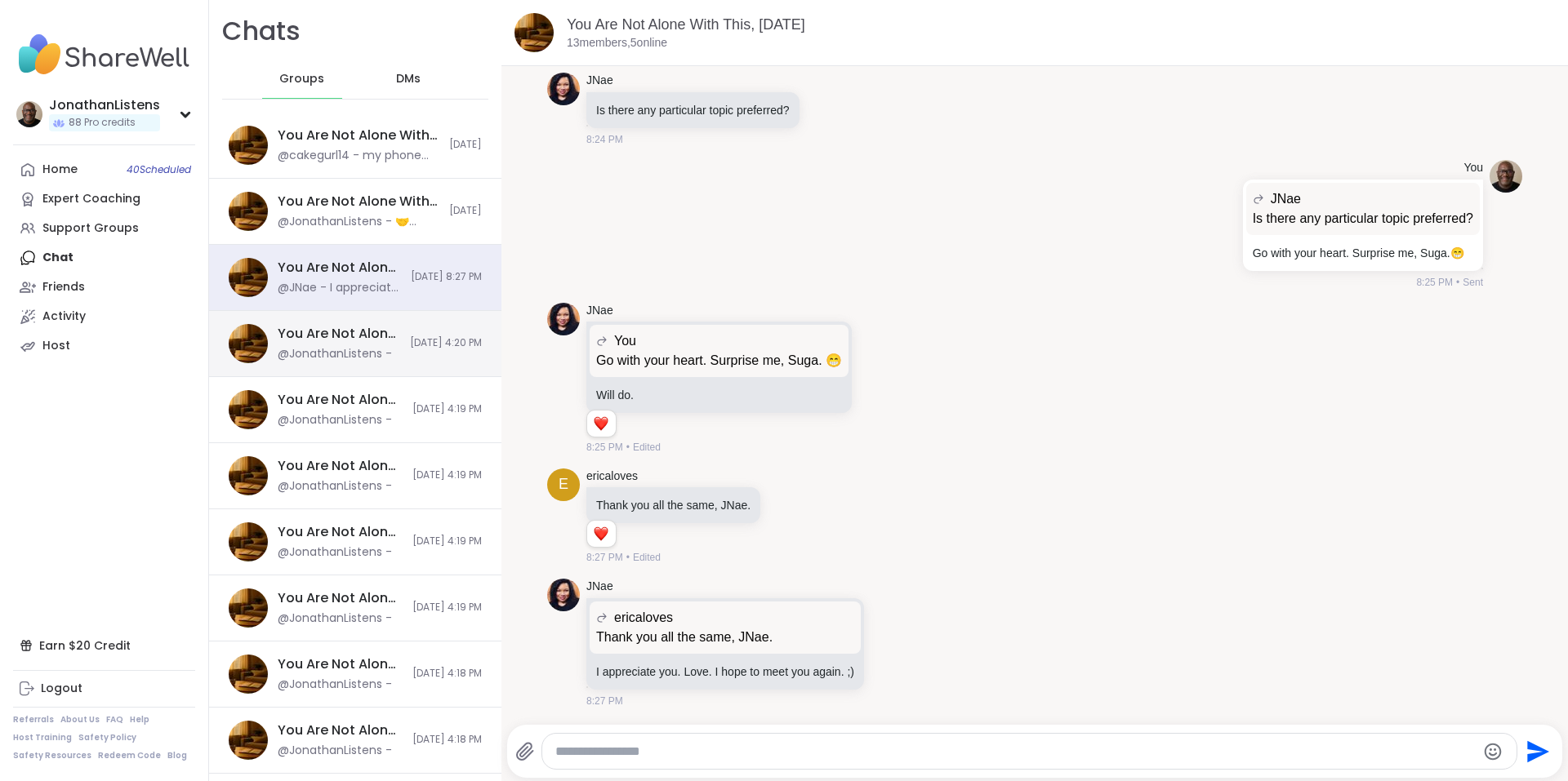
click at [410, 337] on span "[DATE] 4:20 PM" at bounding box center [445, 344] width 72 height 14
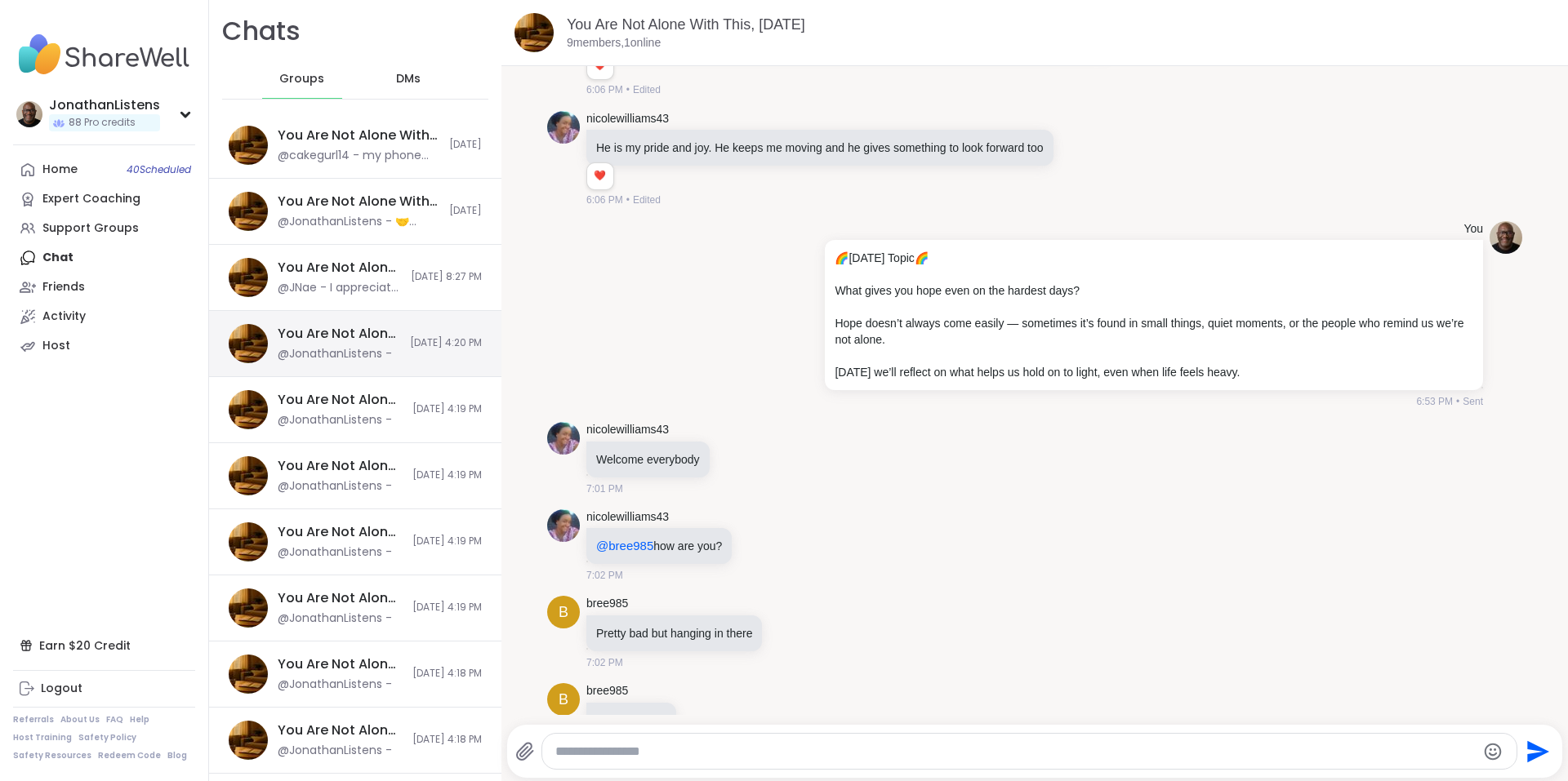
scroll to position [6204, 0]
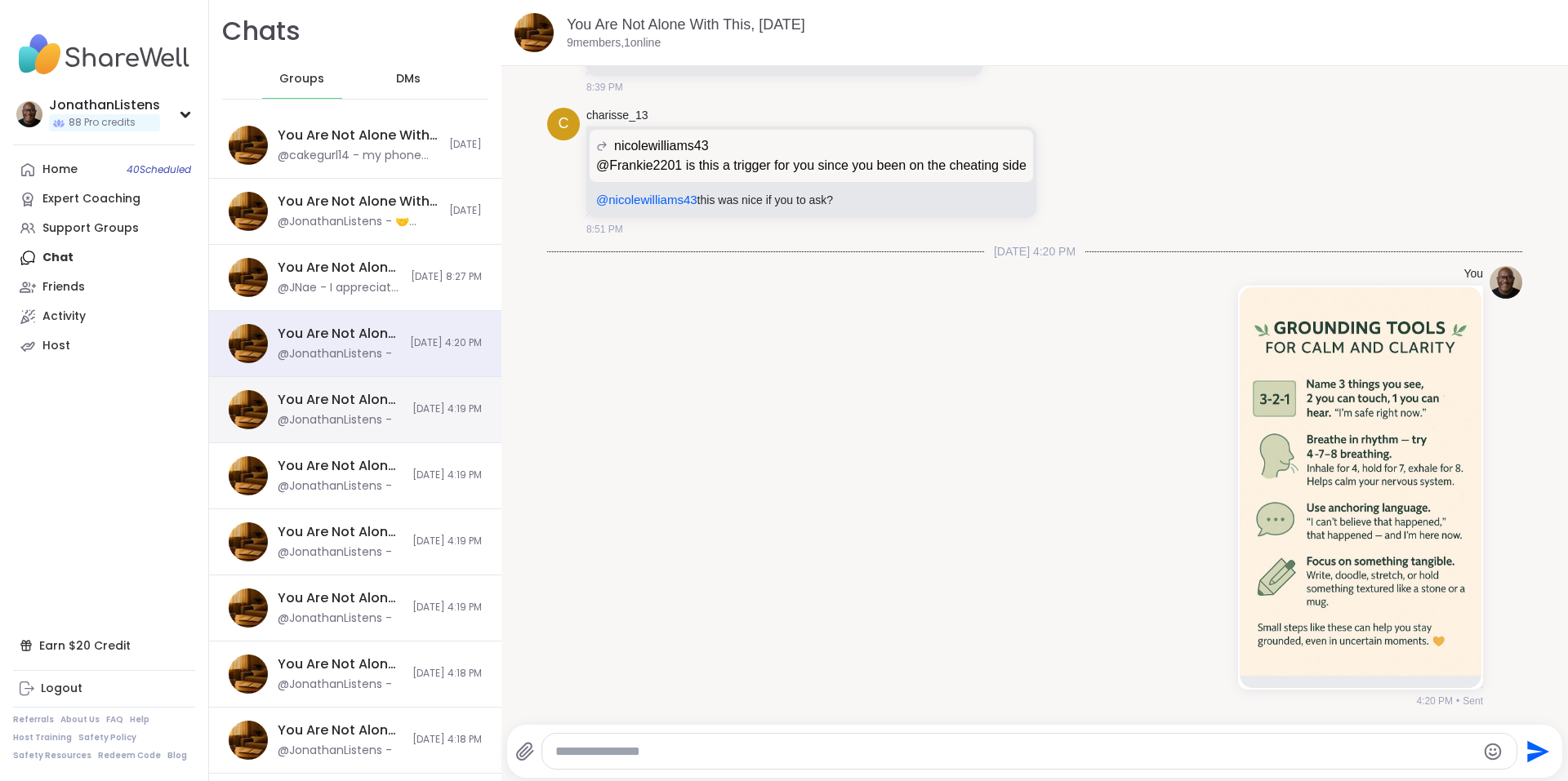
click at [374, 403] on div "You Are Not Alone: Midday Reset, Oct 10 @JonathanListens - 10/10/2025, 4:19 PM" at bounding box center [355, 410] width 292 height 66
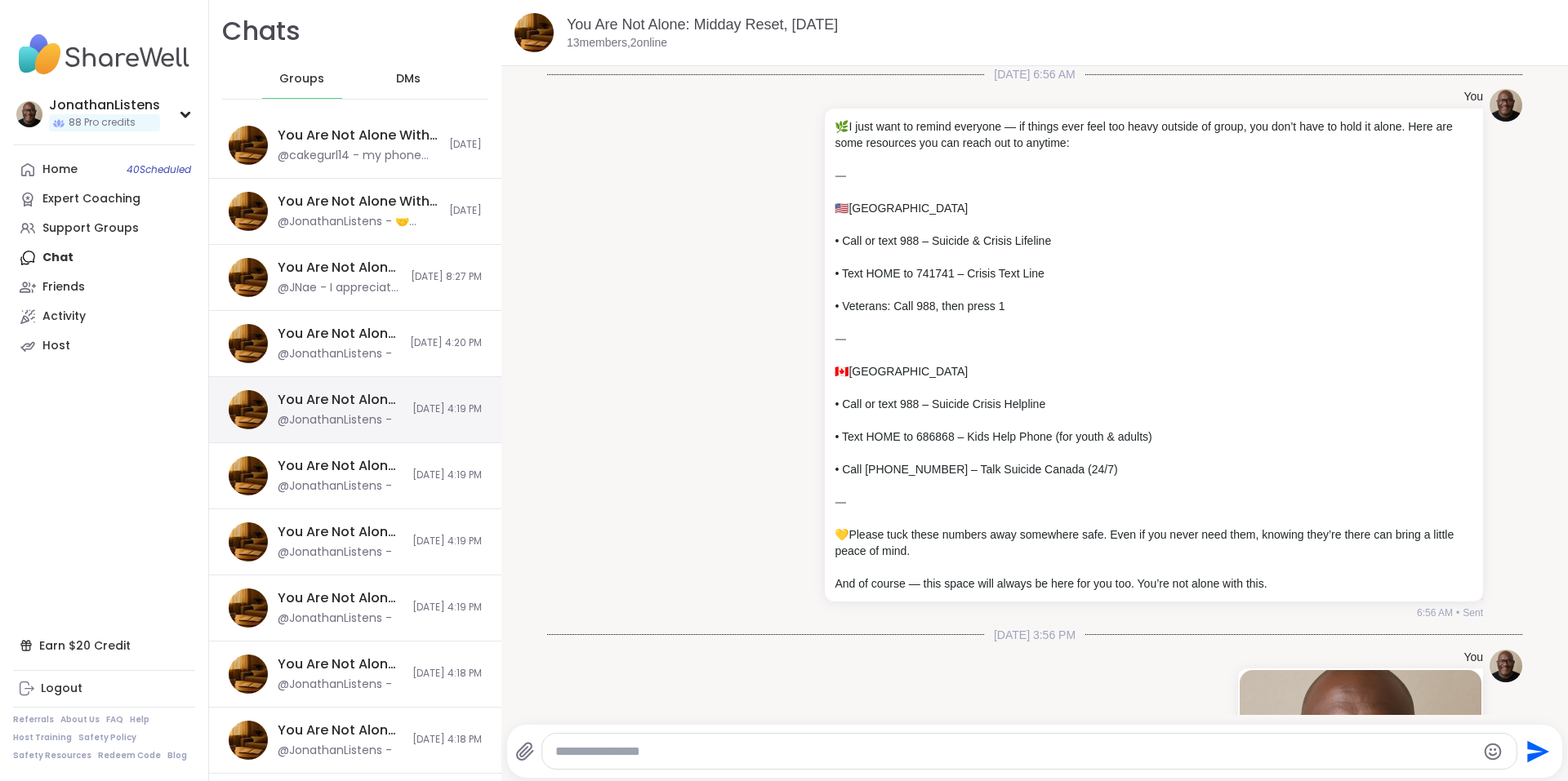
scroll to position [8440, 0]
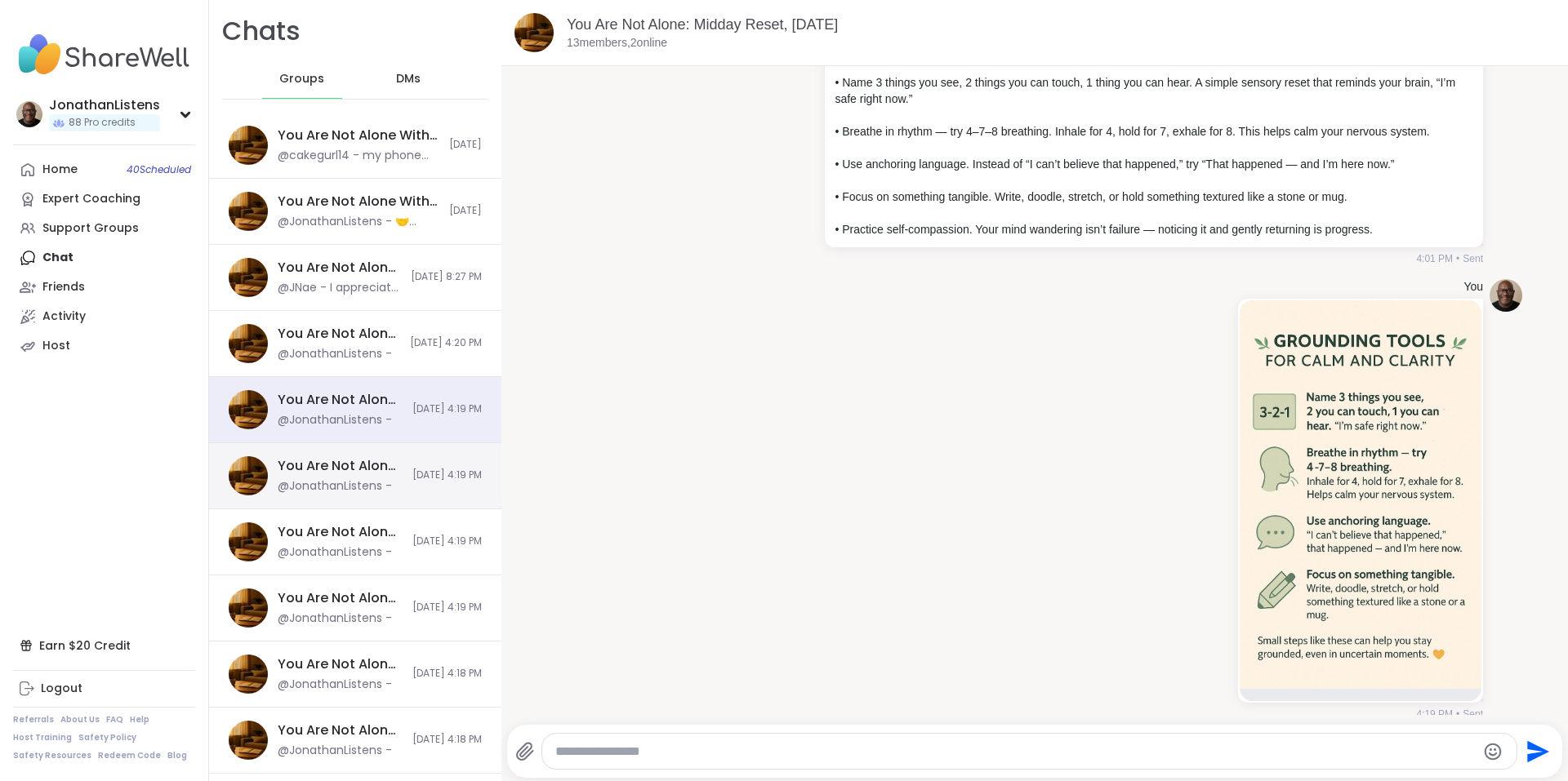
click at [361, 444] on div "You Are Not Alone With This™: Midday Reset, Oct 13 @JonathanListens - 10/10/202…" at bounding box center [355, 476] width 292 height 66
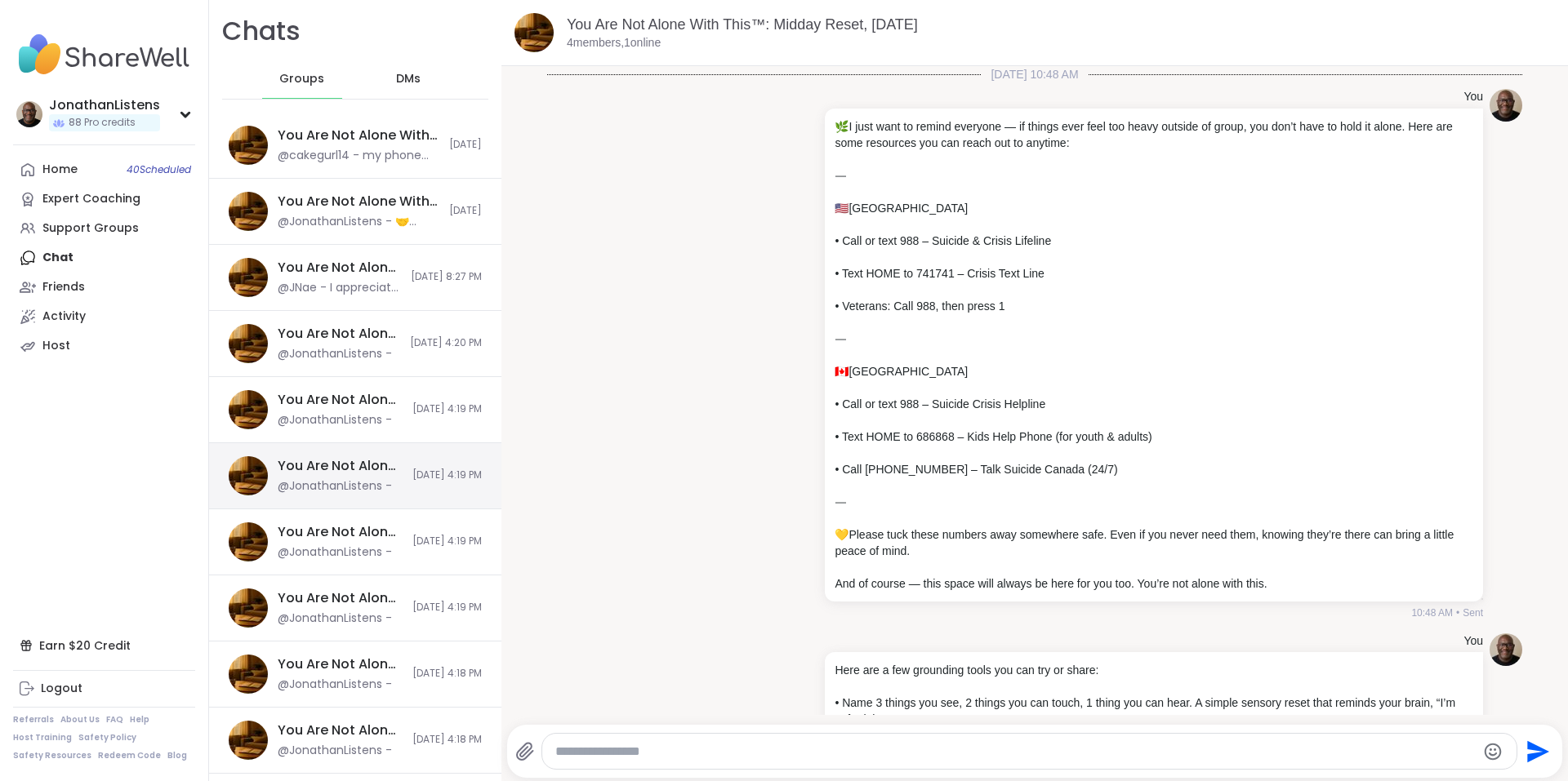
scroll to position [633, 0]
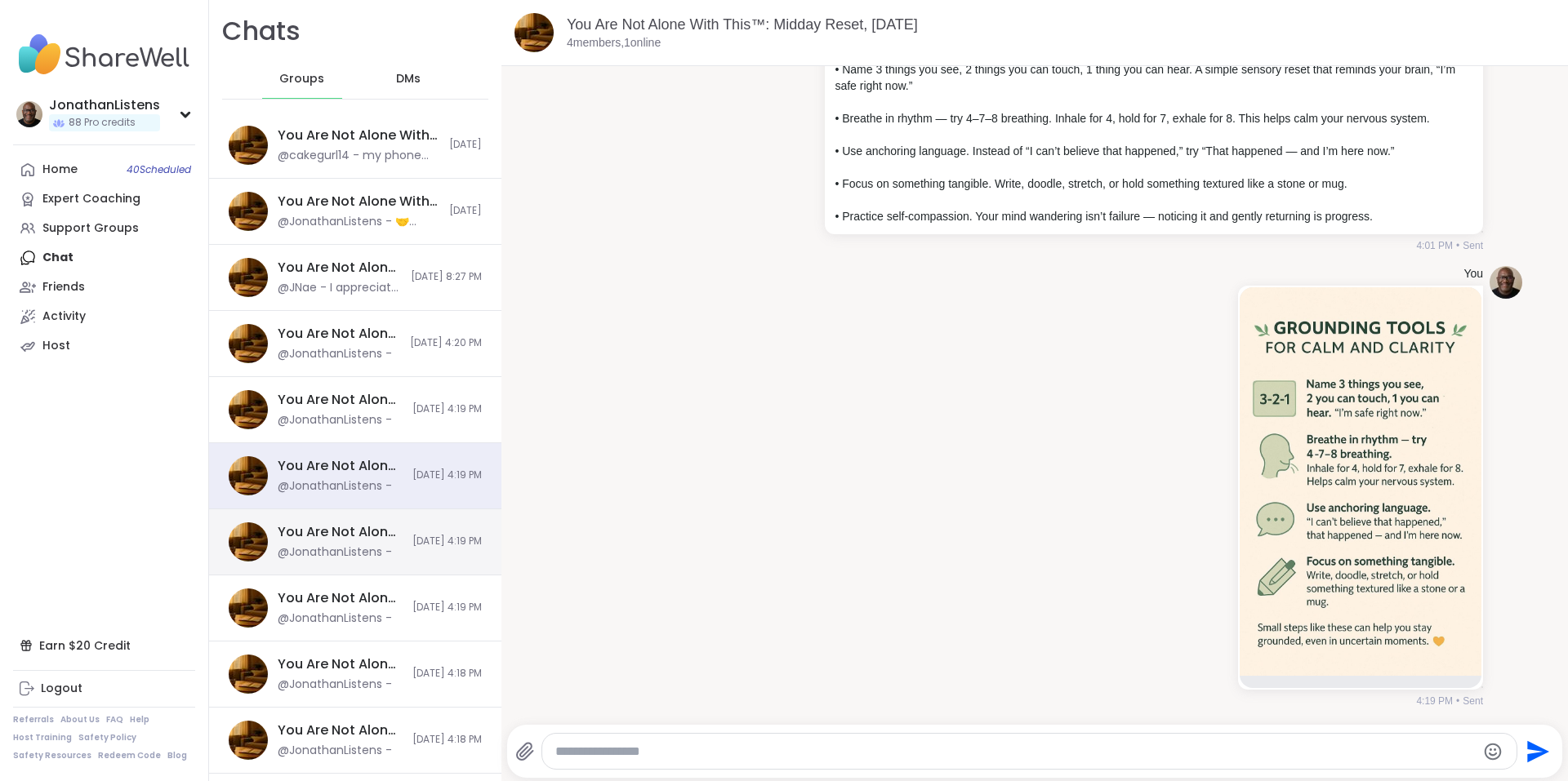
click at [346, 533] on div "You Are Not Alone With This, [DATE]" at bounding box center [340, 532] width 125 height 18
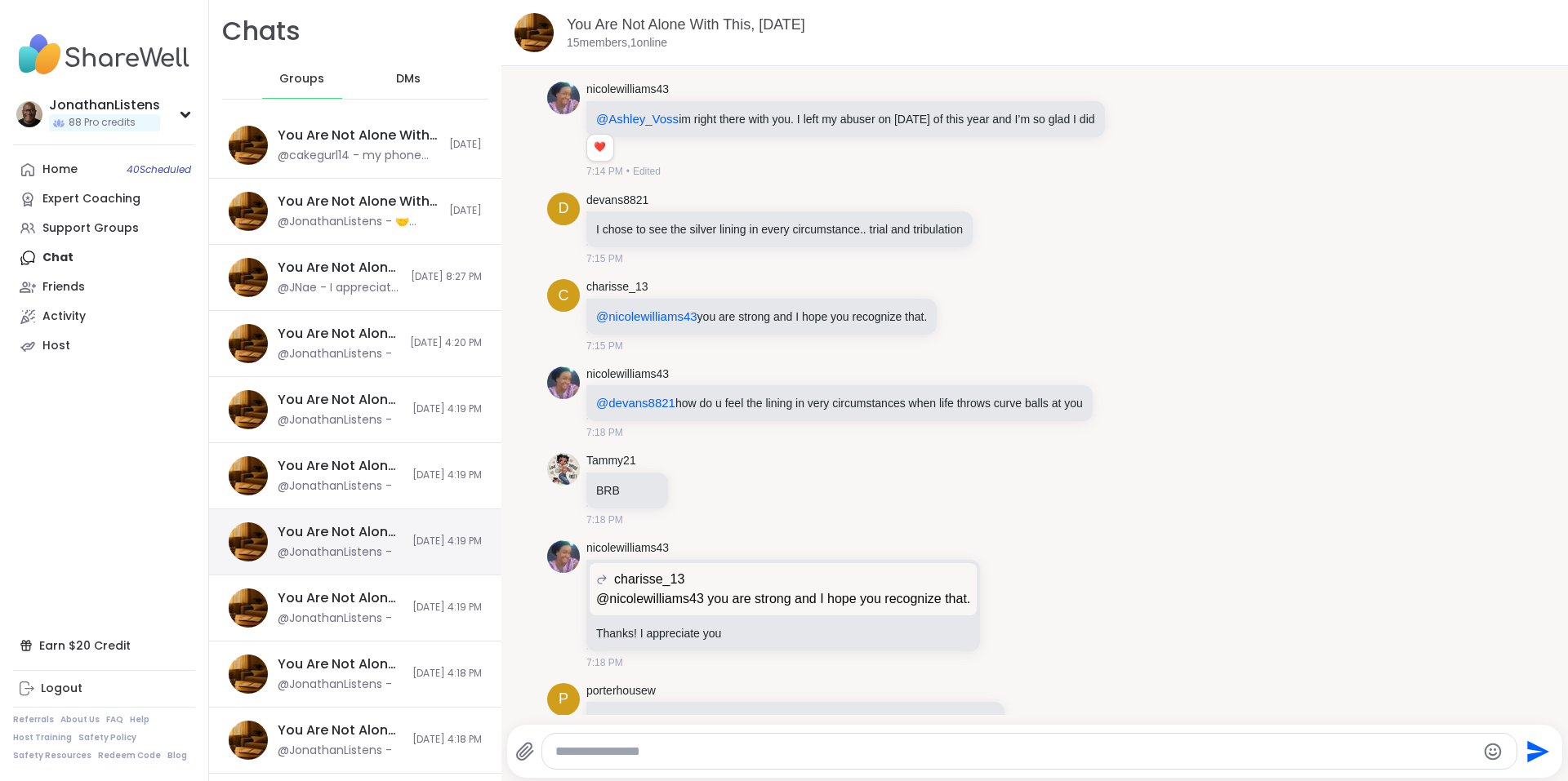
scroll to position [8555, 0]
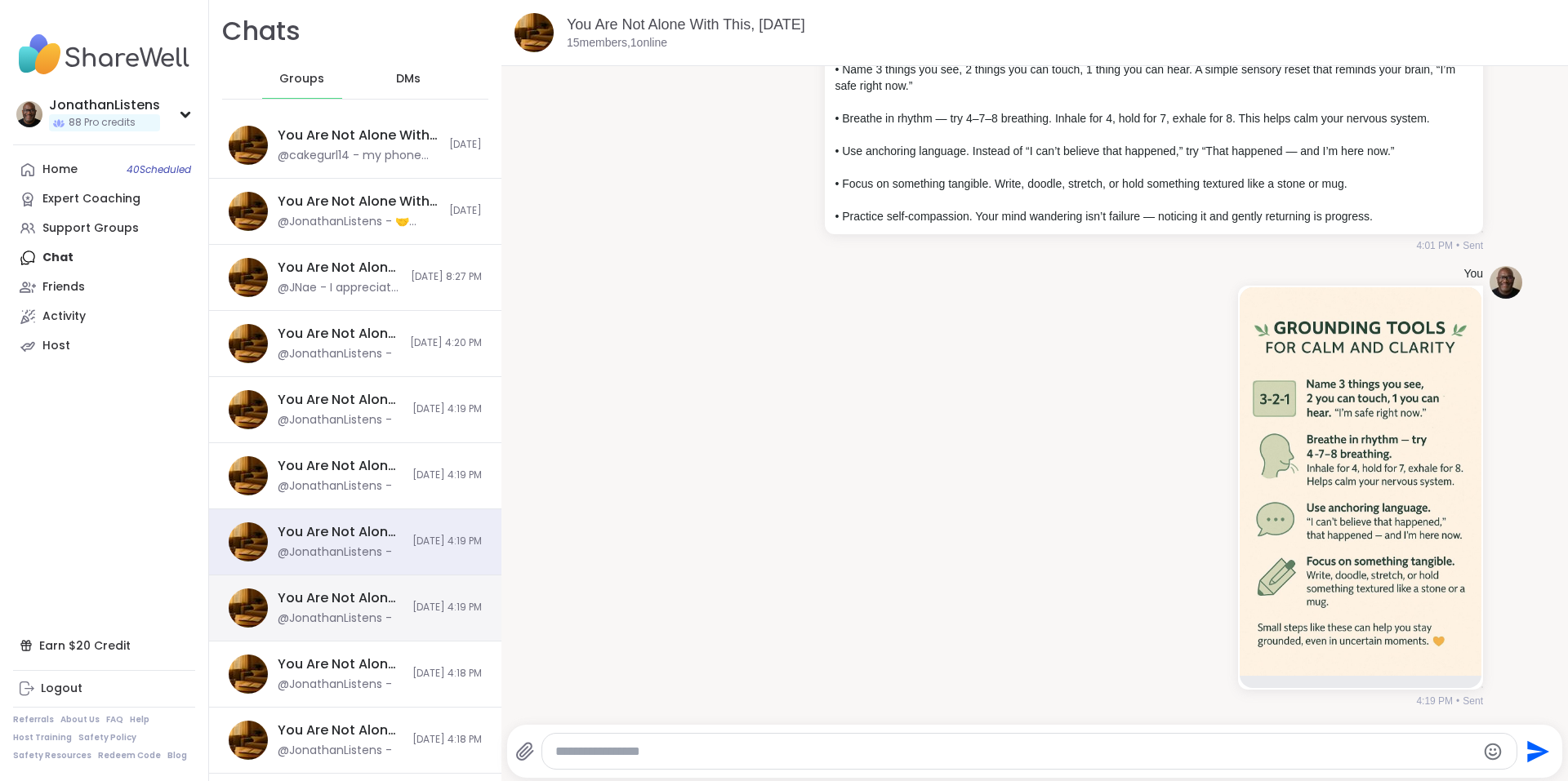
click at [340, 598] on div "You Are Not Alone With This™, [DATE]" at bounding box center [340, 598] width 125 height 18
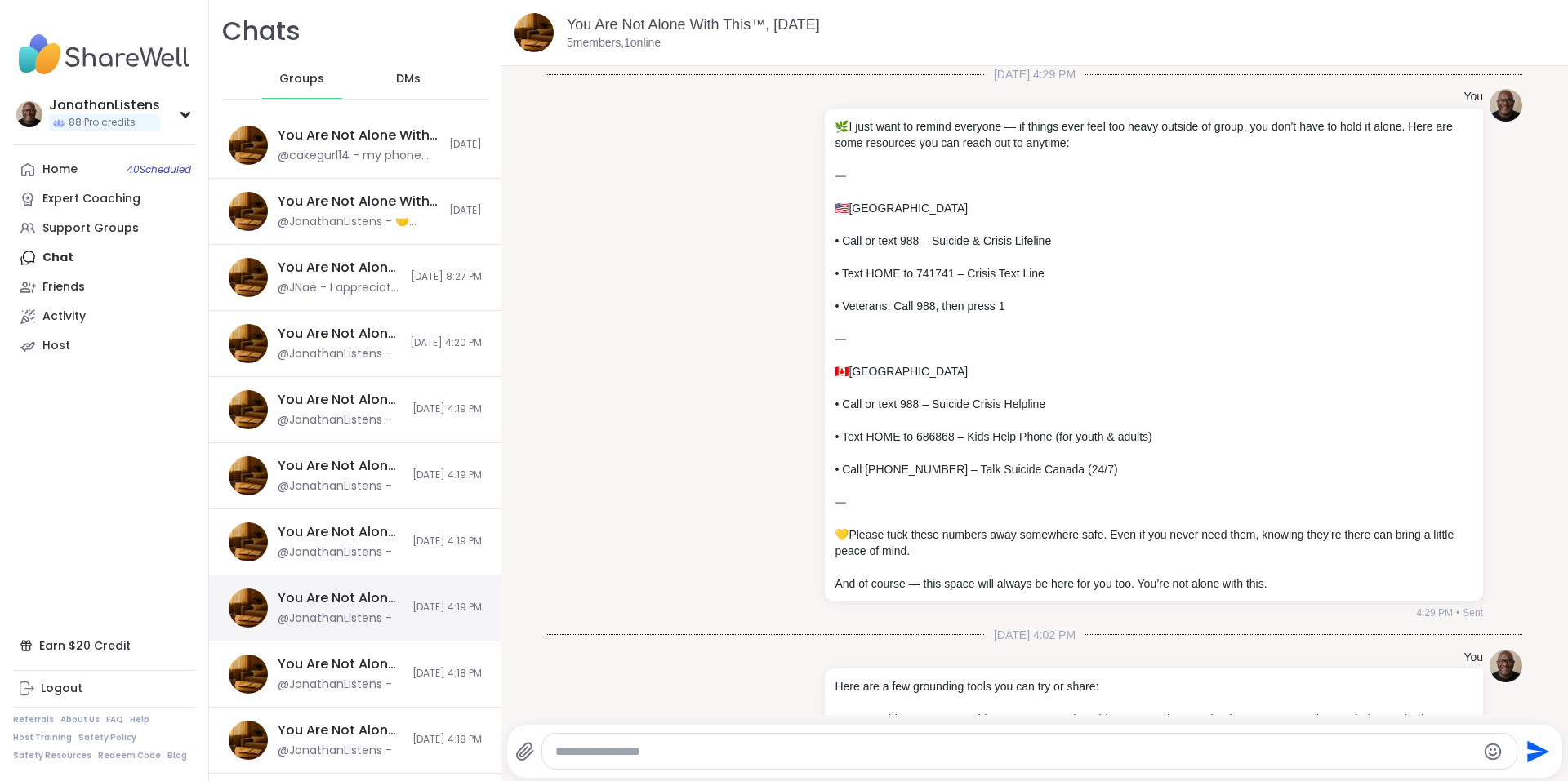
scroll to position [649, 0]
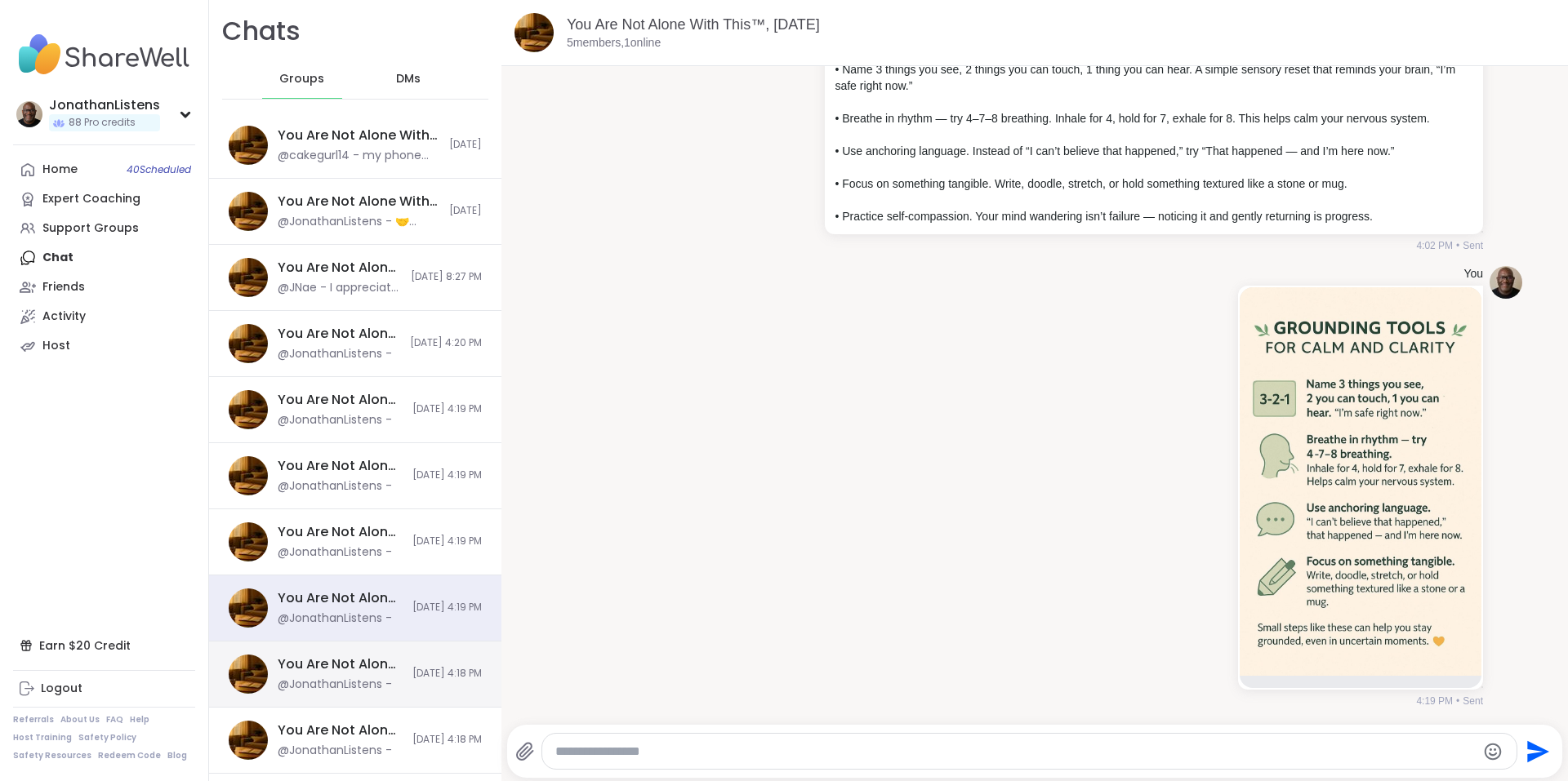
click at [342, 663] on div "You Are Not Alone With This™: Midday Reset, [DATE]" at bounding box center [340, 664] width 125 height 18
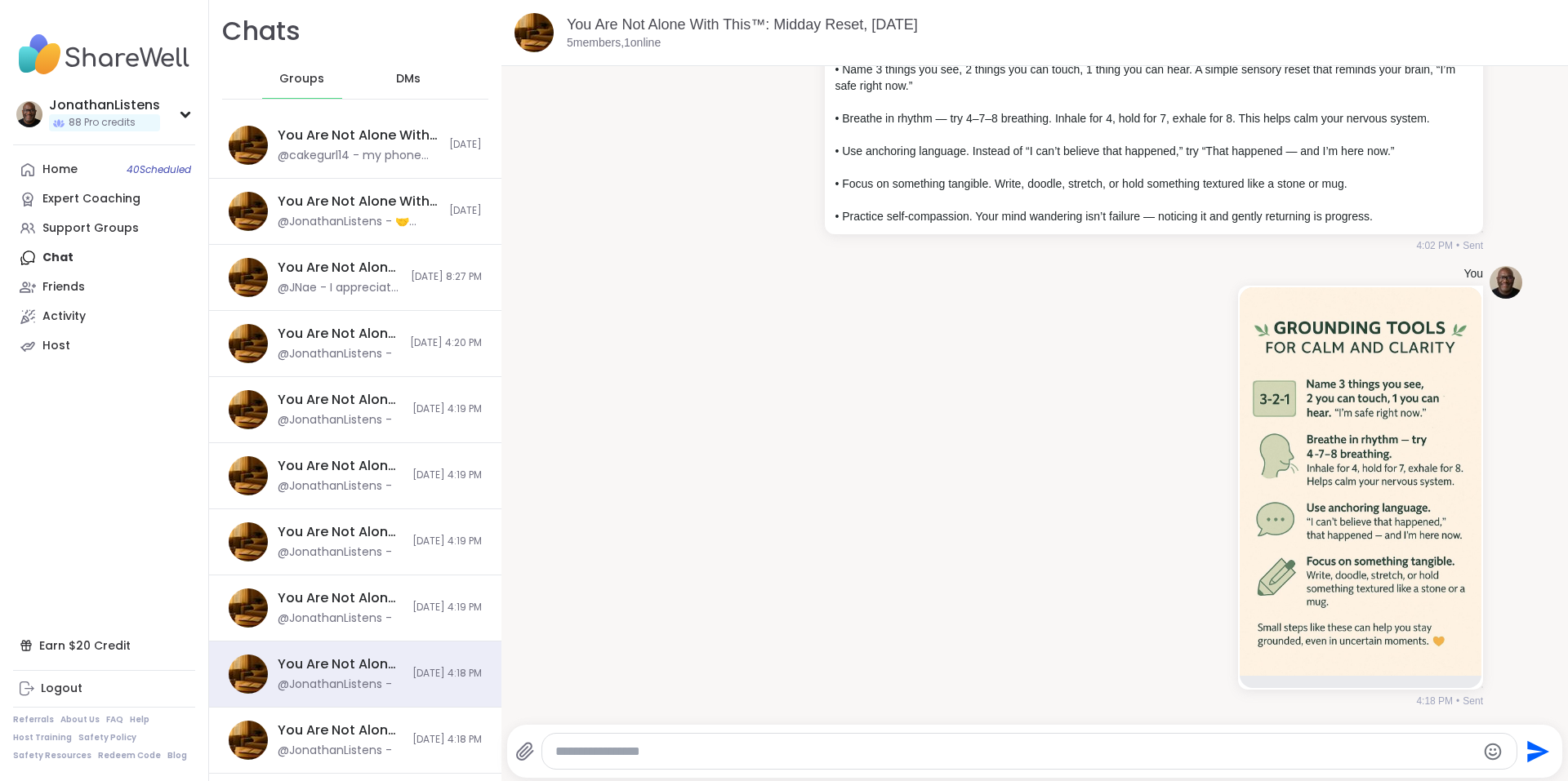
scroll to position [59, 0]
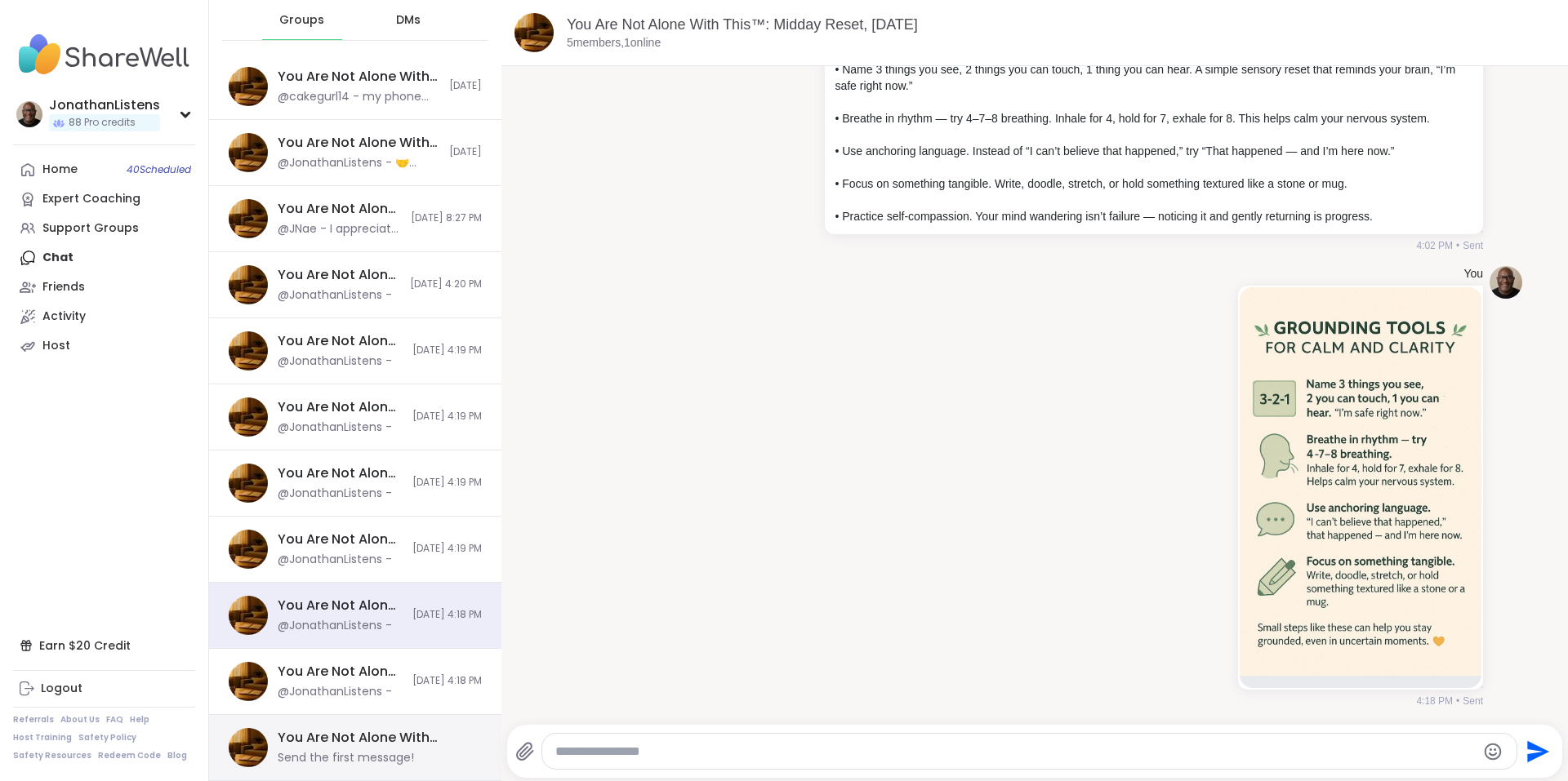
click at [420, 725] on div "You Are Not Alone With This™, Oct 14 Send the first message!" at bounding box center [355, 748] width 292 height 66
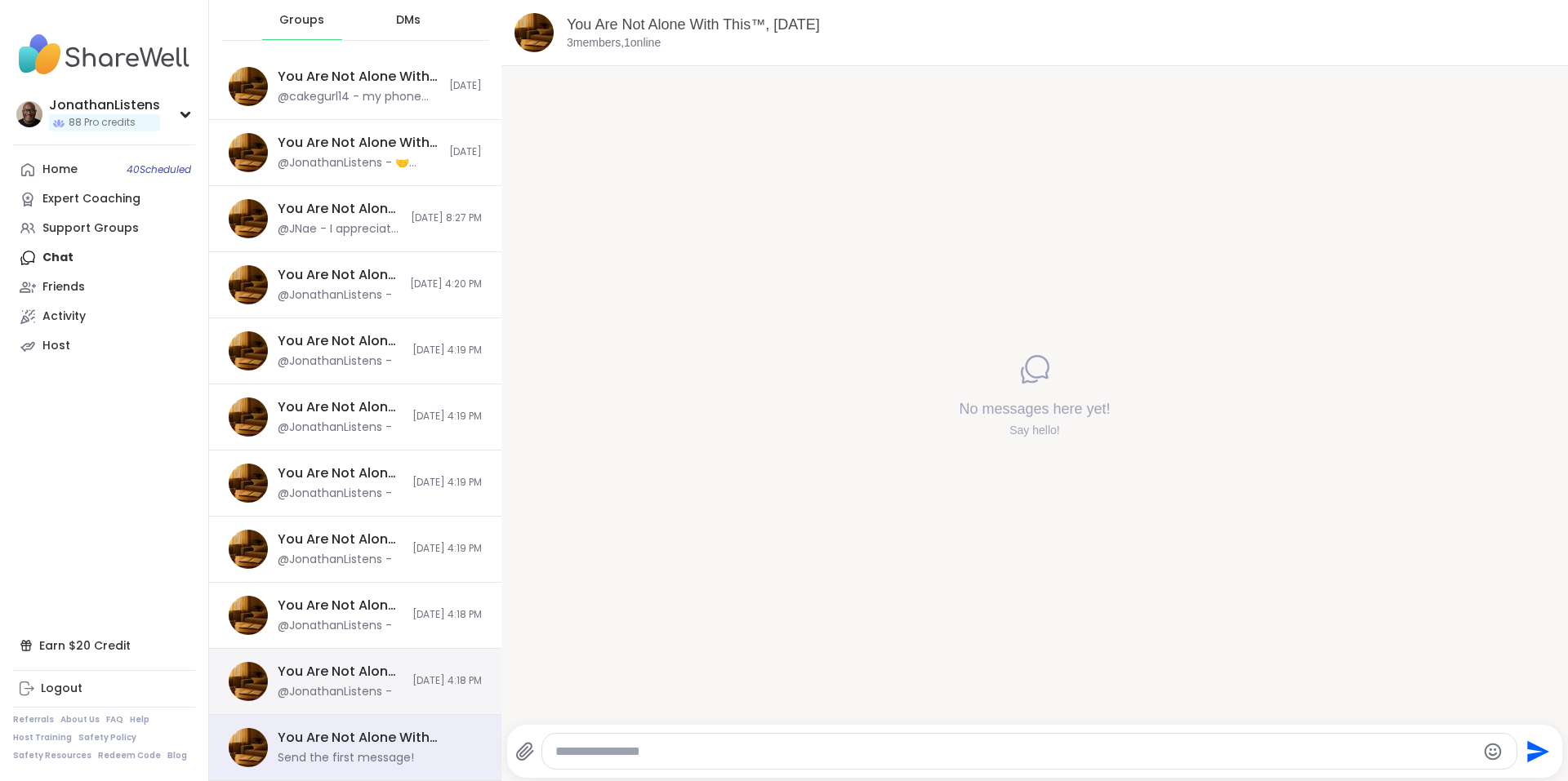
click at [429, 674] on span "[DATE] 4:18 PM" at bounding box center [447, 681] width 69 height 14
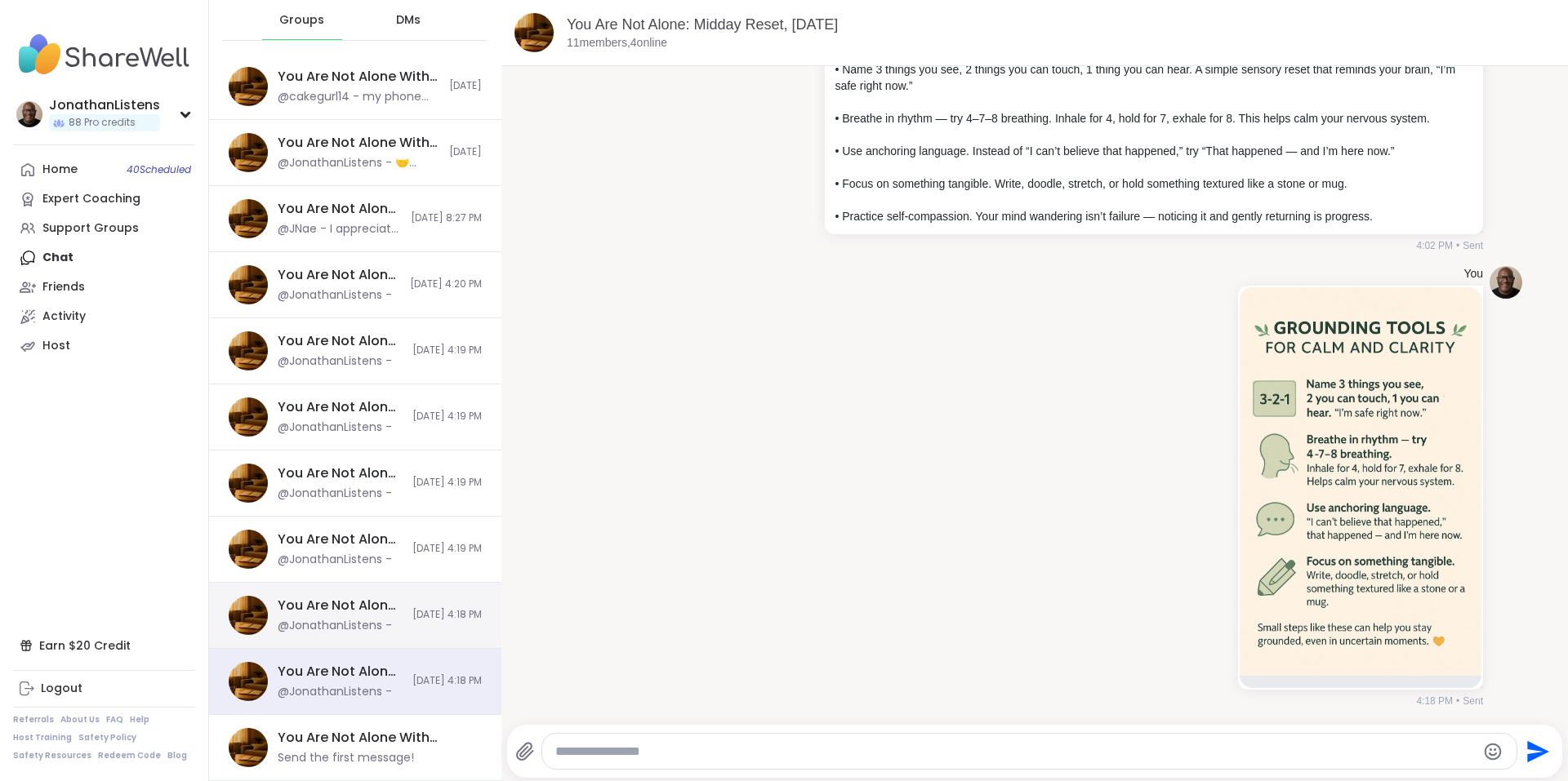
scroll to position [3463, 0]
click at [421, 628] on div "You Are Not Alone With This™: Midday Reset, Oct 12 @JonathanListens - 10/10/202…" at bounding box center [355, 615] width 292 height 66
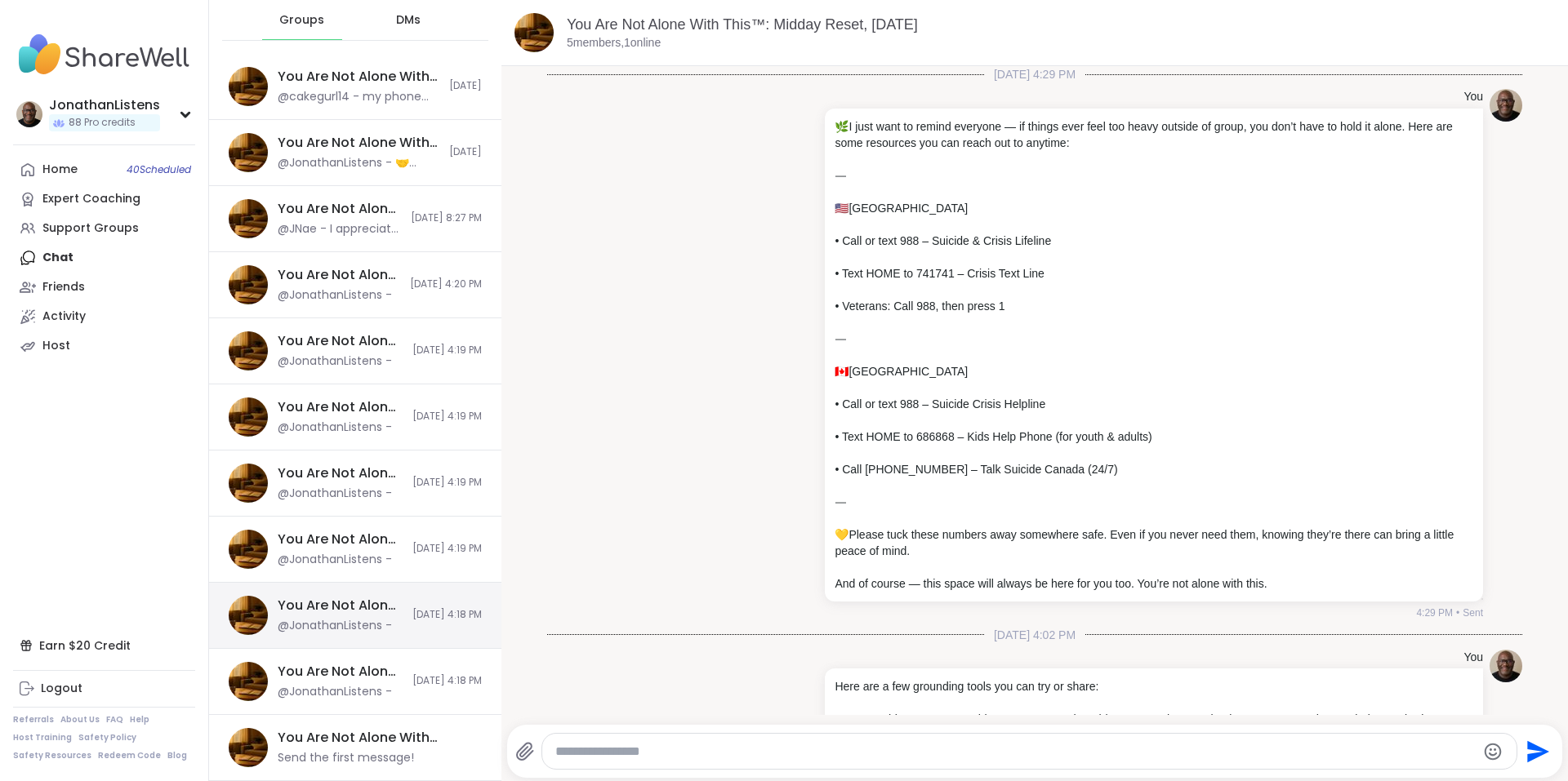
scroll to position [649, 0]
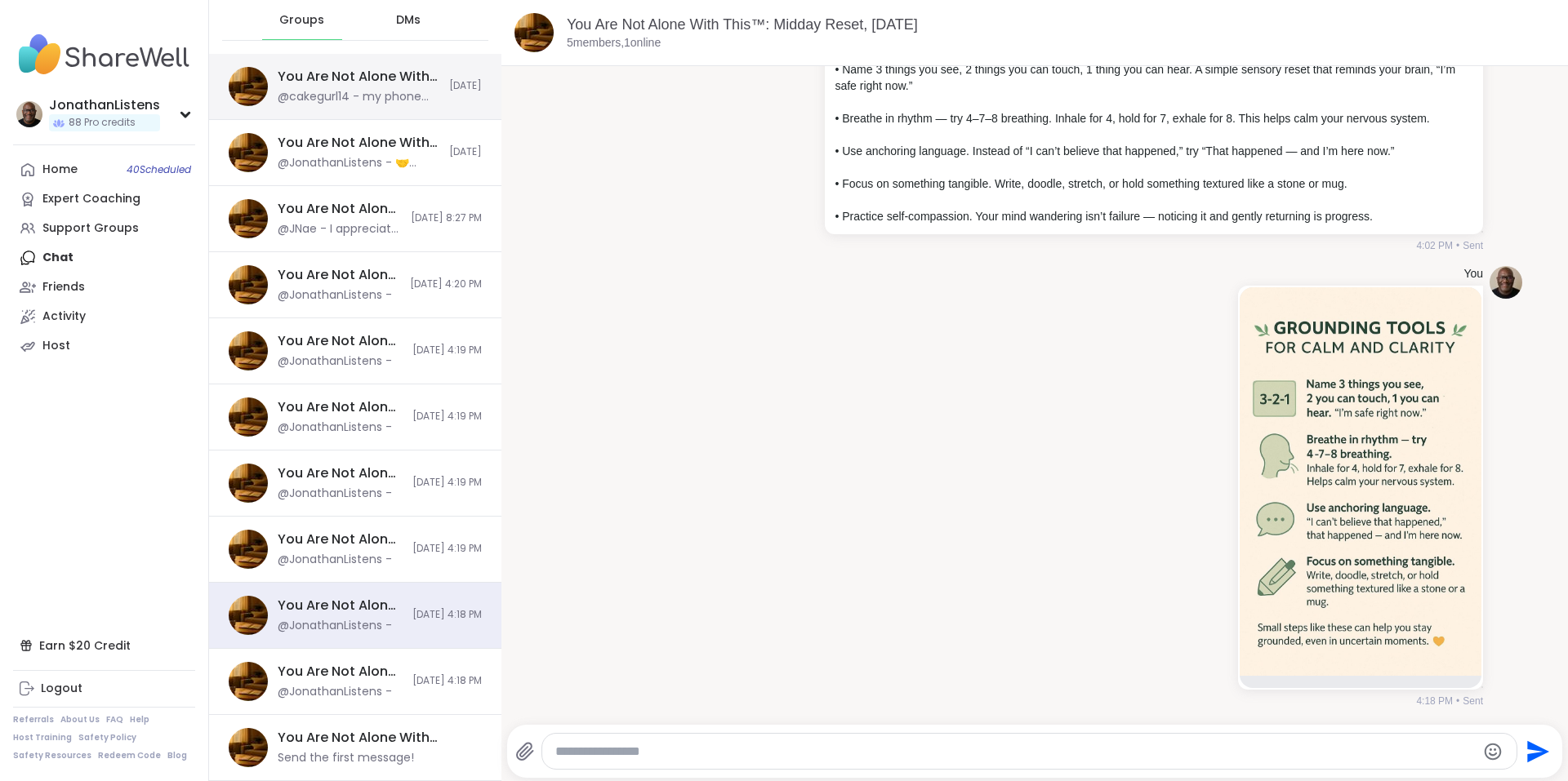
click at [407, 94] on div "@cakegurl14 - my phone died! again right at the end of the session-sorry lol..r…" at bounding box center [358, 97] width 161 height 16
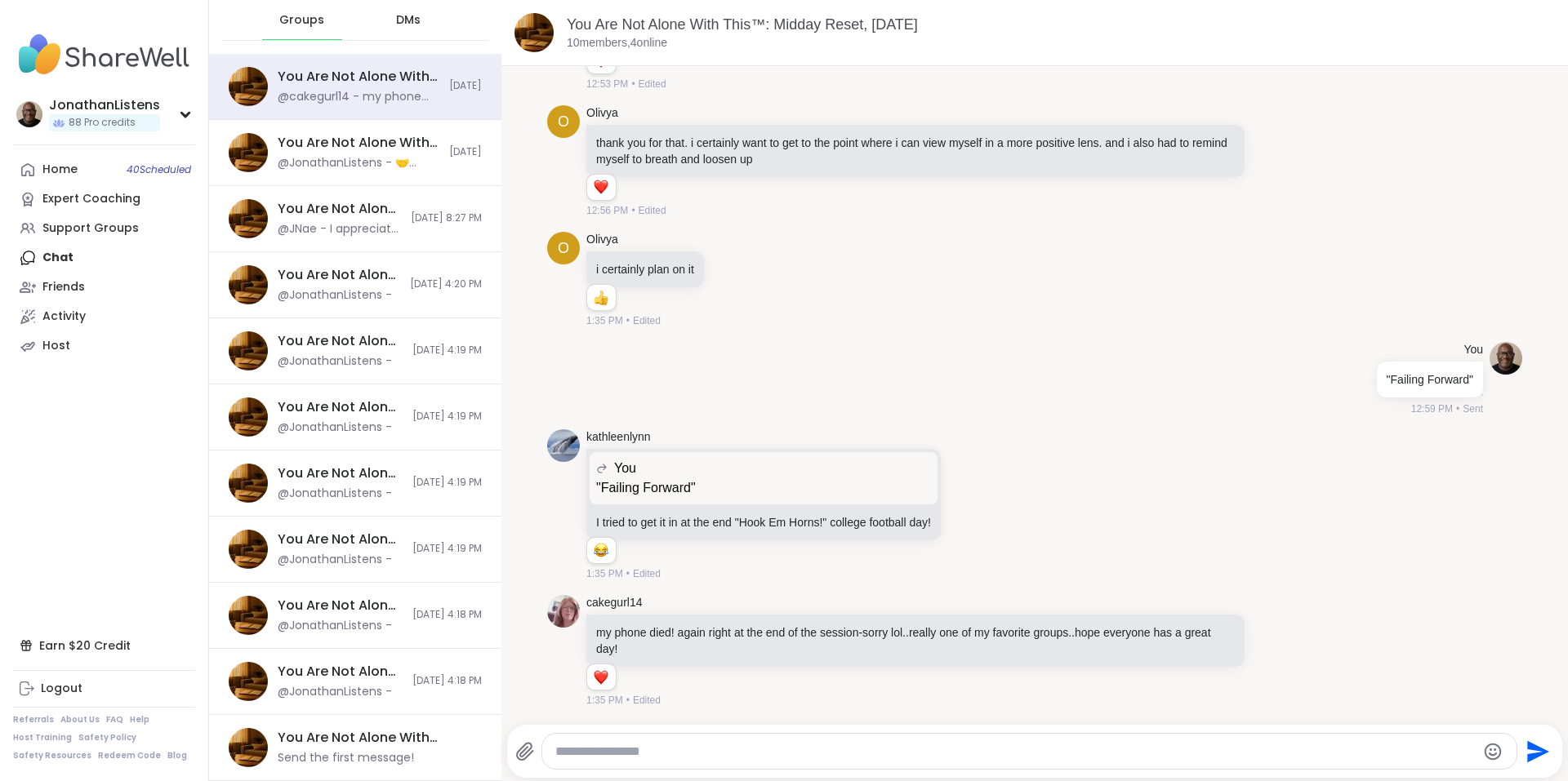
scroll to position [0, 0]
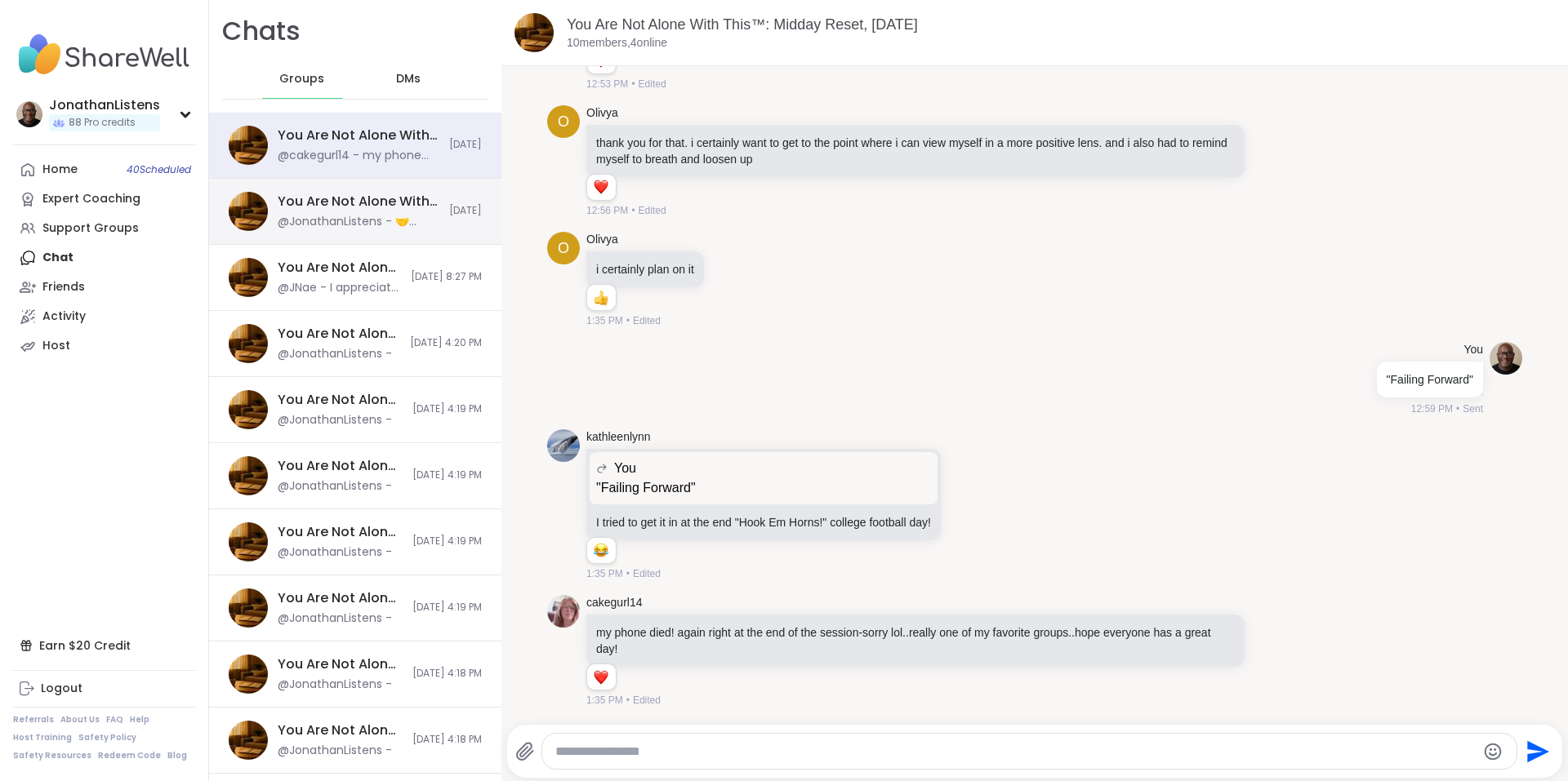
click at [373, 209] on div "You Are Not Alone With This™, [DATE]" at bounding box center [358, 201] width 161 height 18
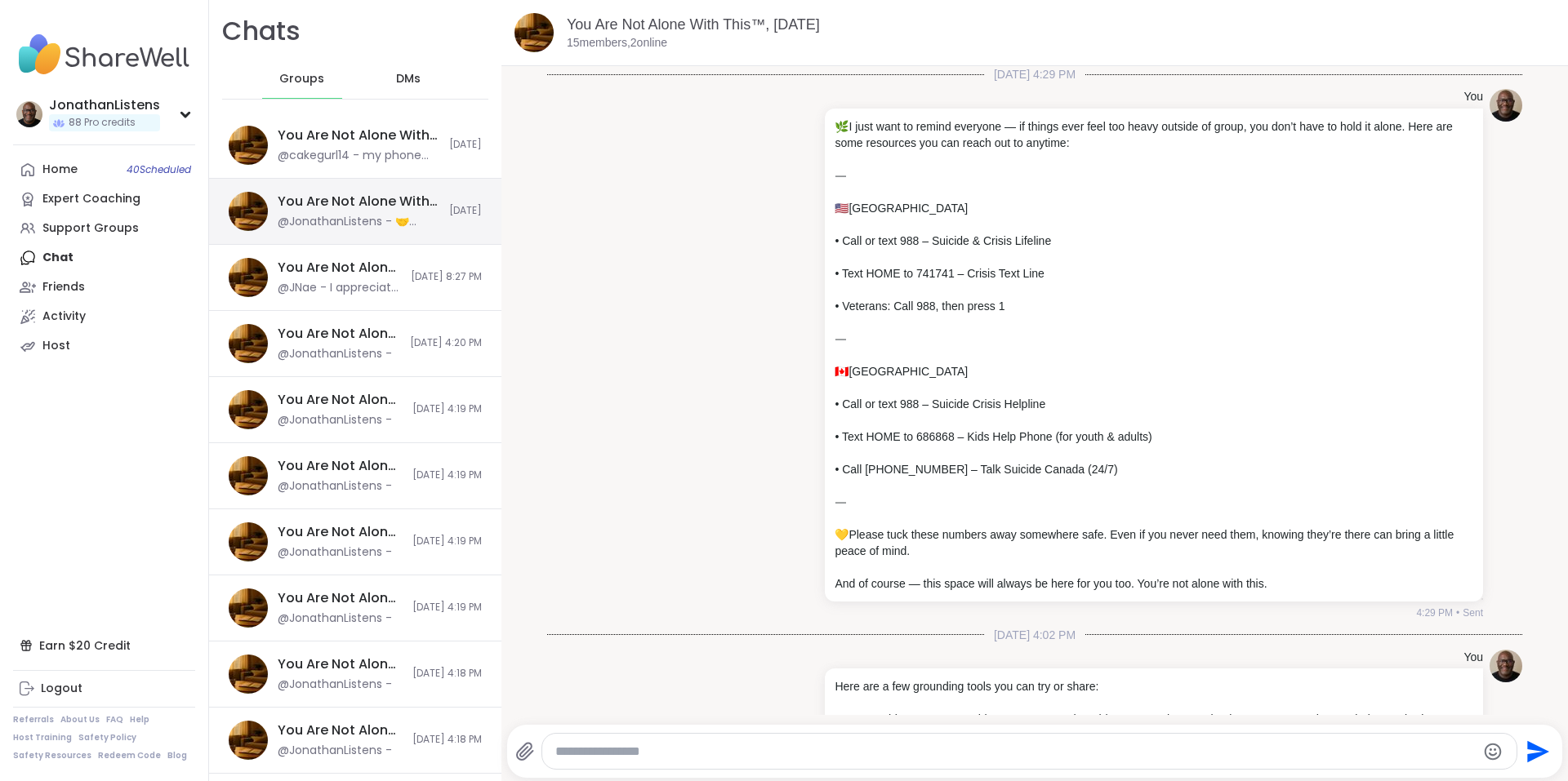
scroll to position [960, 0]
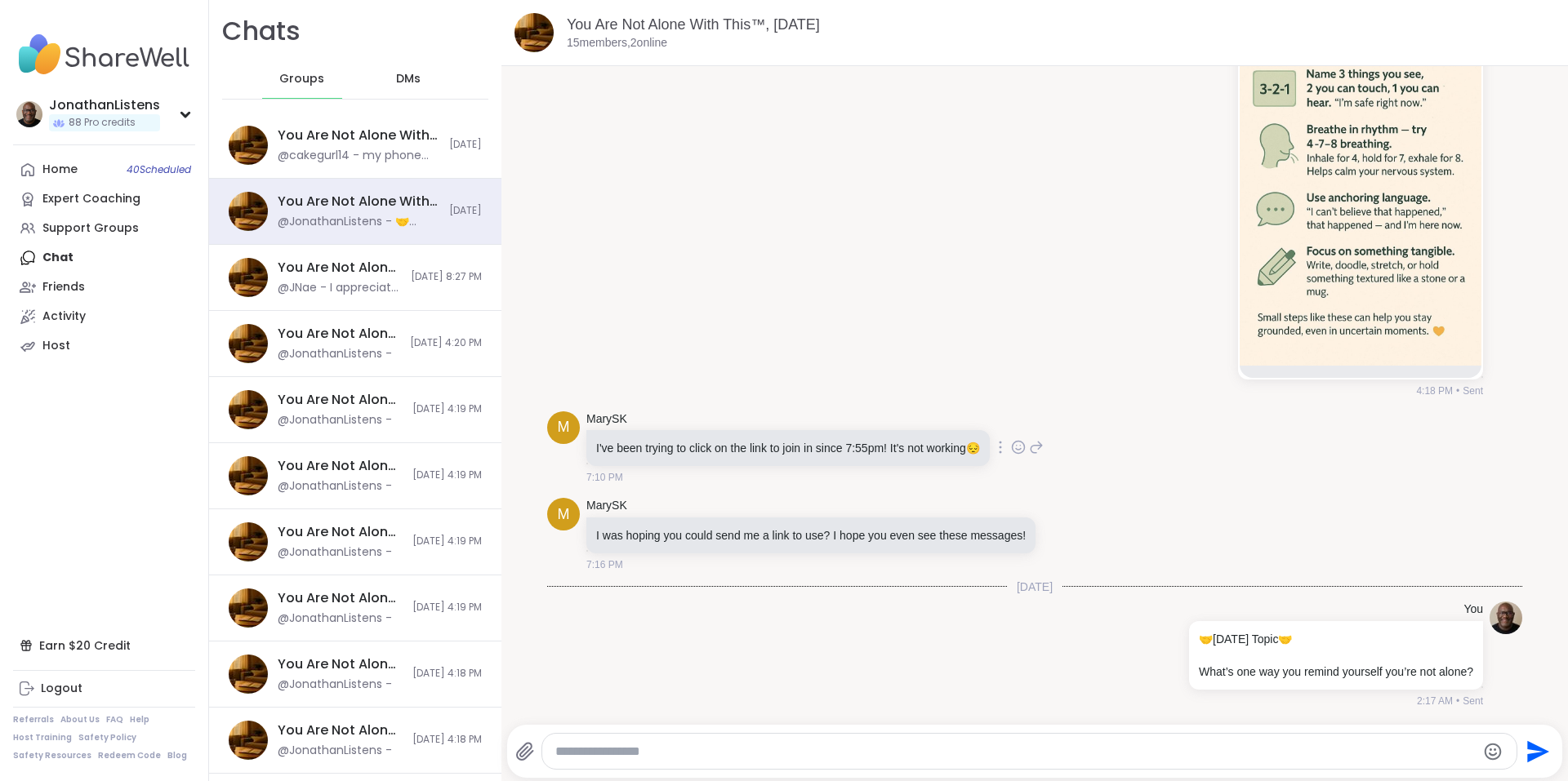
click at [967, 449] on p "I've been trying to click on the link to join in since 7:55pm! It's not working…" at bounding box center [788, 448] width 384 height 16
copy p "I've been trying to click on the link to join in since 7:55pm! It's not working…"
click at [413, 280] on span "[DATE] 8:27 PM" at bounding box center [446, 277] width 71 height 14
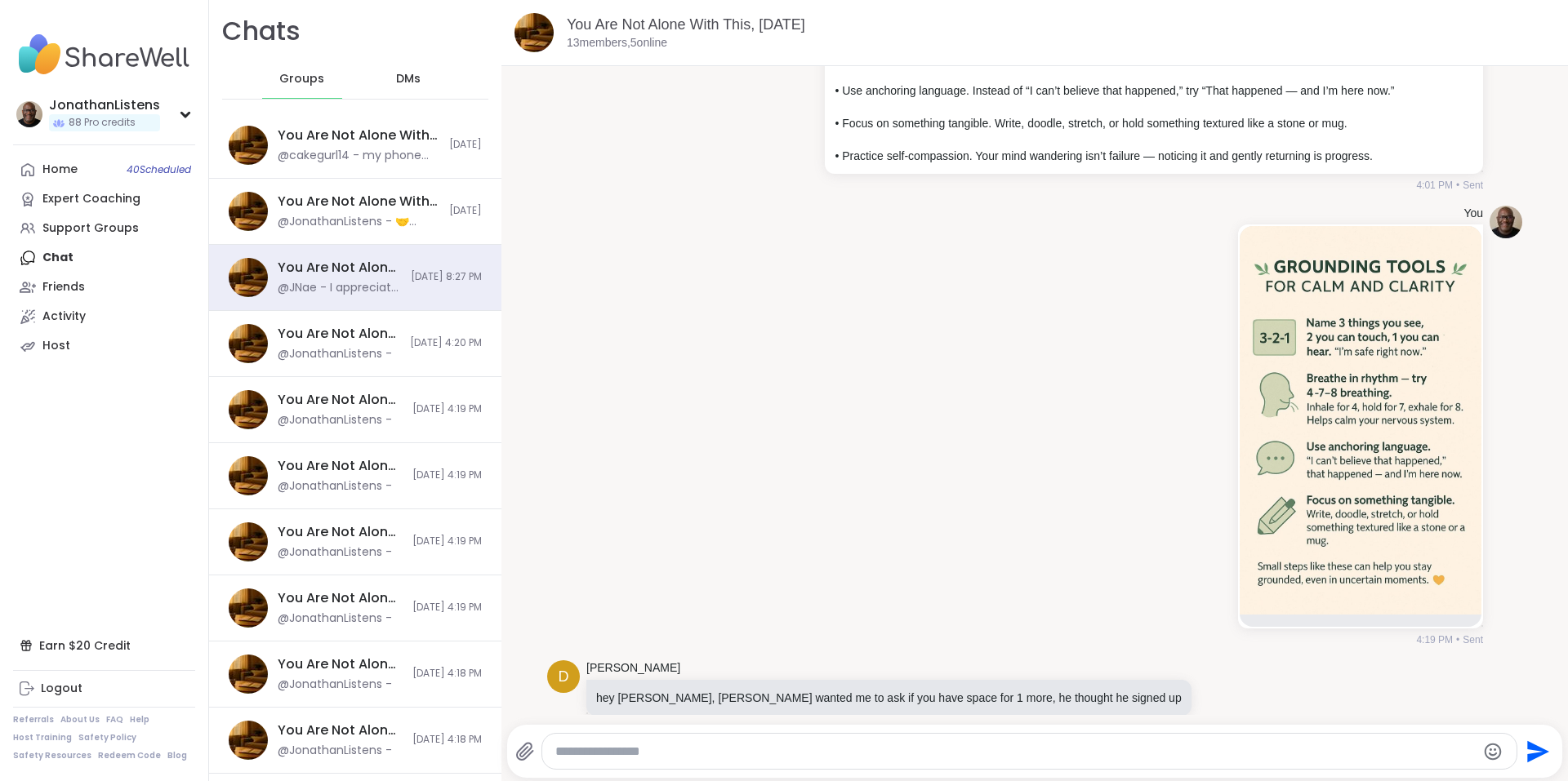
scroll to position [1921, 0]
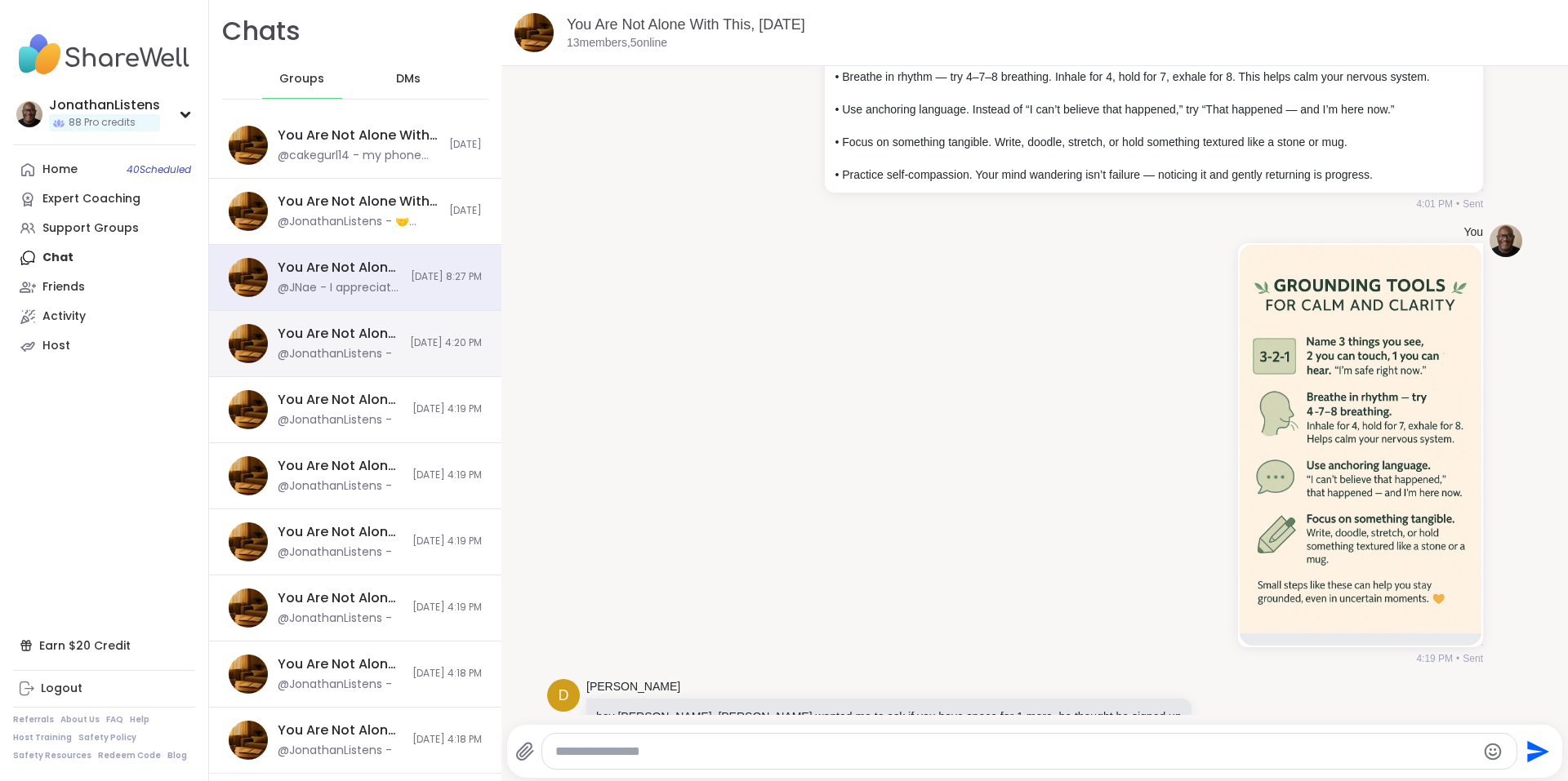
click at [413, 320] on div "You Are Not Alone With This, Oct 08 @JonathanListens - 10/10/2025, 4:20 PM" at bounding box center [355, 344] width 292 height 66
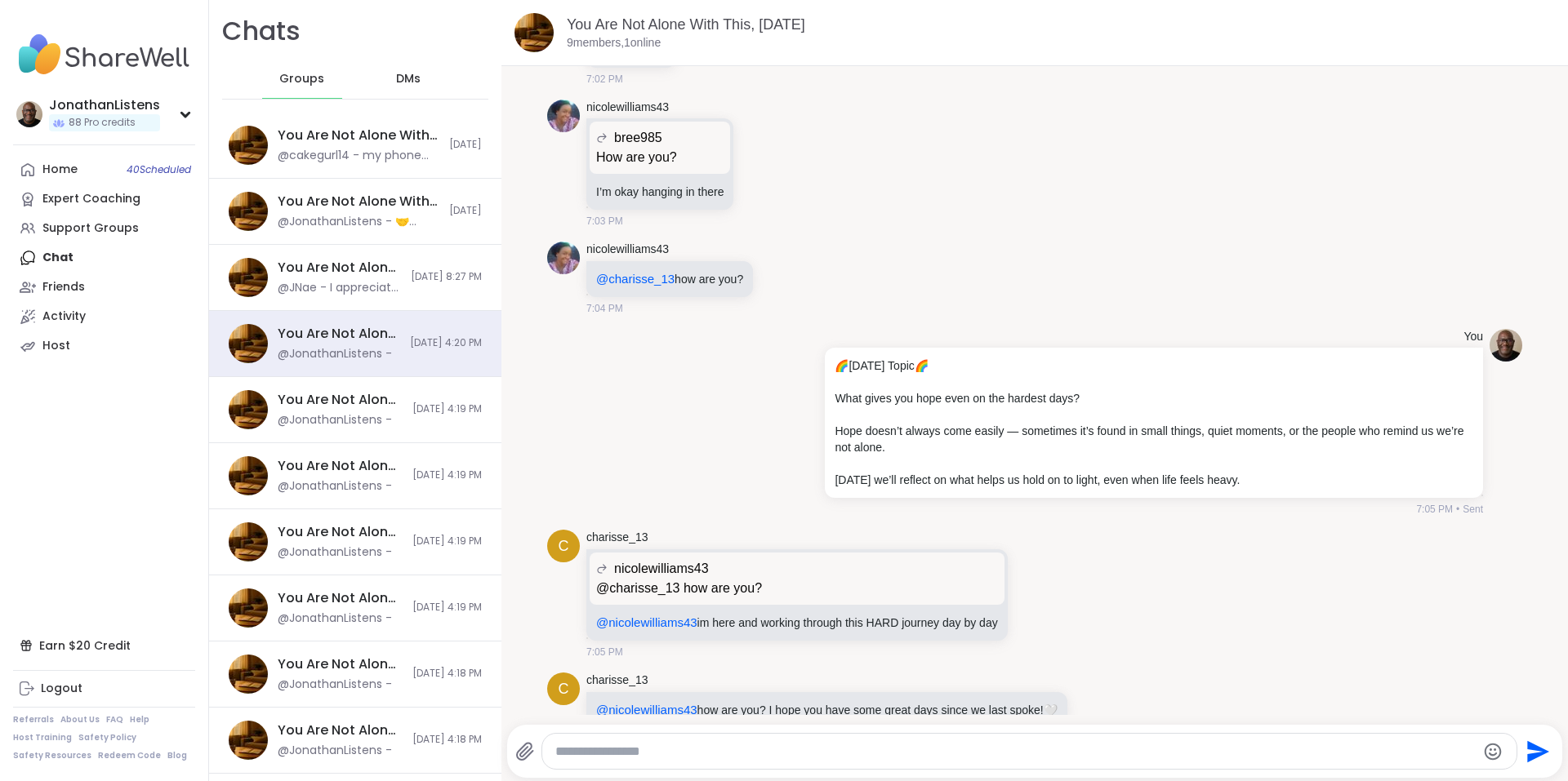
scroll to position [3459, 0]
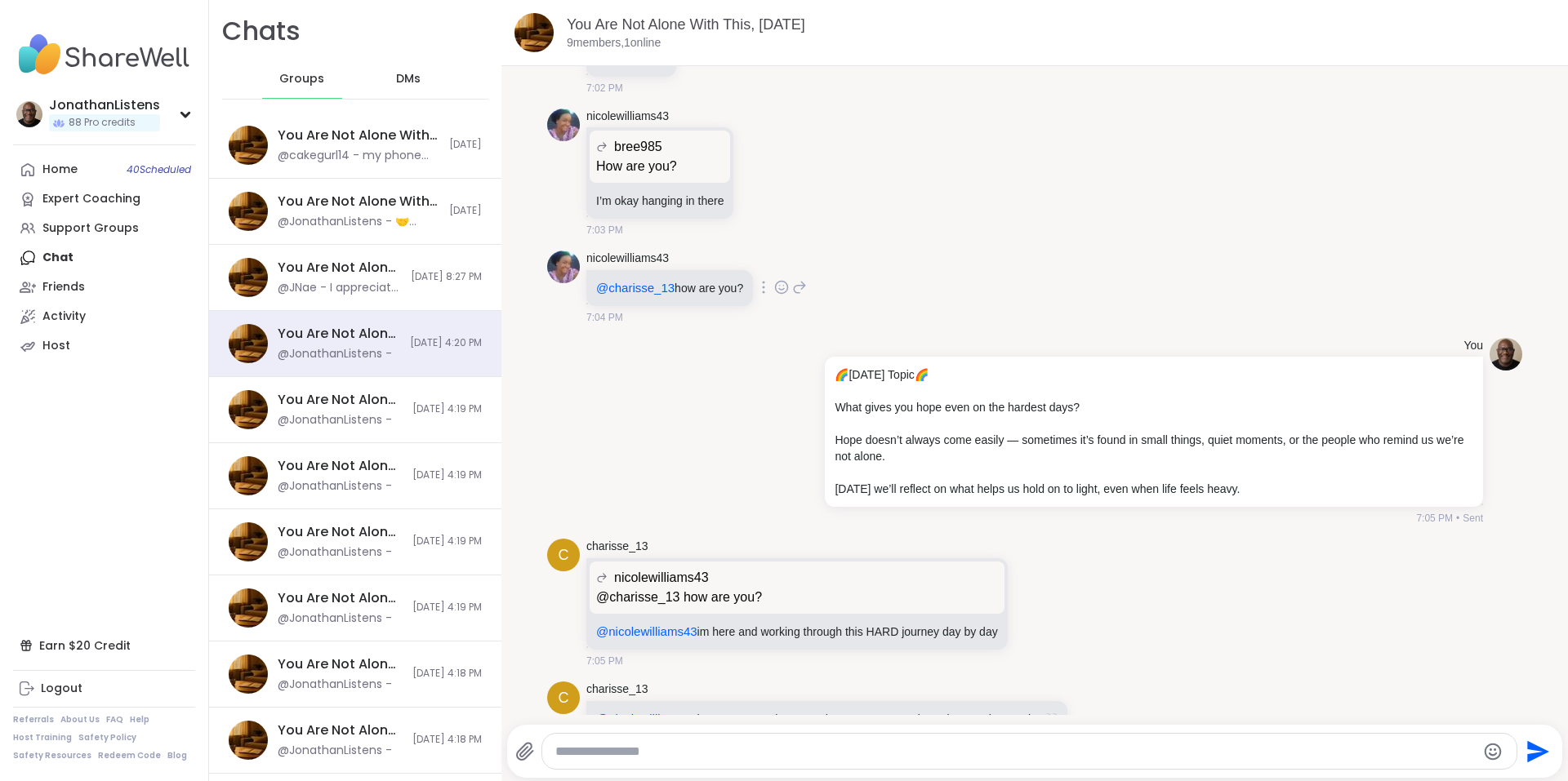
click at [1289, 320] on div "nicolewilliams43 @charisse_13 how are you? 7:04 PM" at bounding box center [1034, 288] width 975 height 87
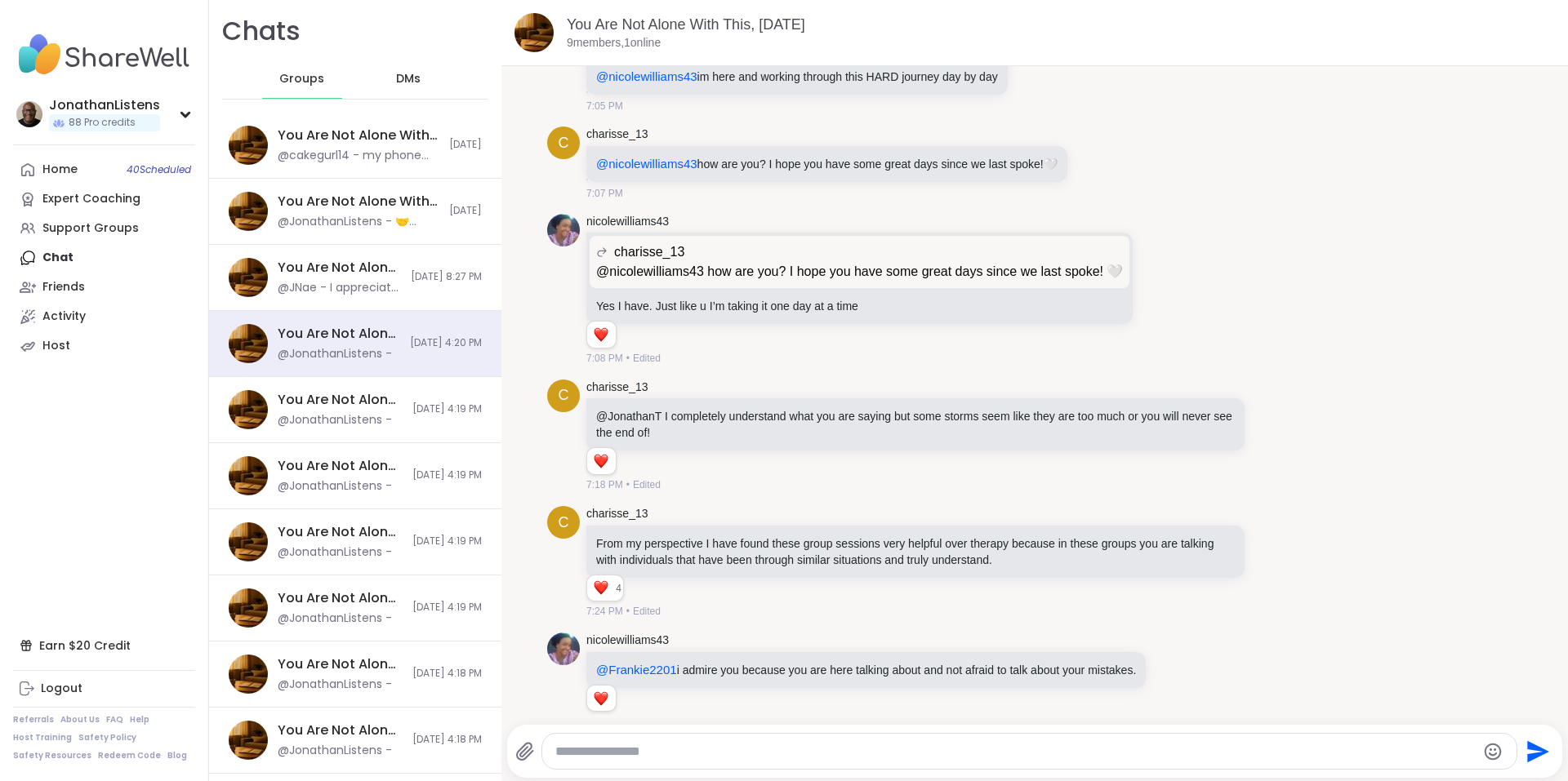
scroll to position [0, 0]
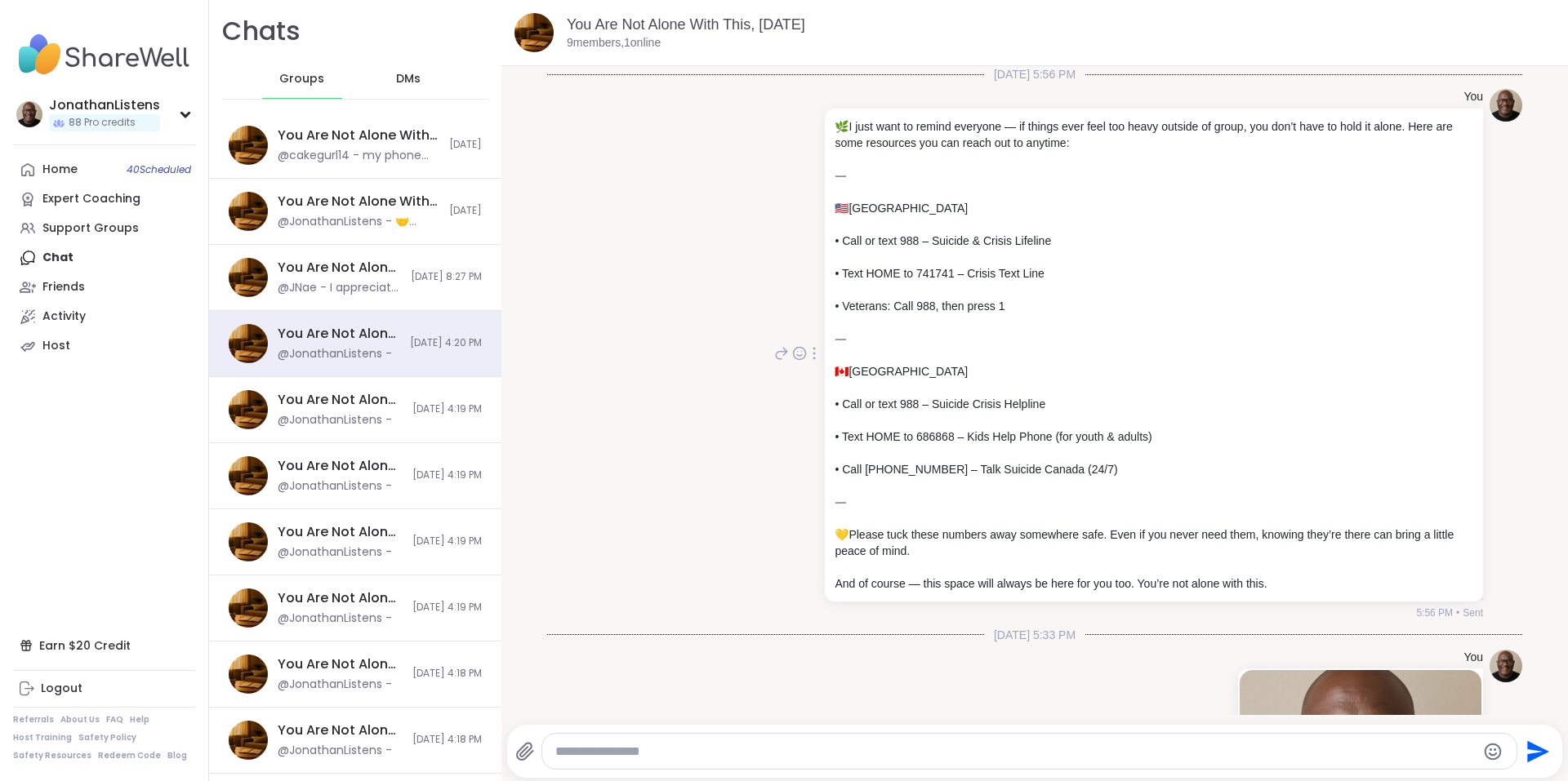
click at [813, 355] on icon at bounding box center [814, 353] width 4 height 13
click at [796, 376] on icon at bounding box center [804, 377] width 16 height 16
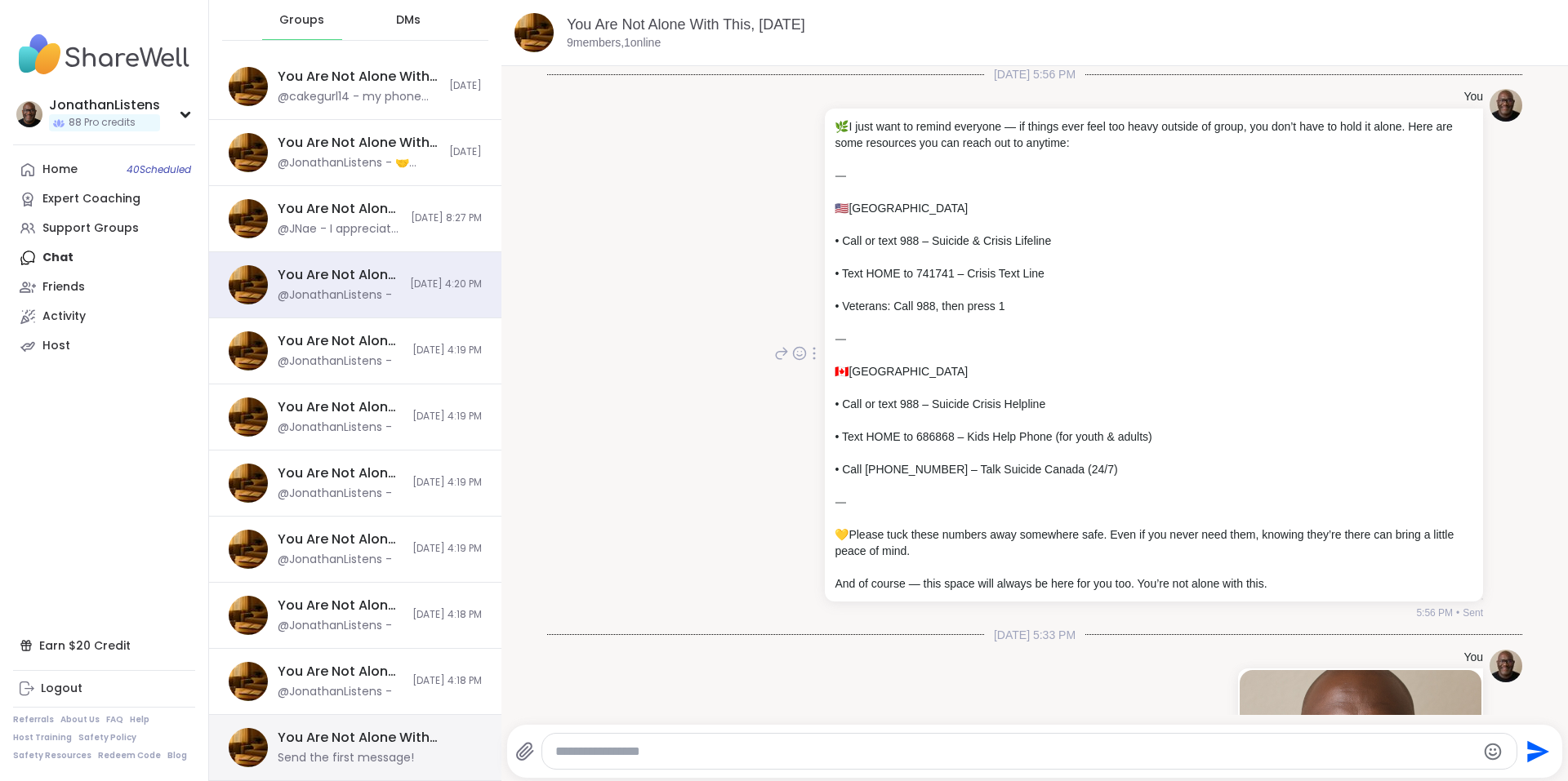
click at [397, 737] on div "You Are Not Alone With This™, [DATE]" at bounding box center [375, 737] width 194 height 18
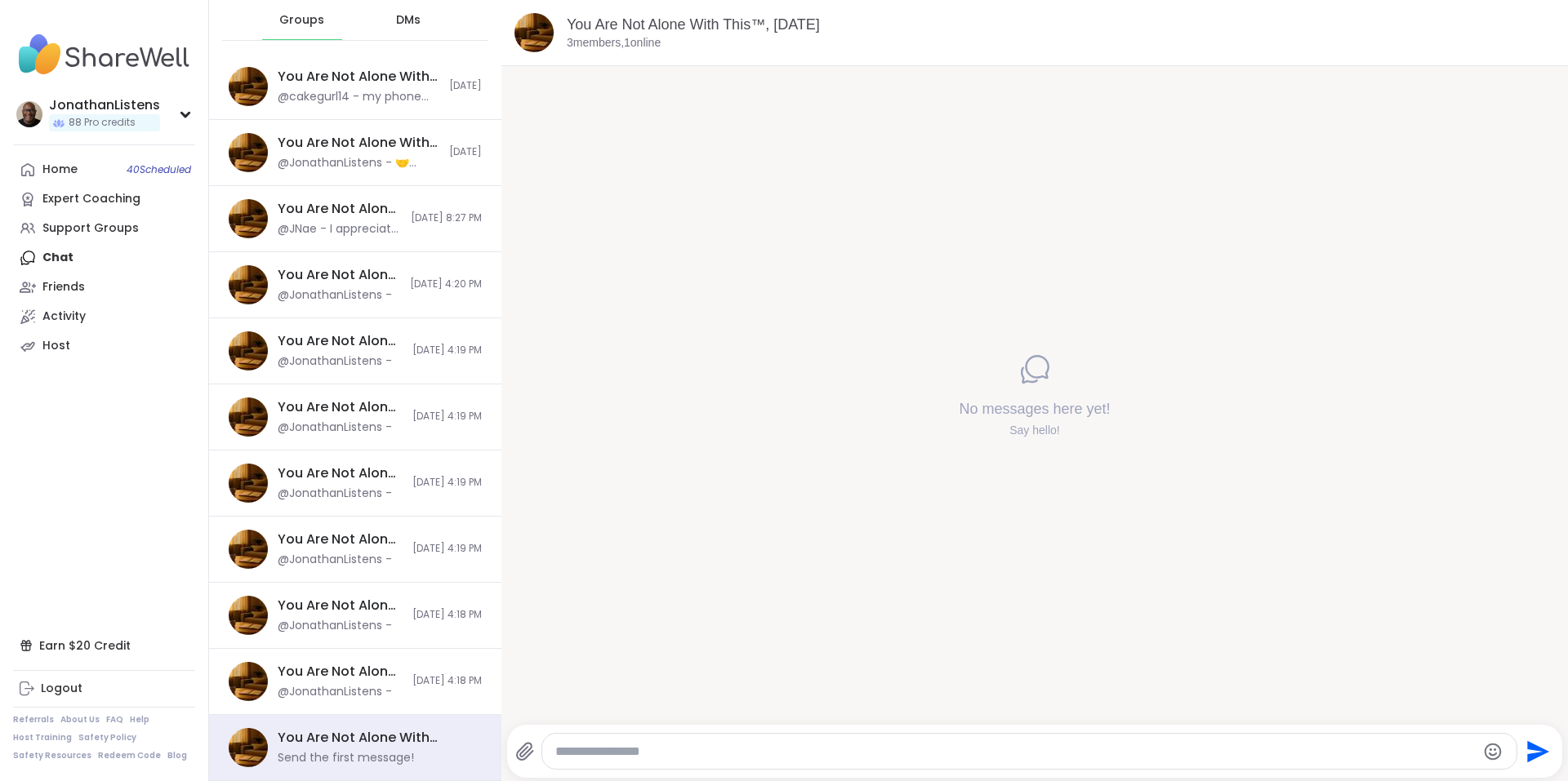
click at [796, 752] on textarea "Type your message" at bounding box center [1016, 752] width 921 height 16
paste textarea "**********"
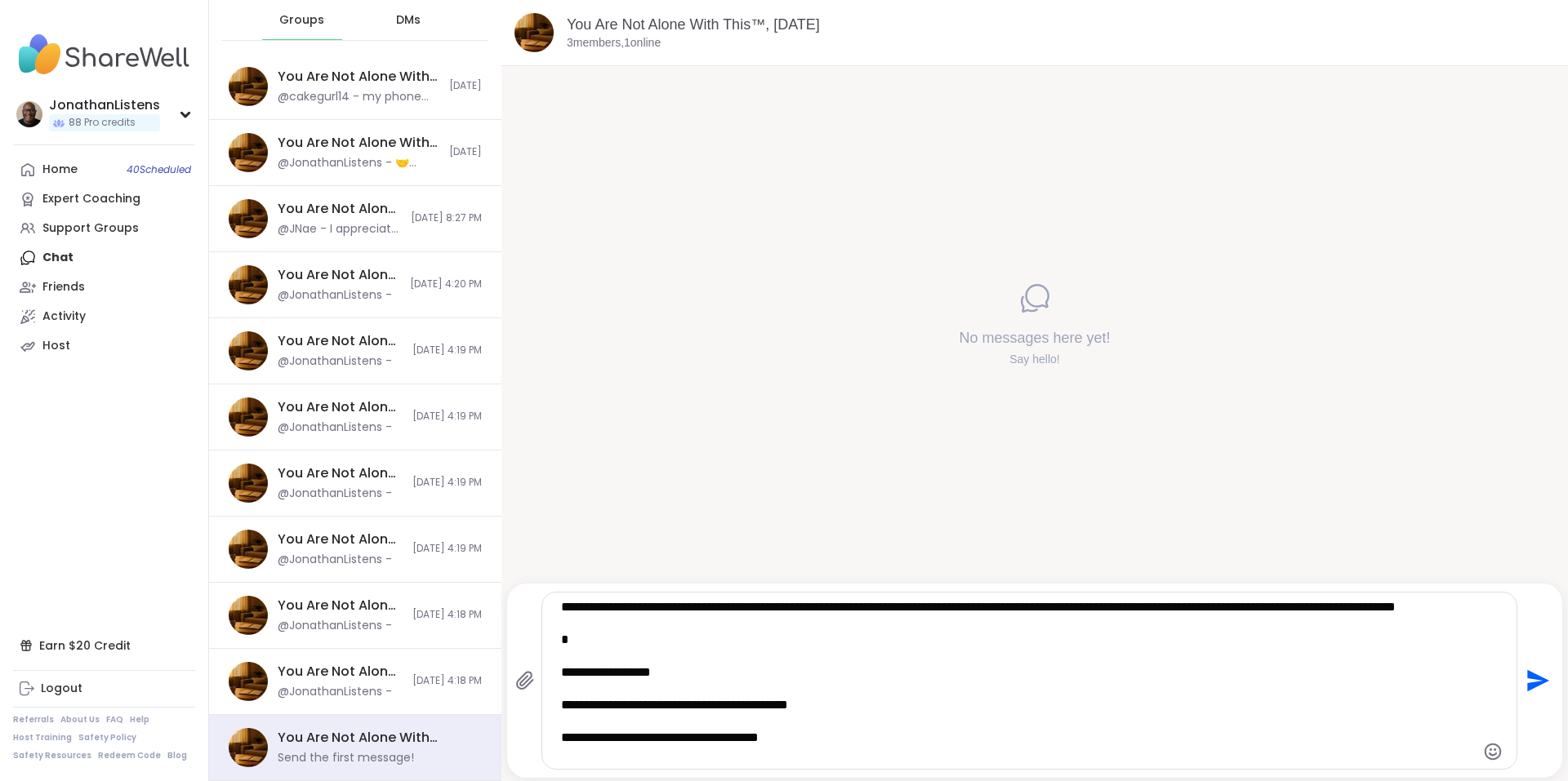
click at [571, 688] on textarea "**********" at bounding box center [1016, 680] width 909 height 163
click at [1302, 715] on textarea "**********" at bounding box center [1016, 680] width 909 height 163
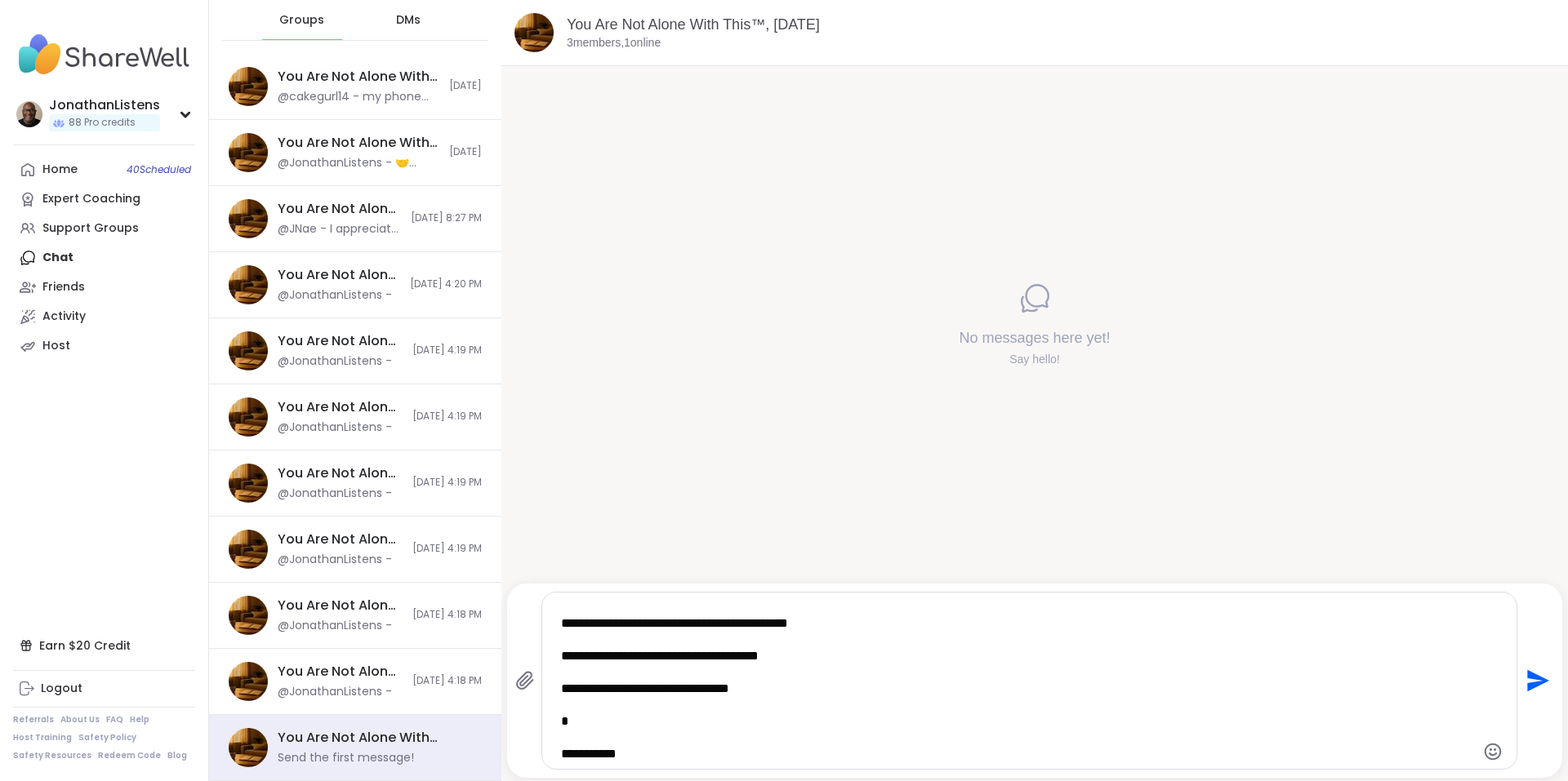
scroll to position [98, 0]
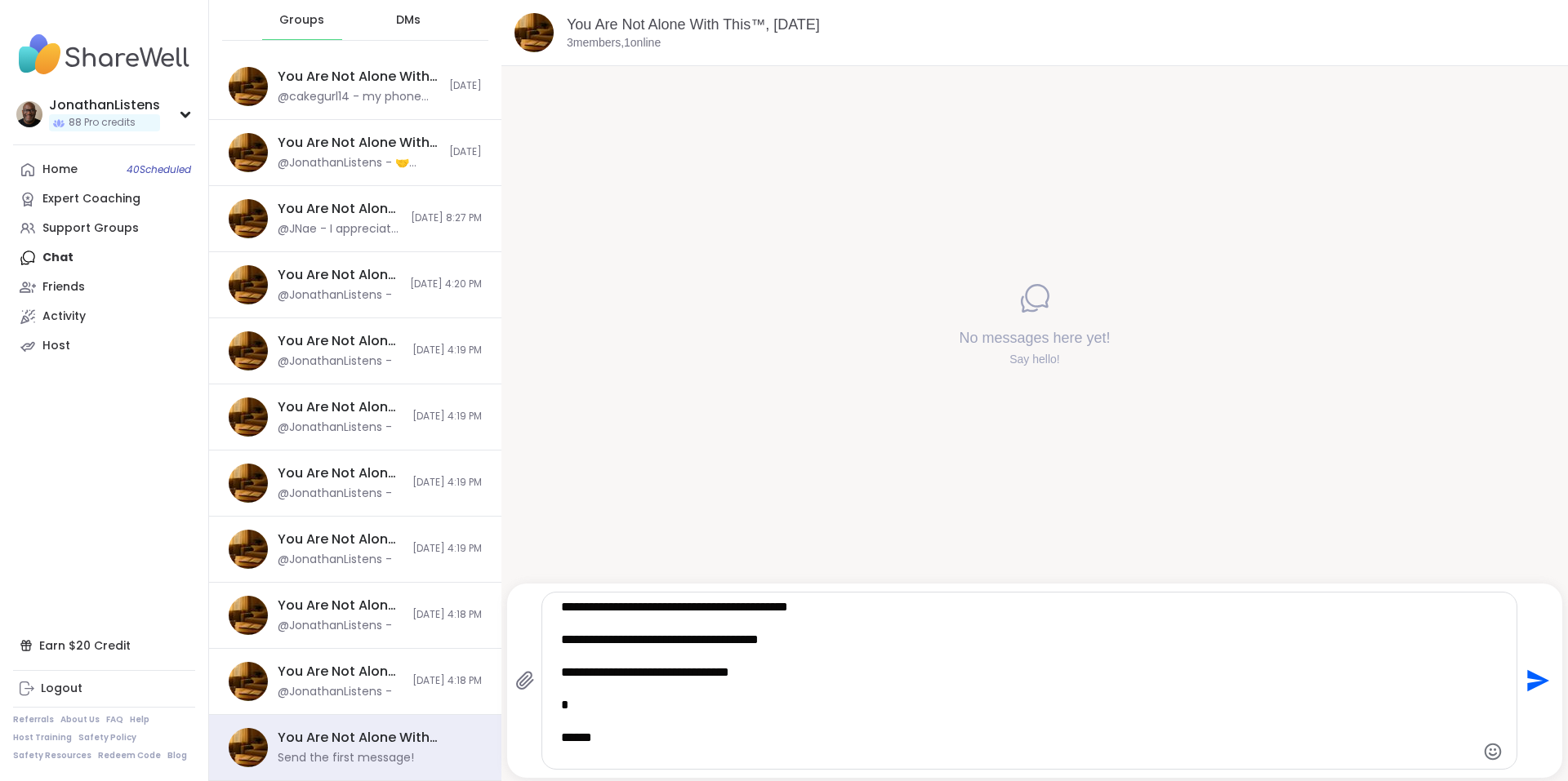
type textarea "**********"
click at [1523, 685] on icon "Send" at bounding box center [1535, 680] width 26 height 26
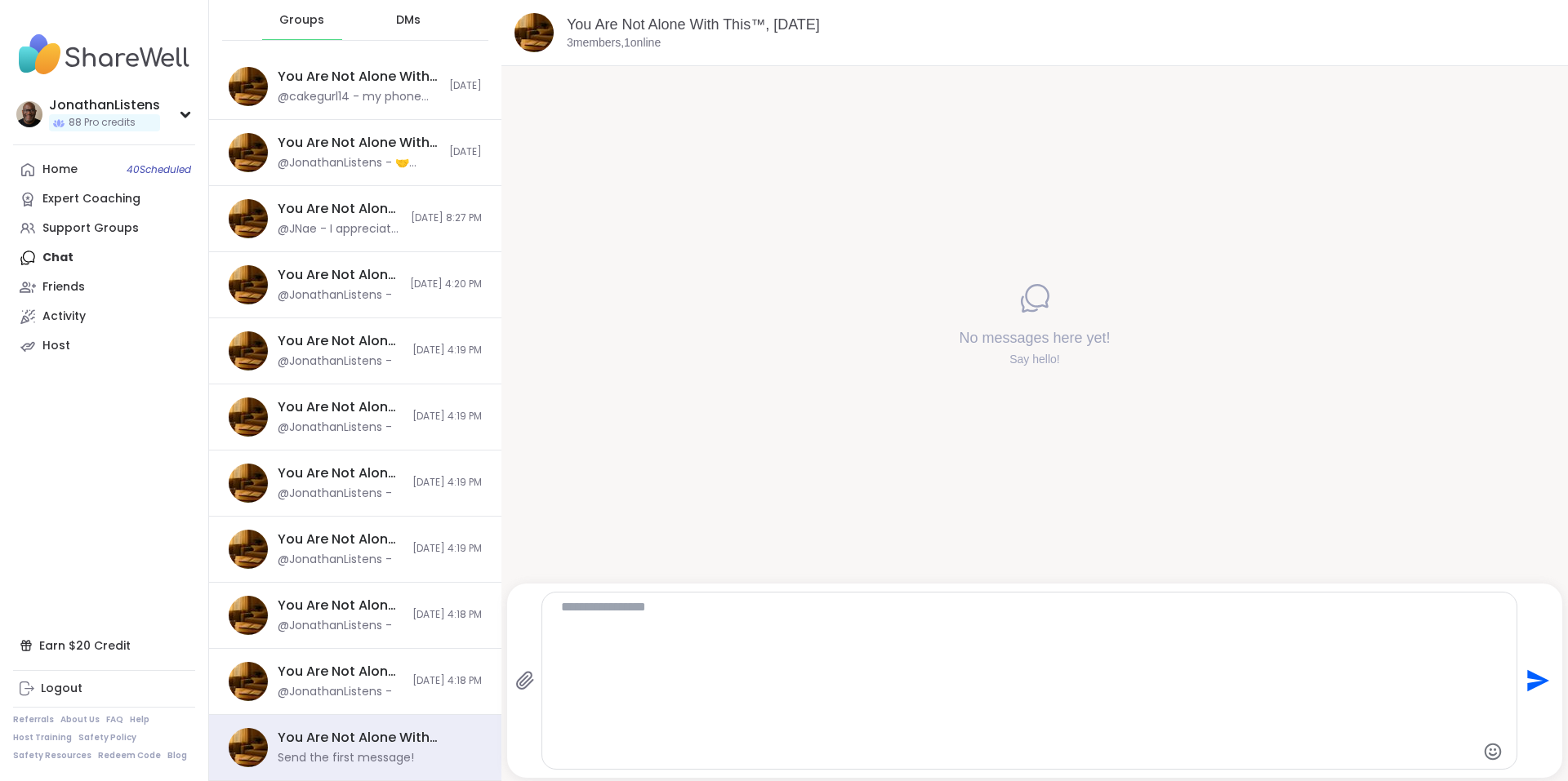
scroll to position [0, 0]
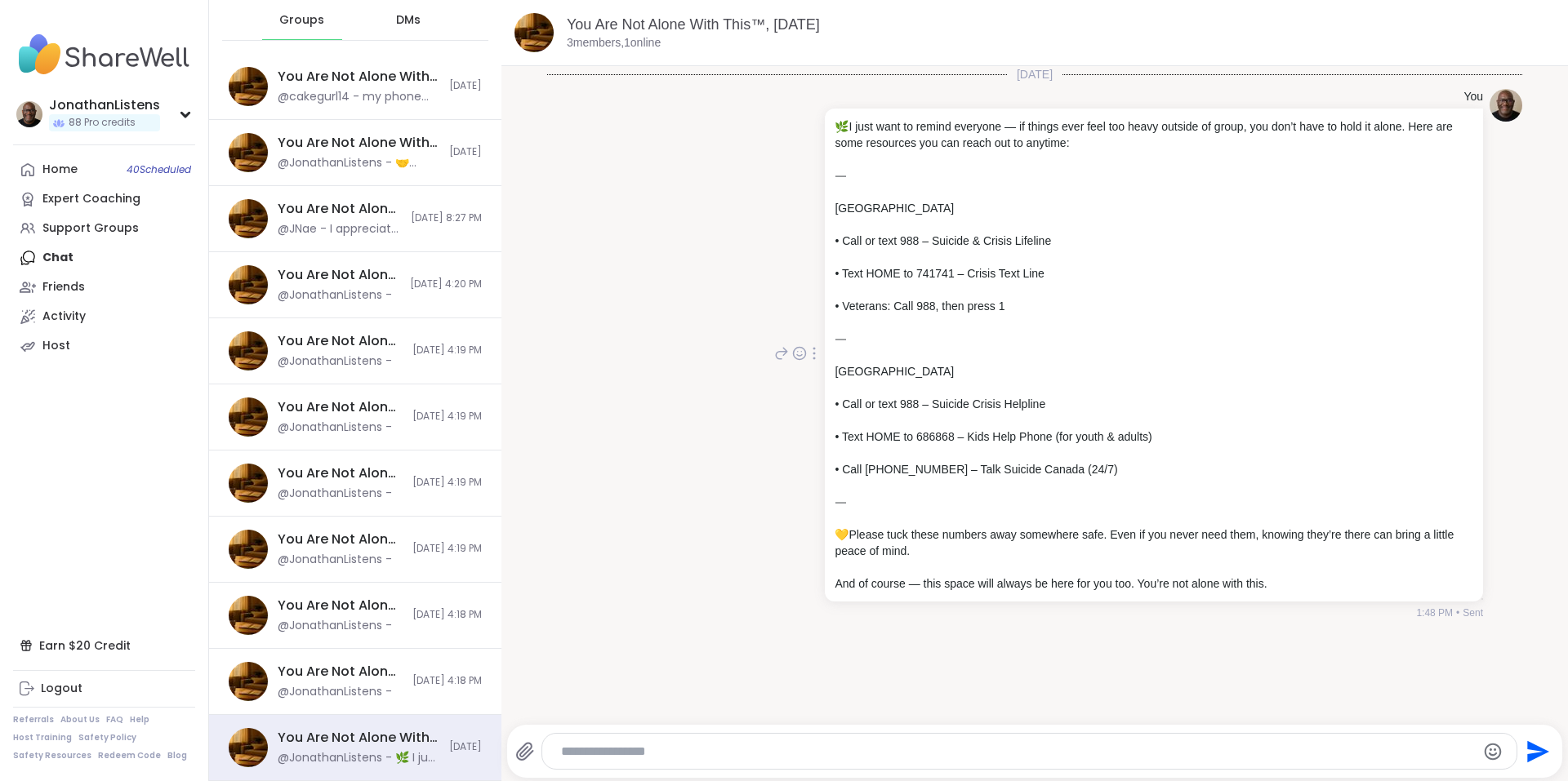
click at [814, 354] on icon at bounding box center [815, 354] width 2 height 12
click at [827, 381] on icon at bounding box center [834, 377] width 16 height 16
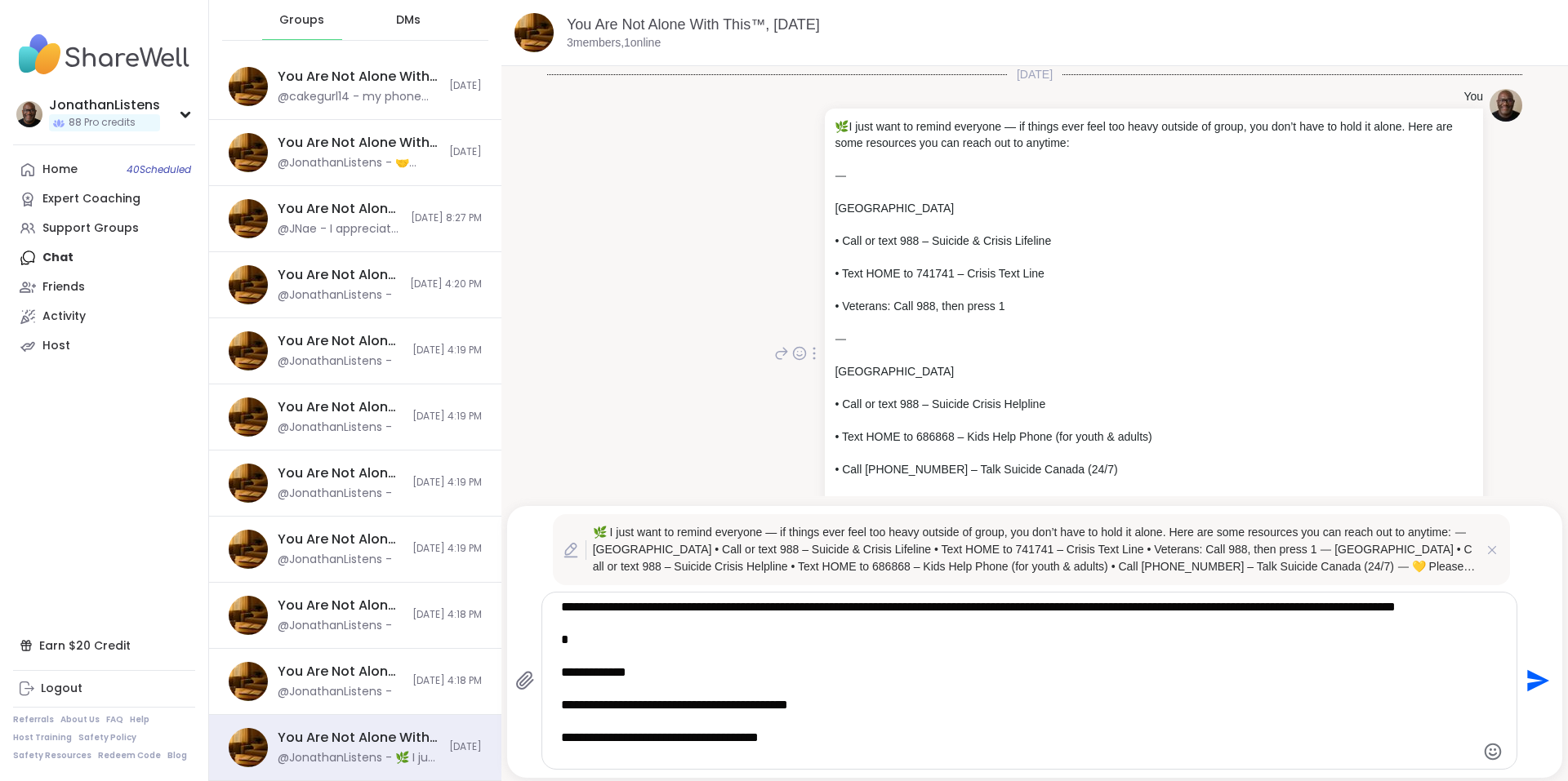
click at [896, 688] on textarea "**********" at bounding box center [1016, 680] width 909 height 163
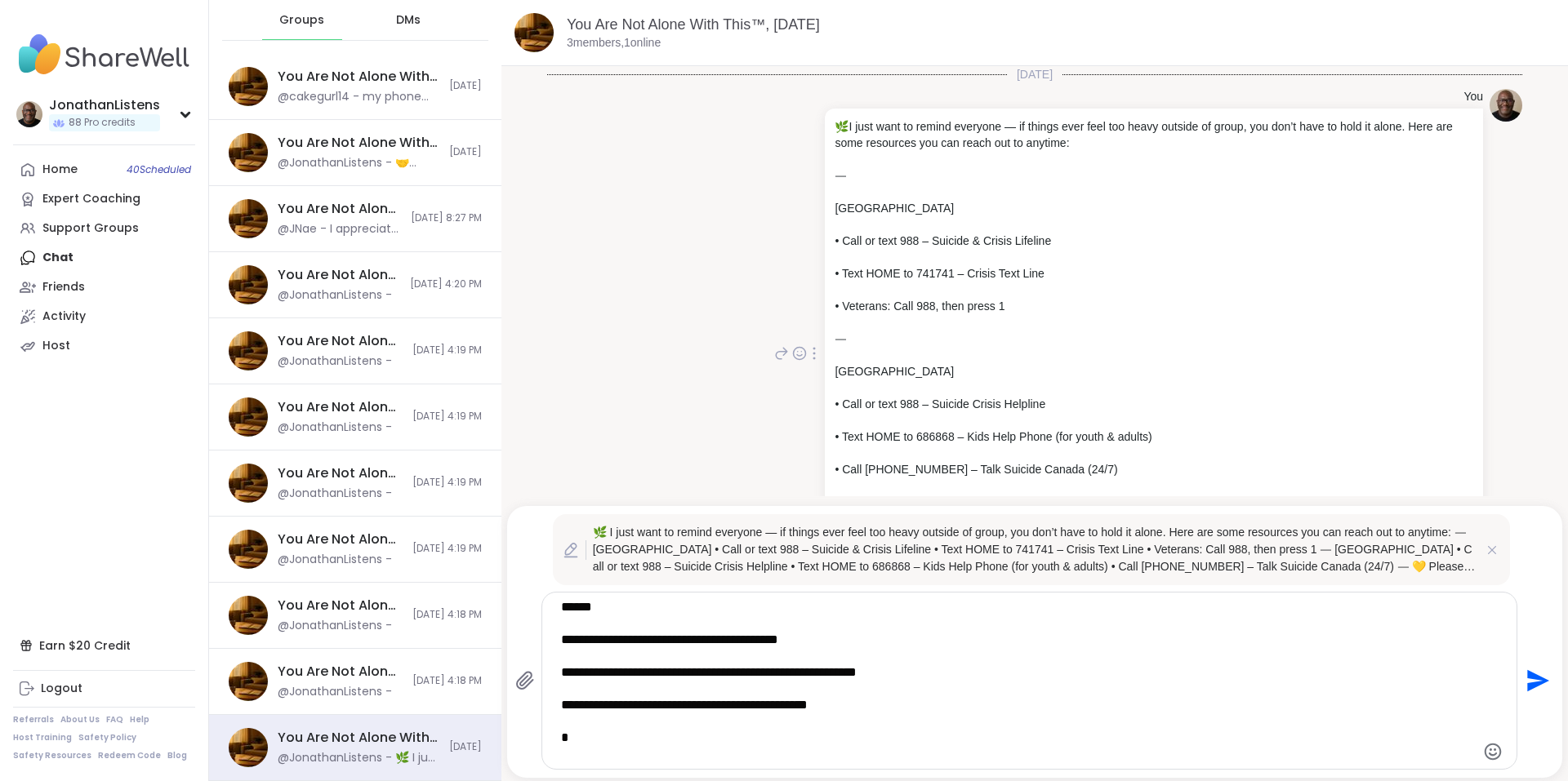
scroll to position [294, 0]
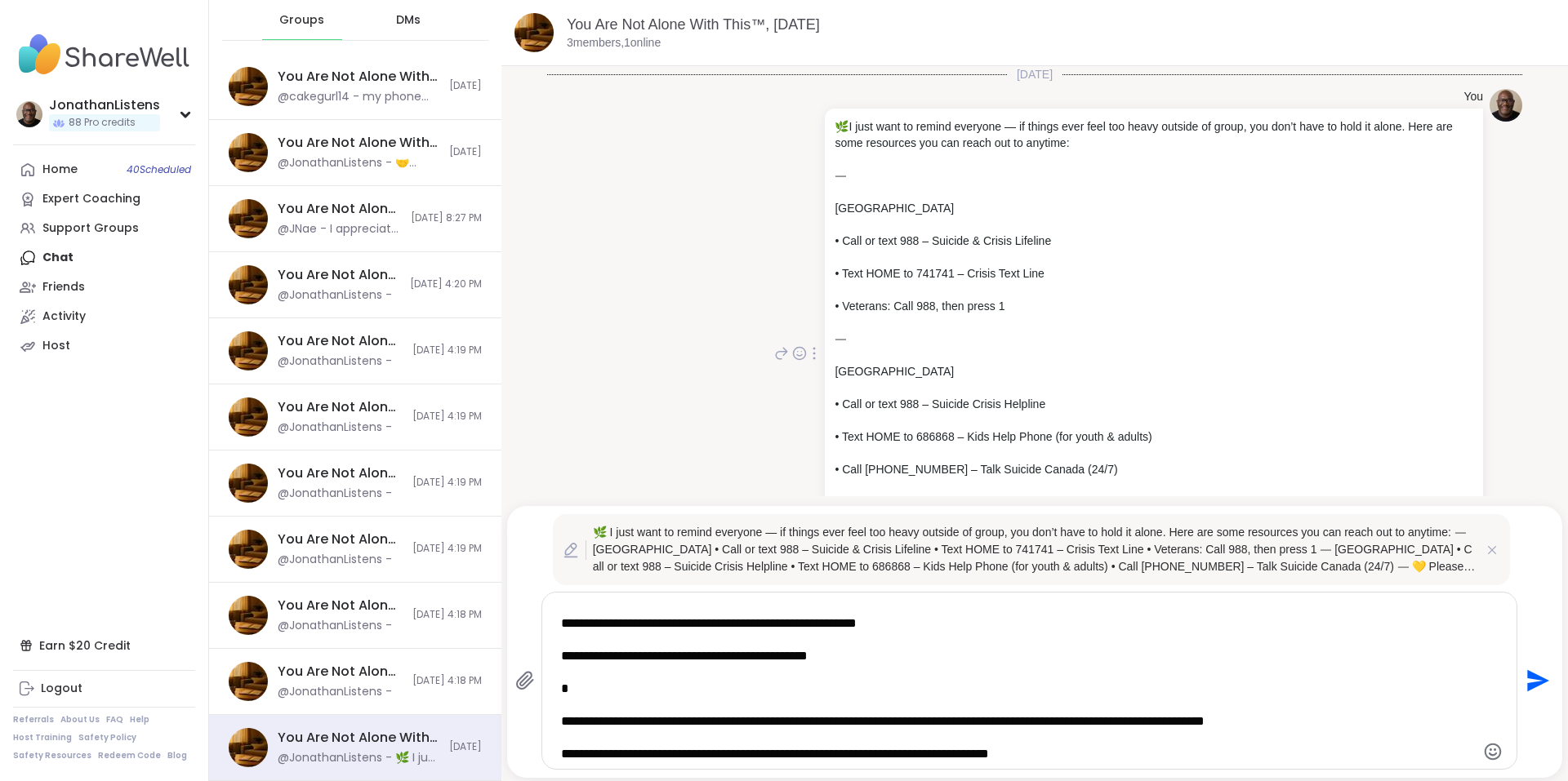
click at [1127, 752] on textarea "**********" at bounding box center [1016, 680] width 909 height 163
type textarea "**********"
click at [1523, 680] on icon "Send" at bounding box center [1535, 680] width 26 height 26
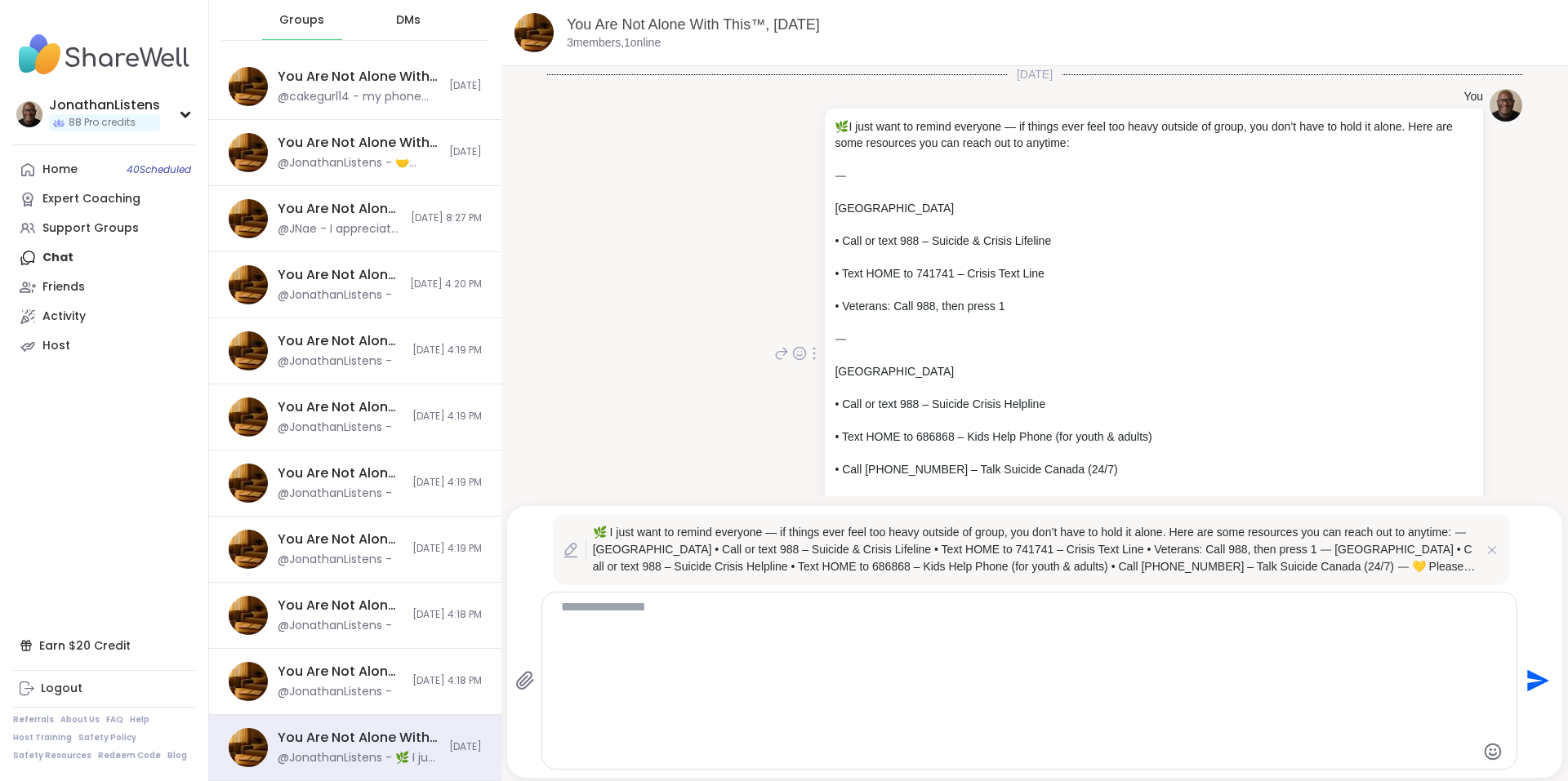
scroll to position [0, 0]
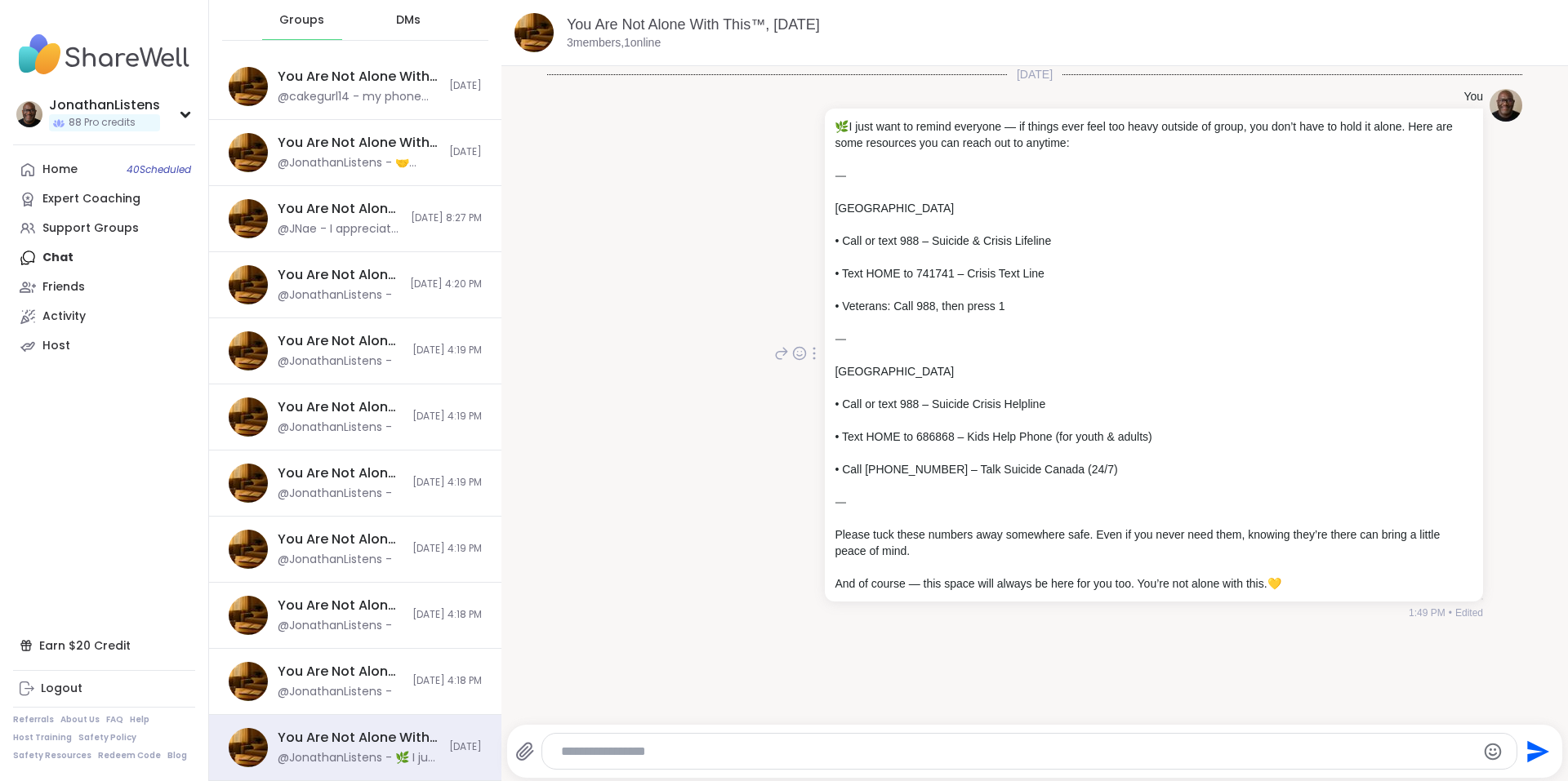
click at [814, 358] on icon at bounding box center [815, 354] width 2 height 12
click at [793, 386] on icon at bounding box center [795, 377] width 16 height 16
click at [404, 759] on div "@JonathanListens - 🌿 I just want to remind everyone — if things ever feel too h…" at bounding box center [358, 758] width 161 height 16
click at [361, 689] on div "@JonathanListens -" at bounding box center [335, 692] width 114 height 16
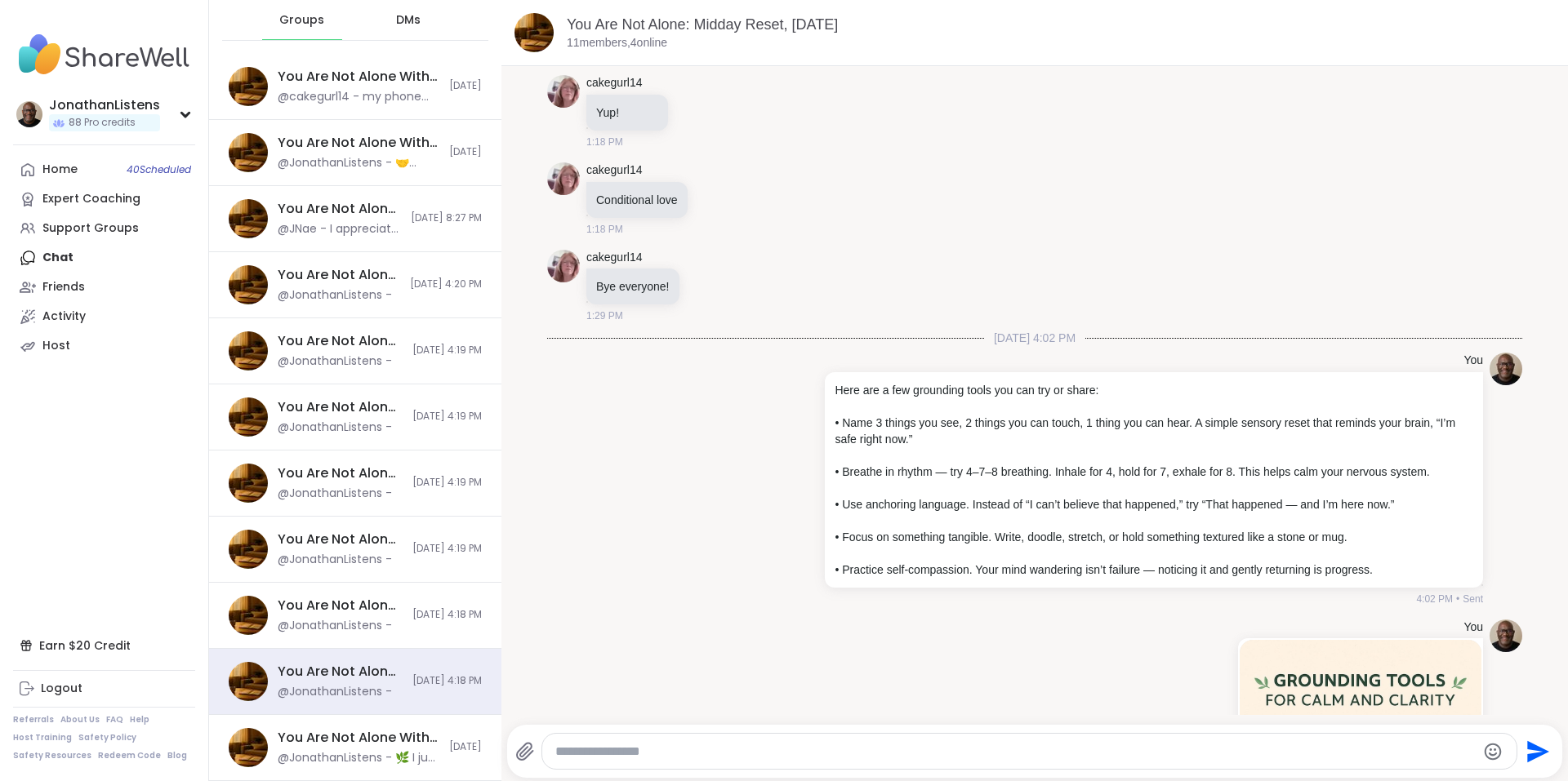
scroll to position [3463, 0]
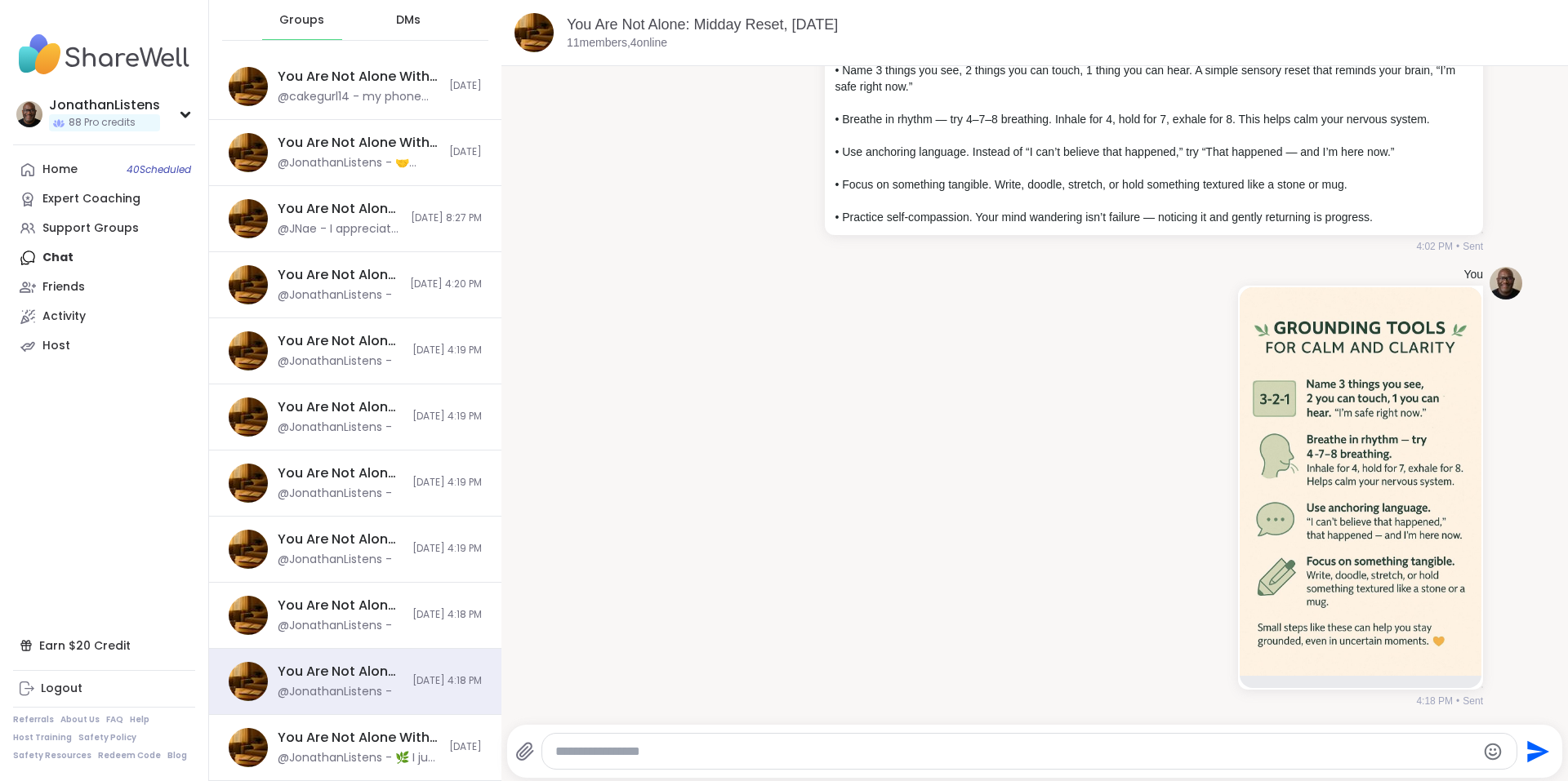
click at [1324, 757] on textarea "Type your message" at bounding box center [1016, 752] width 921 height 16
paste textarea "**********"
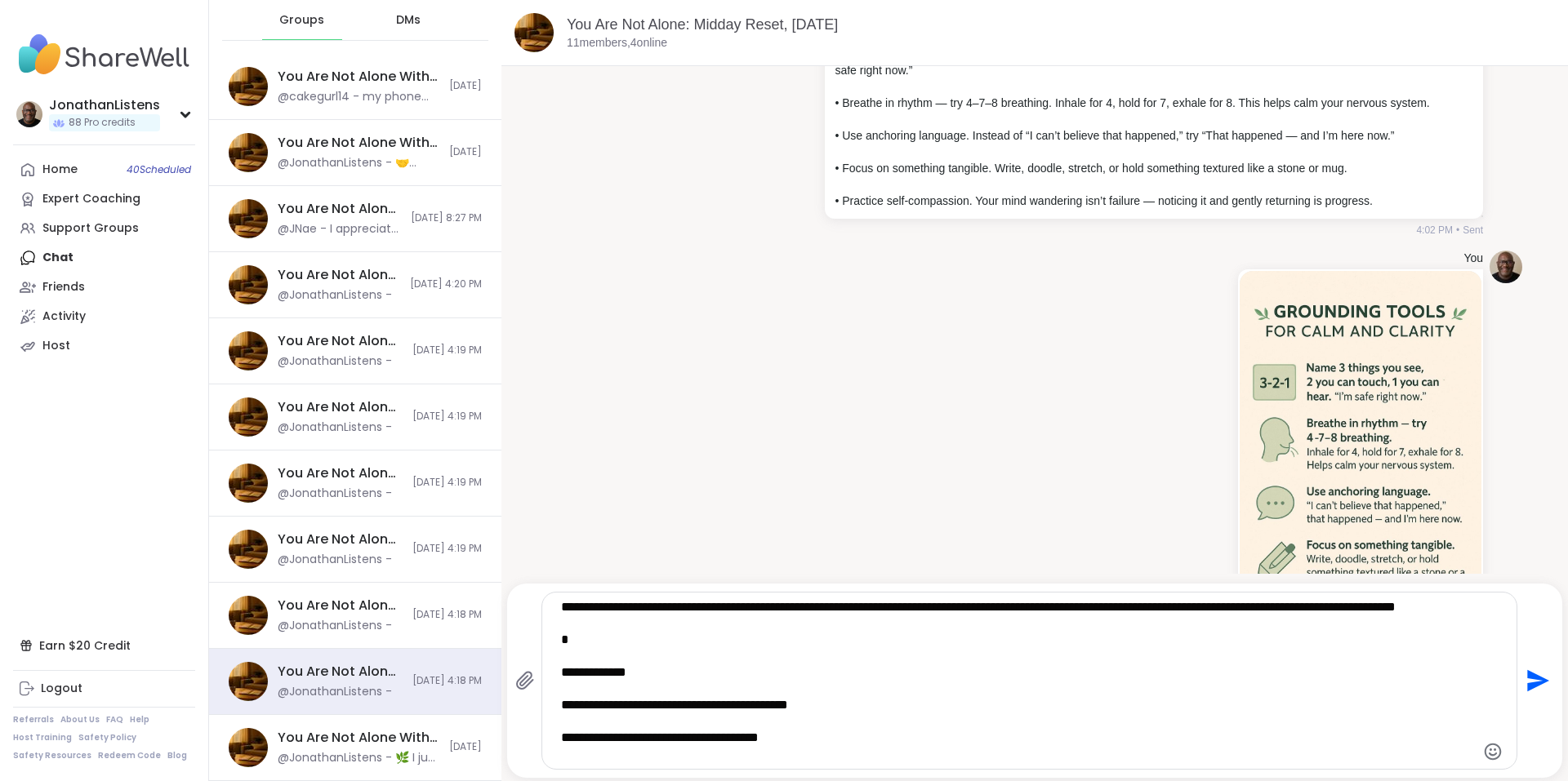
type textarea "**********"
click at [1523, 679] on icon "Send" at bounding box center [1535, 680] width 26 height 26
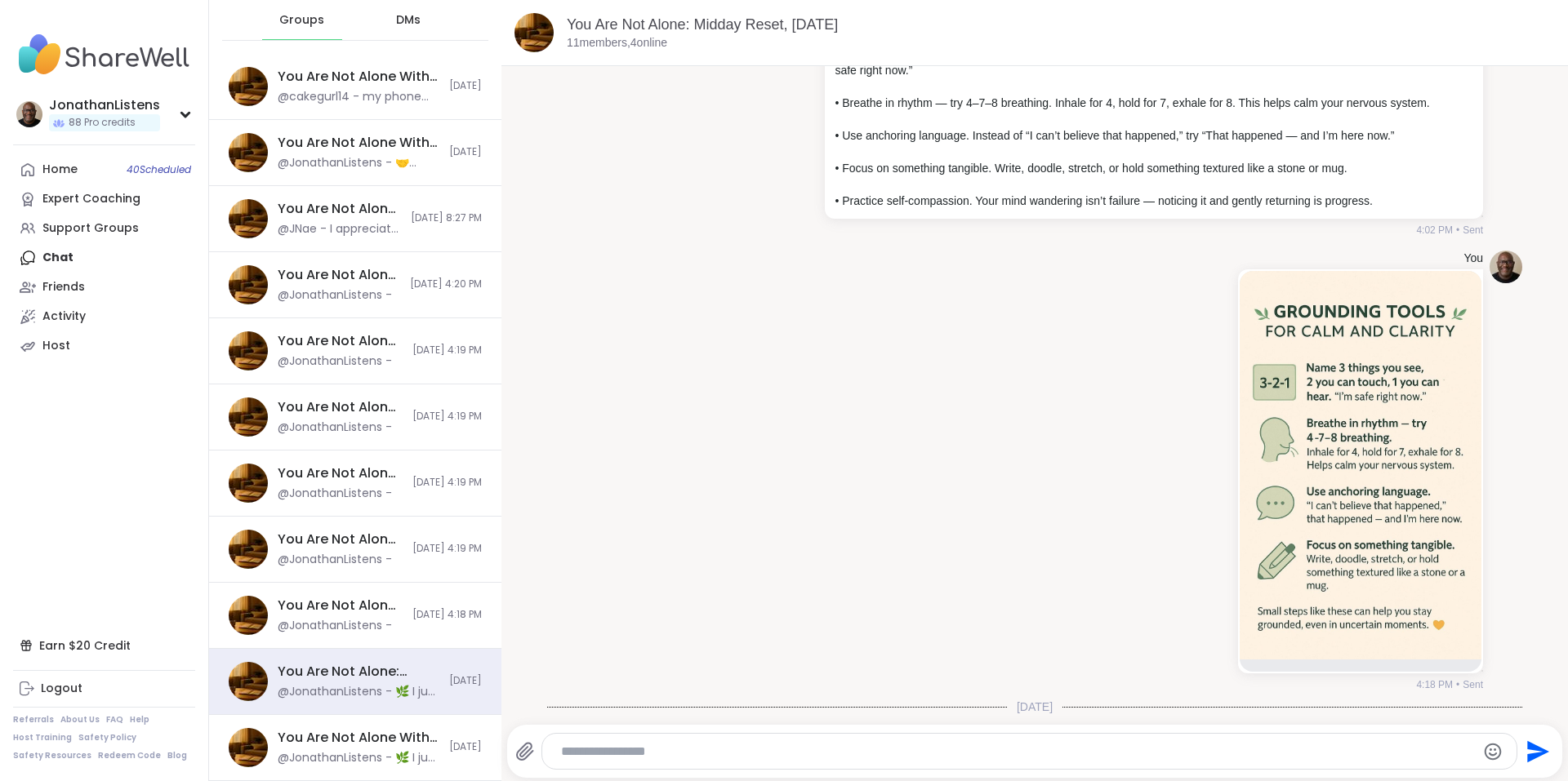
scroll to position [4023, 0]
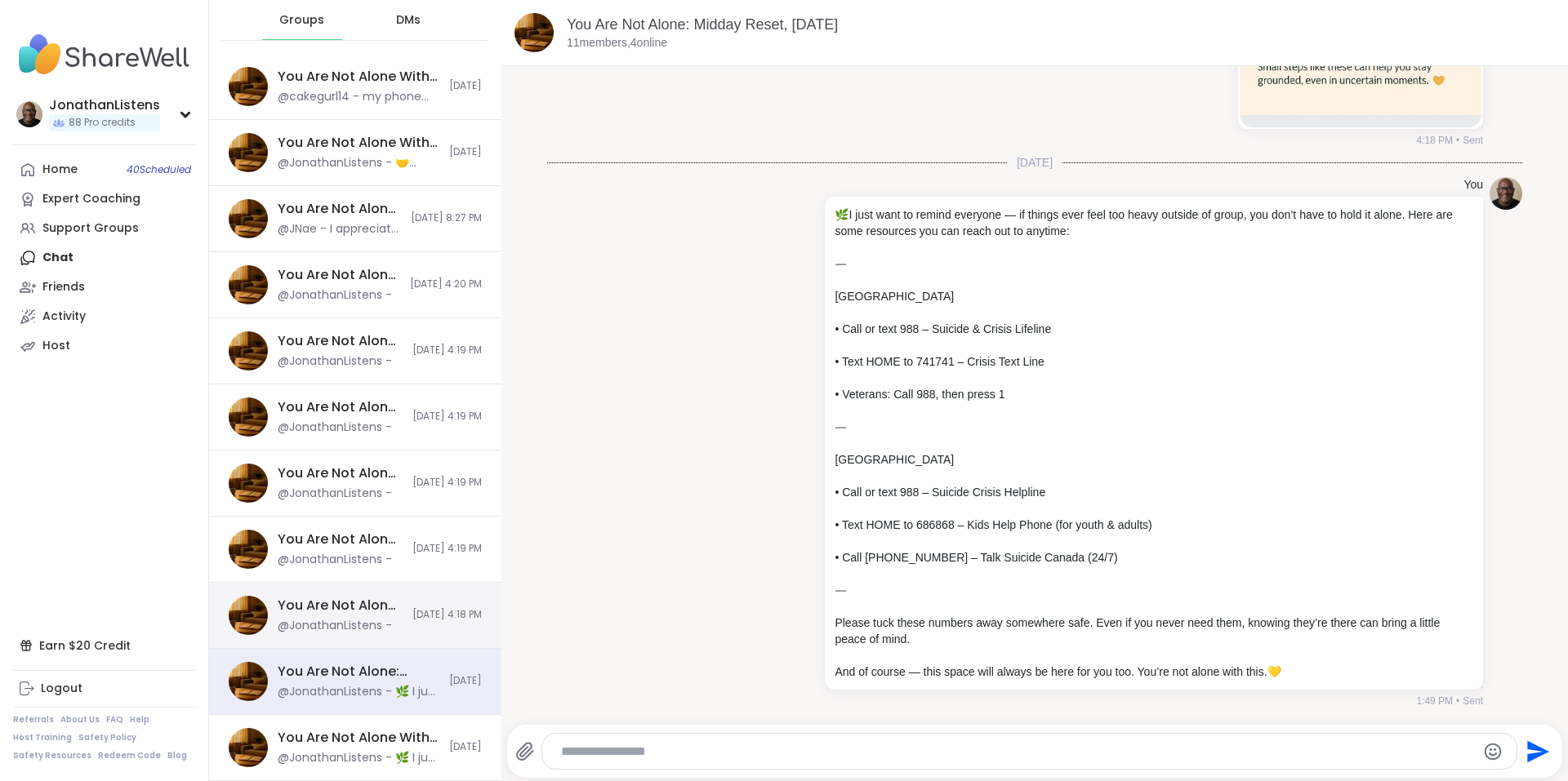
click at [412, 609] on span "[DATE] 4:18 PM" at bounding box center [447, 615] width 69 height 14
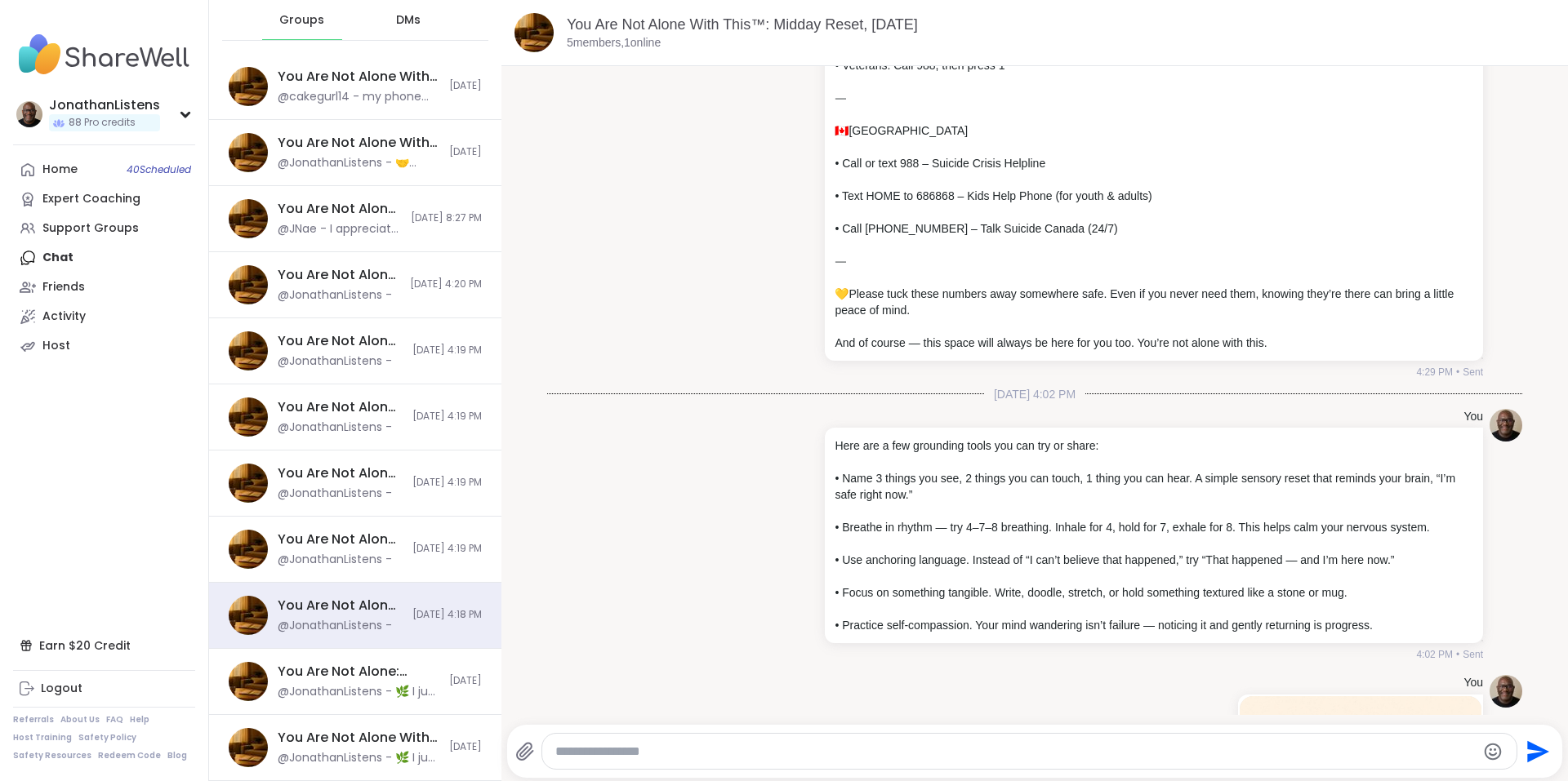
scroll to position [0, 0]
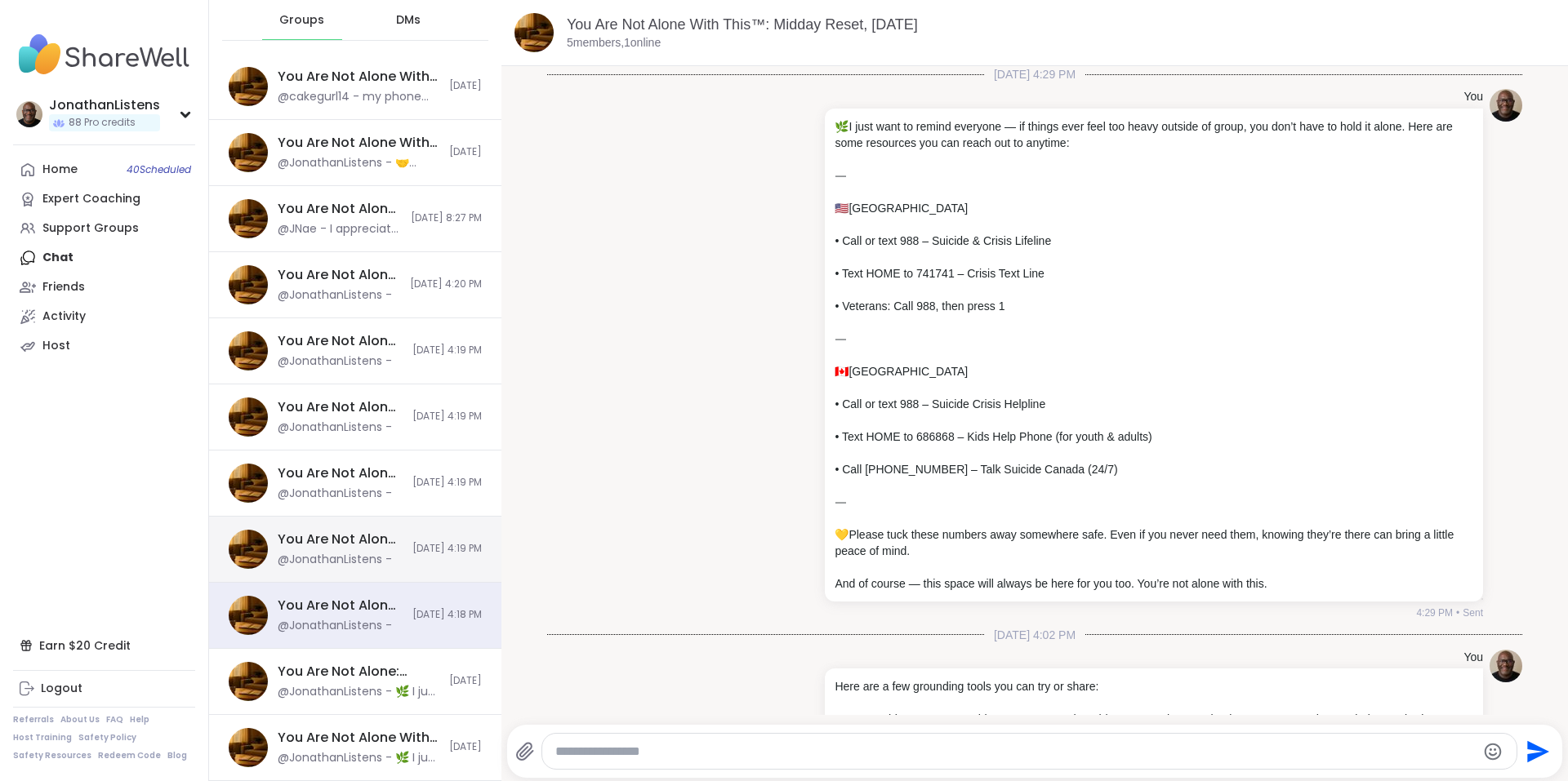
click at [281, 533] on div "You Are Not Alone With This™, [DATE]" at bounding box center [340, 540] width 125 height 18
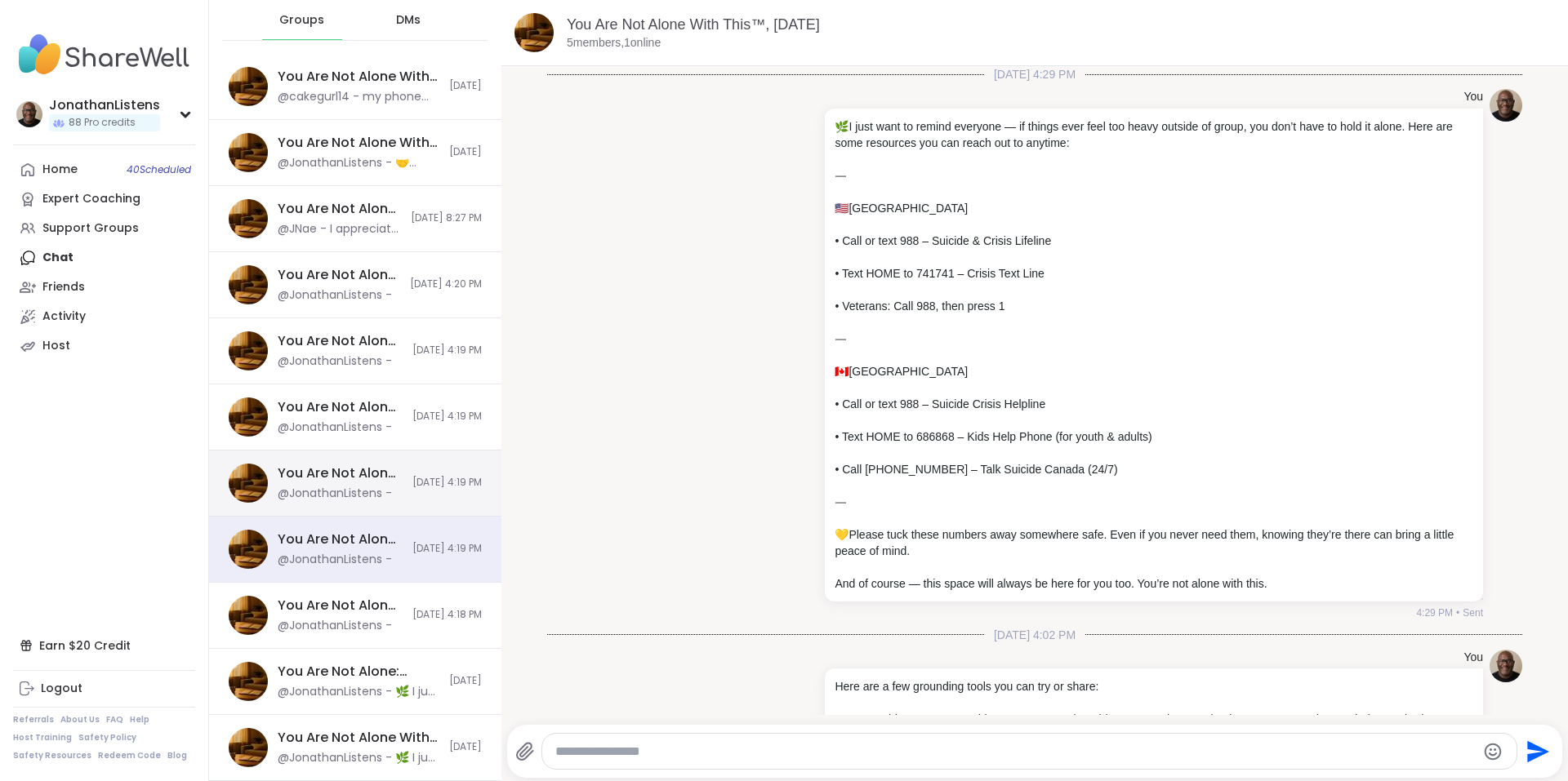
click at [308, 476] on div "You Are Not Alone With This, [DATE]" at bounding box center [340, 473] width 125 height 18
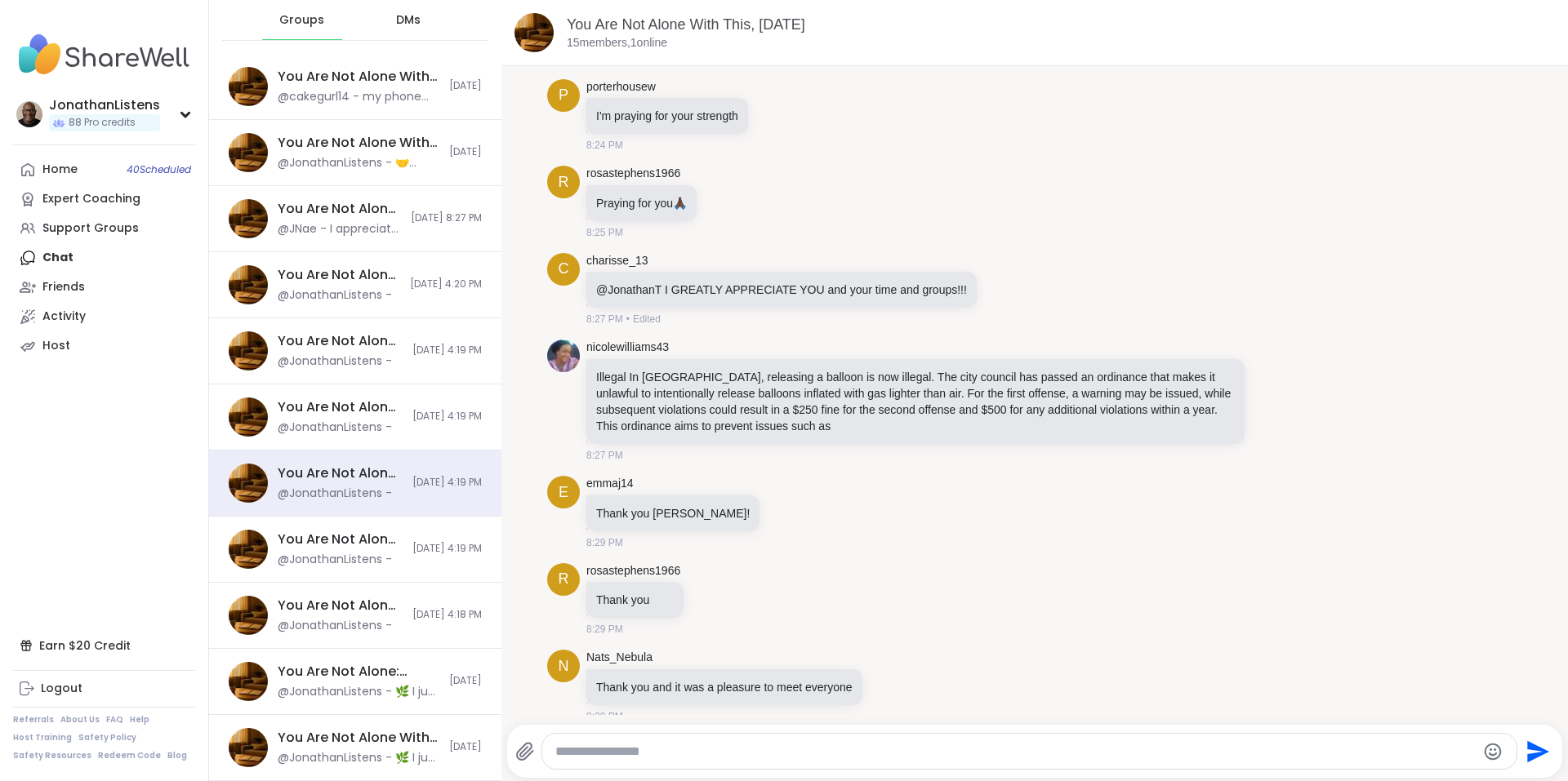
scroll to position [7803, 0]
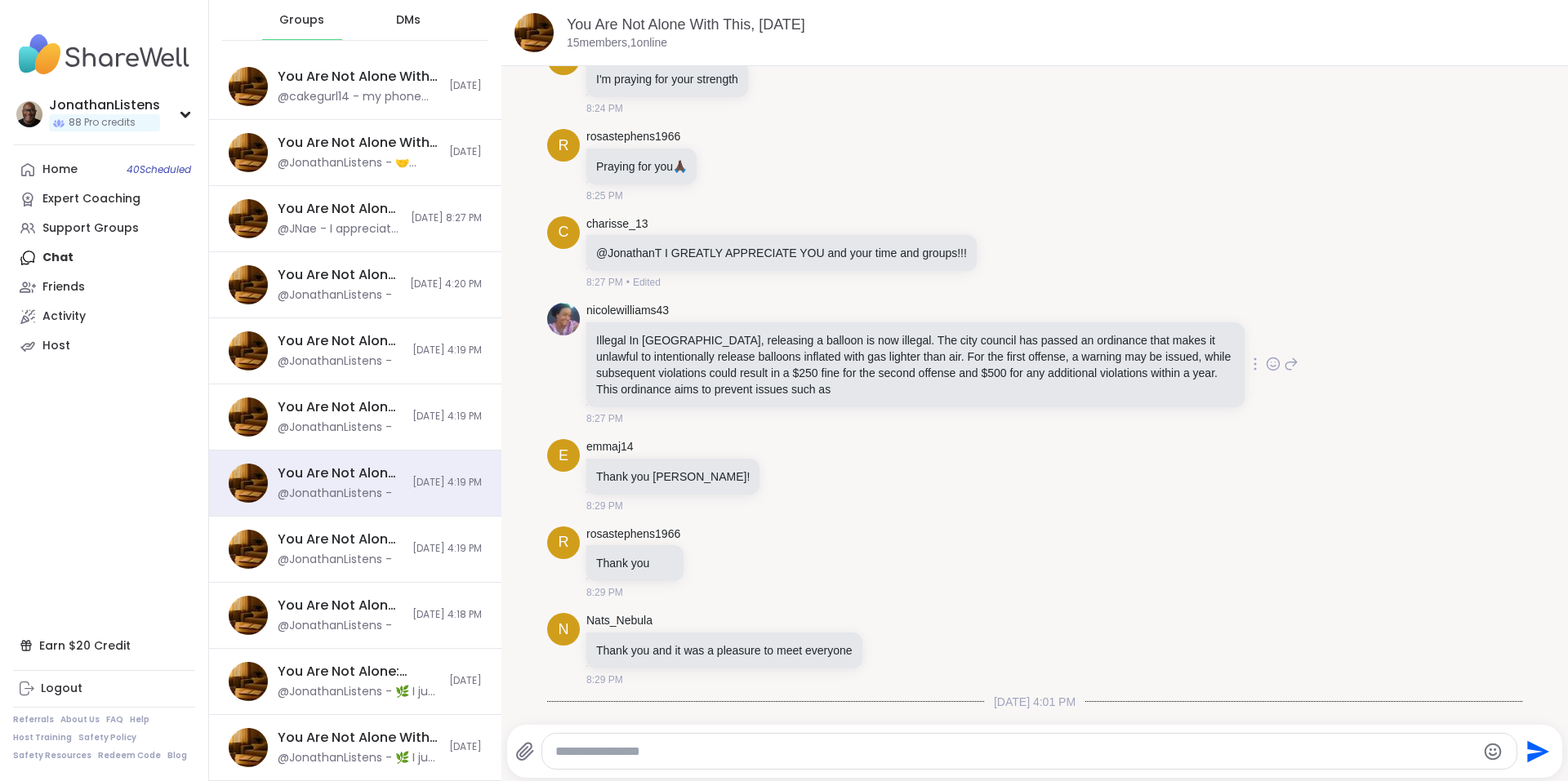
click at [1266, 372] on icon at bounding box center [1273, 364] width 14 height 16
click at [1207, 346] on div "Select Reaction: Astonished" at bounding box center [1214, 338] width 14 height 14
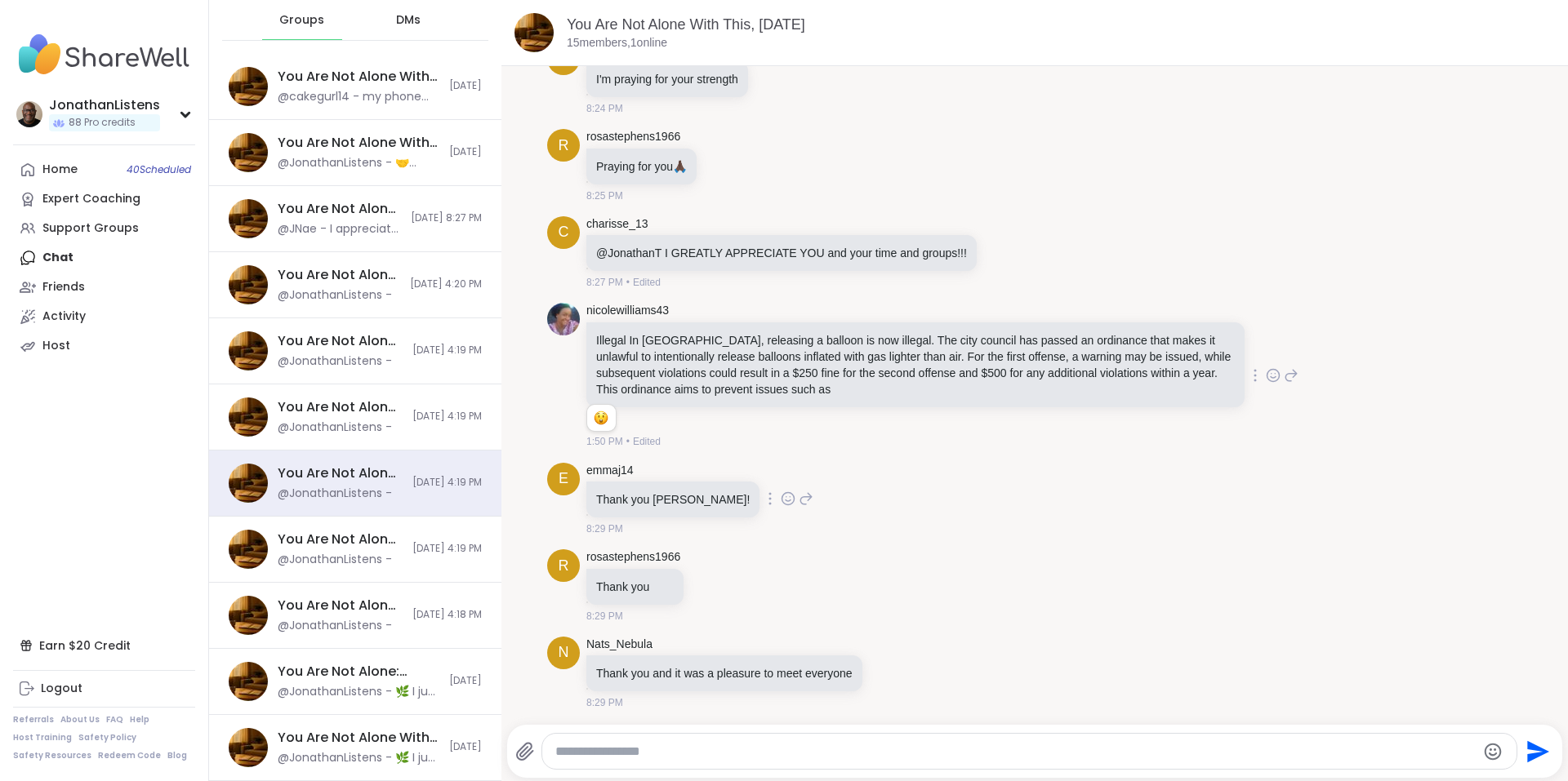
click at [780, 507] on icon at bounding box center [788, 499] width 14 height 16
click at [780, 480] on div "Select Reaction: Heart" at bounding box center [788, 472] width 14 height 14
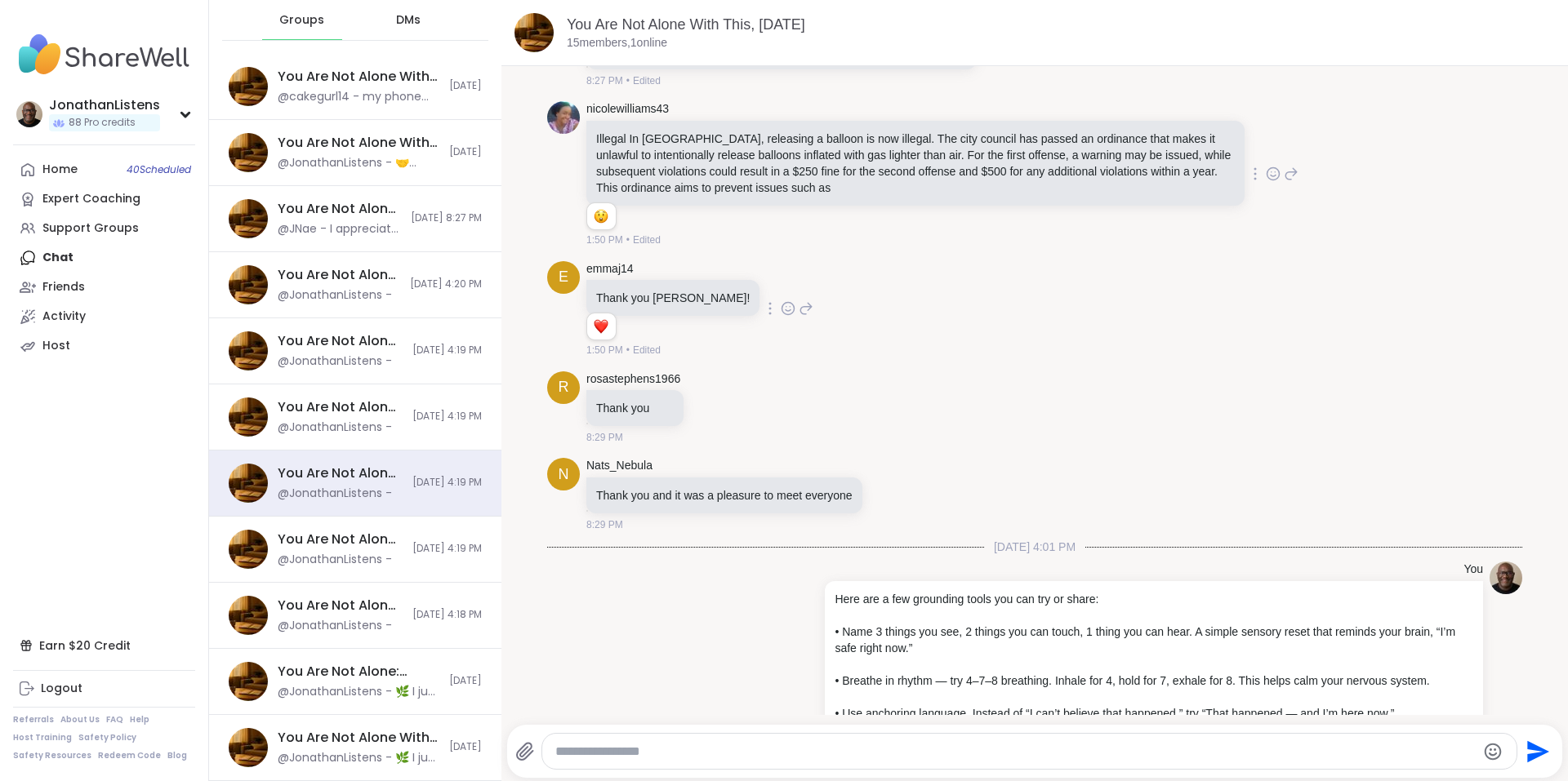
scroll to position [8602, 0]
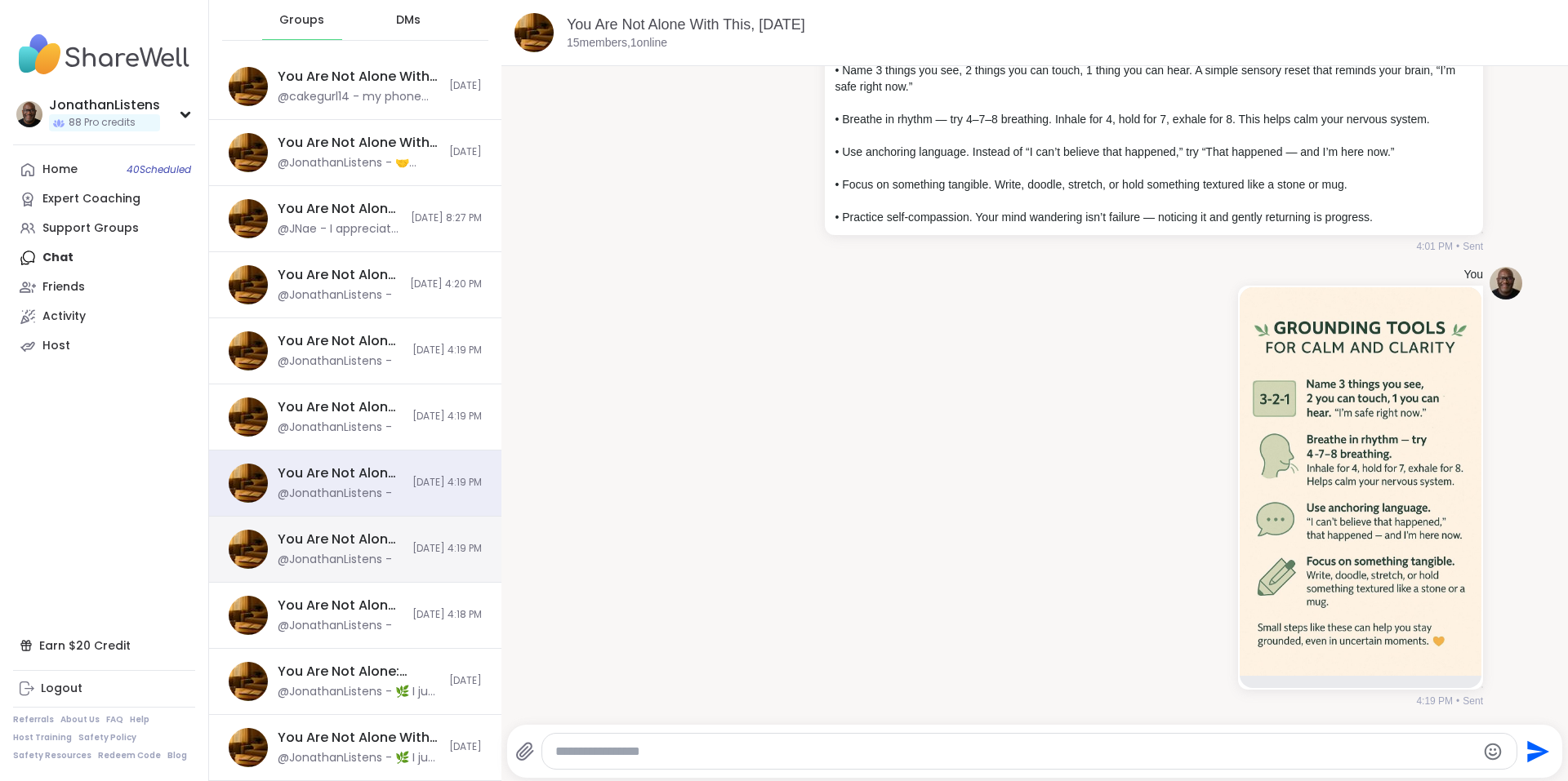
click at [355, 529] on div "You Are Not Alone With This™, Oct 12 @JonathanListens - 10/10/2025, 4:19 PM" at bounding box center [355, 549] width 292 height 66
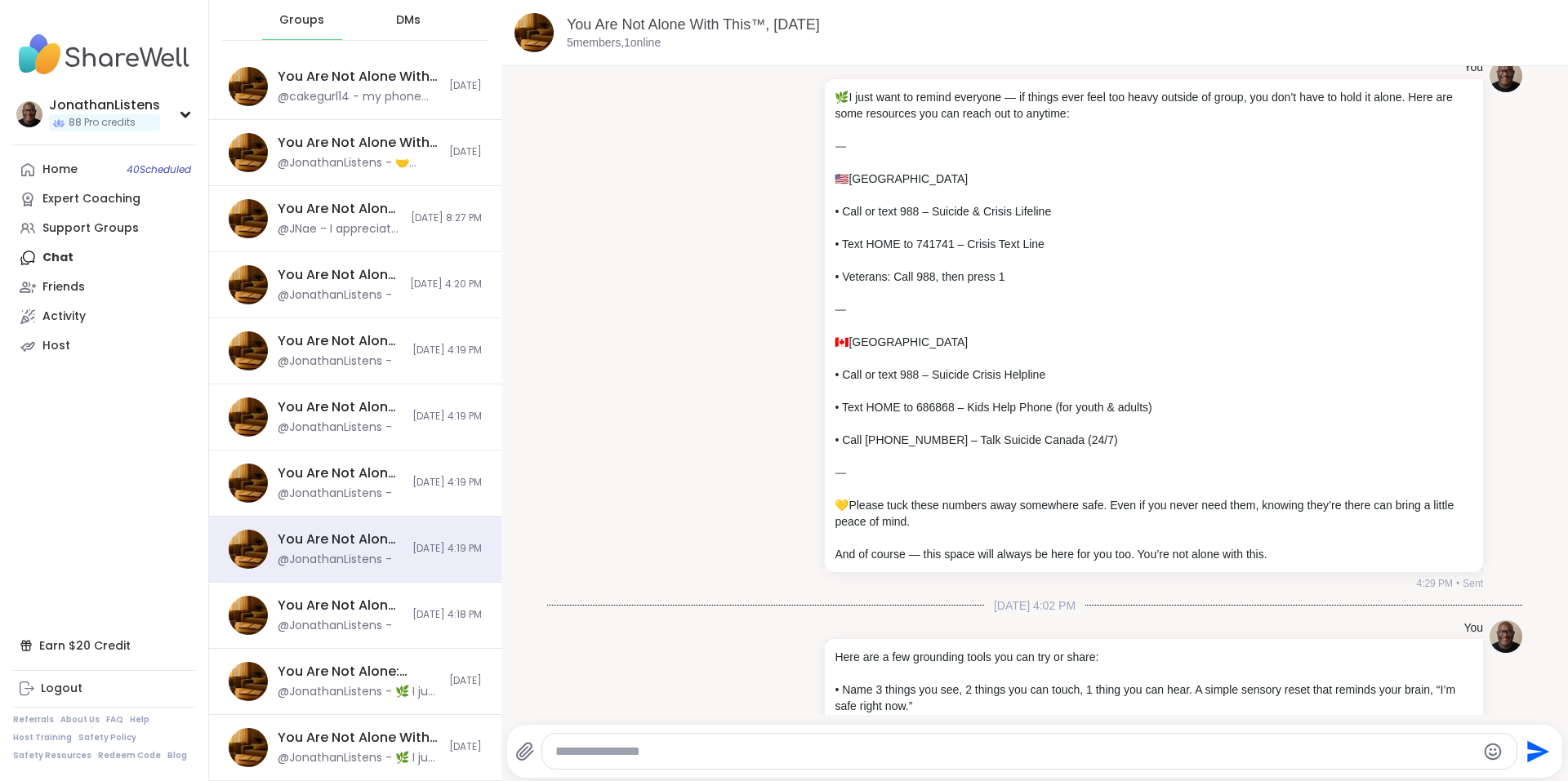
scroll to position [0, 0]
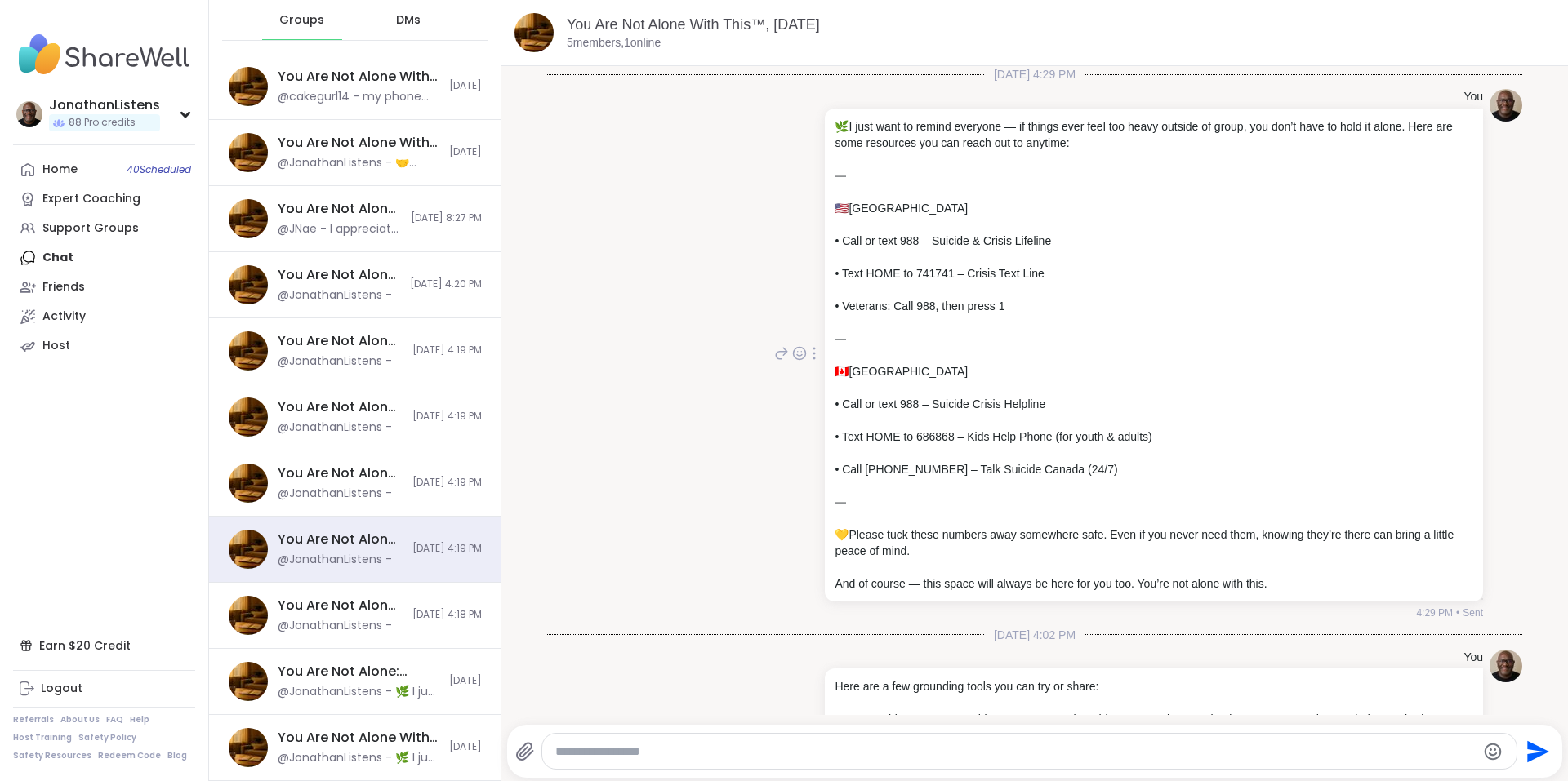
click at [813, 354] on icon at bounding box center [814, 353] width 4 height 13
click at [796, 377] on icon at bounding box center [804, 377] width 16 height 16
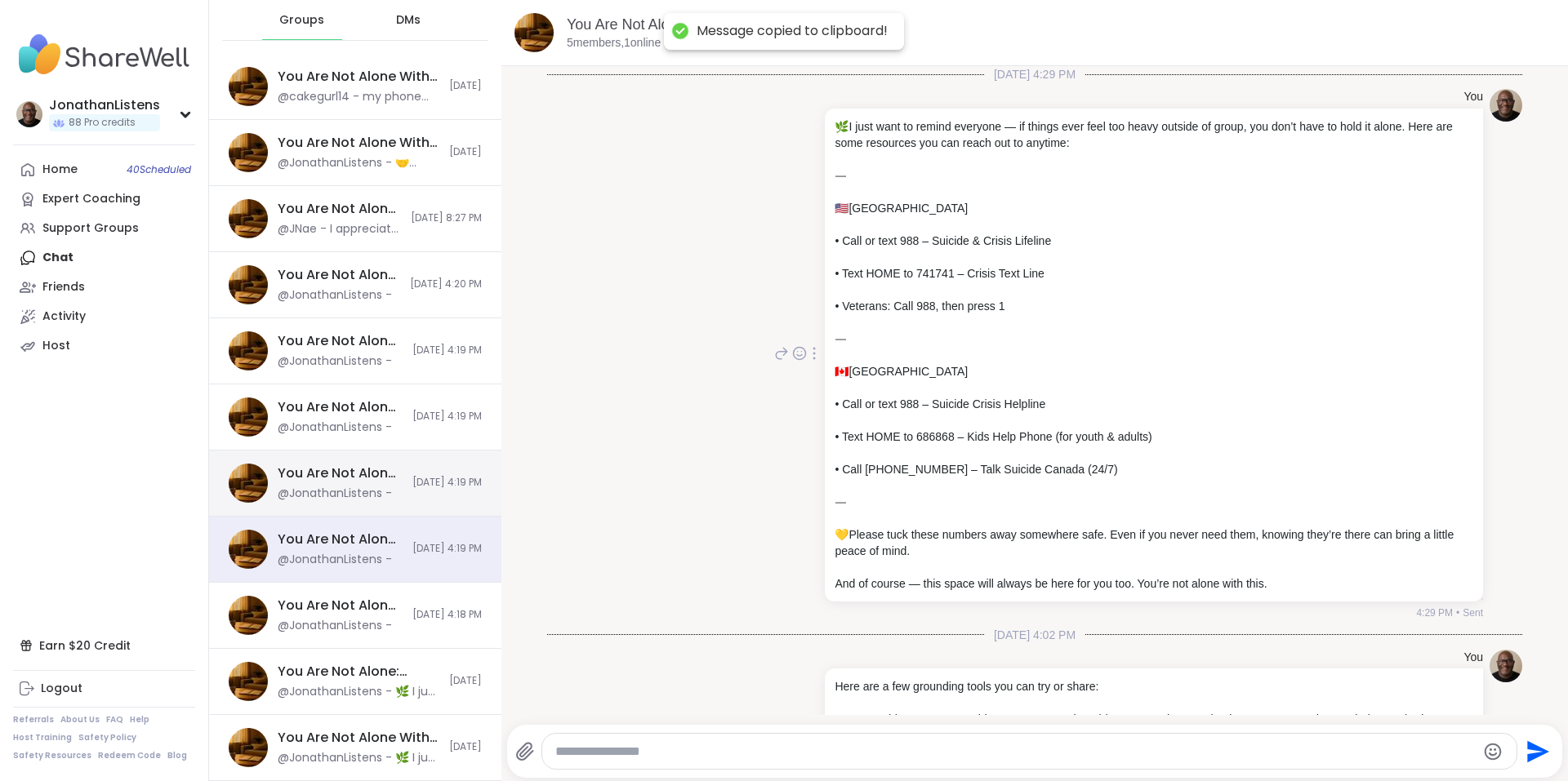
click at [412, 483] on span "[DATE] 4:19 PM" at bounding box center [447, 483] width 69 height 14
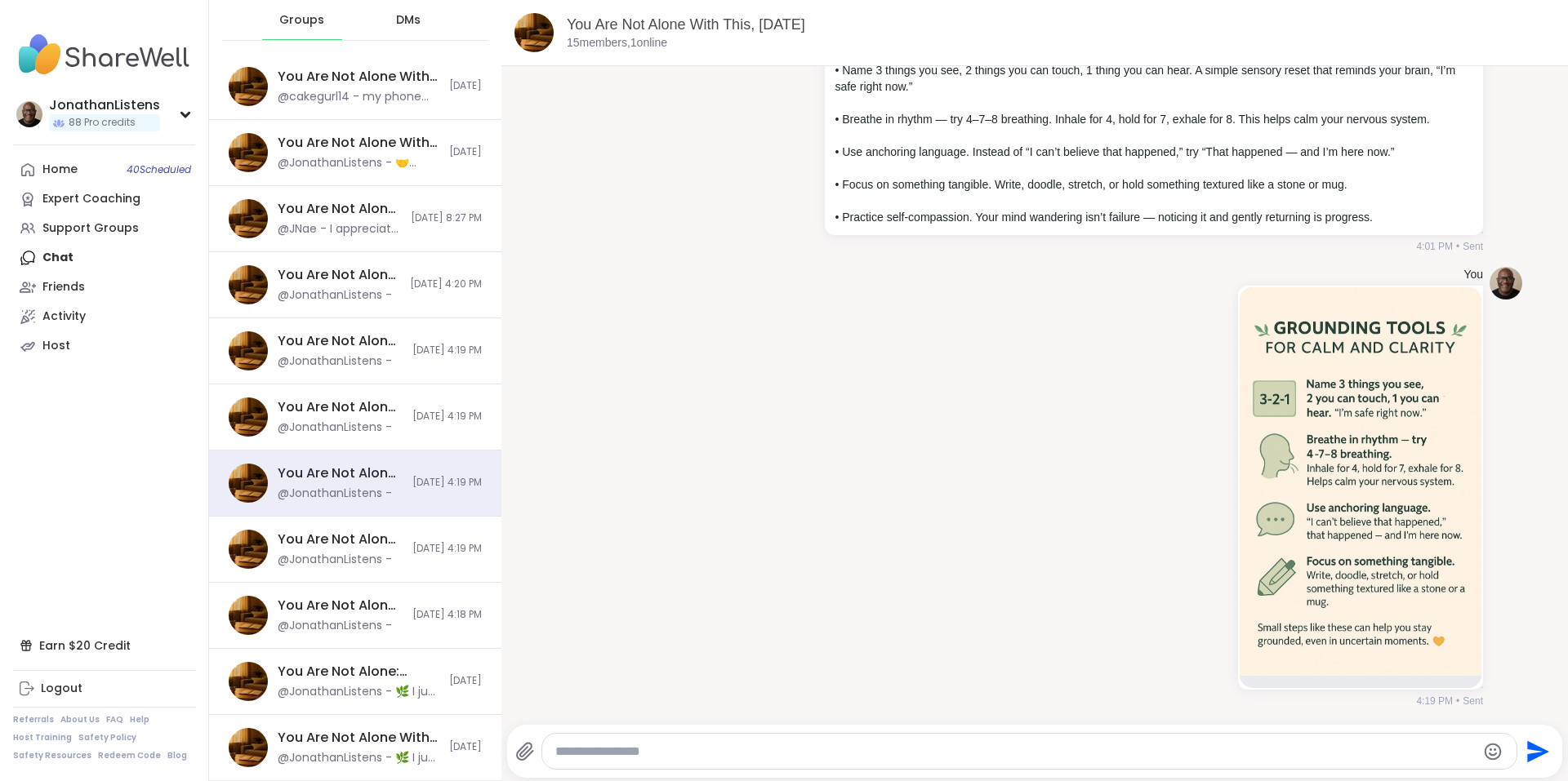
scroll to position [8602, 0]
click at [1283, 745] on textarea "Type your message" at bounding box center [1016, 752] width 921 height 16
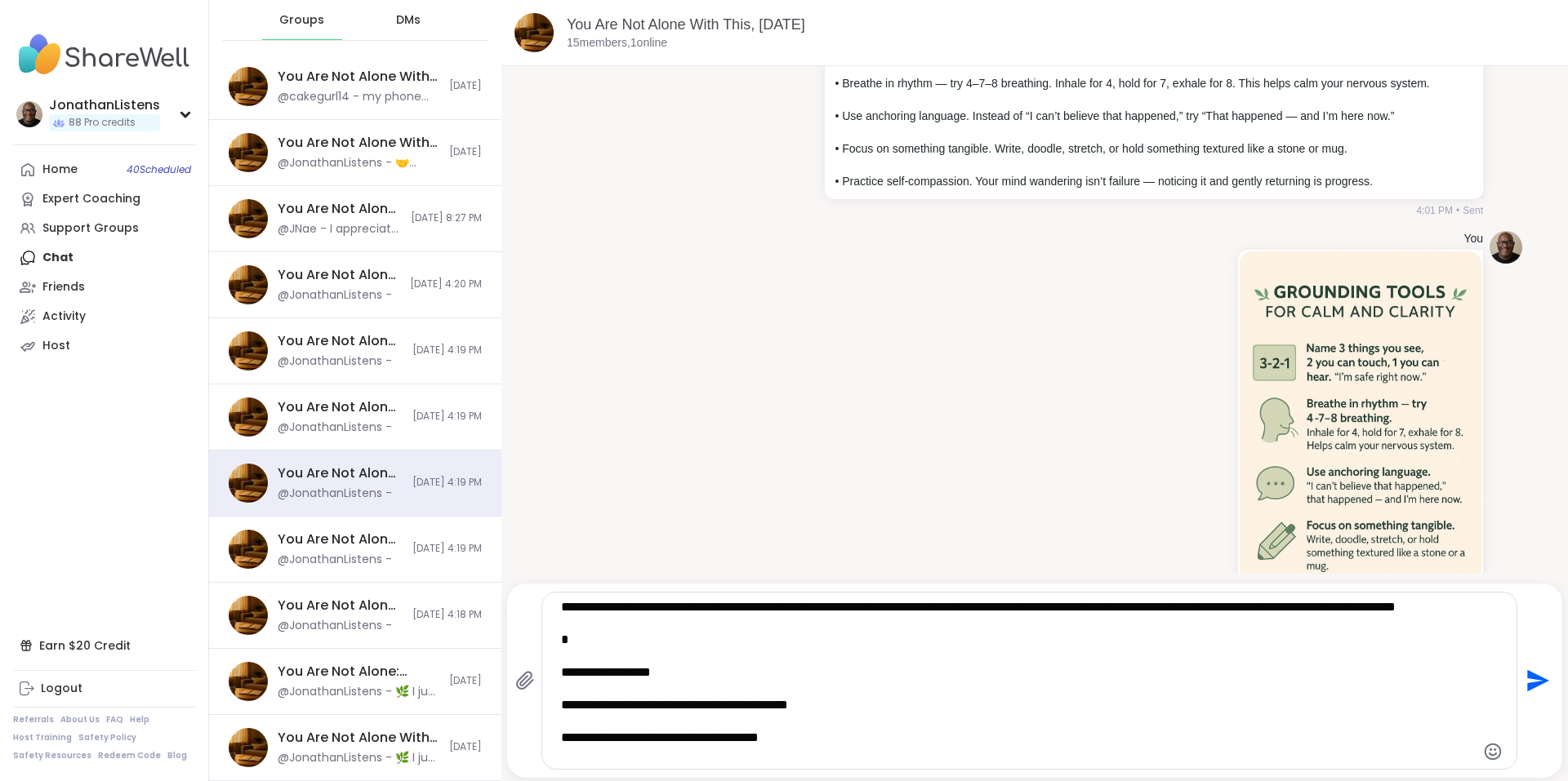
click at [571, 686] on textarea "**********" at bounding box center [1016, 680] width 909 height 163
click at [1066, 744] on textarea "**********" at bounding box center [1016, 680] width 909 height 163
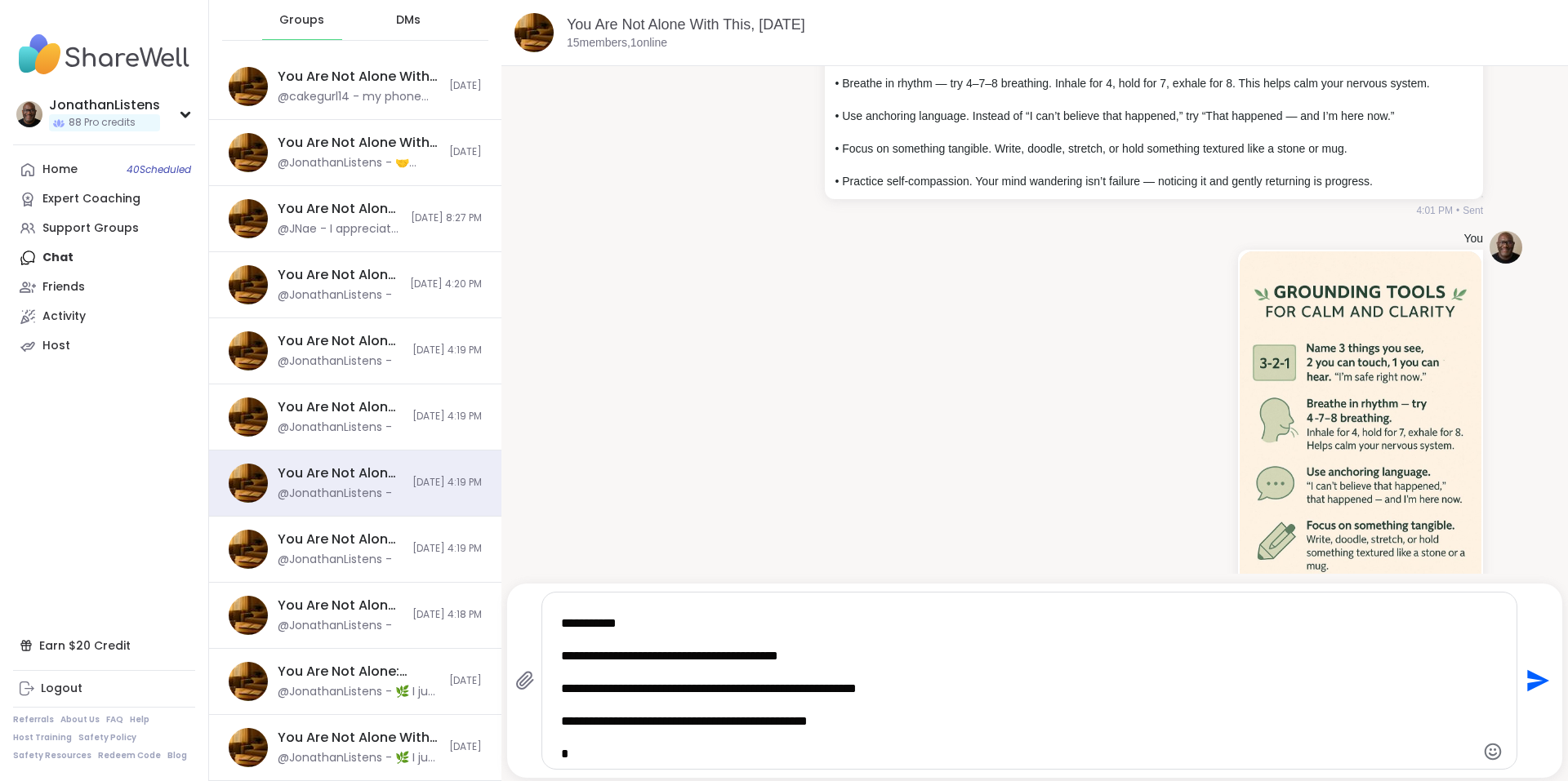
scroll to position [229, 0]
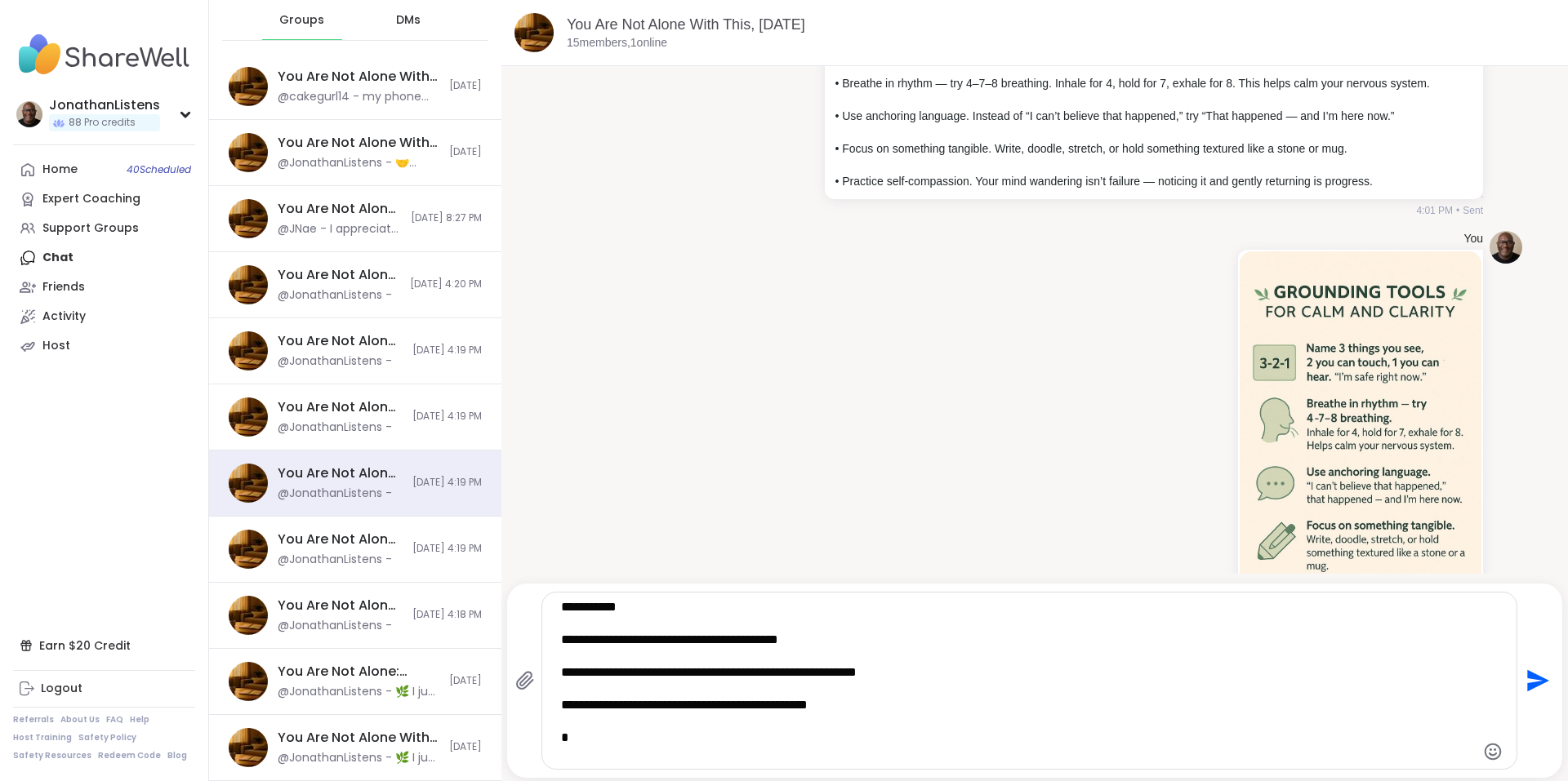
click at [571, 625] on textarea "**********" at bounding box center [1016, 680] width 909 height 163
type textarea "**********"
click at [1527, 679] on icon "Send" at bounding box center [1538, 680] width 22 height 22
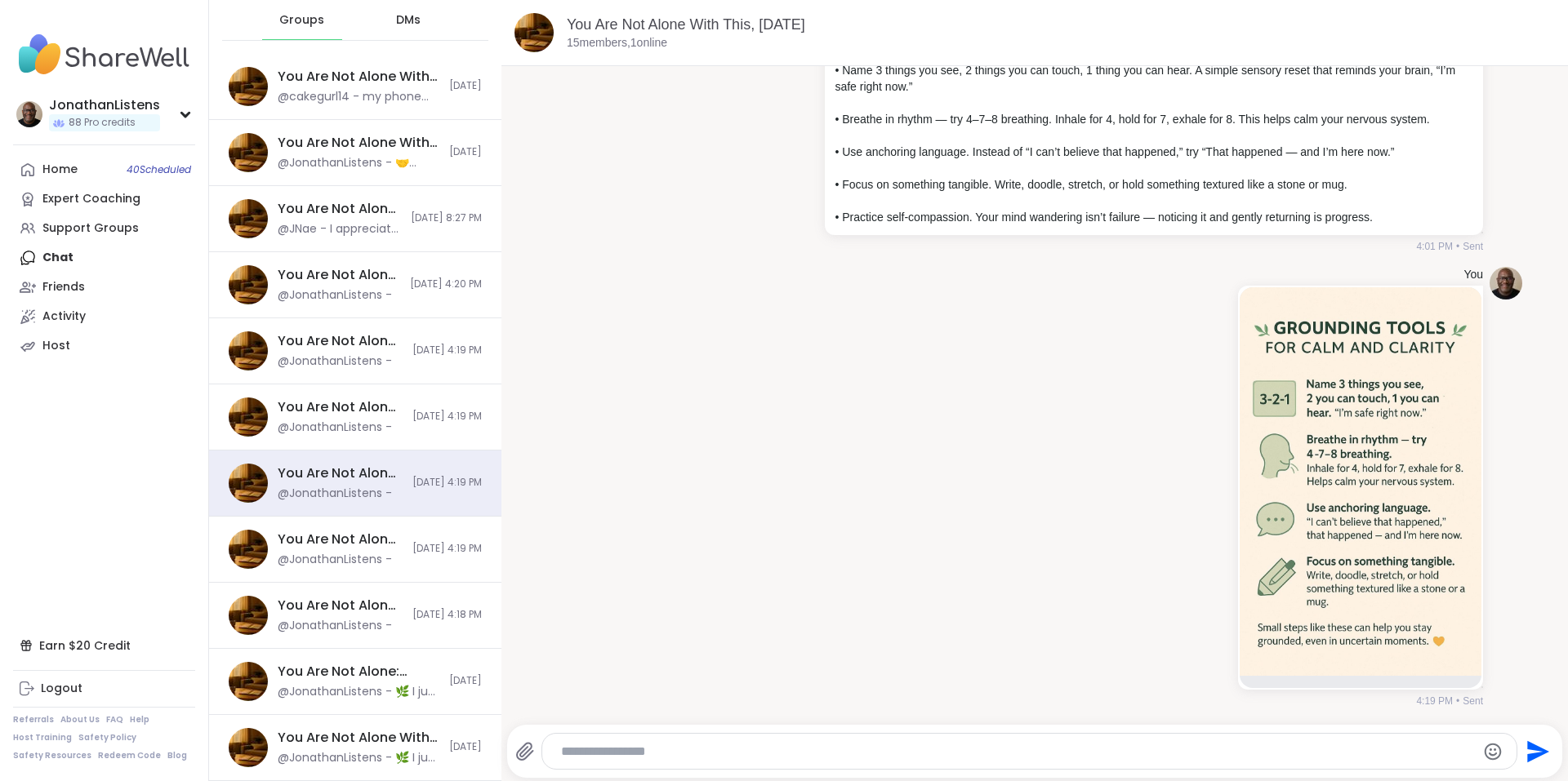
scroll to position [9163, 0]
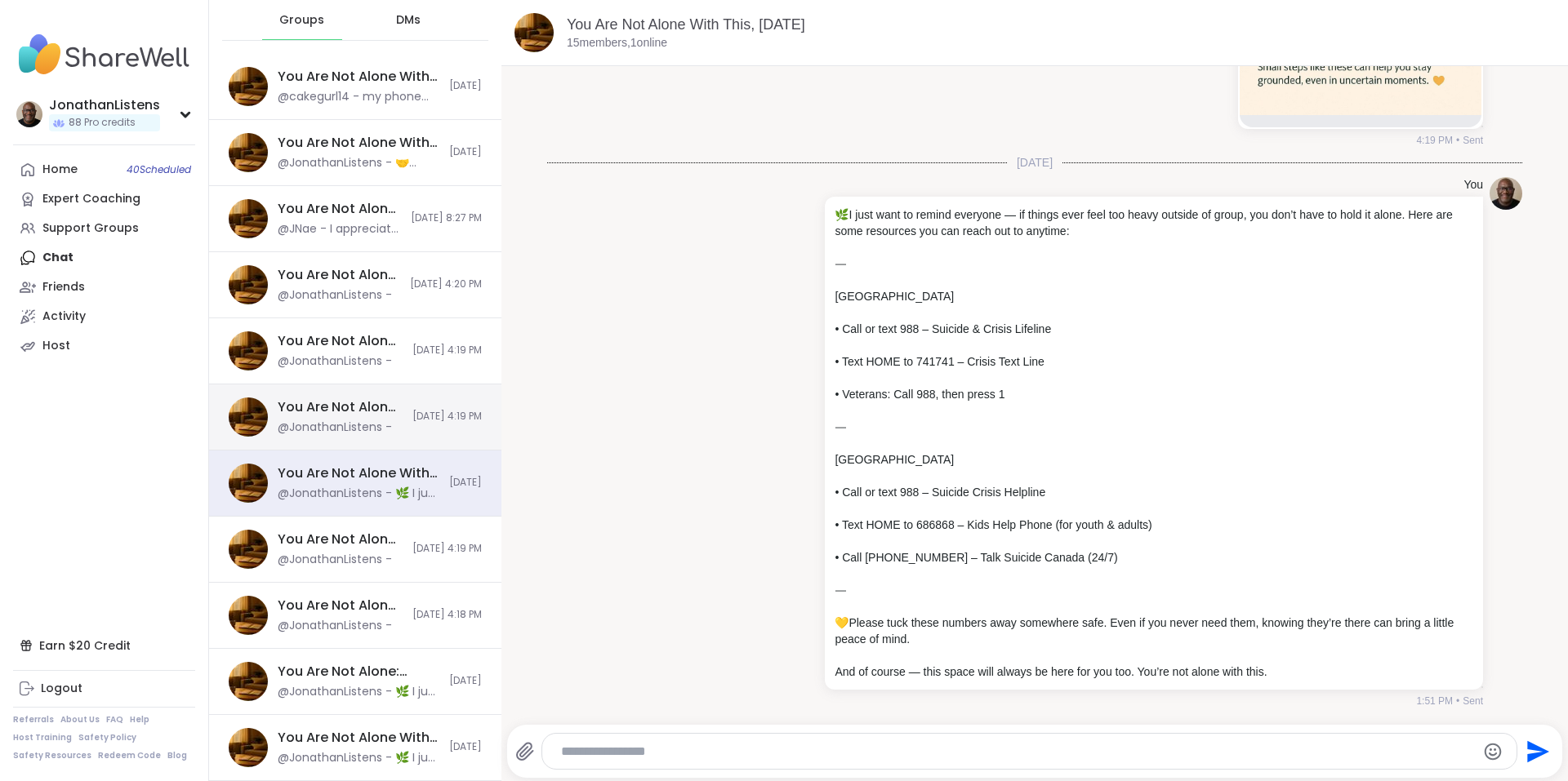
click at [412, 417] on span "[DATE] 4:19 PM" at bounding box center [447, 417] width 69 height 14
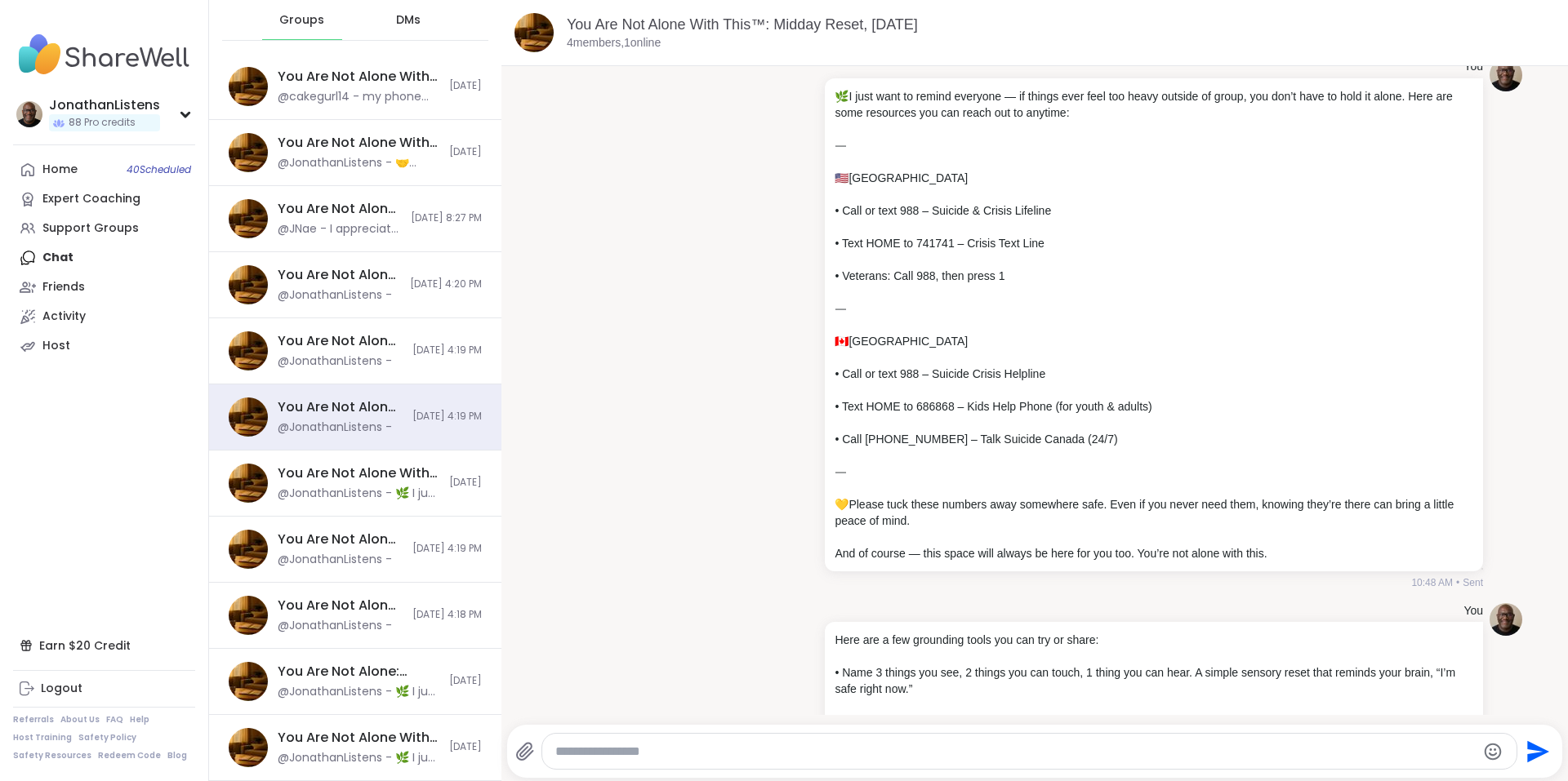
scroll to position [0, 0]
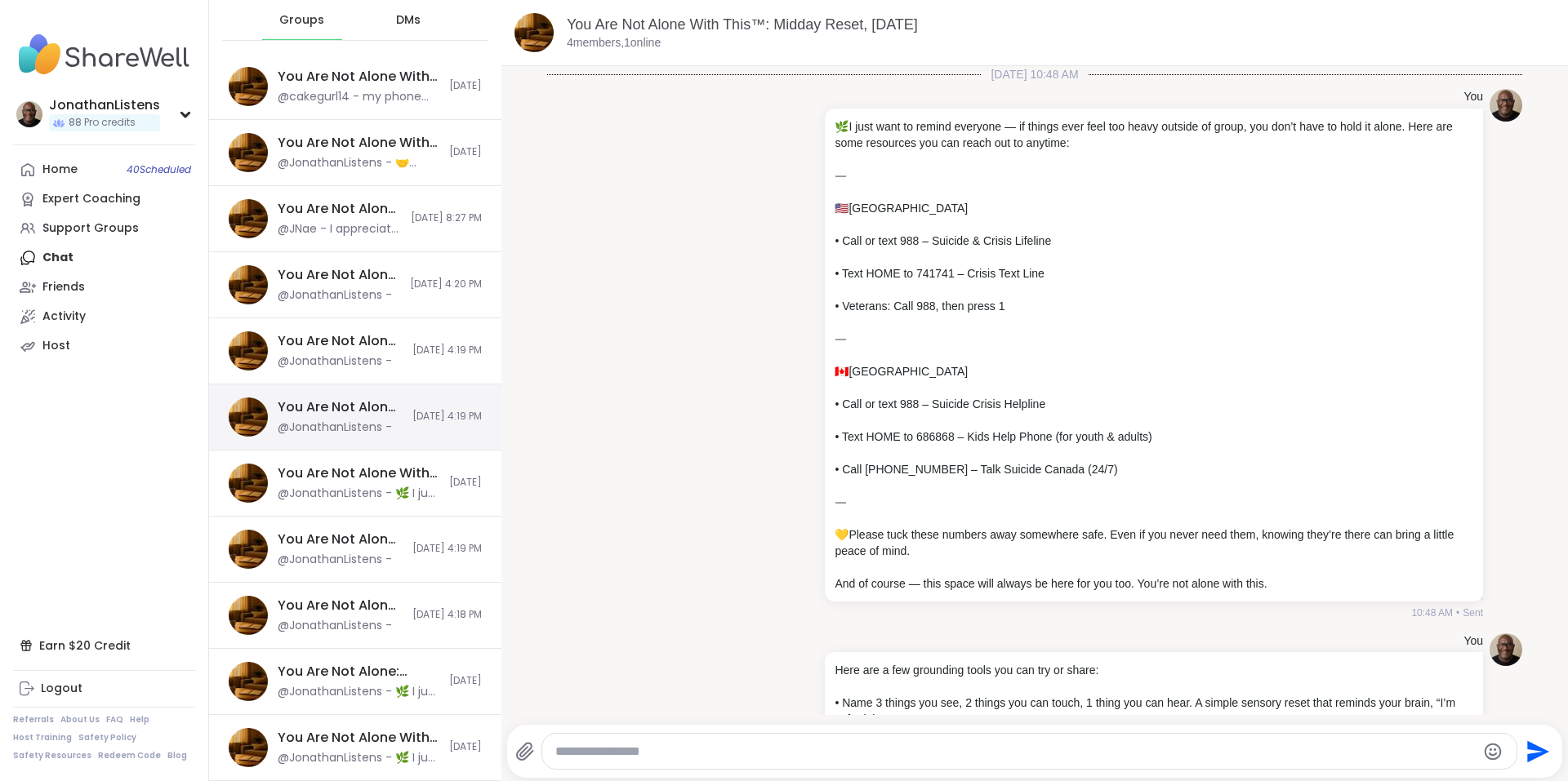
click at [412, 419] on span "[DATE] 4:19 PM" at bounding box center [447, 417] width 69 height 14
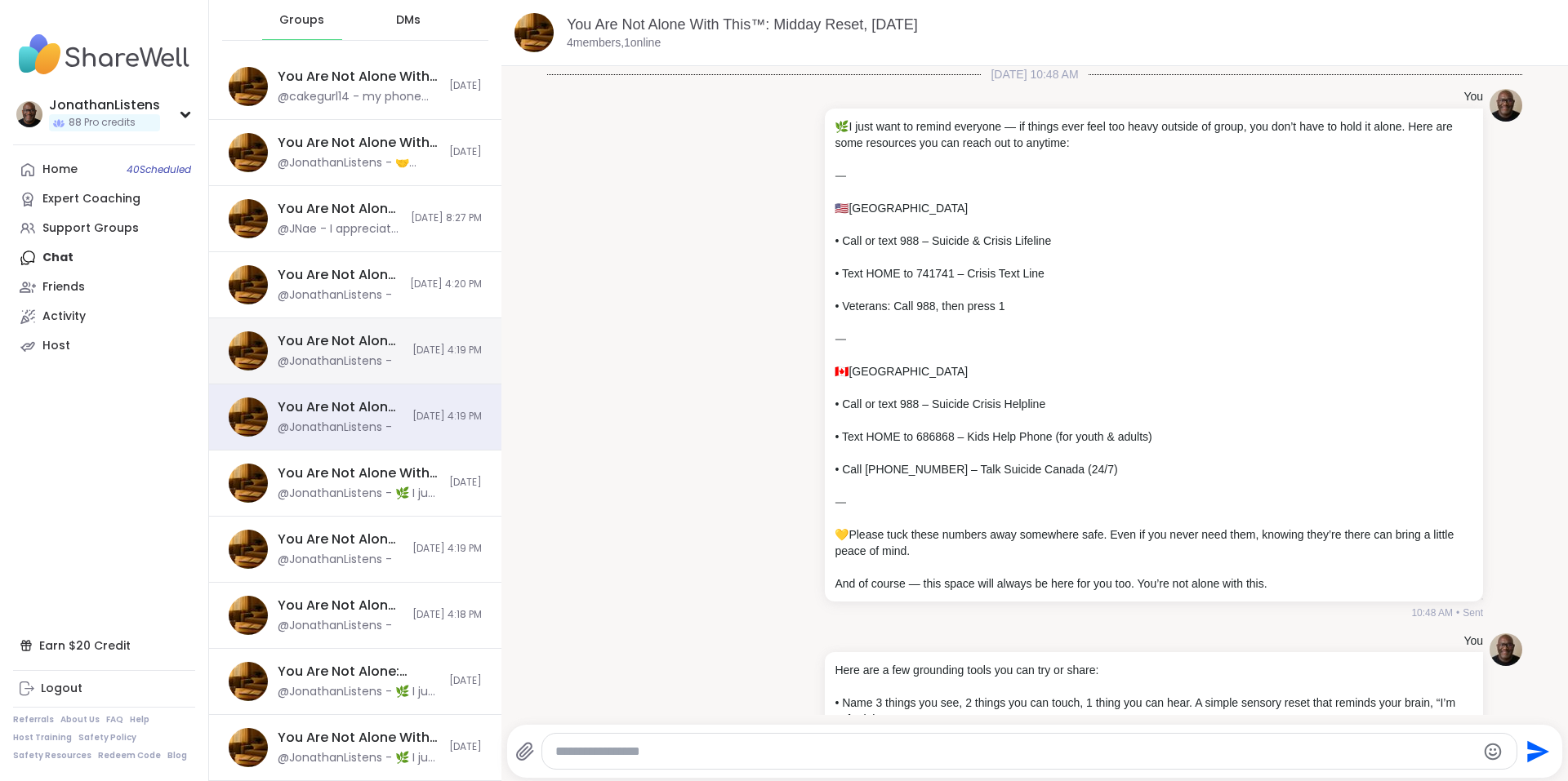
click at [412, 344] on span "[DATE] 4:19 PM" at bounding box center [447, 351] width 69 height 14
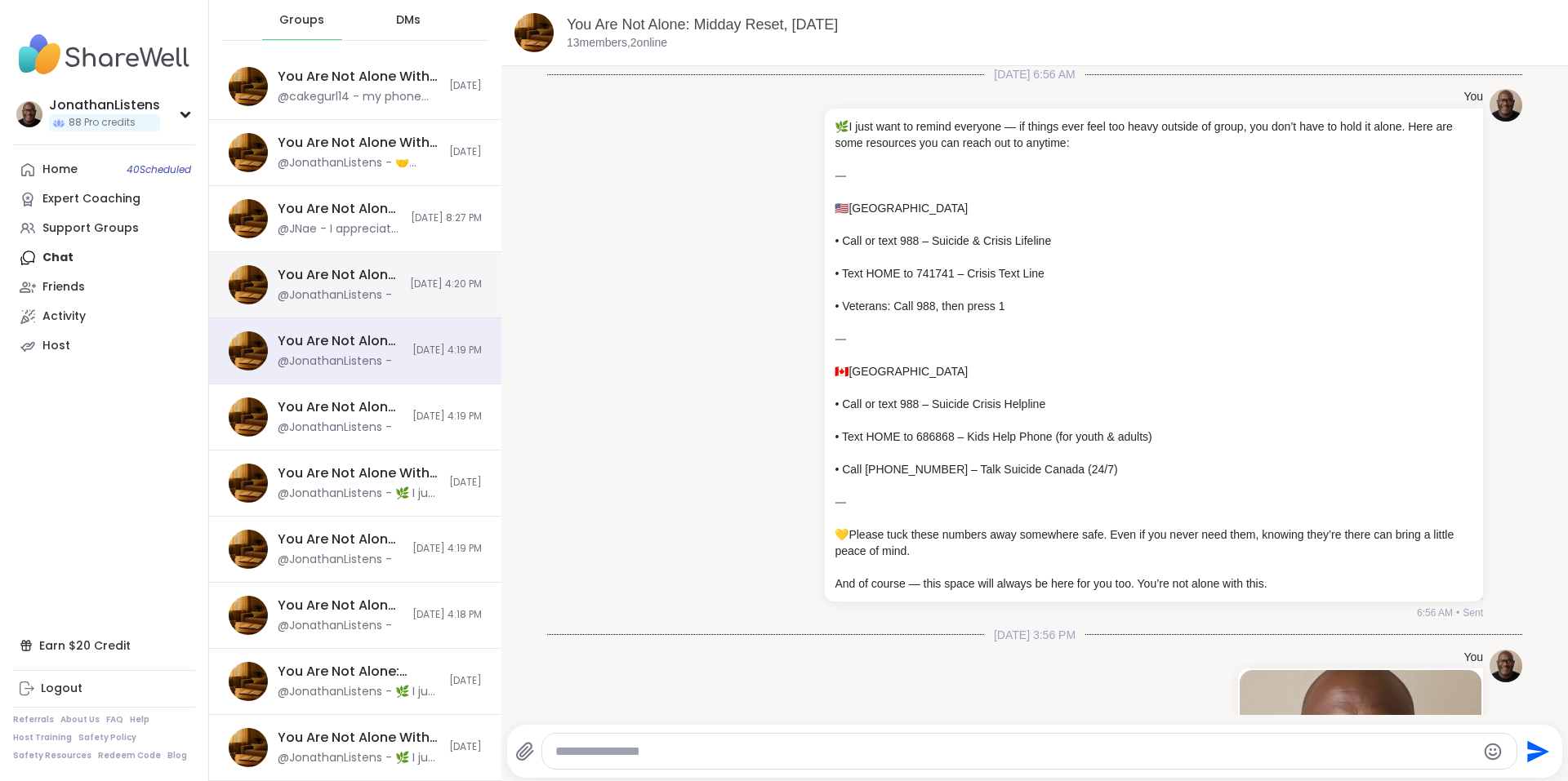
click at [312, 279] on div "You Are Not Alone With This, [DATE]" at bounding box center [339, 275] width 122 height 18
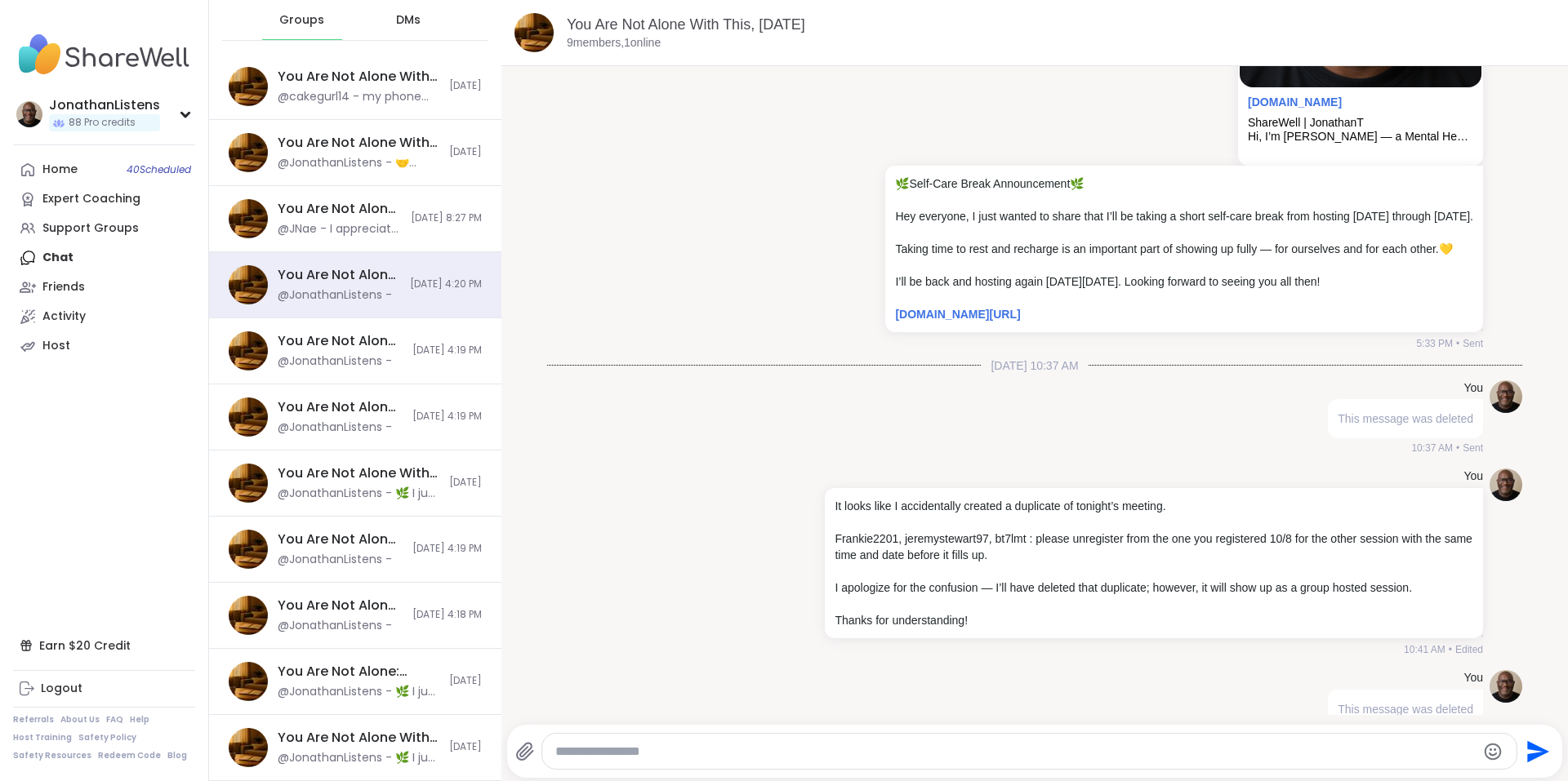
scroll to position [1093, 0]
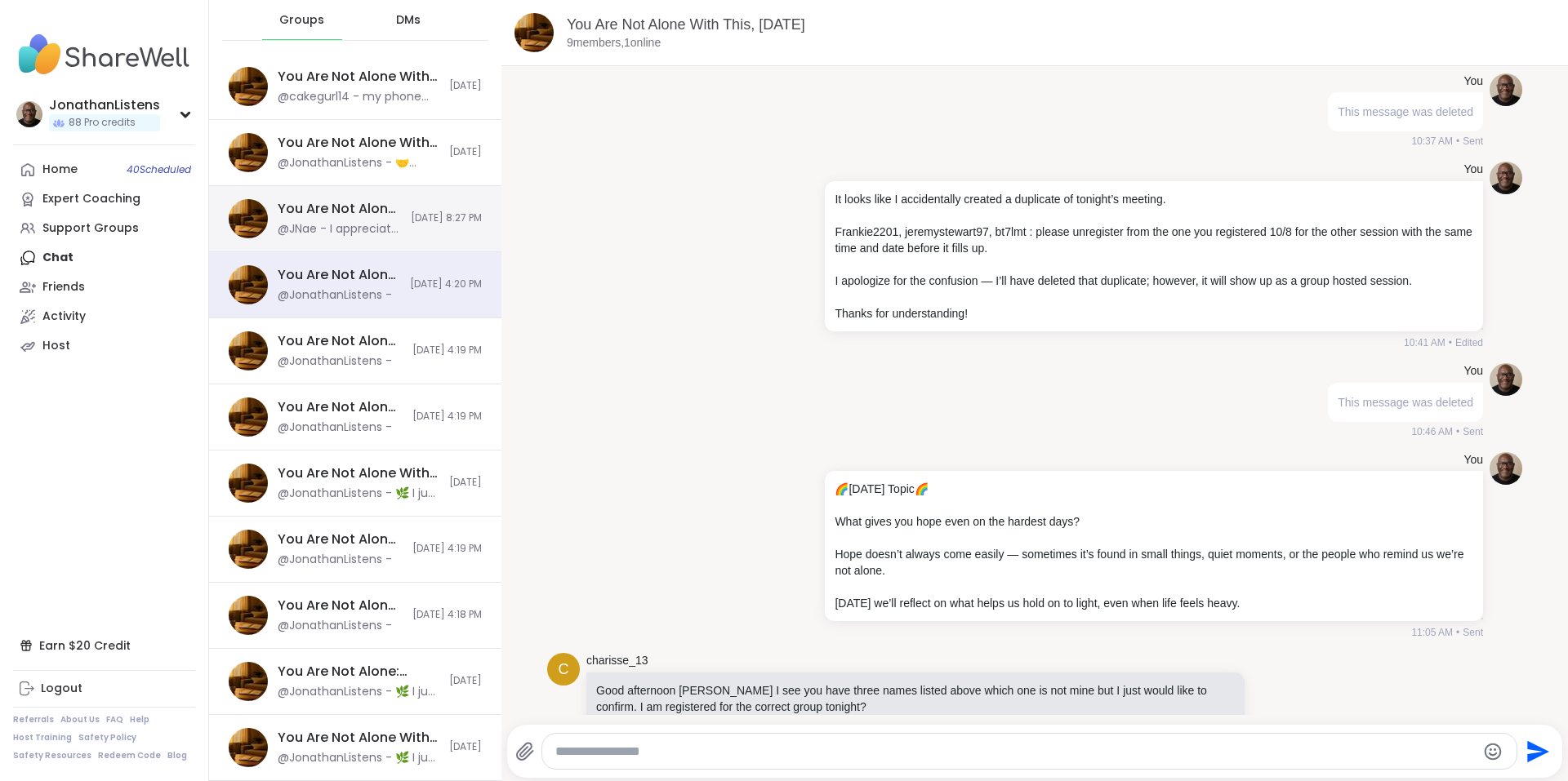
click at [414, 216] on span "[DATE] 8:27 PM" at bounding box center [446, 218] width 71 height 14
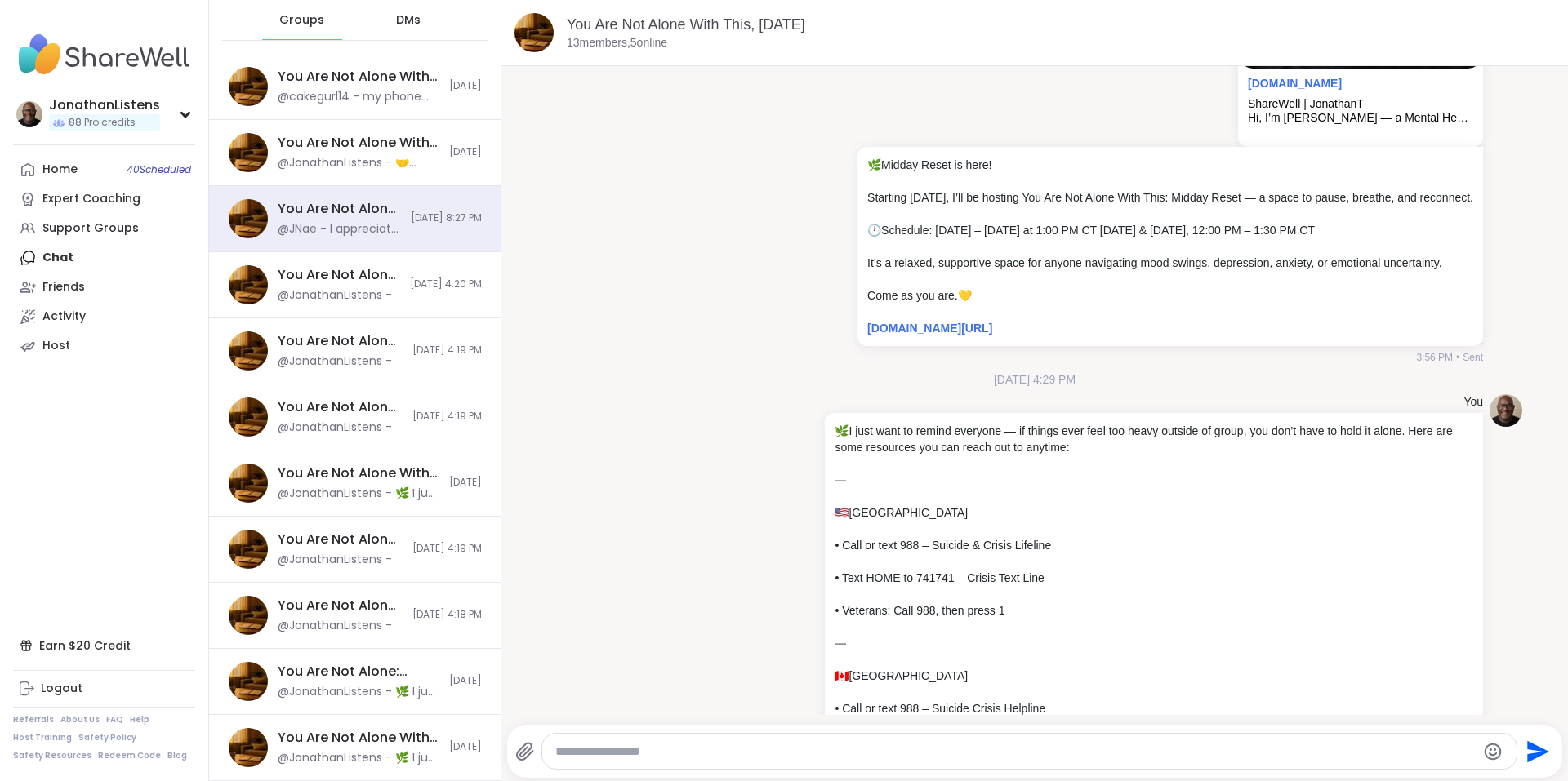
scroll to position [871, 0]
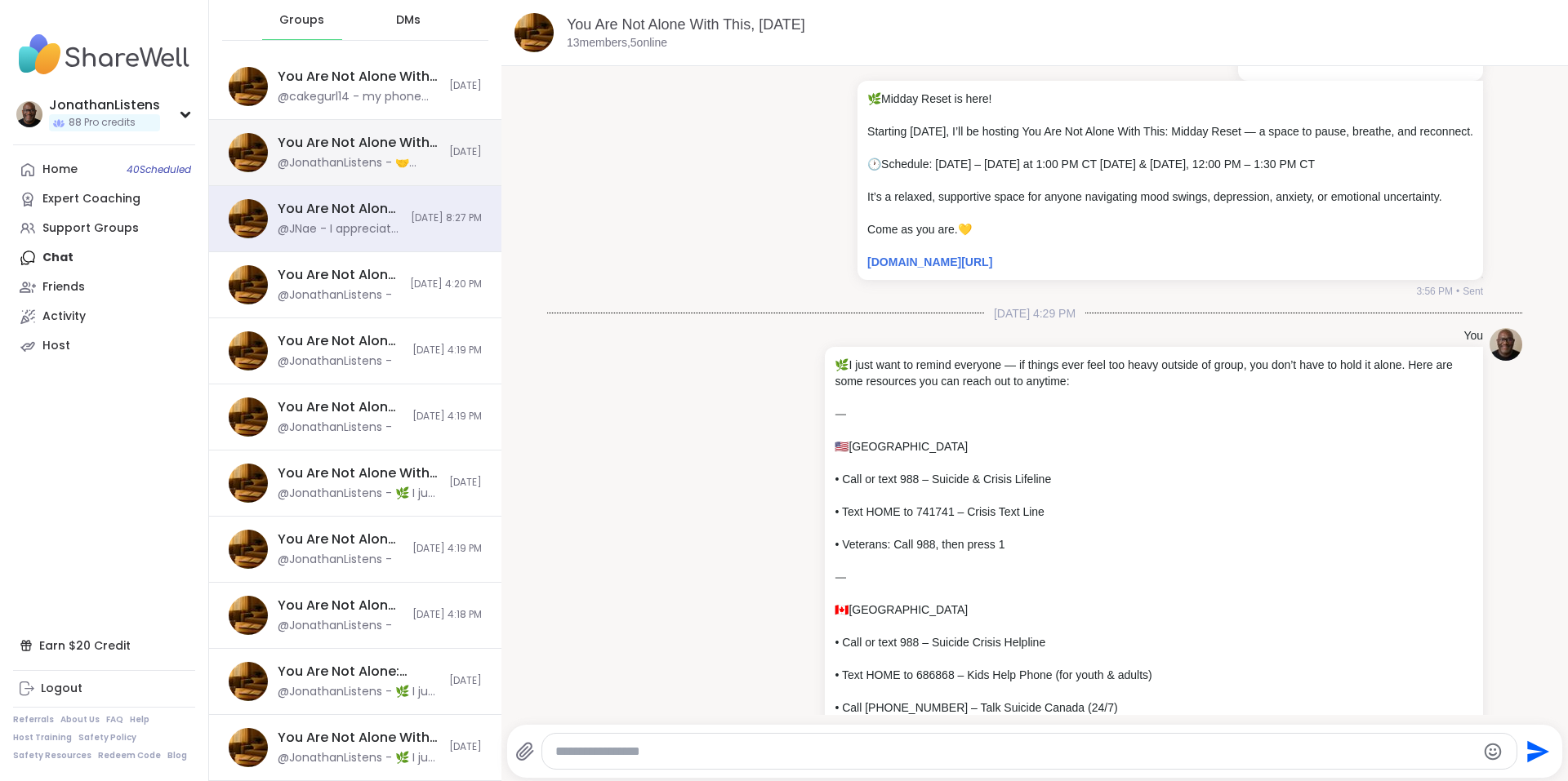
click at [379, 143] on div "You Are Not Alone With This™, [DATE]" at bounding box center [358, 142] width 161 height 18
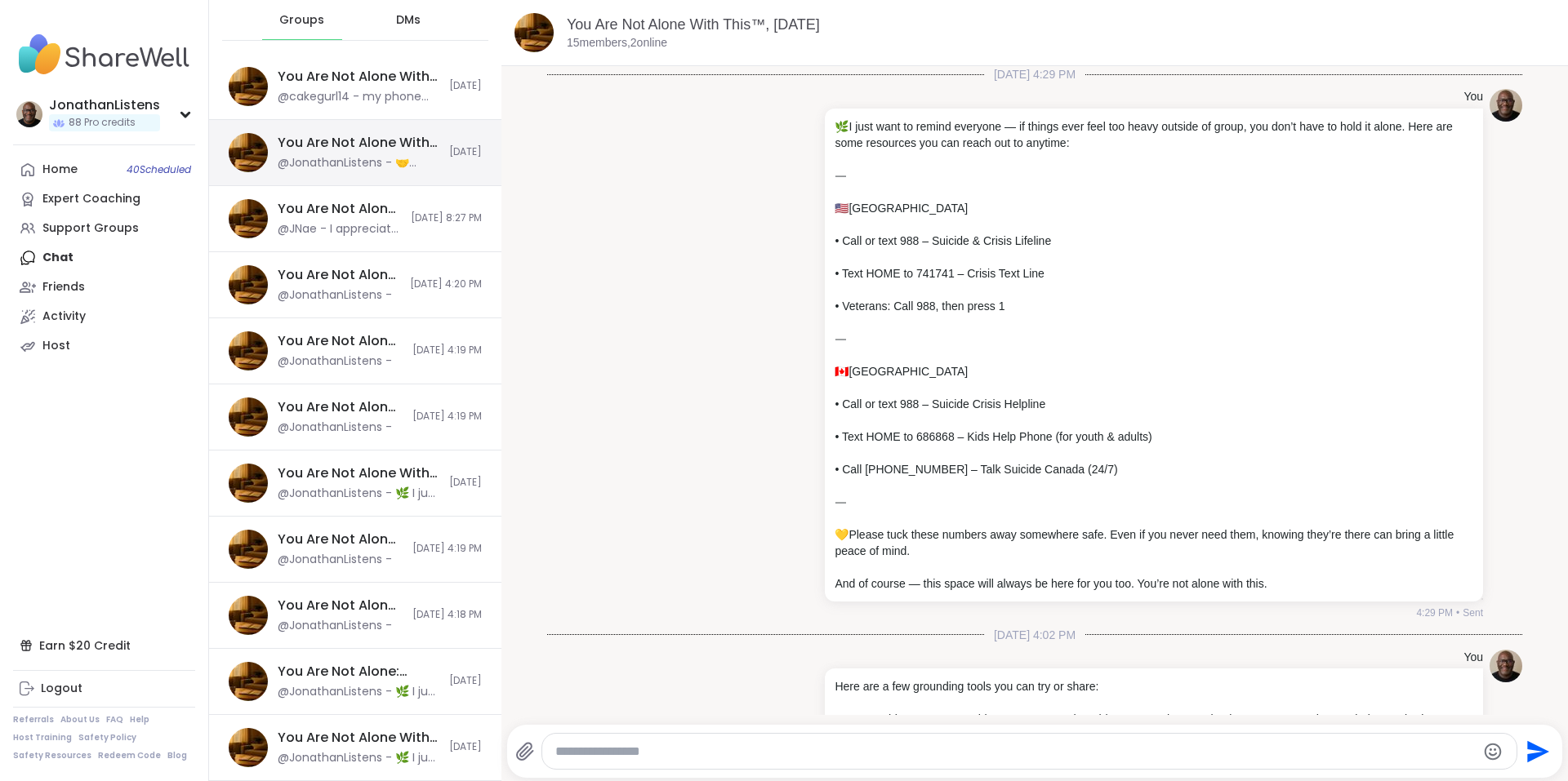
scroll to position [960, 0]
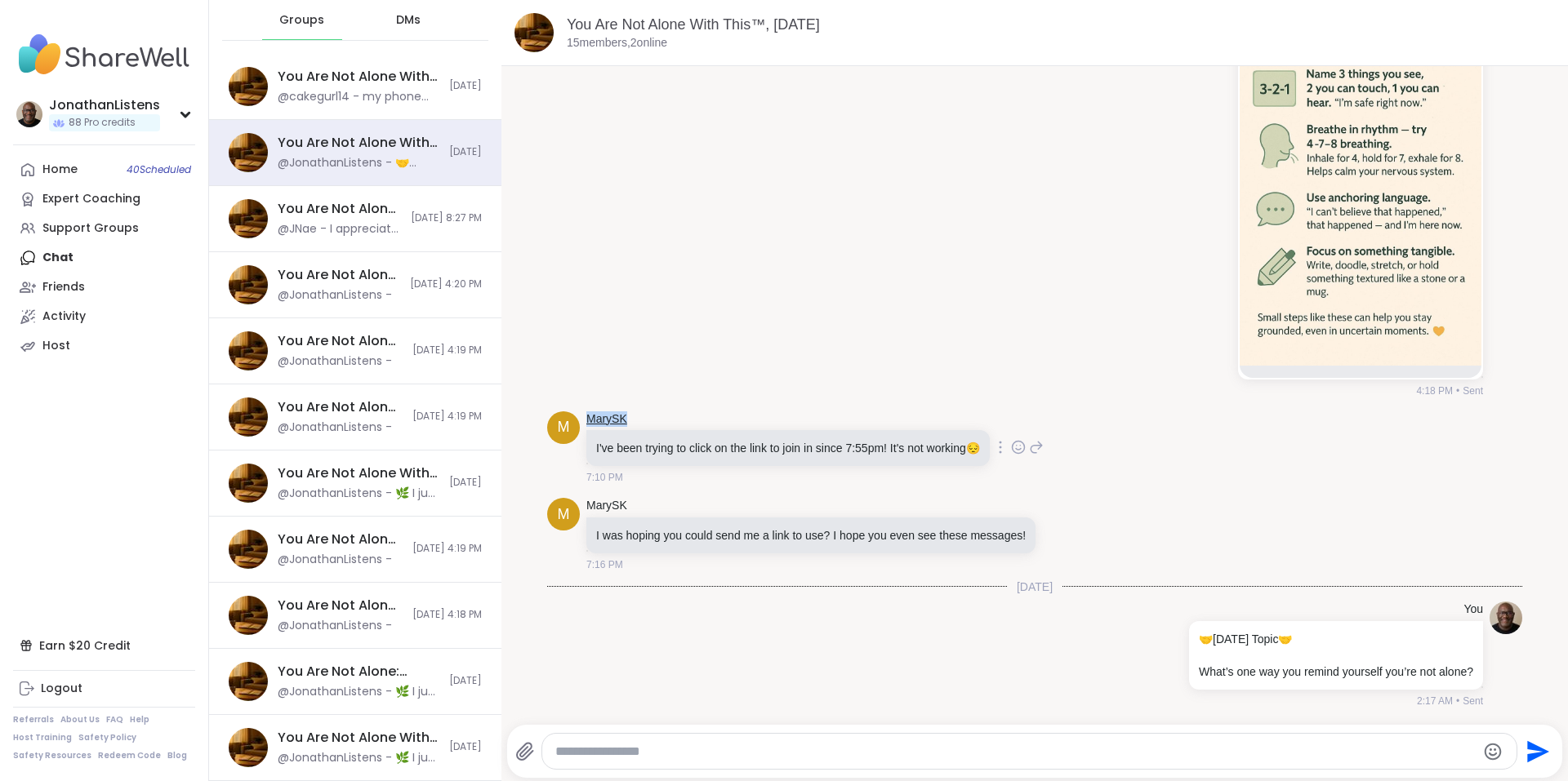
drag, startPoint x: 641, startPoint y: 418, endPoint x: 592, endPoint y: 419, distance: 49.0
click at [591, 419] on div "MarySK" at bounding box center [789, 419] width 406 height 16
copy link "MarySK"
click at [1001, 452] on icon at bounding box center [1000, 447] width 2 height 12
click at [960, 472] on icon at bounding box center [951, 471] width 16 height 16
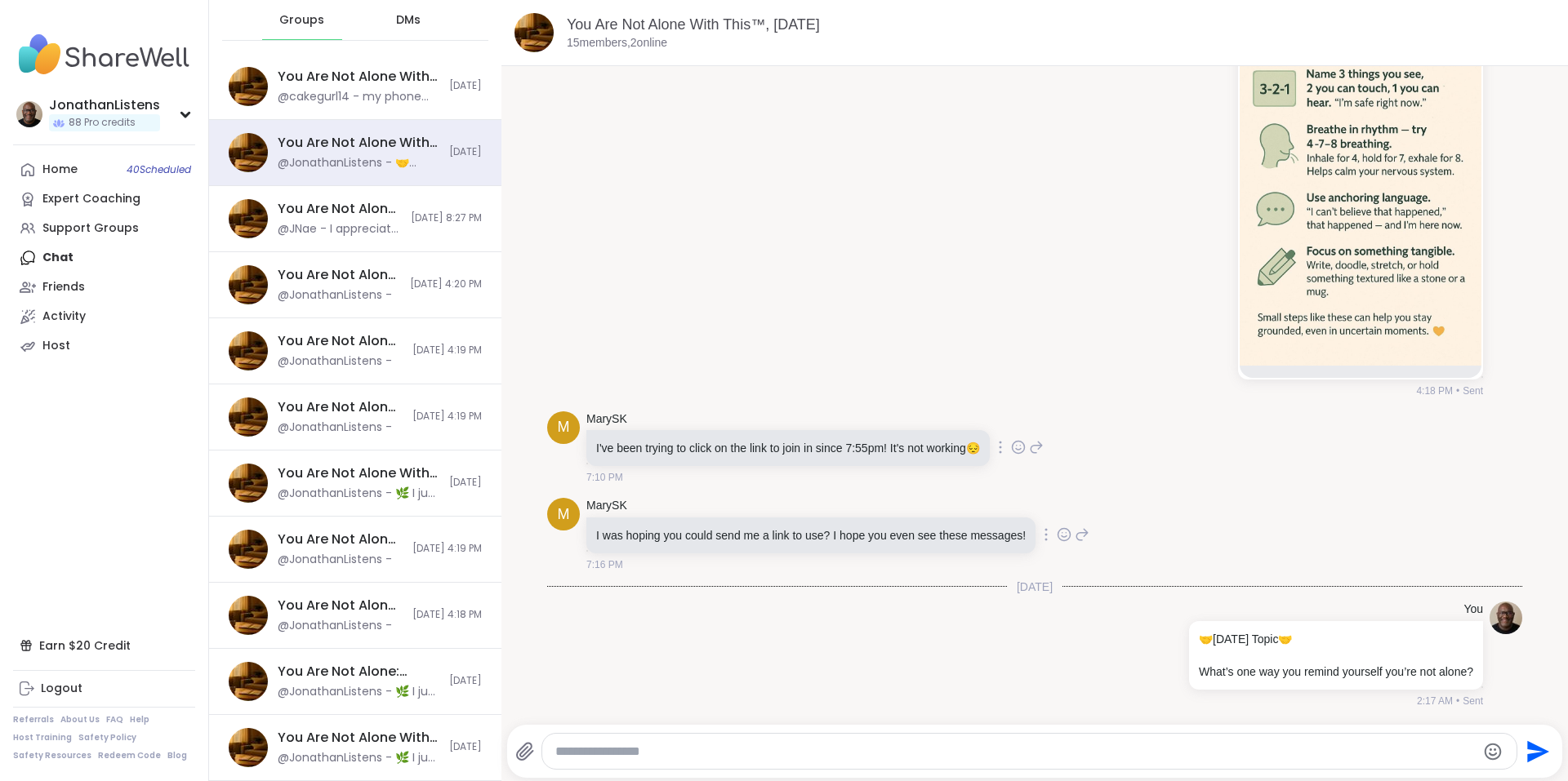
click at [1044, 537] on icon at bounding box center [1046, 534] width 4 height 13
click at [989, 558] on icon at bounding box center [997, 558] width 16 height 16
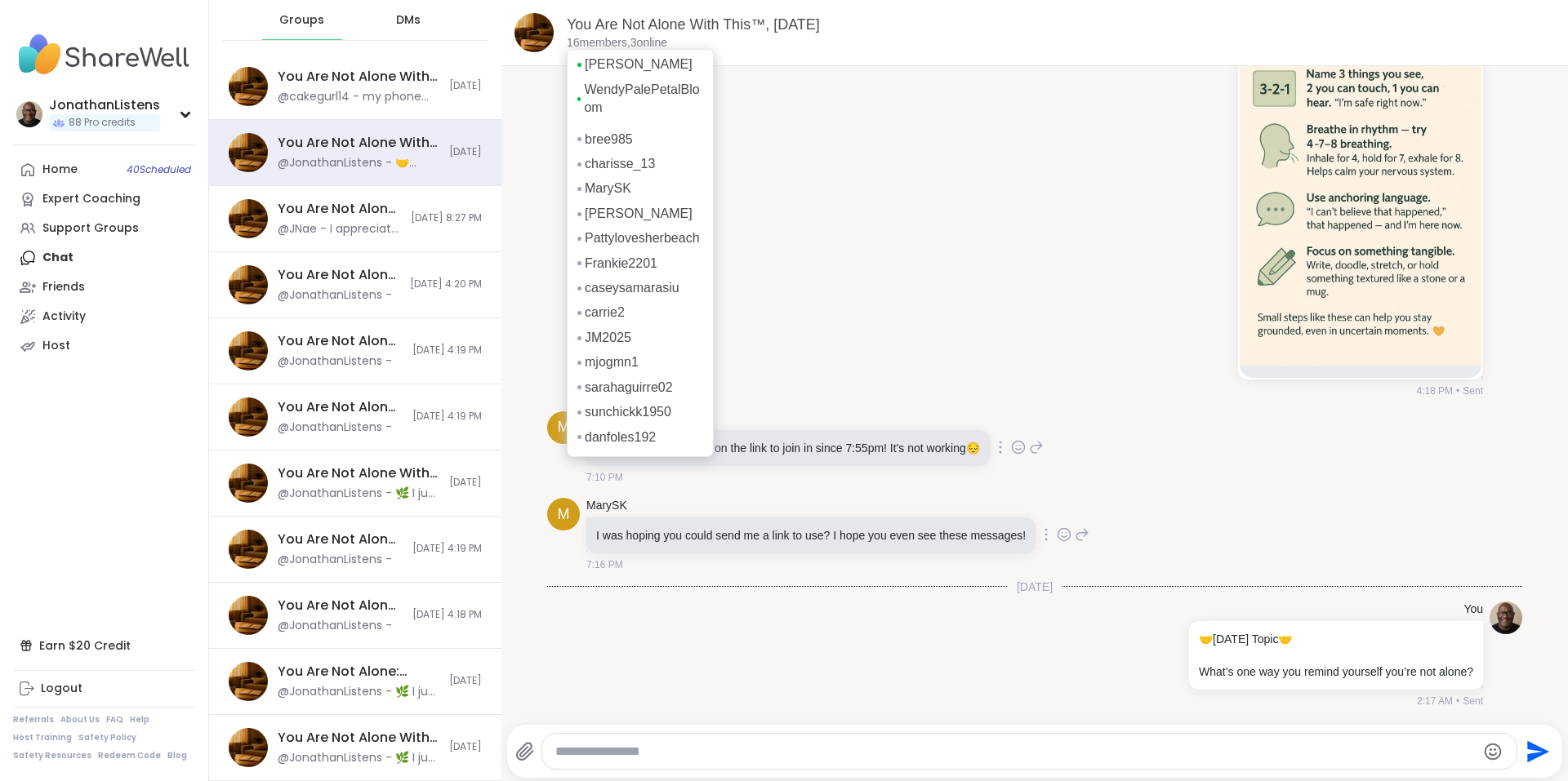
scroll to position [46, 0]
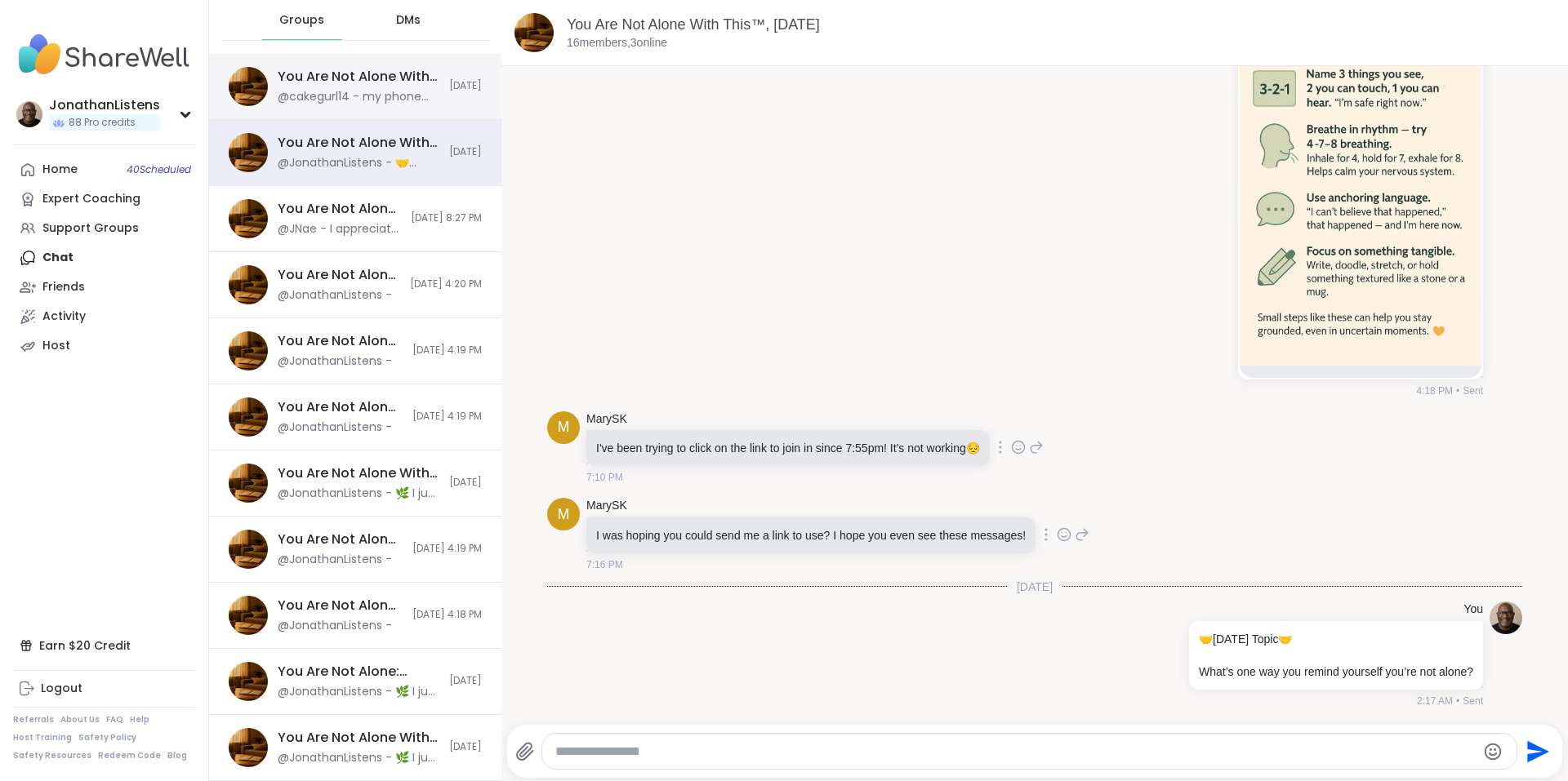
click at [425, 98] on div "@cakegurl14 - my phone died! again right at the end of the session-sorry lol..r…" at bounding box center [358, 97] width 161 height 16
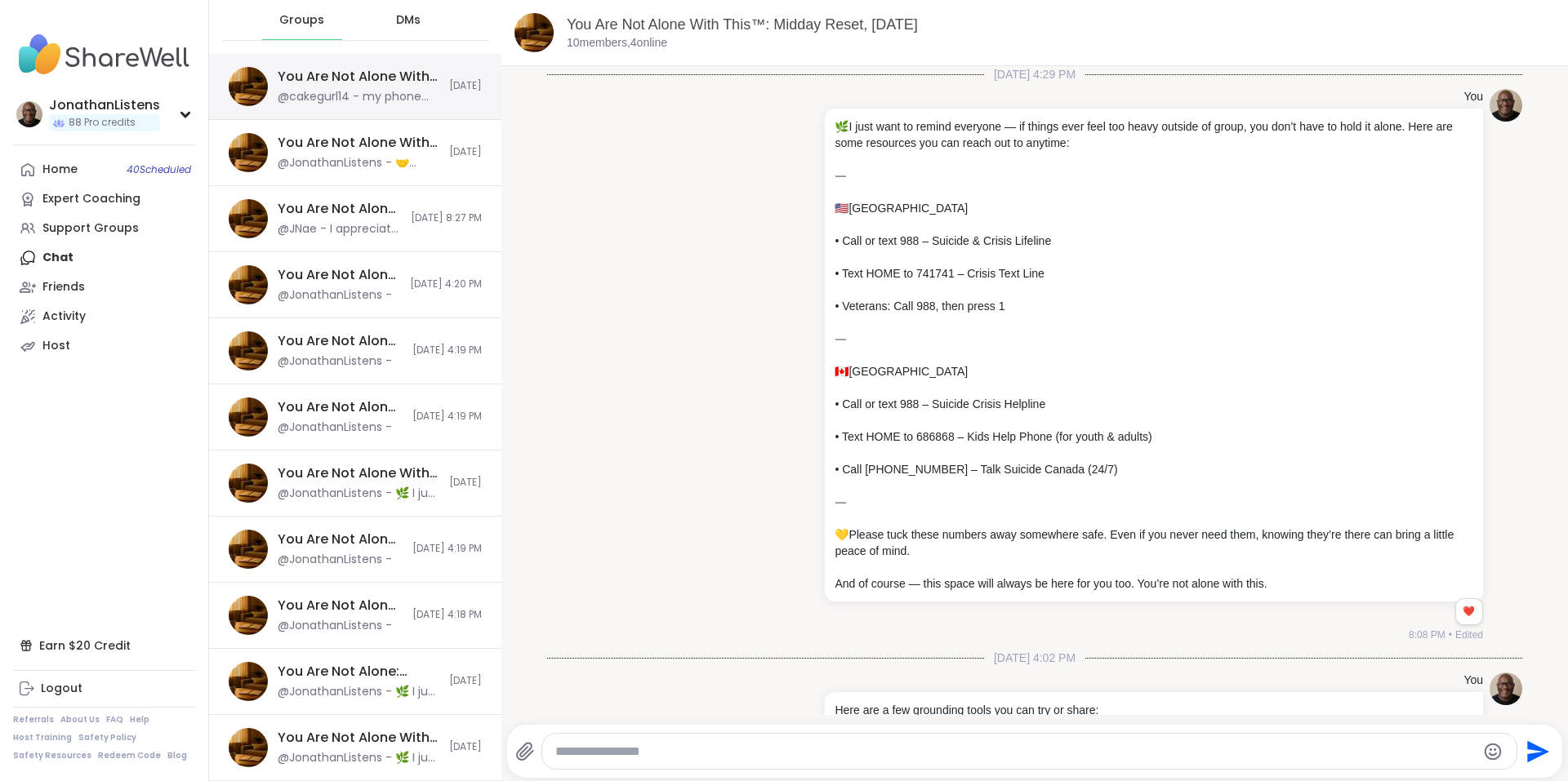
scroll to position [9929, 0]
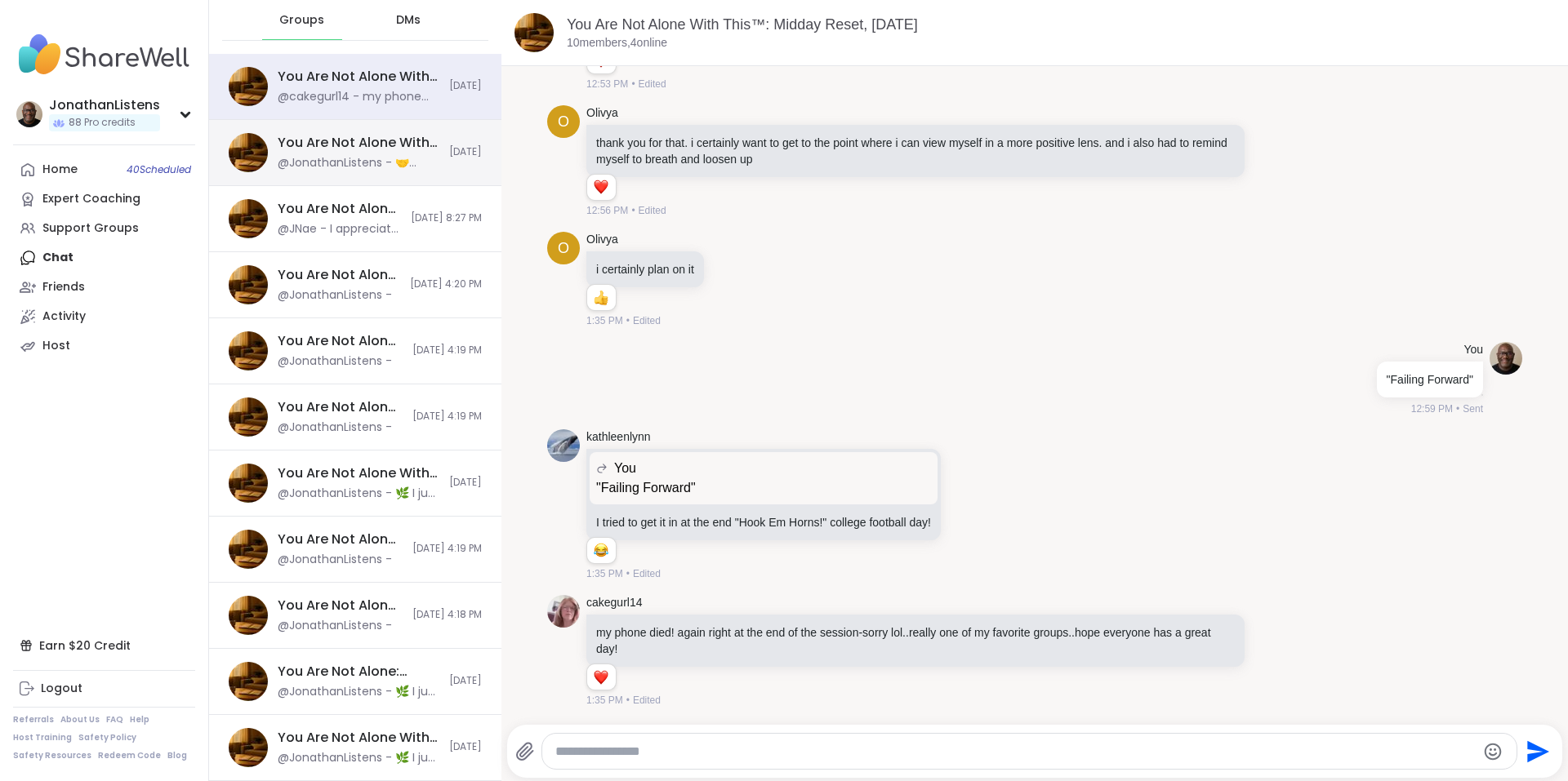
click at [397, 154] on div "You Are Not Alone With This™, Oct 11 @JonathanListens - 🤝 Today’s Topic 🤝 What’…" at bounding box center [358, 152] width 161 height 37
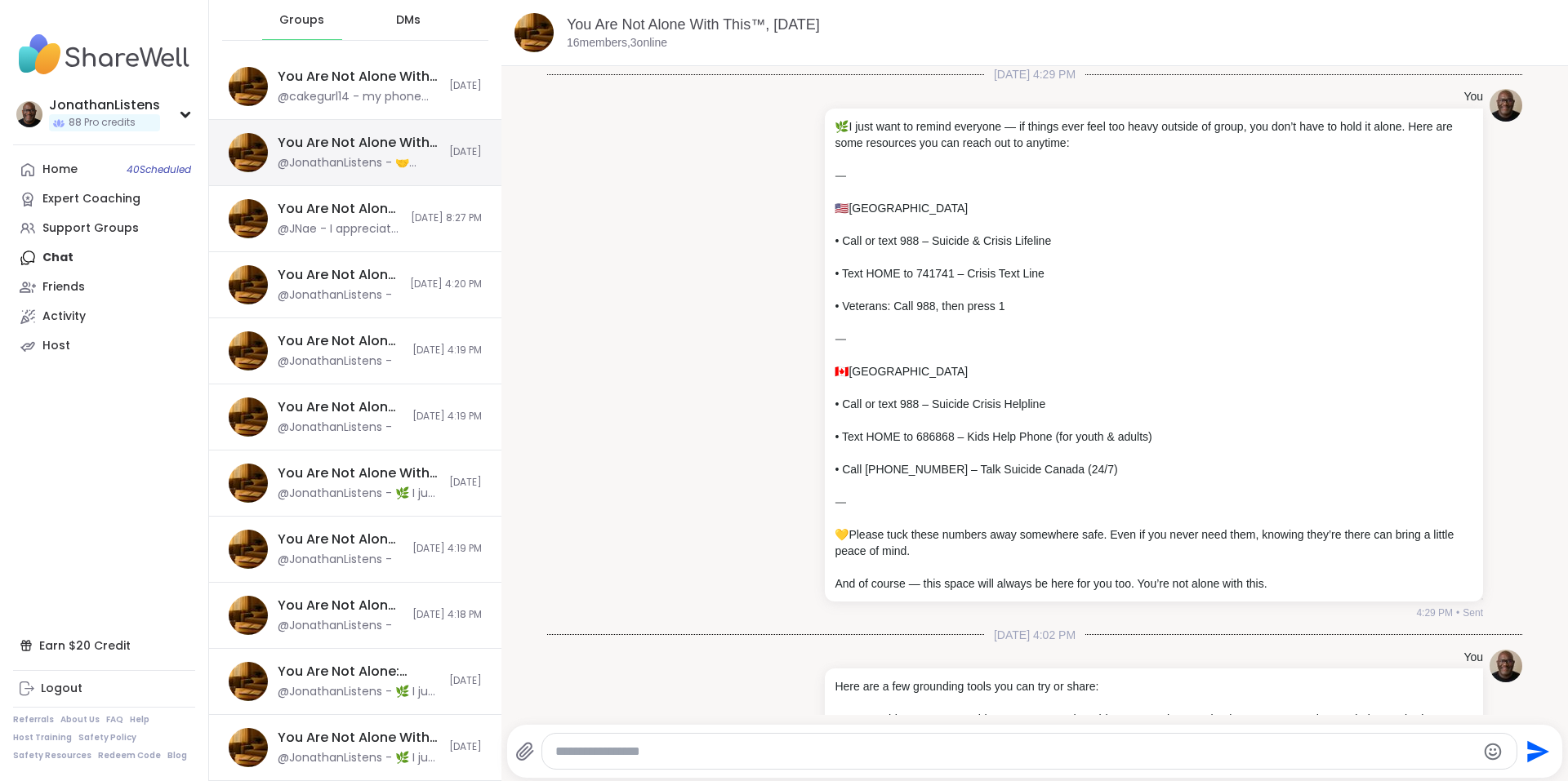
scroll to position [960, 0]
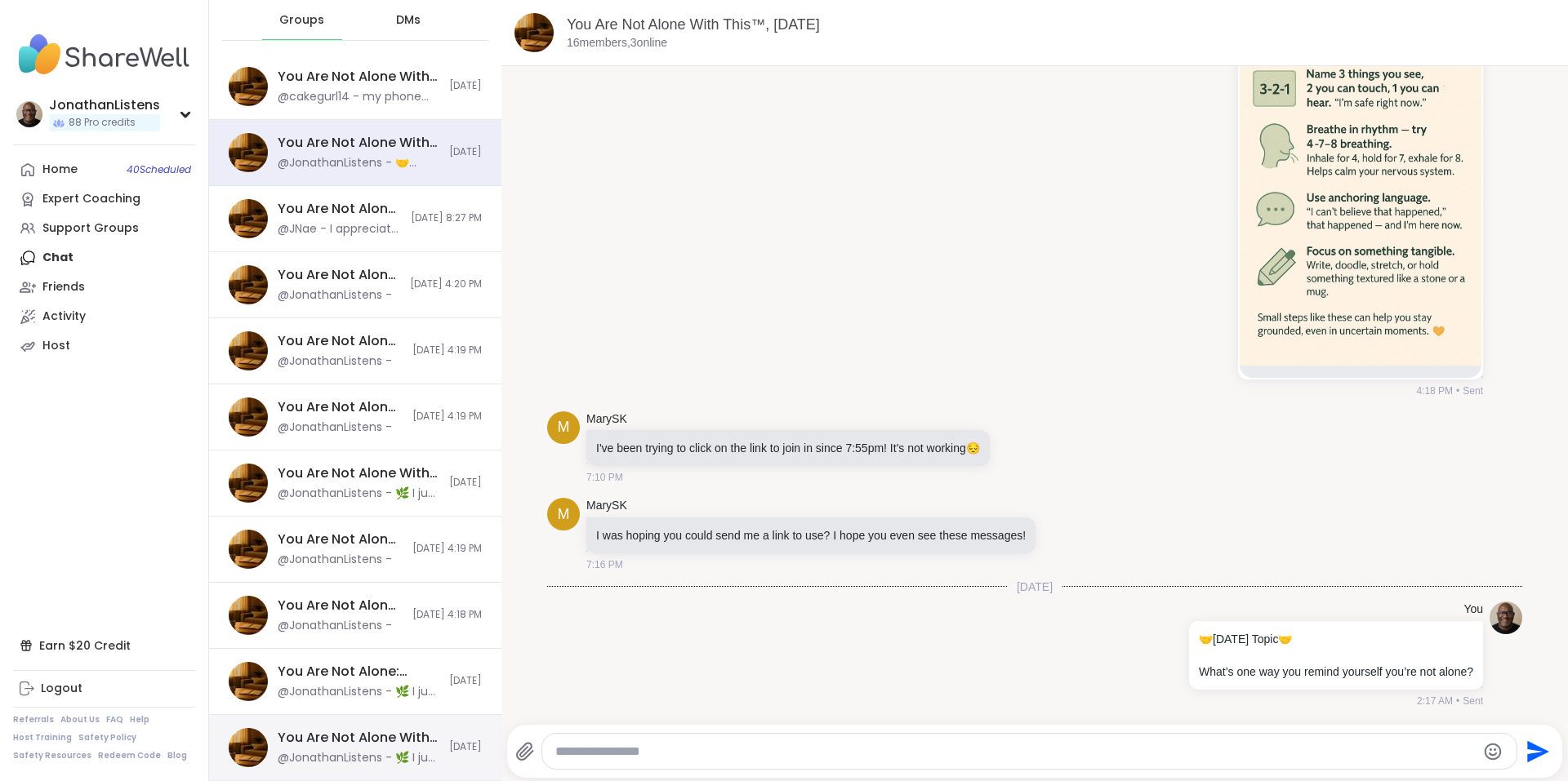
click at [335, 741] on div "You Are Not Alone With This™, [DATE]" at bounding box center [358, 737] width 161 height 18
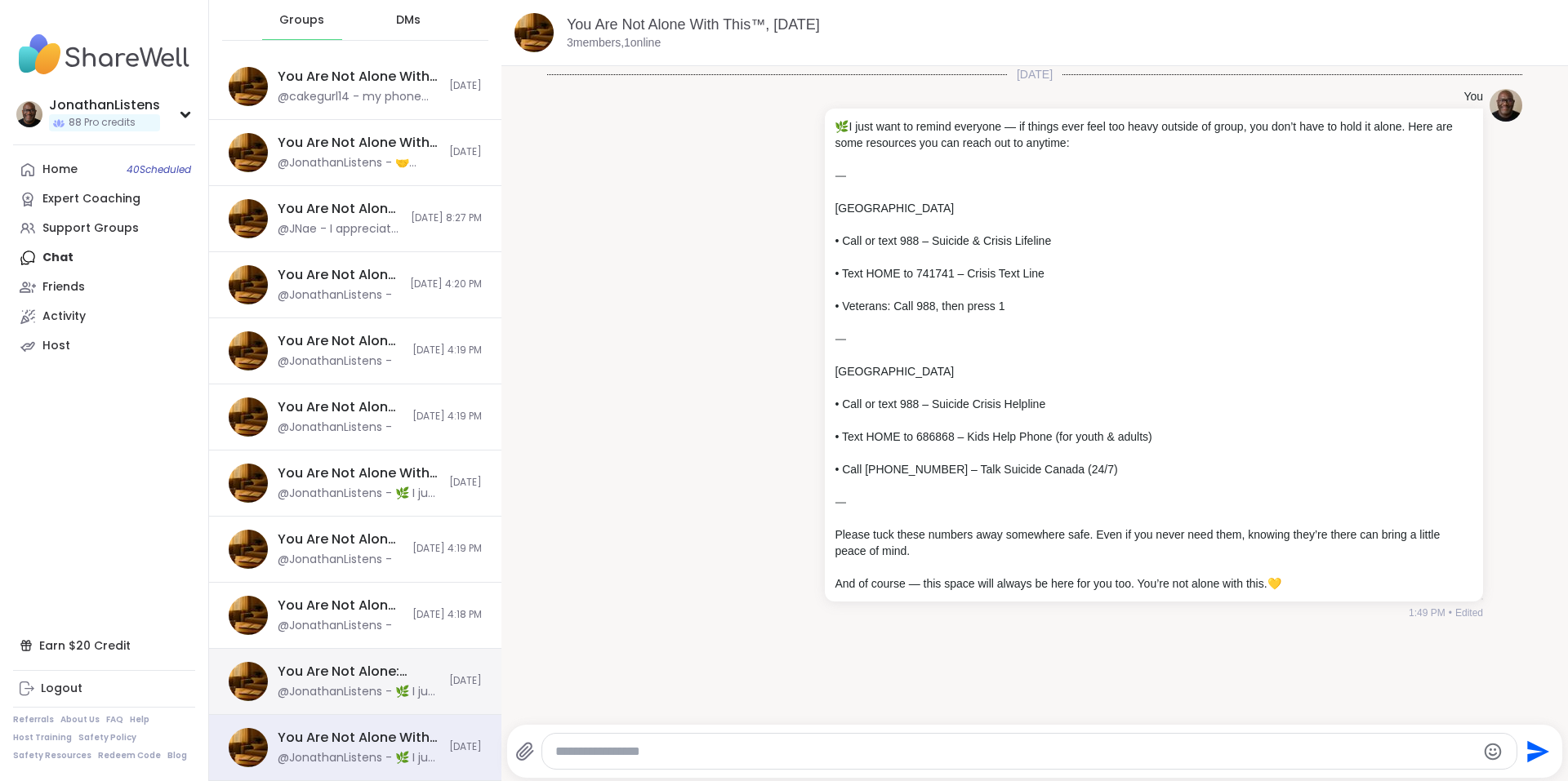
click at [365, 688] on div "@JonathanListens - 🌿 I just want to remind everyone — if things ever feel too h…" at bounding box center [358, 692] width 161 height 16
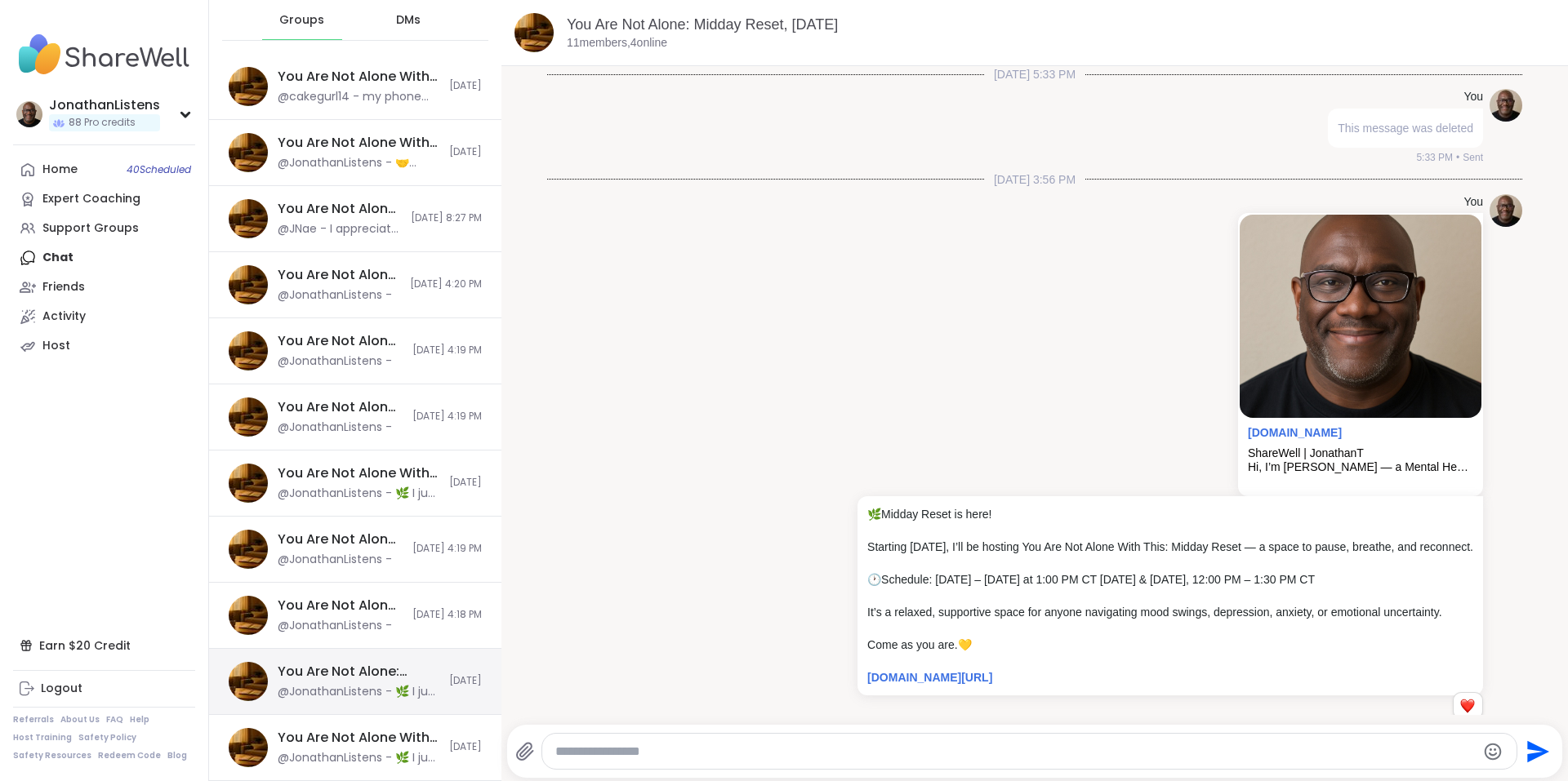
scroll to position [4023, 0]
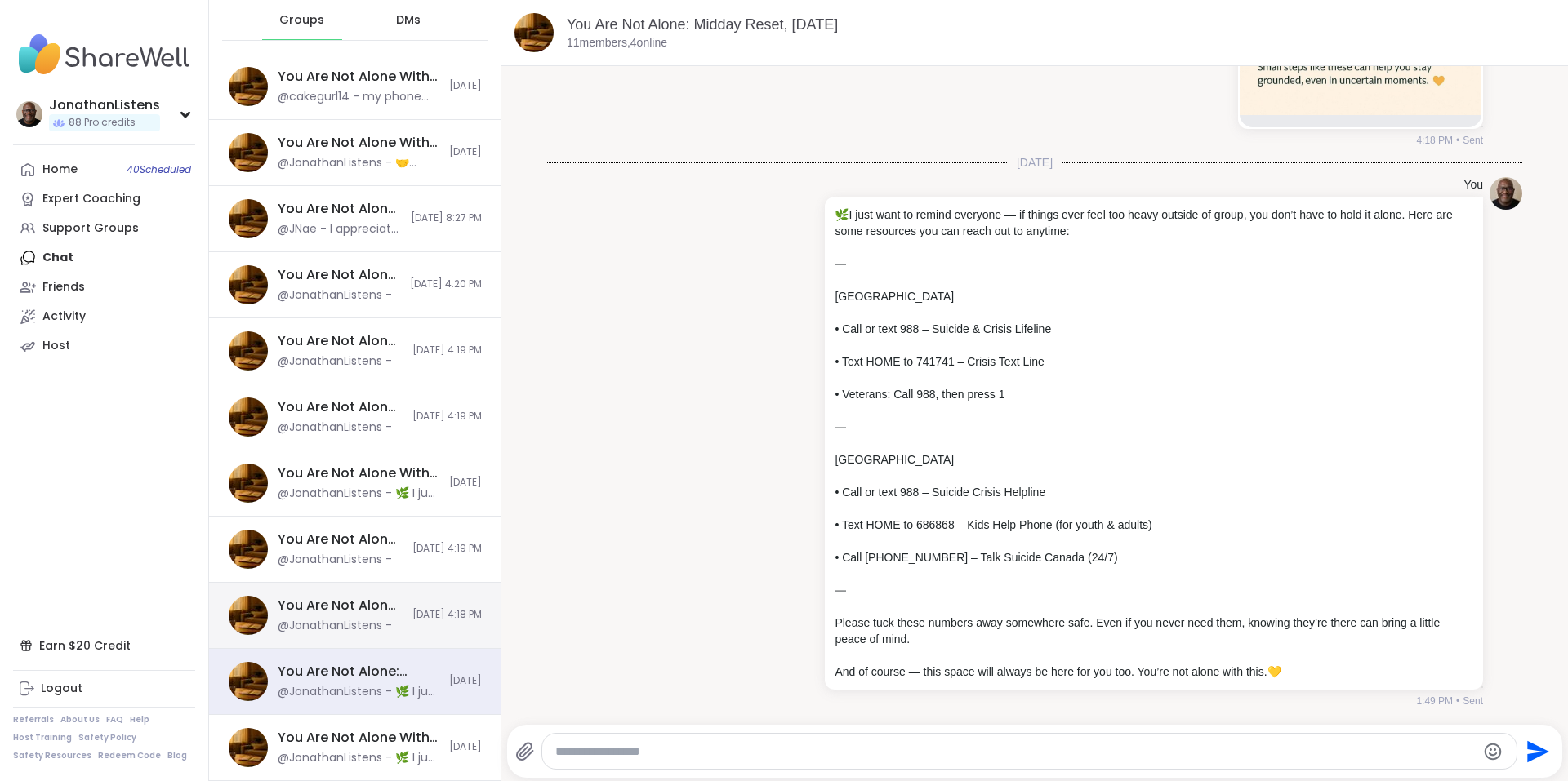
click at [412, 619] on span "[DATE] 4:18 PM" at bounding box center [447, 615] width 69 height 14
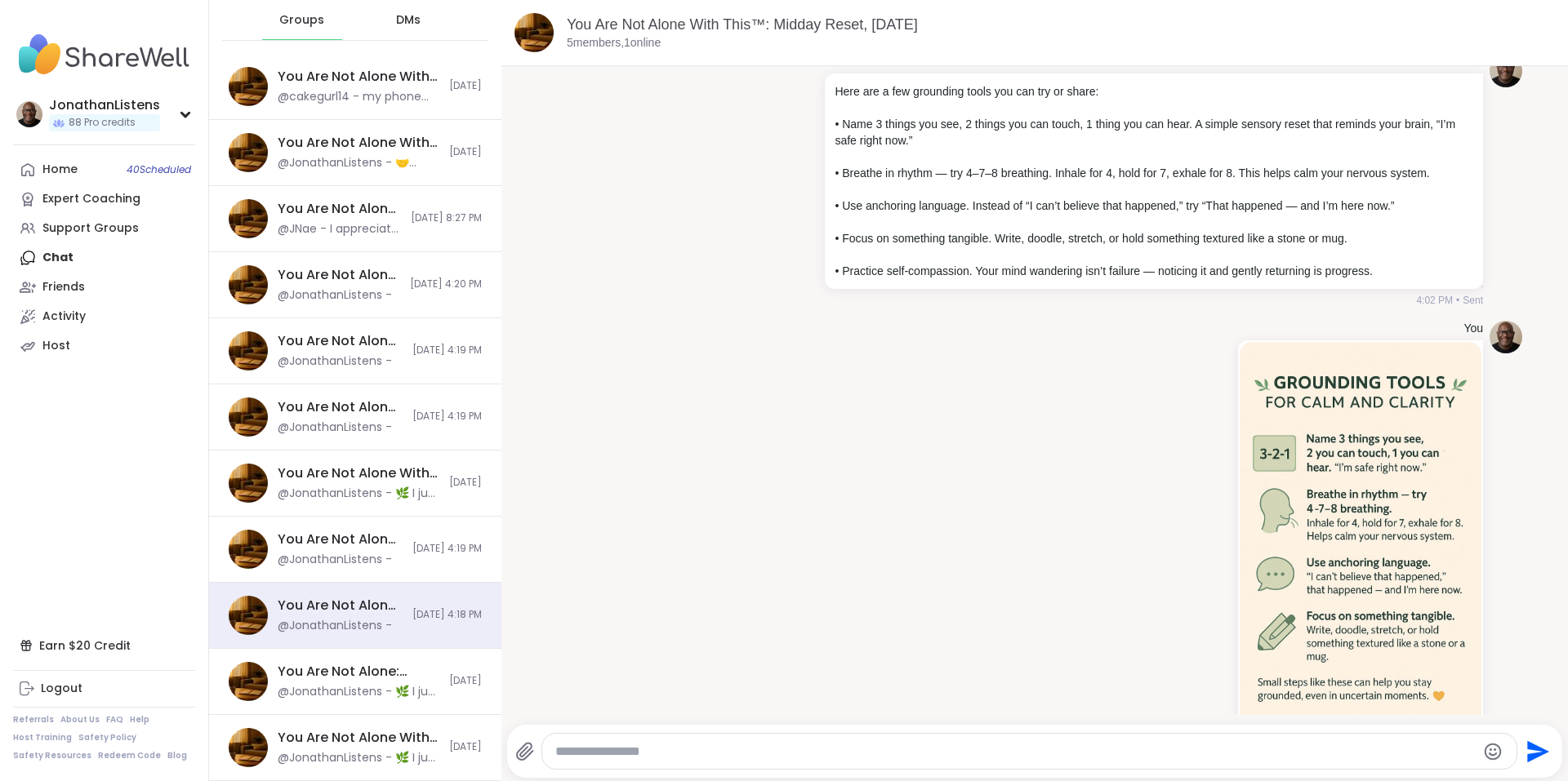
scroll to position [0, 0]
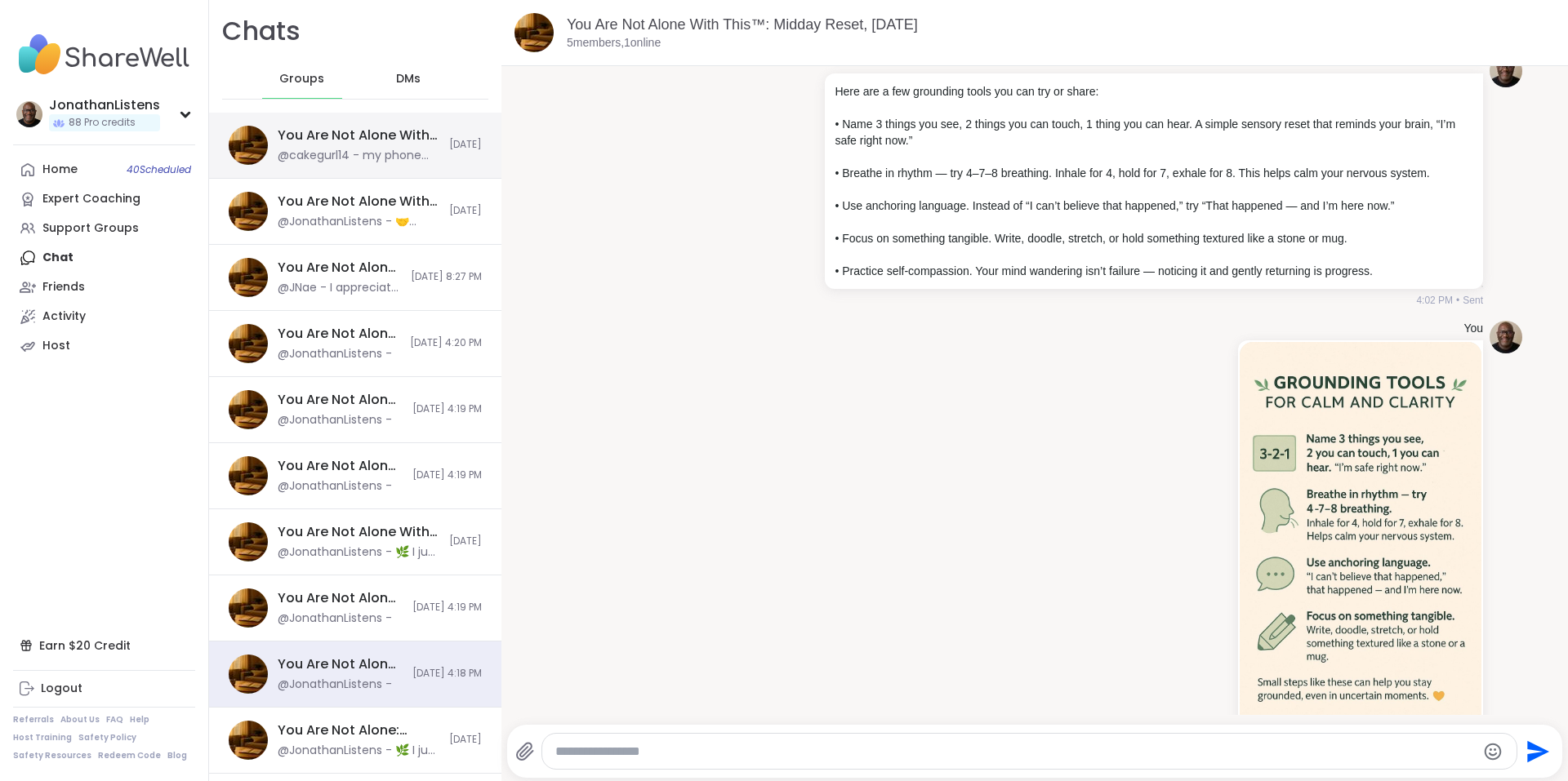
click at [420, 157] on div "@cakegurl14 - my phone died! again right at the end of the session-sorry lol..r…" at bounding box center [358, 156] width 161 height 16
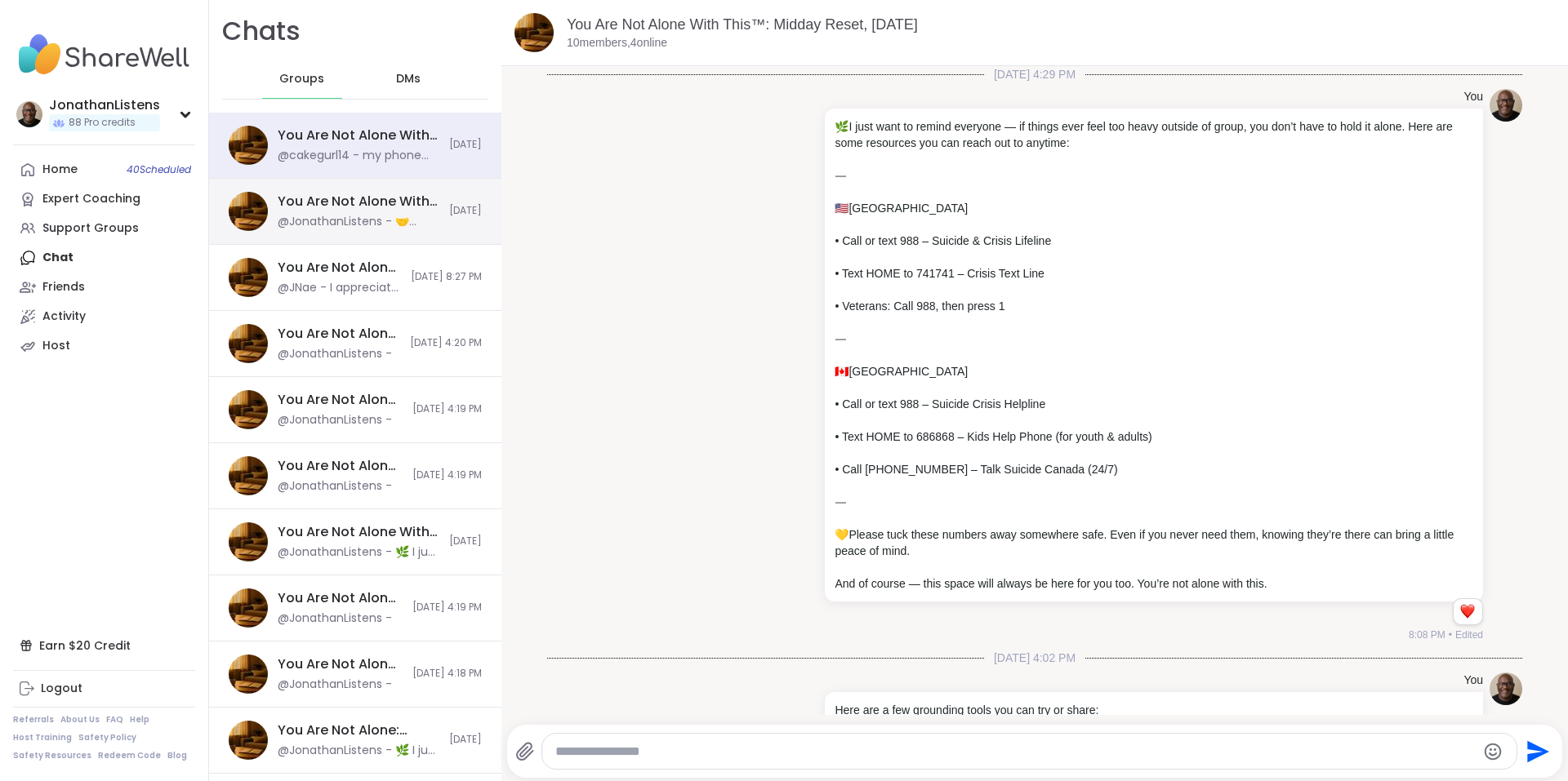
scroll to position [9929, 0]
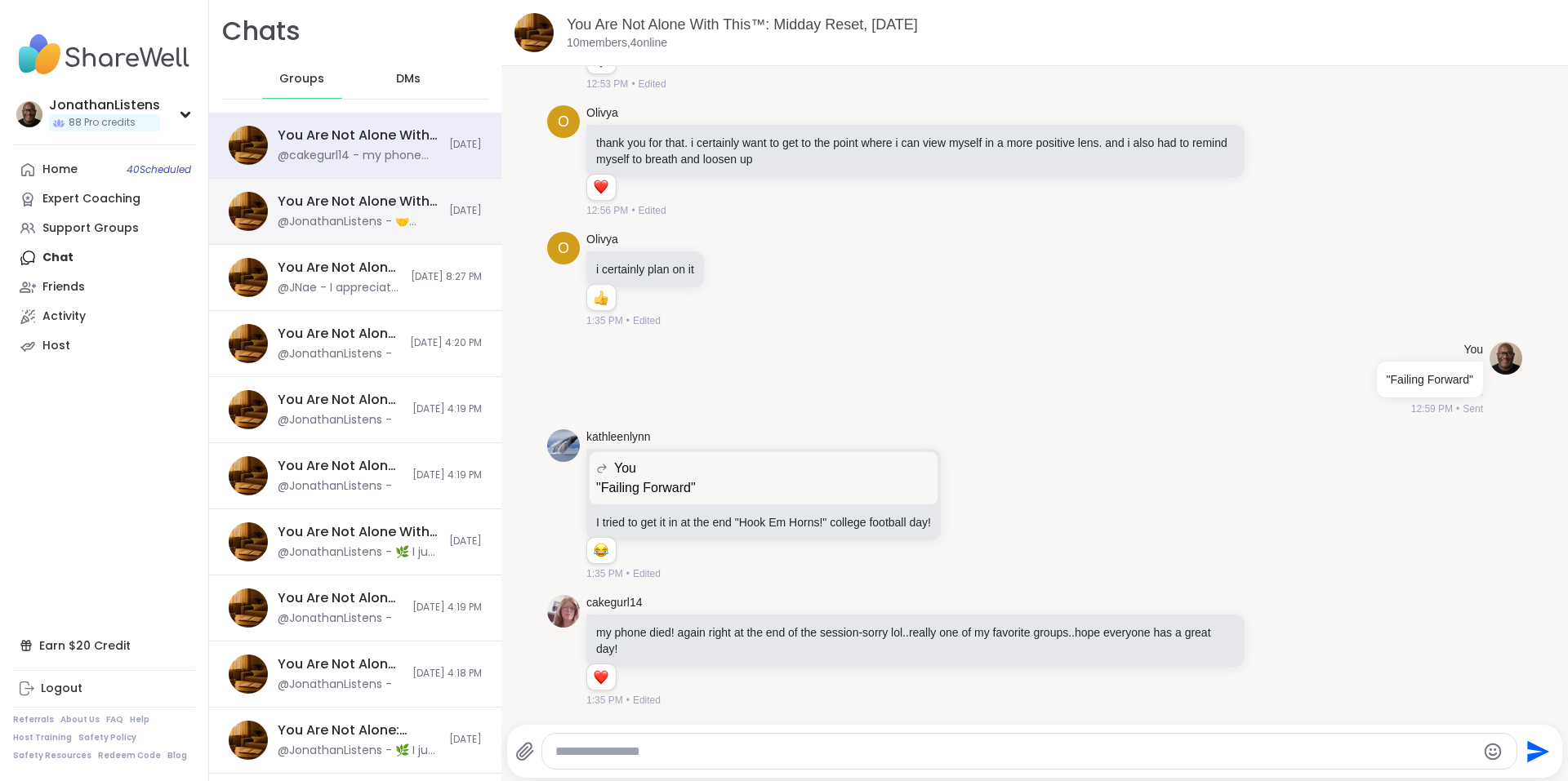
click at [409, 207] on div "You Are Not Alone With This™, [DATE]" at bounding box center [358, 201] width 161 height 18
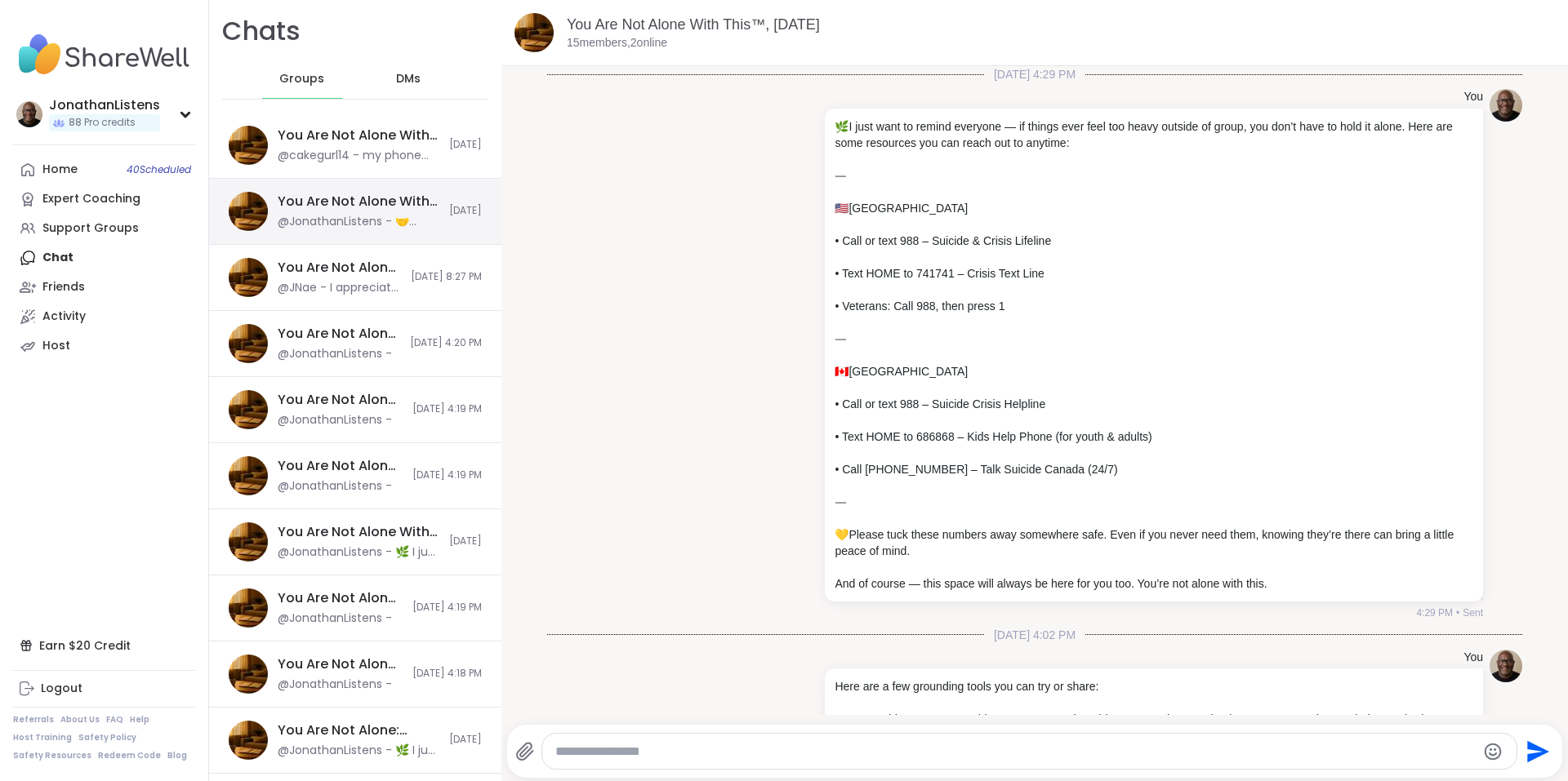
scroll to position [960, 0]
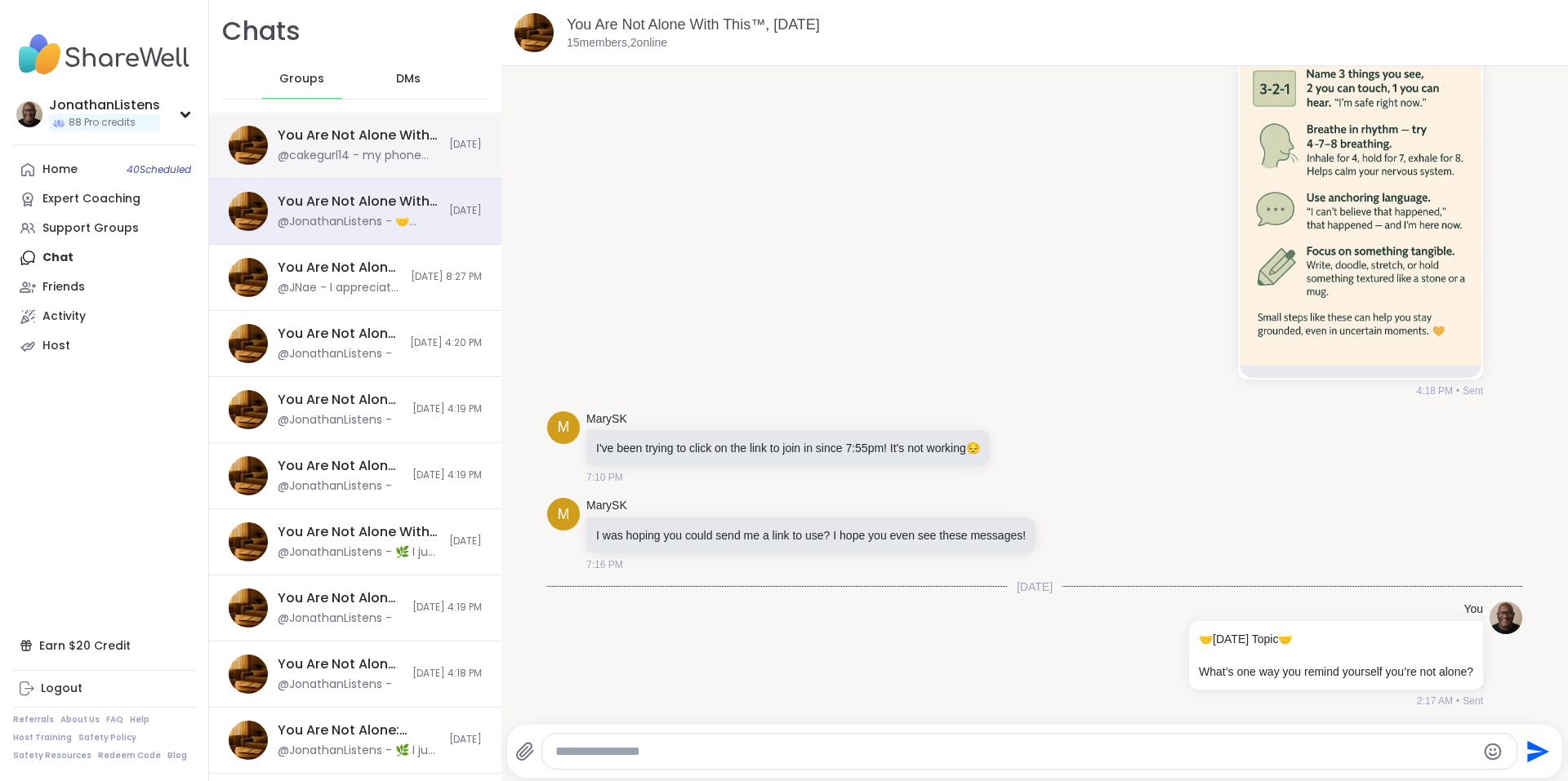
click at [415, 145] on div "You Are Not Alone With This™: Midday Reset, Oct 11 @cakegurl14 - my phone died!…" at bounding box center [358, 145] width 161 height 37
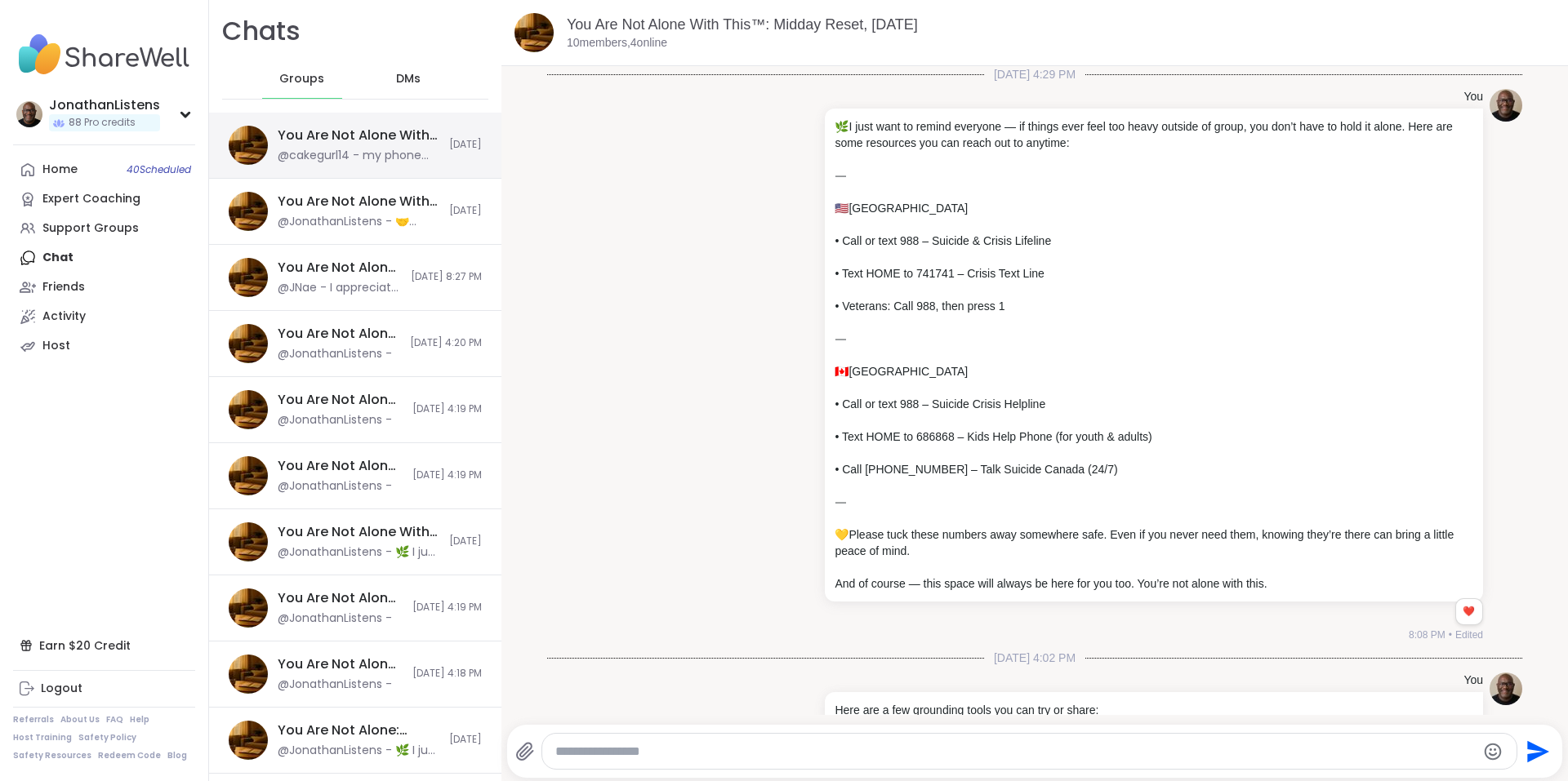
scroll to position [9929, 0]
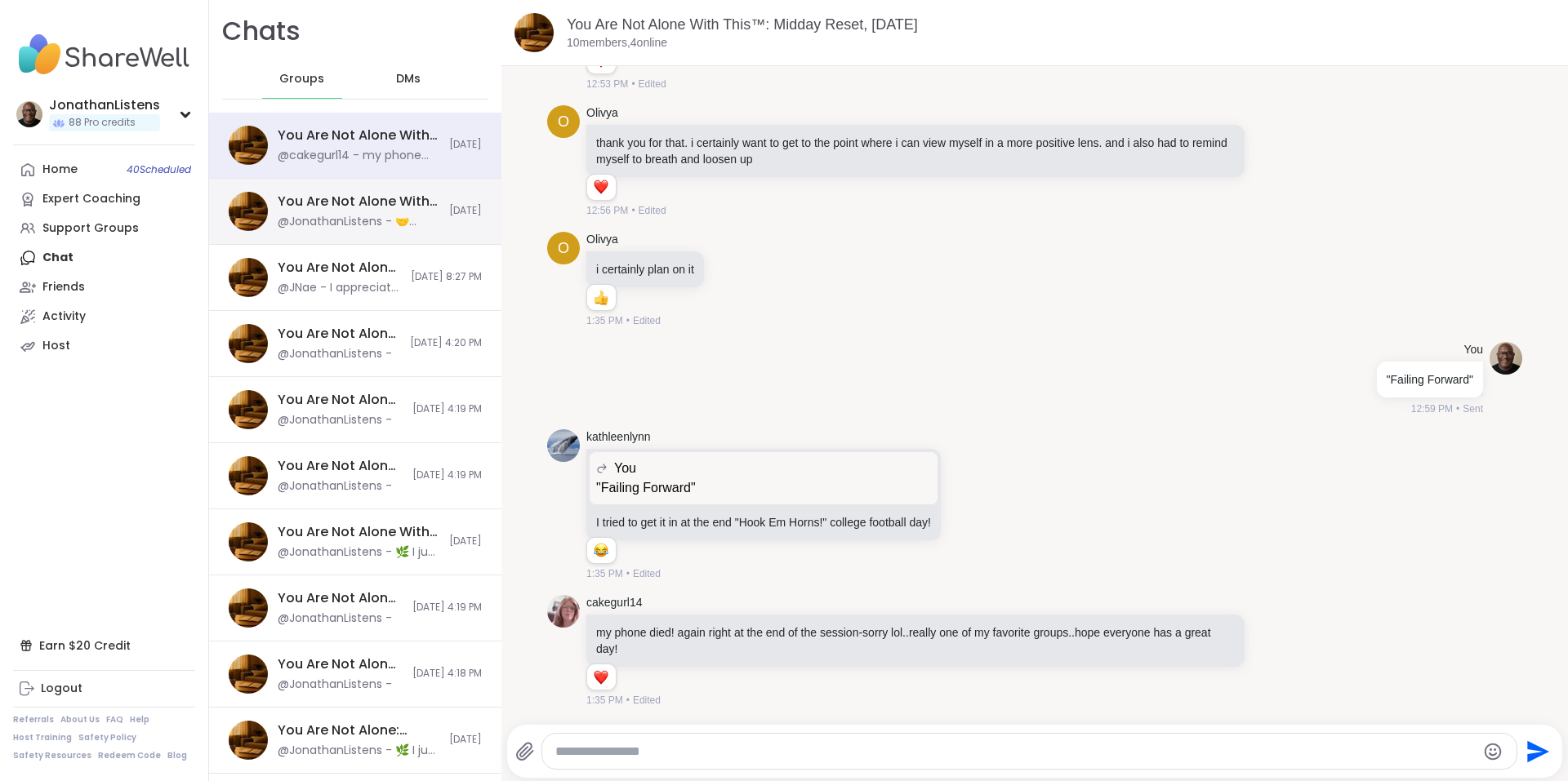
click at [386, 200] on div "You Are Not Alone With This™, [DATE]" at bounding box center [358, 201] width 161 height 18
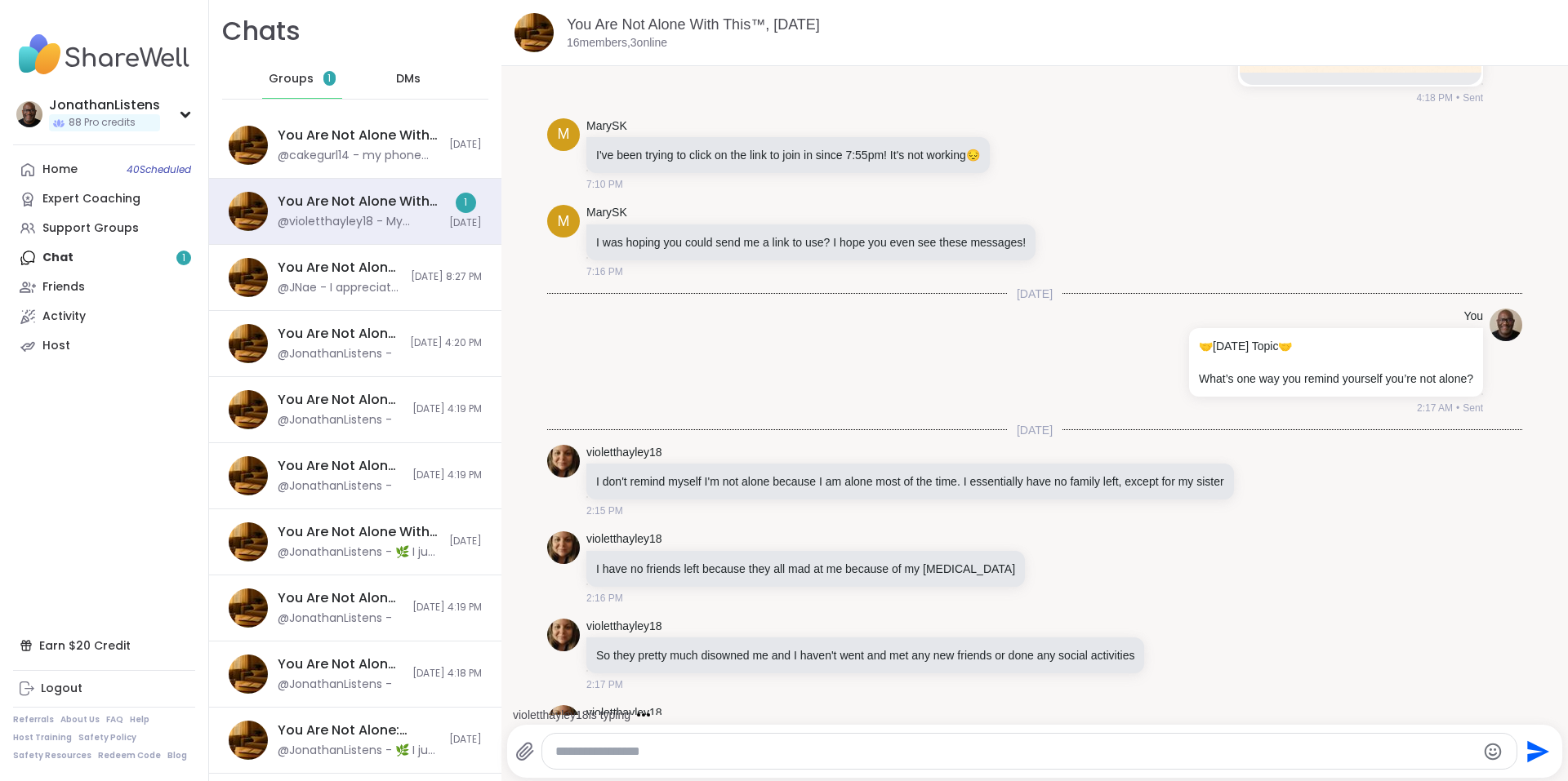
scroll to position [1340, 0]
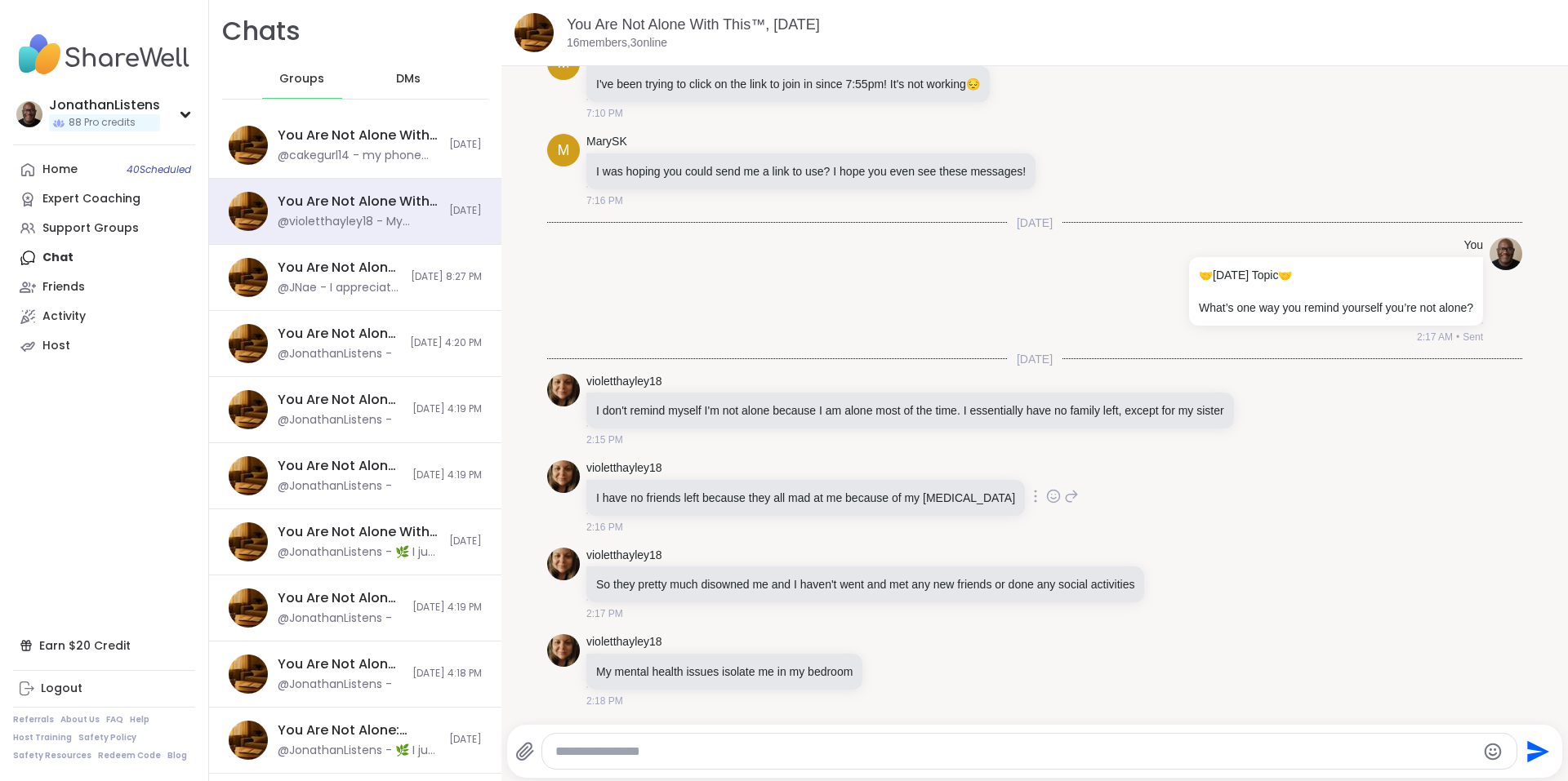
drag, startPoint x: 1041, startPoint y: 498, endPoint x: 919, endPoint y: 496, distance: 122.0
click at [919, 496] on div "I have no friends left because they all mad at me because of my [MEDICAL_DATA]" at bounding box center [805, 498] width 438 height 36
copy p "Schizoaffective disorder"
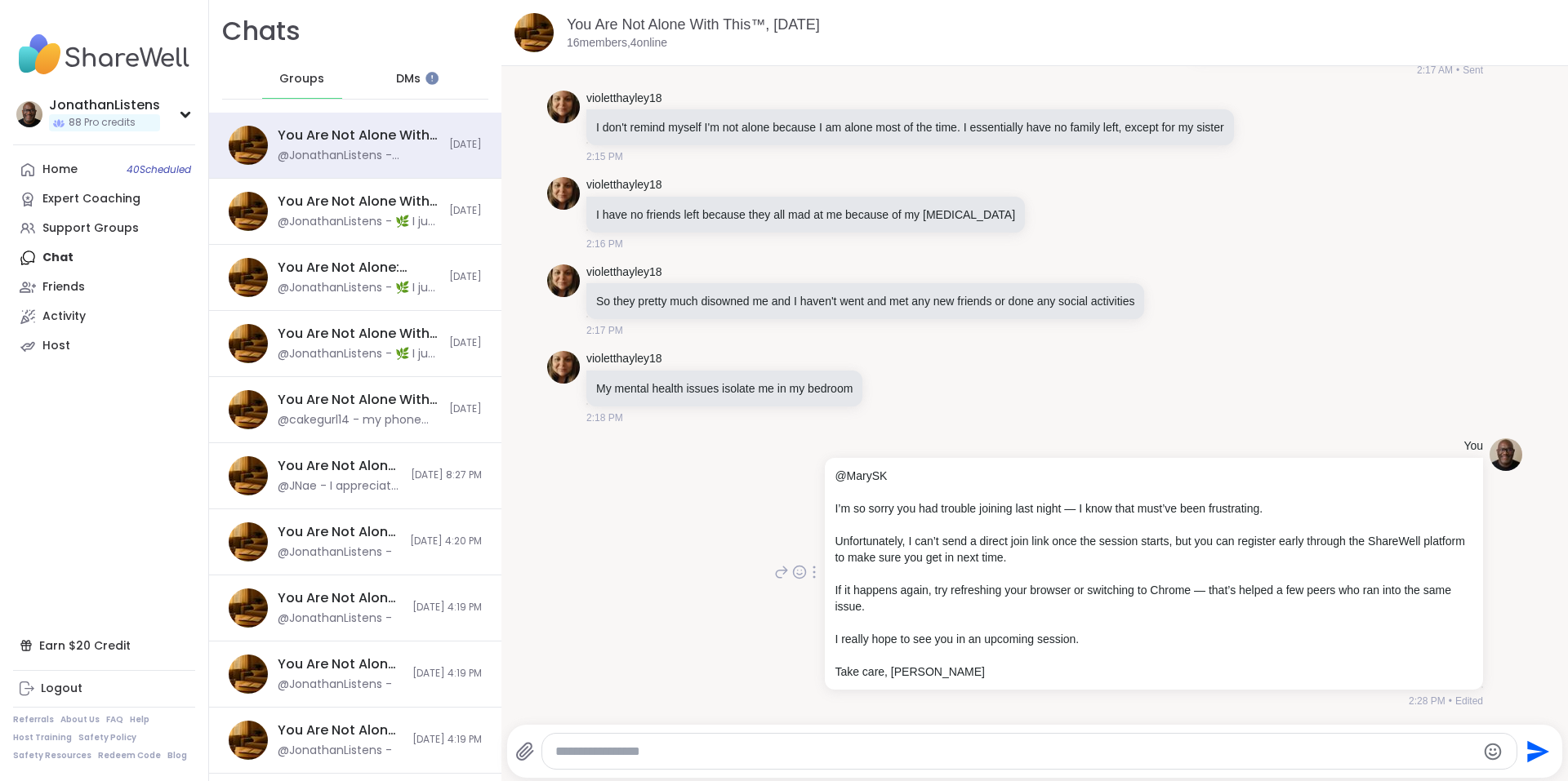
click at [806, 578] on div at bounding box center [813, 572] width 14 height 20
click at [826, 593] on icon at bounding box center [834, 596] width 16 height 16
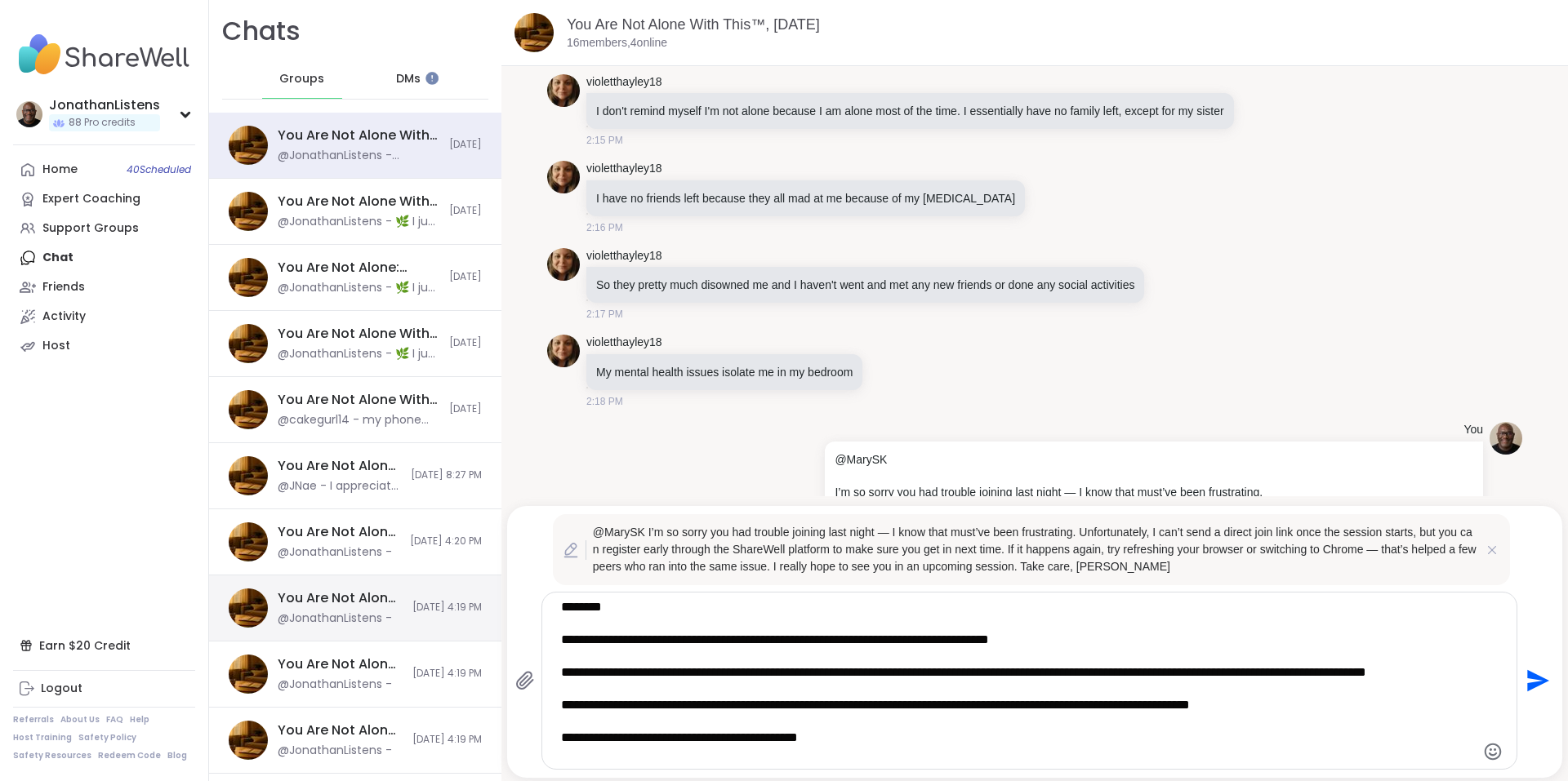
drag, startPoint x: 647, startPoint y: 606, endPoint x: 444, endPoint y: 598, distance: 203.2
click at [444, 598] on div "Chats Groups DMs You Are Not Alone With This™, [DATE] @JonathanListens - @MaryS…" at bounding box center [888, 390] width 1359 height 781
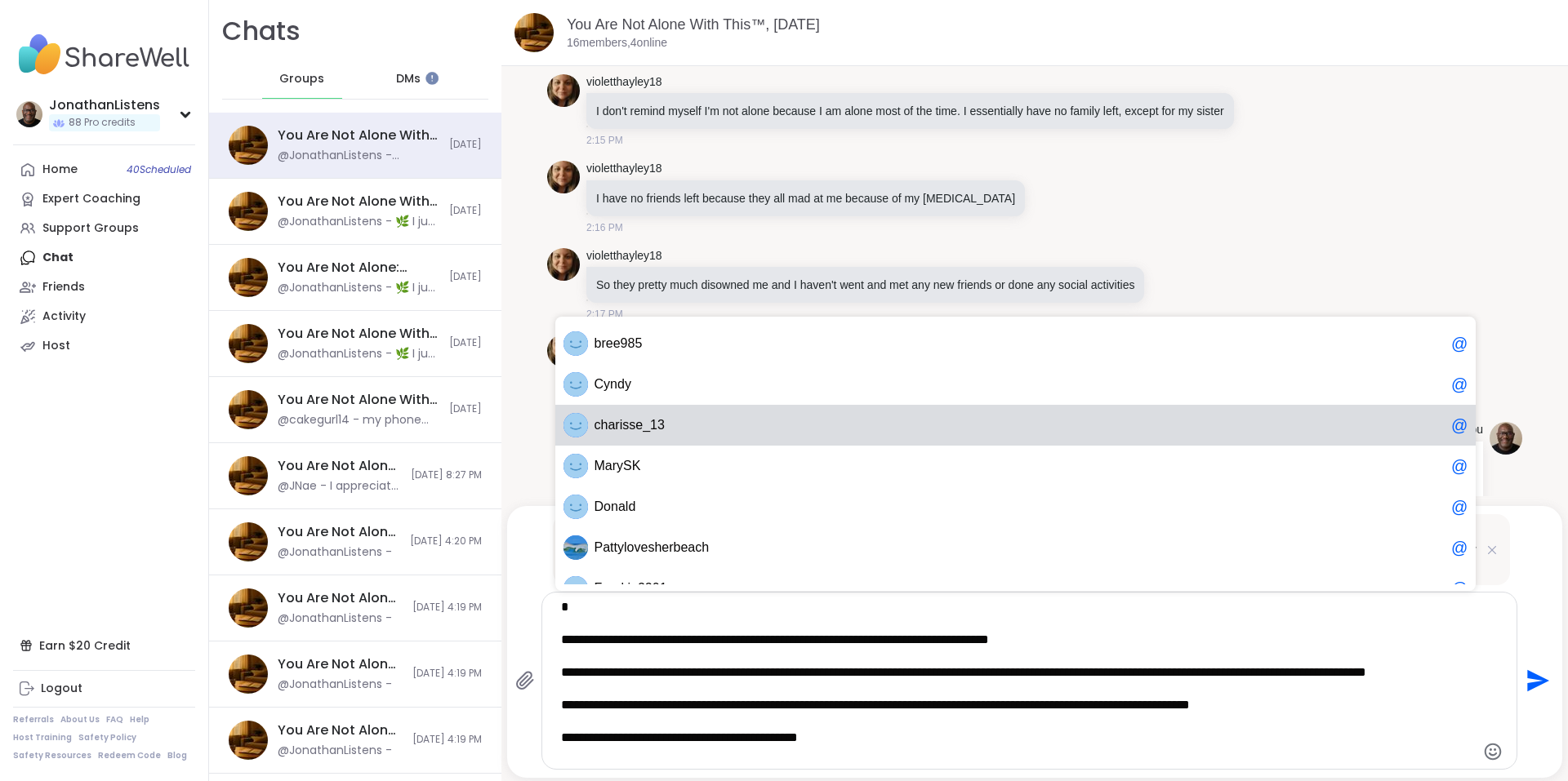
scroll to position [24, 0]
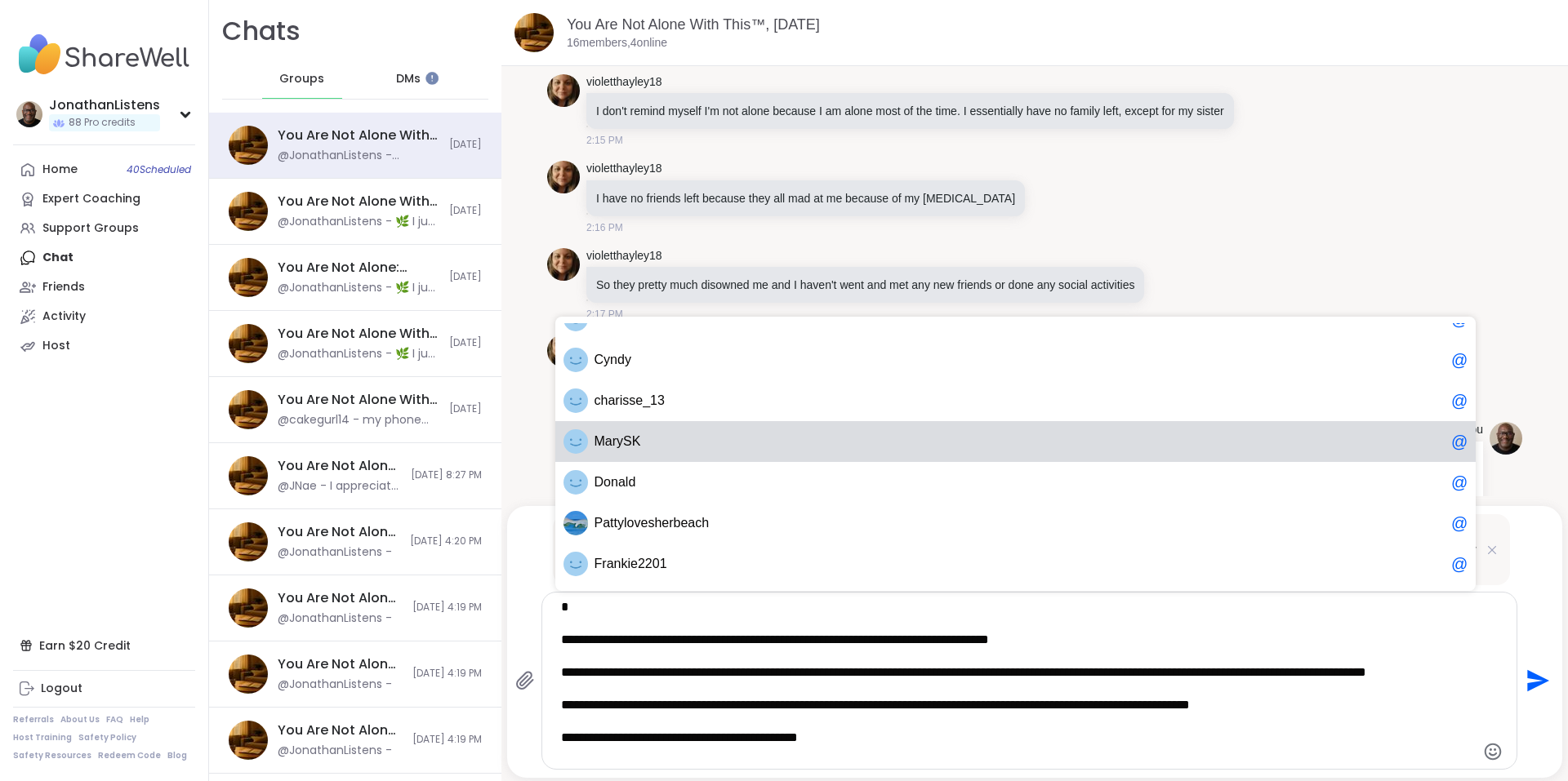
click at [577, 449] on img at bounding box center [575, 441] width 24 height 24
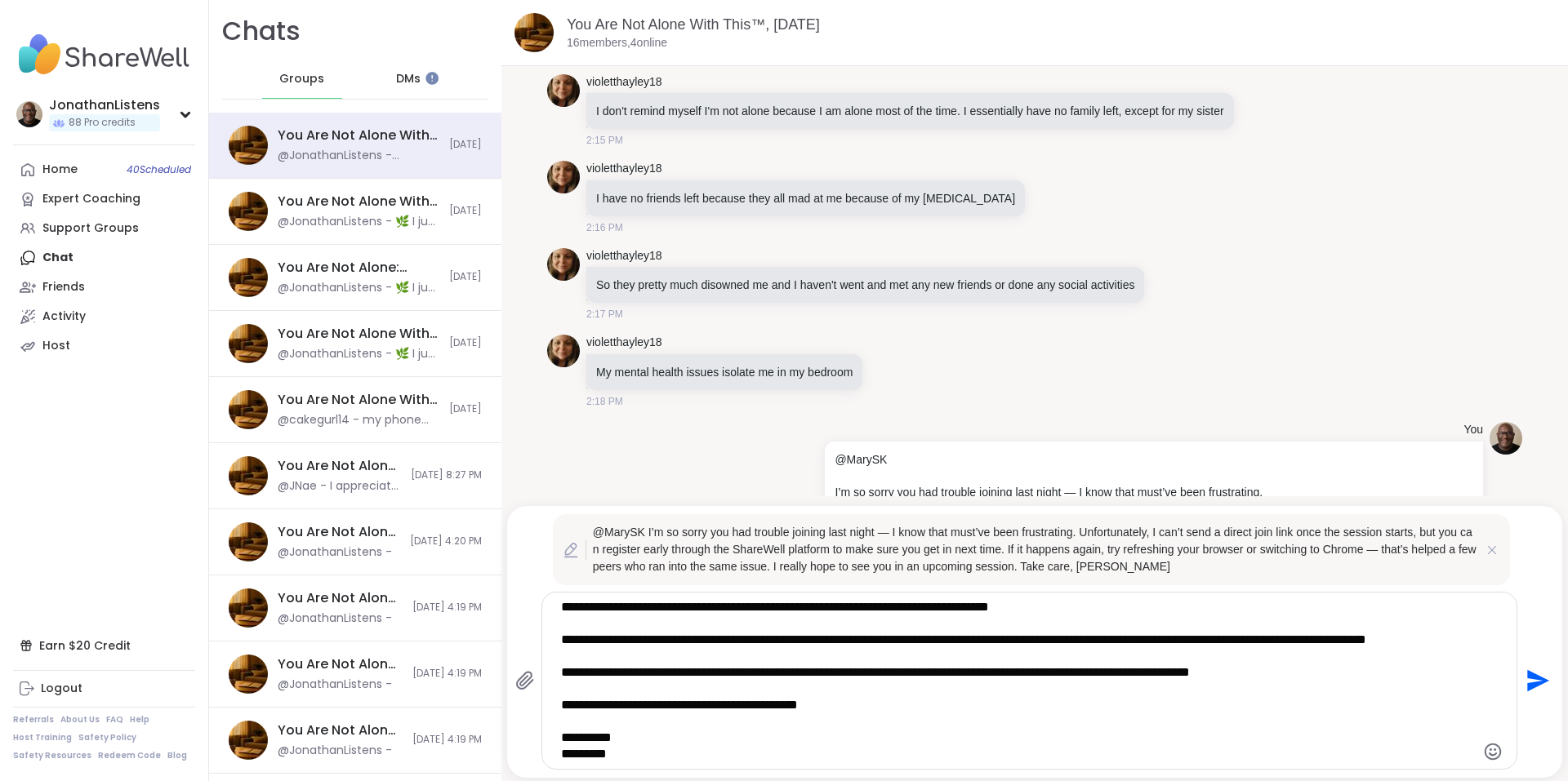
drag, startPoint x: 859, startPoint y: 724, endPoint x: 788, endPoint y: 649, distance: 103.3
click at [788, 649] on textarea "**********" at bounding box center [1016, 680] width 909 height 163
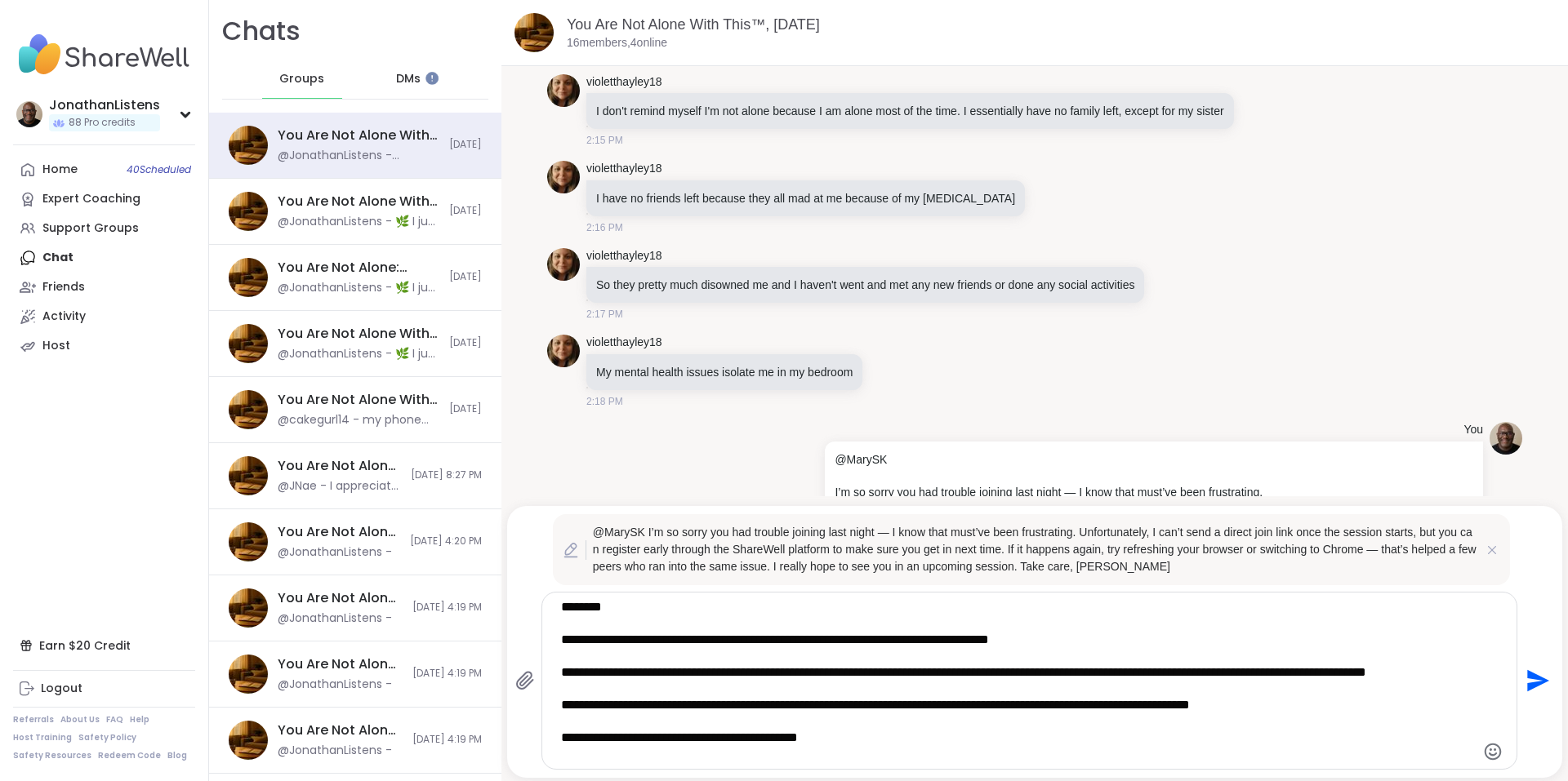
click at [698, 605] on textarea "**********" at bounding box center [1016, 680] width 909 height 163
type textarea "**********"
click at [1527, 686] on icon "Send" at bounding box center [1538, 680] width 22 height 22
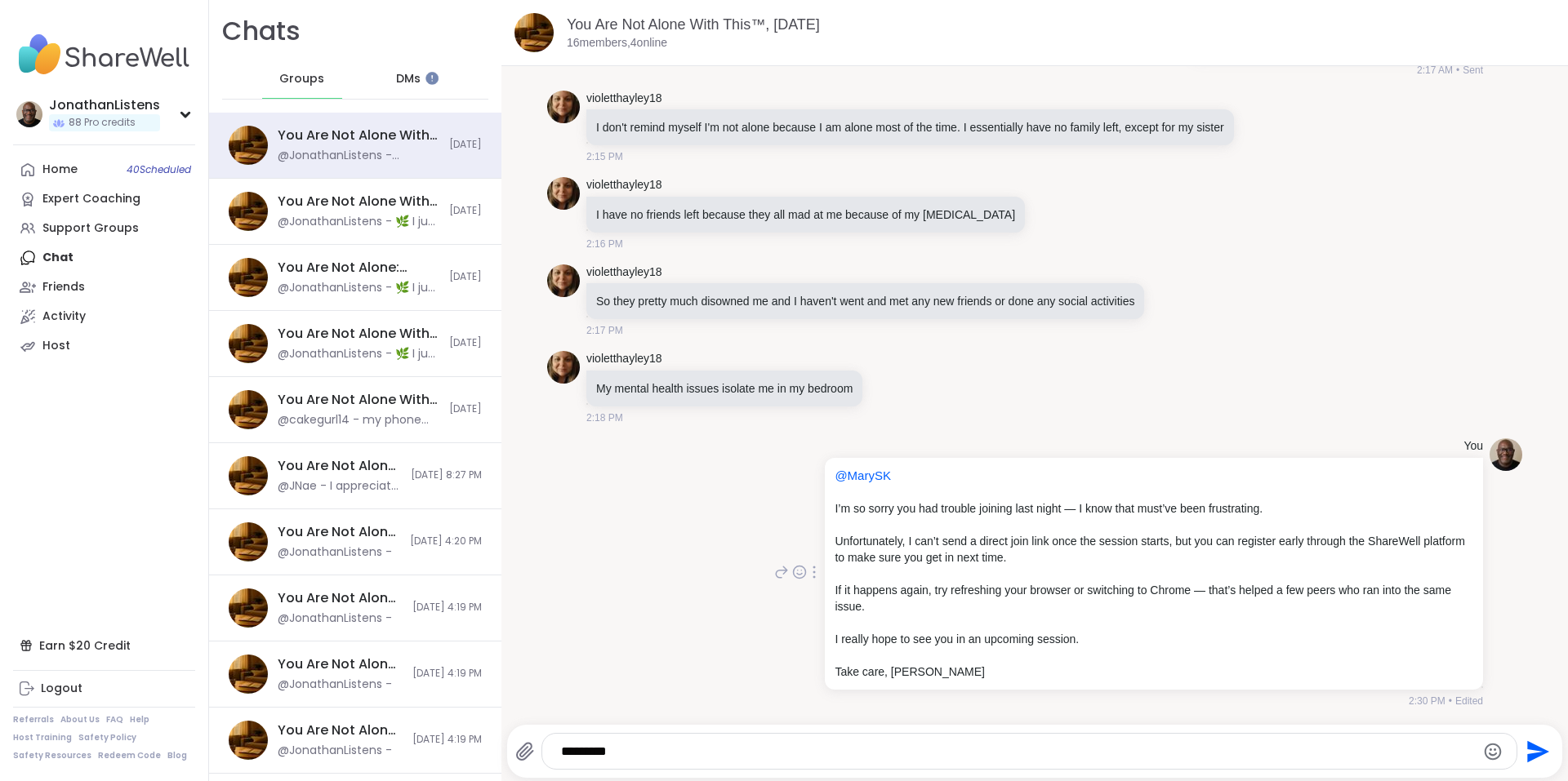
scroll to position [1961, 0]
